Goal: Task Accomplishment & Management: Use online tool/utility

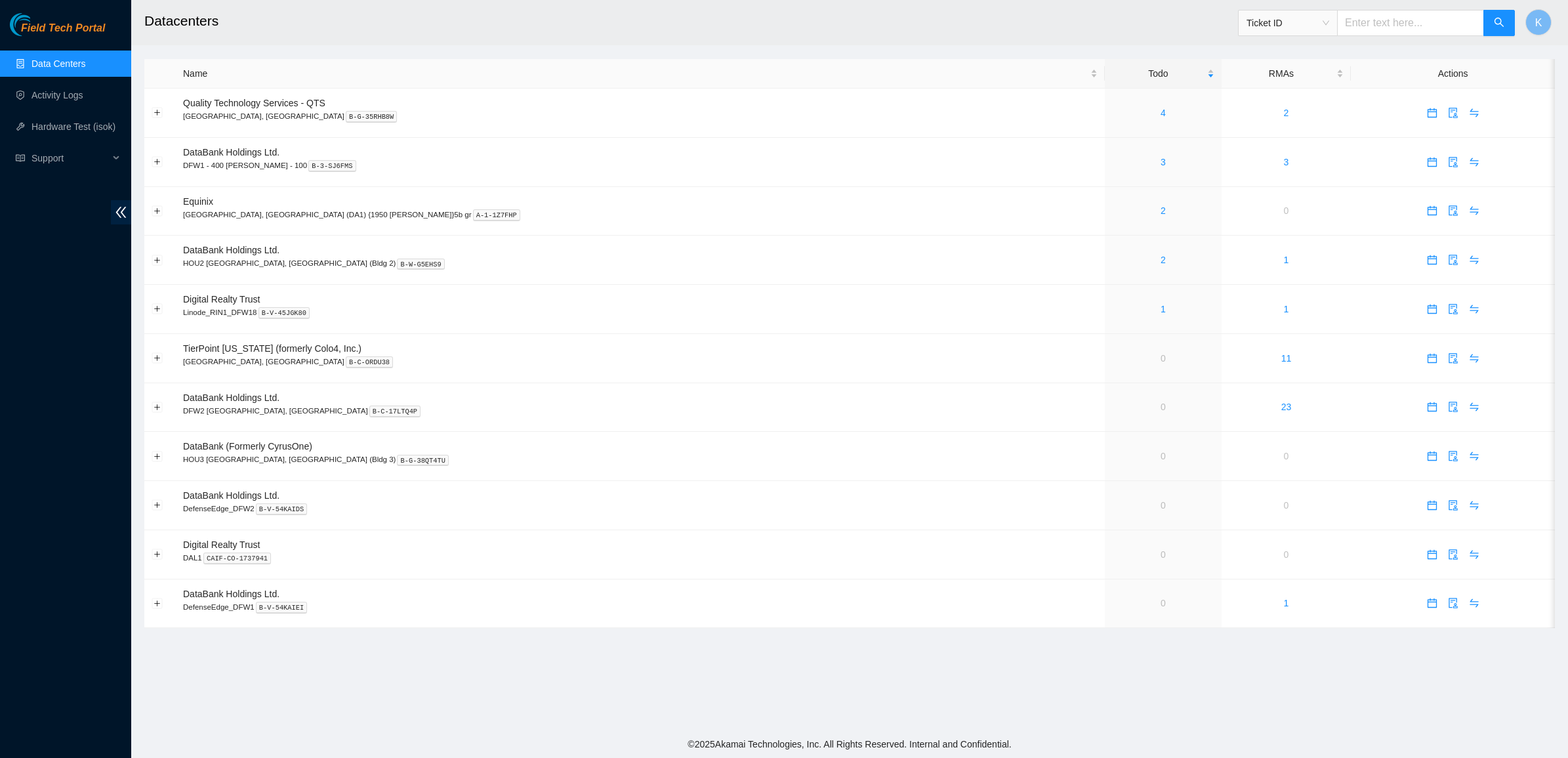
click at [35, 60] on link "Data Centers" at bounding box center [58, 63] width 54 height 11
click at [41, 28] on span "Field Tech Portal" at bounding box center [63, 28] width 84 height 12
click at [1161, 113] on link "4" at bounding box center [1163, 113] width 5 height 11
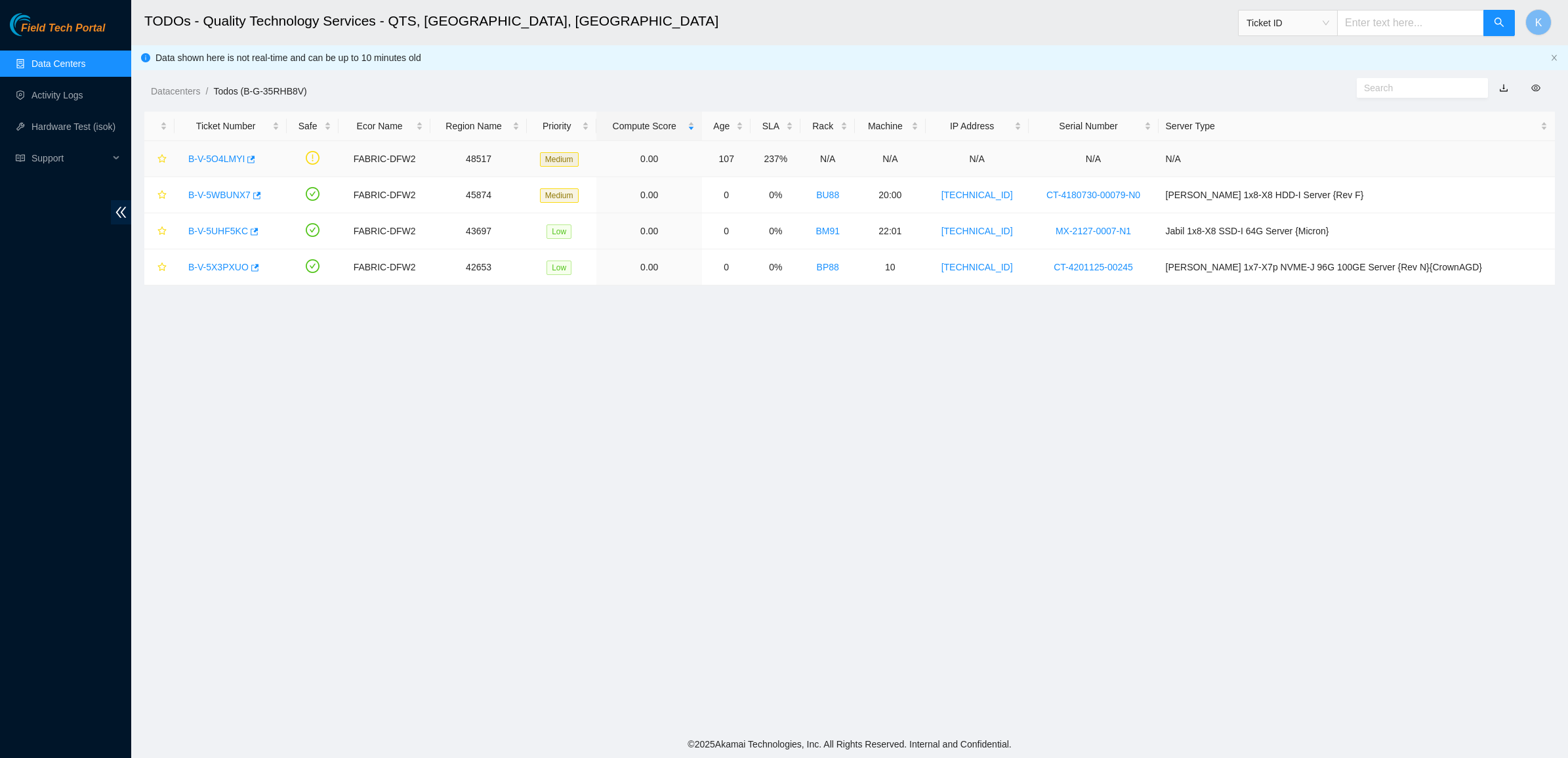
click at [219, 162] on link "B-V-5O4LMYI" at bounding box center [216, 158] width 56 height 11
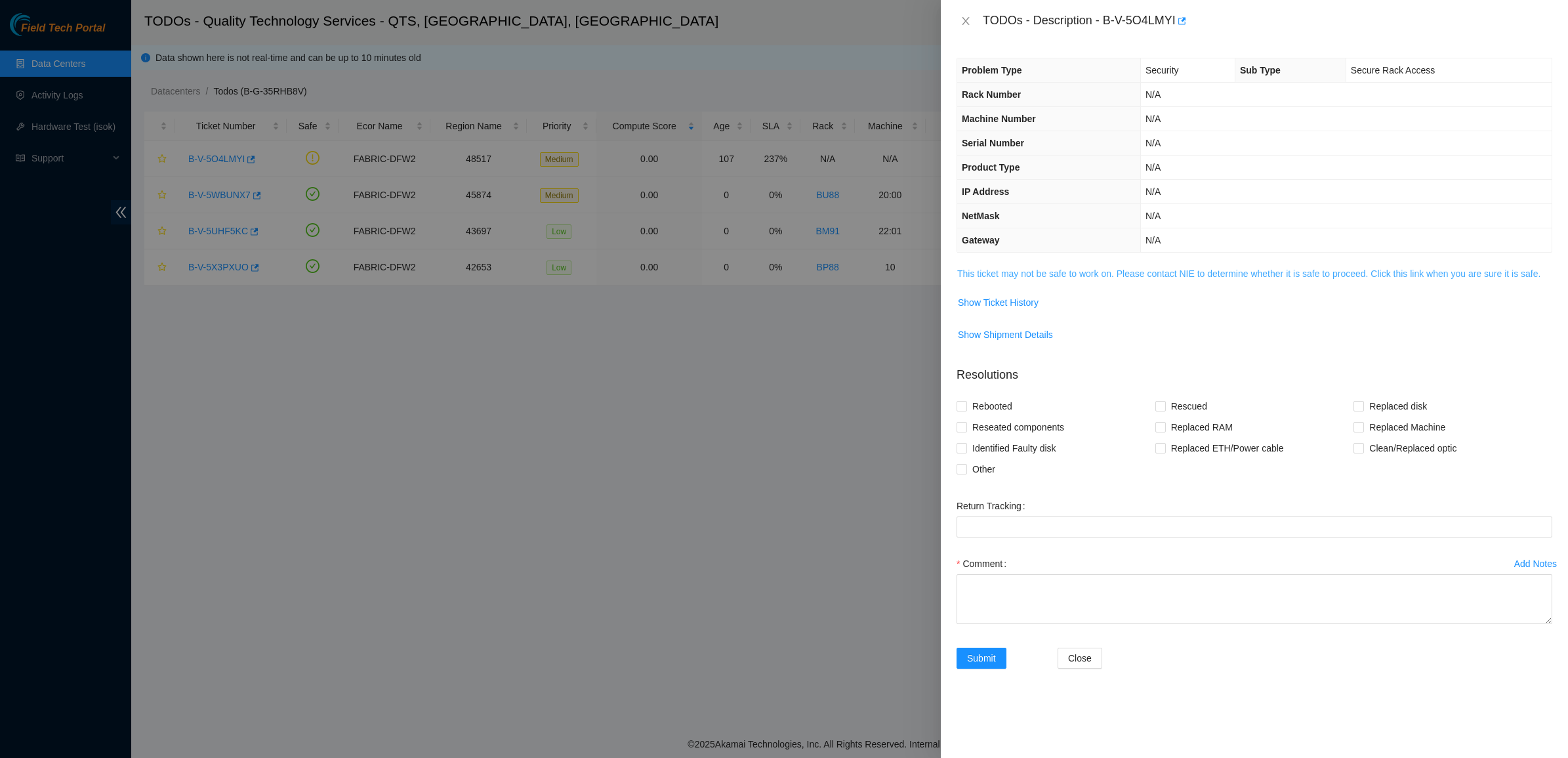
click at [990, 274] on link "This ticket may not be safe to work on. Please contact NIE to determine whether…" at bounding box center [1248, 274] width 583 height 11
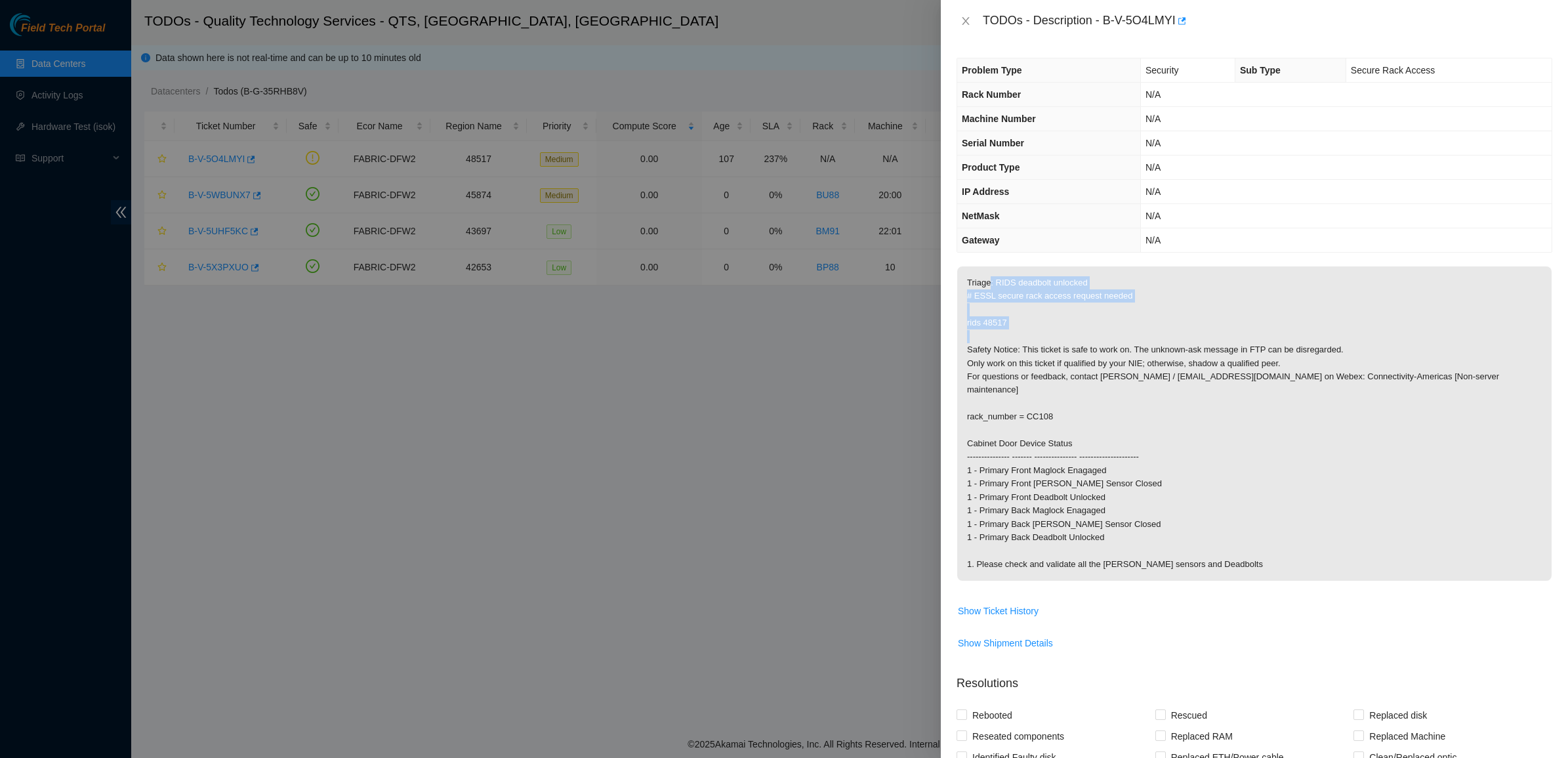
drag, startPoint x: 990, startPoint y: 277, endPoint x: 1083, endPoint y: 338, distance: 111.2
click at [1083, 338] on p "Triage: RIDS deadbolt unlocked # ESSL secure rack access request needed rids 48…" at bounding box center [1254, 423] width 594 height 314
drag, startPoint x: 1083, startPoint y: 338, endPoint x: 962, endPoint y: 292, distance: 129.4
click at [962, 292] on p "Triage: RIDS deadbolt unlocked # ESSL secure rack access request needed rids 48…" at bounding box center [1254, 423] width 594 height 314
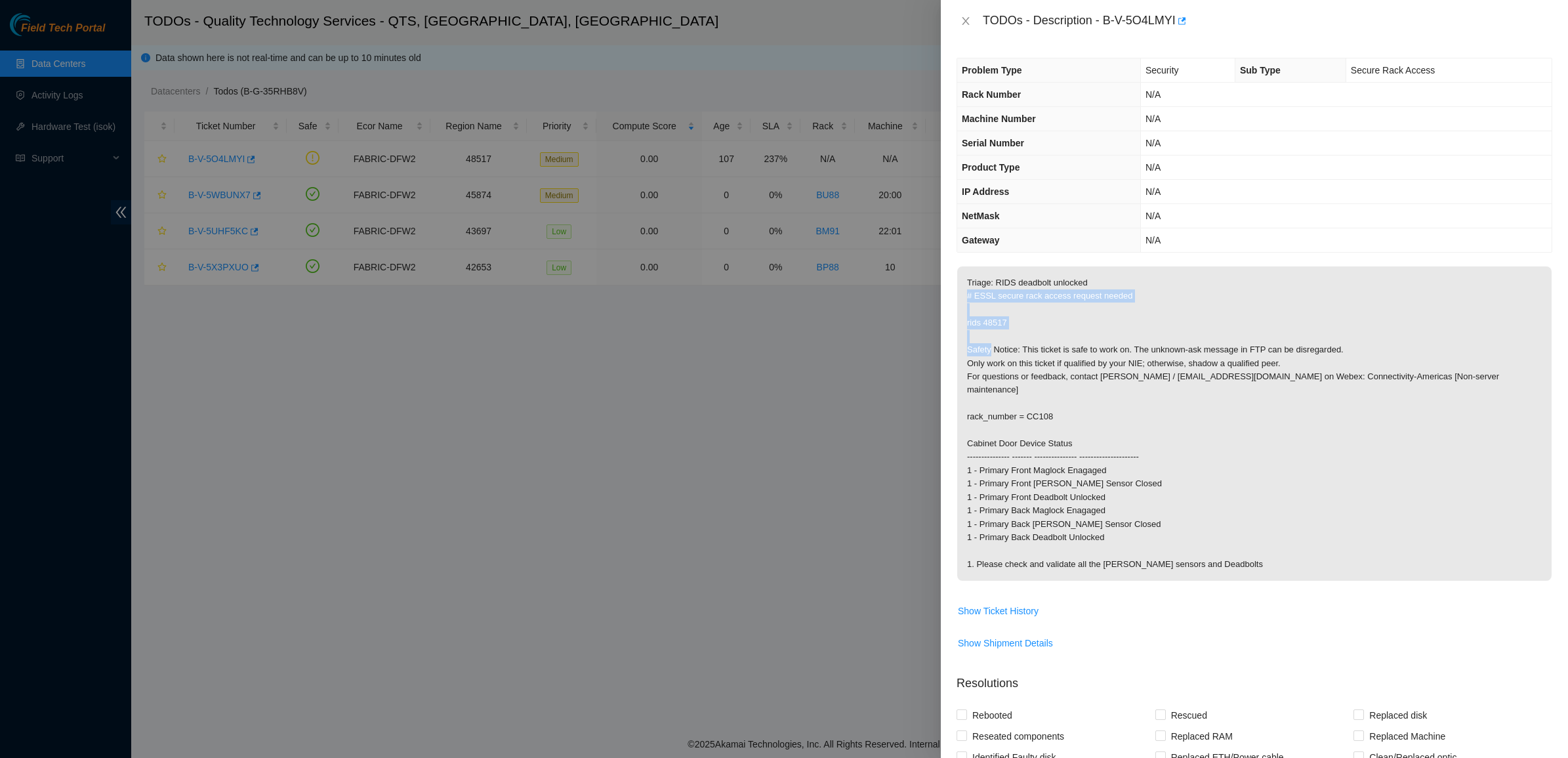
click at [962, 292] on p "Triage: RIDS deadbolt unlocked # ESSL secure rack access request needed rids 48…" at bounding box center [1254, 423] width 594 height 314
drag, startPoint x: 965, startPoint y: 292, endPoint x: 1131, endPoint y: 360, distance: 179.4
click at [1131, 360] on p "Triage: RIDS deadbolt unlocked # ESSL secure rack access request needed rids 48…" at bounding box center [1254, 423] width 594 height 314
click at [1131, 360] on p "Triage: RIDS deadbolt unlocked # ESSL secure rack access request needed rids 48…" at bounding box center [1254, 423] width 594 height 314
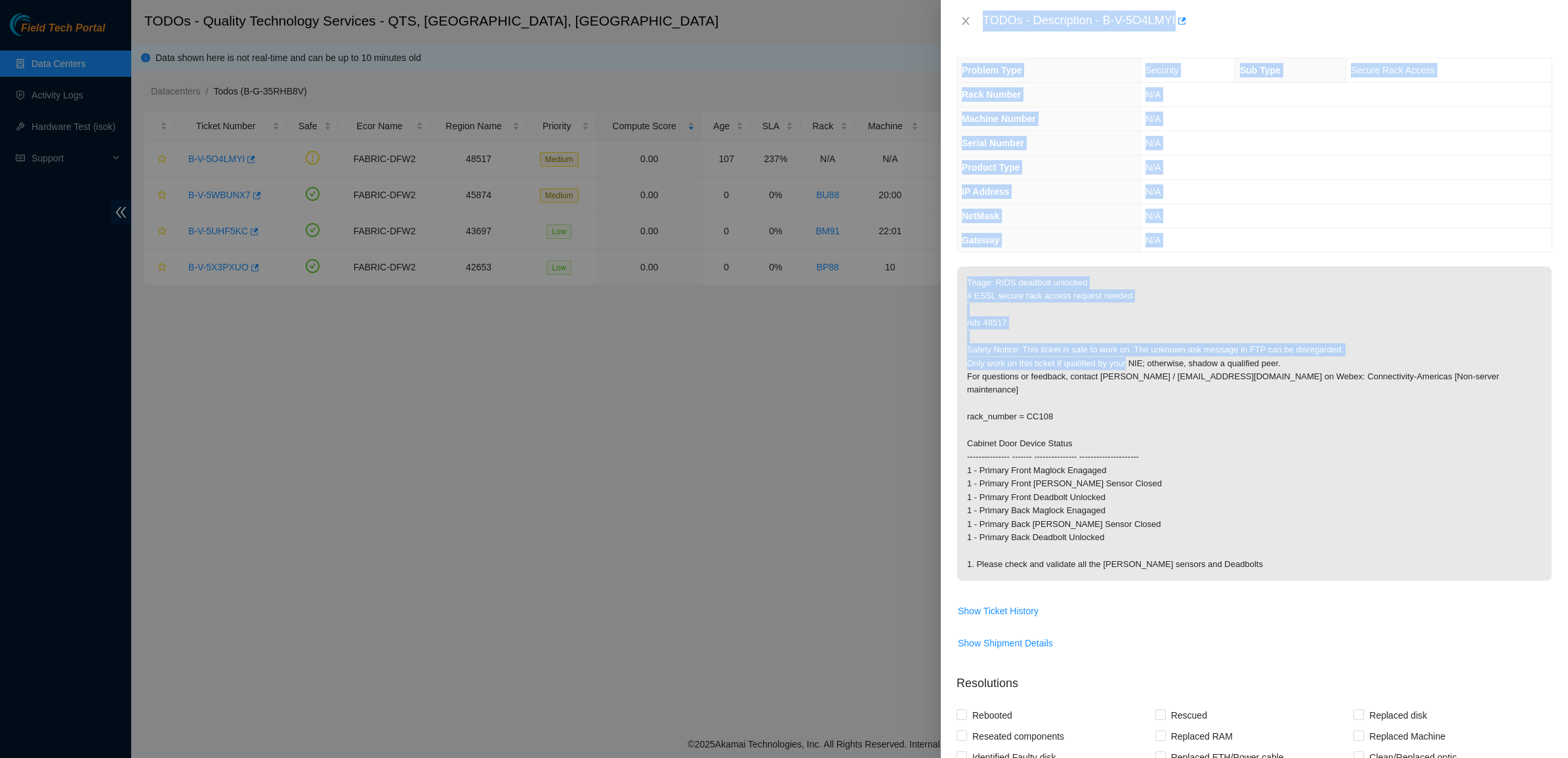
click at [932, 318] on div "TODOs - Description - B-V-5O4LMYI Problem Type Security Sub Type Secure Rack Ac…" at bounding box center [784, 379] width 1568 height 758
click at [932, 318] on div at bounding box center [784, 379] width 1568 height 758
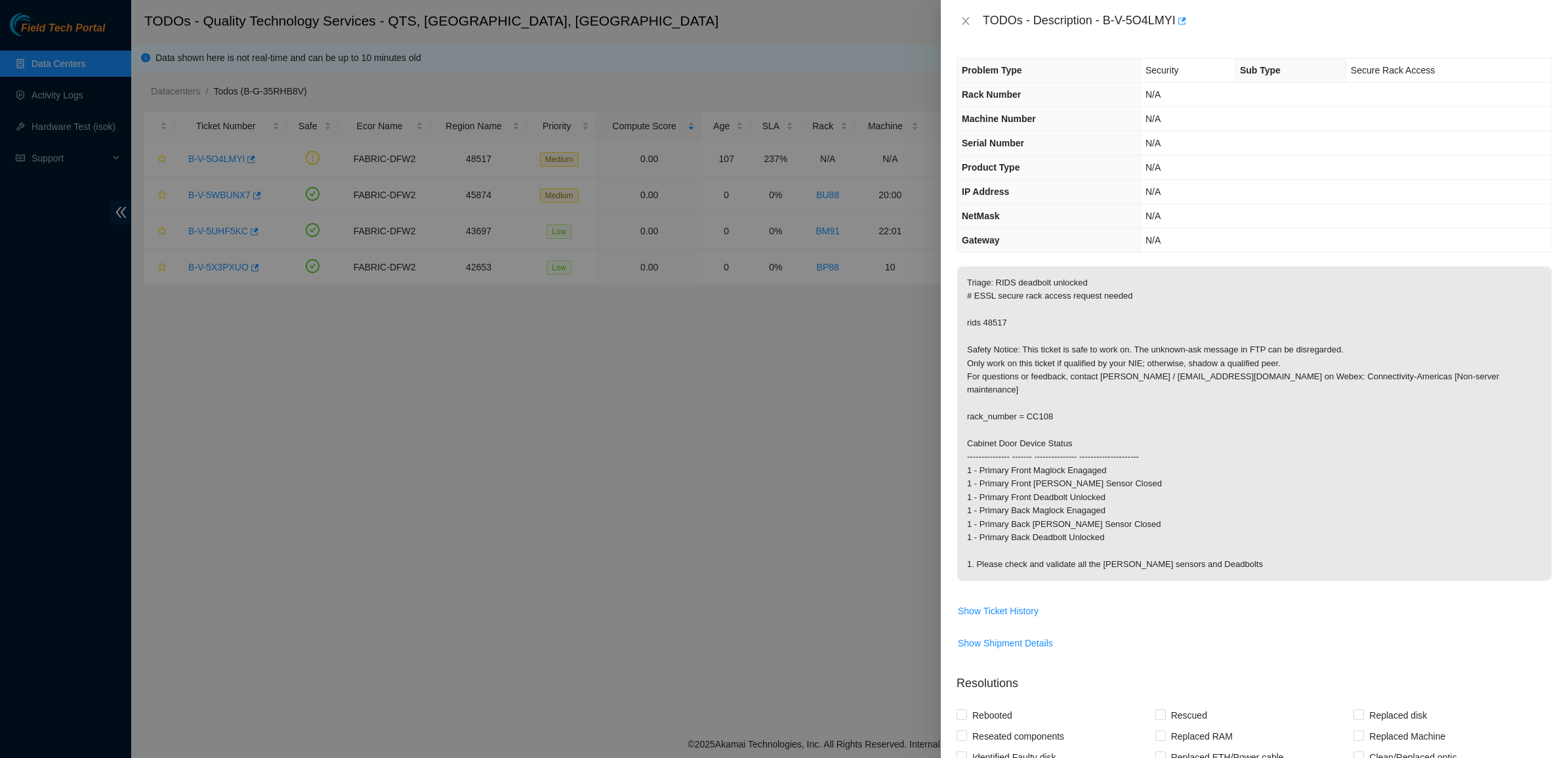
click at [981, 318] on p "Triage: RIDS deadbolt unlocked # ESSL secure rack access request needed rids 48…" at bounding box center [1254, 423] width 594 height 314
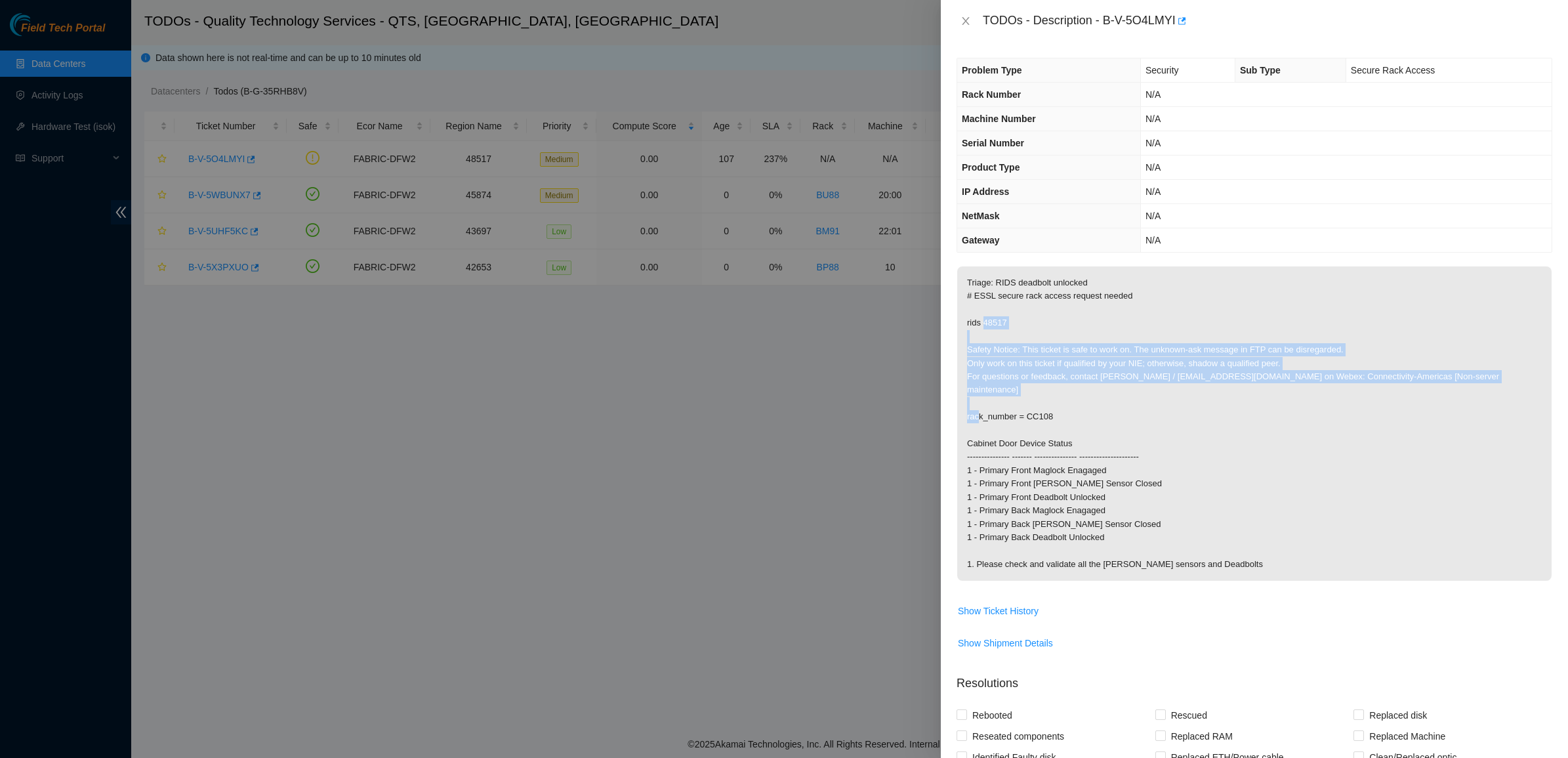
click at [1198, 420] on p "Triage: RIDS deadbolt unlocked # ESSL secure rack access request needed rids 48…" at bounding box center [1254, 423] width 594 height 314
drag, startPoint x: 1198, startPoint y: 420, endPoint x: 1064, endPoint y: 343, distance: 154.5
click at [1064, 343] on p "Triage: RIDS deadbolt unlocked # ESSL secure rack access request needed rids 48…" at bounding box center [1254, 423] width 594 height 314
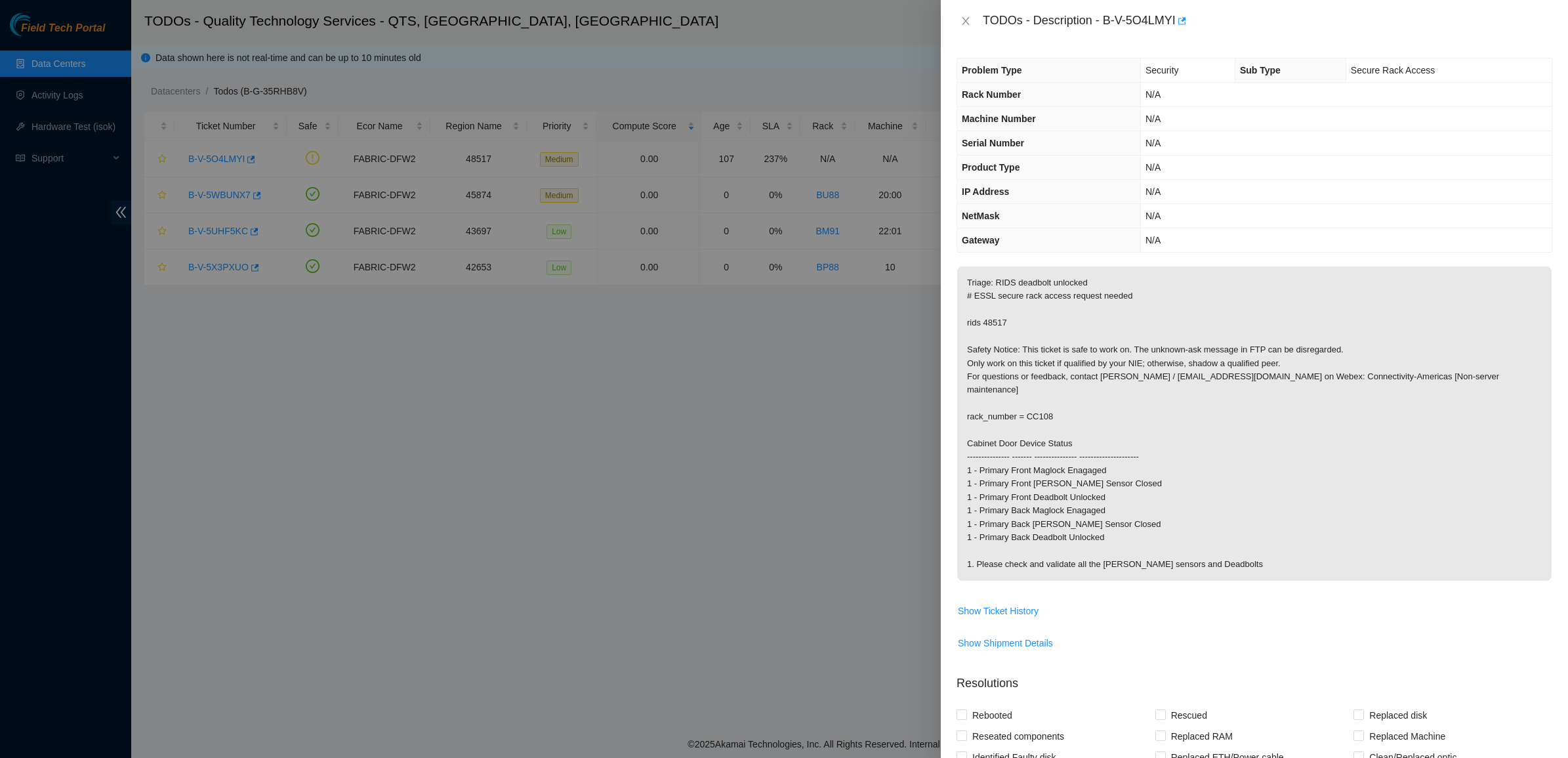
click at [1064, 343] on p "Triage: RIDS deadbolt unlocked # ESSL secure rack access request needed rids 48…" at bounding box center [1254, 423] width 594 height 314
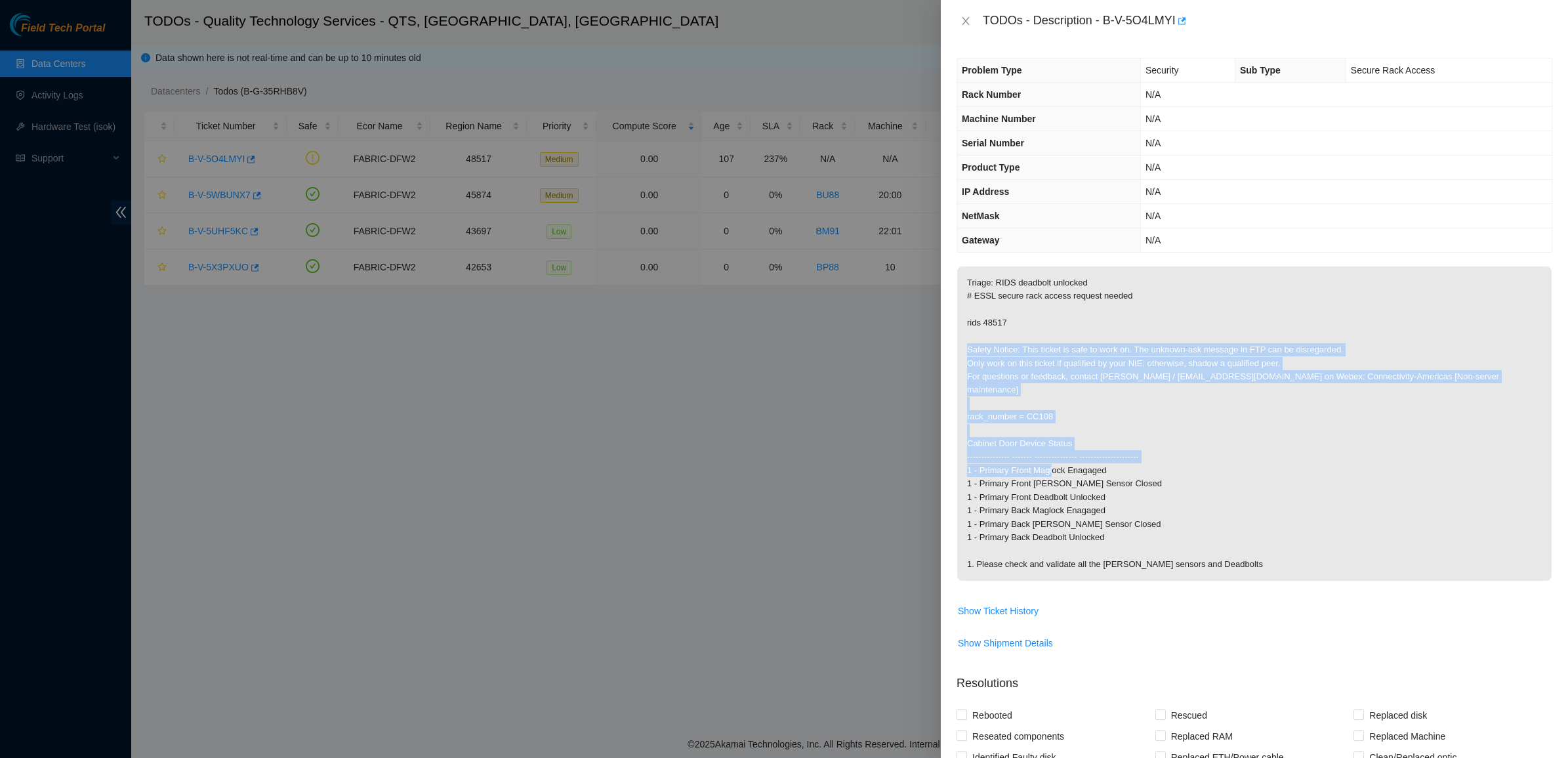
drag, startPoint x: 1064, startPoint y: 343, endPoint x: 1176, endPoint y: 461, distance: 162.7
click at [1176, 461] on p "Triage: RIDS deadbolt unlocked # ESSL secure rack access request needed rids 48…" at bounding box center [1254, 423] width 594 height 314
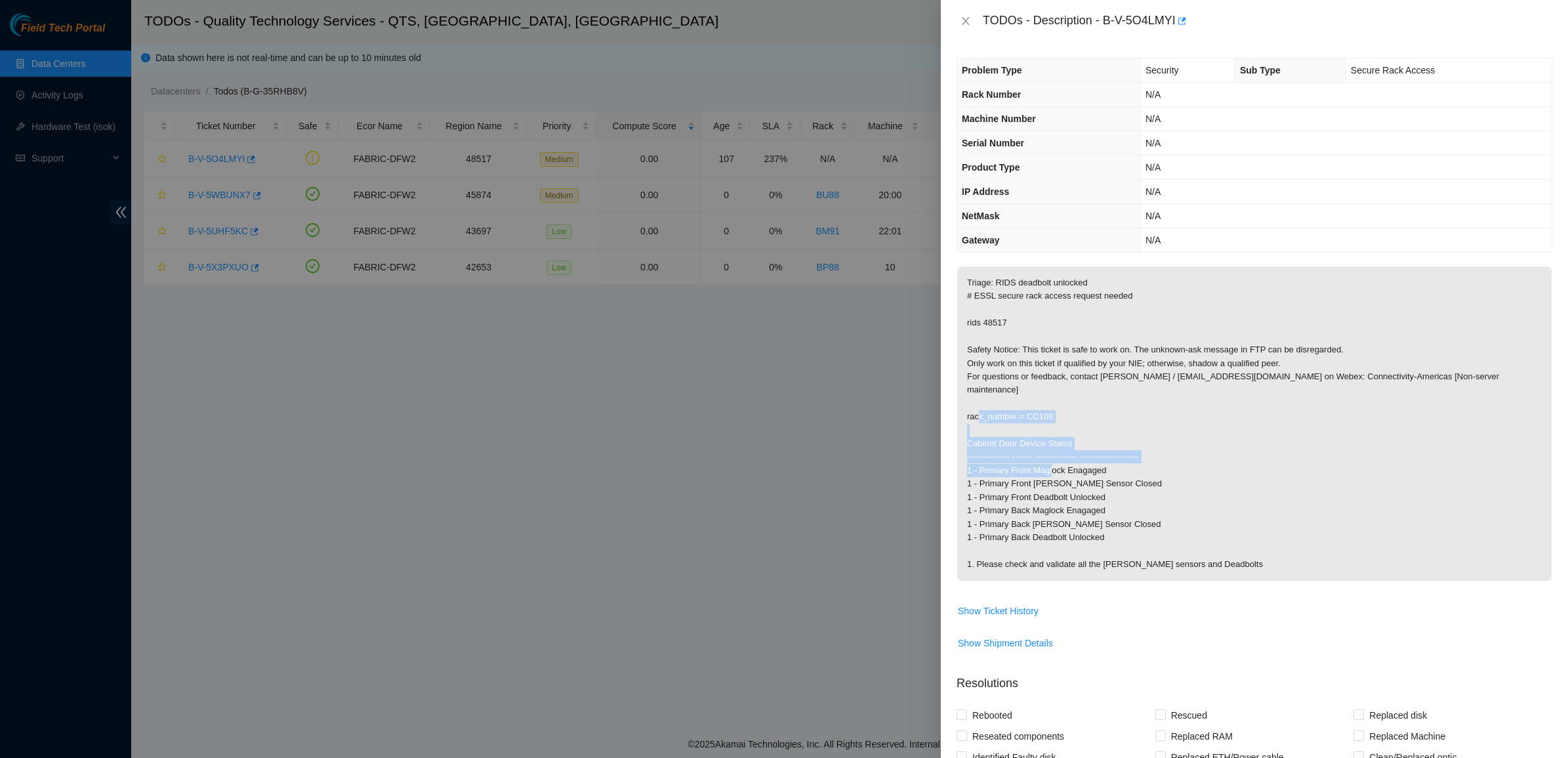
drag, startPoint x: 1176, startPoint y: 461, endPoint x: 1064, endPoint y: 398, distance: 128.5
click at [1064, 398] on p "Triage: RIDS deadbolt unlocked # ESSL secure rack access request needed rids 48…" at bounding box center [1254, 423] width 594 height 314
drag, startPoint x: 1064, startPoint y: 398, endPoint x: 1172, endPoint y: 471, distance: 130.4
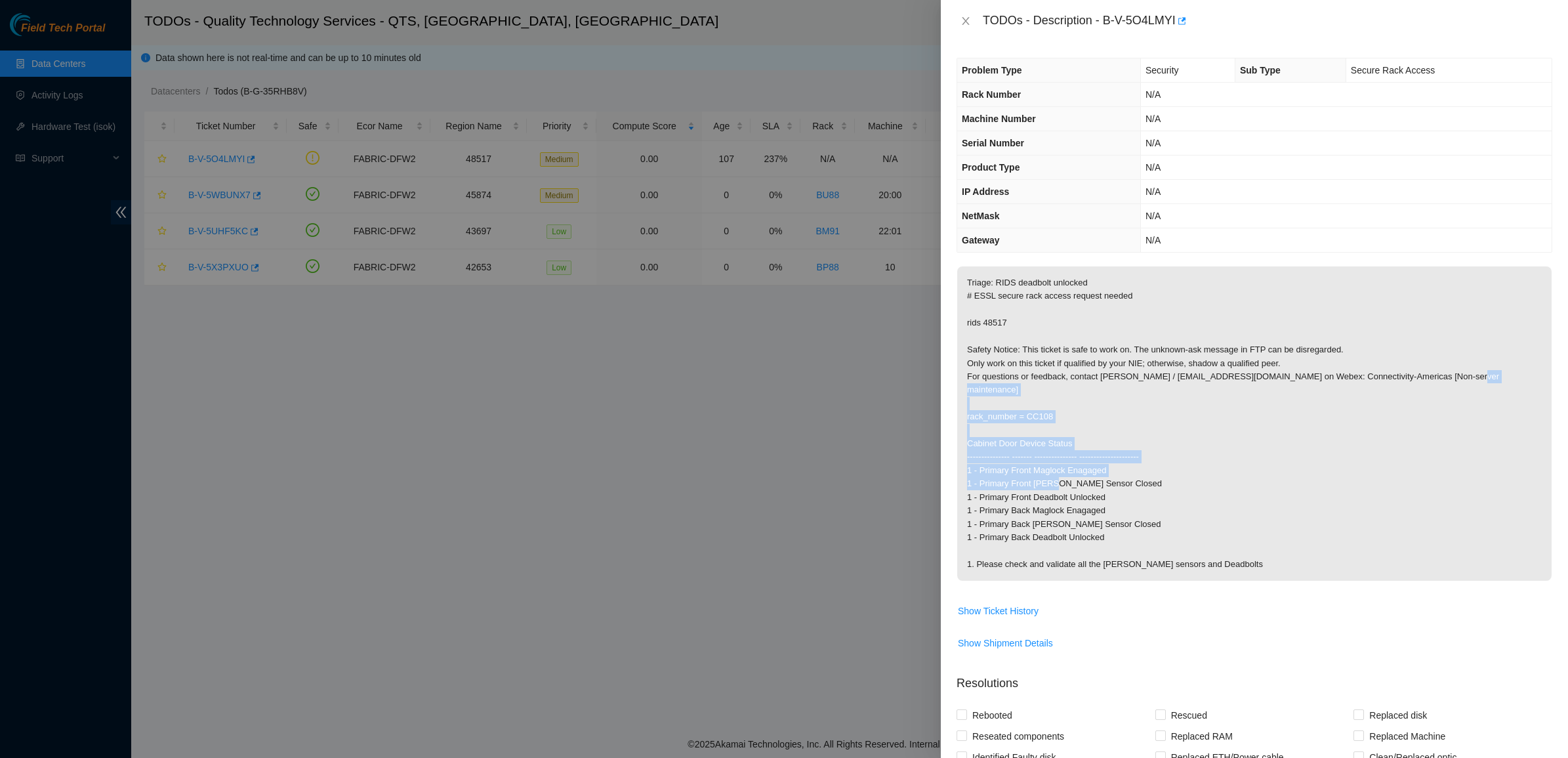
click at [1172, 471] on p "Triage: RIDS deadbolt unlocked # ESSL secure rack access request needed rids 48…" at bounding box center [1254, 423] width 594 height 314
drag, startPoint x: 1097, startPoint y: 410, endPoint x: 1034, endPoint y: 370, distance: 74.6
click at [1034, 371] on p "Triage: RIDS deadbolt unlocked # ESSL secure rack access request needed rids 48…" at bounding box center [1254, 423] width 594 height 314
click at [1034, 370] on p "Triage: RIDS deadbolt unlocked # ESSL secure rack access request needed rids 48…" at bounding box center [1254, 423] width 594 height 314
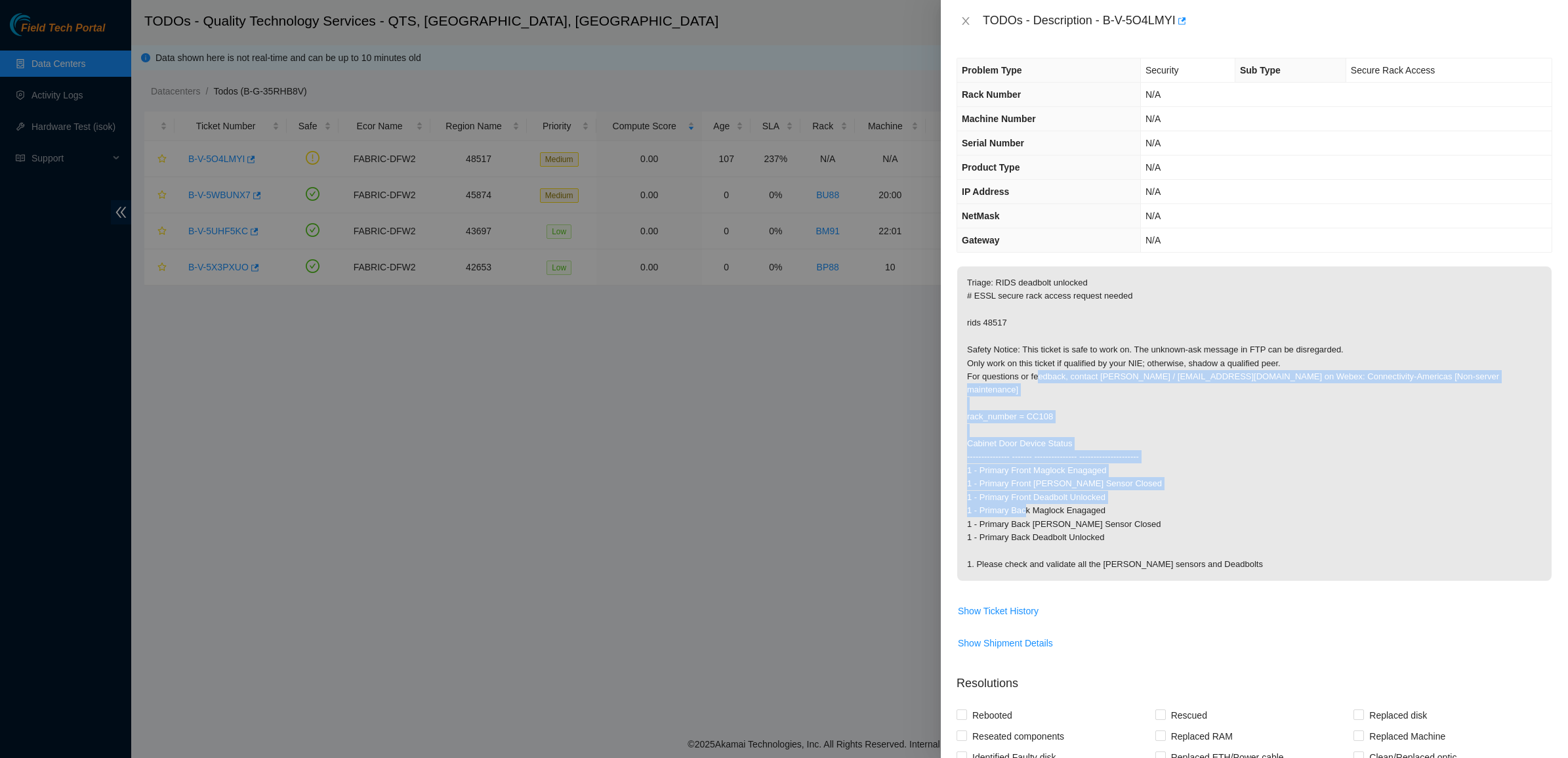
click at [1188, 497] on p "Triage: RIDS deadbolt unlocked # ESSL secure rack access request needed rids 48…" at bounding box center [1254, 423] width 594 height 314
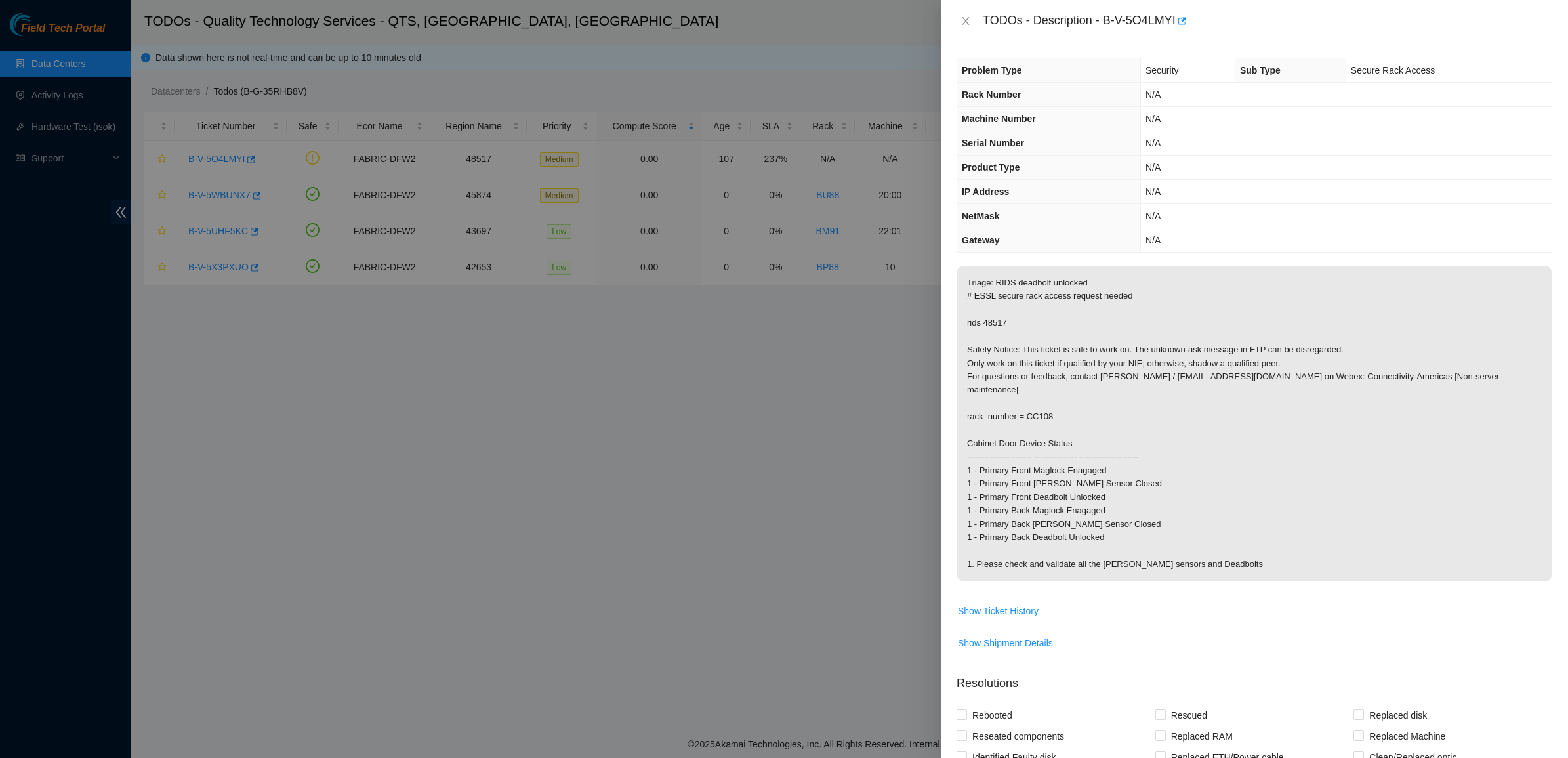
click at [1188, 497] on p "Triage: RIDS deadbolt unlocked # ESSL secure rack access request needed rids 48…" at bounding box center [1254, 423] width 594 height 314
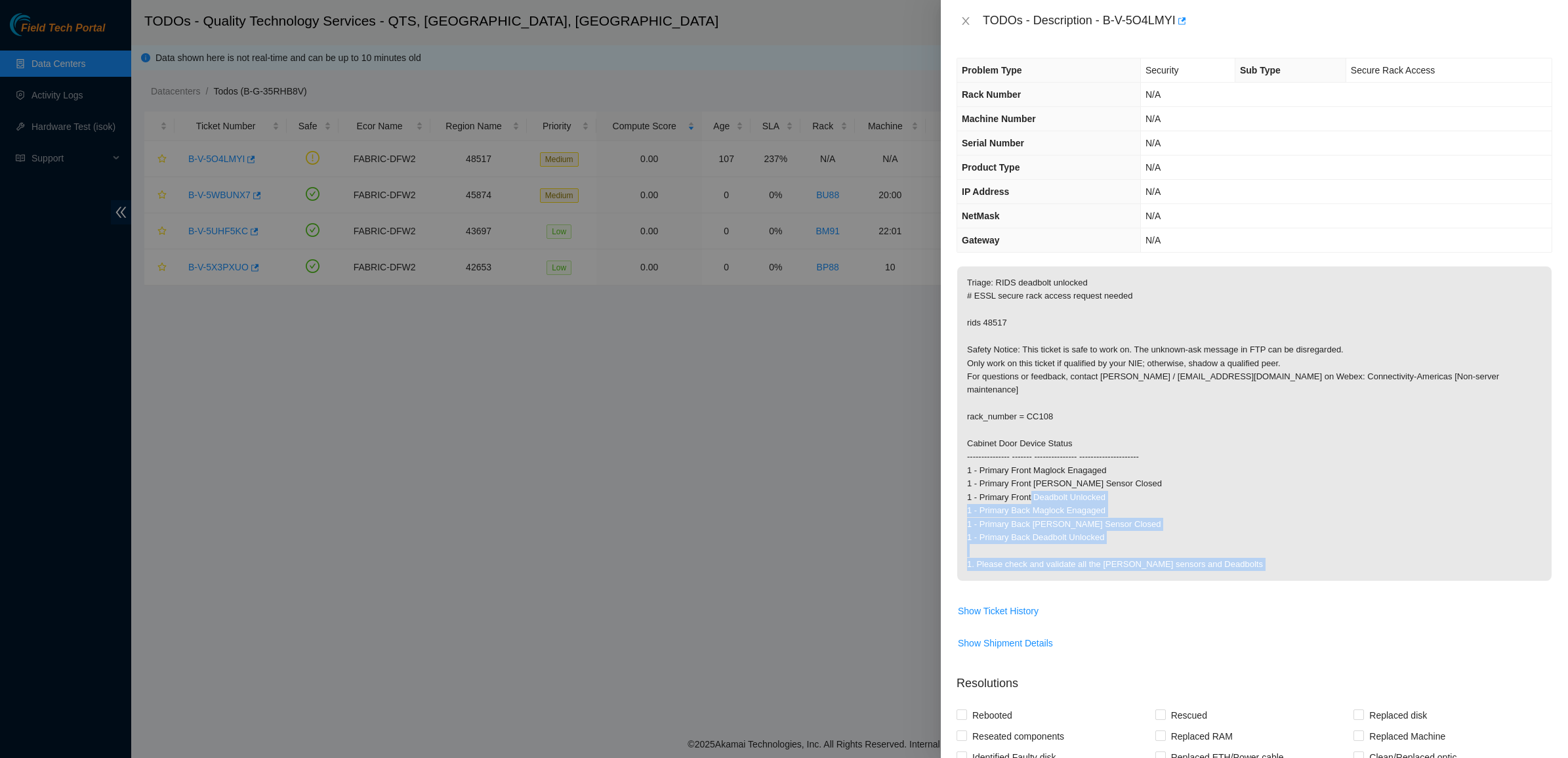
click at [1237, 540] on p "Triage: RIDS deadbolt unlocked # ESSL secure rack access request needed rids 48…" at bounding box center [1254, 423] width 594 height 314
drag, startPoint x: 1251, startPoint y: 548, endPoint x: 1108, endPoint y: 457, distance: 169.5
click at [1108, 457] on p "Triage: RIDS deadbolt unlocked # ESSL secure rack access request needed rids 48…" at bounding box center [1254, 423] width 594 height 314
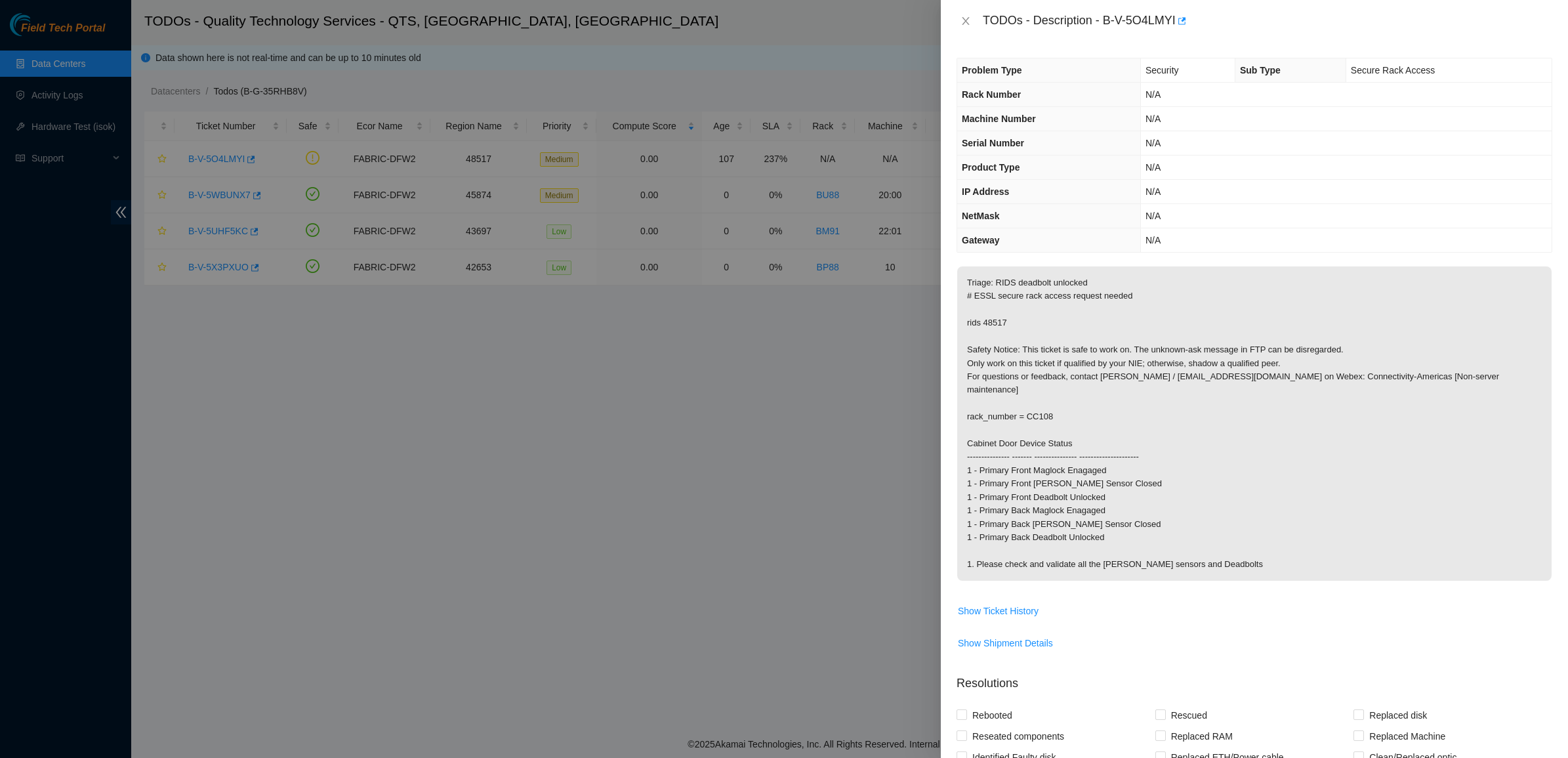
click at [1108, 457] on p "Triage: RIDS deadbolt unlocked # ESSL secure rack access request needed rids 48…" at bounding box center [1254, 423] width 594 height 314
click at [1291, 571] on span "Triage: RIDS deadbolt unlocked # ESSL secure rack access request needed rids 48…" at bounding box center [1254, 427] width 594 height 323
click at [1143, 450] on p "Triage: RIDS deadbolt unlocked # ESSL secure rack access request needed rids 48…" at bounding box center [1254, 423] width 594 height 314
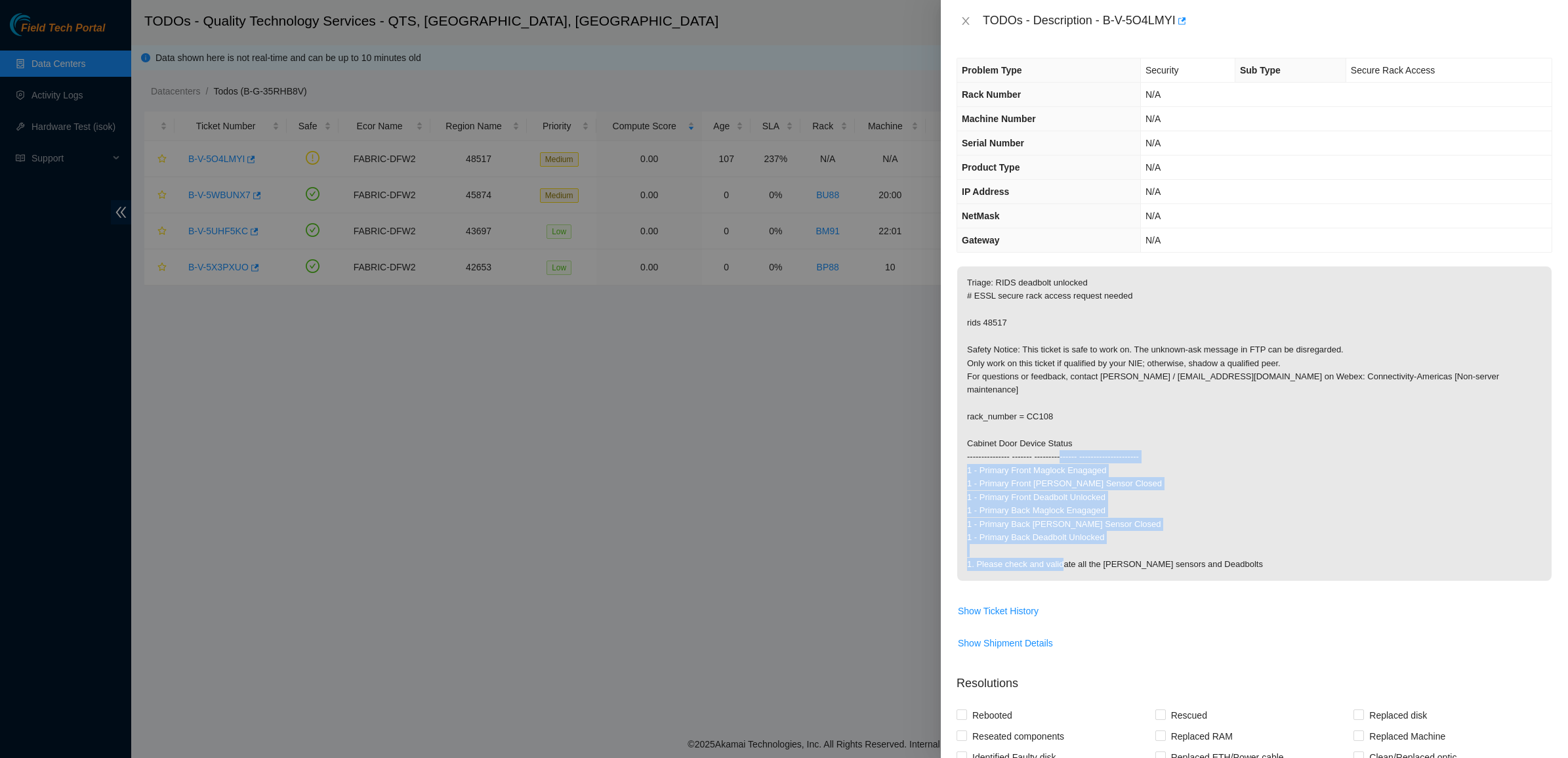
click at [1143, 450] on p "Triage: RIDS deadbolt unlocked # ESSL secure rack access request needed rids 48…" at bounding box center [1254, 423] width 594 height 314
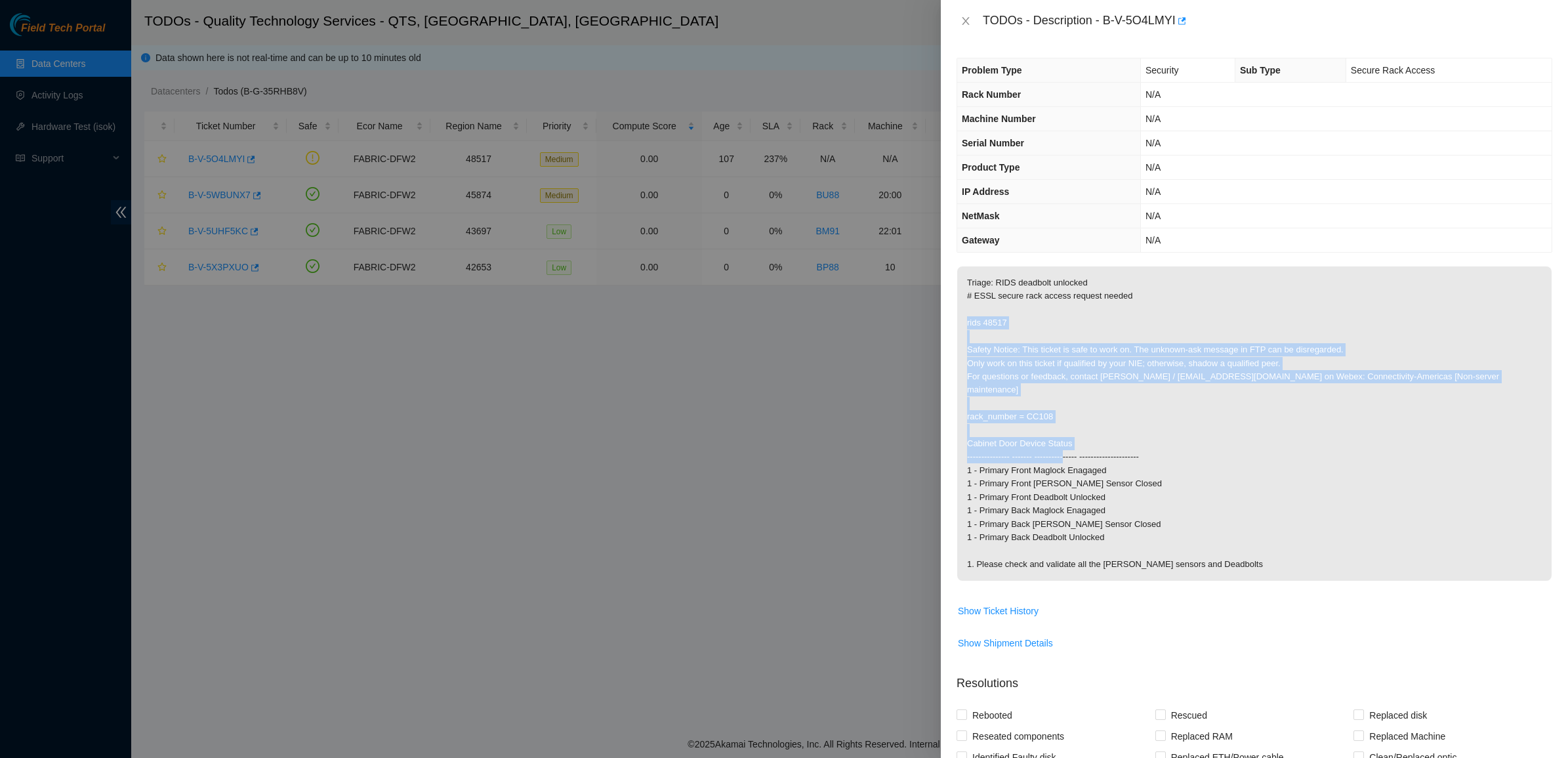
click at [1050, 310] on p "Triage: RIDS deadbolt unlocked # ESSL secure rack access request needed rids 48…" at bounding box center [1254, 423] width 594 height 314
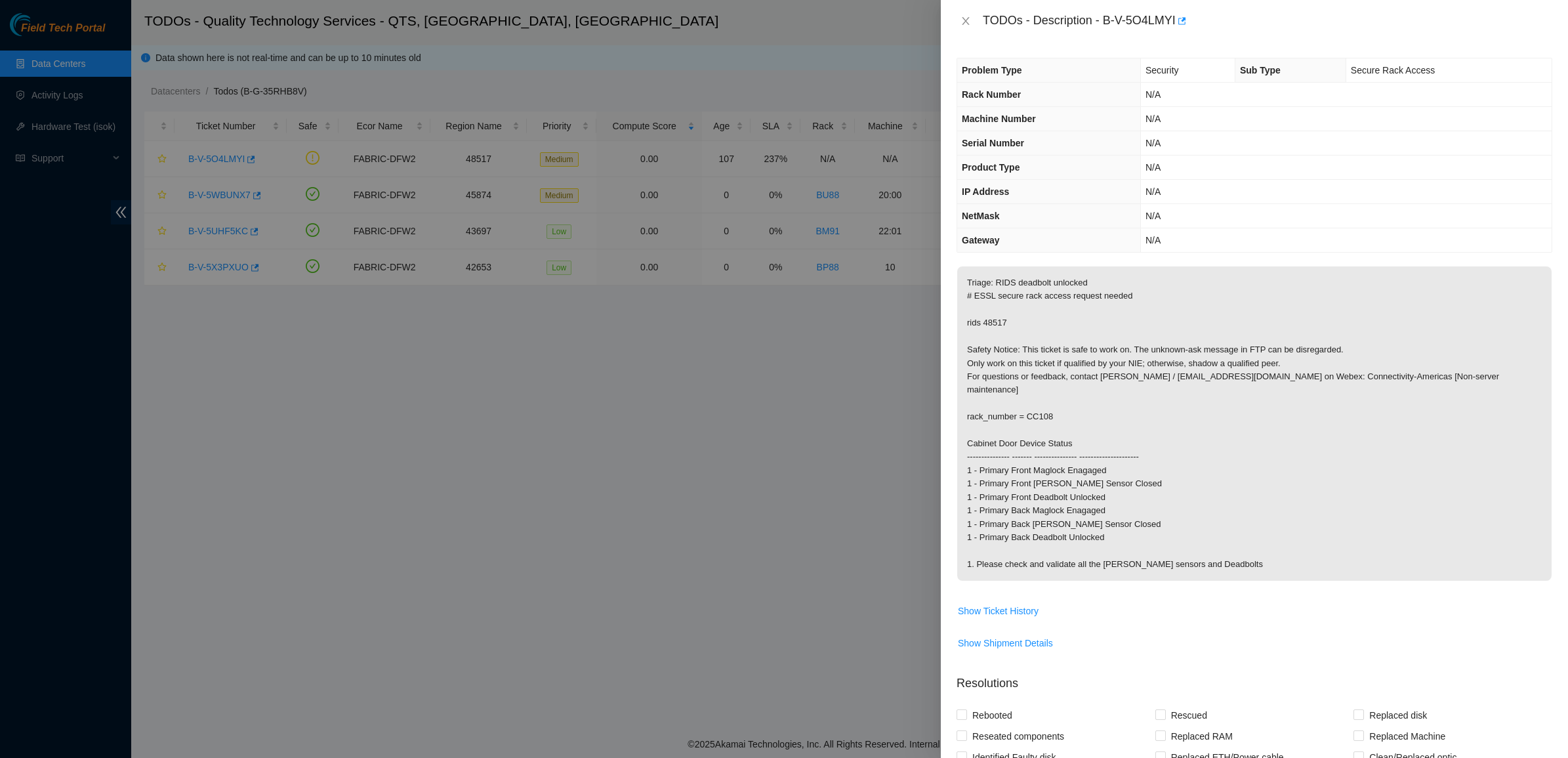
click at [1050, 310] on p "Triage: RIDS deadbolt unlocked # ESSL secure rack access request needed rids 48…" at bounding box center [1254, 423] width 594 height 314
click at [1022, 277] on p "Triage: RIDS deadbolt unlocked # ESSL secure rack access request needed rids 48…" at bounding box center [1254, 423] width 594 height 314
click at [1021, 277] on p "Triage: RIDS deadbolt unlocked # ESSL secure rack access request needed rids 48…" at bounding box center [1254, 423] width 594 height 314
drag, startPoint x: 1021, startPoint y: 277, endPoint x: 1201, endPoint y: 340, distance: 190.7
click at [1201, 340] on p "Triage: RIDS deadbolt unlocked # ESSL secure rack access request needed rids 48…" at bounding box center [1254, 423] width 594 height 314
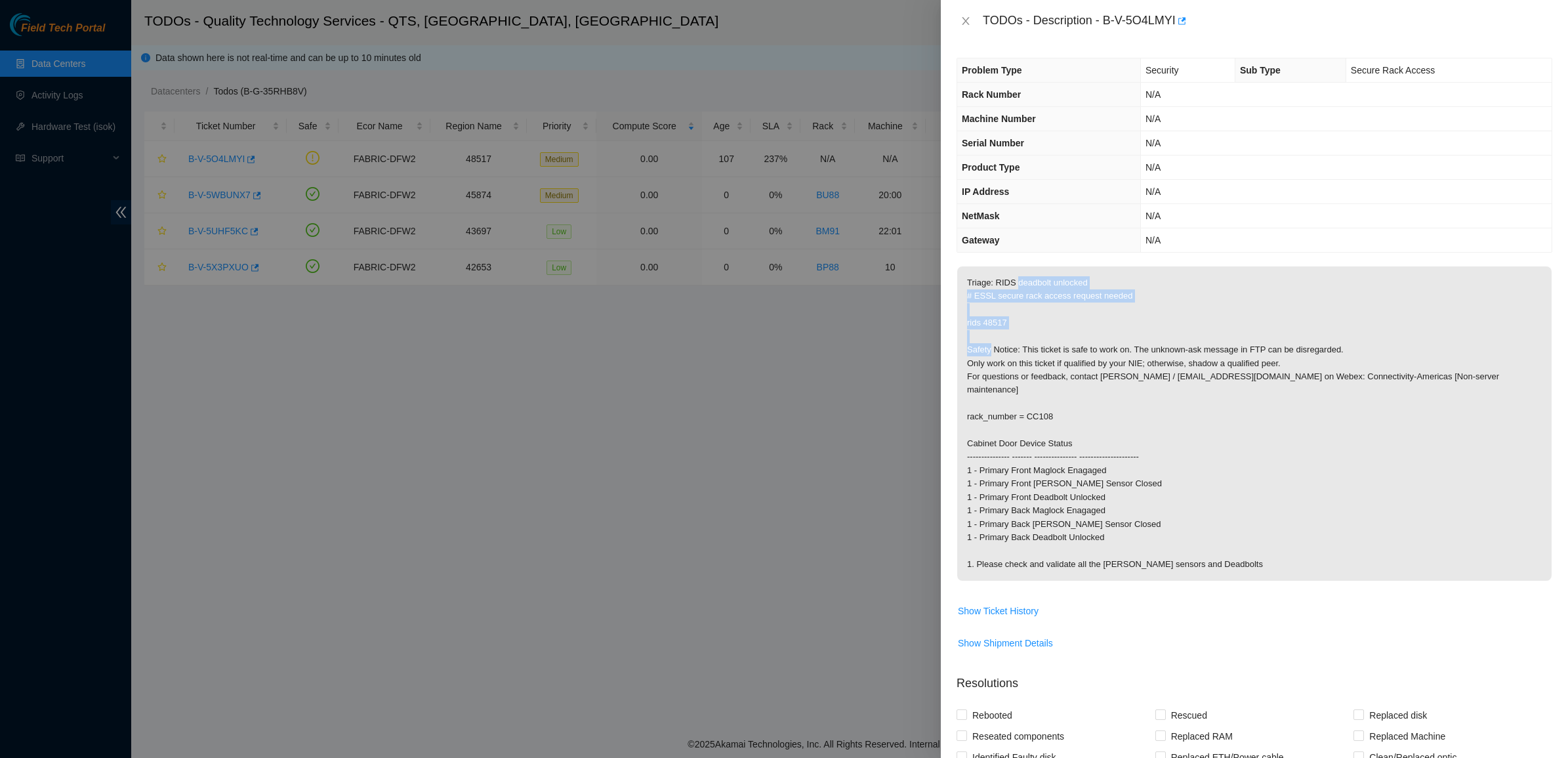
click at [1201, 340] on p "Triage: RIDS deadbolt unlocked # ESSL secure rack access request needed rids 48…" at bounding box center [1254, 423] width 594 height 314
click at [989, 289] on p "Triage: RIDS deadbolt unlocked # ESSL secure rack access request needed rids 48…" at bounding box center [1254, 423] width 594 height 314
drag, startPoint x: 989, startPoint y: 289, endPoint x: 1156, endPoint y: 333, distance: 172.7
click at [1156, 333] on p "Triage: RIDS deadbolt unlocked # ESSL secure rack access request needed rids 48…" at bounding box center [1254, 423] width 594 height 314
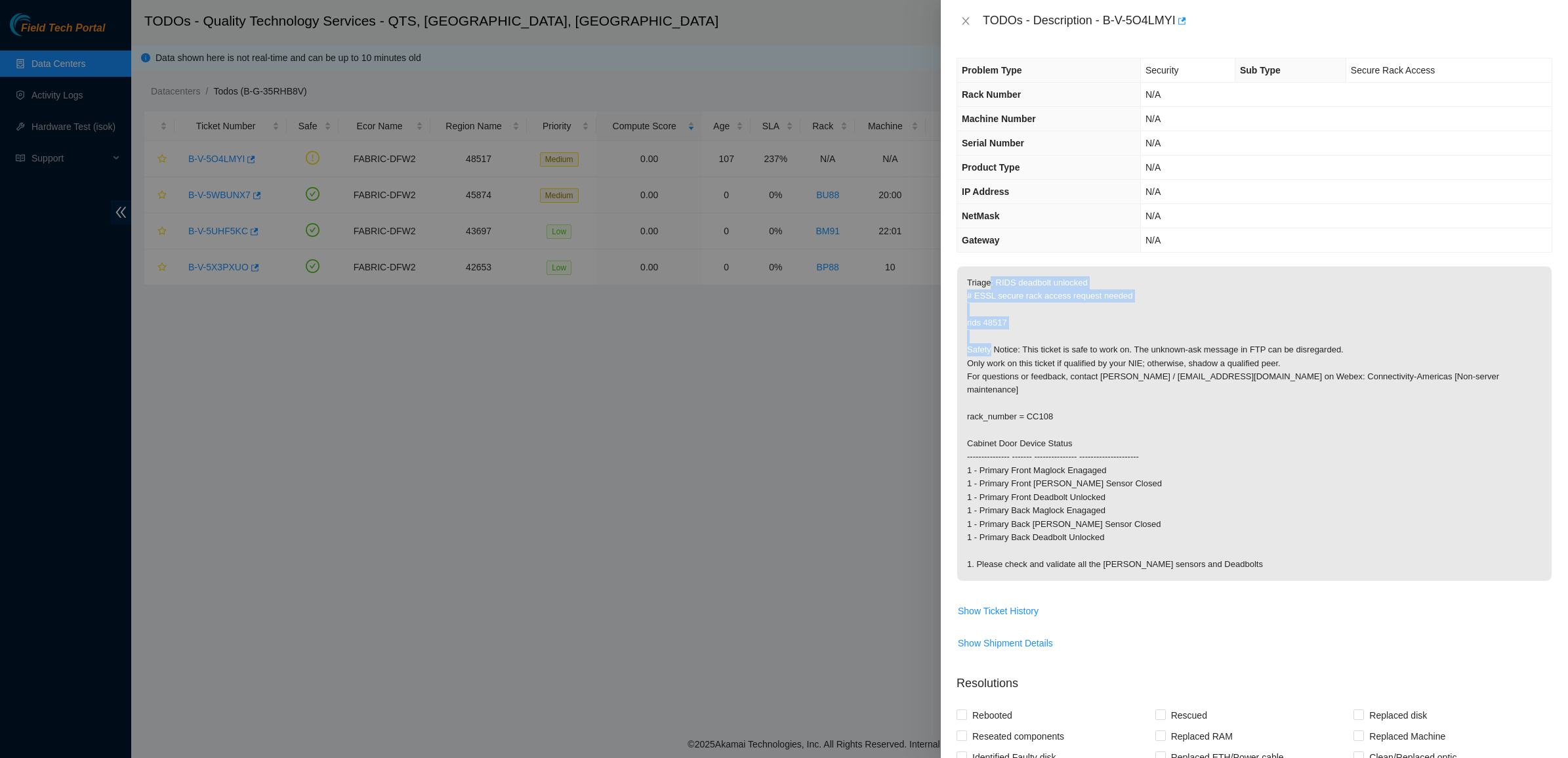
click at [1156, 333] on p "Triage: RIDS deadbolt unlocked # ESSL secure rack access request needed rids 48…" at bounding box center [1254, 423] width 594 height 314
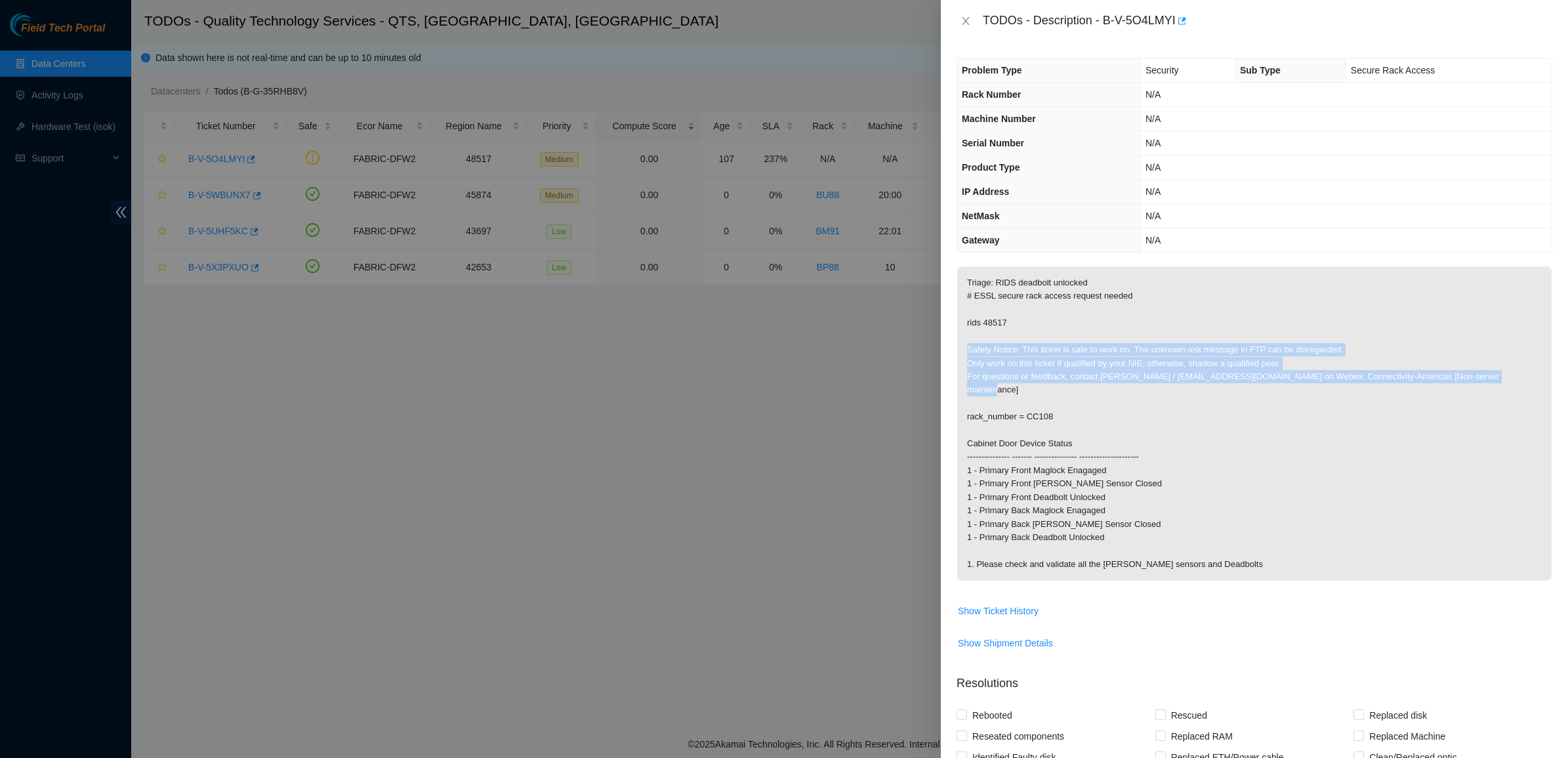
drag, startPoint x: 1156, startPoint y: 333, endPoint x: 1186, endPoint y: 398, distance: 71.6
click at [1186, 398] on p "Triage: RIDS deadbolt unlocked # ESSL secure rack access request needed rids 48…" at bounding box center [1254, 423] width 594 height 314
drag, startPoint x: 1186, startPoint y: 398, endPoint x: 1064, endPoint y: 326, distance: 141.7
click at [1064, 326] on p "Triage: RIDS deadbolt unlocked # ESSL secure rack access request needed rids 48…" at bounding box center [1254, 423] width 594 height 314
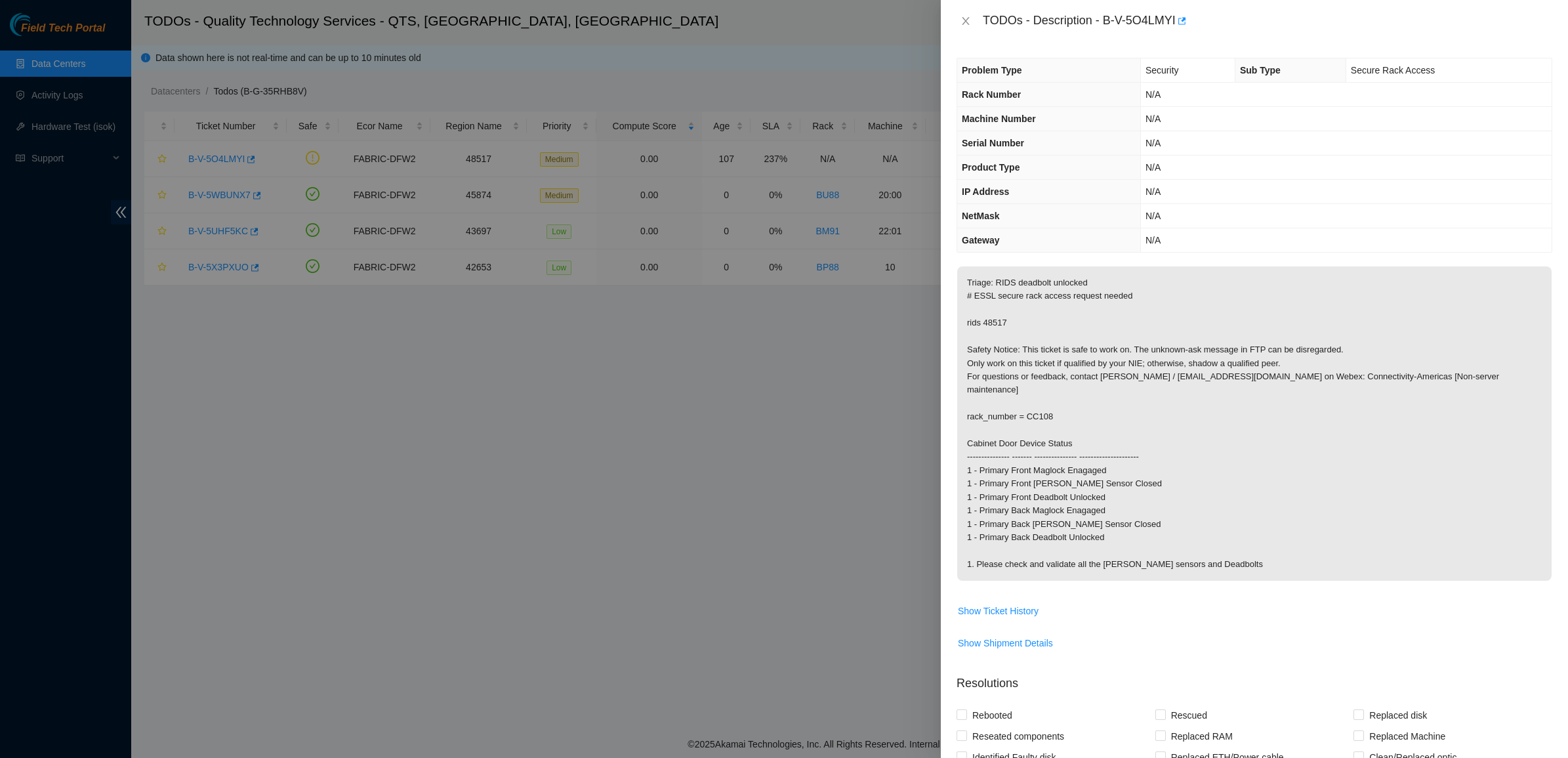
click at [1064, 326] on p "Triage: RIDS deadbolt unlocked # ESSL secure rack access request needed rids 48…" at bounding box center [1254, 423] width 594 height 314
drag, startPoint x: 1064, startPoint y: 326, endPoint x: 1245, endPoint y: 427, distance: 207.3
click at [1245, 427] on p "Triage: RIDS deadbolt unlocked # ESSL secure rack access request needed rids 48…" at bounding box center [1254, 423] width 594 height 314
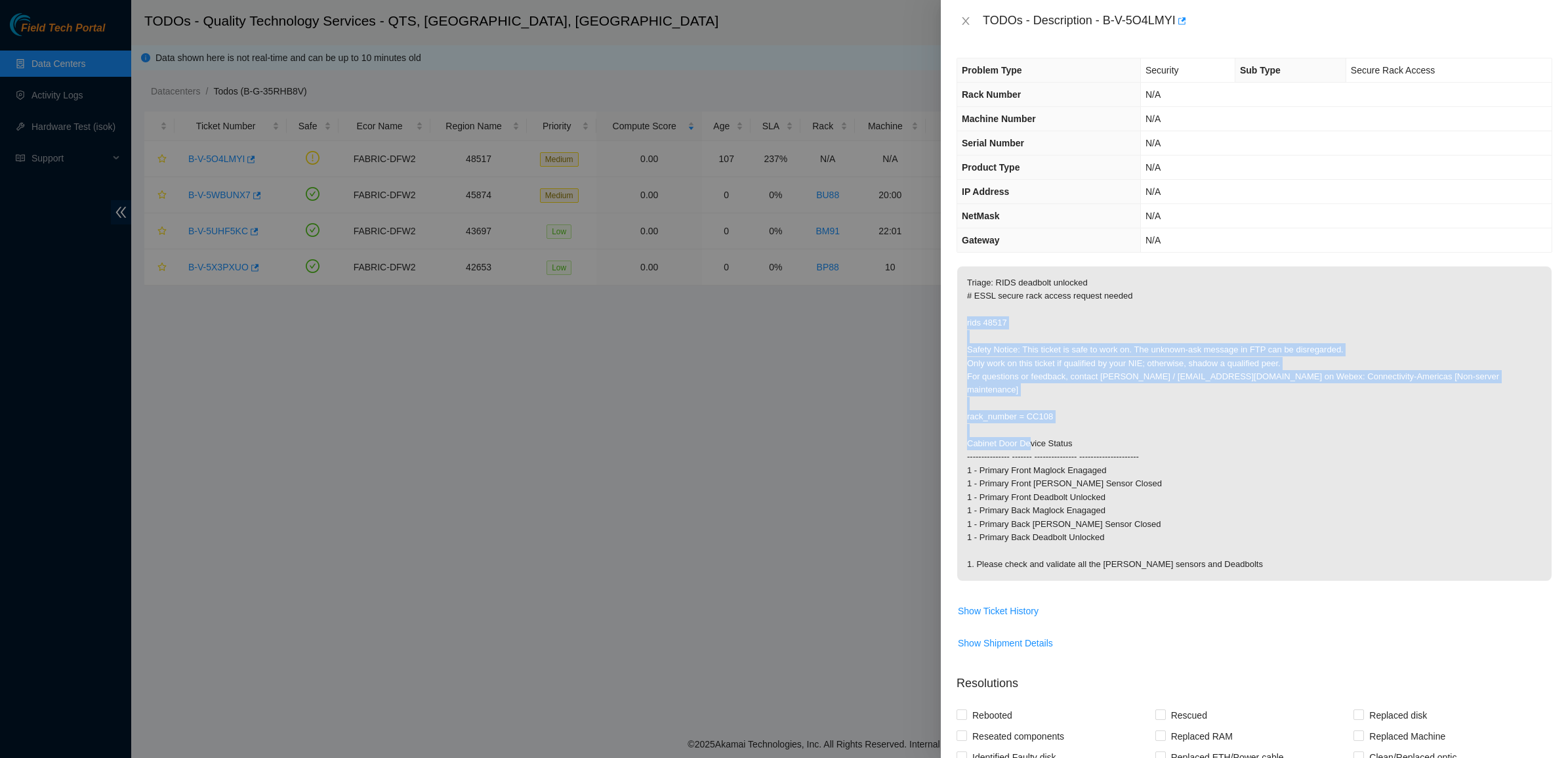
drag, startPoint x: 1245, startPoint y: 427, endPoint x: 1058, endPoint y: 310, distance: 220.6
click at [1058, 310] on p "Triage: RIDS deadbolt unlocked # ESSL secure rack access request needed rids 48…" at bounding box center [1254, 423] width 594 height 314
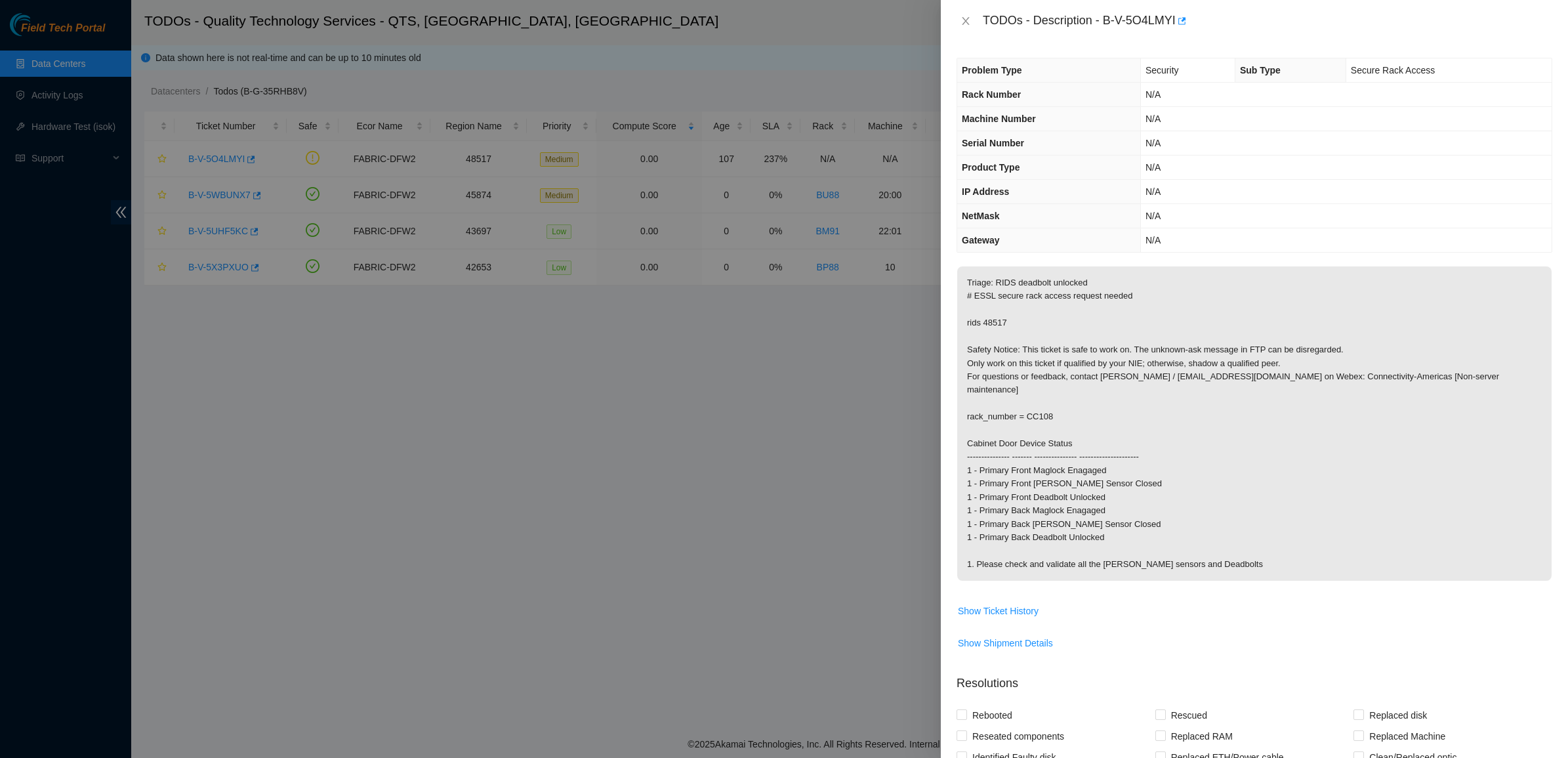
click at [1058, 310] on p "Triage: RIDS deadbolt unlocked # ESSL secure rack access request needed rids 48…" at bounding box center [1254, 423] width 594 height 314
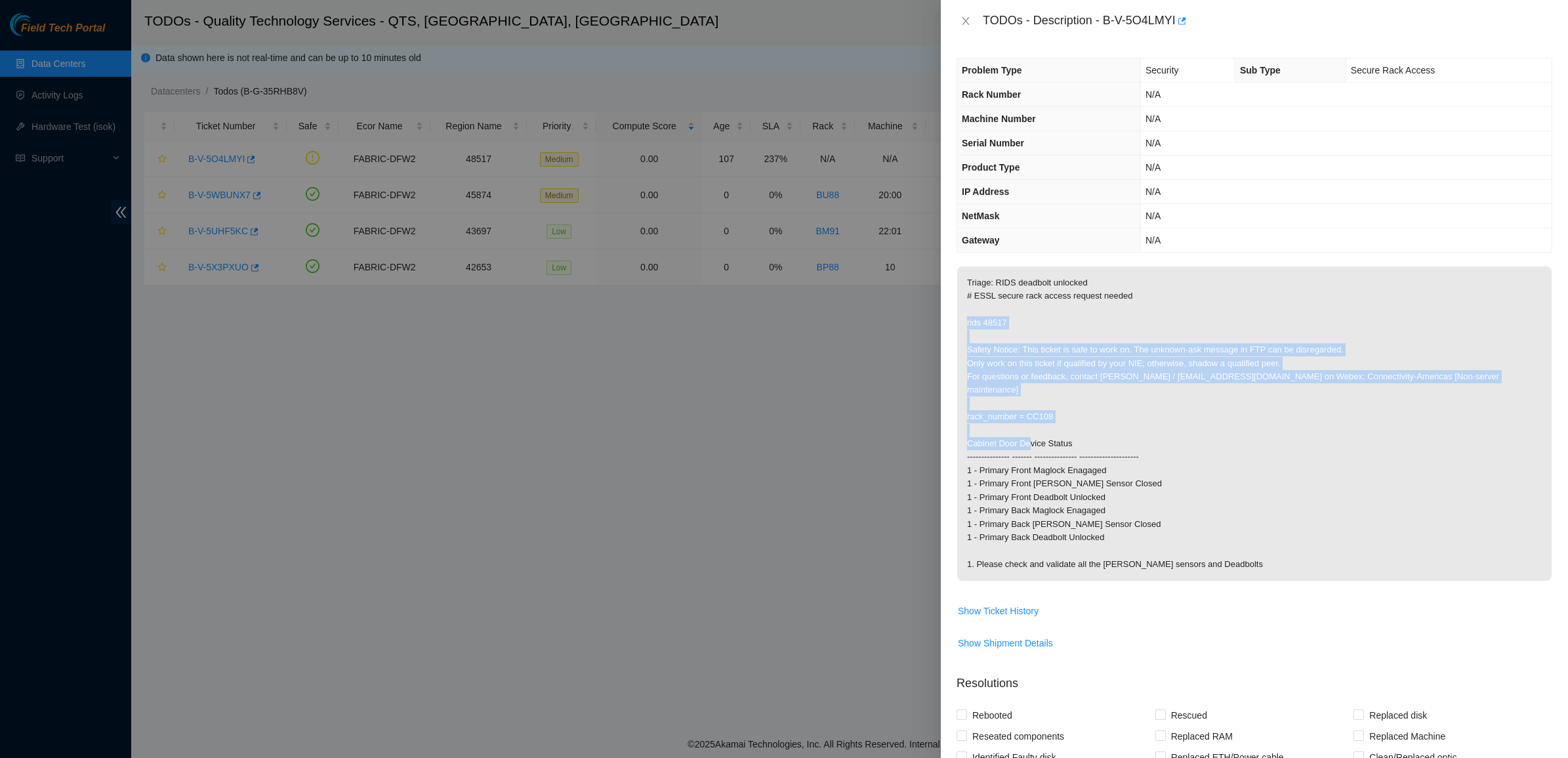
drag, startPoint x: 1058, startPoint y: 310, endPoint x: 1294, endPoint y: 435, distance: 267.1
click at [1294, 435] on p "Triage: RIDS deadbolt unlocked # ESSL secure rack access request needed rids 48…" at bounding box center [1254, 423] width 594 height 314
drag, startPoint x: 1294, startPoint y: 435, endPoint x: 1125, endPoint y: 343, distance: 192.4
click at [1125, 343] on p "Triage: RIDS deadbolt unlocked # ESSL secure rack access request needed rids 48…" at bounding box center [1254, 423] width 594 height 314
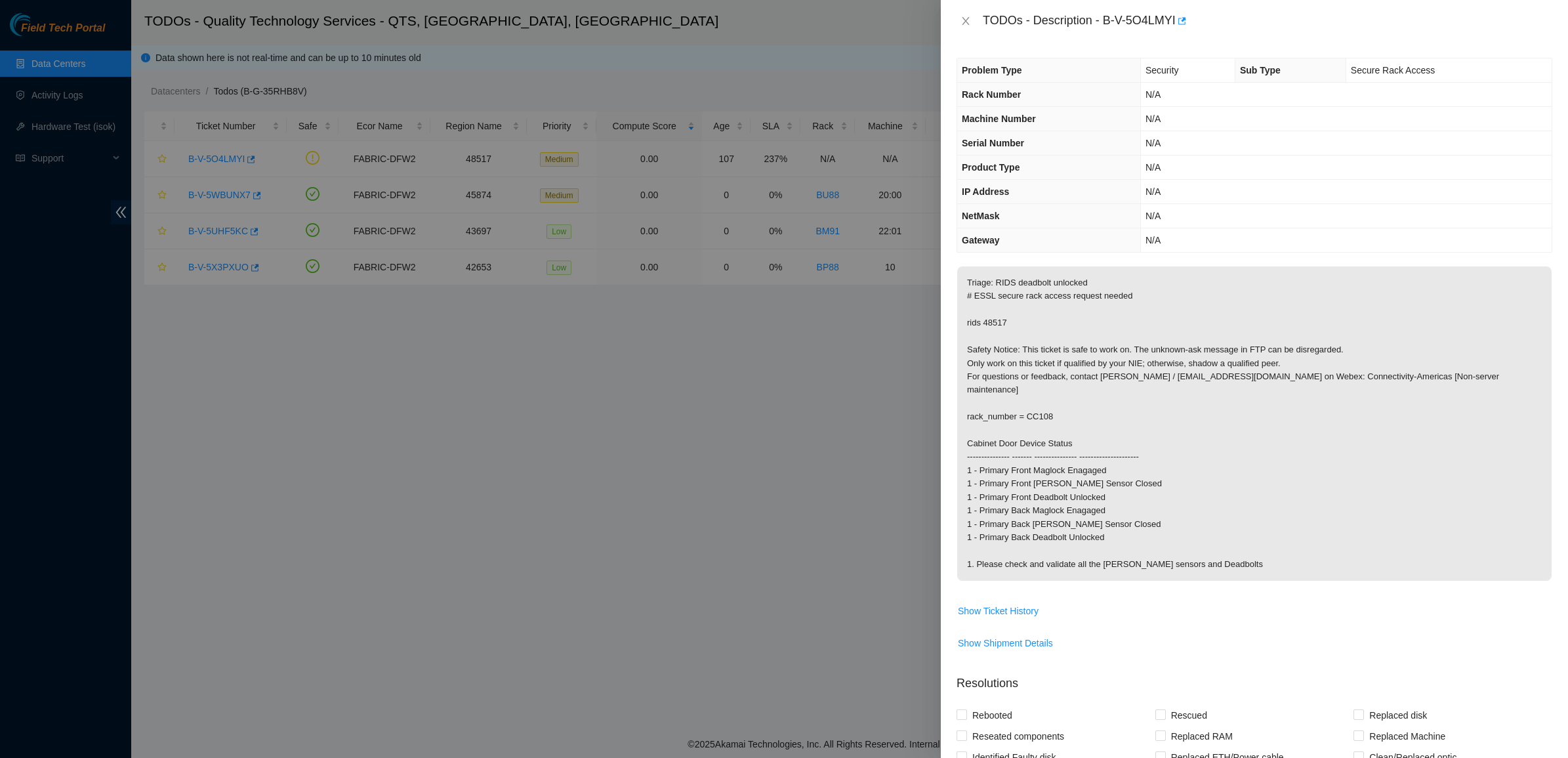
click at [1125, 343] on p "Triage: RIDS deadbolt unlocked # ESSL secure rack access request needed rids 48…" at bounding box center [1254, 423] width 594 height 314
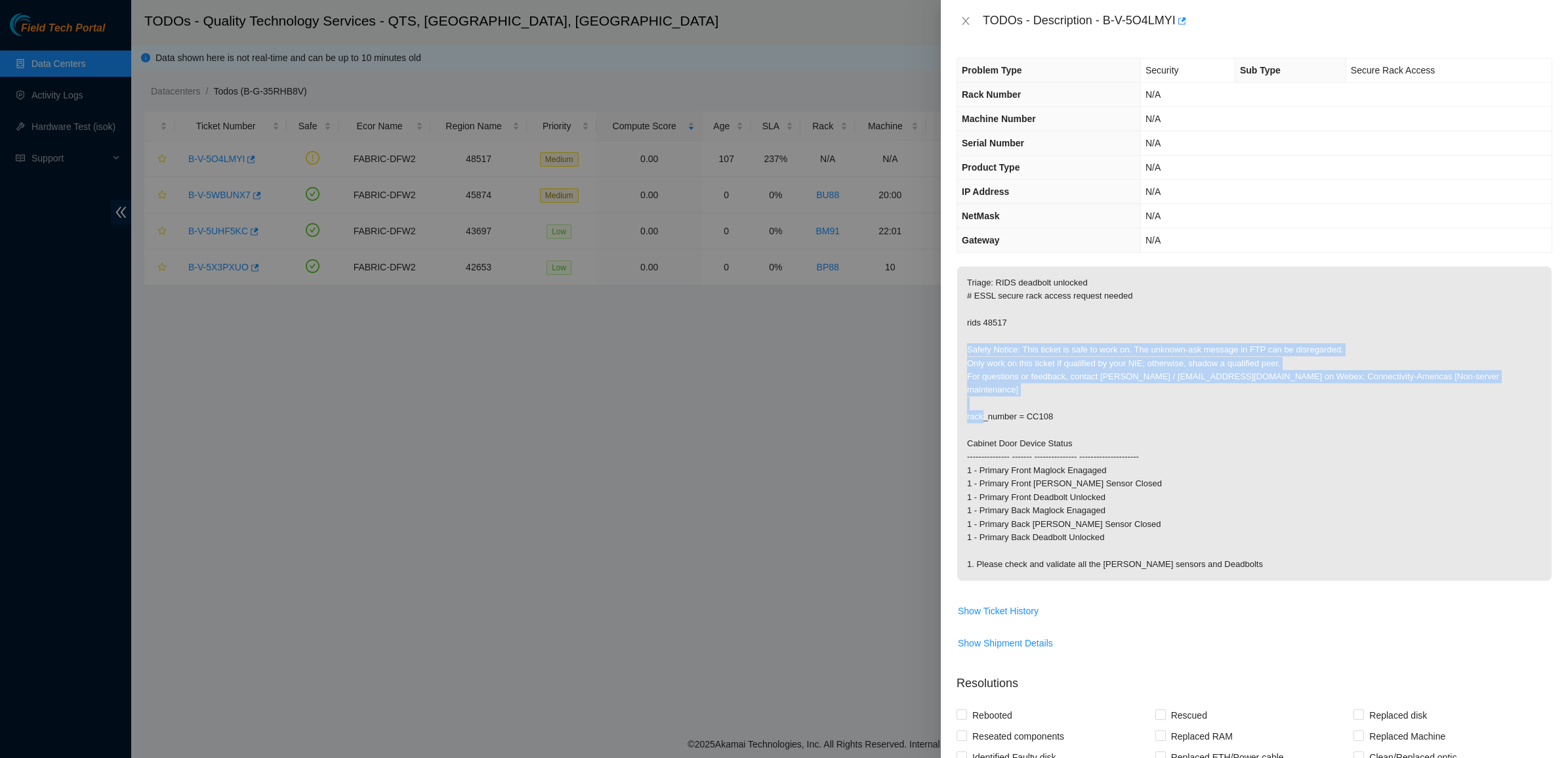
drag, startPoint x: 1125, startPoint y: 343, endPoint x: 1245, endPoint y: 390, distance: 128.9
click at [1245, 390] on p "Triage: RIDS deadbolt unlocked # ESSL secure rack access request needed rids 48…" at bounding box center [1254, 423] width 594 height 314
drag, startPoint x: 1245, startPoint y: 390, endPoint x: 1138, endPoint y: 336, distance: 119.9
click at [1139, 336] on p "Triage: RIDS deadbolt unlocked # ESSL secure rack access request needed rids 48…" at bounding box center [1254, 423] width 594 height 314
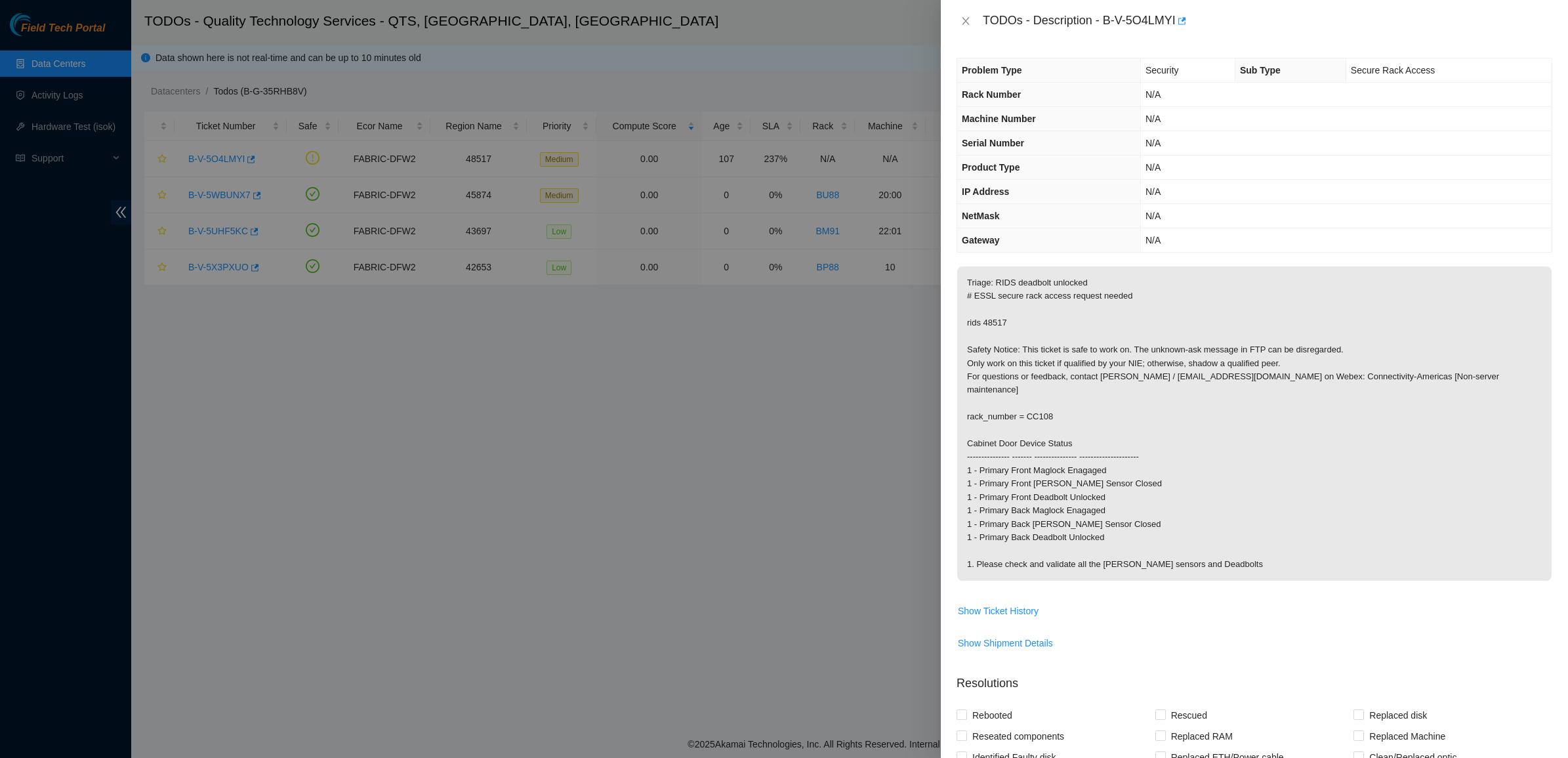
click at [1137, 336] on p "Triage: RIDS deadbolt unlocked # ESSL secure rack access request needed rids 48…" at bounding box center [1254, 423] width 594 height 314
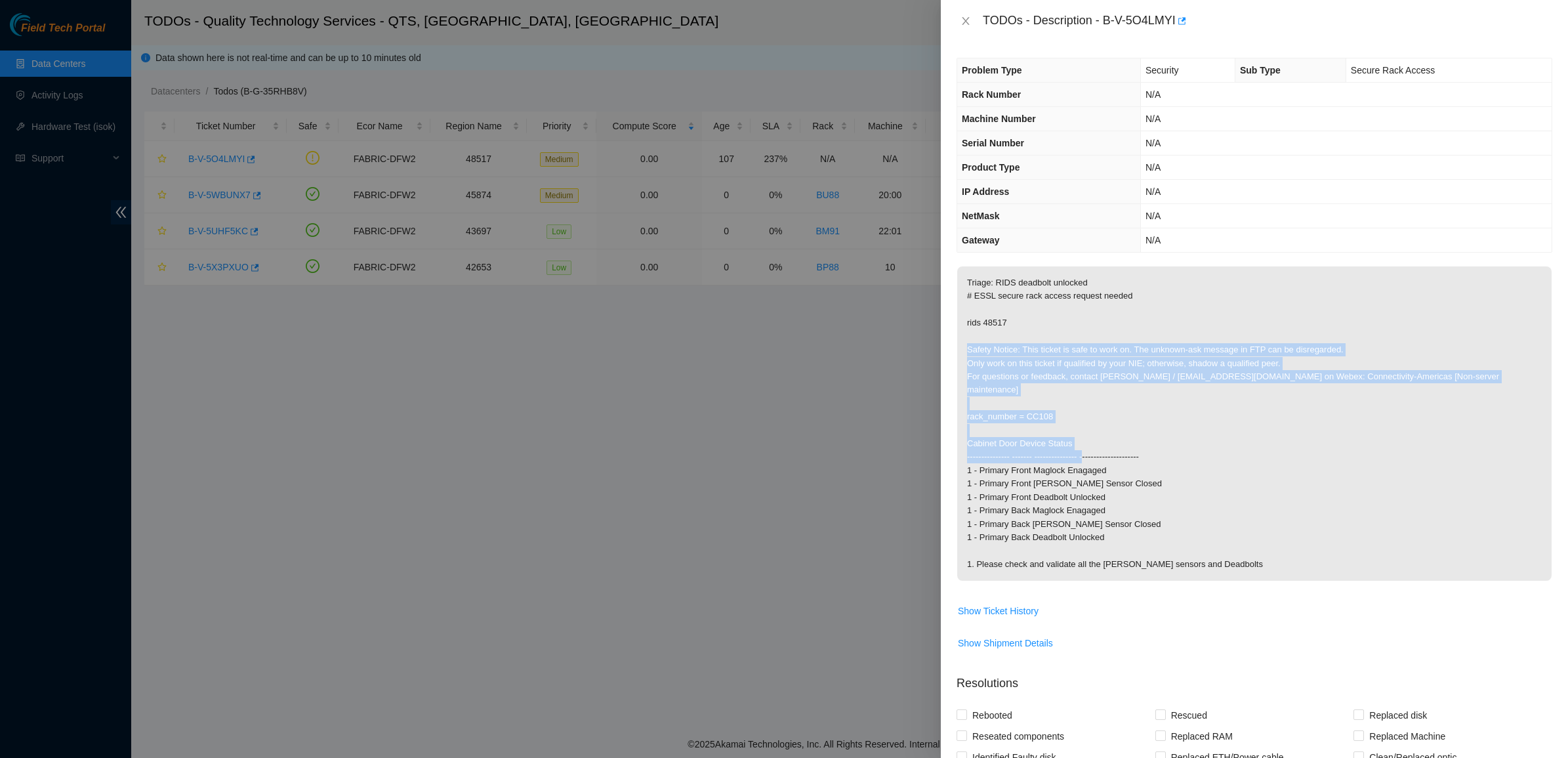
click at [1279, 442] on p "Triage: RIDS deadbolt unlocked # ESSL secure rack access request needed rids 48…" at bounding box center [1254, 423] width 594 height 314
drag, startPoint x: 1279, startPoint y: 442, endPoint x: 1146, endPoint y: 341, distance: 167.0
click at [1146, 341] on p "Triage: RIDS deadbolt unlocked # ESSL secure rack access request needed rids 48…" at bounding box center [1254, 423] width 594 height 314
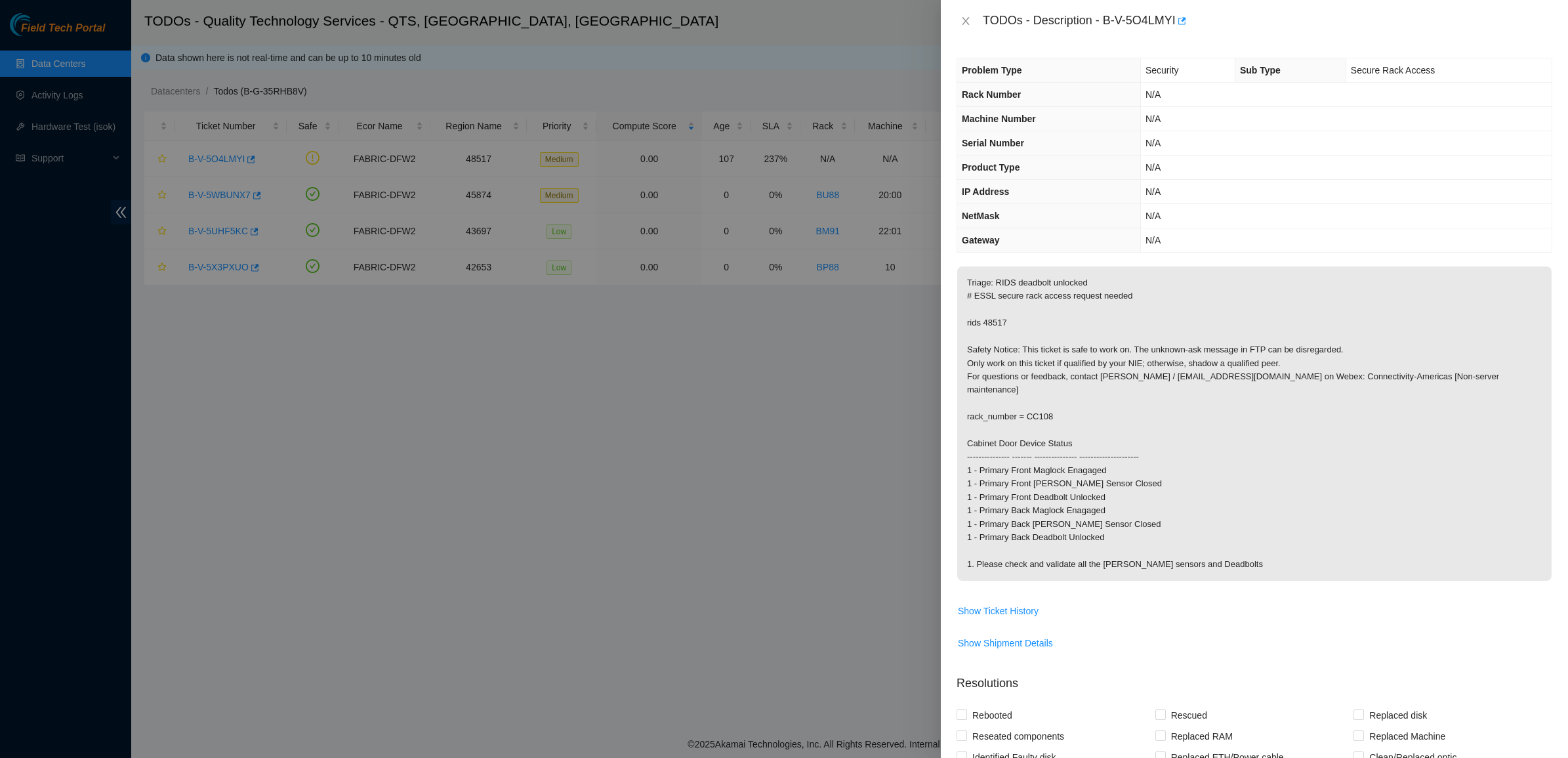
click at [1146, 341] on p "Triage: RIDS deadbolt unlocked # ESSL secure rack access request needed rids 48…" at bounding box center [1254, 423] width 594 height 314
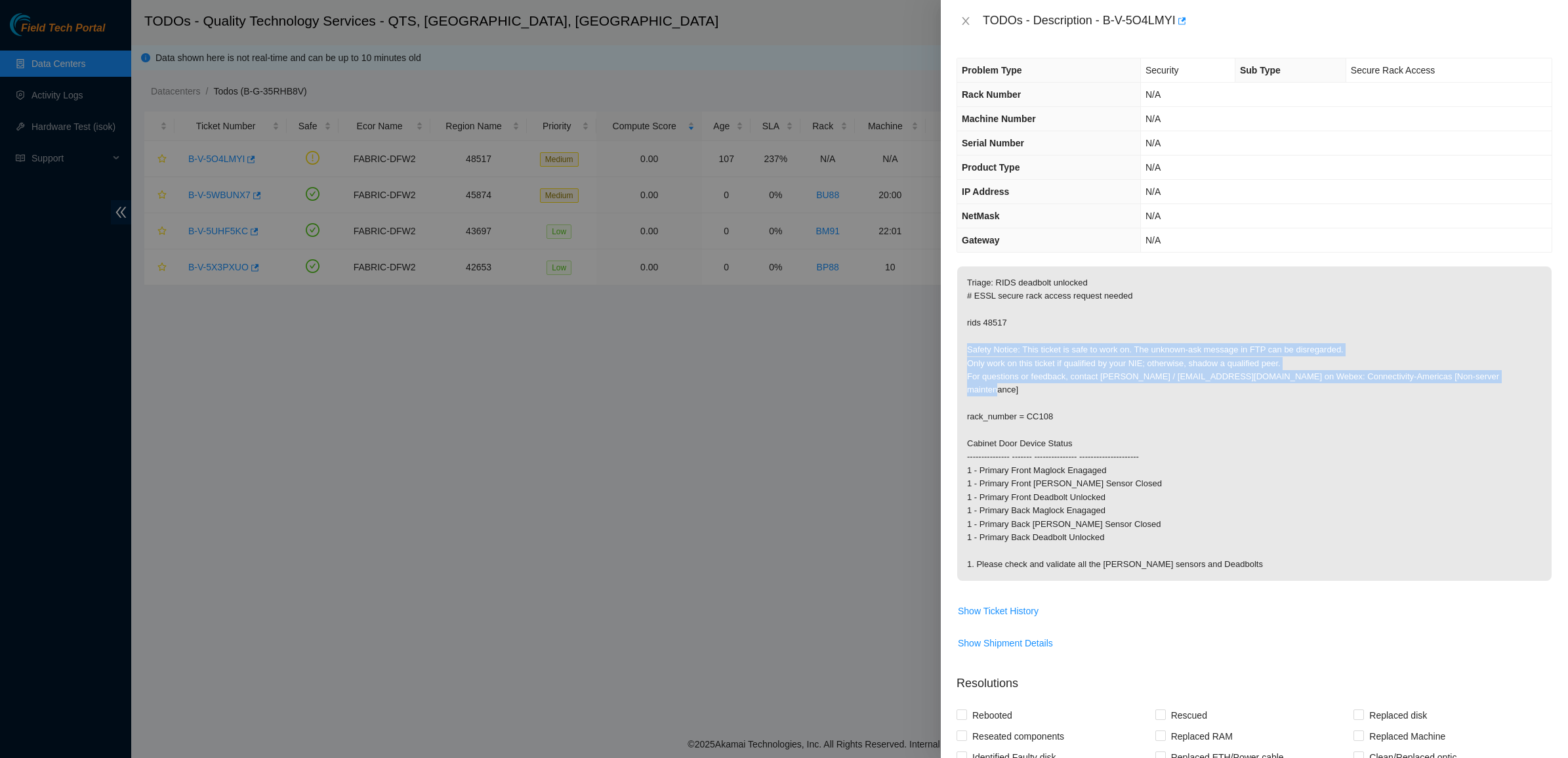
click at [1227, 389] on p "Triage: RIDS deadbolt unlocked # ESSL secure rack access request needed rids 48…" at bounding box center [1254, 423] width 594 height 314
drag, startPoint x: 1227, startPoint y: 389, endPoint x: 1153, endPoint y: 352, distance: 82.7
click at [1153, 352] on p "Triage: RIDS deadbolt unlocked # ESSL secure rack access request needed rids 48…" at bounding box center [1254, 423] width 594 height 314
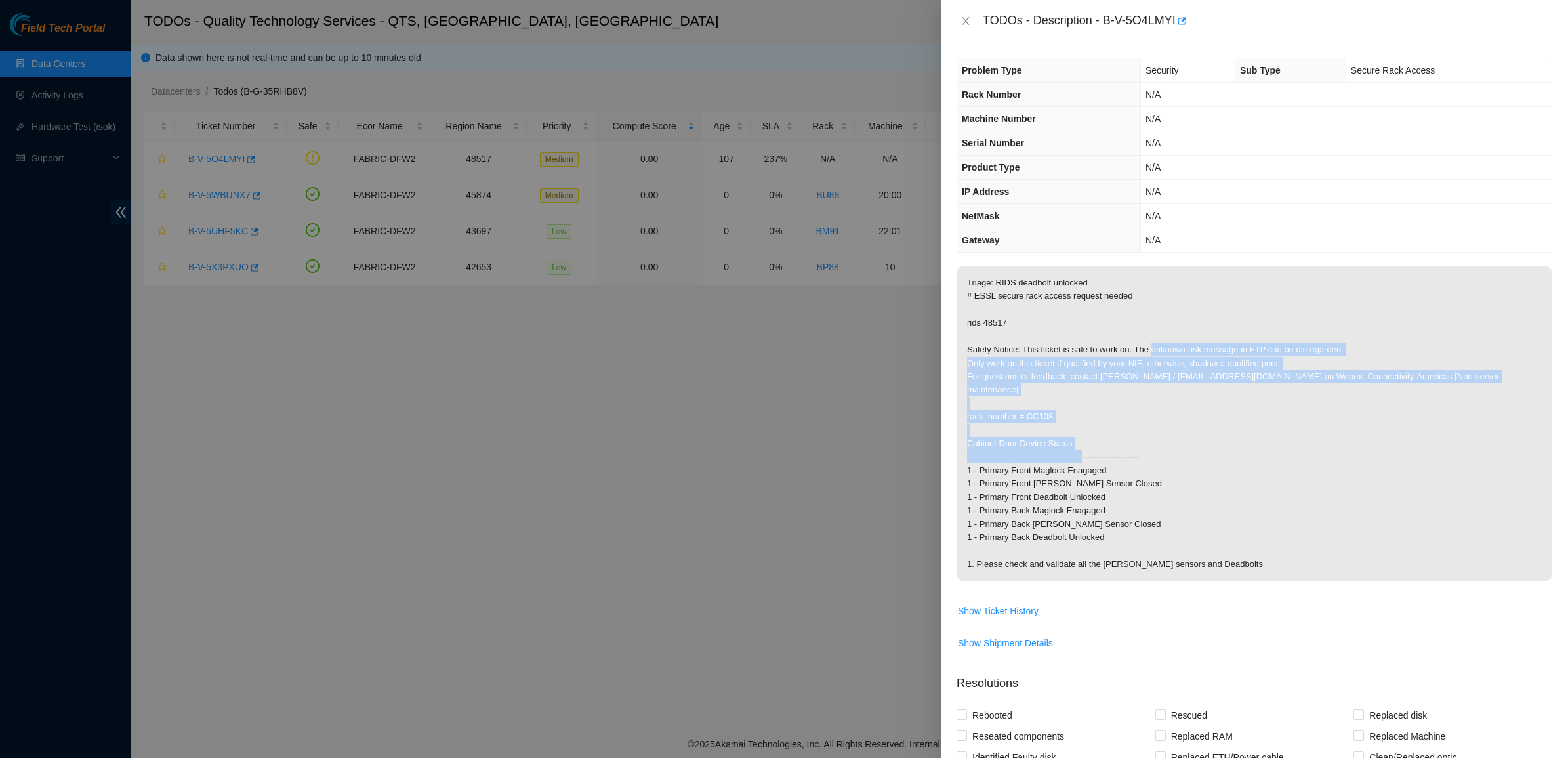
drag, startPoint x: 1153, startPoint y: 352, endPoint x: 1323, endPoint y: 440, distance: 191.4
click at [1323, 440] on p "Triage: RIDS deadbolt unlocked # ESSL secure rack access request needed rids 48…" at bounding box center [1254, 423] width 594 height 314
click at [1138, 344] on p "Triage: RIDS deadbolt unlocked # ESSL secure rack access request needed rids 48…" at bounding box center [1254, 423] width 594 height 314
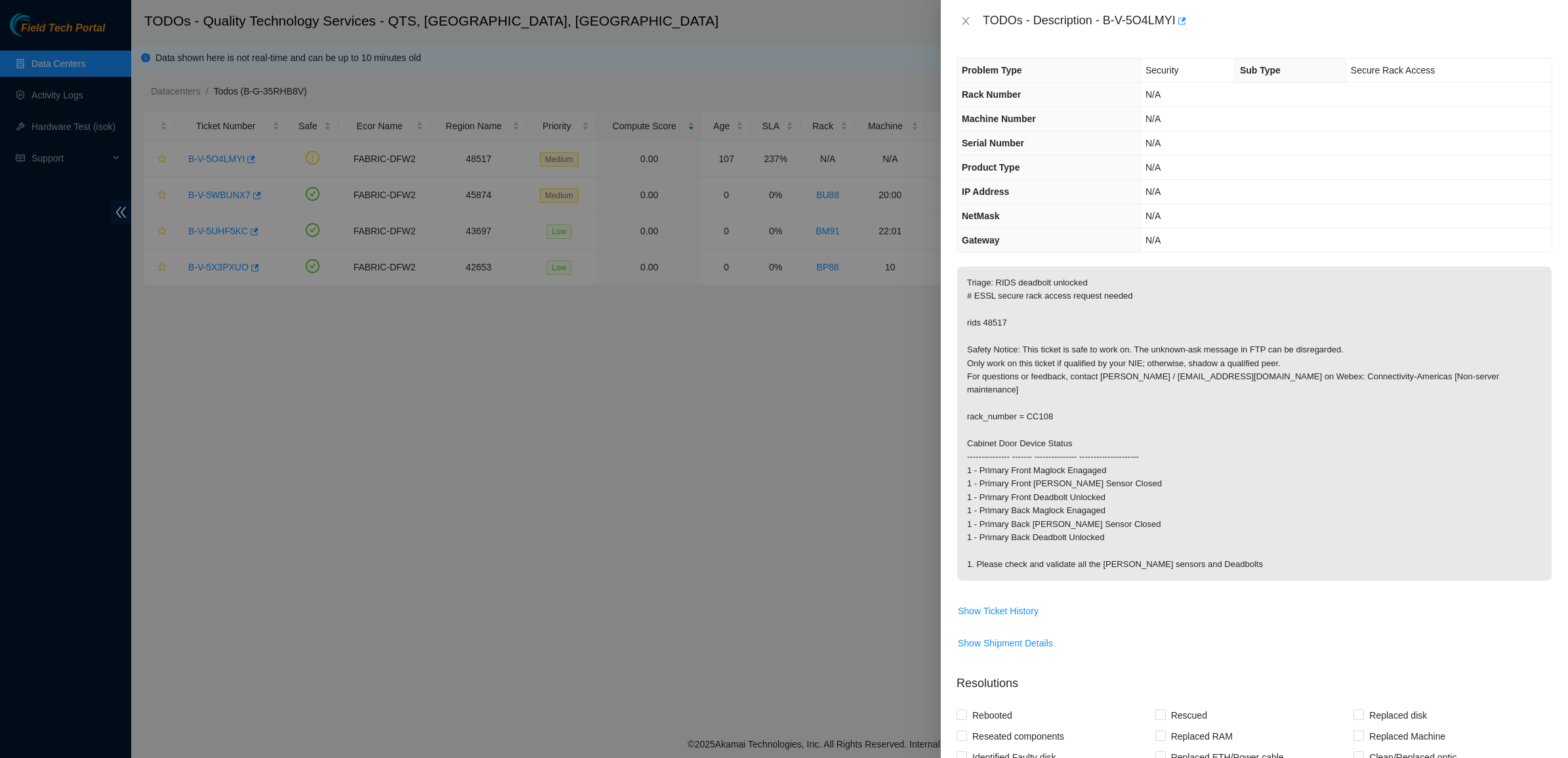
click at [1138, 343] on p "Triage: RIDS deadbolt unlocked # ESSL secure rack access request needed rids 48…" at bounding box center [1254, 423] width 594 height 314
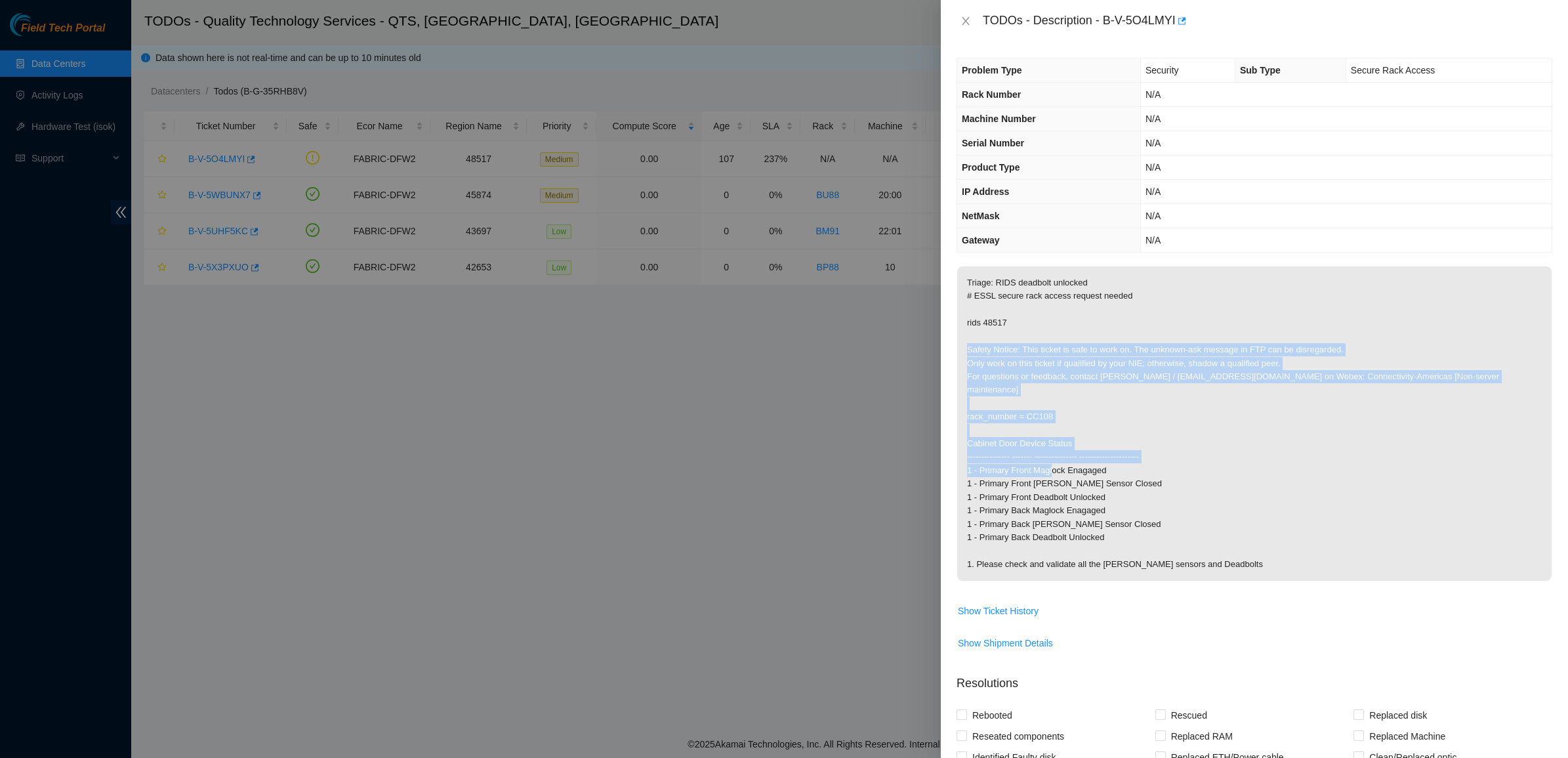
drag, startPoint x: 1138, startPoint y: 343, endPoint x: 1270, endPoint y: 457, distance: 174.4
click at [1270, 457] on p "Triage: RIDS deadbolt unlocked # ESSL secure rack access request needed rids 48…" at bounding box center [1254, 423] width 594 height 314
drag, startPoint x: 1270, startPoint y: 457, endPoint x: 1113, endPoint y: 340, distance: 195.8
click at [1113, 340] on p "Triage: RIDS deadbolt unlocked # ESSL secure rack access request needed rids 48…" at bounding box center [1254, 423] width 594 height 314
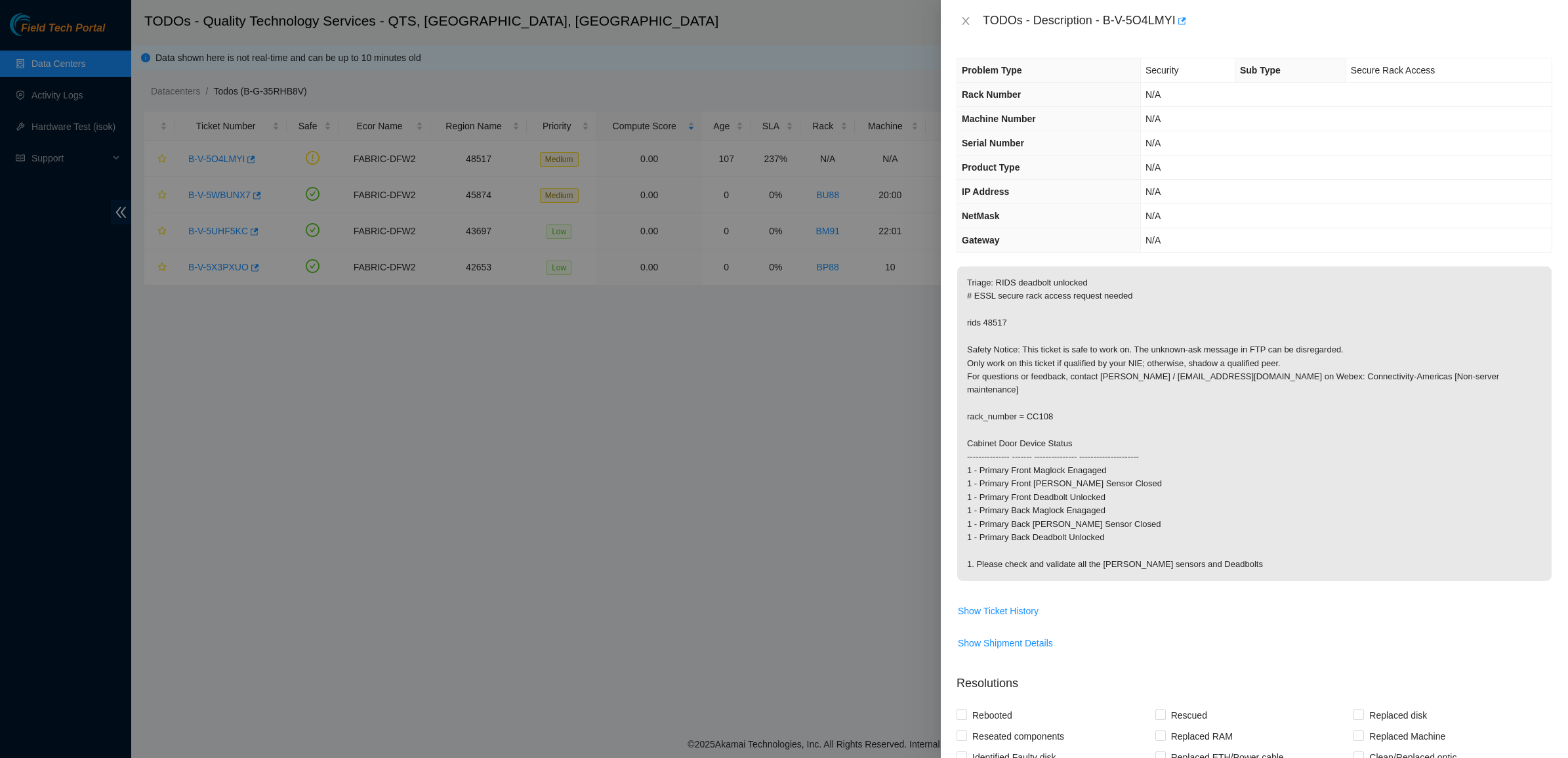
click at [1113, 340] on p "Triage: RIDS deadbolt unlocked # ESSL secure rack access request needed rids 48…" at bounding box center [1254, 423] width 594 height 314
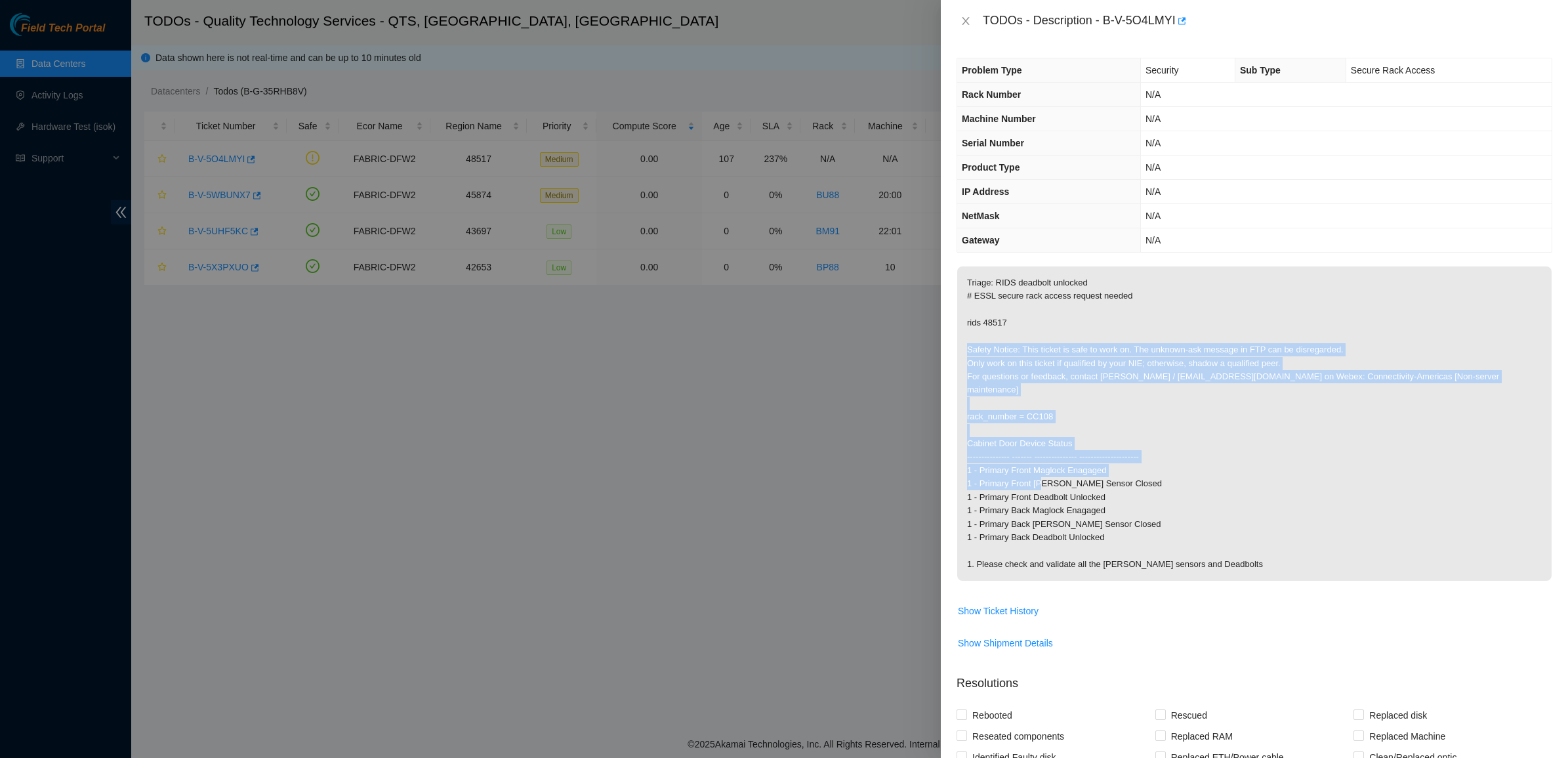
drag, startPoint x: 1113, startPoint y: 340, endPoint x: 1271, endPoint y: 467, distance: 202.7
click at [1271, 467] on p "Triage: RIDS deadbolt unlocked # ESSL secure rack access request needed rids 48…" at bounding box center [1254, 423] width 594 height 314
click at [1148, 362] on p "Triage: RIDS deadbolt unlocked # ESSL secure rack access request needed rids 48…" at bounding box center [1254, 423] width 594 height 314
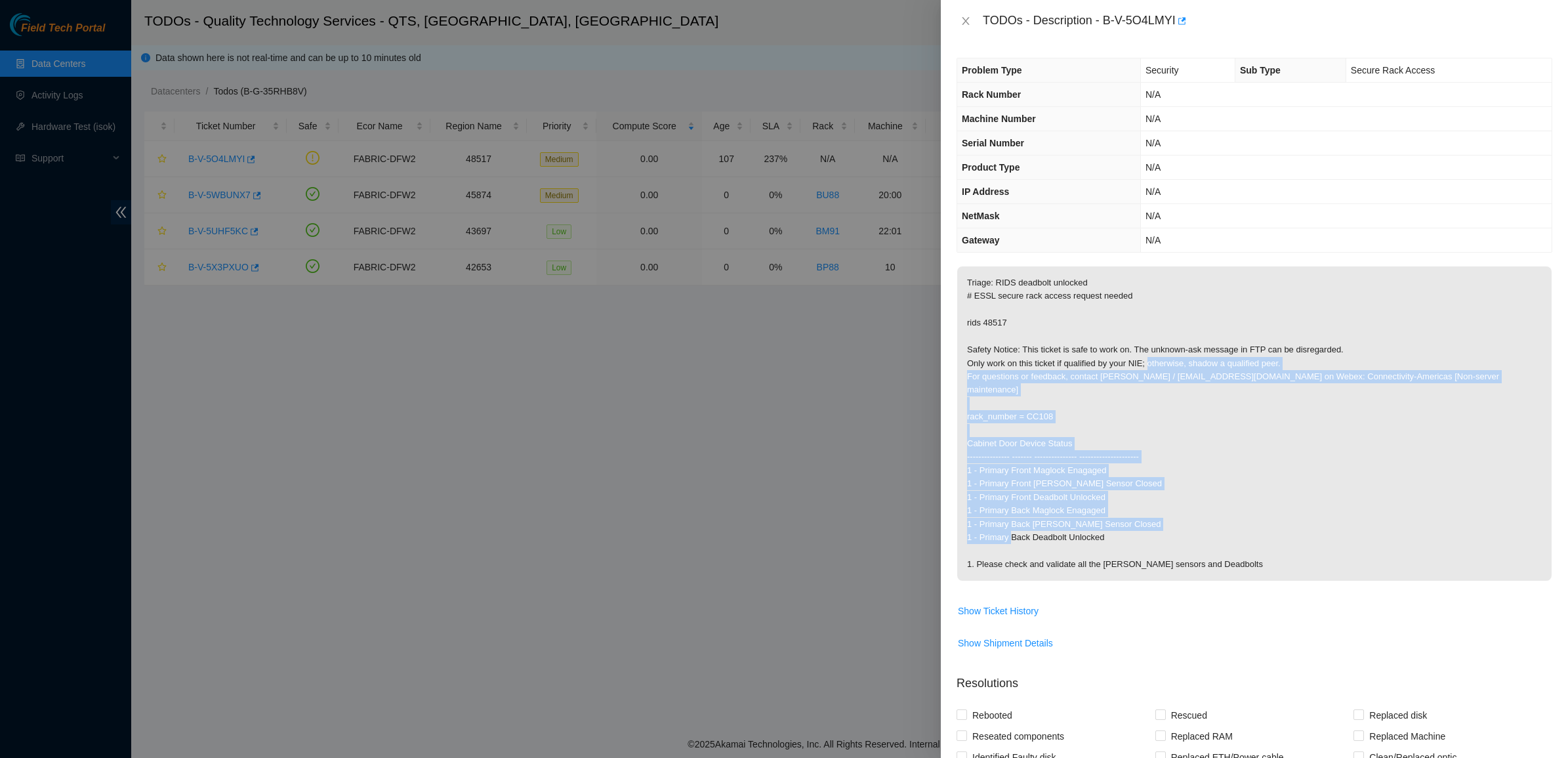
drag, startPoint x: 1148, startPoint y: 362, endPoint x: 1274, endPoint y: 533, distance: 212.4
click at [1274, 533] on p "Triage: RIDS deadbolt unlocked # ESSL secure rack access request needed rids 48…" at bounding box center [1254, 423] width 594 height 314
drag, startPoint x: 1274, startPoint y: 533, endPoint x: 1277, endPoint y: 540, distance: 7.6
click at [1274, 534] on p "Triage: RIDS deadbolt unlocked # ESSL secure rack access request needed rids 48…" at bounding box center [1254, 423] width 594 height 314
click at [1117, 381] on p "Triage: RIDS deadbolt unlocked # ESSL secure rack access request needed rids 48…" at bounding box center [1254, 423] width 594 height 314
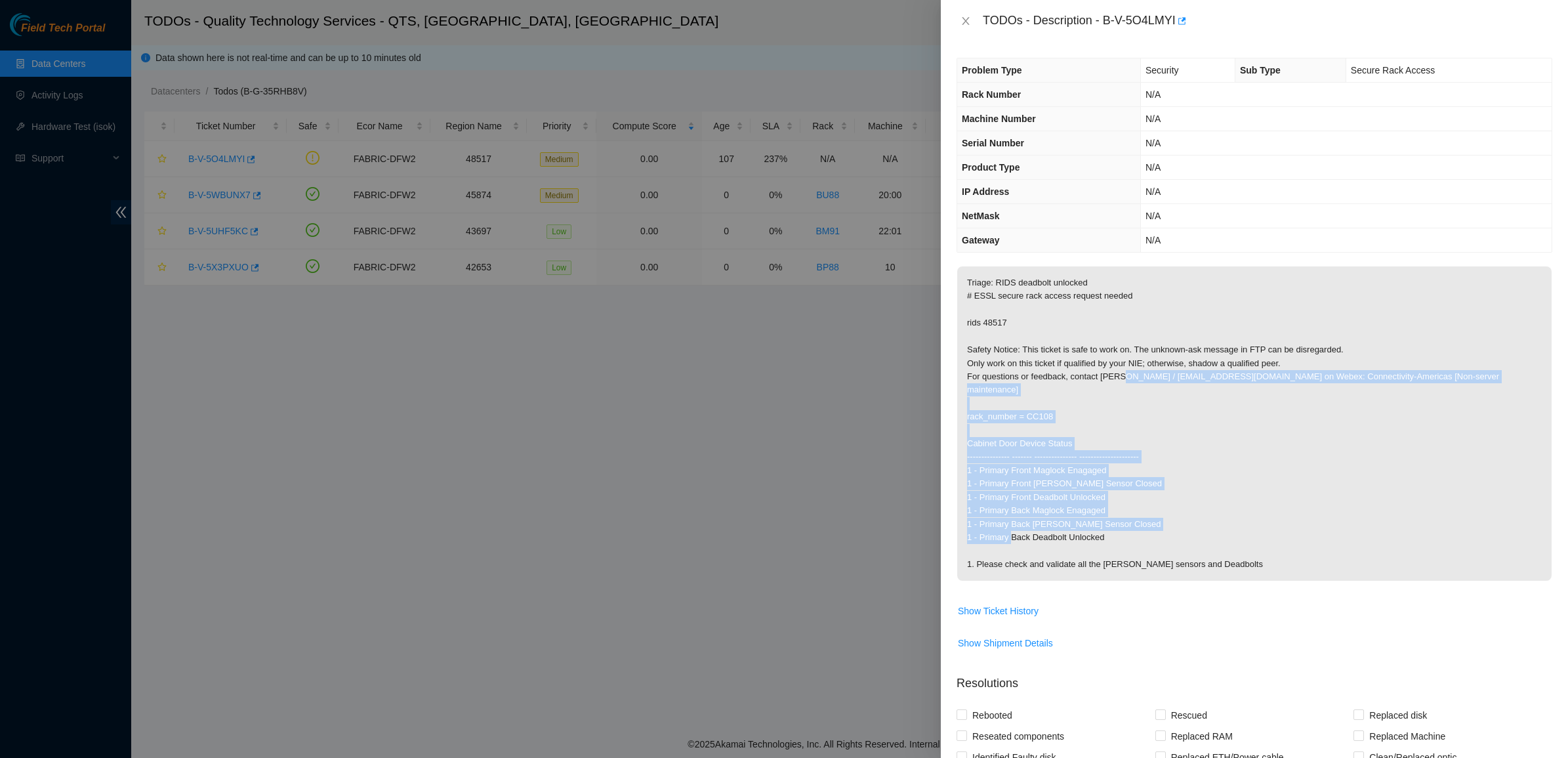
drag, startPoint x: 1117, startPoint y: 381, endPoint x: 1278, endPoint y: 539, distance: 225.6
click at [1277, 536] on p "Triage: RIDS deadbolt unlocked # ESSL secure rack access request needed rids 48…" at bounding box center [1254, 423] width 594 height 314
click at [1279, 542] on p "Triage: RIDS deadbolt unlocked # ESSL secure rack access request needed rids 48…" at bounding box center [1254, 423] width 594 height 314
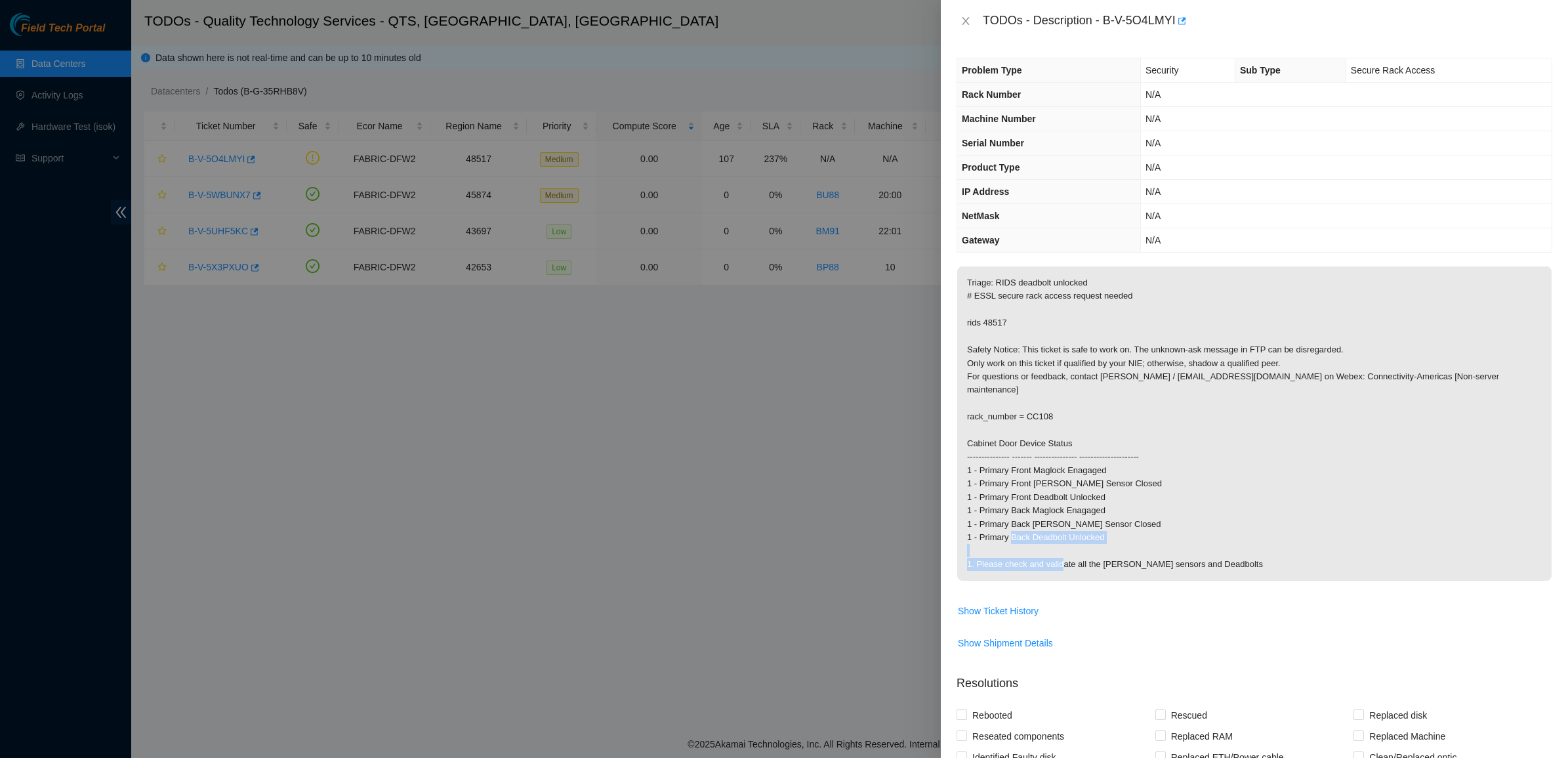
drag, startPoint x: 1289, startPoint y: 555, endPoint x: 1266, endPoint y: 528, distance: 35.5
click at [1266, 528] on p "Triage: RIDS deadbolt unlocked # ESSL secure rack access request needed rids 48…" at bounding box center [1254, 423] width 594 height 314
click at [1287, 559] on p "Triage: RIDS deadbolt unlocked # ESSL secure rack access request needed rids 48…" at bounding box center [1254, 423] width 594 height 314
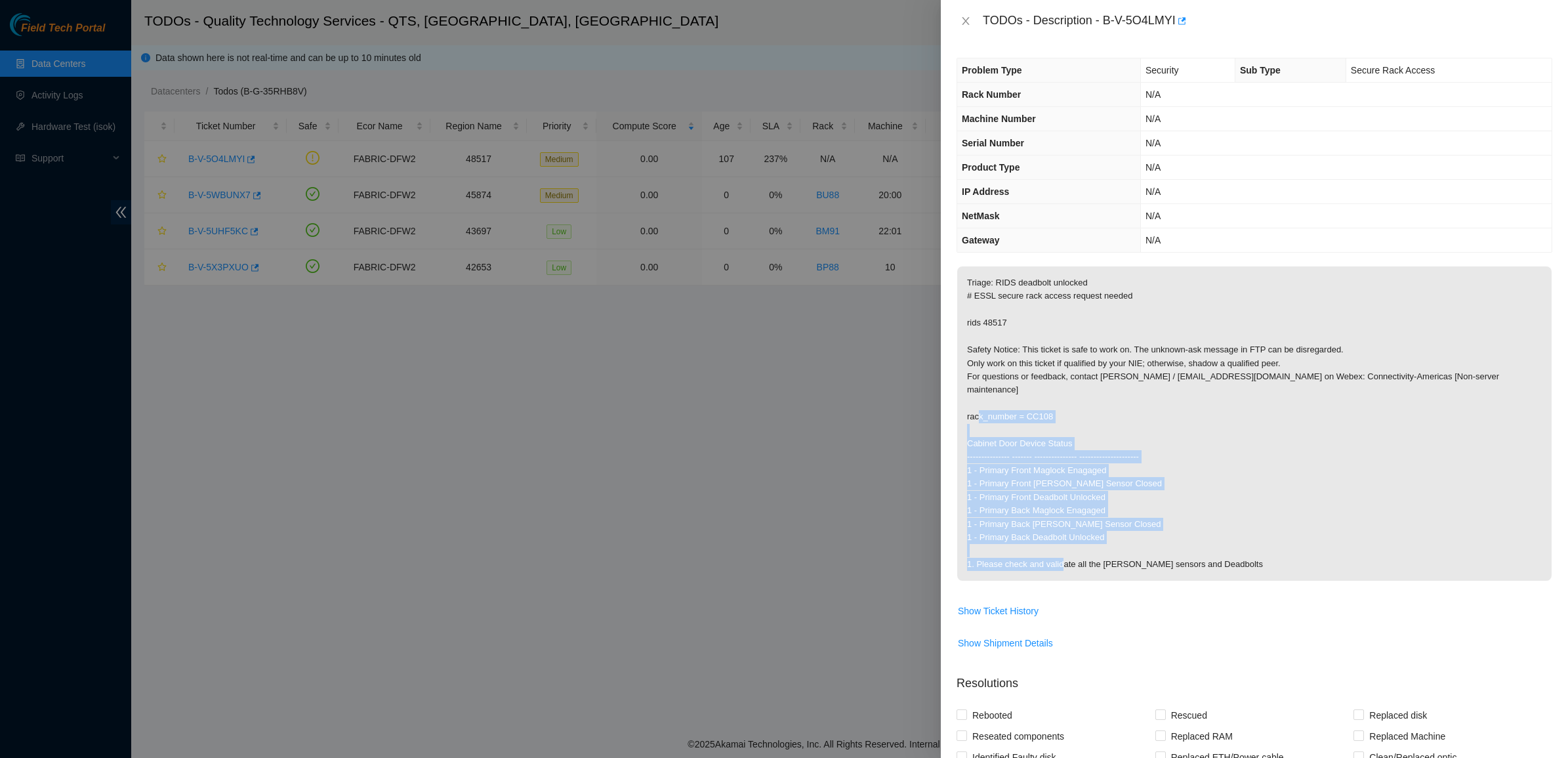
drag, startPoint x: 1256, startPoint y: 549, endPoint x: 1087, endPoint y: 402, distance: 224.0
click at [1087, 402] on p "Triage: RIDS deadbolt unlocked # ESSL secure rack access request needed rids 48…" at bounding box center [1254, 423] width 594 height 314
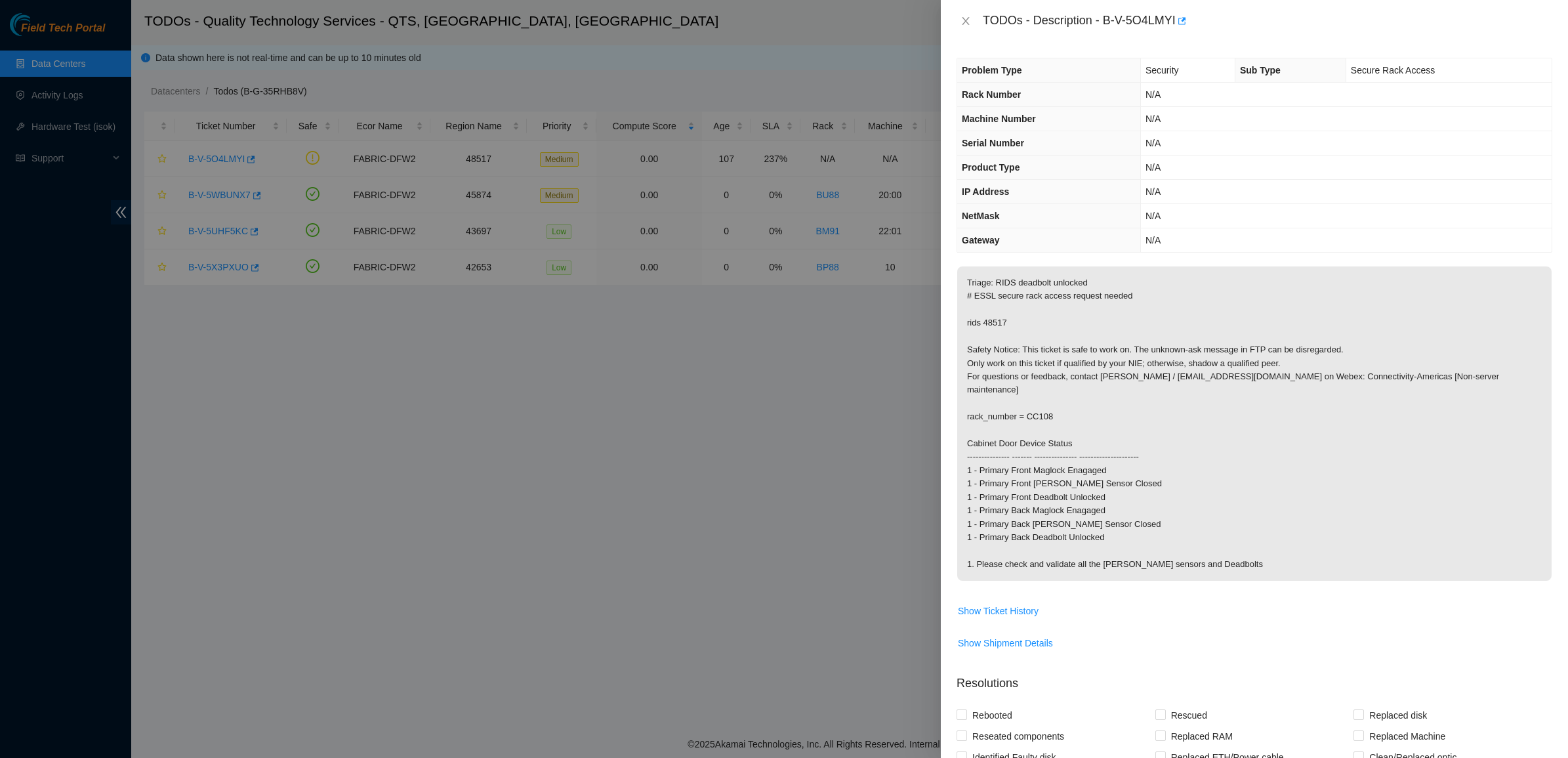
click at [1086, 402] on p "Triage: RIDS deadbolt unlocked # ESSL secure rack access request needed rids 48…" at bounding box center [1254, 423] width 594 height 314
drag
click at [1266, 554] on p "Triage: RIDS deadbolt unlocked # ESSL secure rack access request needed rids 48…" at bounding box center [1254, 423] width 594 height 314
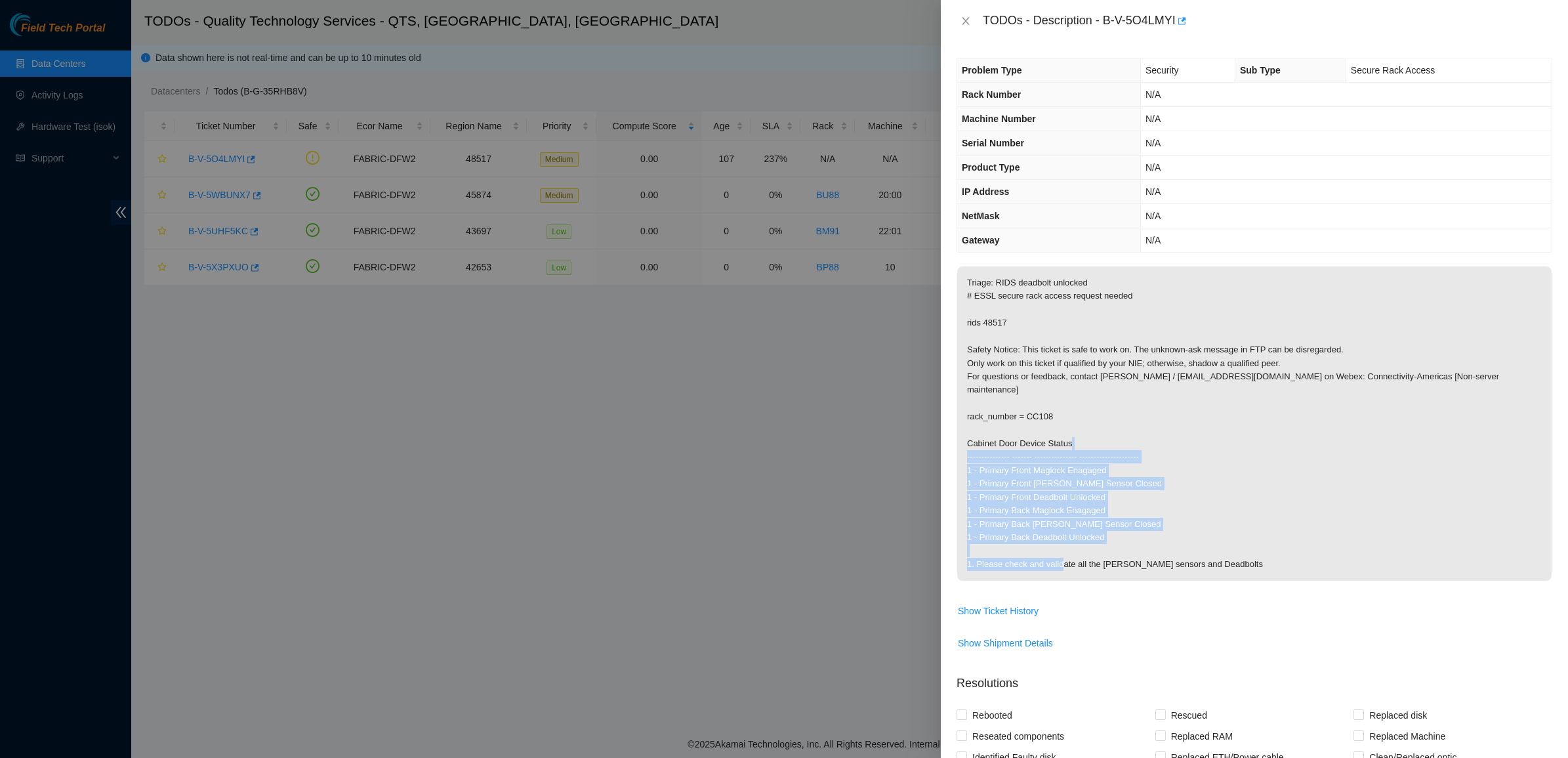
click at [1029, 447] on p "Triage: RIDS deadbolt unlocked # ESSL secure rack access request needed rids 48…" at bounding box center [1254, 423] width 594 height 314
click at [1171, 526] on p "Triage: RIDS deadbolt unlocked # ESSL secure rack access request needed rids 48…" at bounding box center [1254, 423] width 594 height 314
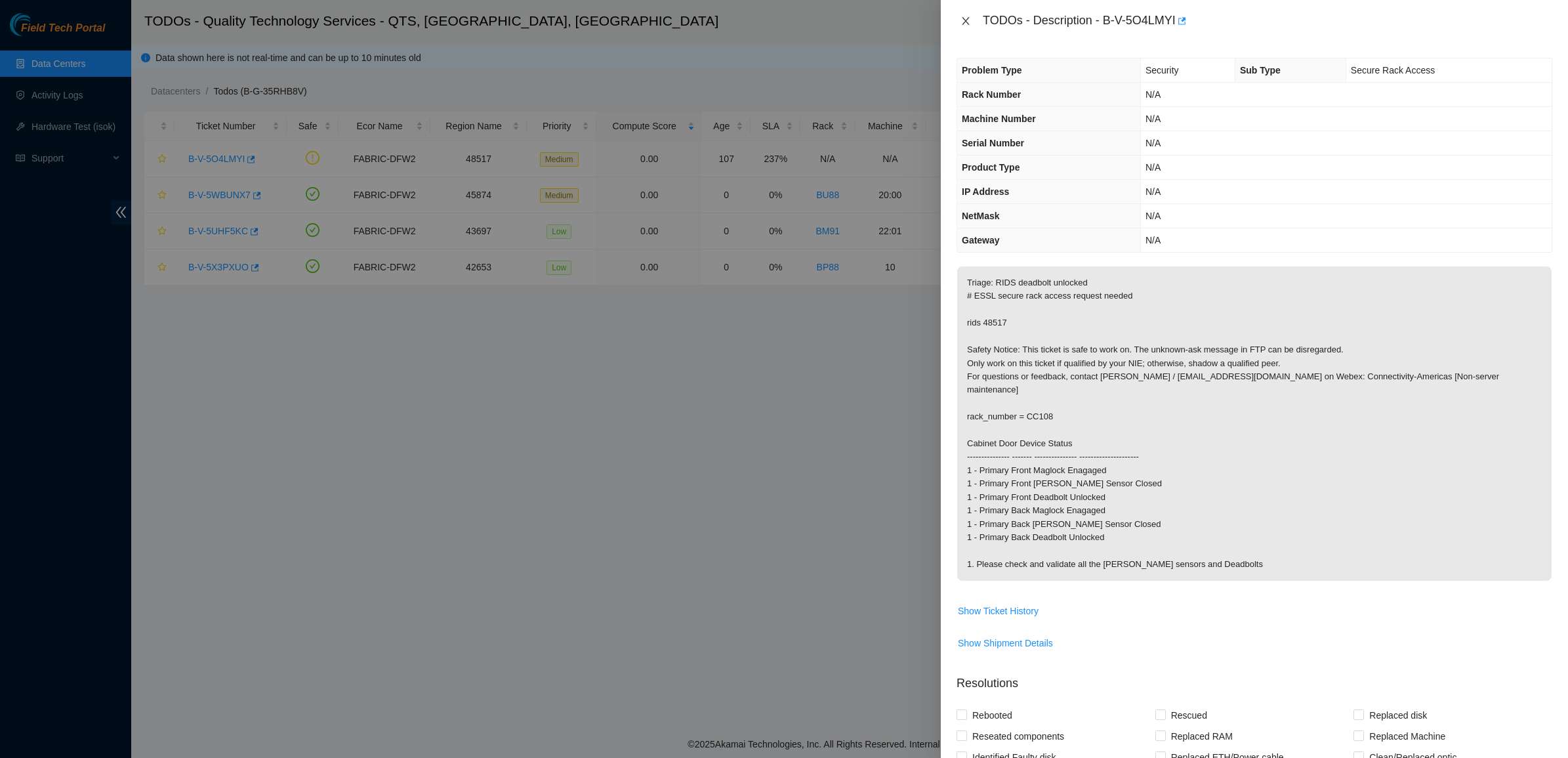
click at [963, 21] on icon "close" at bounding box center [965, 21] width 11 height 11
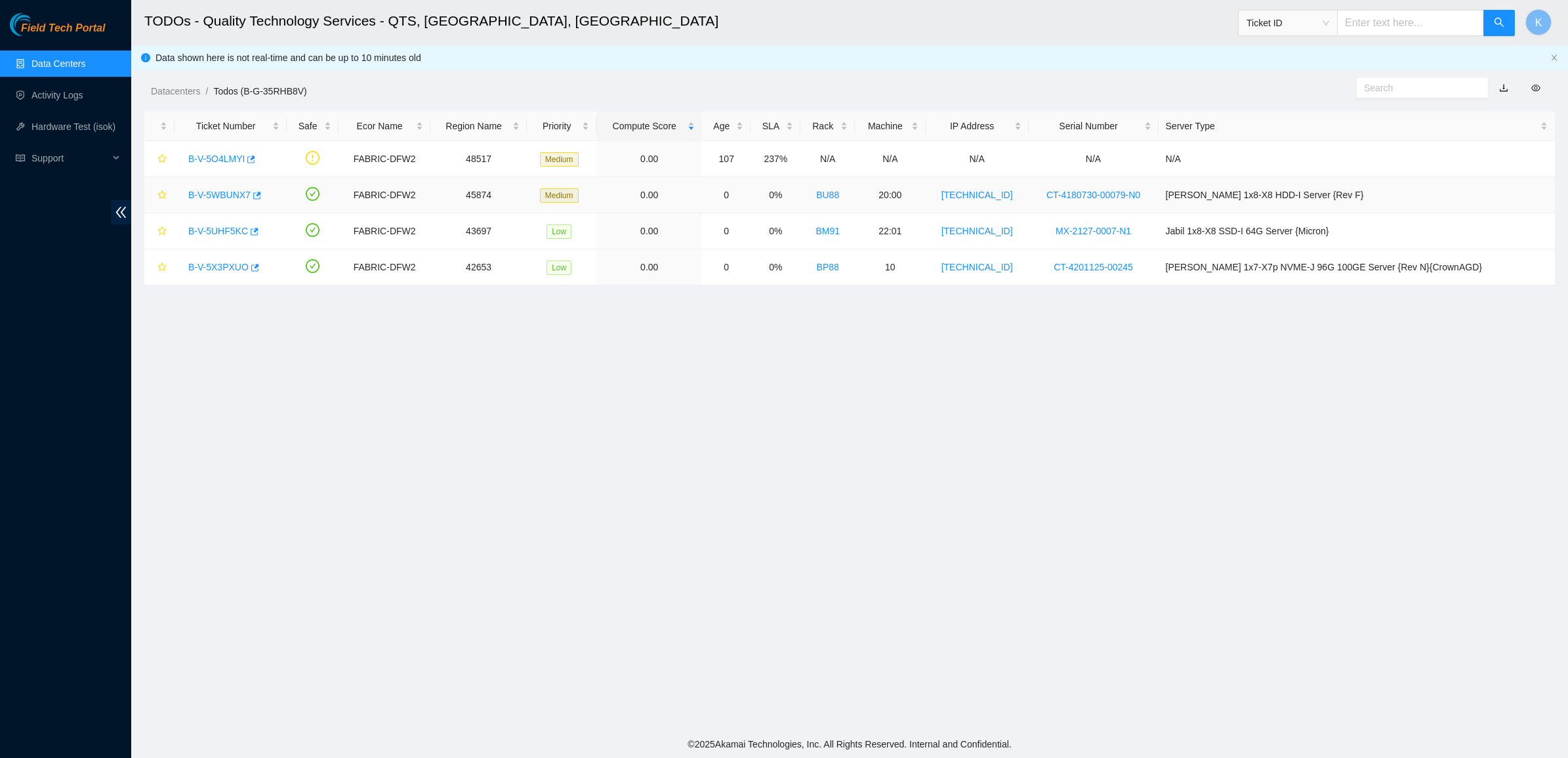
click at [214, 194] on link "B-V-5WBUNX7" at bounding box center [219, 194] width 62 height 11
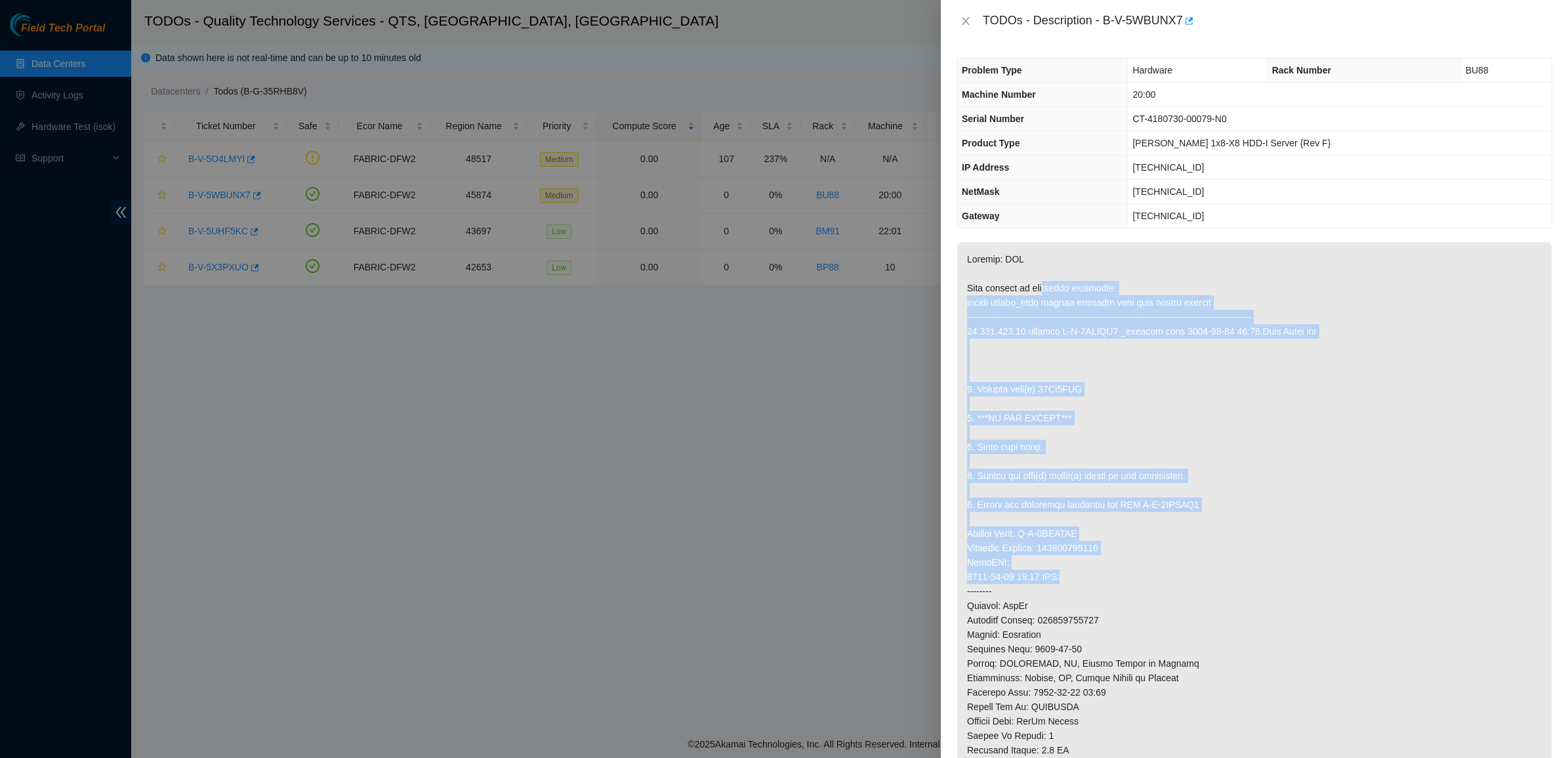
click at [1175, 576] on p at bounding box center [1254, 569] width 594 height 655
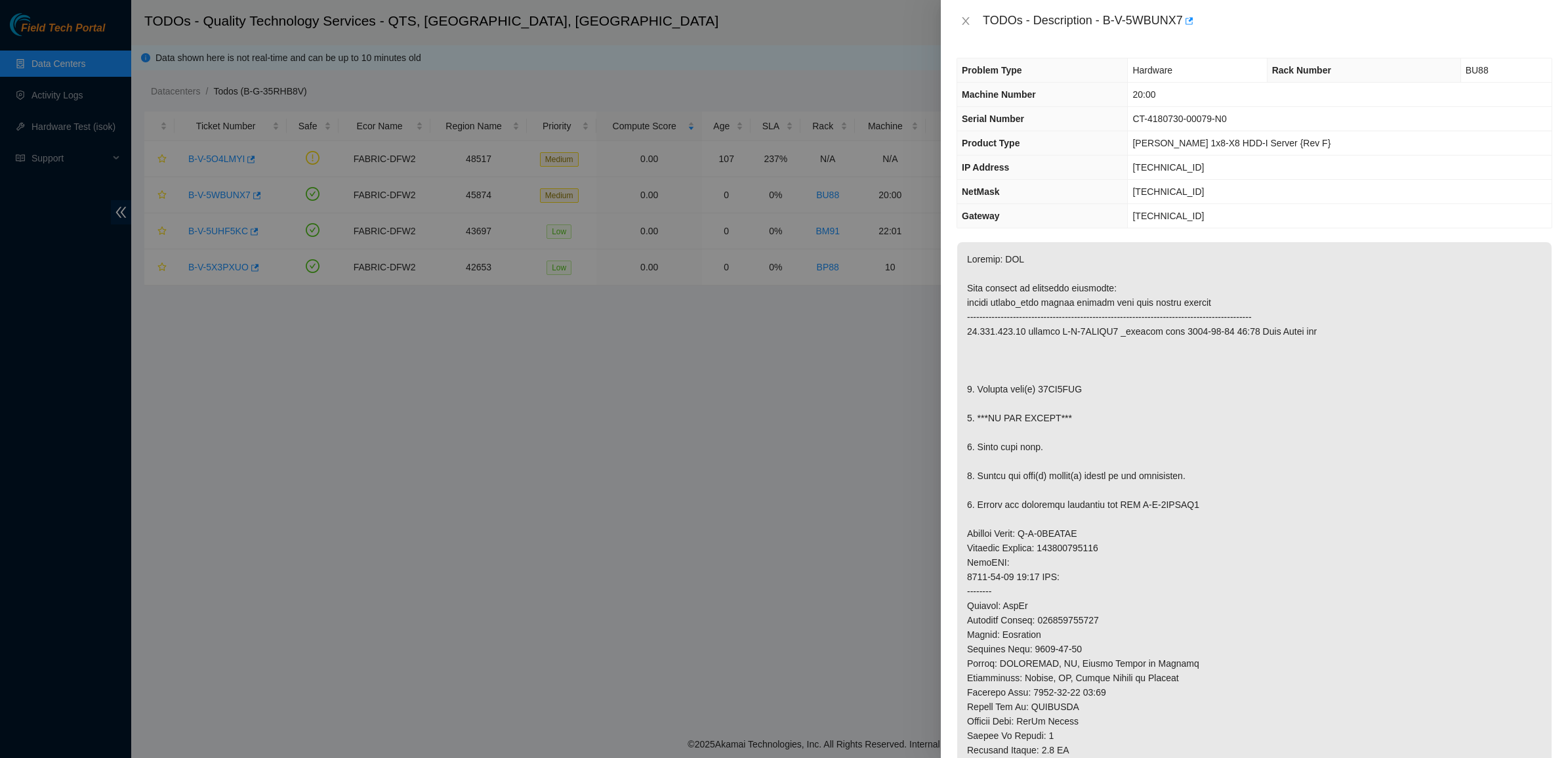
click at [1050, 385] on p at bounding box center [1254, 569] width 594 height 655
click at [962, 16] on icon "close" at bounding box center [965, 21] width 11 height 11
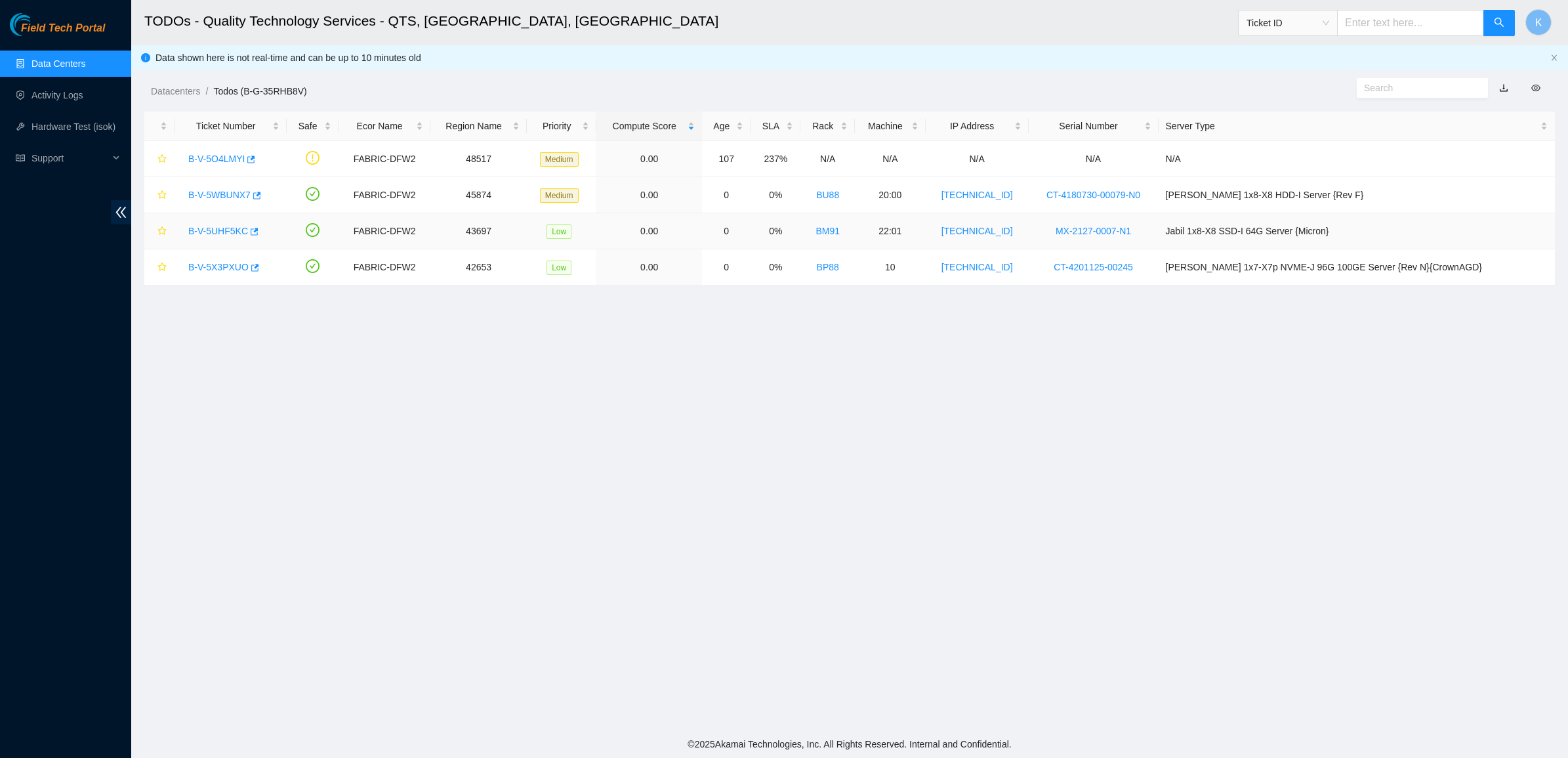
click at [215, 230] on link "B-V-5UHF5KC" at bounding box center [218, 231] width 60 height 11
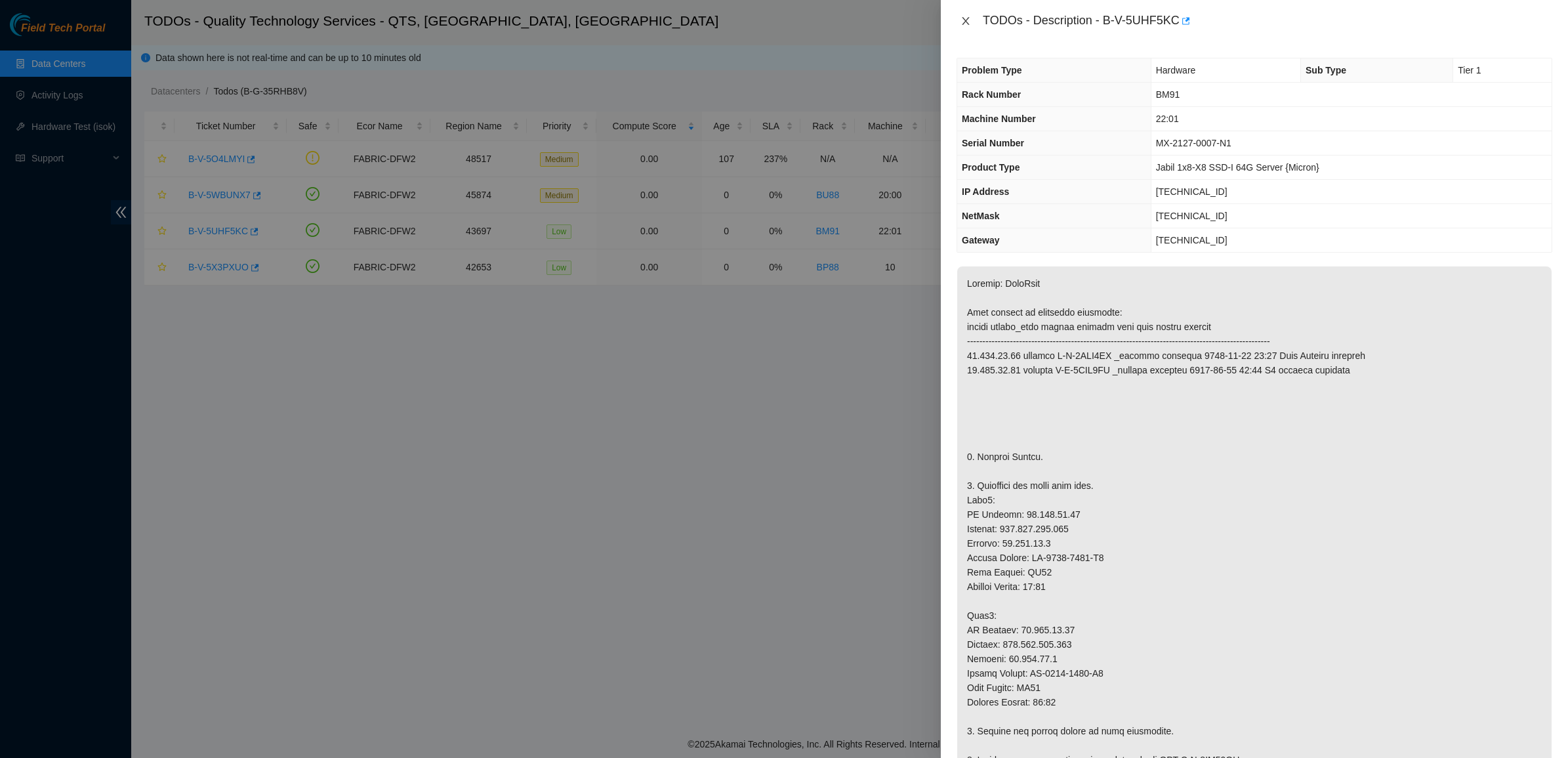
click at [973, 21] on button "Close" at bounding box center [966, 21] width 19 height 12
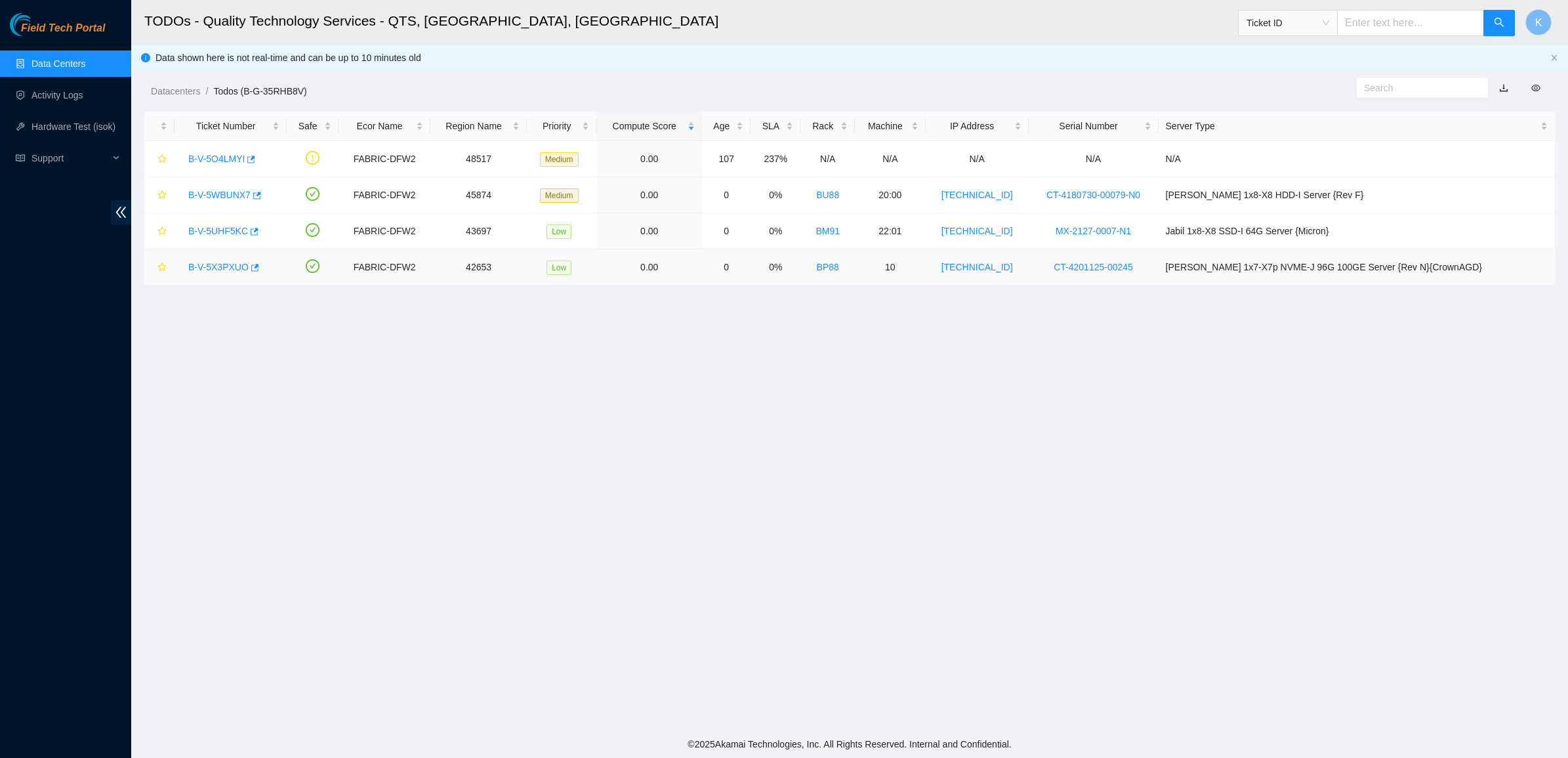
click at [201, 269] on link "B-V-5X3PXUO" at bounding box center [218, 266] width 61 height 11
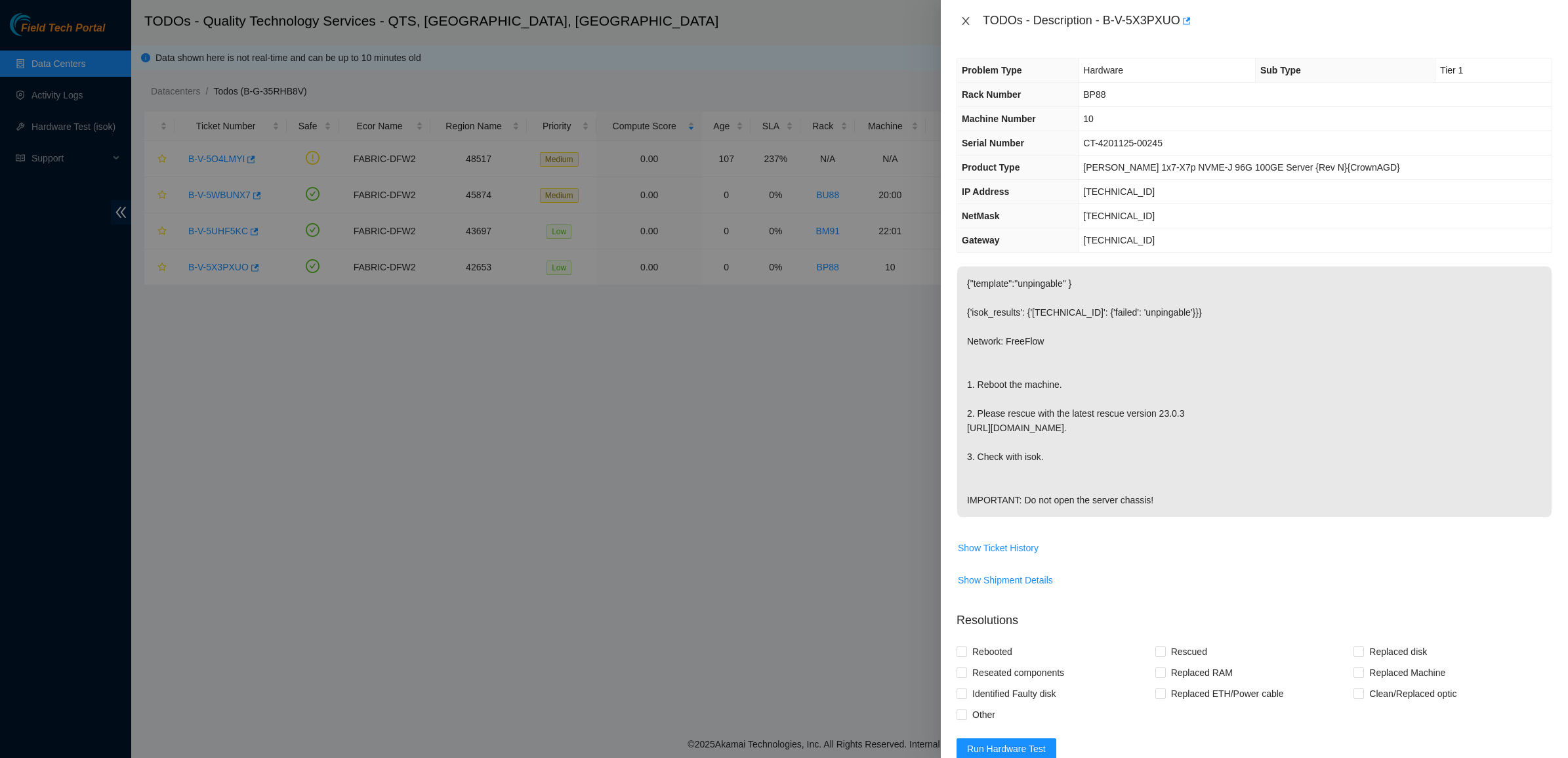
click at [970, 21] on icon "close" at bounding box center [965, 21] width 11 height 11
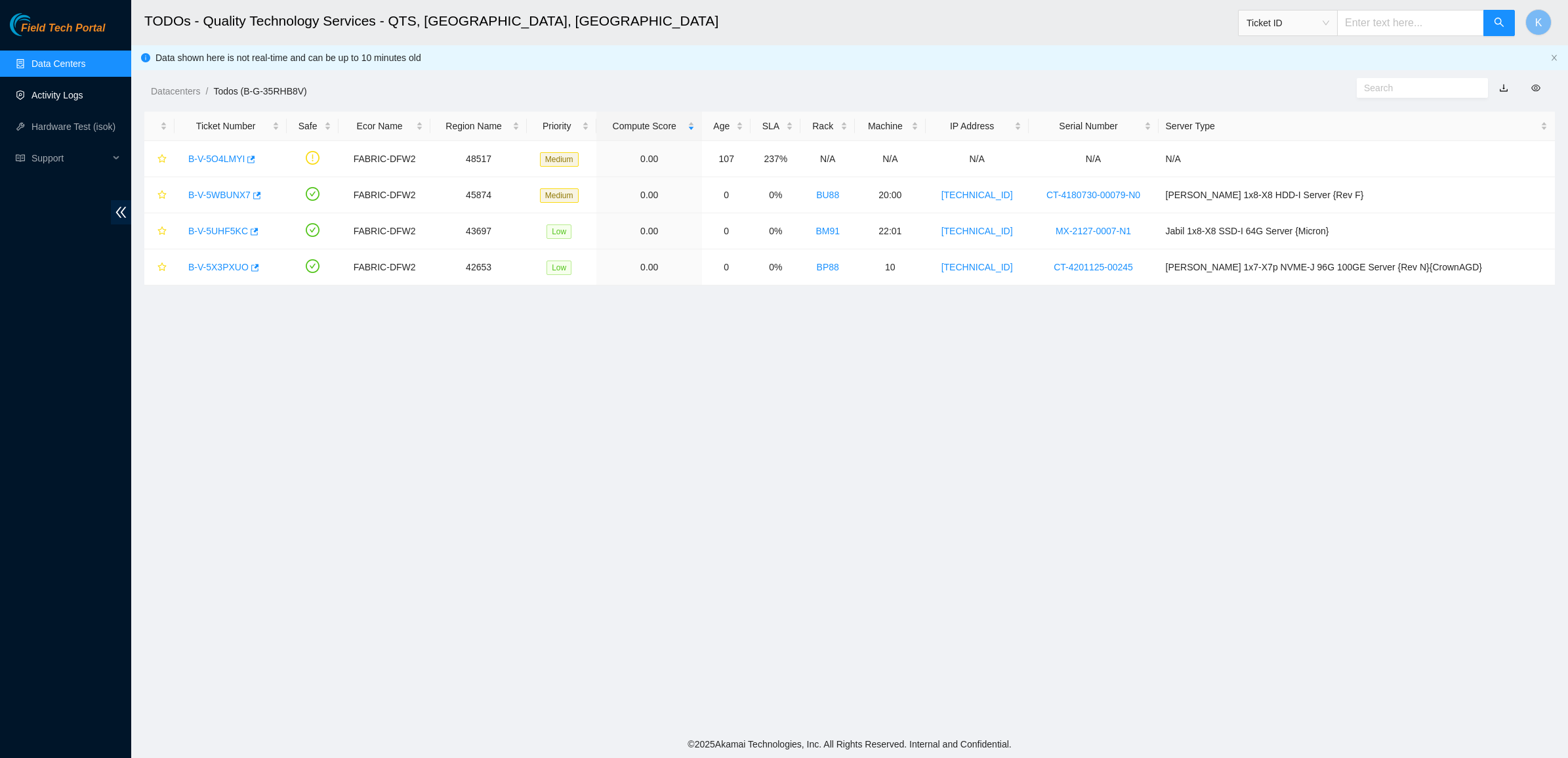
click at [83, 90] on link "Activity Logs" at bounding box center [57, 95] width 52 height 11
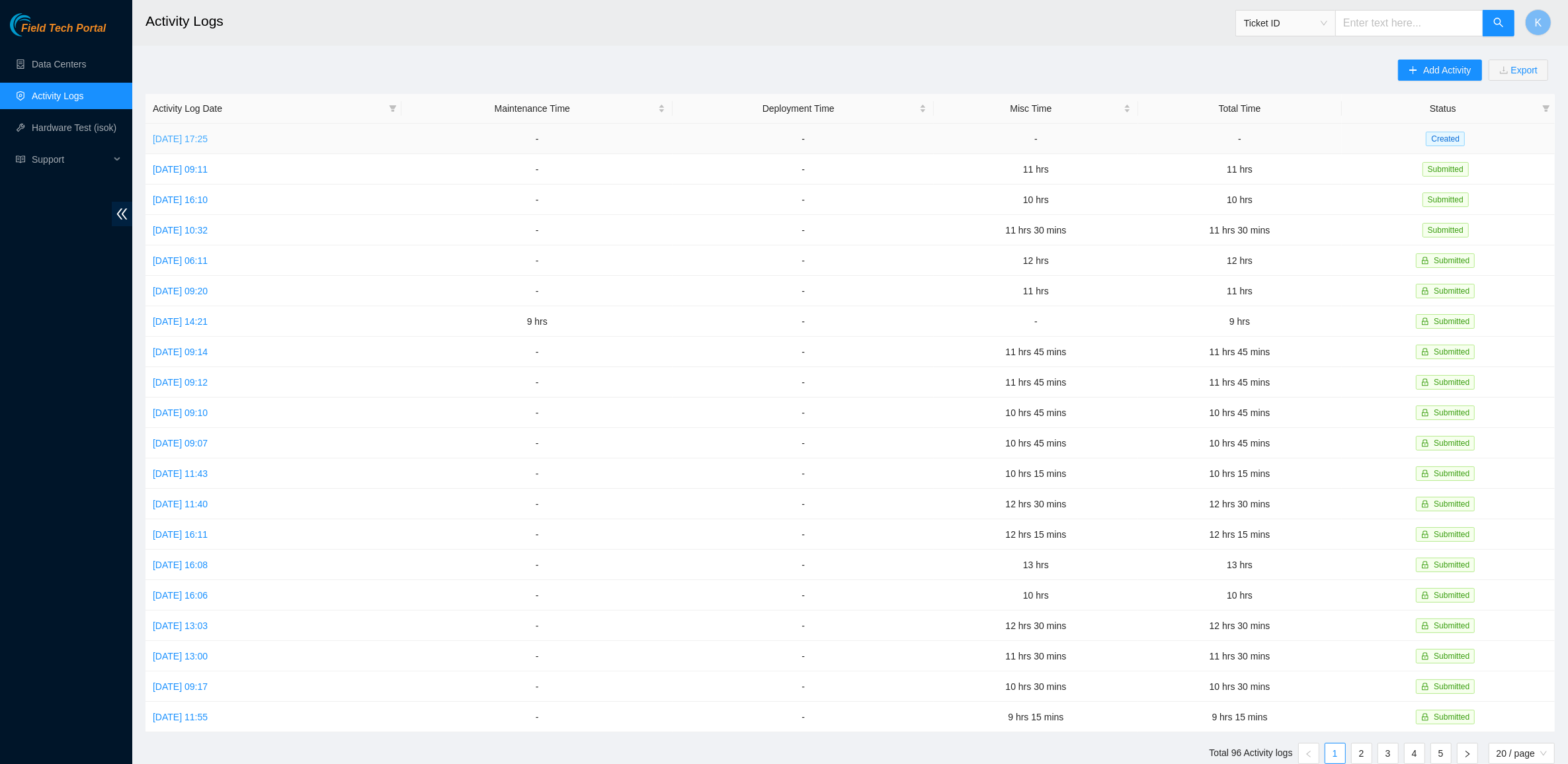
click at [195, 134] on link "Tue, 30 Sep 2025 17:25" at bounding box center [180, 139] width 55 height 11
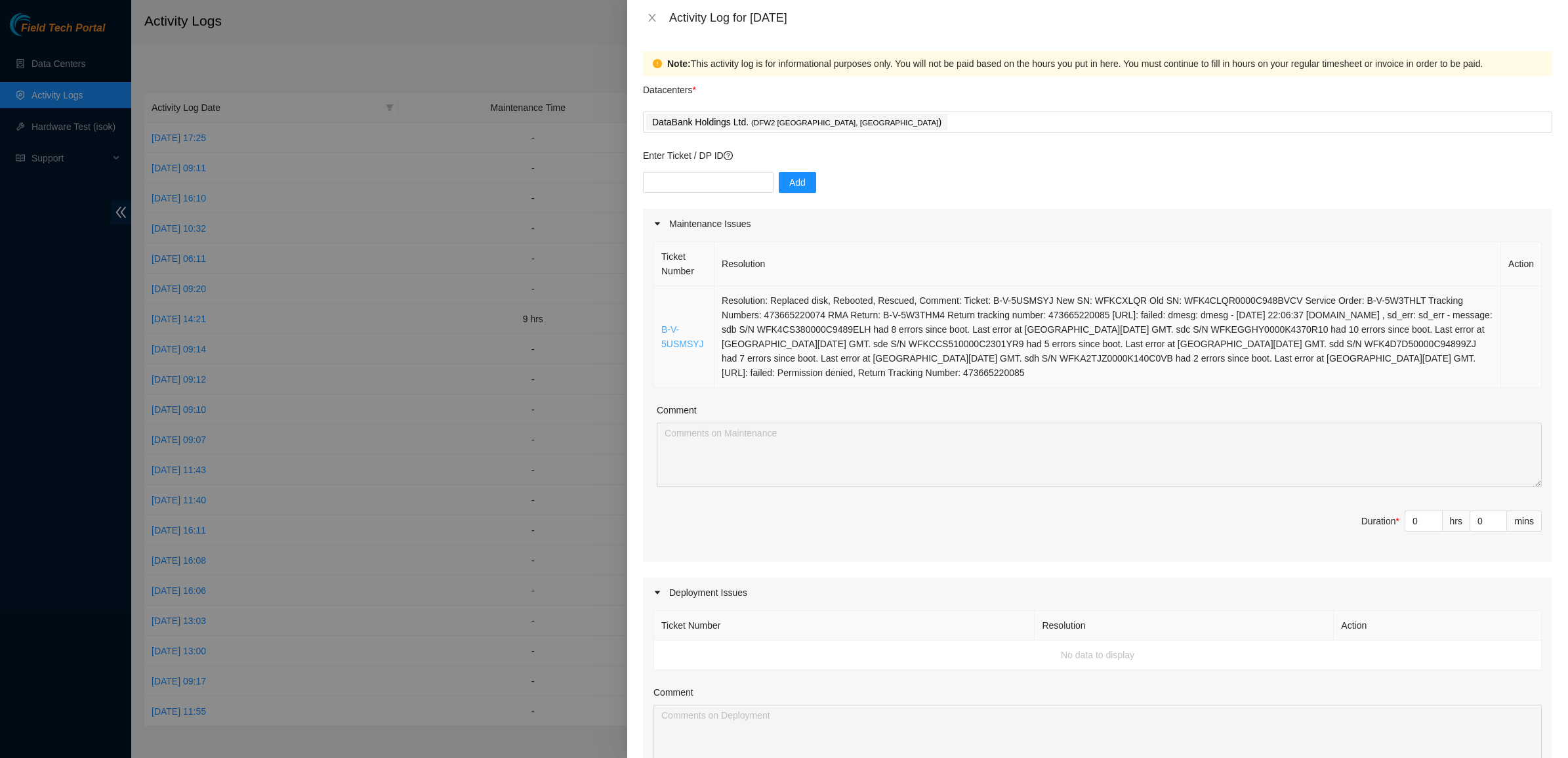
click at [677, 342] on link "B-V-5USMSYJ" at bounding box center [682, 336] width 43 height 25
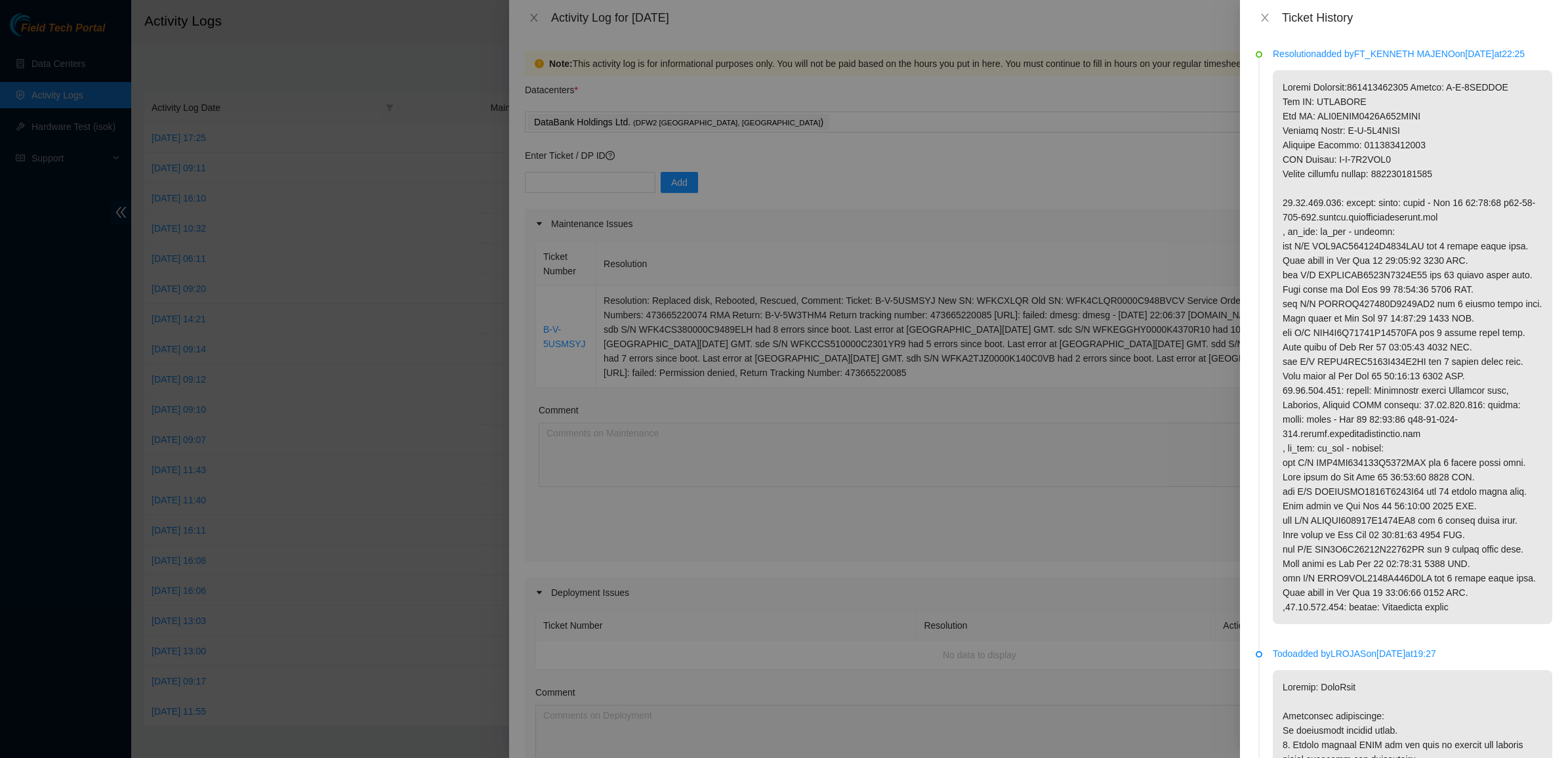
click at [1460, 401] on p at bounding box center [1412, 347] width 279 height 554
click at [1434, 412] on p at bounding box center [1412, 347] width 279 height 554
drag, startPoint x: 1381, startPoint y: 420, endPoint x: 1442, endPoint y: 427, distance: 61.4
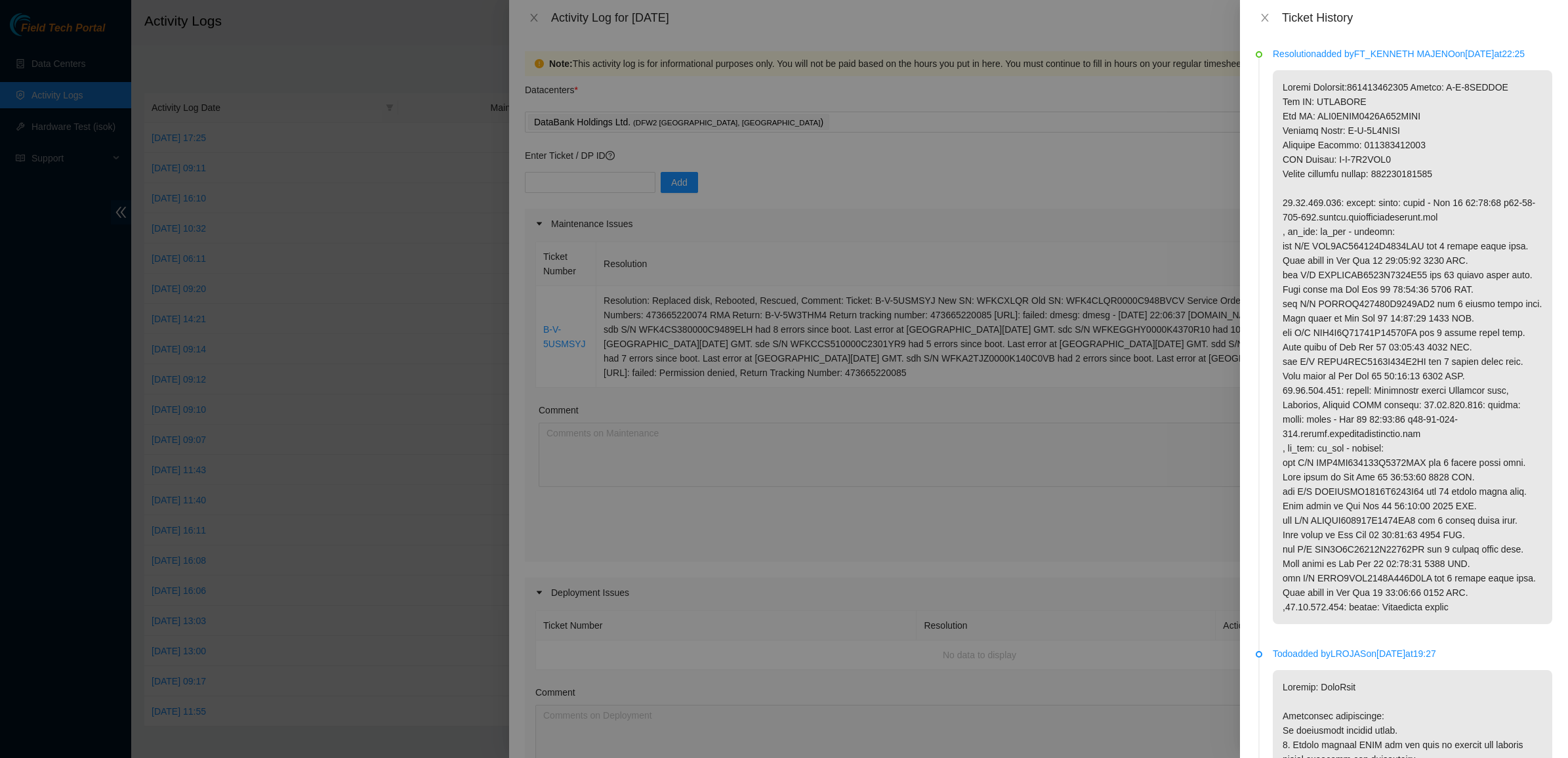
click at [1411, 424] on p at bounding box center [1412, 347] width 279 height 554
click at [1442, 427] on p at bounding box center [1412, 347] width 279 height 554
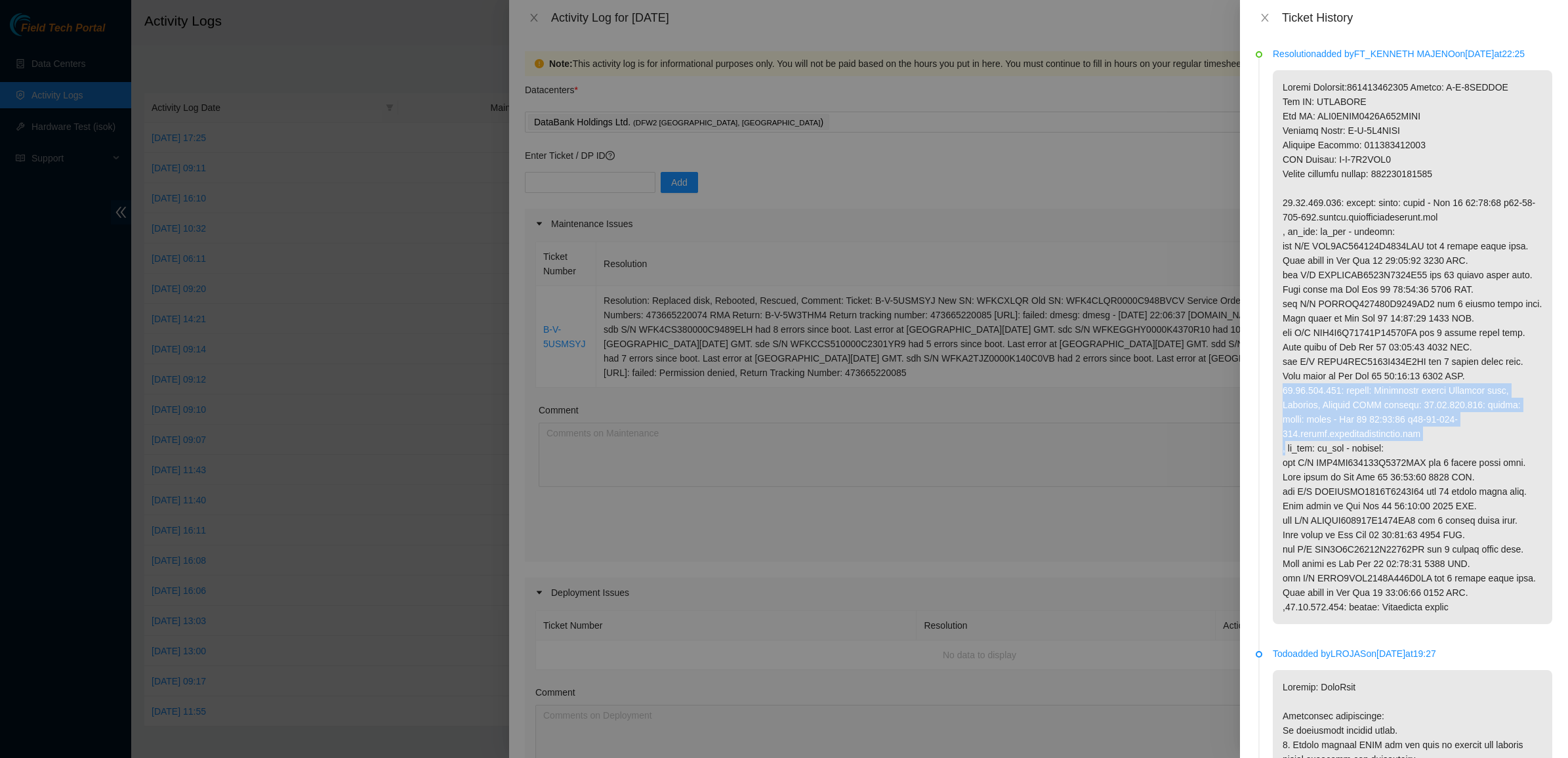
click at [1392, 435] on p at bounding box center [1412, 347] width 279 height 554
drag, startPoint x: 1392, startPoint y: 435, endPoint x: 1388, endPoint y: 474, distance: 39.2
click at [1391, 440] on p at bounding box center [1412, 347] width 279 height 554
click at [1388, 476] on p at bounding box center [1412, 347] width 279 height 554
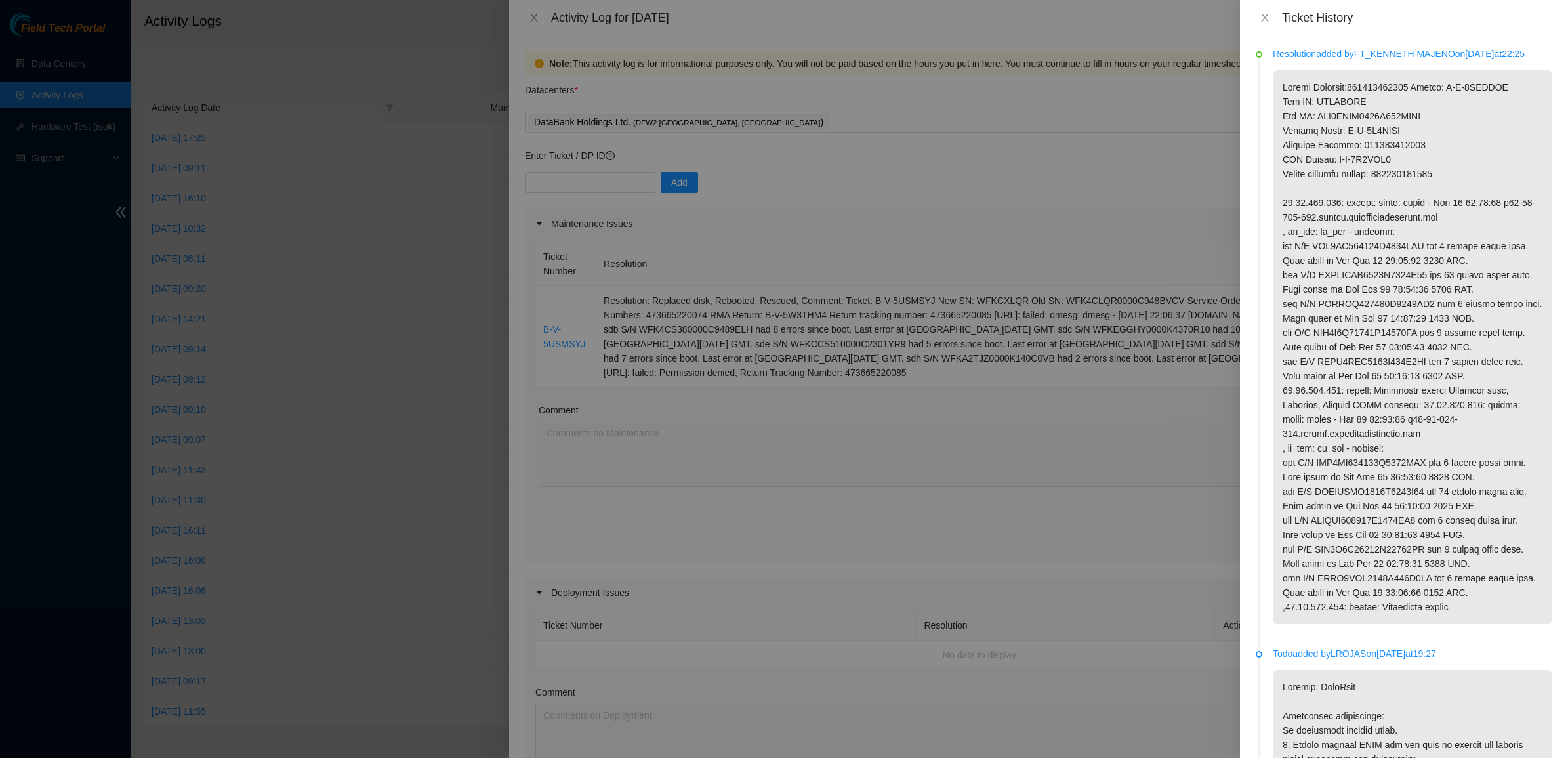
click at [1388, 476] on p at bounding box center [1412, 347] width 279 height 554
click at [1336, 476] on p at bounding box center [1412, 347] width 279 height 554
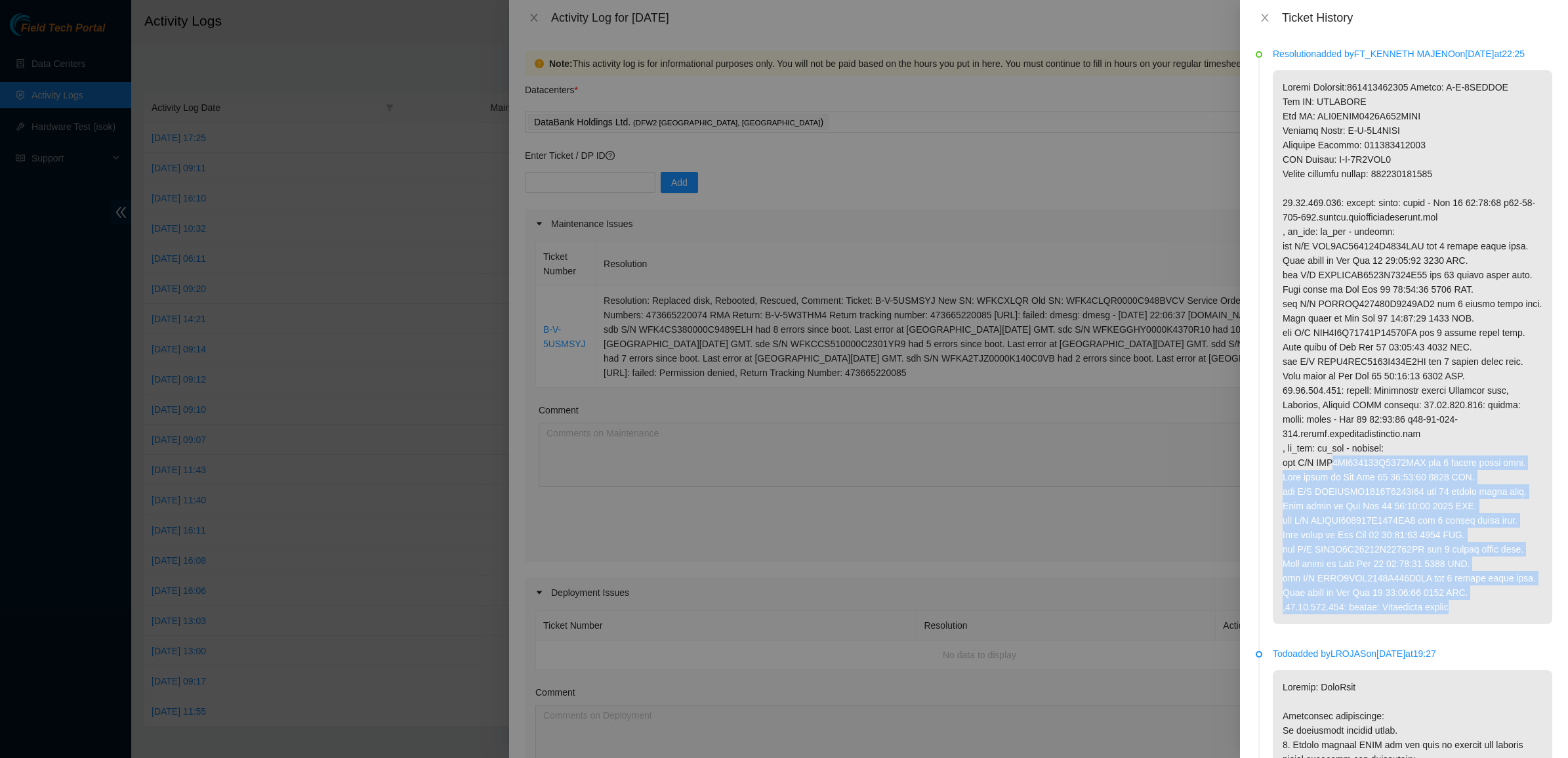
drag, startPoint x: 1336, startPoint y: 476, endPoint x: 1461, endPoint y: 625, distance: 194.5
click at [1461, 624] on p at bounding box center [1412, 347] width 279 height 554
drag, startPoint x: 1463, startPoint y: 622, endPoint x: 1363, endPoint y: 489, distance: 166.4
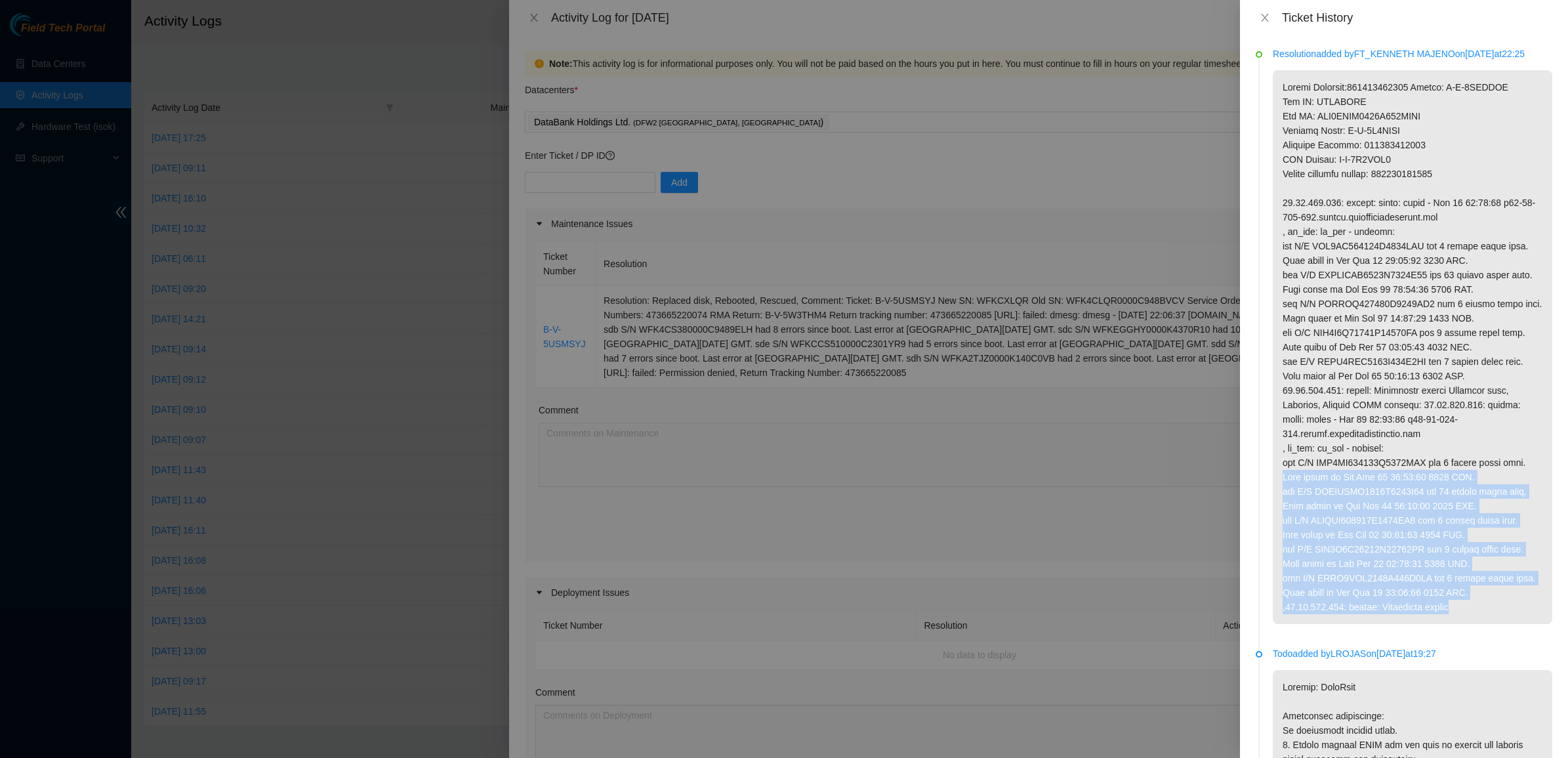
click at [1364, 489] on p at bounding box center [1412, 347] width 279 height 554
click at [1363, 489] on p at bounding box center [1412, 347] width 279 height 554
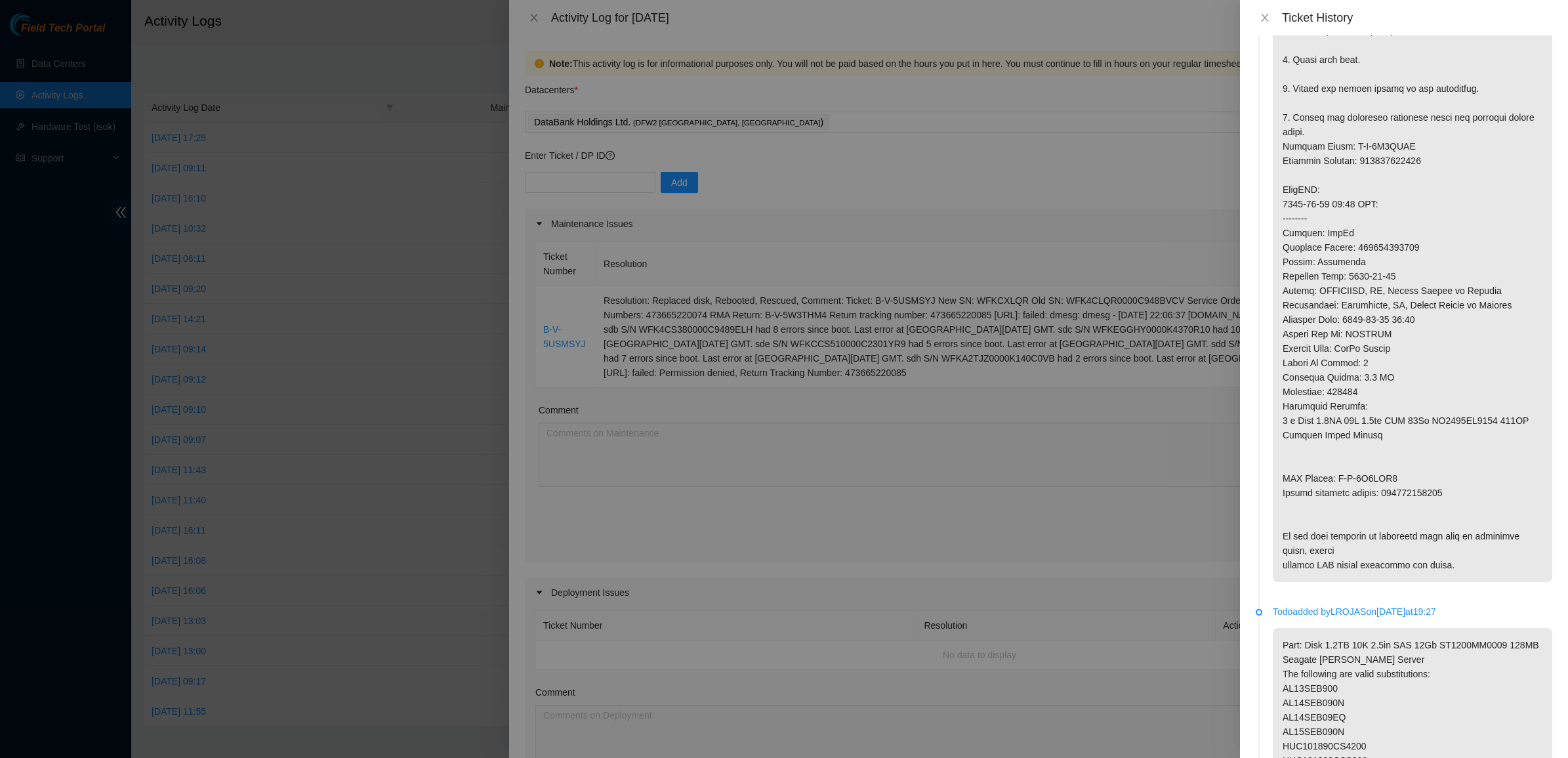
scroll to position [902, 0]
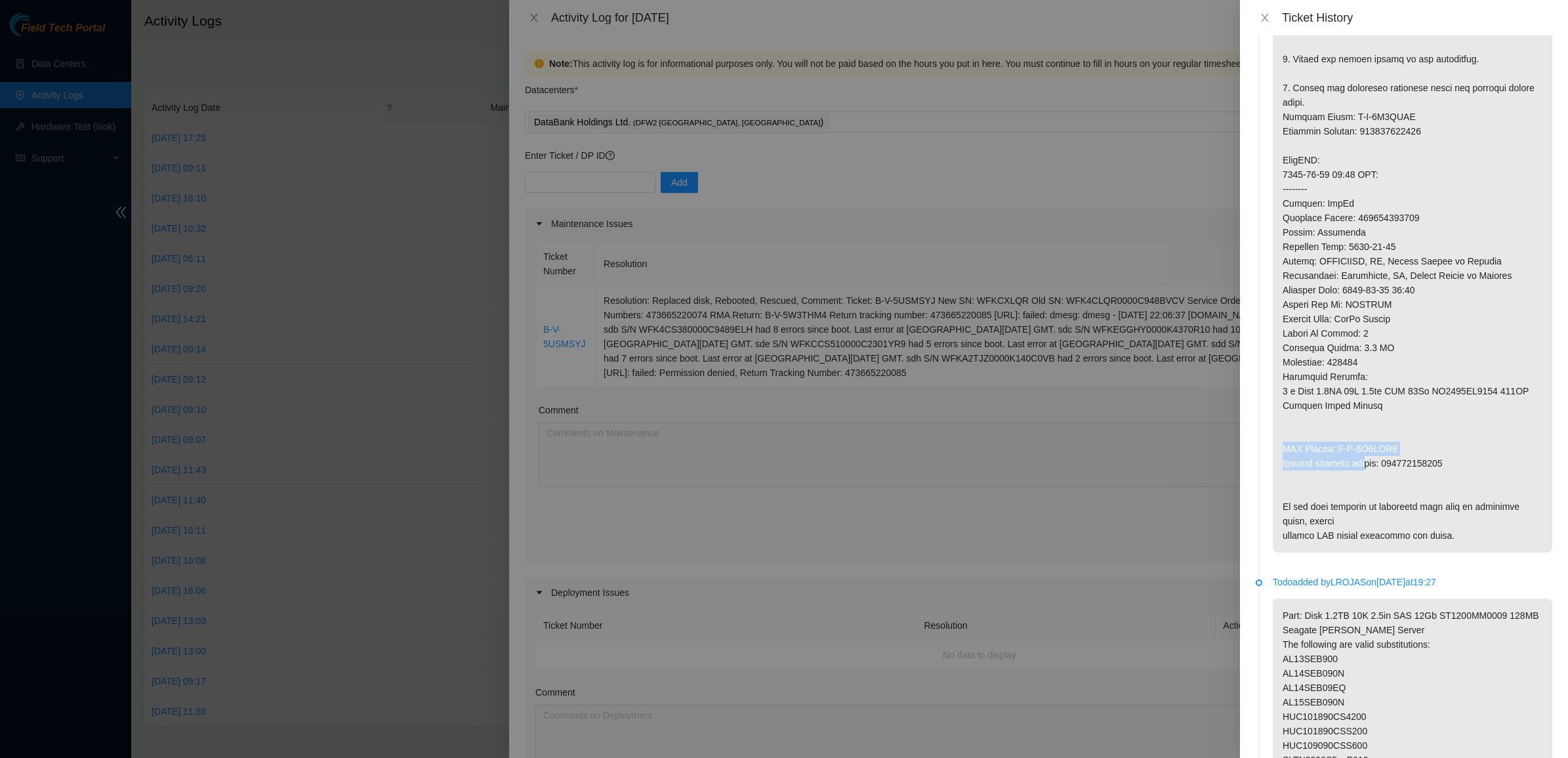
drag, startPoint x: 1364, startPoint y: 483, endPoint x: 1355, endPoint y: 445, distance: 39.1
click at [1355, 445] on p at bounding box center [1412, 160] width 279 height 784
drag, startPoint x: 1354, startPoint y: 445, endPoint x: 1351, endPoint y: 437, distance: 8.5
click at [1352, 440] on p at bounding box center [1412, 160] width 279 height 784
drag, startPoint x: 1354, startPoint y: 450, endPoint x: 1458, endPoint y: 598, distance: 180.9
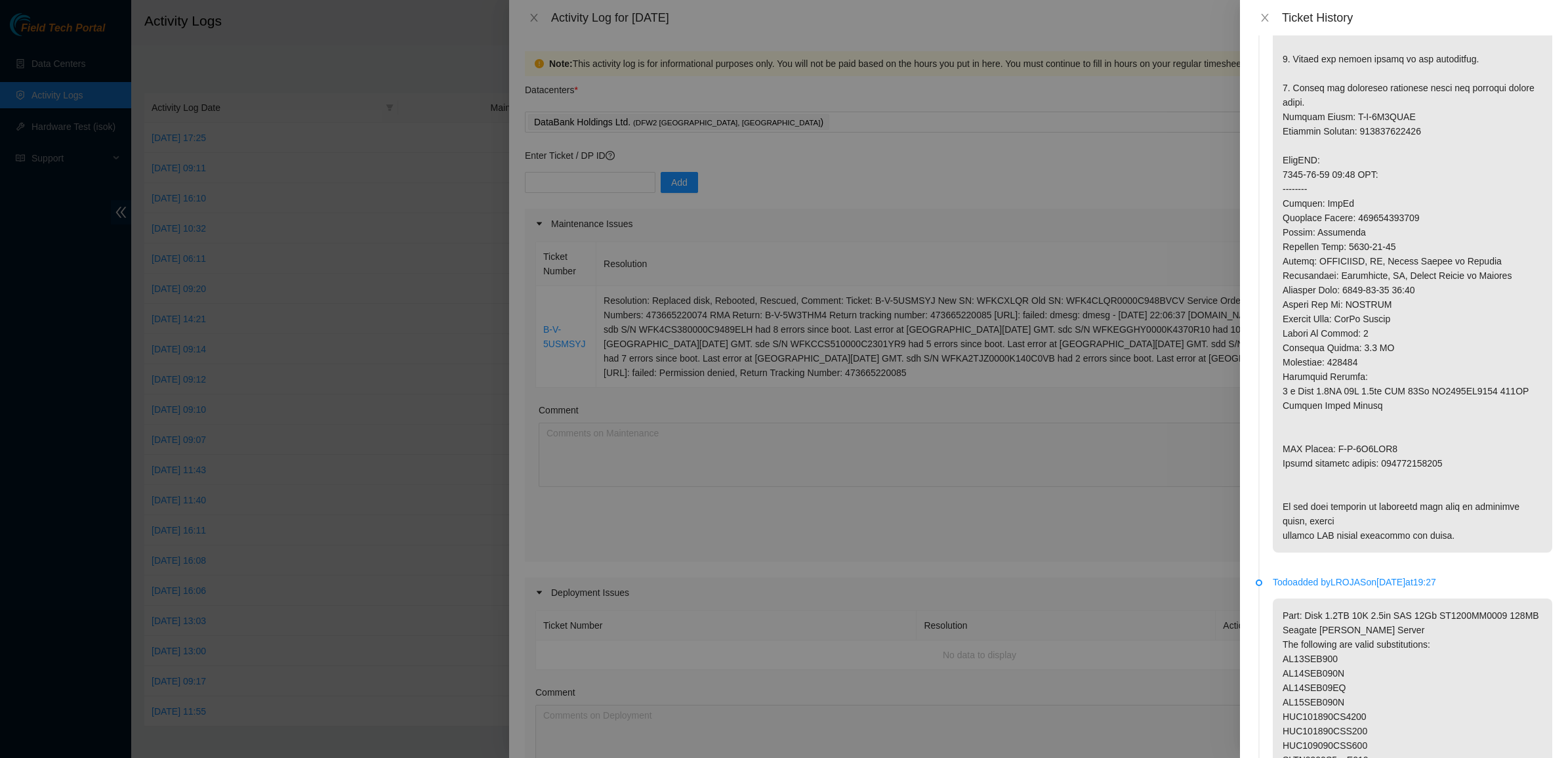
click at [1458, 552] on p at bounding box center [1412, 160] width 279 height 784
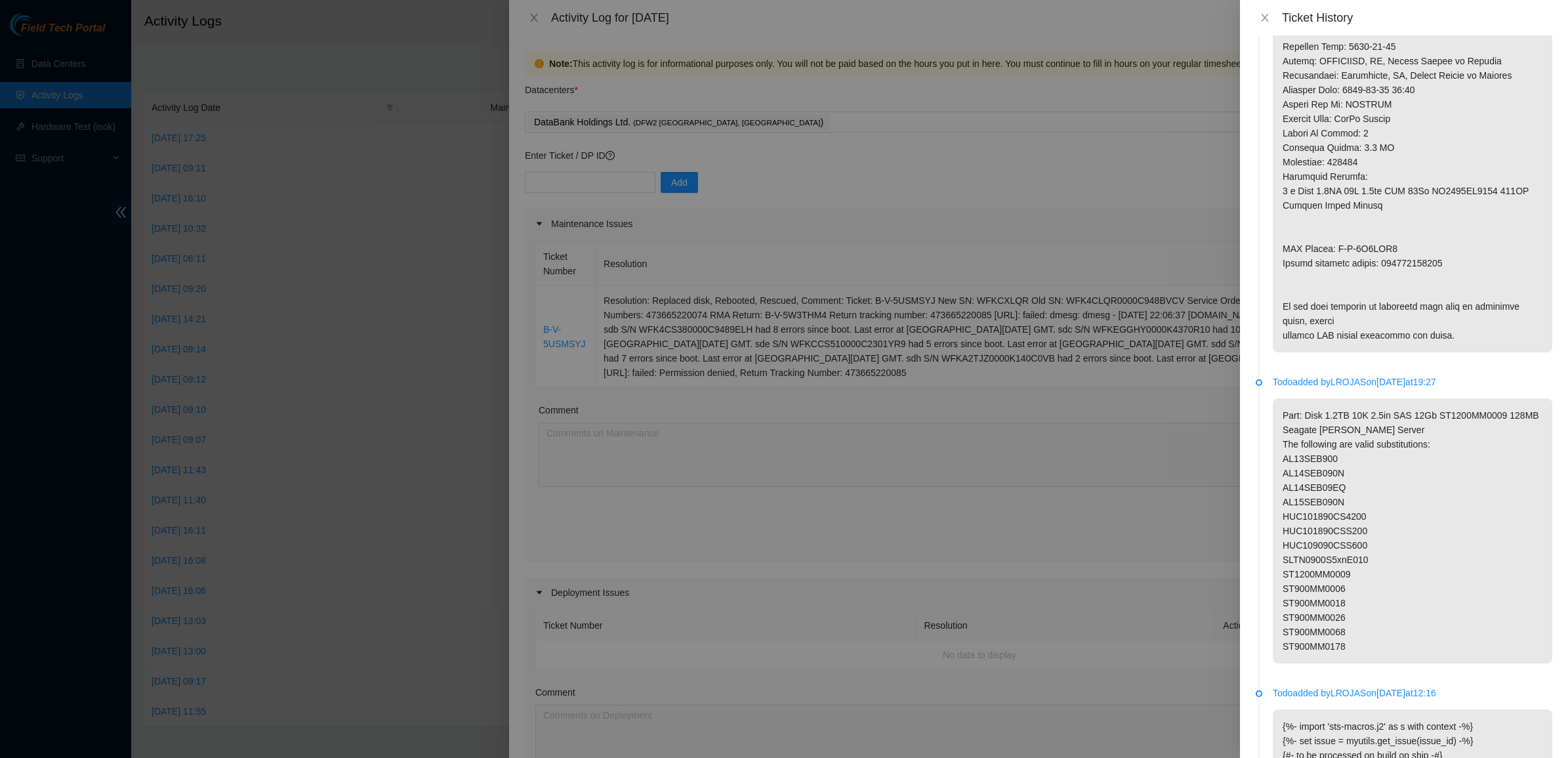
scroll to position [1312, 0]
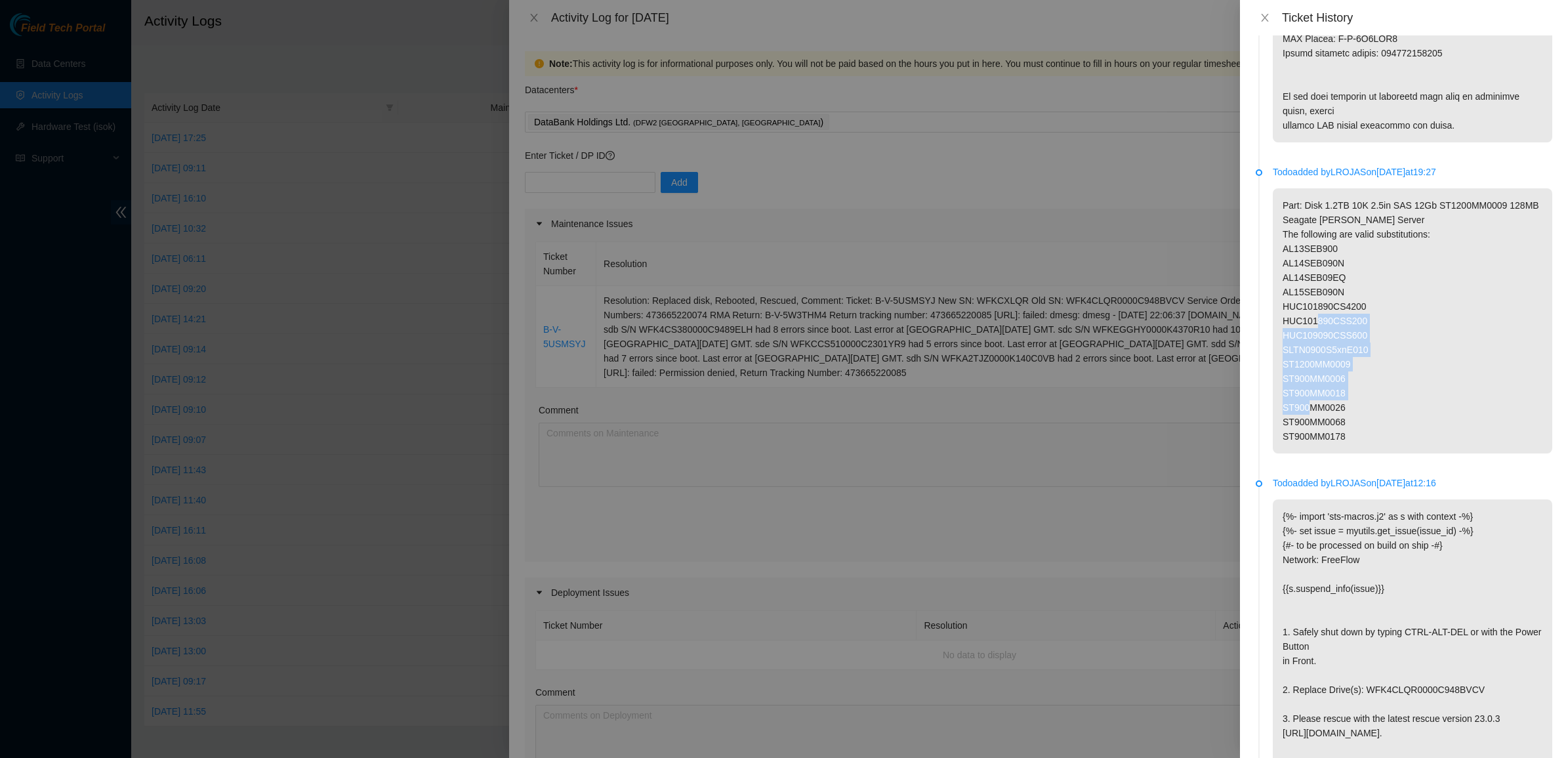
drag, startPoint x: 1346, startPoint y: 408, endPoint x: 1419, endPoint y: 494, distance: 112.8
click at [1419, 453] on p "Part: Disk 1.2TB 10K 2.5in SAS 12Gb ST1200MM0009 128MB Seagate Ciara Server The…" at bounding box center [1412, 321] width 279 height 265
drag, startPoint x: 1419, startPoint y: 494, endPoint x: 1354, endPoint y: 328, distance: 178.3
click at [1355, 333] on p "Part: Disk 1.2TB 10K 2.5in SAS 12Gb ST1200MM0009 128MB Seagate Ciara Server The…" at bounding box center [1412, 321] width 279 height 265
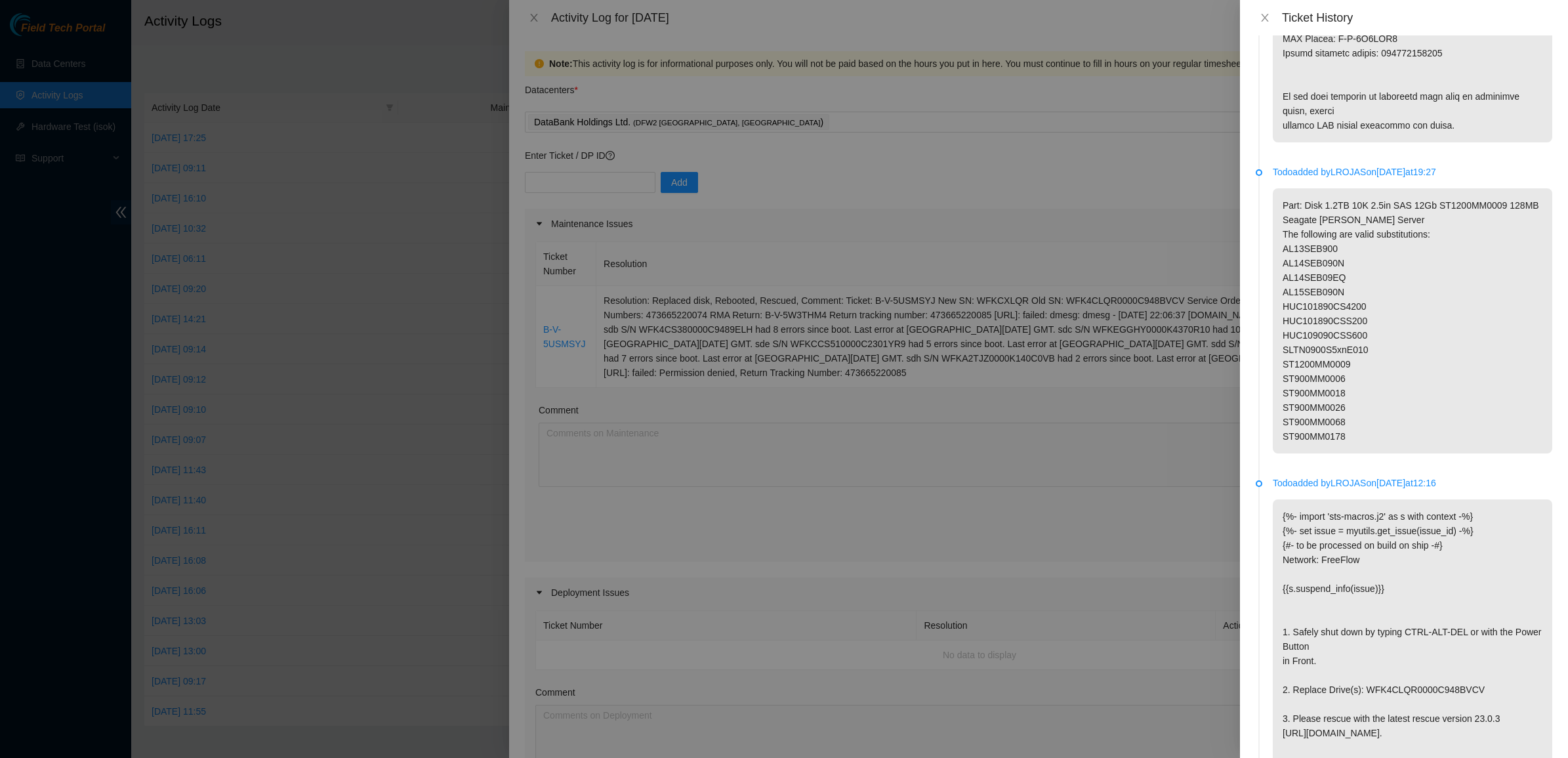
click at [1354, 327] on p "Part: Disk 1.2TB 10K 2.5in SAS 12Gb ST1200MM0009 128MB Seagate Ciara Server The…" at bounding box center [1412, 321] width 279 height 265
click at [1354, 326] on p "Part: Disk 1.2TB 10K 2.5in SAS 12Gb ST1200MM0009 128MB Seagate Ciara Server The…" at bounding box center [1412, 321] width 279 height 265
click at [1352, 319] on p "Part: Disk 1.2TB 10K 2.5in SAS 12Gb ST1200MM0009 128MB Seagate Ciara Server The…" at bounding box center [1412, 321] width 279 height 265
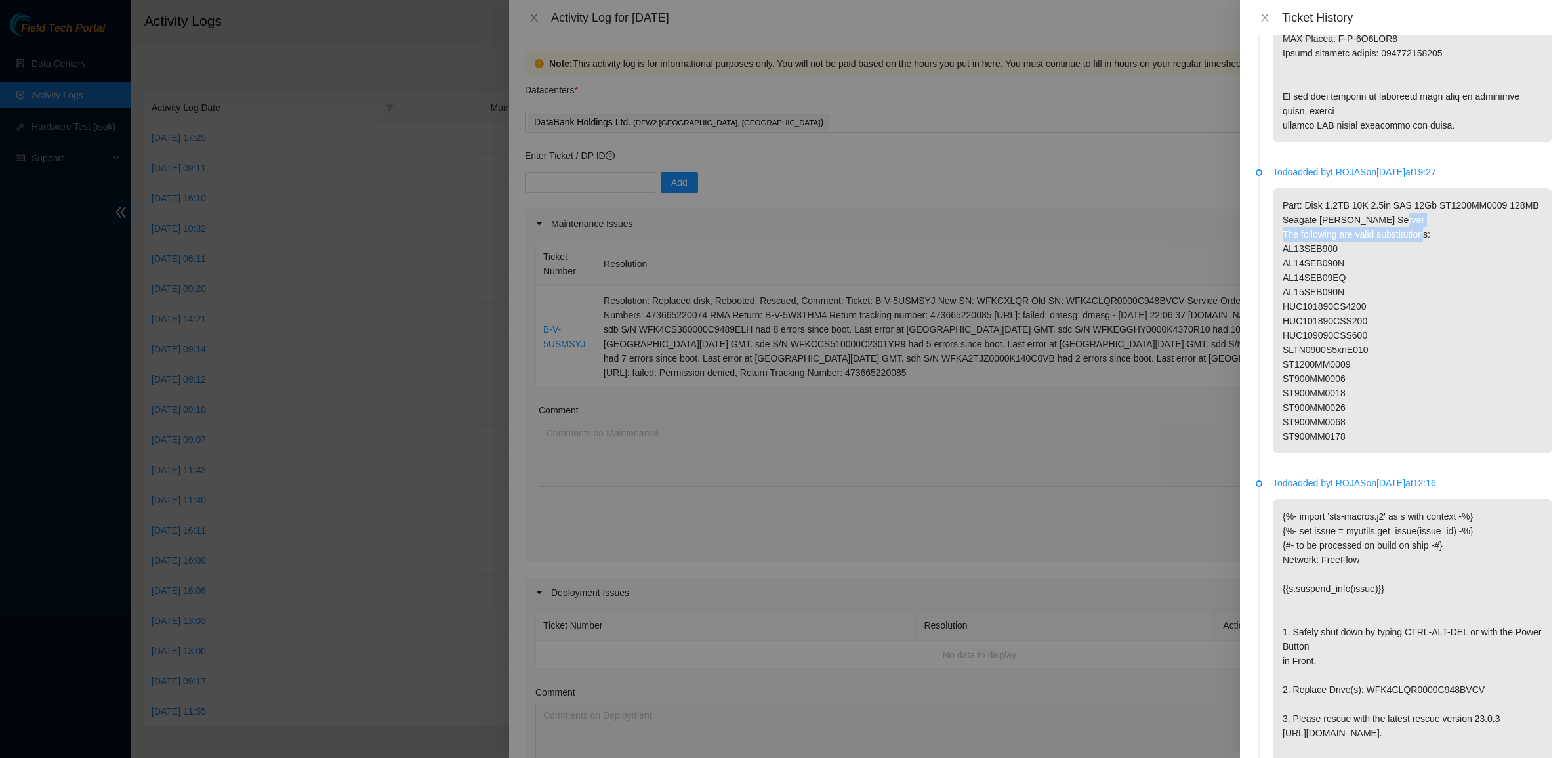
click at [1352, 319] on p "Part: Disk 1.2TB 10K 2.5in SAS 12Gb ST1200MM0009 128MB Seagate Ciara Server The…" at bounding box center [1412, 321] width 279 height 265
click at [1463, 318] on p "Part: Disk 1.2TB 10K 2.5in SAS 12Gb ST1200MM0009 128MB Seagate Ciara Server The…" at bounding box center [1412, 321] width 279 height 265
drag, startPoint x: 1460, startPoint y: 317, endPoint x: 1309, endPoint y: 306, distance: 151.4
click at [1311, 307] on p "Part: Disk 1.2TB 10K 2.5in SAS 12Gb ST1200MM0009 128MB Seagate Ciara Server The…" at bounding box center [1412, 321] width 279 height 265
click at [1309, 306] on p "Part: Disk 1.2TB 10K 2.5in SAS 12Gb ST1200MM0009 128MB Seagate Ciara Server The…" at bounding box center [1412, 321] width 279 height 265
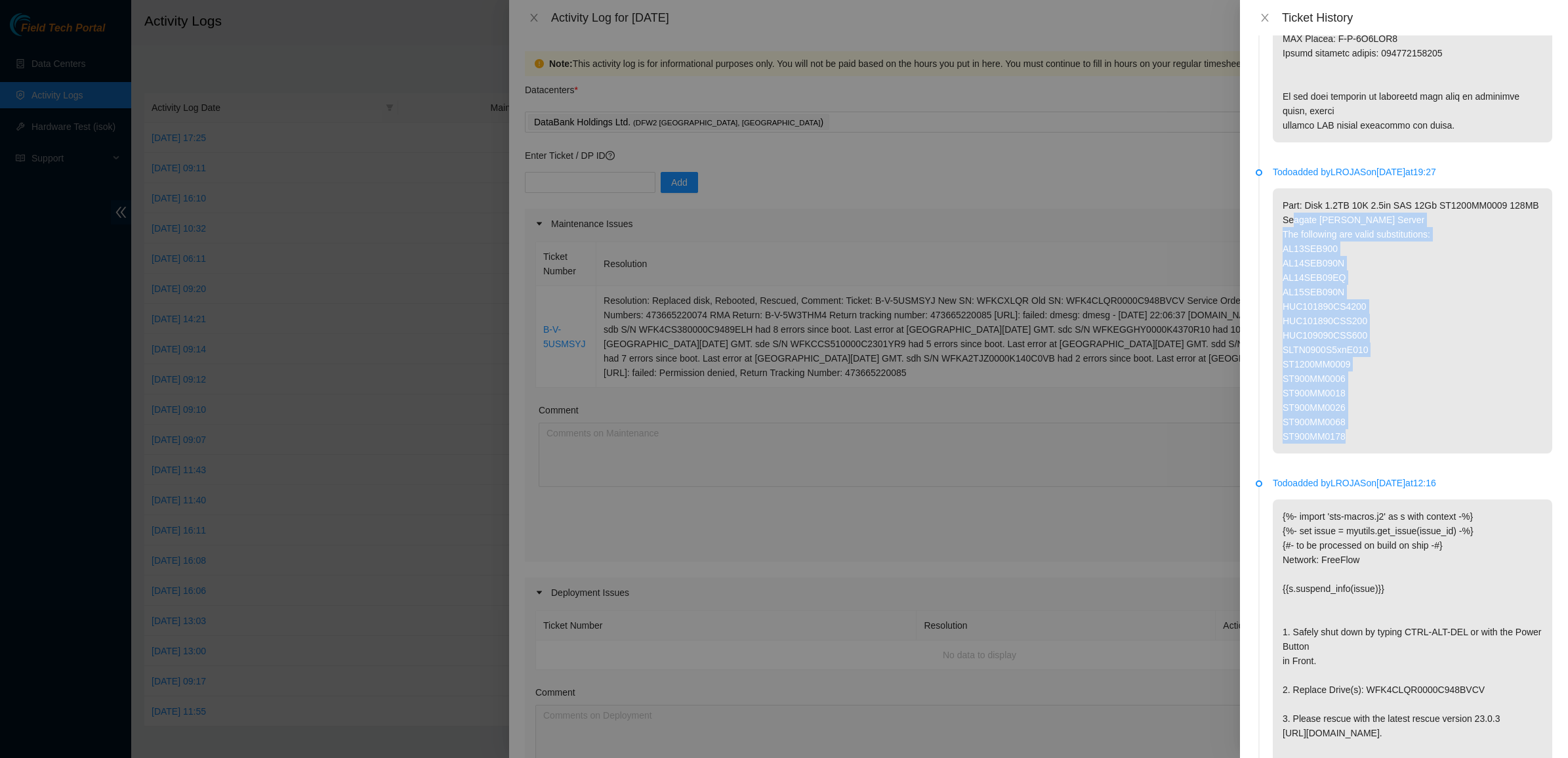
drag, startPoint x: 1309, startPoint y: 306, endPoint x: 1405, endPoint y: 529, distance: 242.8
click at [1405, 453] on p "Part: Disk 1.2TB 10K 2.5in SAS 12Gb ST1200MM0009 128MB Seagate Ciara Server The…" at bounding box center [1412, 321] width 279 height 265
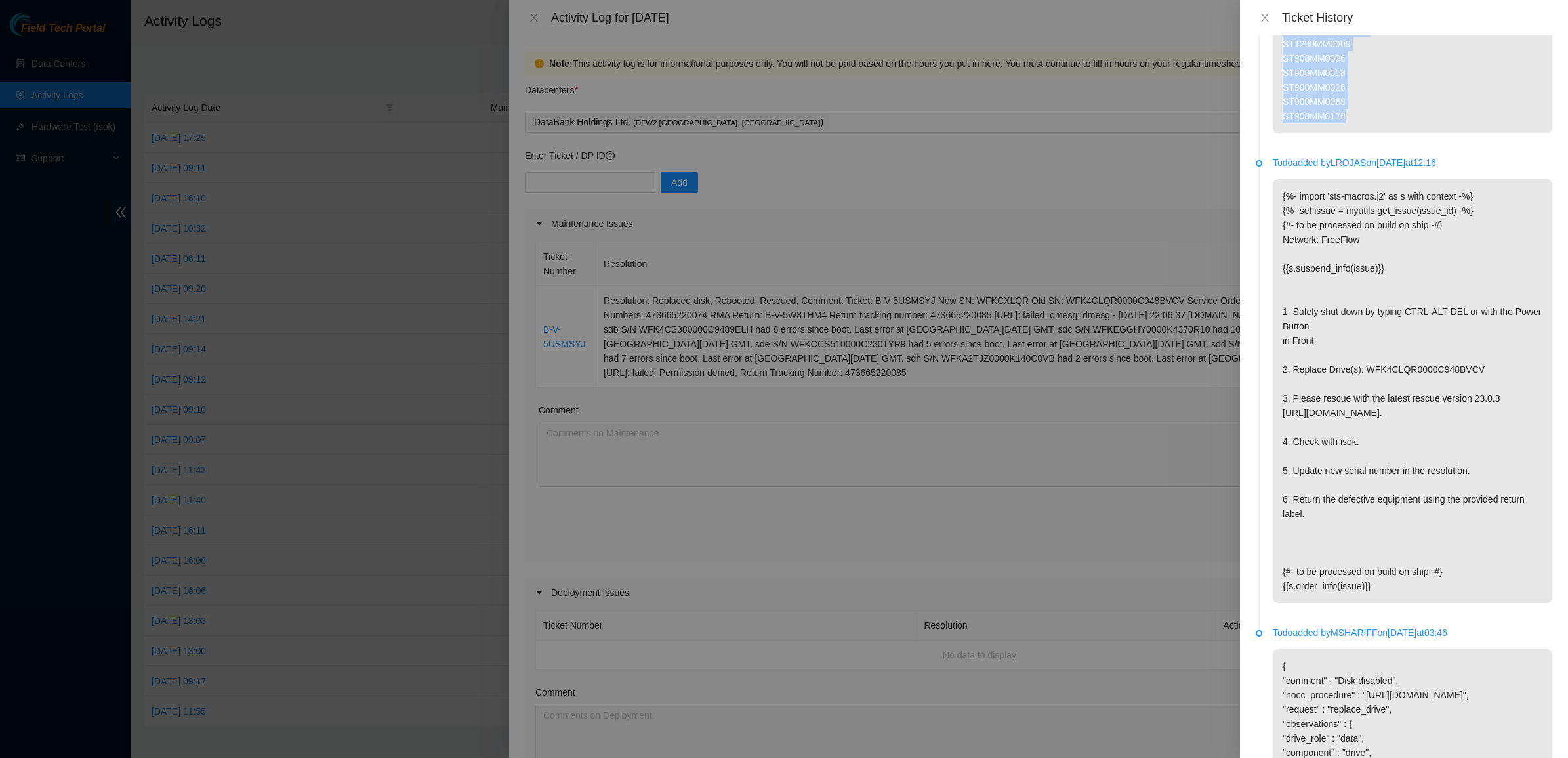
scroll to position [1640, 0]
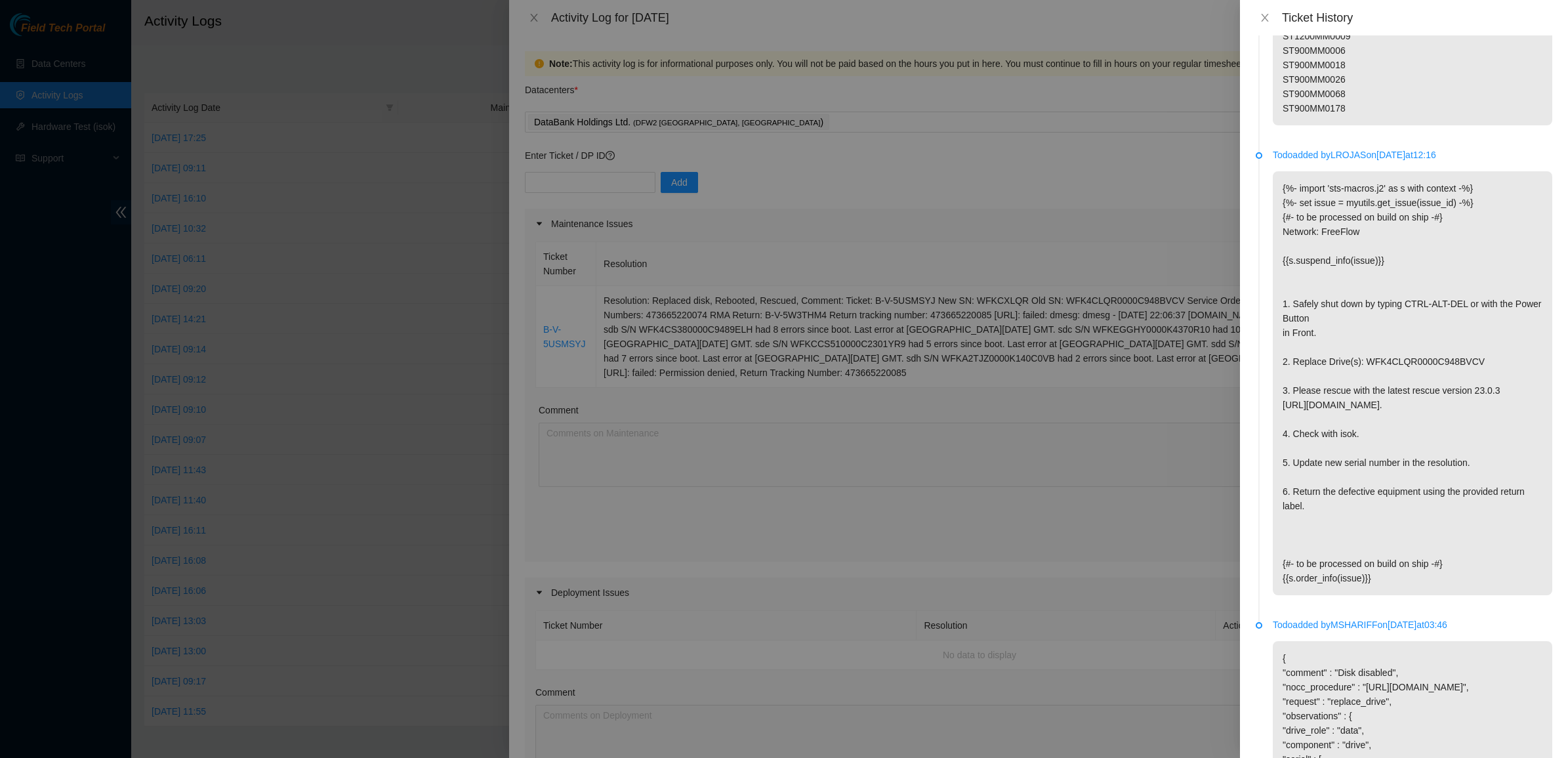
click at [1370, 506] on p "{%- import 'sts-macros.j2' as s with context -%} {%- set issue = myutils.get_is…" at bounding box center [1412, 383] width 279 height 424
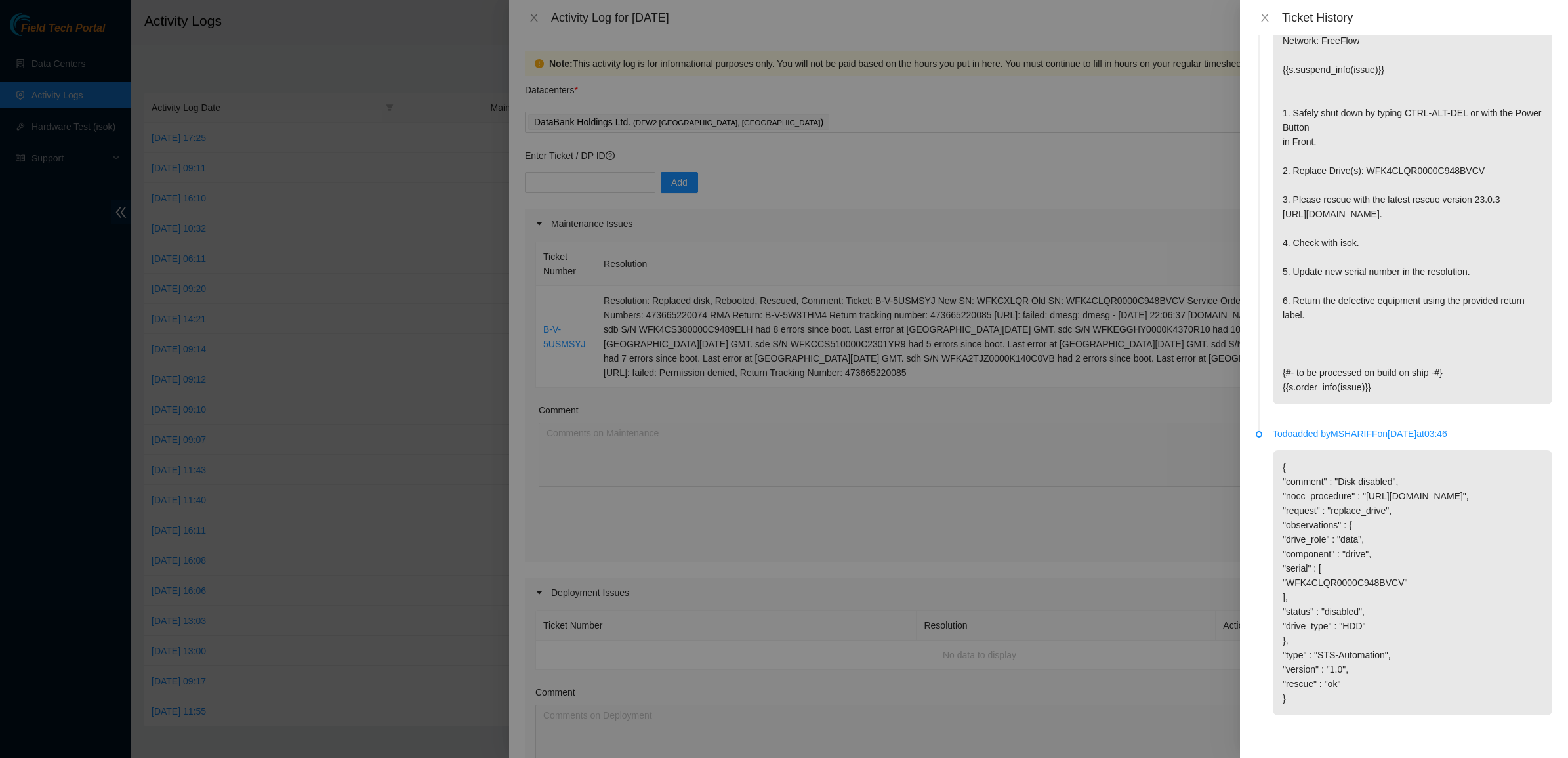
scroll to position [2003, 0]
drag, startPoint x: 1358, startPoint y: 503, endPoint x: 1326, endPoint y: 458, distance: 55.2
click at [1327, 460] on p "{ "comment" : "Disk disabled", "nocc_procedure" : "https://www.nocc.akamai.com/…" at bounding box center [1412, 583] width 279 height 265
click at [1326, 458] on p "{ "comment" : "Disk disabled", "nocc_procedure" : "https://www.nocc.akamai.com/…" at bounding box center [1412, 583] width 279 height 265
drag, startPoint x: 1326, startPoint y: 458, endPoint x: 1445, endPoint y: 723, distance: 290.5
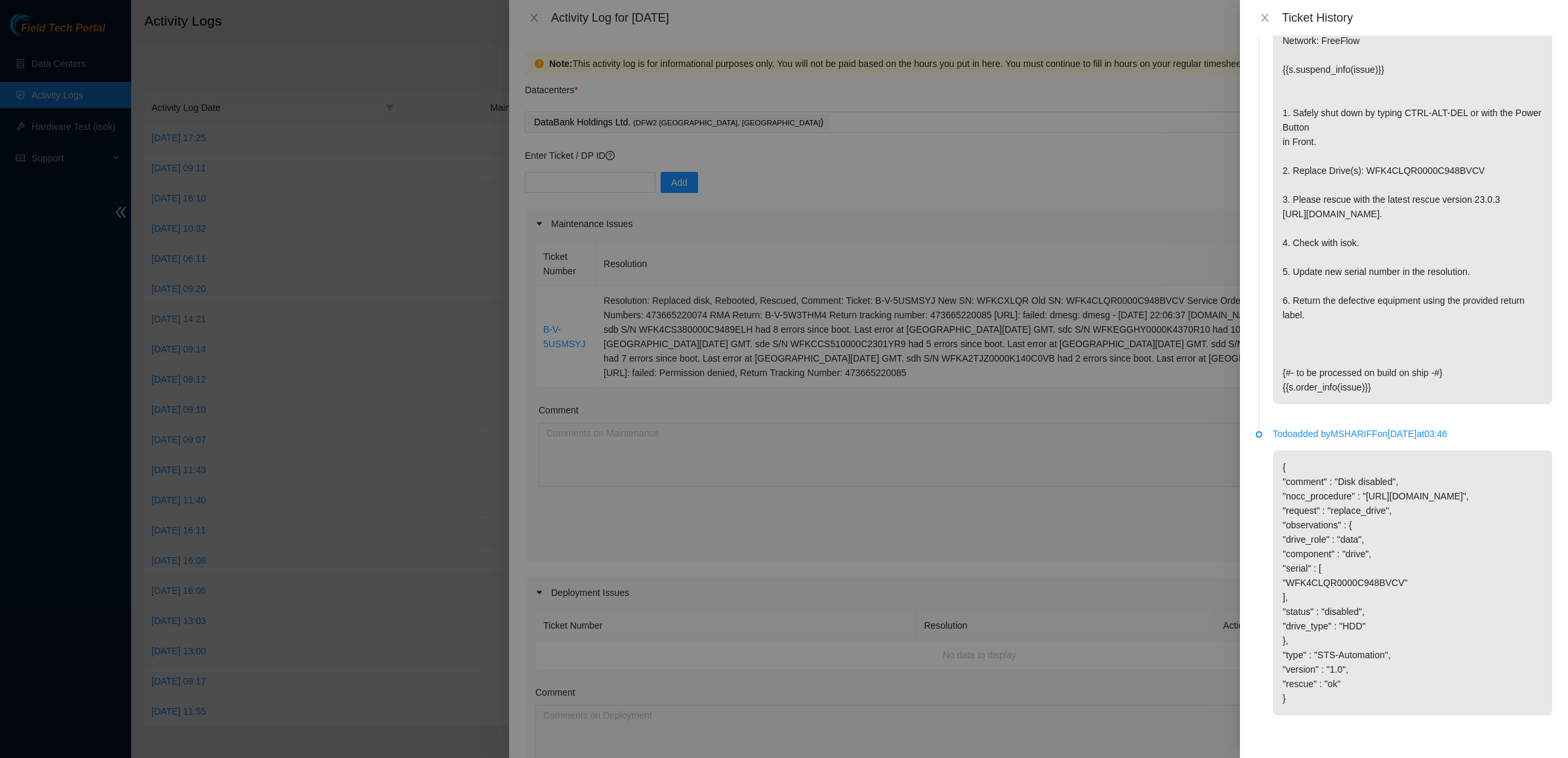
click at [1445, 723] on li "Todo added by MSHARIFF on 2025-09-06 at 03:46 { "comment" : "Disk disabled", "n…" at bounding box center [1403, 586] width 296 height 311
click at [1430, 700] on p "{ "comment" : "Disk disabled", "nocc_procedure" : "https://www.nocc.akamai.com/…" at bounding box center [1412, 583] width 279 height 265
drag, startPoint x: 1368, startPoint y: 571, endPoint x: 1323, endPoint y: 484, distance: 97.9
click at [1324, 487] on p "{ "comment" : "Disk disabled", "nocc_procedure" : "https://www.nocc.akamai.com/…" at bounding box center [1412, 583] width 279 height 265
click at [1323, 484] on p "{ "comment" : "Disk disabled", "nocc_procedure" : "https://www.nocc.akamai.com/…" at bounding box center [1412, 583] width 279 height 265
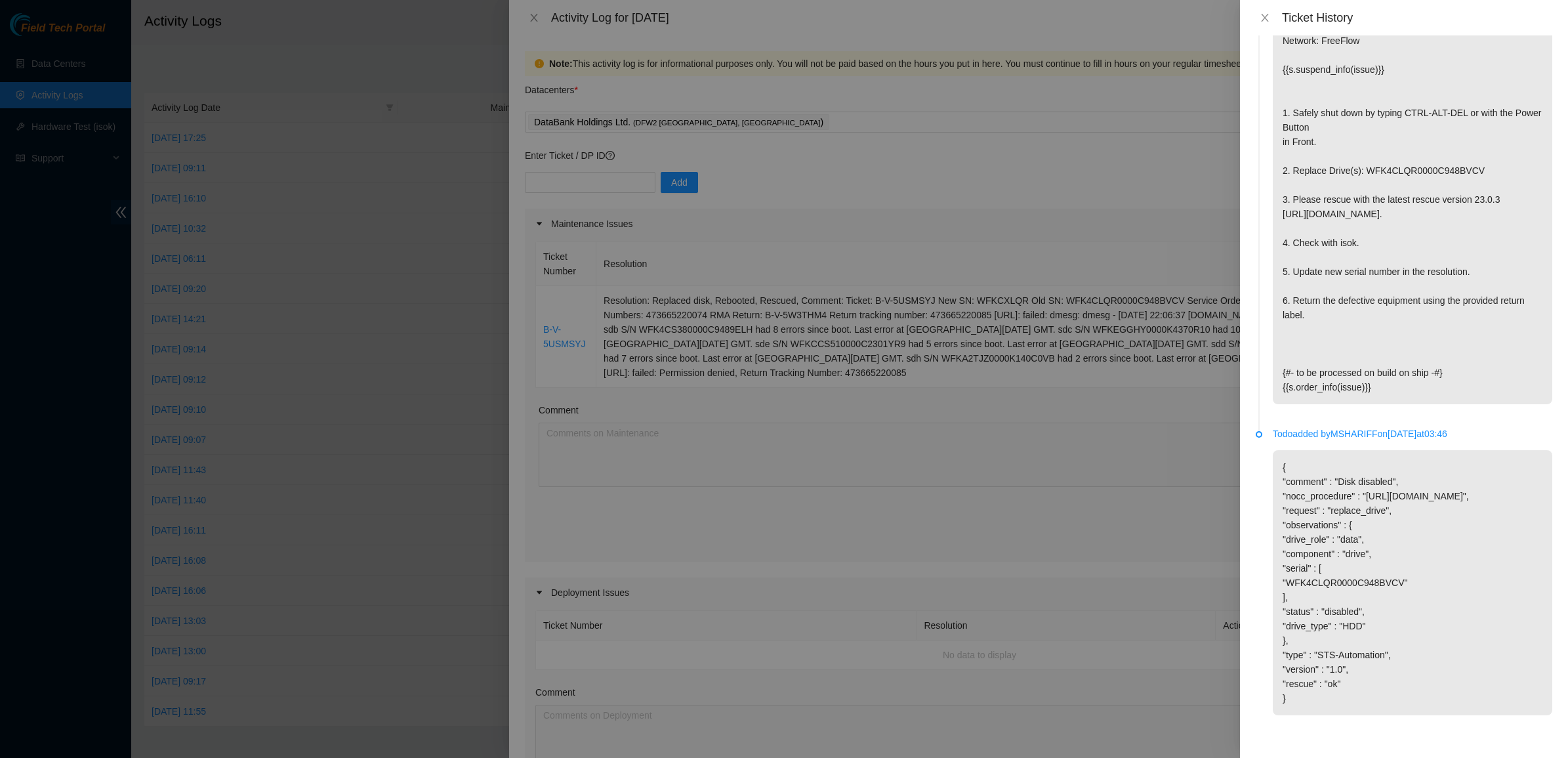
drag, startPoint x: 1354, startPoint y: 583, endPoint x: 1391, endPoint y: 689, distance: 112.3
click at [1391, 689] on p "{ "comment" : "Disk disabled", "nocc_procedure" : "https://www.nocc.akamai.com/…" at bounding box center [1412, 583] width 279 height 265
drag, startPoint x: 1394, startPoint y: 694, endPoint x: 1274, endPoint y: 297, distance: 414.7
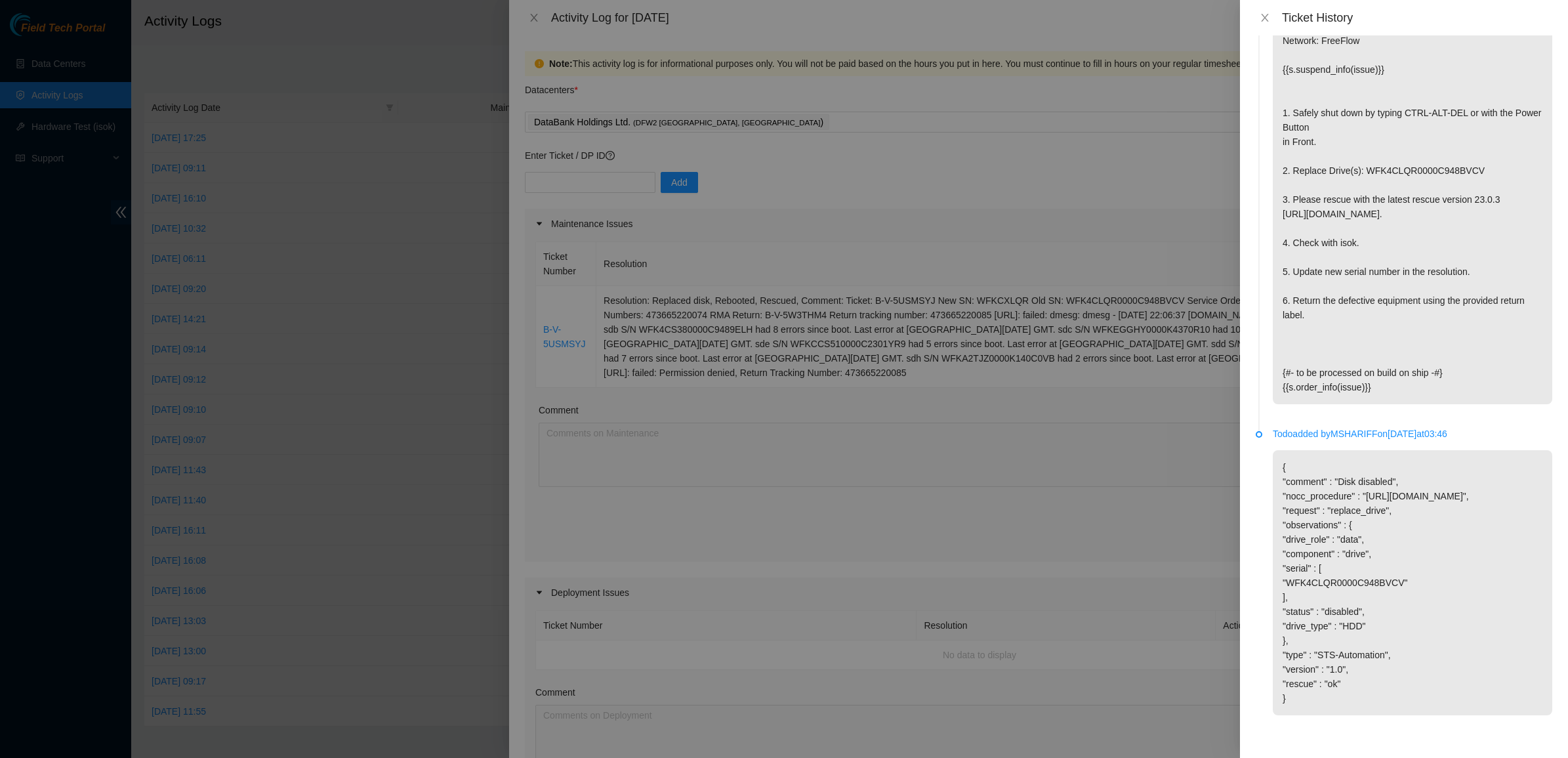
click at [1277, 294] on p "{%- import 'sts-macros.j2' as s with context -%} {%- set issue = myutils.get_is…" at bounding box center [1412, 192] width 279 height 424
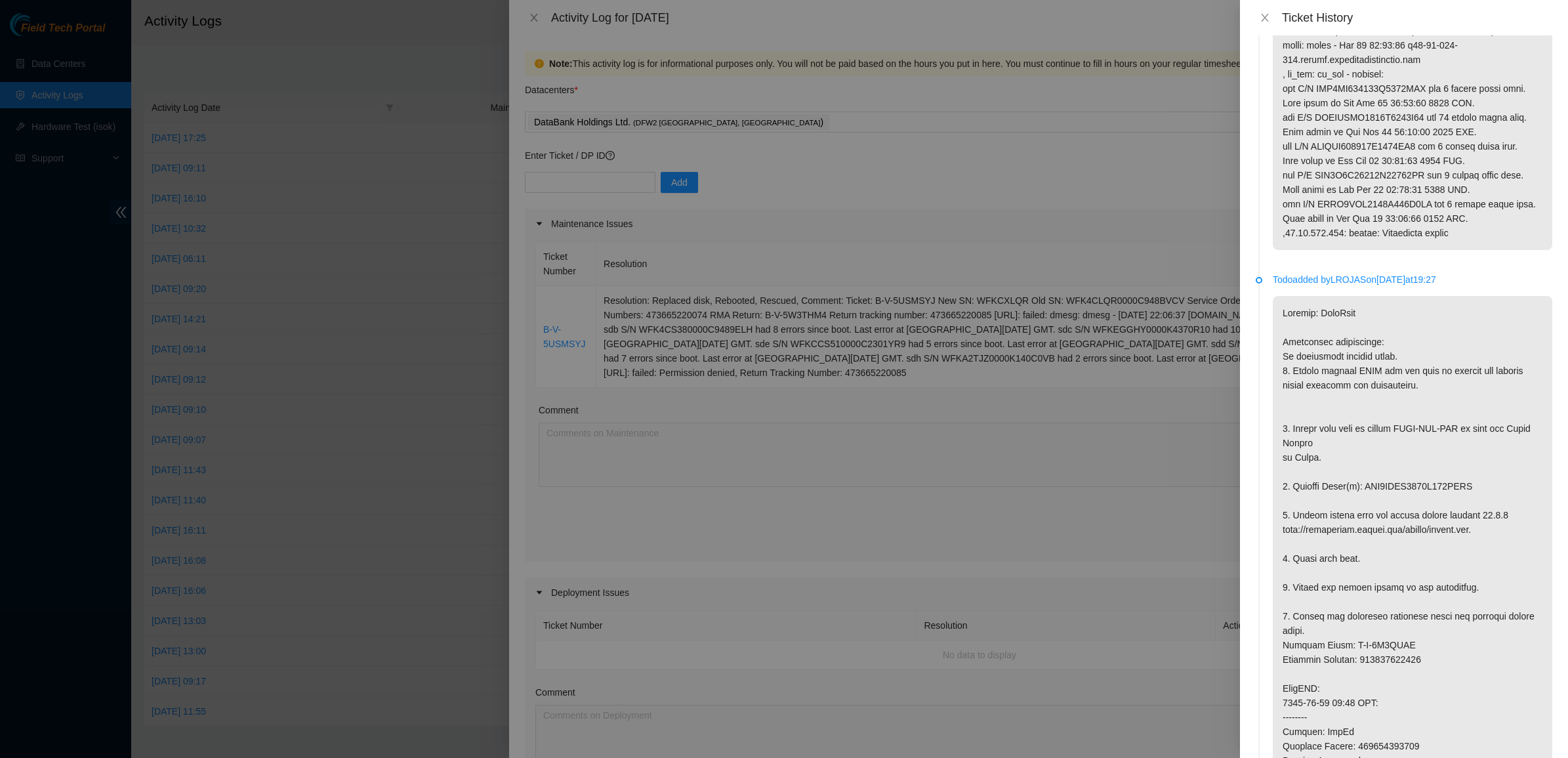
scroll to position [117, 0]
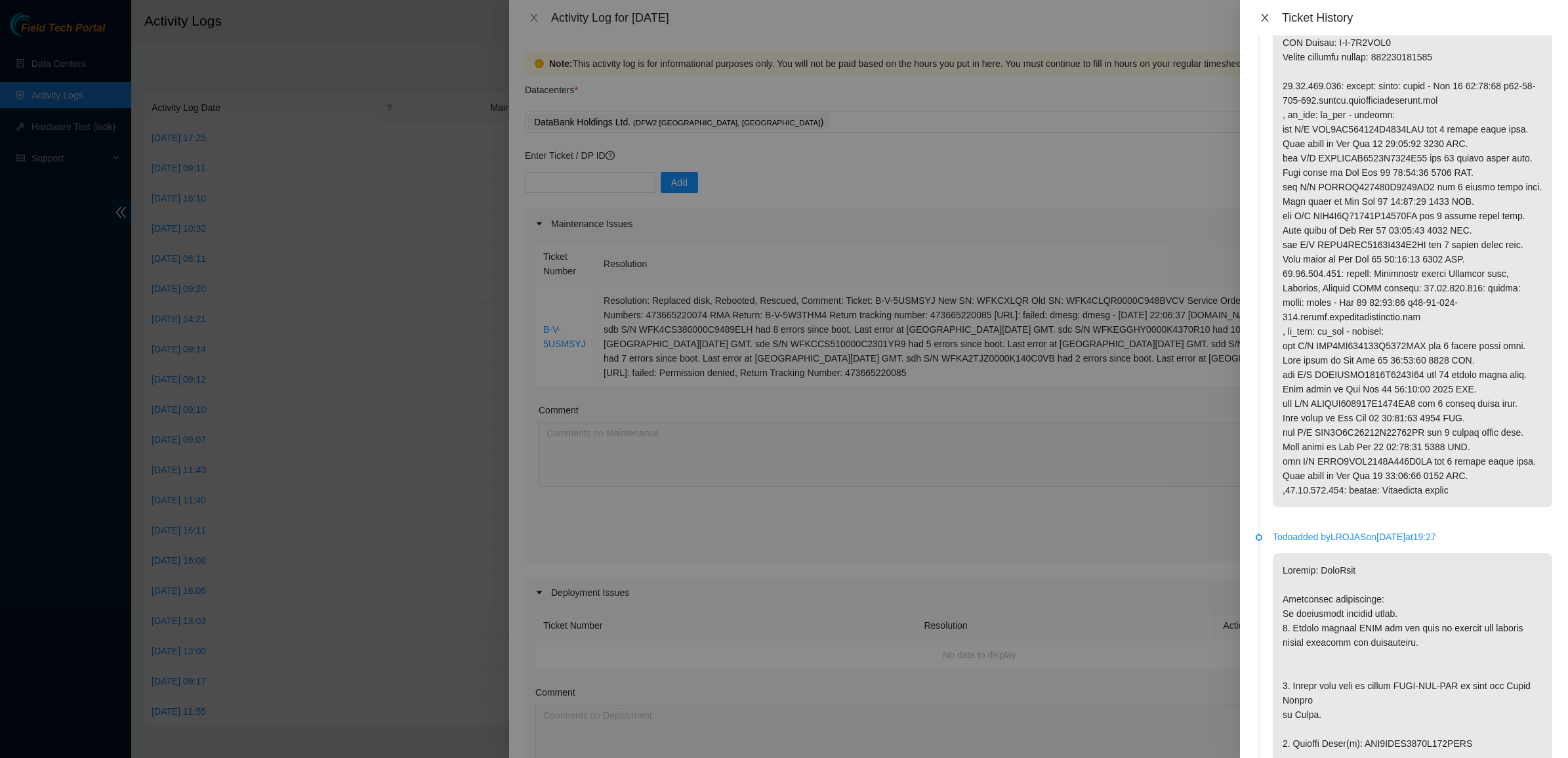
click at [1267, 16] on icon "close" at bounding box center [1265, 17] width 11 height 11
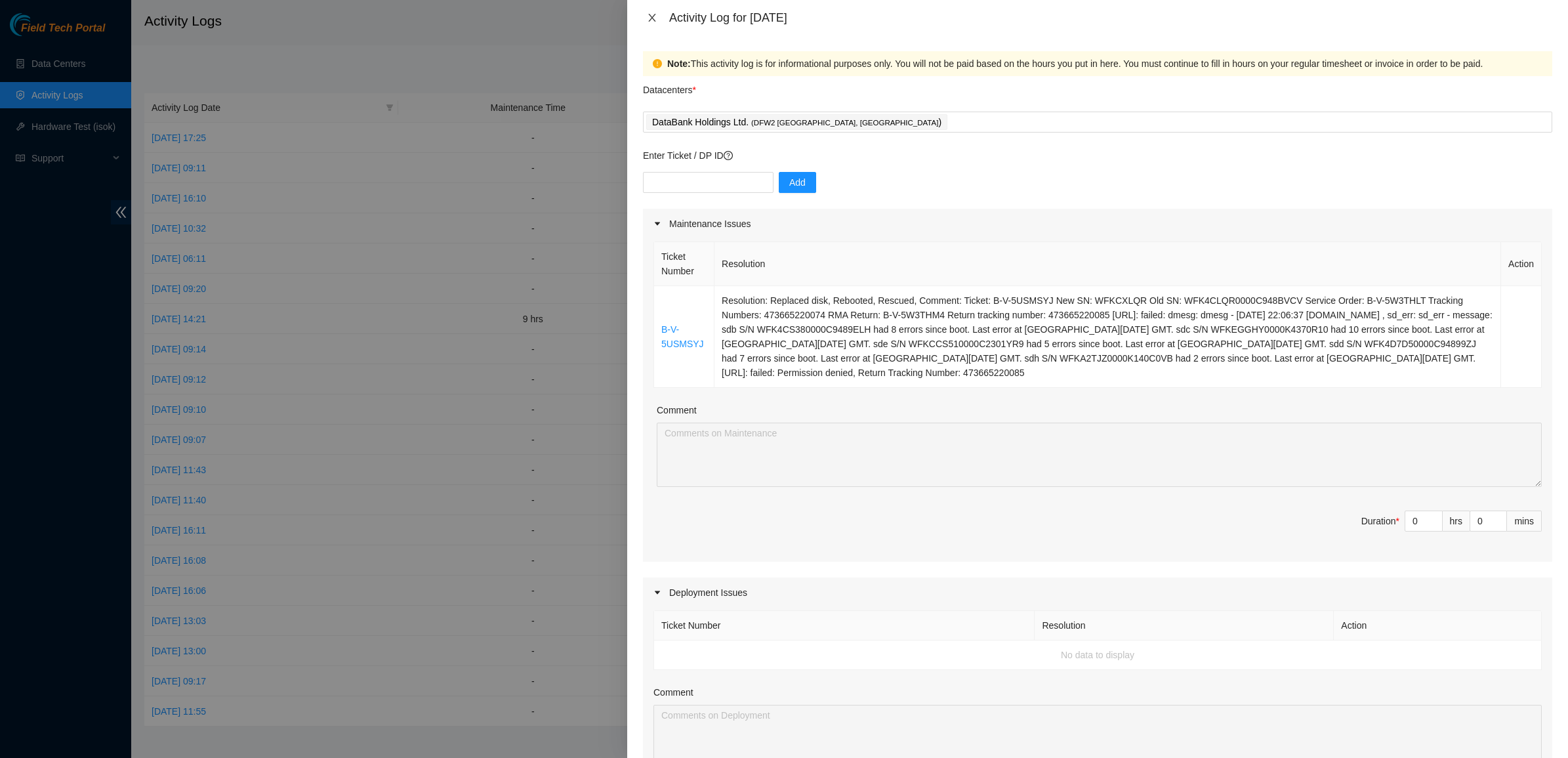
click at [655, 13] on icon "close" at bounding box center [652, 17] width 11 height 11
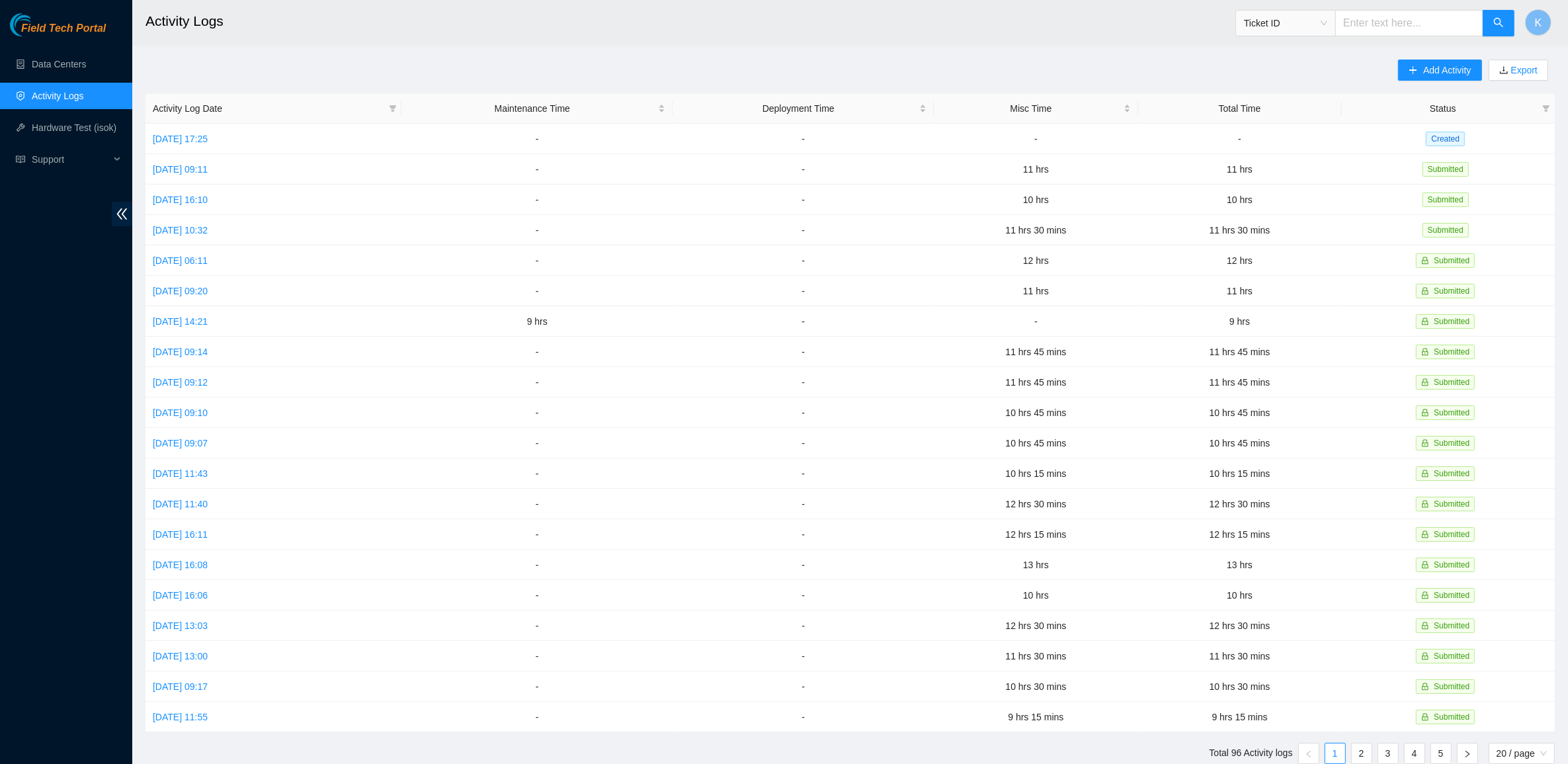
click at [552, 44] on header "Activity Logs Ticket ID K" at bounding box center [916, 23] width 1568 height 46
click at [45, 64] on link "Data Centers" at bounding box center [59, 64] width 55 height 11
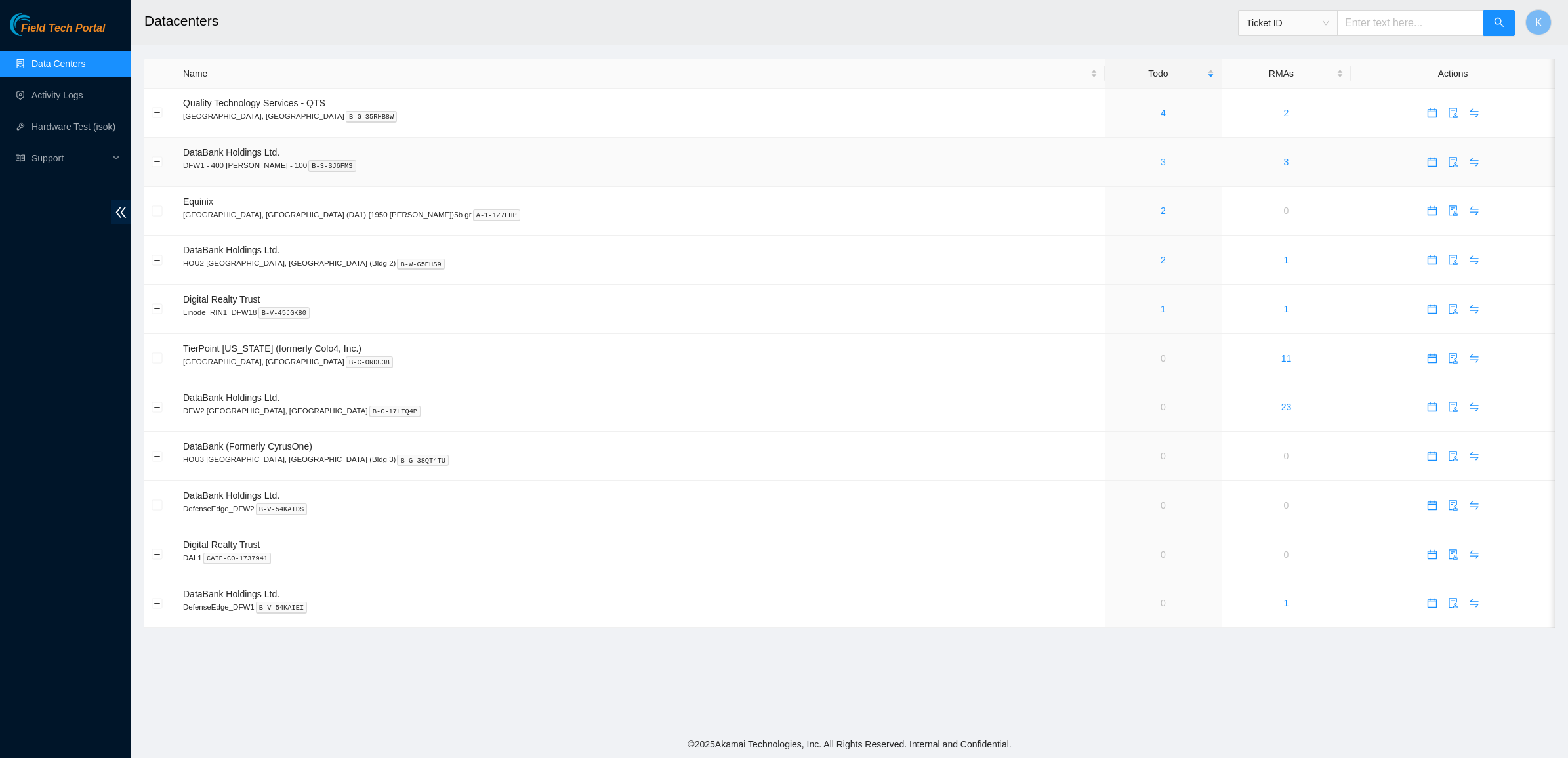
click at [1161, 160] on link "3" at bounding box center [1163, 162] width 5 height 11
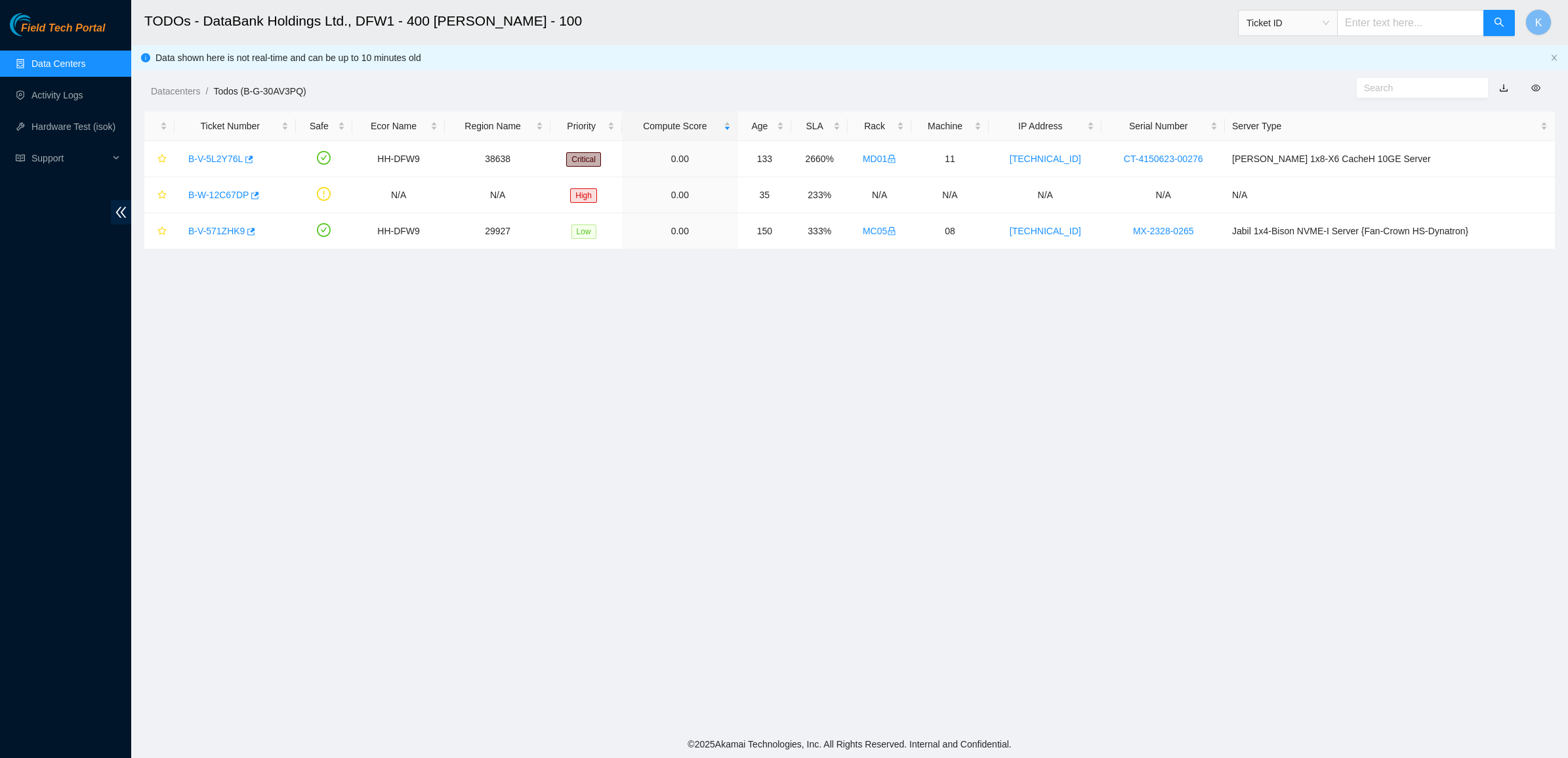
drag, startPoint x: 799, startPoint y: 289, endPoint x: 568, endPoint y: 105, distance: 295.3
click at [568, 105] on main "TODOs - DataBank Holdings Ltd., DFW1 - 400 S. Akard - 100 Ticket ID K Data show…" at bounding box center [849, 365] width 1437 height 730
click at [831, 425] on main "TODOs - DataBank Holdings Ltd., DFW1 - 400 S. Akard - 100 Ticket ID K Data show…" at bounding box center [849, 365] width 1437 height 730
click at [827, 425] on main "TODOs - DataBank Holdings Ltd., DFW1 - 400 S. Akard - 100 Ticket ID K Data show…" at bounding box center [849, 365] width 1437 height 730
click at [44, 61] on link "Data Centers" at bounding box center [58, 63] width 54 height 11
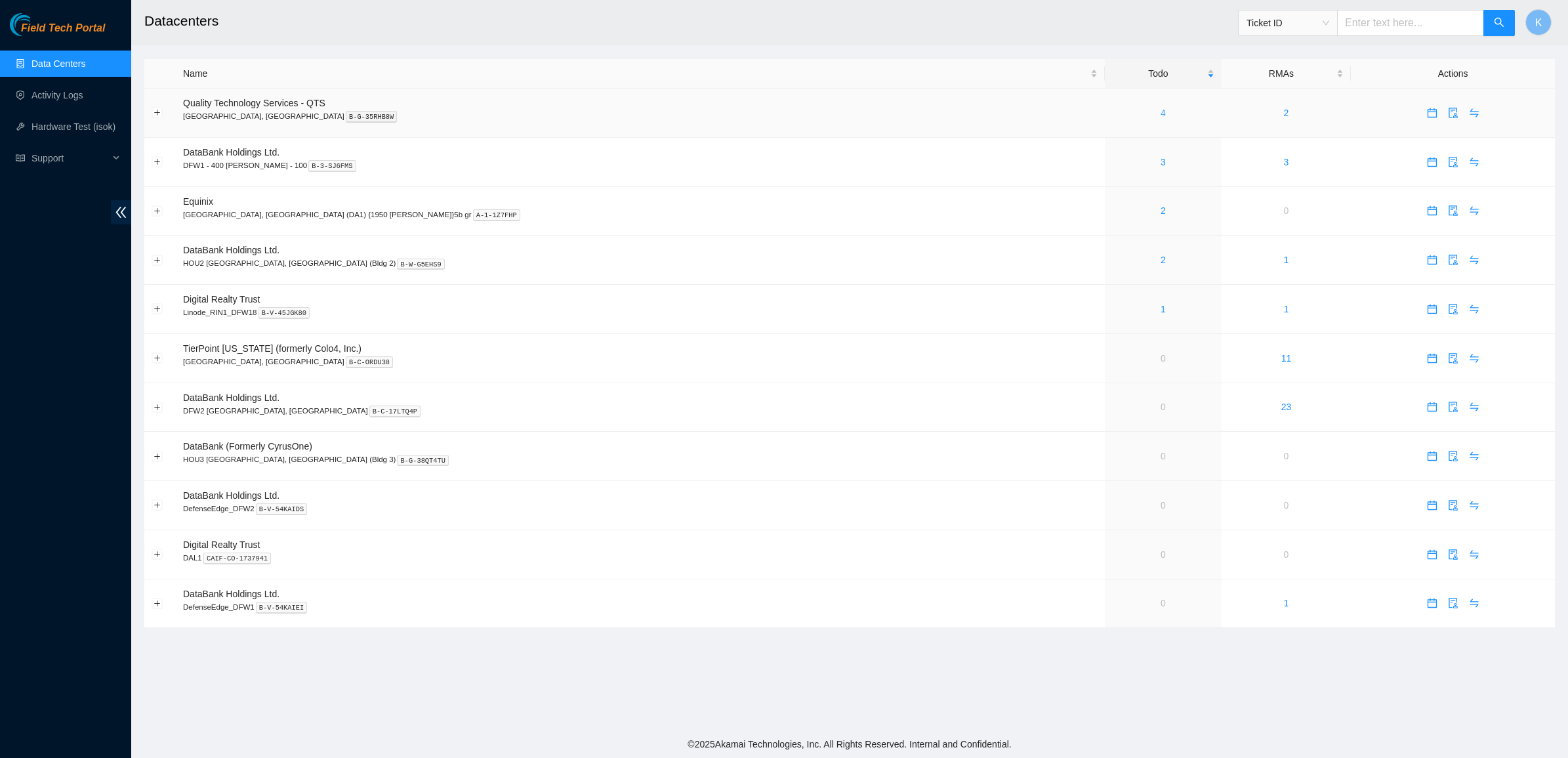
click at [1161, 112] on link "4" at bounding box center [1163, 113] width 5 height 11
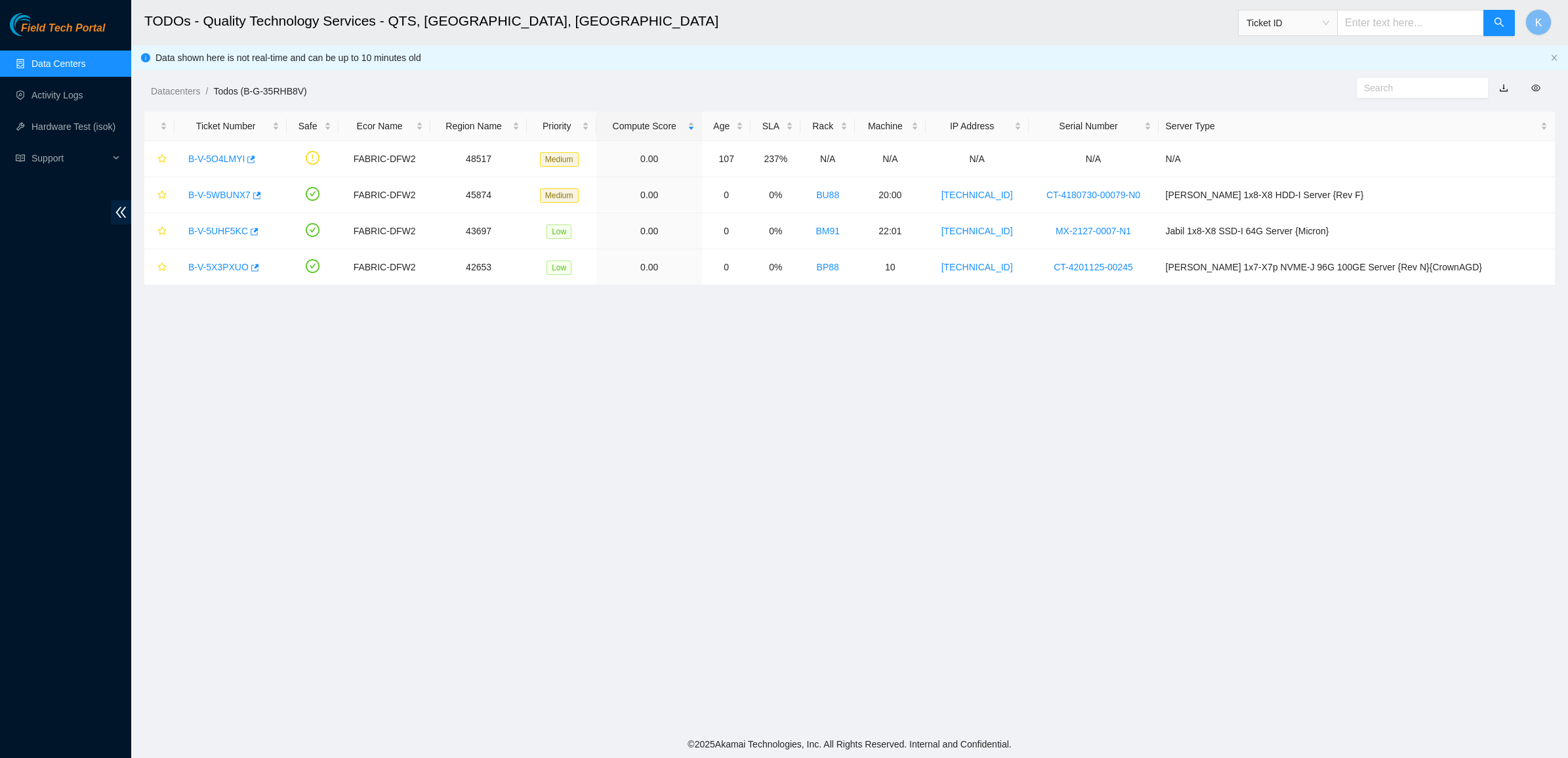
click at [47, 64] on link "Data Centers" at bounding box center [58, 63] width 54 height 11
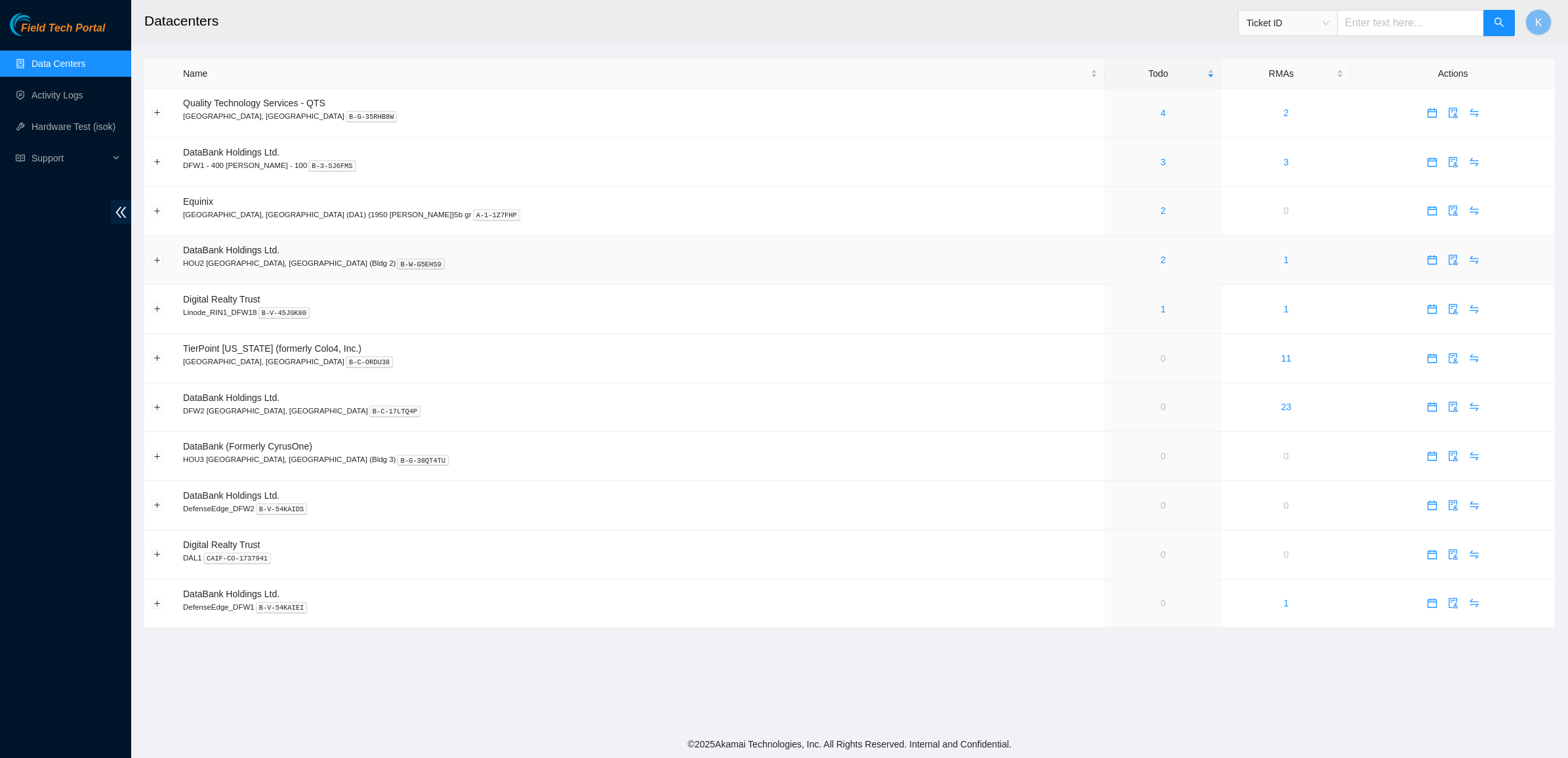
click at [1112, 262] on div "2" at bounding box center [1163, 260] width 102 height 14
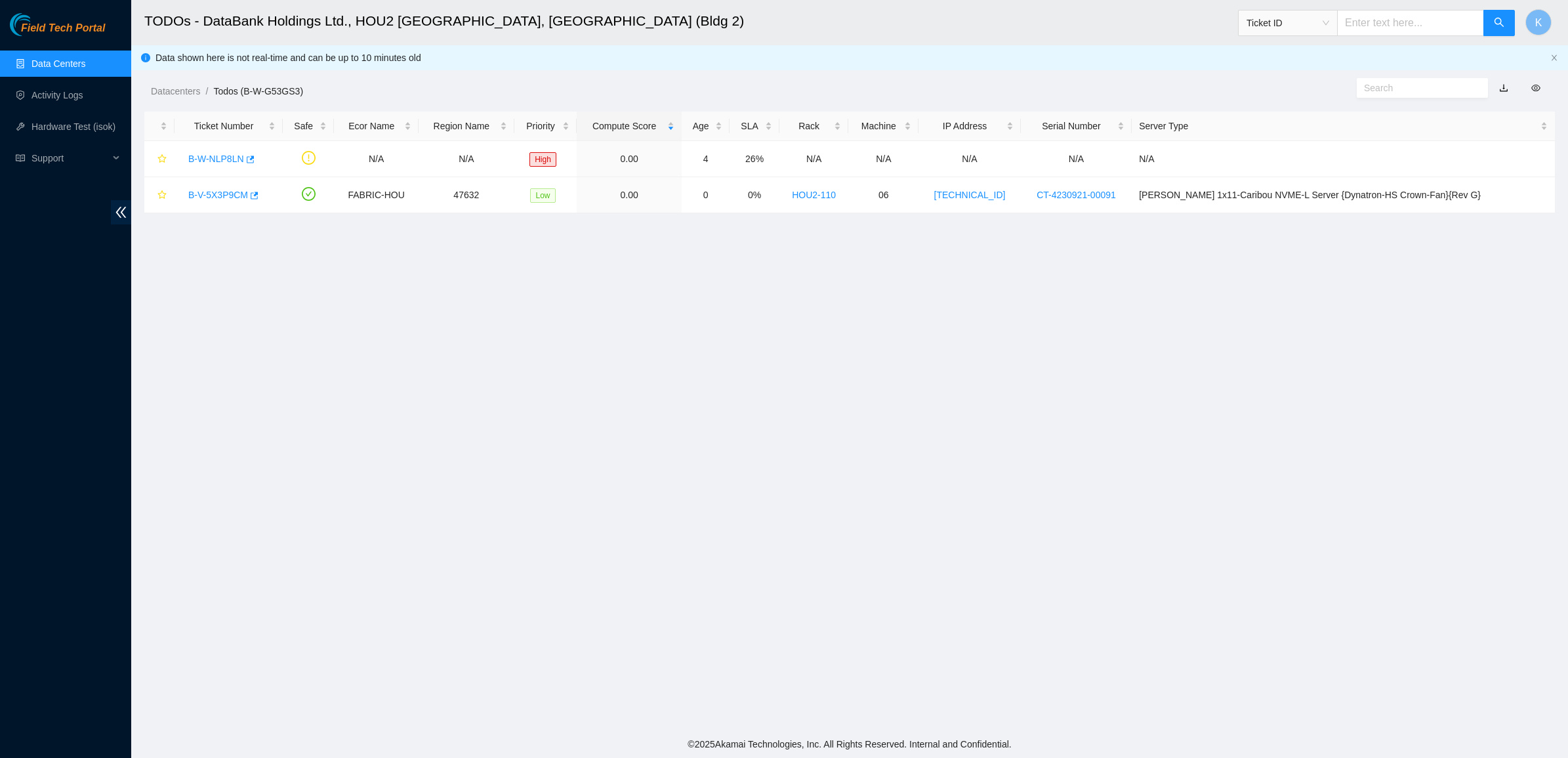
click at [54, 68] on link "Data Centers" at bounding box center [58, 63] width 54 height 11
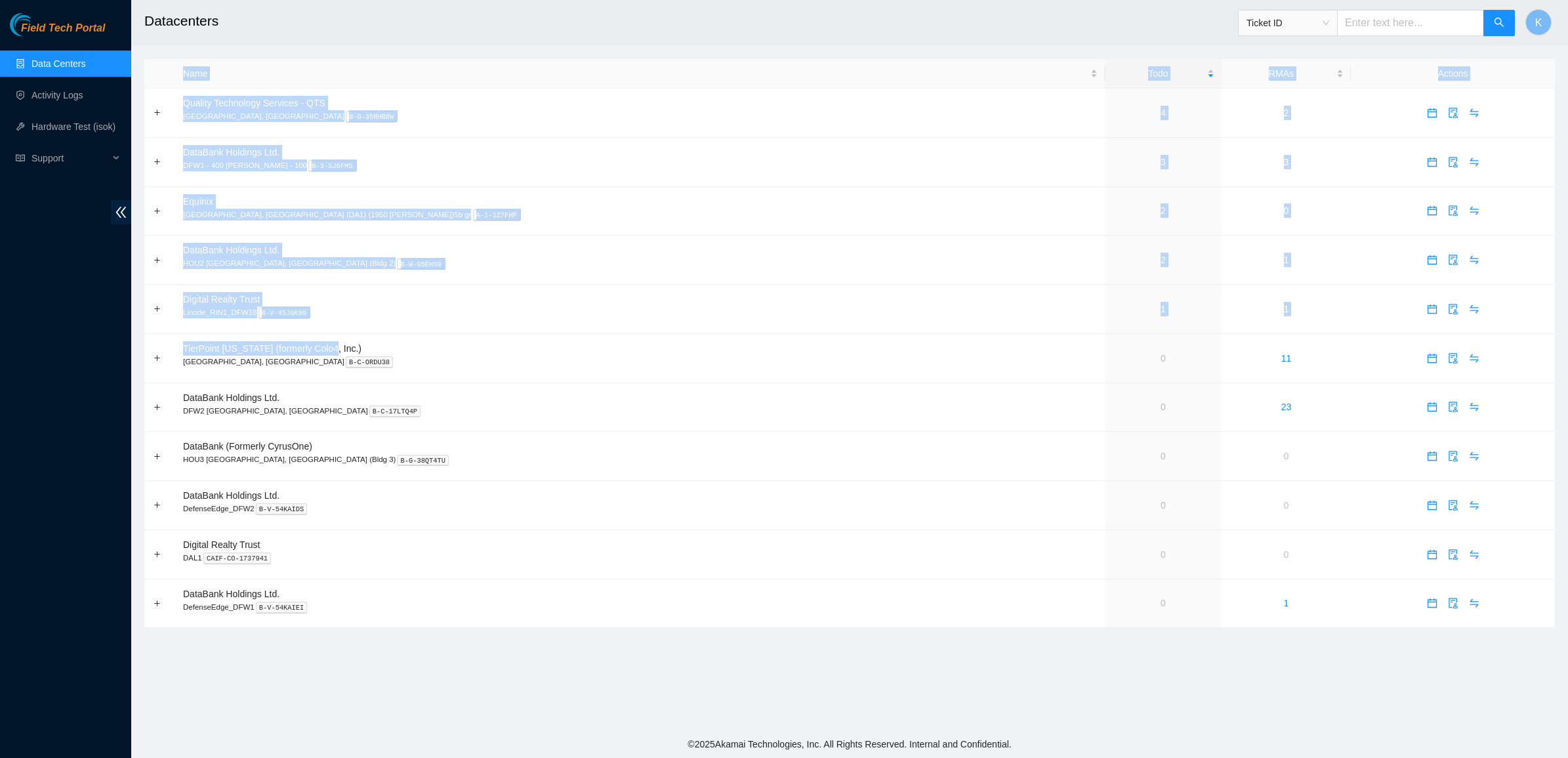
drag, startPoint x: 328, startPoint y: 351, endPoint x: 700, endPoint y: 692, distance: 504.6
click at [700, 692] on main "Datacenters Ticket ID K Name Todo RMAs Actions Quality Technology Services - QT…" at bounding box center [849, 365] width 1437 height 730
click at [703, 679] on main "Datacenters Ticket ID K Name Todo RMAs Actions Quality Technology Services - QT…" at bounding box center [849, 365] width 1437 height 730
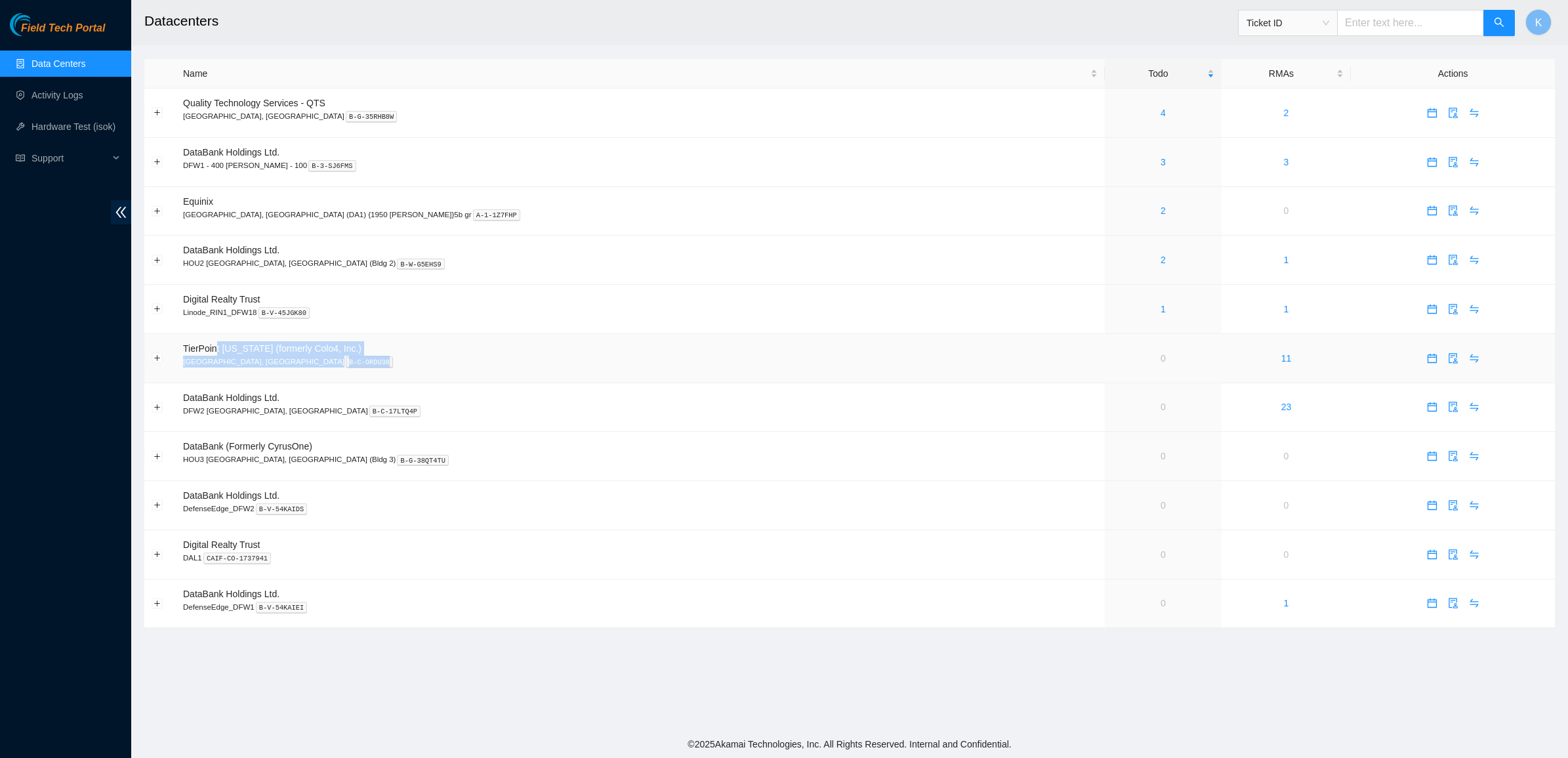
drag, startPoint x: 215, startPoint y: 348, endPoint x: 398, endPoint y: 360, distance: 183.4
click at [398, 360] on td "TierPoint Texas (formerly Colo4, Inc.) Dallas, TX B-C-ORDU38" at bounding box center [640, 358] width 929 height 49
click at [398, 360] on p "Dallas, TX B-C-ORDU38" at bounding box center [640, 361] width 915 height 12
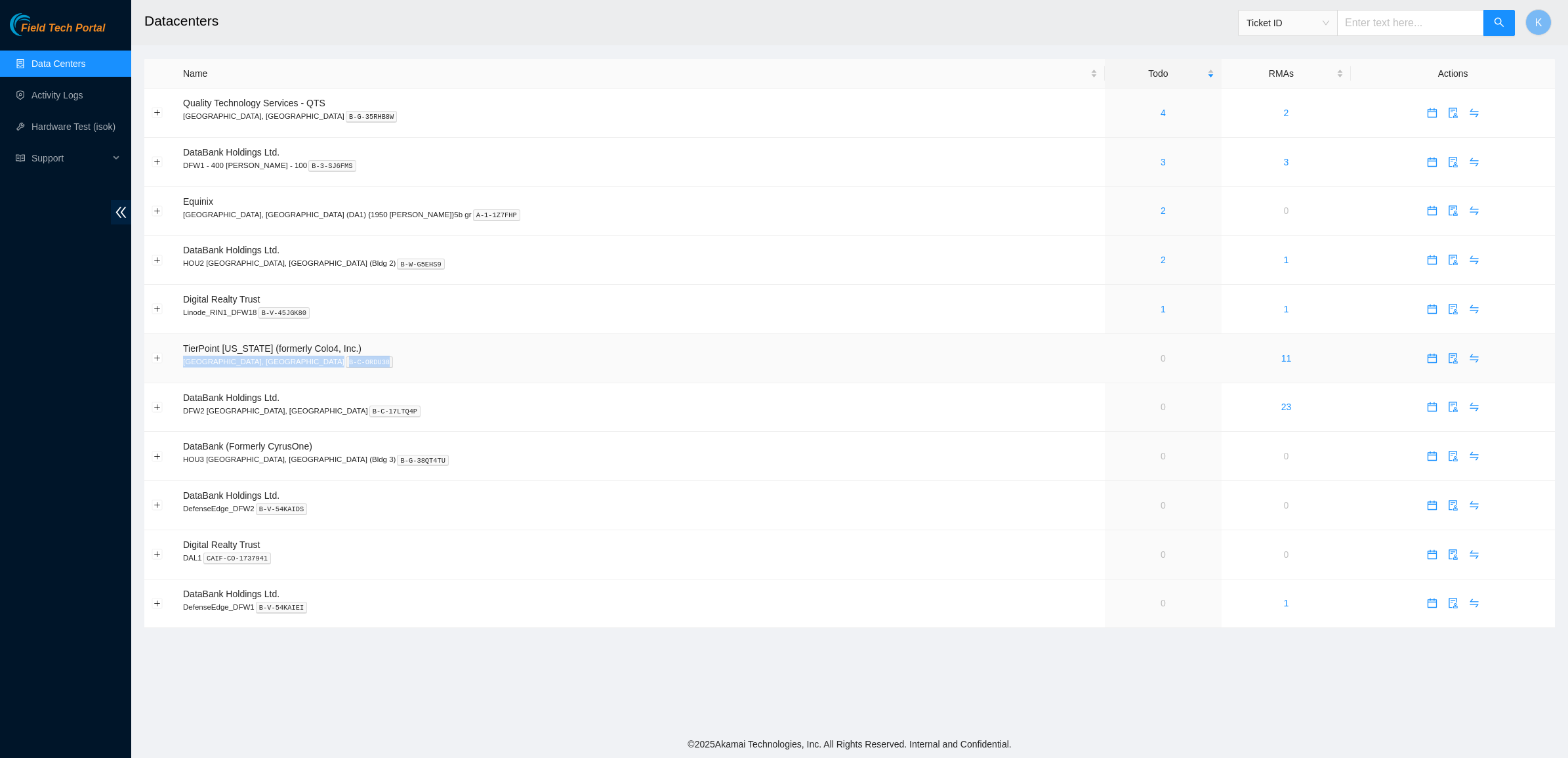
click at [336, 358] on p "Dallas, TX B-C-ORDU38" at bounding box center [640, 361] width 915 height 12
click at [317, 350] on span "TierPoint [US_STATE] (formerly Colo4, Inc.)" at bounding box center [272, 348] width 178 height 11
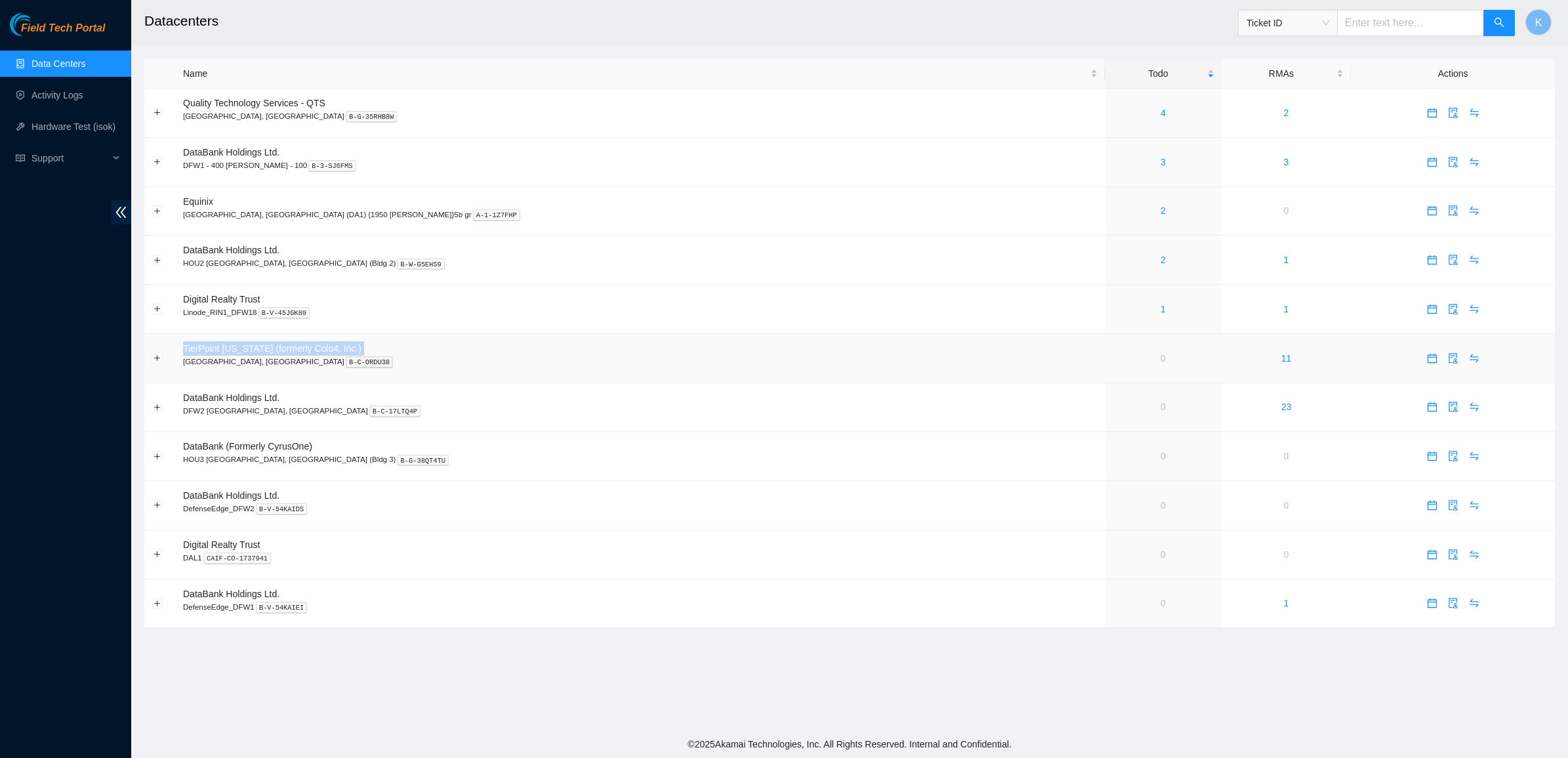
click at [317, 350] on span "TierPoint [US_STATE] (formerly Colo4, Inc.)" at bounding box center [272, 348] width 178 height 11
click at [341, 352] on td "TierPoint Texas (formerly Colo4, Inc.) Dallas, TX B-C-ORDU38" at bounding box center [640, 358] width 929 height 49
click at [300, 349] on span "TierPoint [US_STATE] (formerly Colo4, Inc.)" at bounding box center [272, 348] width 178 height 11
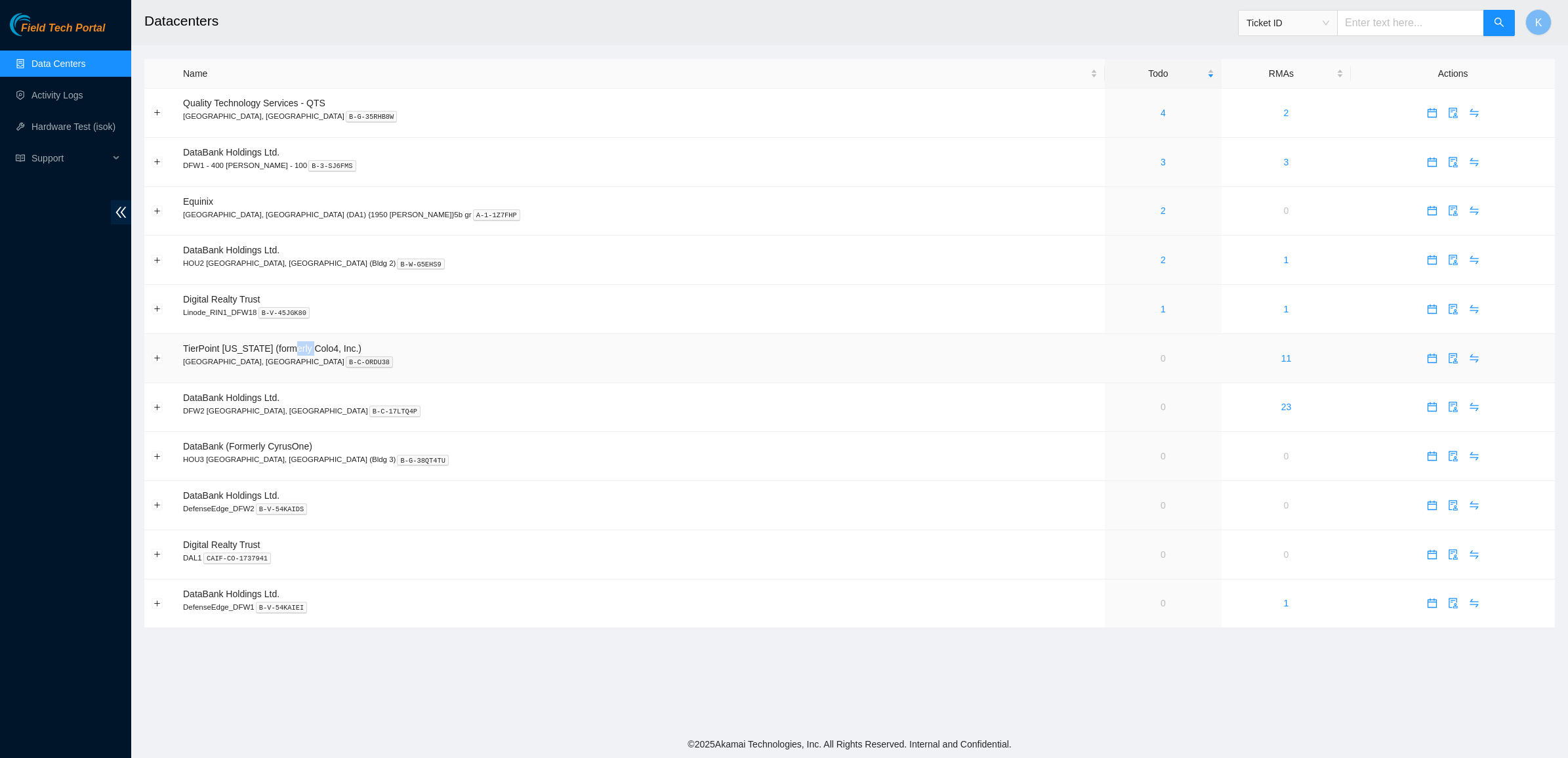
click at [300, 349] on span "TierPoint [US_STATE] (formerly Colo4, Inc.)" at bounding box center [272, 348] width 178 height 11
click at [316, 349] on span "TierPoint [US_STATE] (formerly Colo4, Inc.)" at bounding box center [272, 348] width 178 height 11
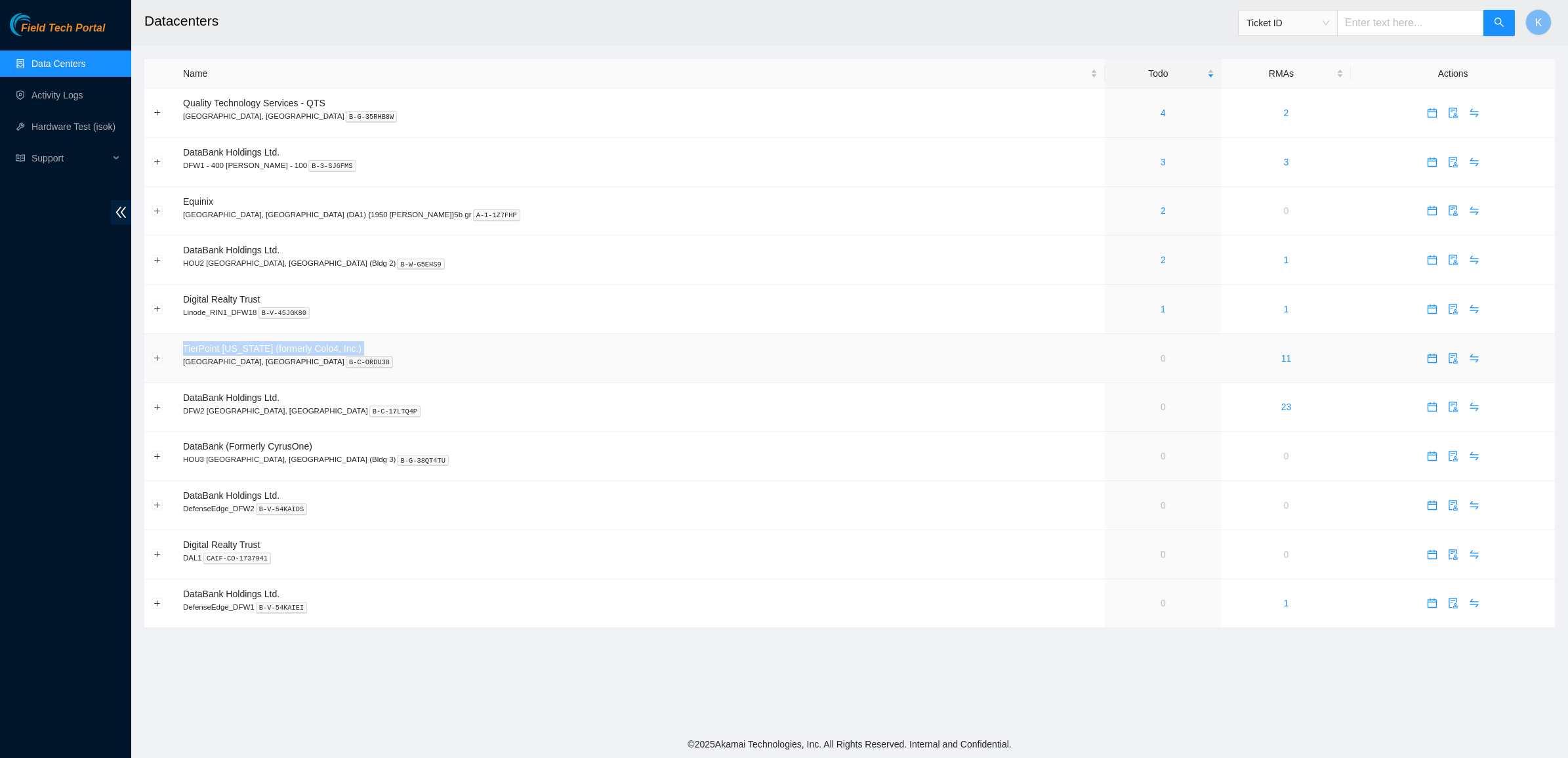
click at [321, 350] on span "TierPoint [US_STATE] (formerly Colo4, Inc.)" at bounding box center [272, 348] width 178 height 11
click at [333, 351] on span "TierPoint [US_STATE] (formerly Colo4, Inc.)" at bounding box center [272, 348] width 178 height 11
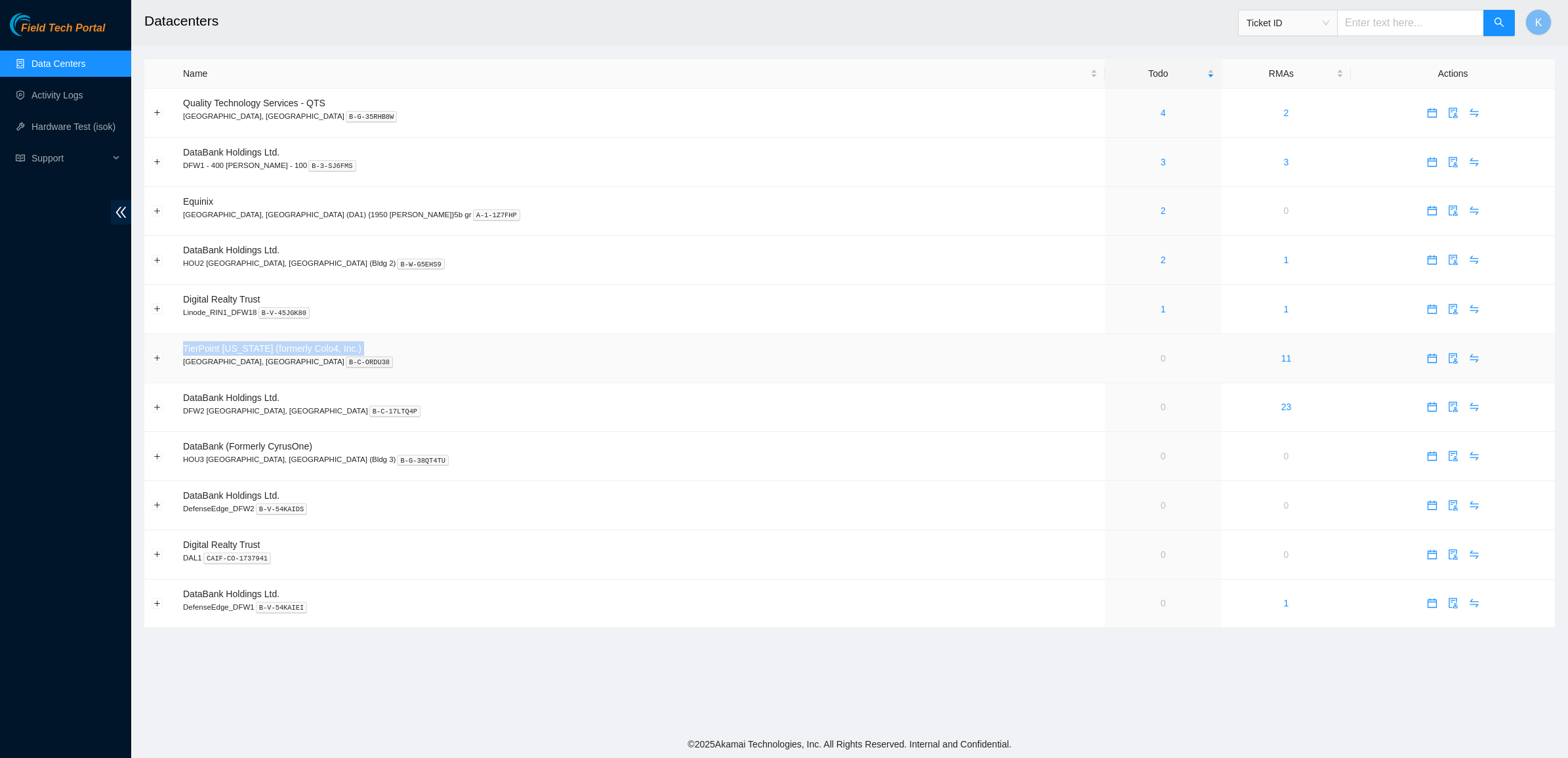
click at [333, 351] on span "TierPoint [US_STATE] (formerly Colo4, Inc.)" at bounding box center [272, 348] width 178 height 11
click at [339, 352] on td "TierPoint Texas (formerly Colo4, Inc.) Dallas, TX B-C-ORDU38" at bounding box center [640, 358] width 929 height 49
click at [293, 351] on span "TierPoint [US_STATE] (formerly Colo4, Inc.)" at bounding box center [272, 348] width 178 height 11
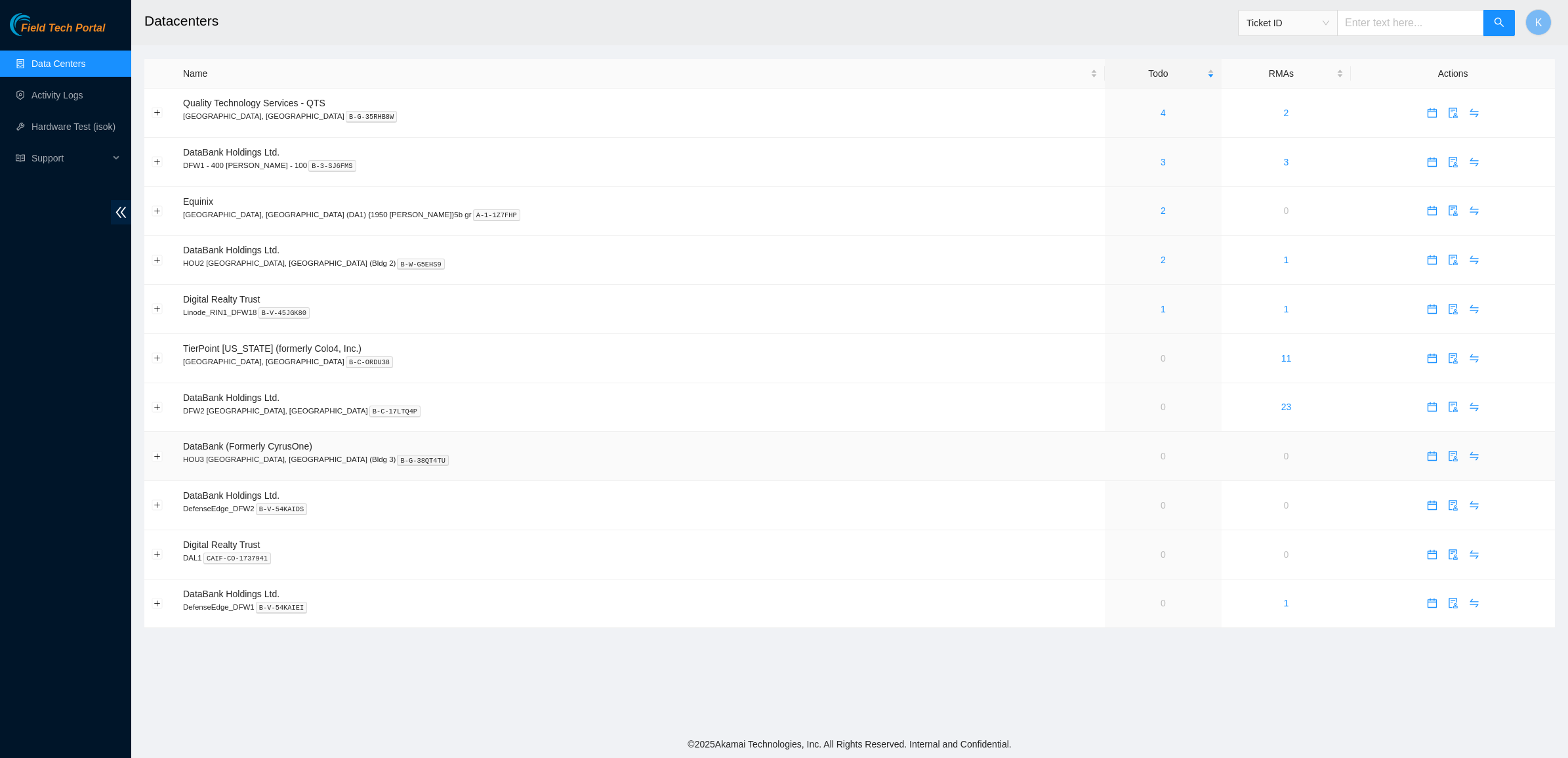
click at [276, 451] on span "DataBank (Formerly CyrusOne)" at bounding box center [247, 446] width 129 height 11
click at [328, 453] on td "DataBank (Formerly CyrusOne) HOU3 Houston, TX (Bldg 3) B-G-38QT4TU" at bounding box center [640, 456] width 929 height 49
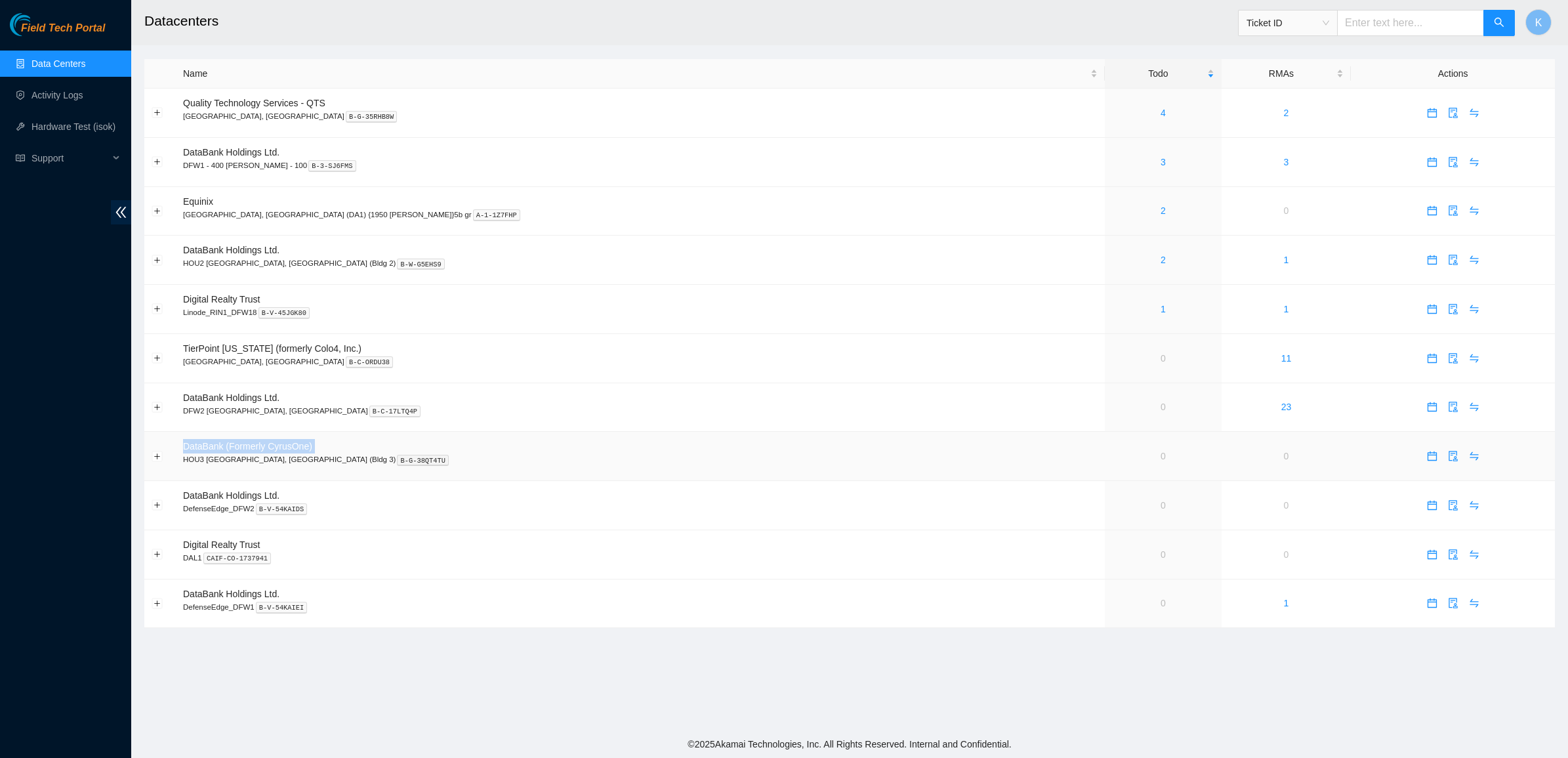
click at [328, 453] on td "DataBank (Formerly CyrusOne) HOU3 Houston, TX (Bldg 3) B-G-38QT4TU" at bounding box center [640, 456] width 929 height 49
click at [332, 452] on td "DataBank (Formerly CyrusOne) HOU3 Houston, TX (Bldg 3) B-G-38QT4TU" at bounding box center [640, 456] width 929 height 49
click at [372, 452] on td "DataBank (Formerly CyrusOne) HOU3 Houston, TX (Bldg 3) B-G-38QT4TU" at bounding box center [640, 456] width 929 height 49
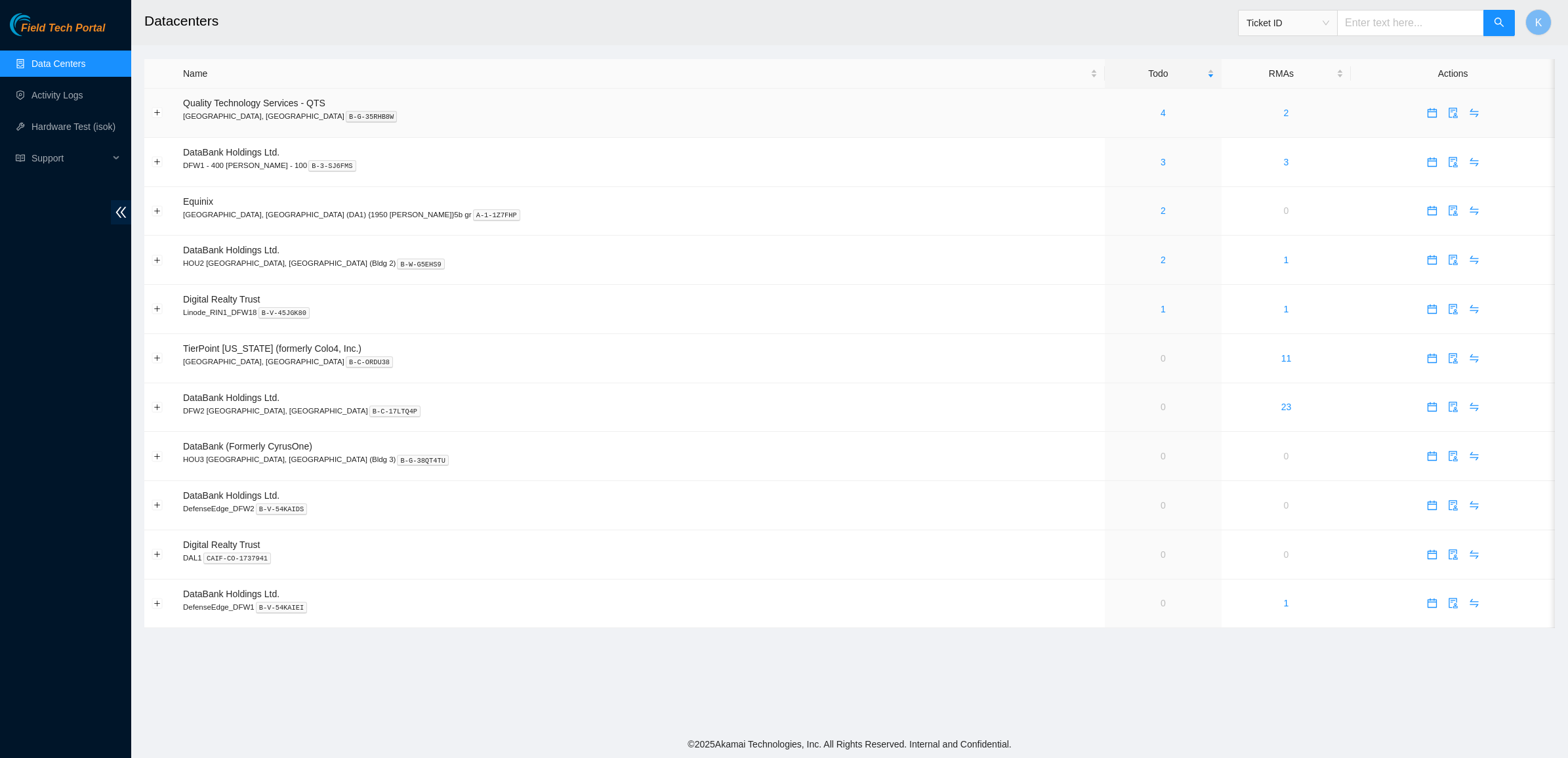
click at [1112, 118] on div "4" at bounding box center [1163, 113] width 102 height 14
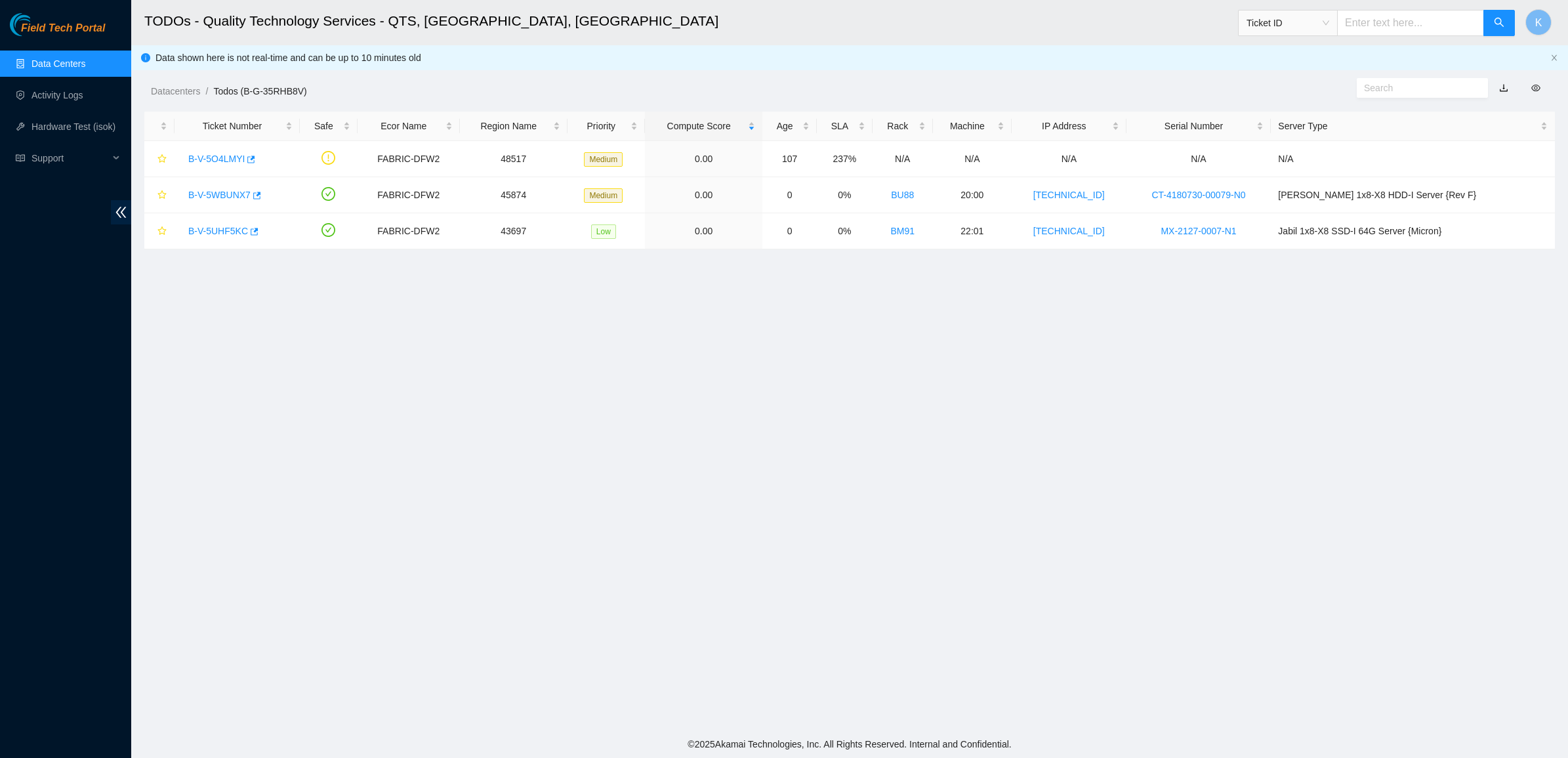
click at [66, 67] on link "Data Centers" at bounding box center [58, 63] width 54 height 11
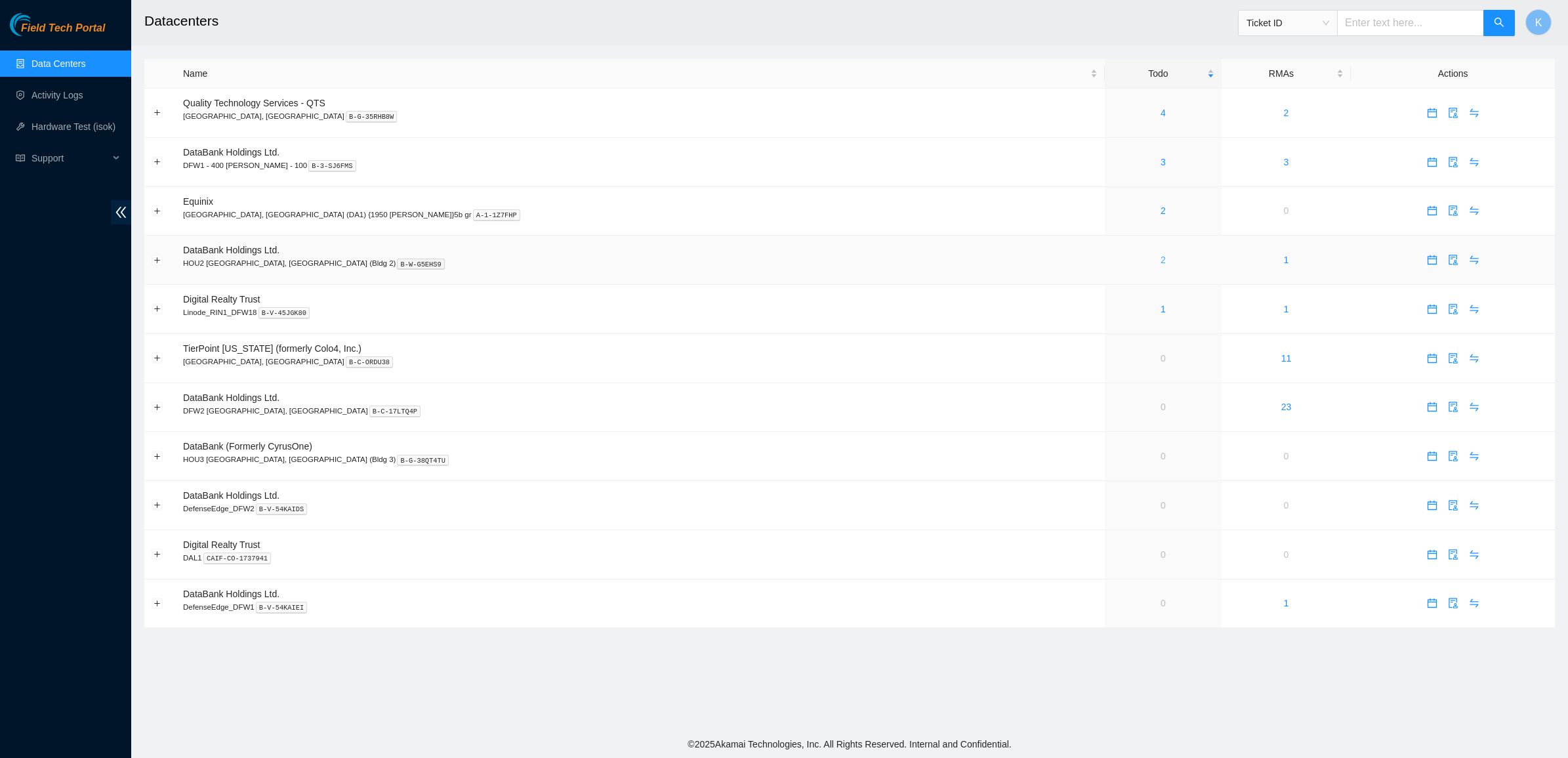
click at [1161, 259] on link "2" at bounding box center [1163, 259] width 5 height 11
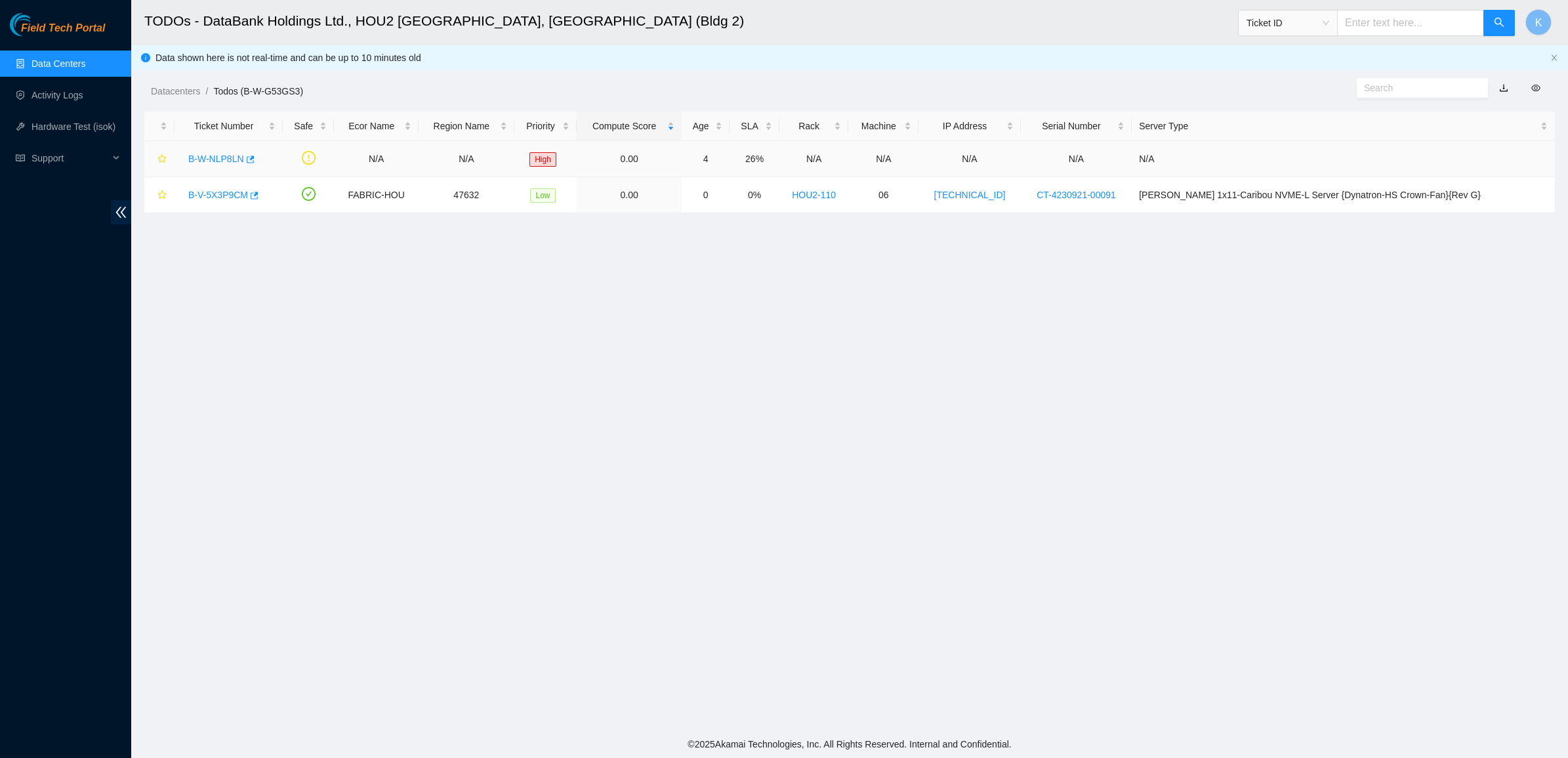
click at [233, 150] on div "B-W-NLP8LN" at bounding box center [229, 158] width 94 height 21
click at [234, 151] on div "B-W-NLP8LN" at bounding box center [229, 158] width 94 height 21
drag, startPoint x: 234, startPoint y: 152, endPoint x: 228, endPoint y: 155, distance: 6.7
click at [234, 152] on div "B-W-NLP8LN" at bounding box center [229, 158] width 94 height 21
click at [228, 155] on link "B-W-NLP8LN" at bounding box center [216, 158] width 56 height 11
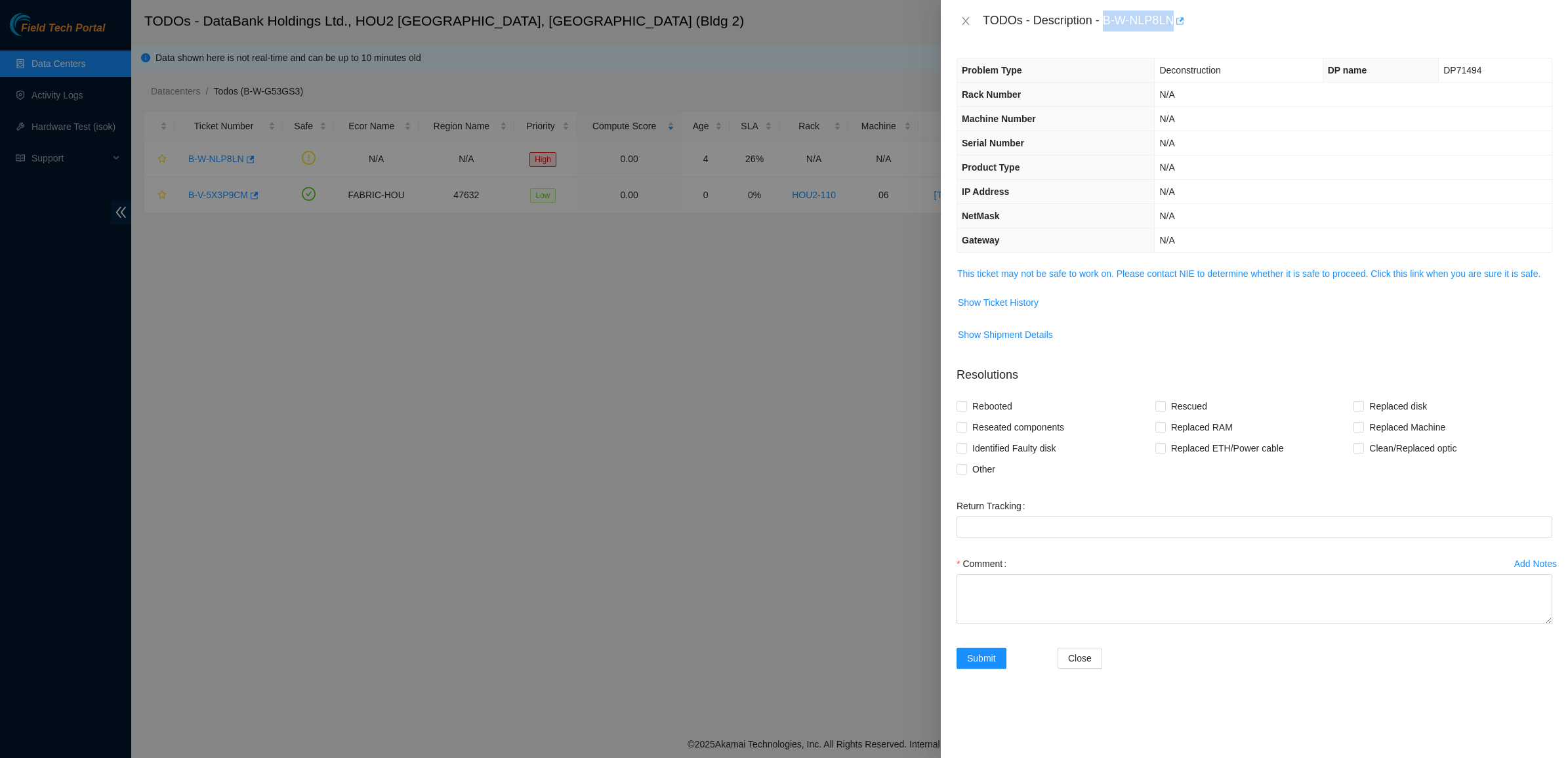
drag, startPoint x: 1104, startPoint y: 17, endPoint x: 1181, endPoint y: 21, distance: 77.1
click at [1181, 21] on div "TODOs - Description - B-W-NLP8LN" at bounding box center [1267, 21] width 569 height 21
copy div "B-W-NLP8LN"
click at [962, 23] on icon "close" at bounding box center [965, 21] width 11 height 11
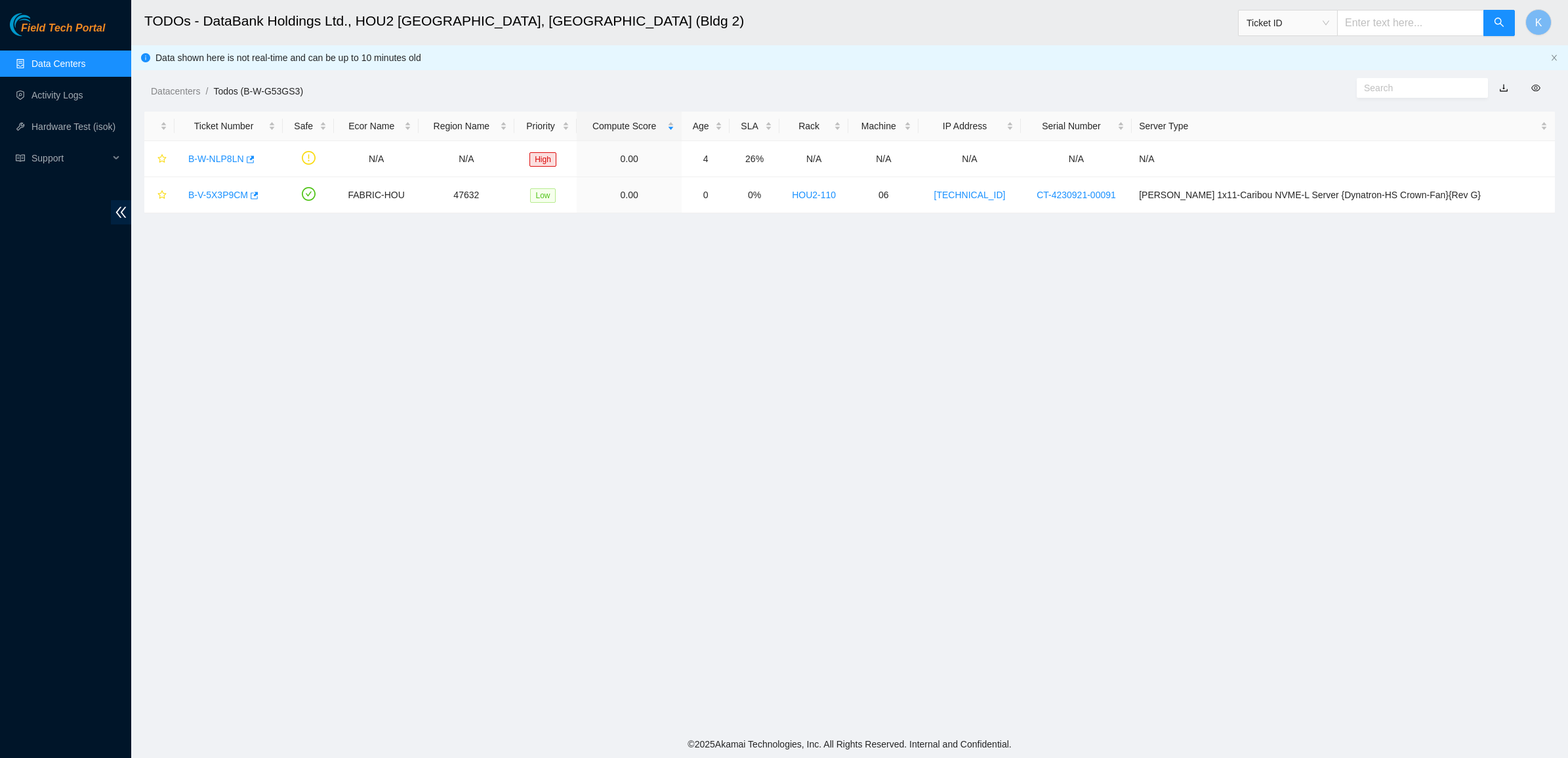
drag, startPoint x: 965, startPoint y: 21, endPoint x: 951, endPoint y: 21, distance: 14.0
click at [1567, 20] on div "TODOs - Description - undefined Problem Type N/A Rack Number N/A Machine Number…" at bounding box center [1568, 379] width 0 height 758
drag, startPoint x: 851, startPoint y: 41, endPoint x: 752, endPoint y: 57, distance: 100.3
click at [851, 41] on h2 "TODOs - DataBank Holdings Ltd., HOU2 Houston, TX (Bldg 2)" at bounding box center [684, 21] width 1079 height 42
click at [53, 99] on link "Activity Logs" at bounding box center [57, 95] width 52 height 11
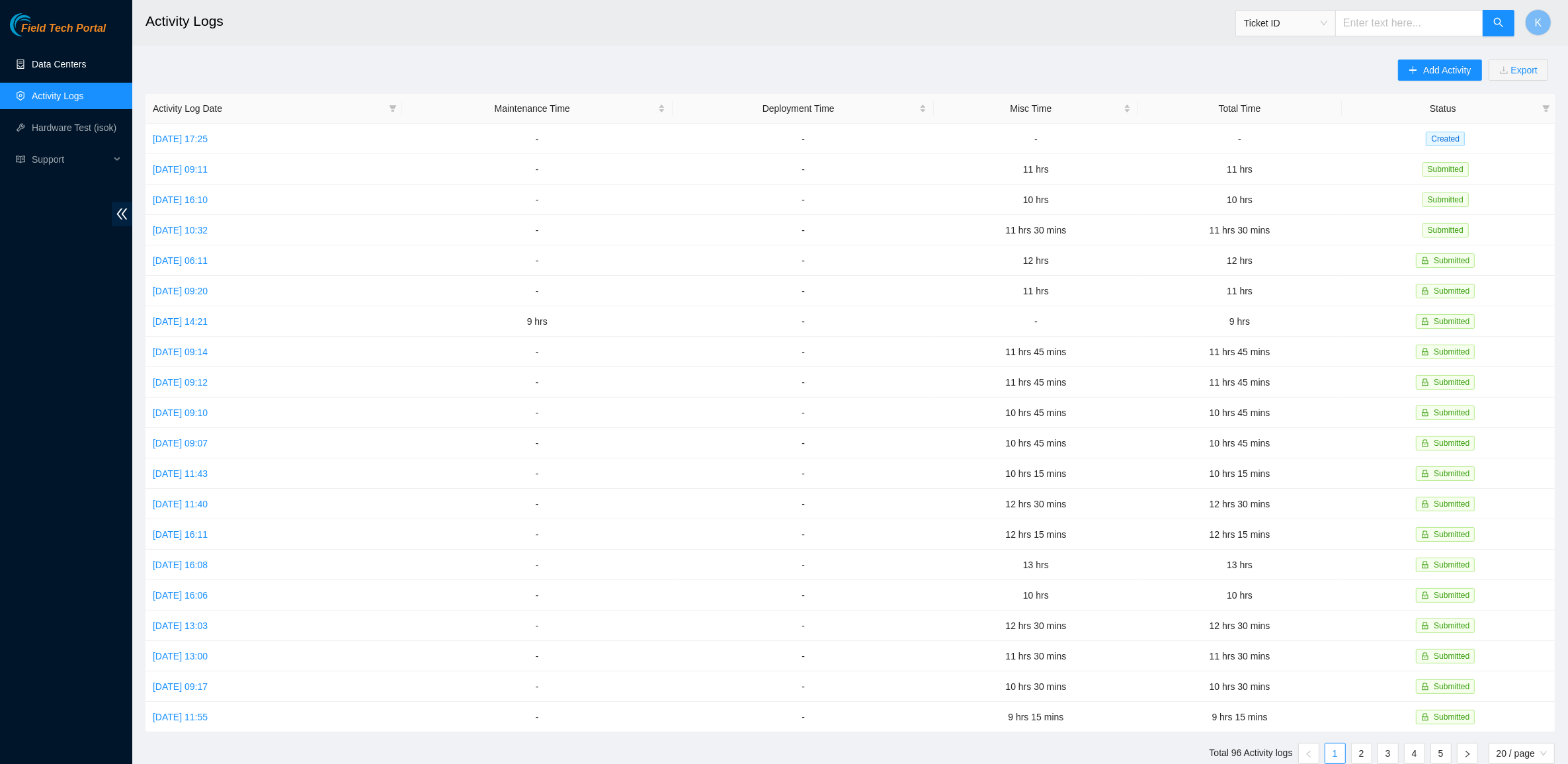
click at [73, 67] on link "Data Centers" at bounding box center [59, 64] width 55 height 11
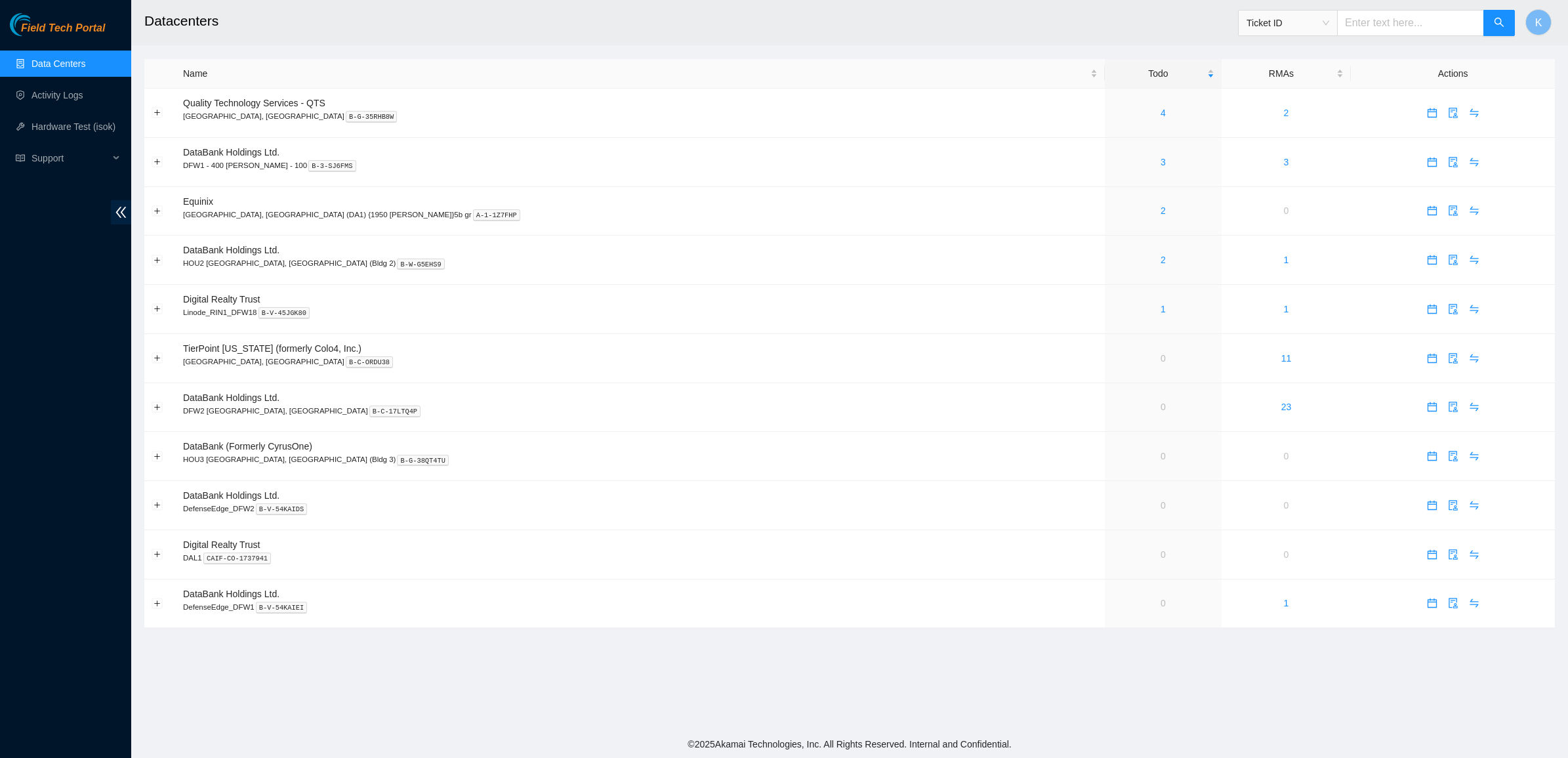
click at [73, 66] on link "Data Centers" at bounding box center [58, 63] width 54 height 11
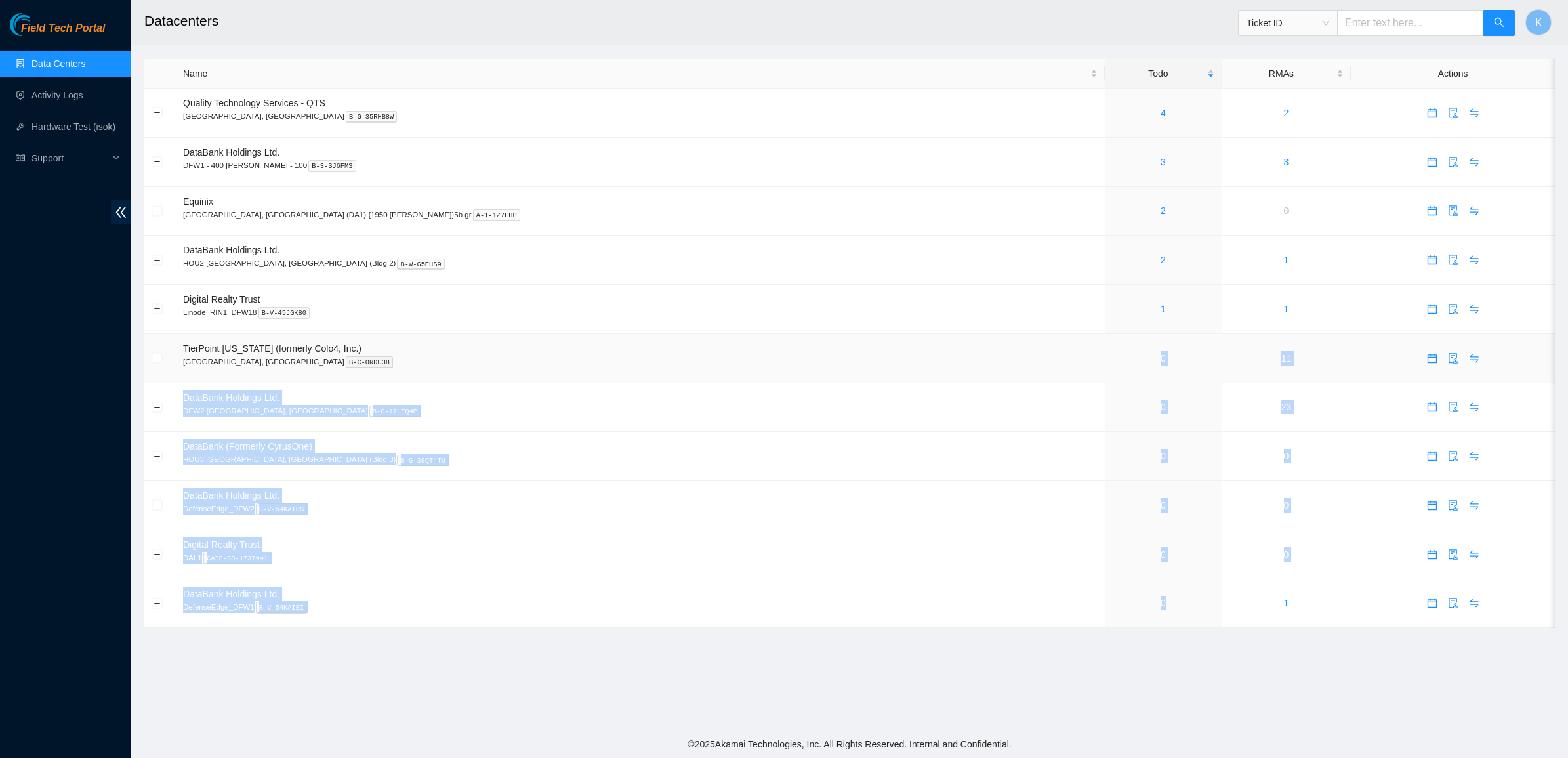
drag, startPoint x: 1020, startPoint y: 608, endPoint x: 995, endPoint y: 372, distance: 237.3
click at [995, 372] on tbody "Quality Technology Services - QTS [GEOGRAPHIC_DATA], [GEOGRAPHIC_DATA] B-G-35RH…" at bounding box center [850, 358] width 1411 height 539
click at [1105, 361] on td "0" at bounding box center [1163, 358] width 116 height 49
drag, startPoint x: 995, startPoint y: 358, endPoint x: 1237, endPoint y: 612, distance: 350.8
click at [1237, 612] on tbody "Quality Technology Services - QTS [GEOGRAPHIC_DATA], [GEOGRAPHIC_DATA] B-G-35RH…" at bounding box center [850, 358] width 1411 height 539
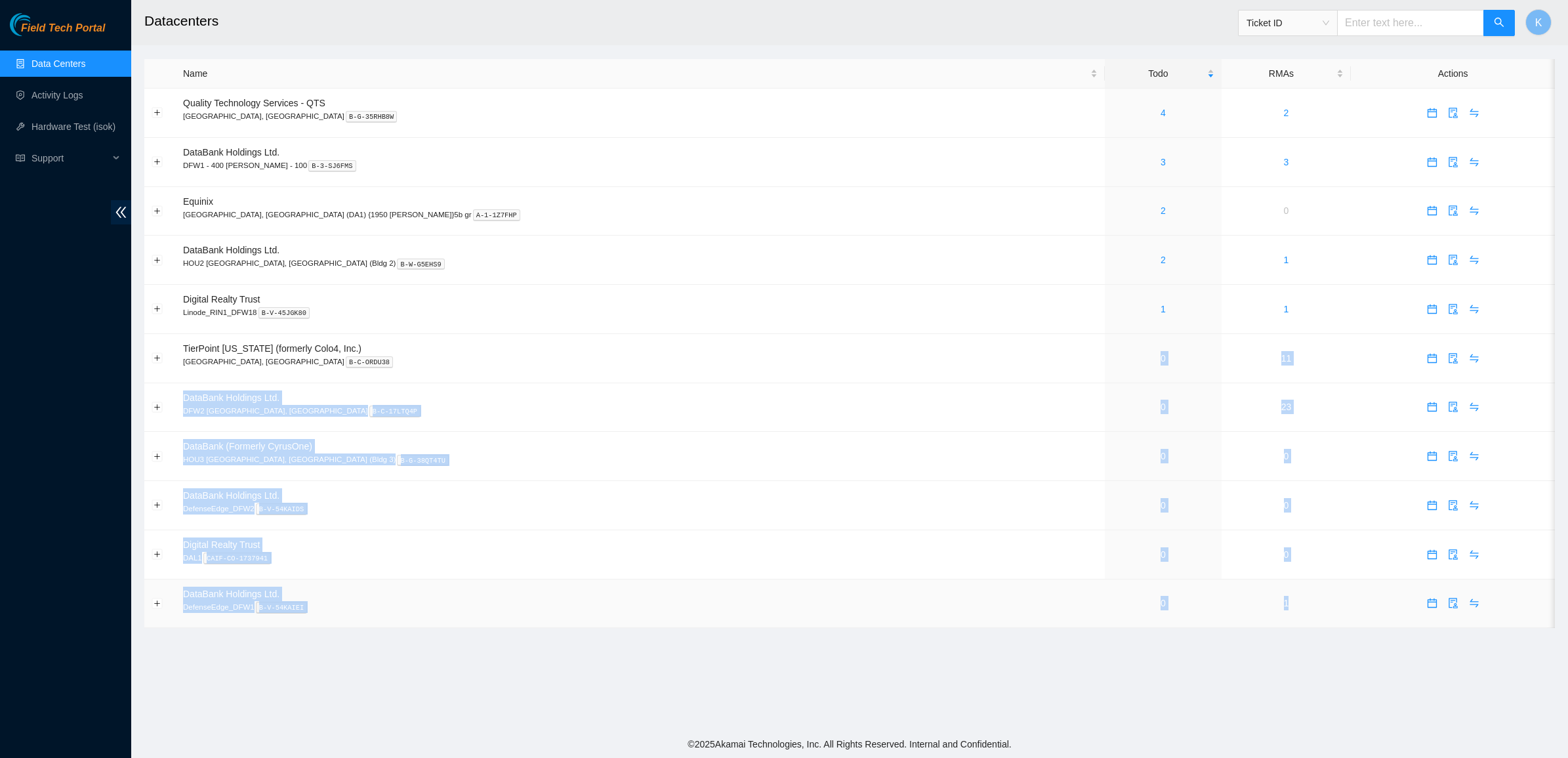
drag, startPoint x: 1237, startPoint y: 612, endPoint x: 1244, endPoint y: 612, distance: 7.0
click at [1237, 612] on td "1" at bounding box center [1287, 603] width 130 height 49
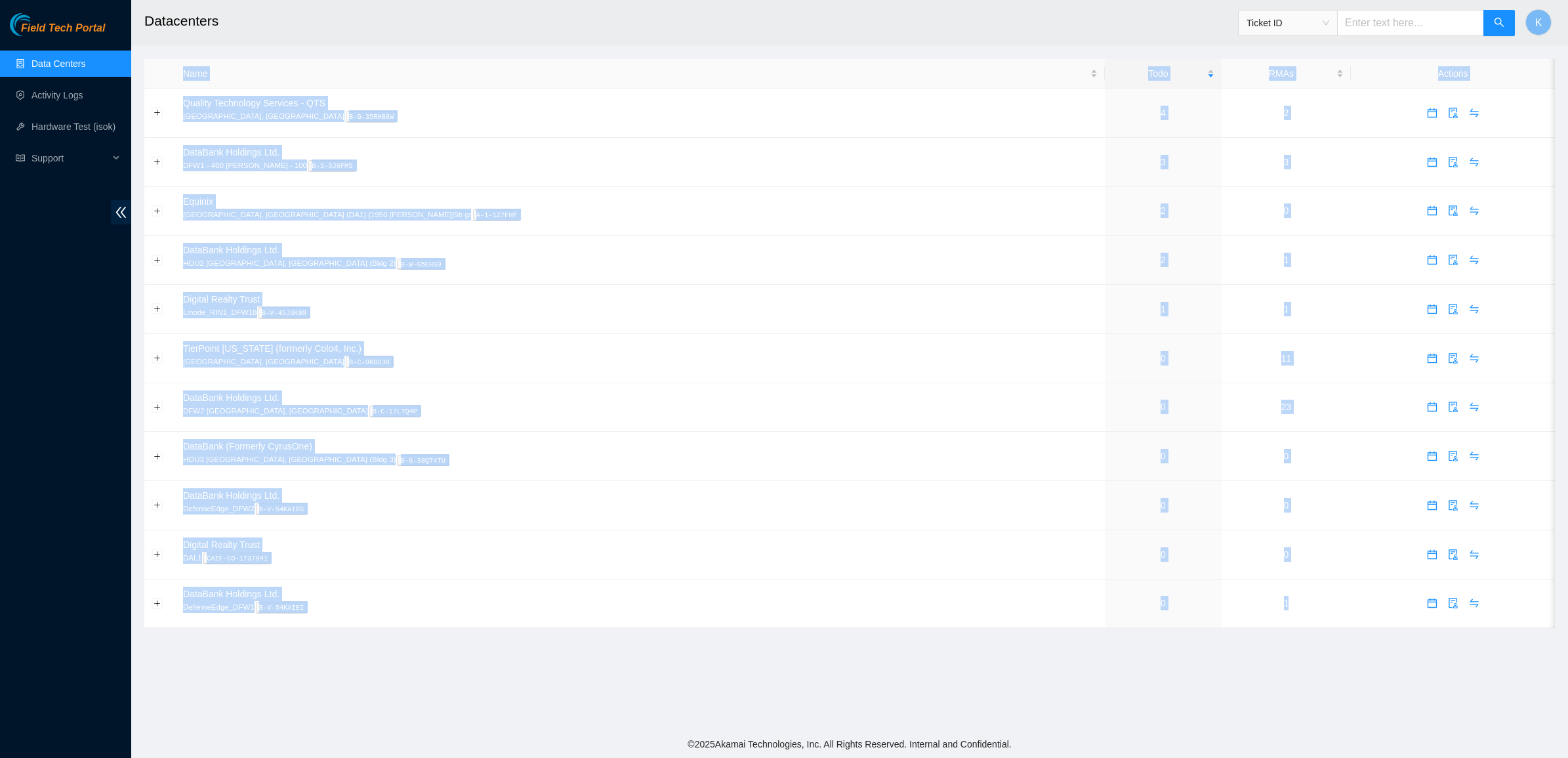
drag, startPoint x: 1256, startPoint y: 613, endPoint x: 907, endPoint y: 50, distance: 662.4
click at [907, 50] on main "Datacenters Ticket ID K Name Todo RMAs Actions Quality Technology Services - QT…" at bounding box center [849, 365] width 1437 height 730
click at [909, 49] on main "Datacenters Ticket ID K Name Todo RMAs Actions Quality Technology Services - QT…" at bounding box center [849, 365] width 1437 height 730
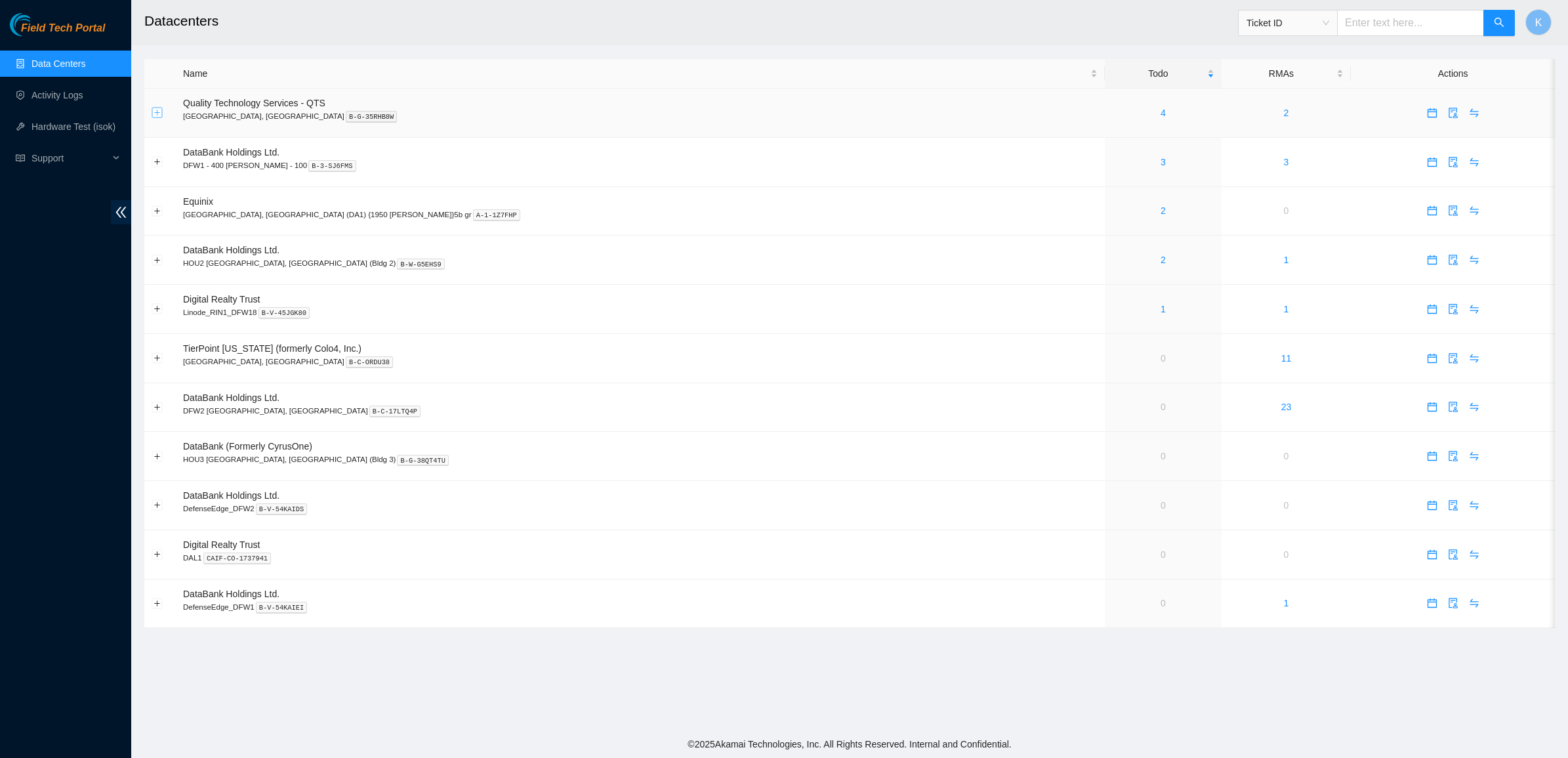
click at [152, 112] on button "Expand row" at bounding box center [157, 113] width 11 height 11
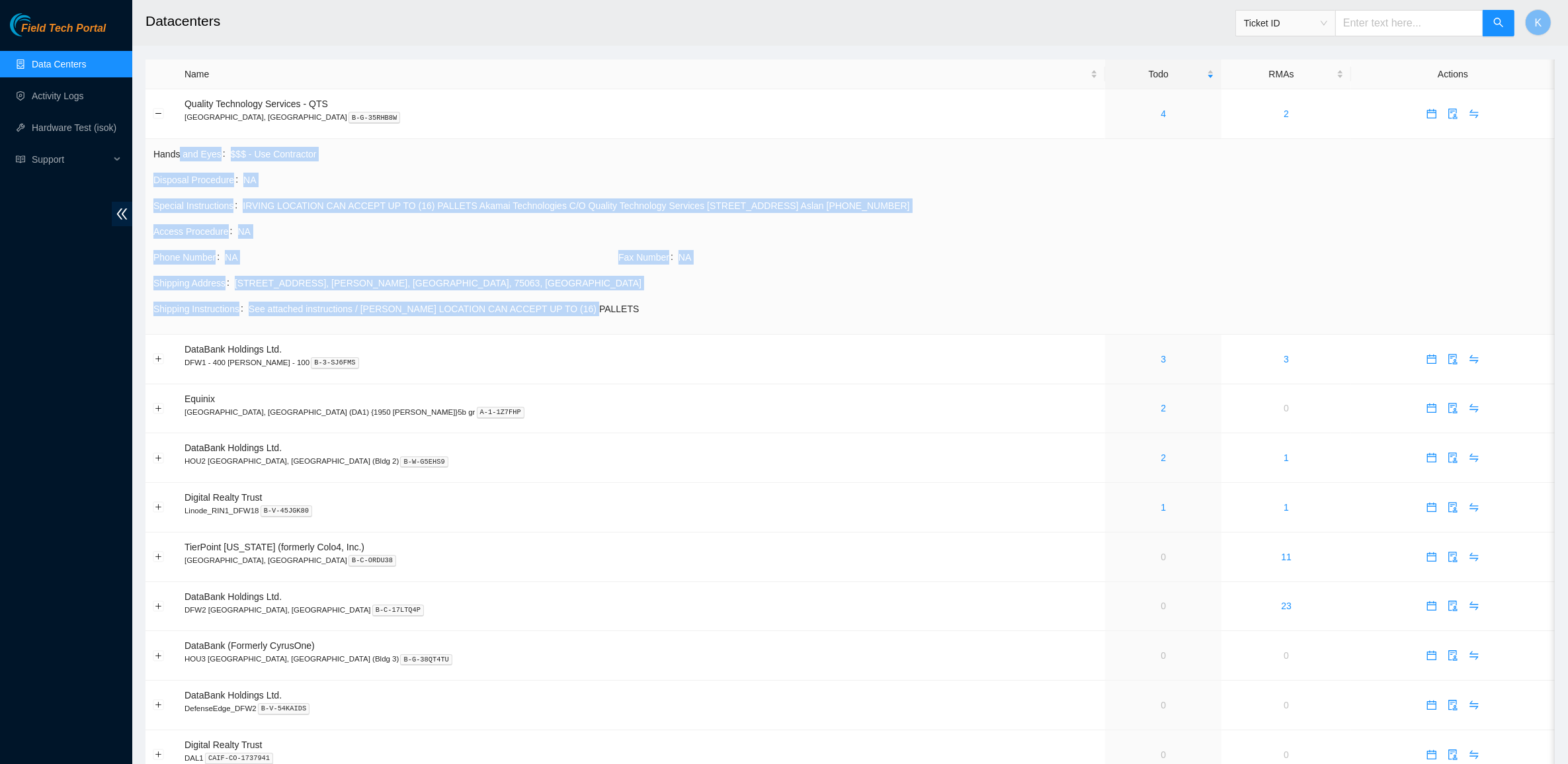
drag, startPoint x: 213, startPoint y: 160, endPoint x: 654, endPoint y: 313, distance: 466.8
click at [654, 313] on tbody "Hands and Eyes $$$ - Use Contractor Disposal Procedure NA Special Instructions …" at bounding box center [850, 236] width 1395 height 180
click at [654, 313] on span "See attached instructions / IRVING LOCATION CAN ACCEPT UP TO (16) PALLETS" at bounding box center [898, 309] width 1299 height 14
drag, startPoint x: 840, startPoint y: 319, endPoint x: 147, endPoint y: 11, distance: 758.4
click at [147, 11] on main "Datacenters Ticket ID K Name Todo RMAs Actions Quality Technology Services - QT…" at bounding box center [850, 421] width 1436 height 842
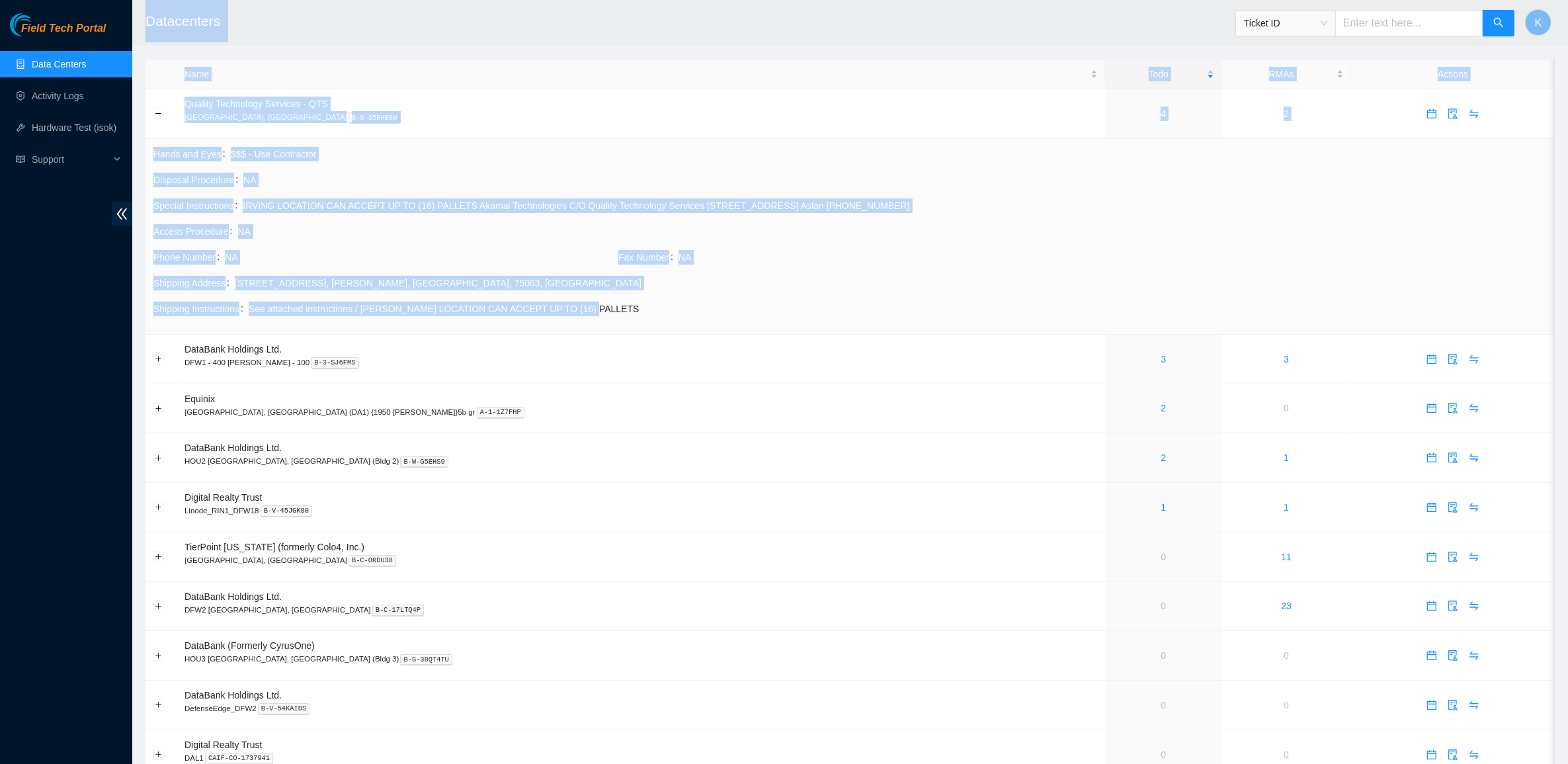
click at [147, 11] on h2 "Datacenters" at bounding box center [685, 21] width 1080 height 42
drag, startPoint x: 157, startPoint y: 14, endPoint x: 1263, endPoint y: 286, distance: 1139.0
click at [1263, 286] on main "Datacenters Ticket ID K Name Todo RMAs Actions Quality Technology Services - QT…" at bounding box center [850, 421] width 1436 height 842
click at [510, 286] on div "6431 Longhorn Dr. Irving, TX 75063 , Irving , TX , 75063 , USA" at bounding box center [891, 283] width 1312 height 14
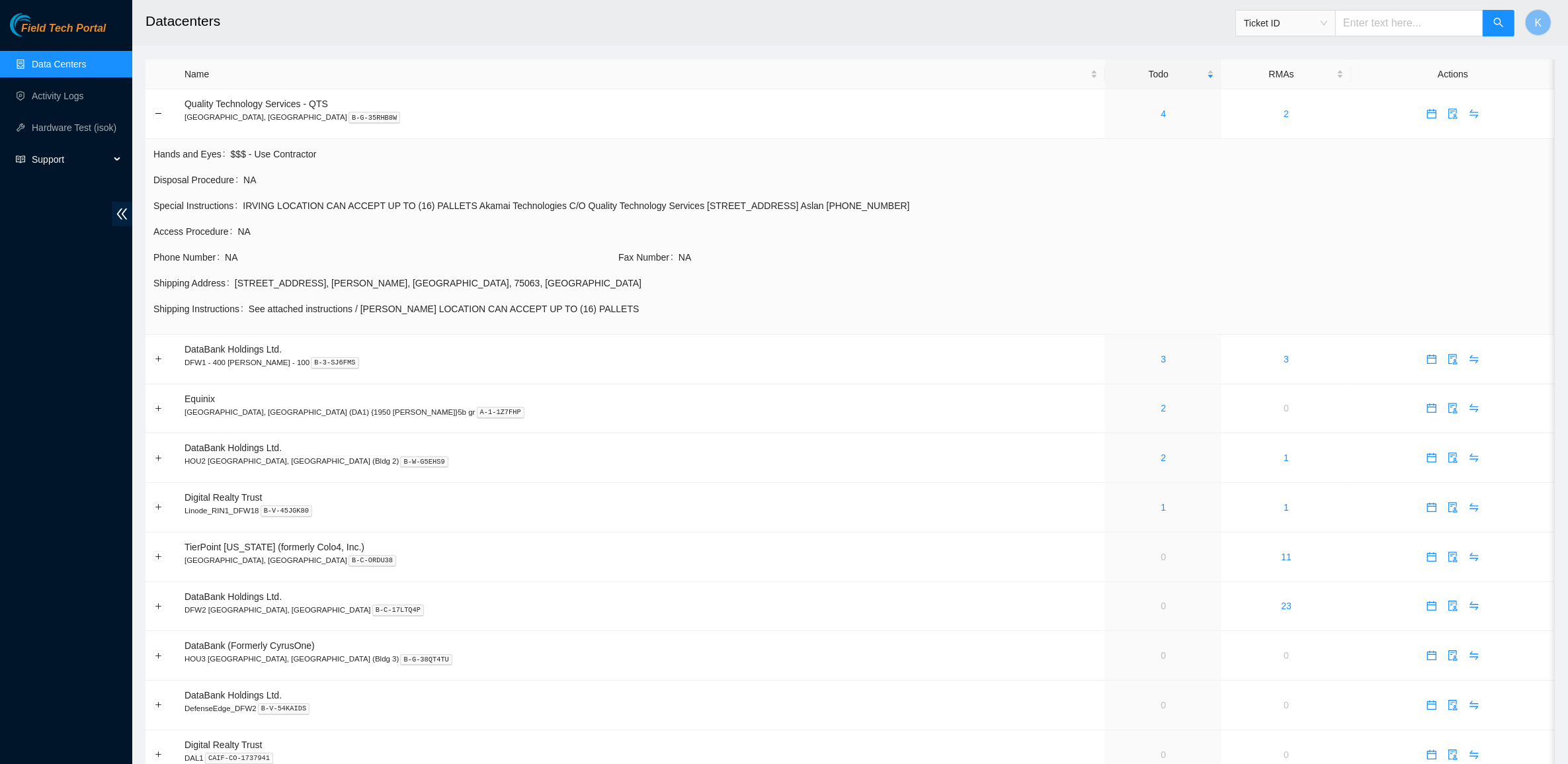
click at [113, 162] on div "Support" at bounding box center [66, 159] width 132 height 27
click at [57, 378] on div "Field Tech Portal Data Centers Activity Logs Hardware Test (isok) Support Docum…" at bounding box center [66, 388] width 132 height 750
click at [113, 159] on div "Support" at bounding box center [66, 159] width 132 height 27
click at [159, 116] on button "Collapse row" at bounding box center [159, 113] width 11 height 11
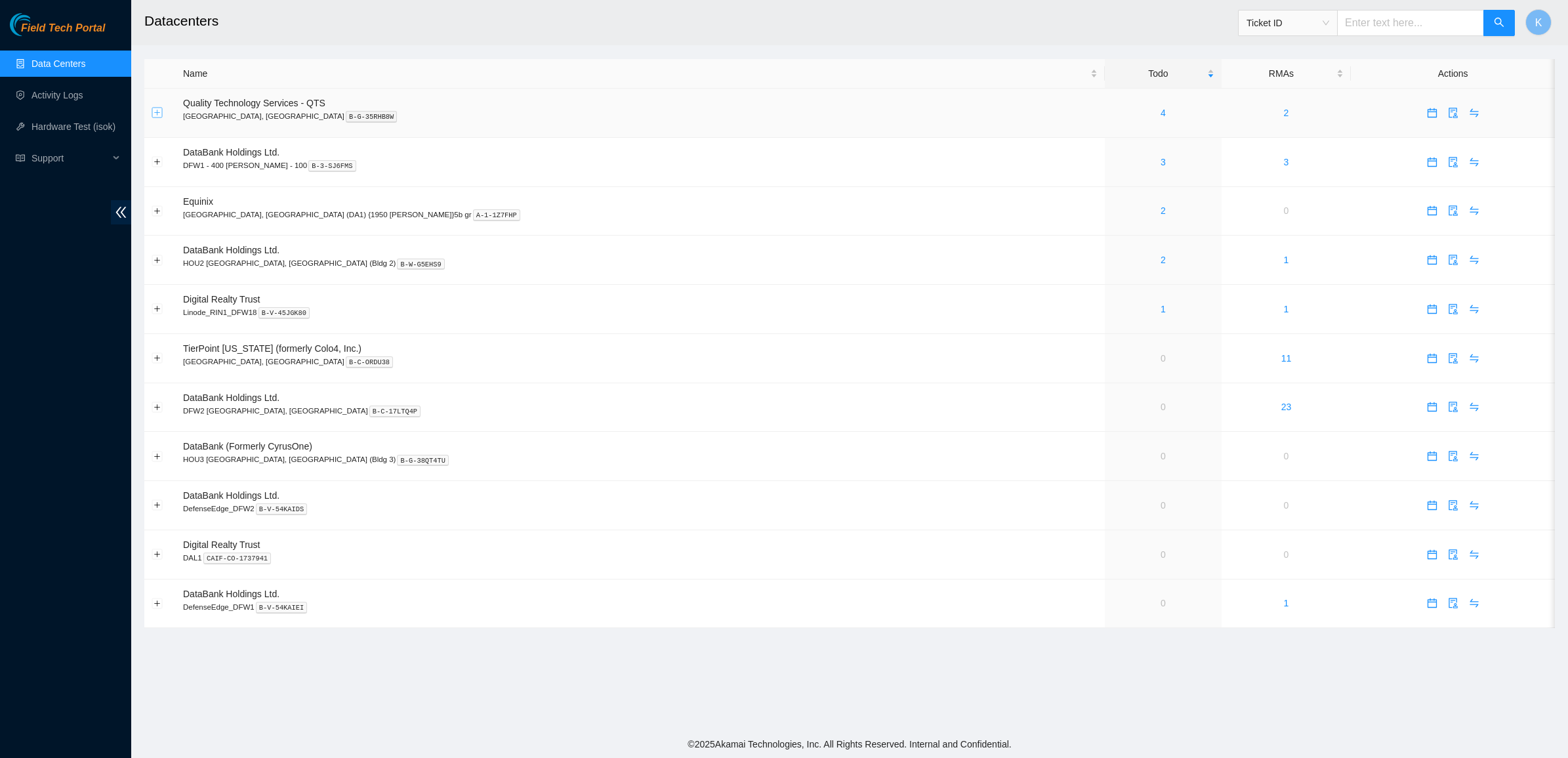
click at [158, 115] on button "Expand row" at bounding box center [157, 113] width 11 height 11
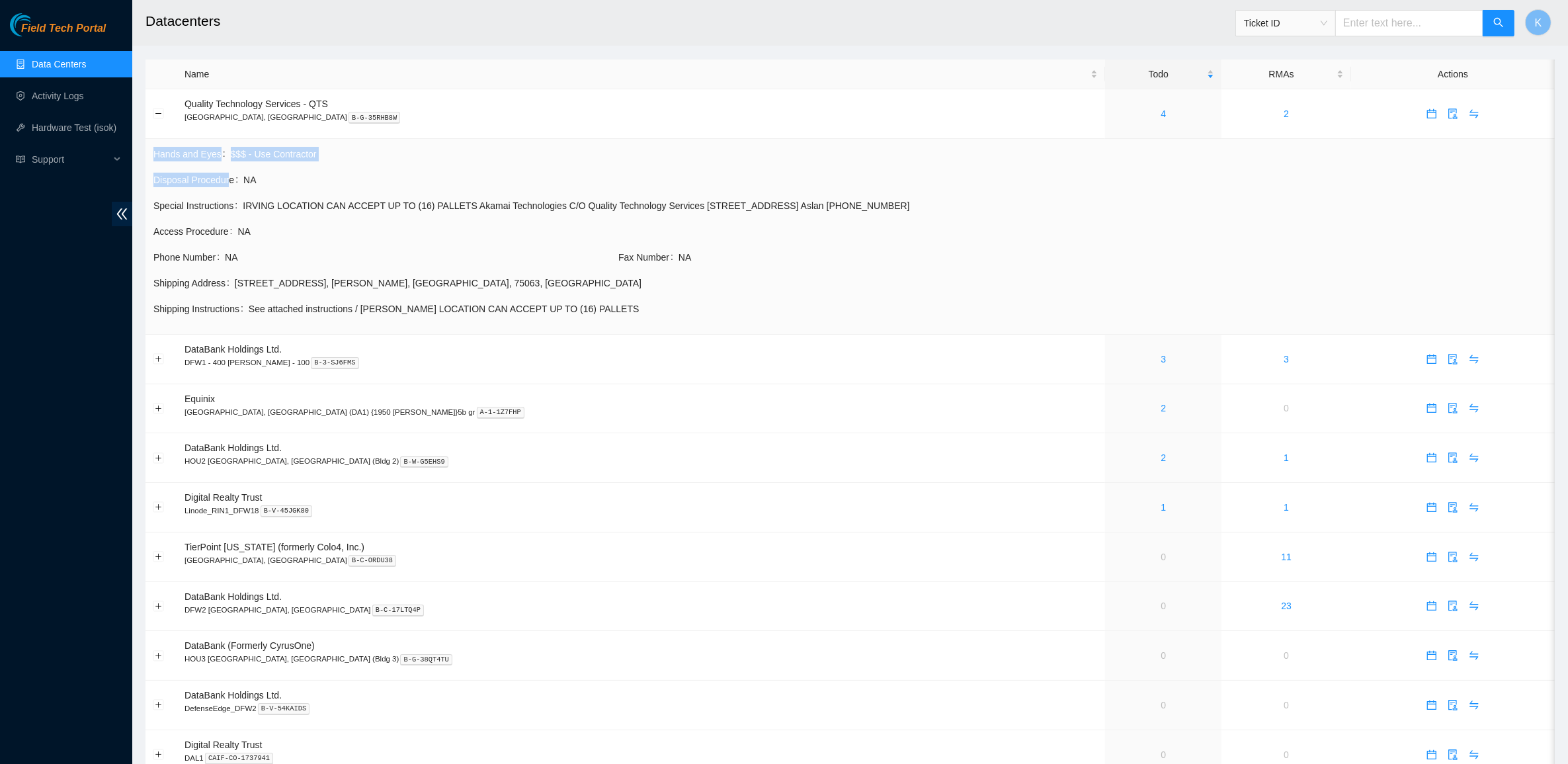
drag, startPoint x: 245, startPoint y: 180, endPoint x: 672, endPoint y: 331, distance: 452.9
click at [672, 331] on td "Hands and Eyes $$$ - Use Contractor Disposal Procedure NA Special Instructions …" at bounding box center [850, 236] width 1409 height 196
click at [646, 320] on td "Shipping Instructions See attached instructions / IRVING LOCATION CAN ACCEPT UP…" at bounding box center [850, 314] width 1395 height 26
click at [154, 359] on button "Expand row" at bounding box center [159, 359] width 11 height 11
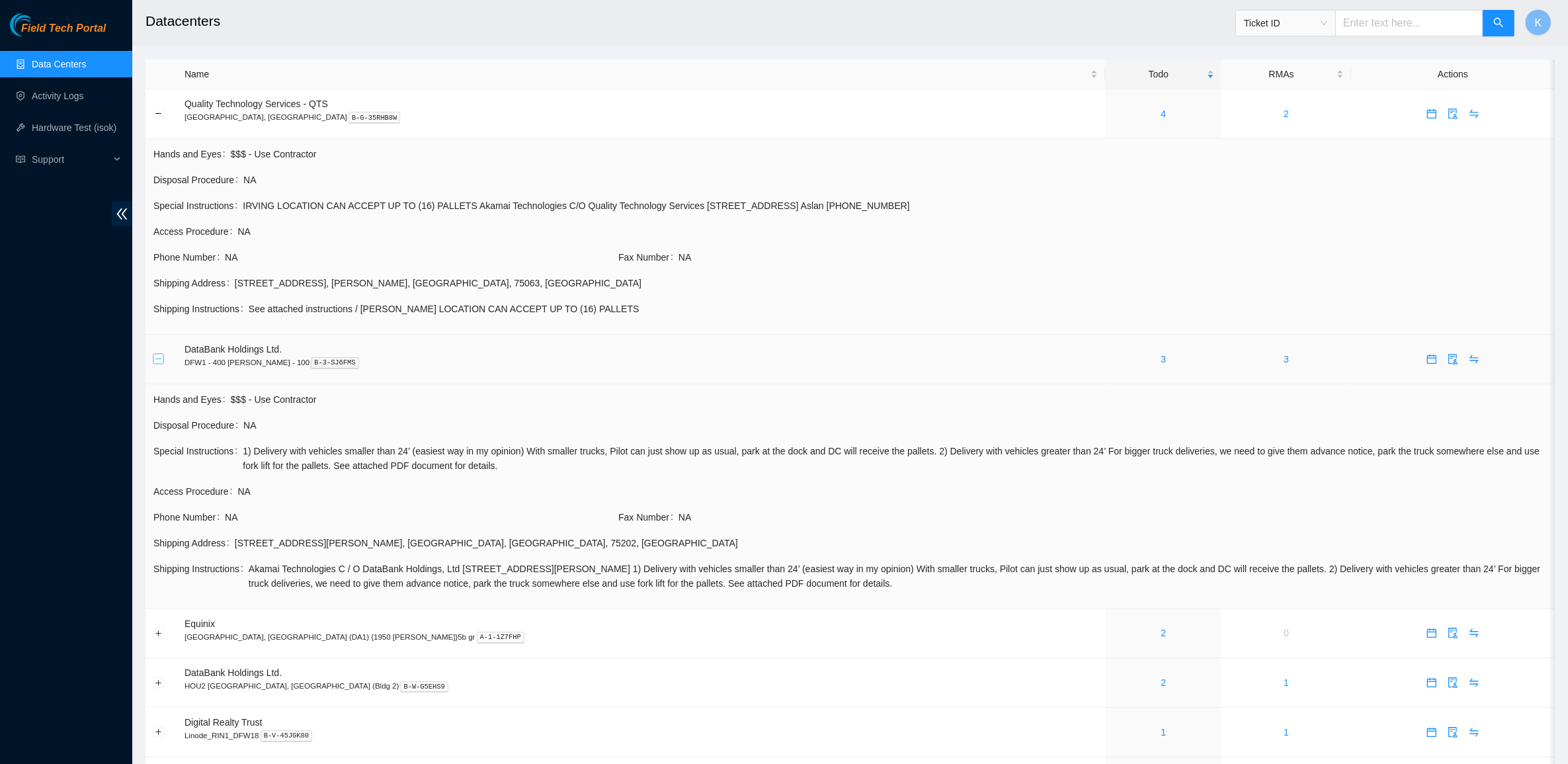
click at [154, 359] on button "Collapse row" at bounding box center [159, 359] width 11 height 11
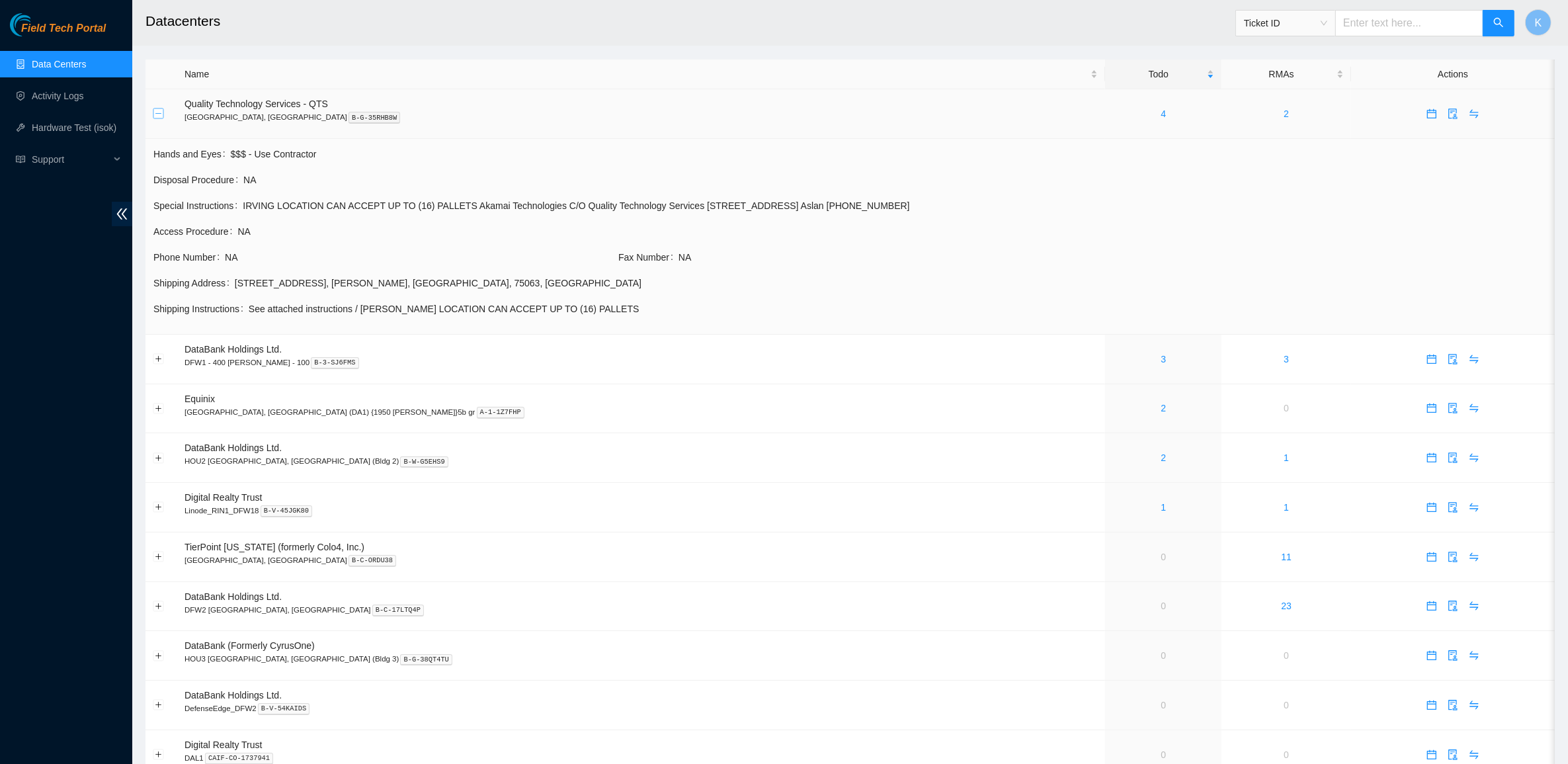
click at [154, 116] on button "Collapse row" at bounding box center [159, 113] width 11 height 11
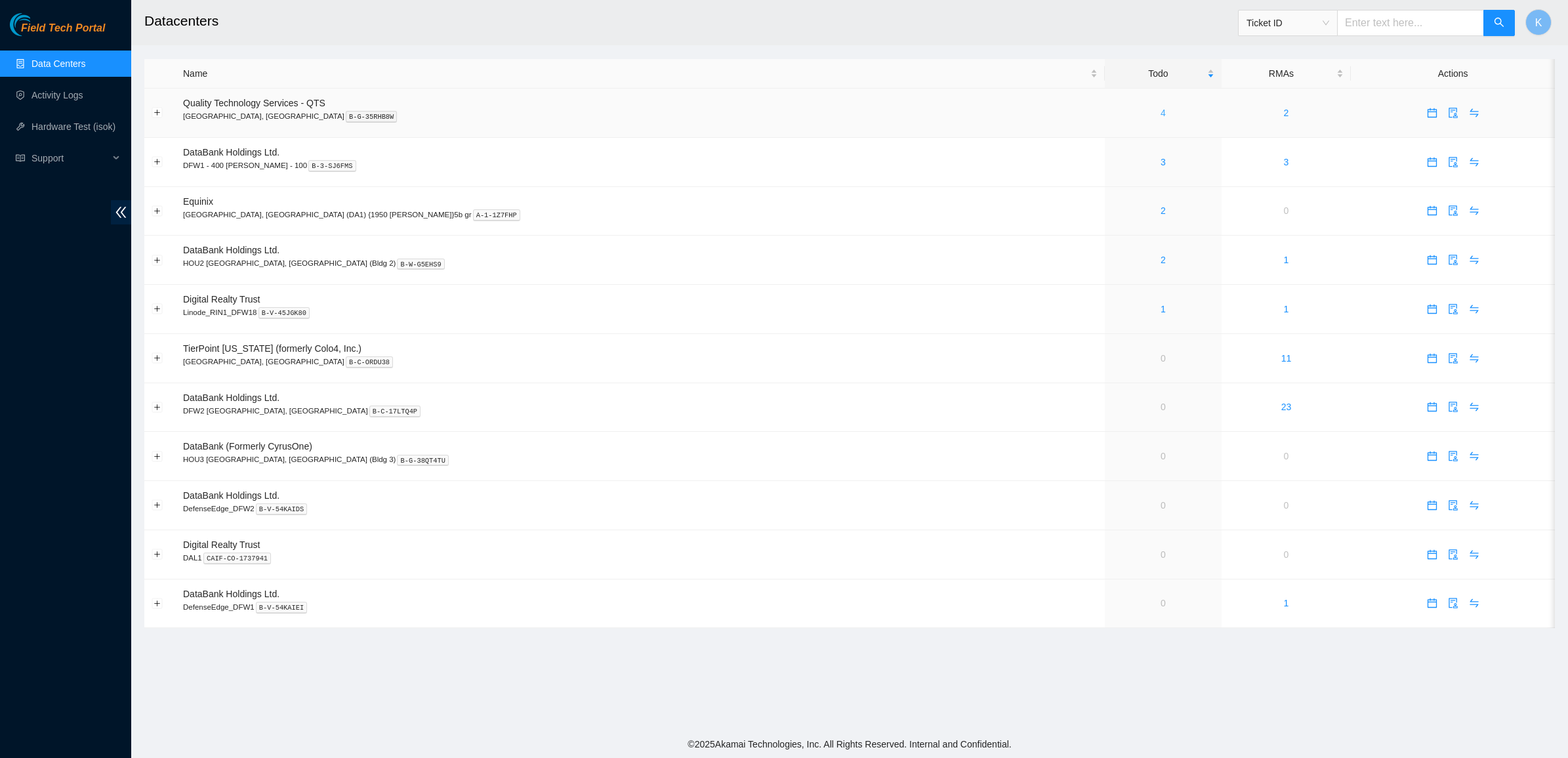
click at [1161, 118] on link "4" at bounding box center [1163, 113] width 5 height 11
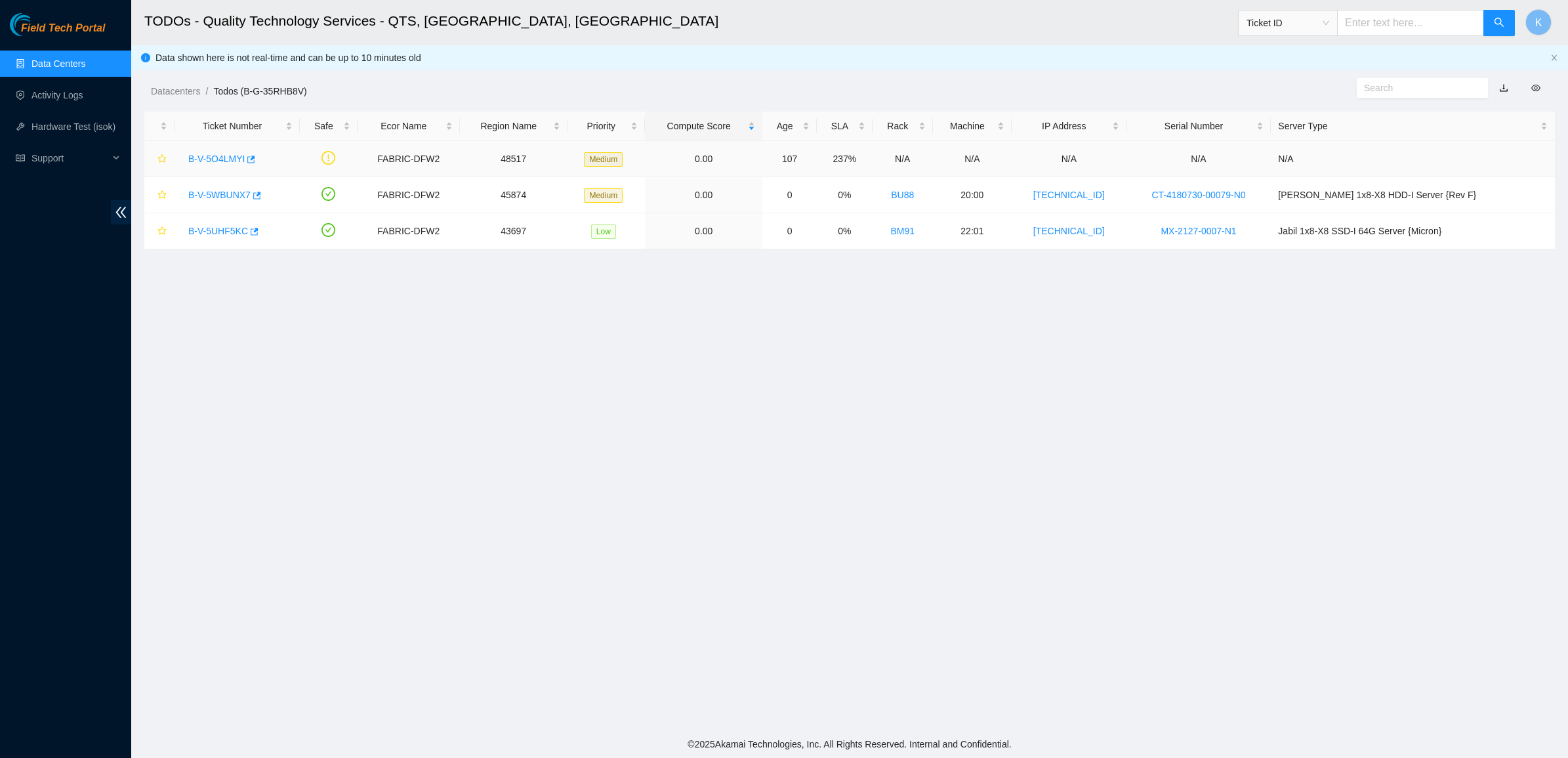
click at [214, 159] on link "B-V-5O4LMYI" at bounding box center [216, 158] width 56 height 11
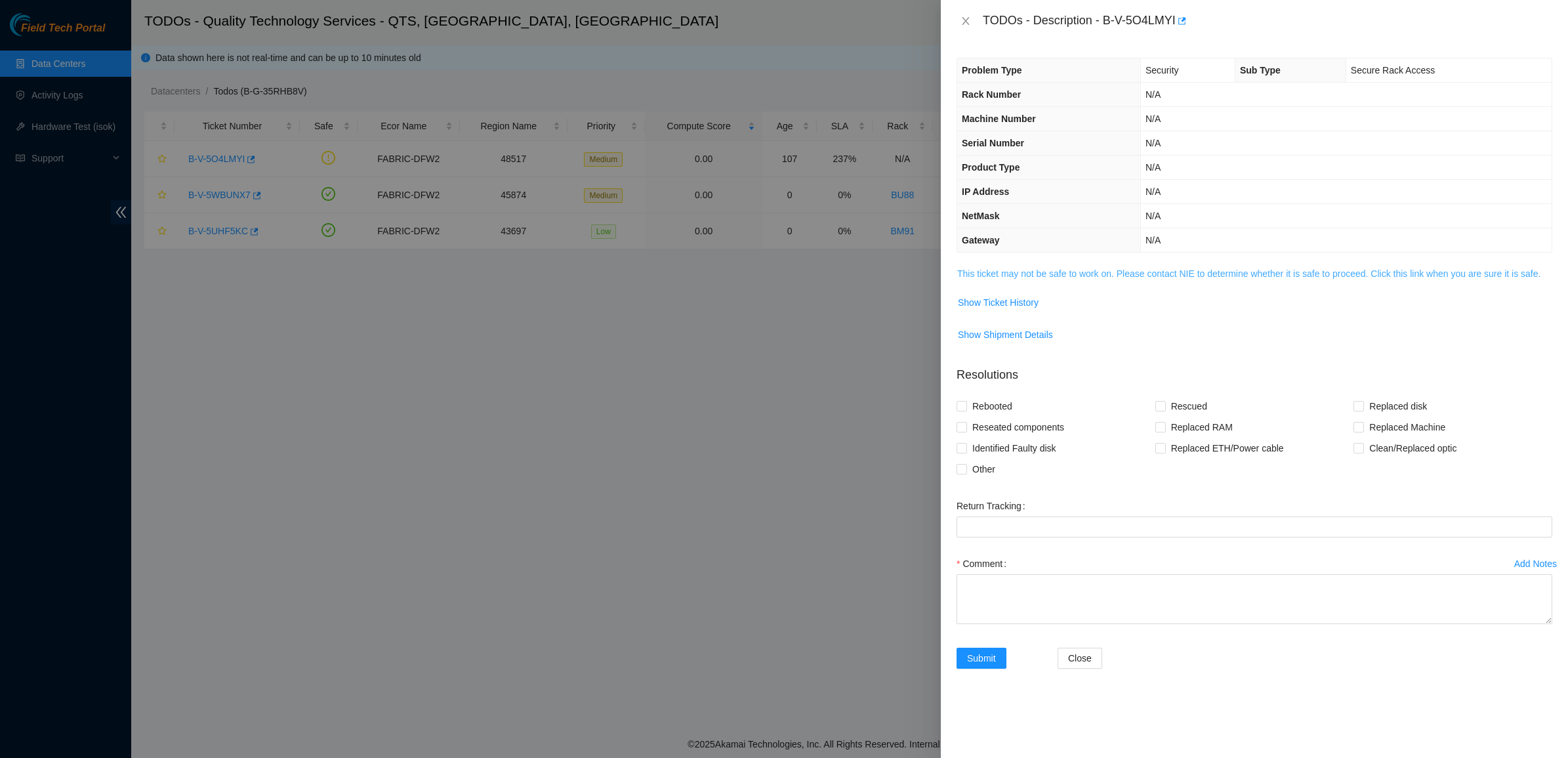
click at [1006, 277] on link "This ticket may not be safe to work on. Please contact NIE to determine whether…" at bounding box center [1248, 274] width 583 height 11
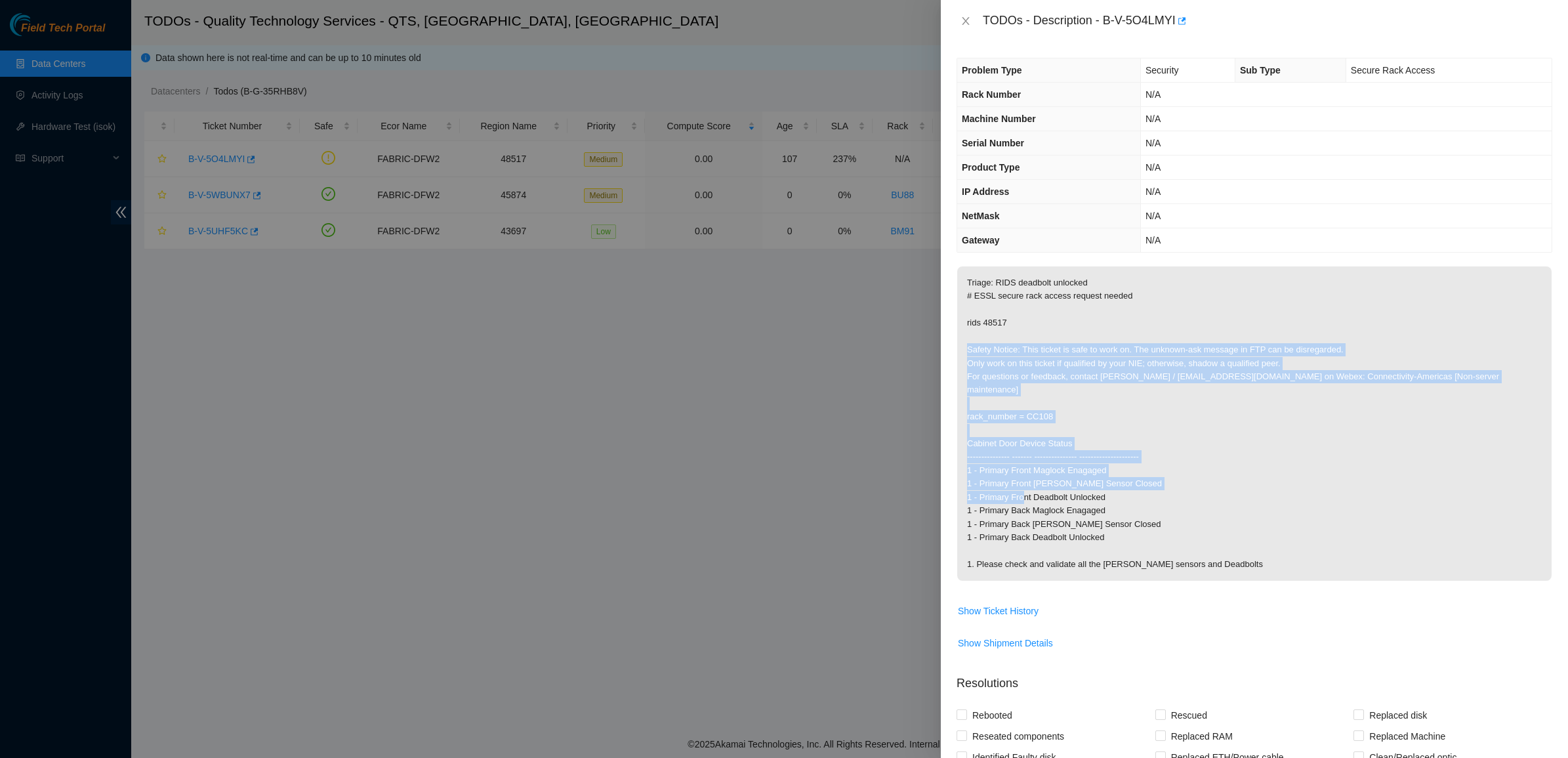
drag, startPoint x: 981, startPoint y: 336, endPoint x: 1246, endPoint y: 526, distance: 326.1
click at [1227, 487] on p "Triage: RIDS deadbolt unlocked # ESSL secure rack access request needed rids 48…" at bounding box center [1254, 423] width 594 height 314
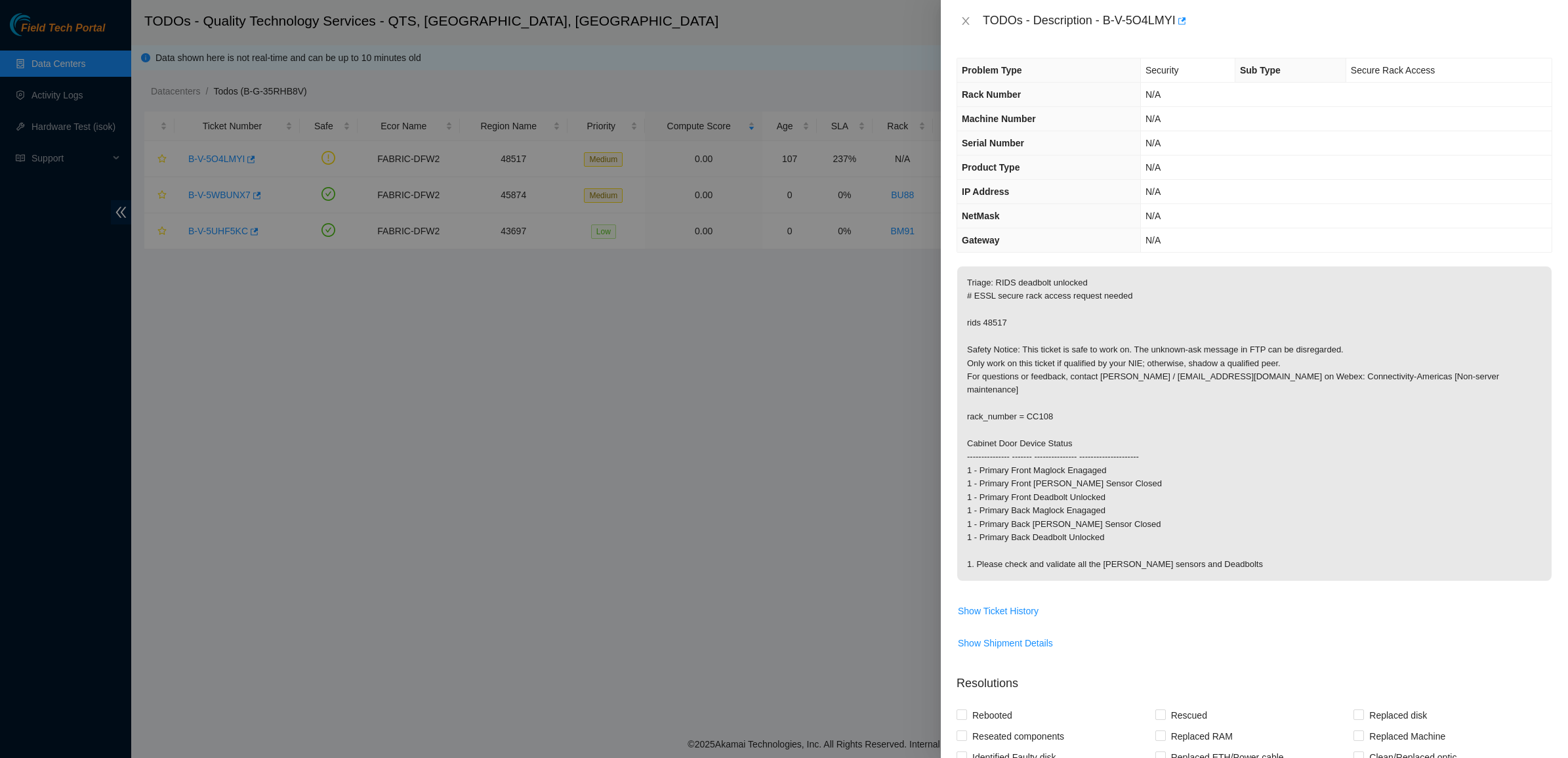
click at [1260, 543] on p "Triage: RIDS deadbolt unlocked # ESSL secure rack access request needed rids 48…" at bounding box center [1254, 423] width 594 height 314
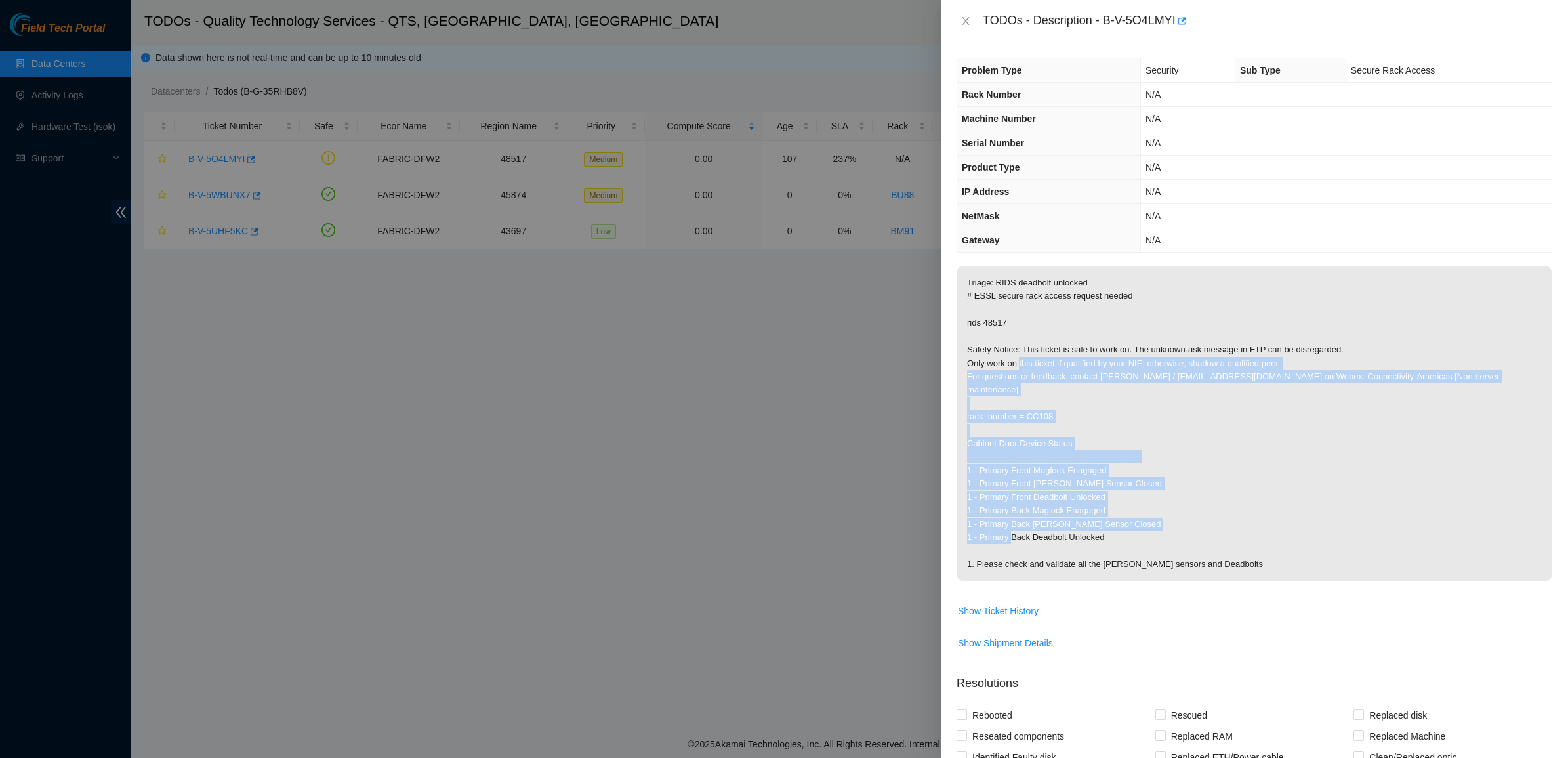
drag, startPoint x: 1260, startPoint y: 543, endPoint x: 1020, endPoint y: 368, distance: 297.0
click at [1020, 368] on p "Triage: RIDS deadbolt unlocked # ESSL secure rack access request needed rids 48…" at bounding box center [1254, 423] width 594 height 314
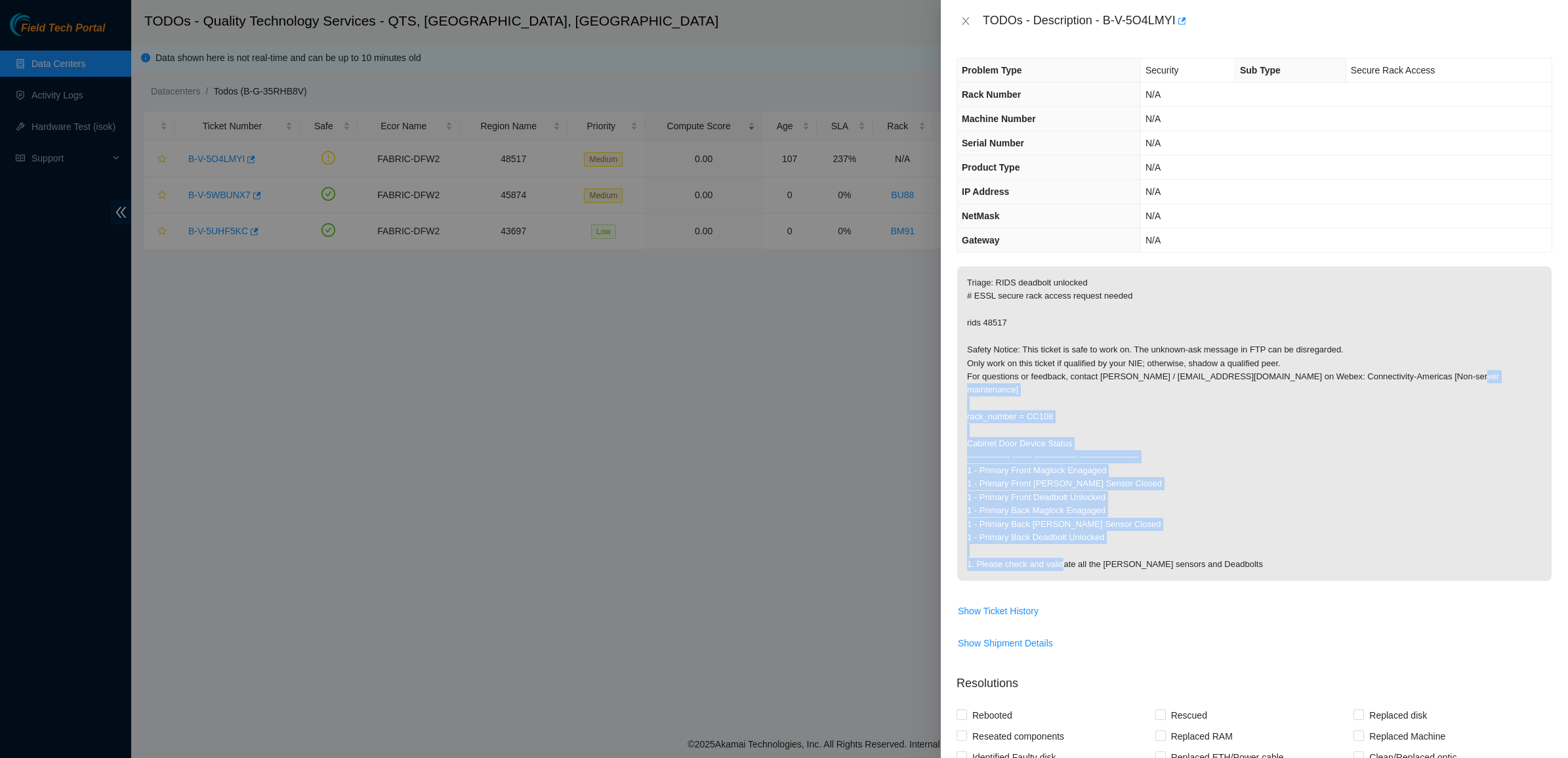
drag, startPoint x: 1204, startPoint y: 523, endPoint x: 1253, endPoint y: 562, distance: 62.6
click at [1254, 563] on p "Triage: RIDS deadbolt unlocked # ESSL secure rack access request needed rids 48…" at bounding box center [1254, 423] width 594 height 314
click at [1252, 561] on p "Triage: RIDS deadbolt unlocked # ESSL secure rack access request needed rids 48…" at bounding box center [1254, 423] width 594 height 314
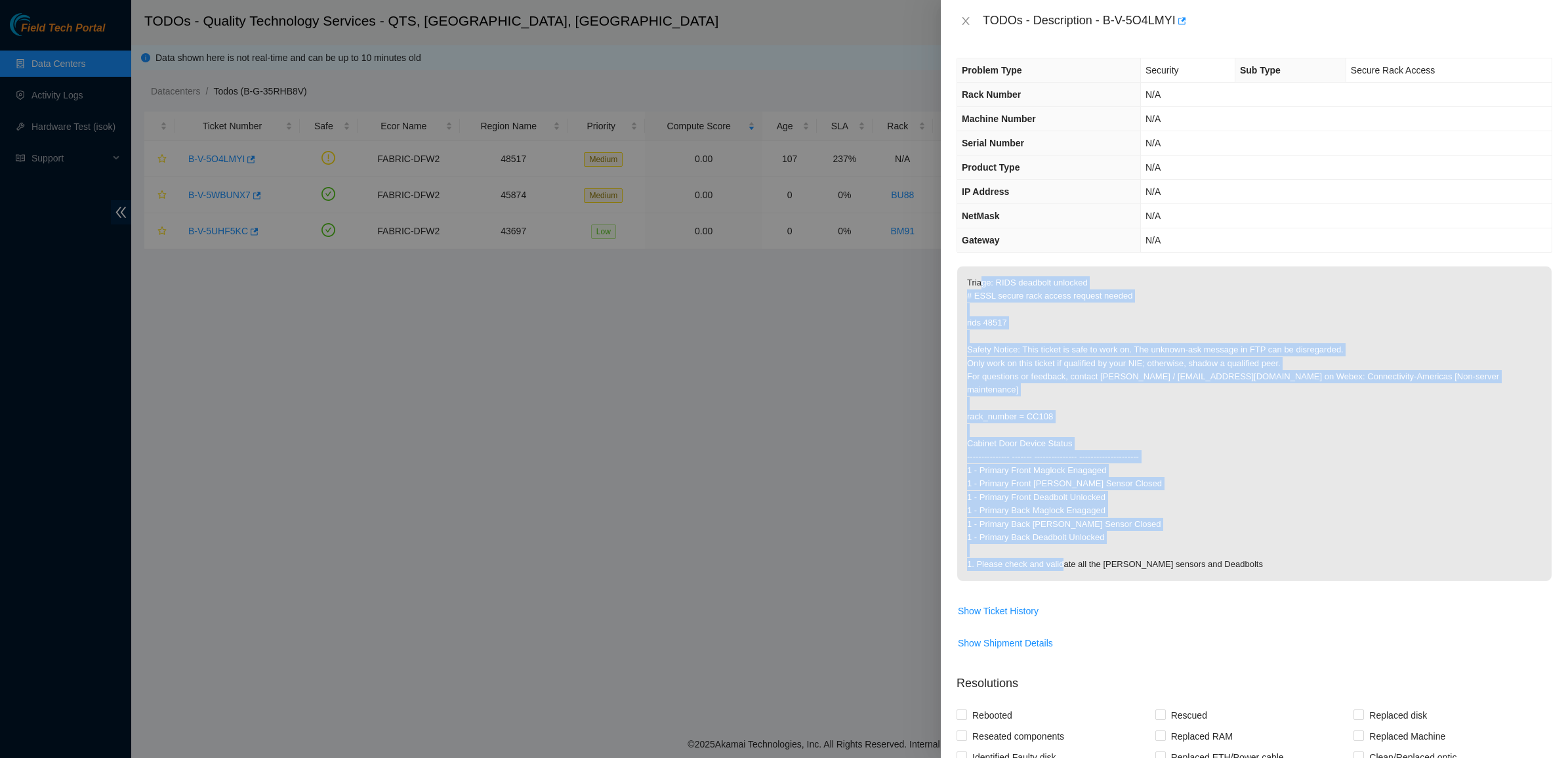
drag, startPoint x: 1252, startPoint y: 559, endPoint x: 975, endPoint y: 286, distance: 388.9
click at [981, 289] on p "Triage: RIDS deadbolt unlocked # ESSL secure rack access request needed rids 48…" at bounding box center [1254, 423] width 594 height 314
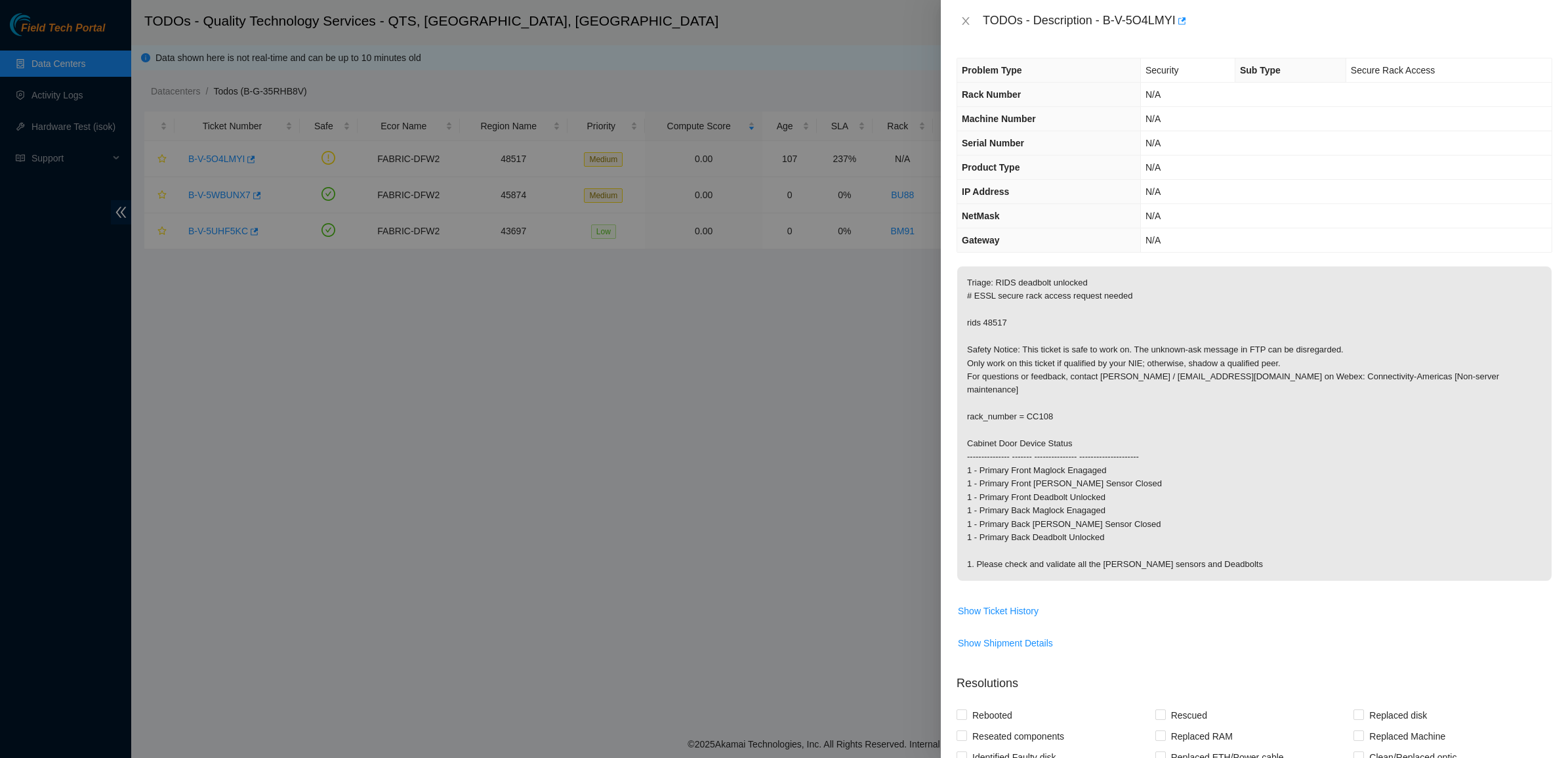
click at [975, 286] on p "Triage: RIDS deadbolt unlocked # ESSL secure rack access request needed rids 48…" at bounding box center [1254, 423] width 594 height 314
click at [963, 21] on icon "close" at bounding box center [965, 21] width 11 height 11
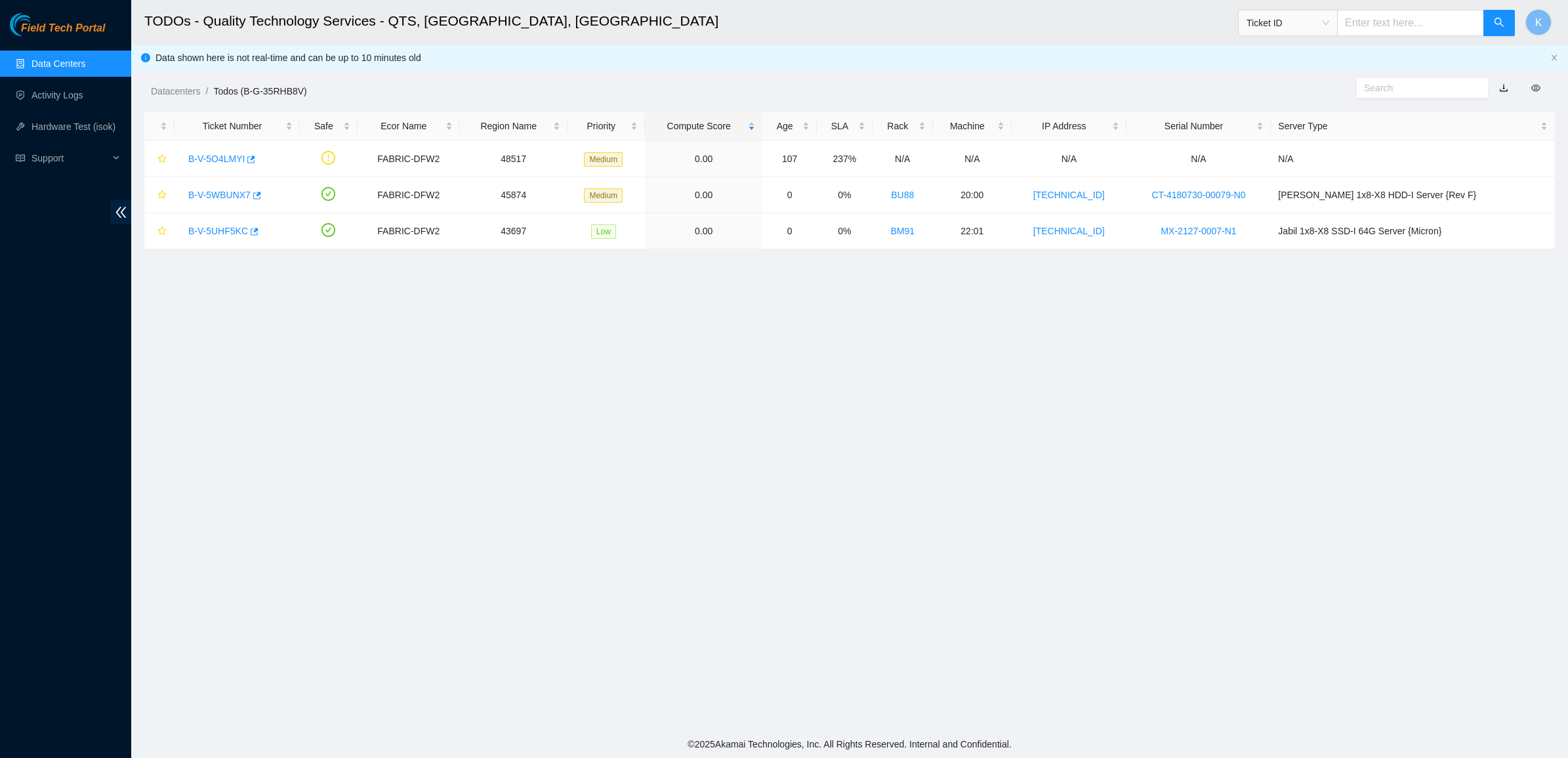
click at [843, 51] on div "Datacenters / Todos (B-G-35RHB8V) /" at bounding box center [670, 61] width 1078 height 73
click at [737, 368] on main "TODOs - Quality Technology Services - QTS, Irving, TX Ticket ID K Data shown he…" at bounding box center [849, 365] width 1437 height 730
click at [237, 219] on td "B-V-5UHF5KC" at bounding box center [237, 231] width 125 height 36
click at [227, 229] on link "B-V-5UHF5KC" at bounding box center [218, 231] width 60 height 11
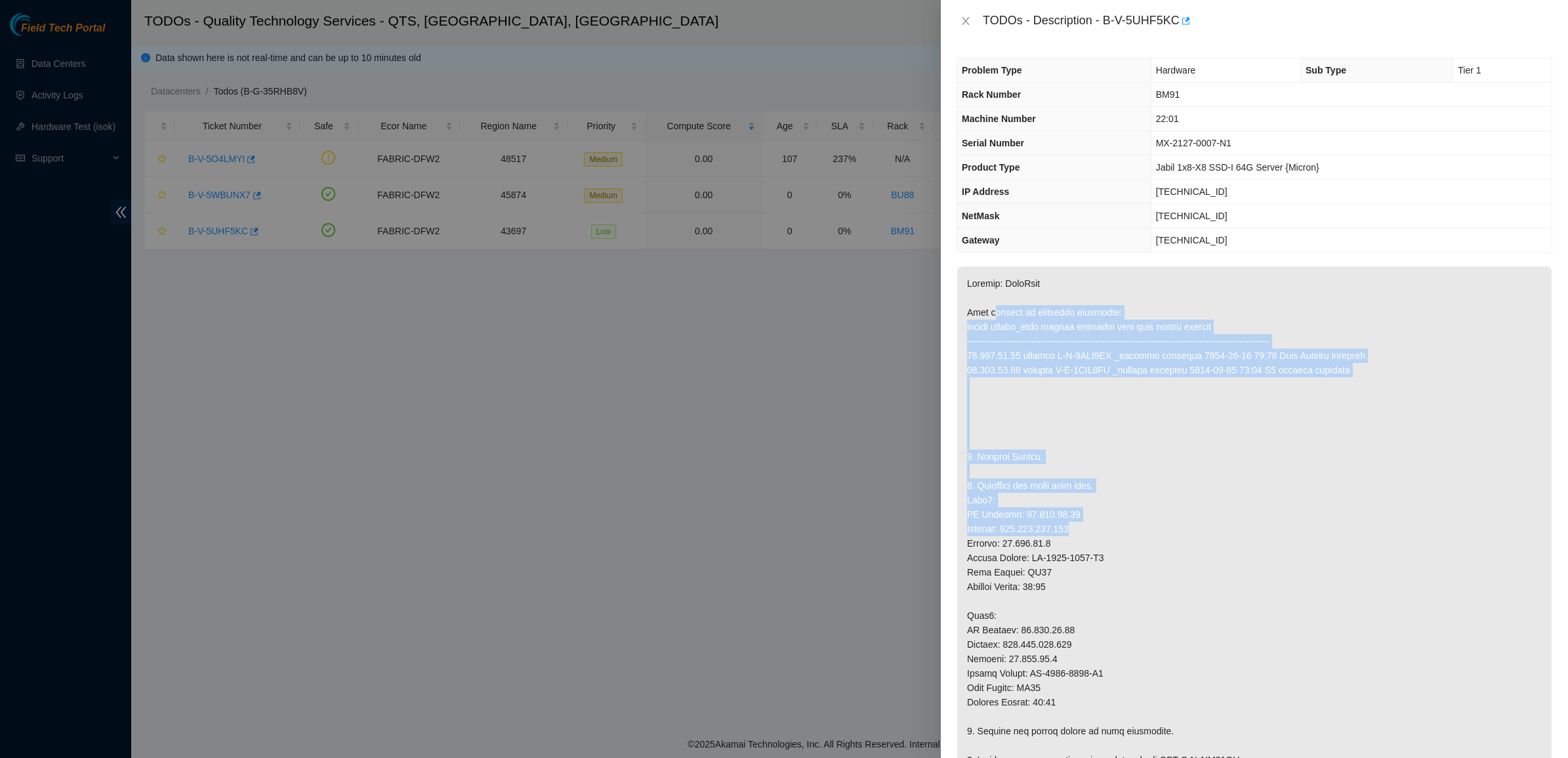
drag, startPoint x: 1138, startPoint y: 440, endPoint x: 1266, endPoint y: 525, distance: 153.7
click at [1266, 525] on p at bounding box center [1254, 724] width 594 height 915
drag, startPoint x: 1266, startPoint y: 525, endPoint x: 1028, endPoint y: 274, distance: 345.9
click at [1028, 274] on p at bounding box center [1254, 724] width 594 height 915
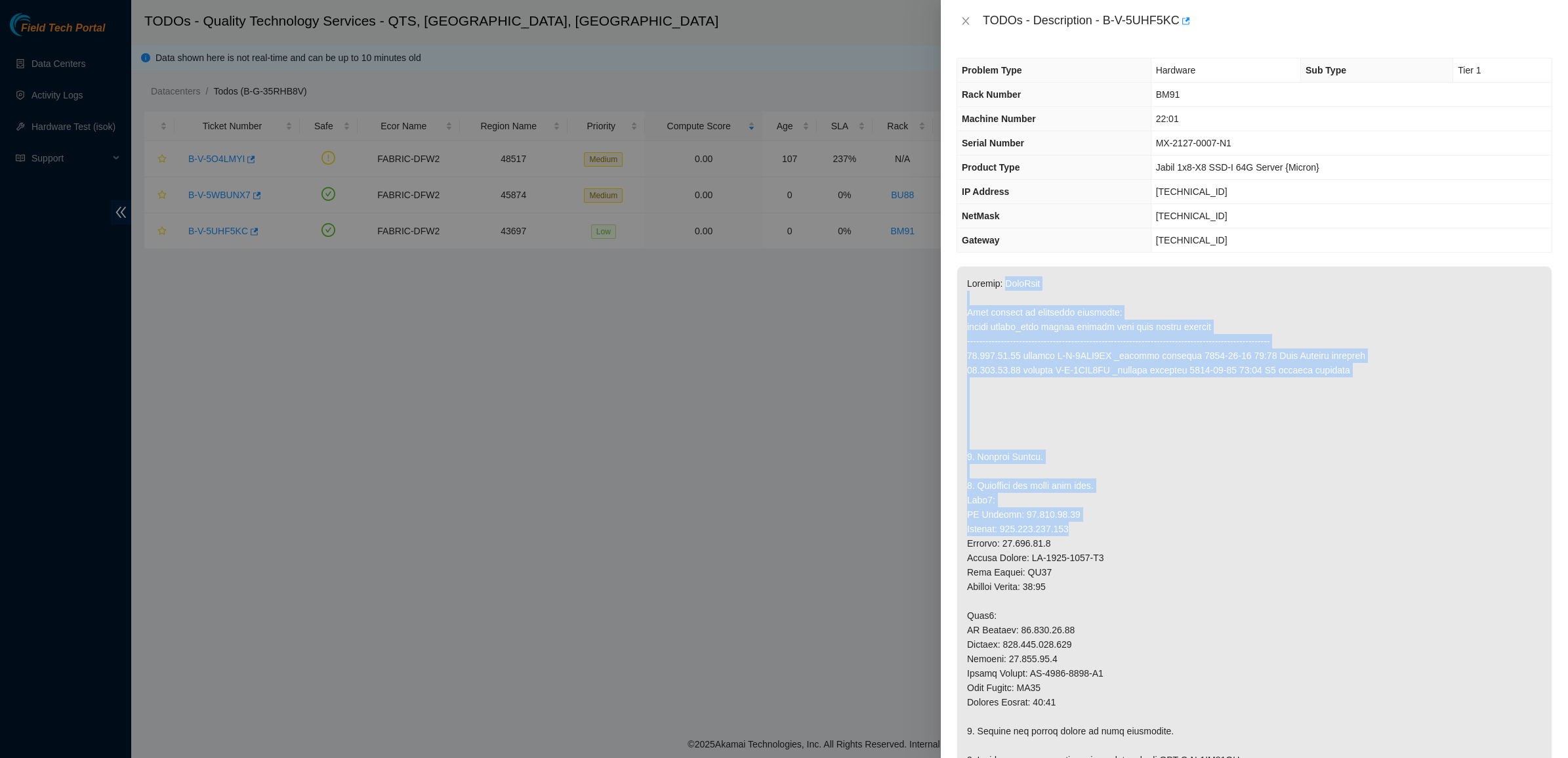
click at [1028, 274] on p at bounding box center [1254, 724] width 594 height 915
click at [1322, 638] on p at bounding box center [1254, 724] width 594 height 915
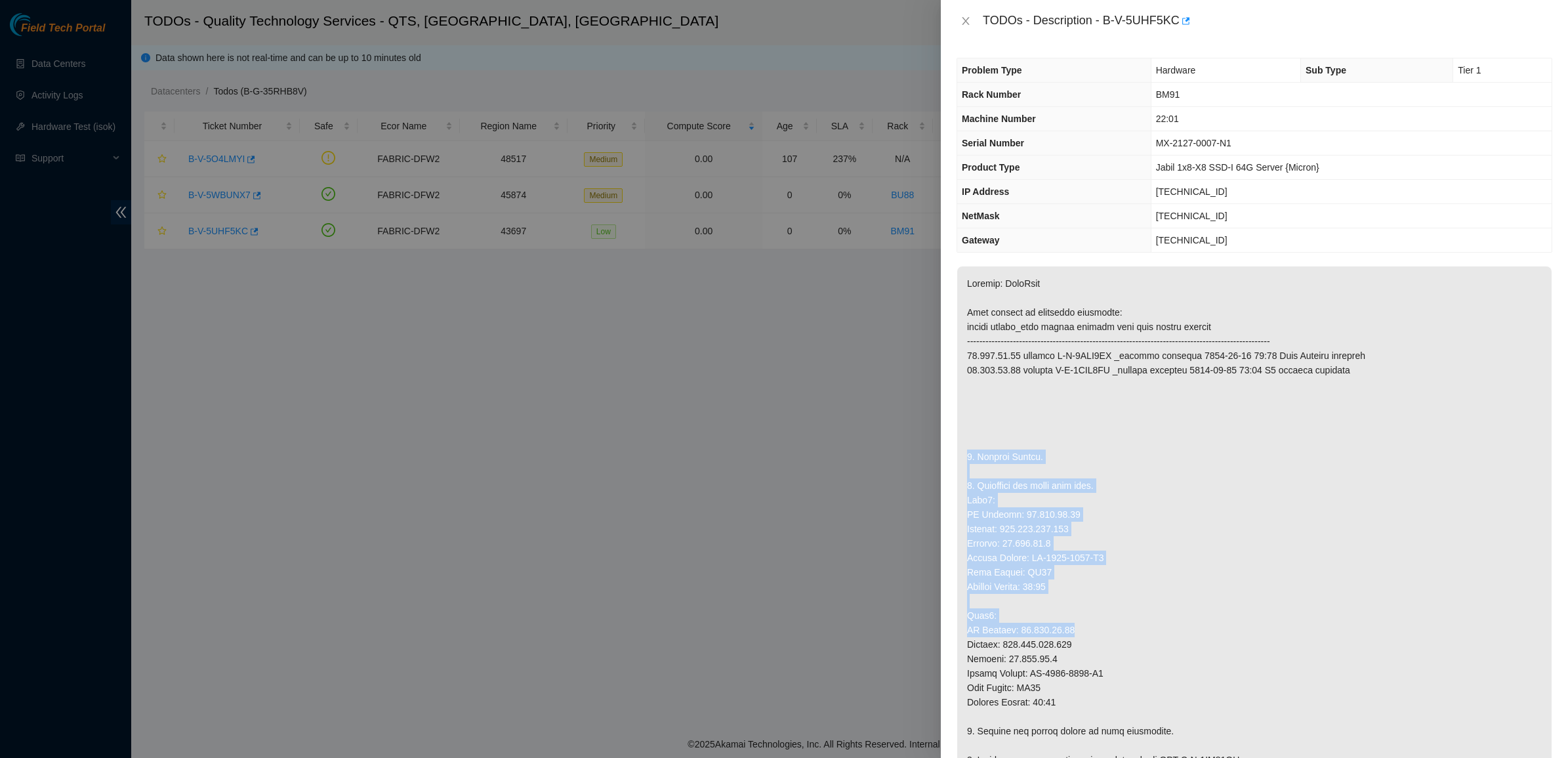
click at [1097, 403] on p at bounding box center [1254, 724] width 594 height 915
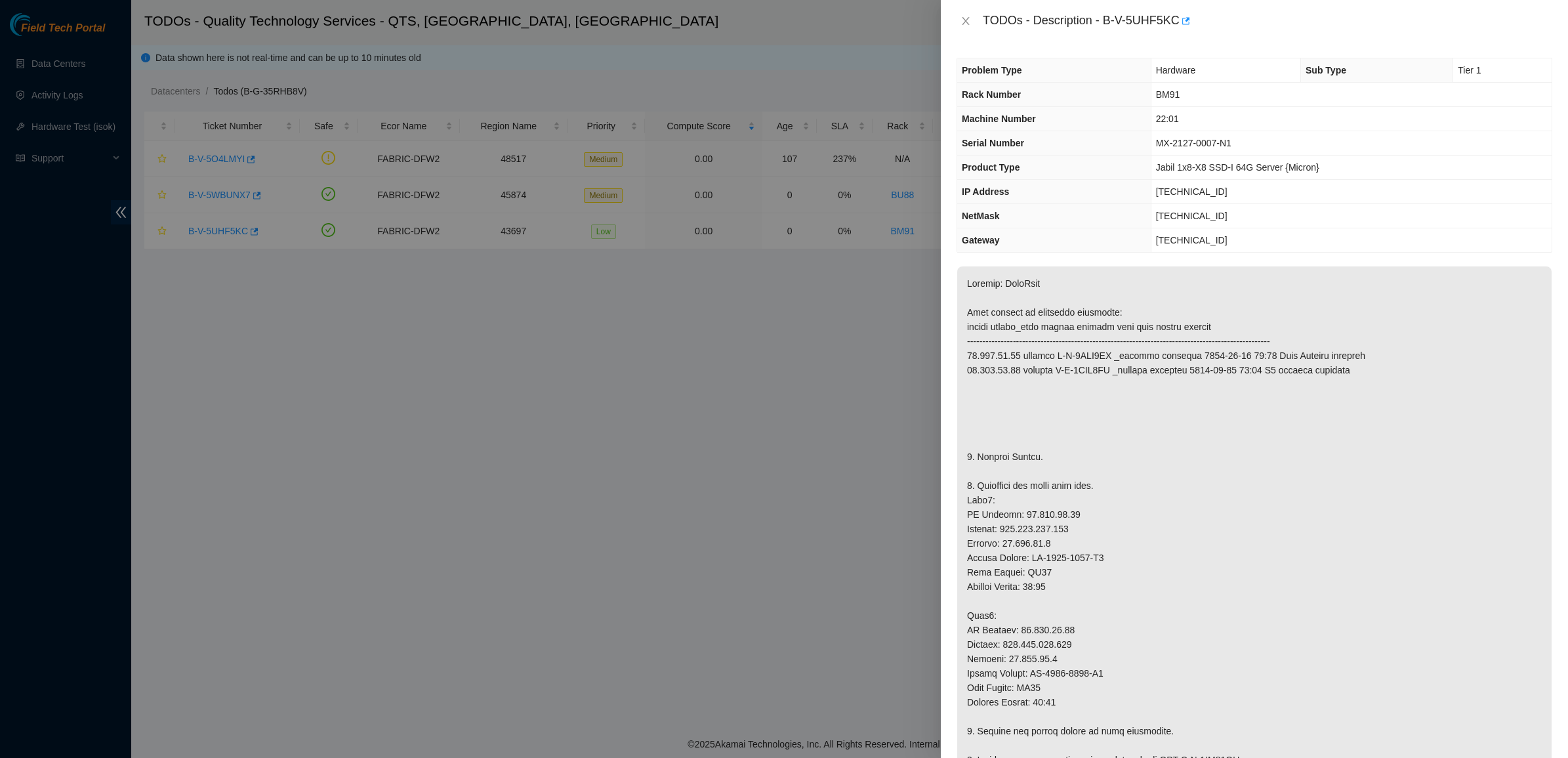
click at [1097, 403] on p at bounding box center [1254, 724] width 594 height 915
drag, startPoint x: 1097, startPoint y: 403, endPoint x: 1248, endPoint y: 601, distance: 249.0
click at [1248, 601] on p at bounding box center [1254, 724] width 594 height 915
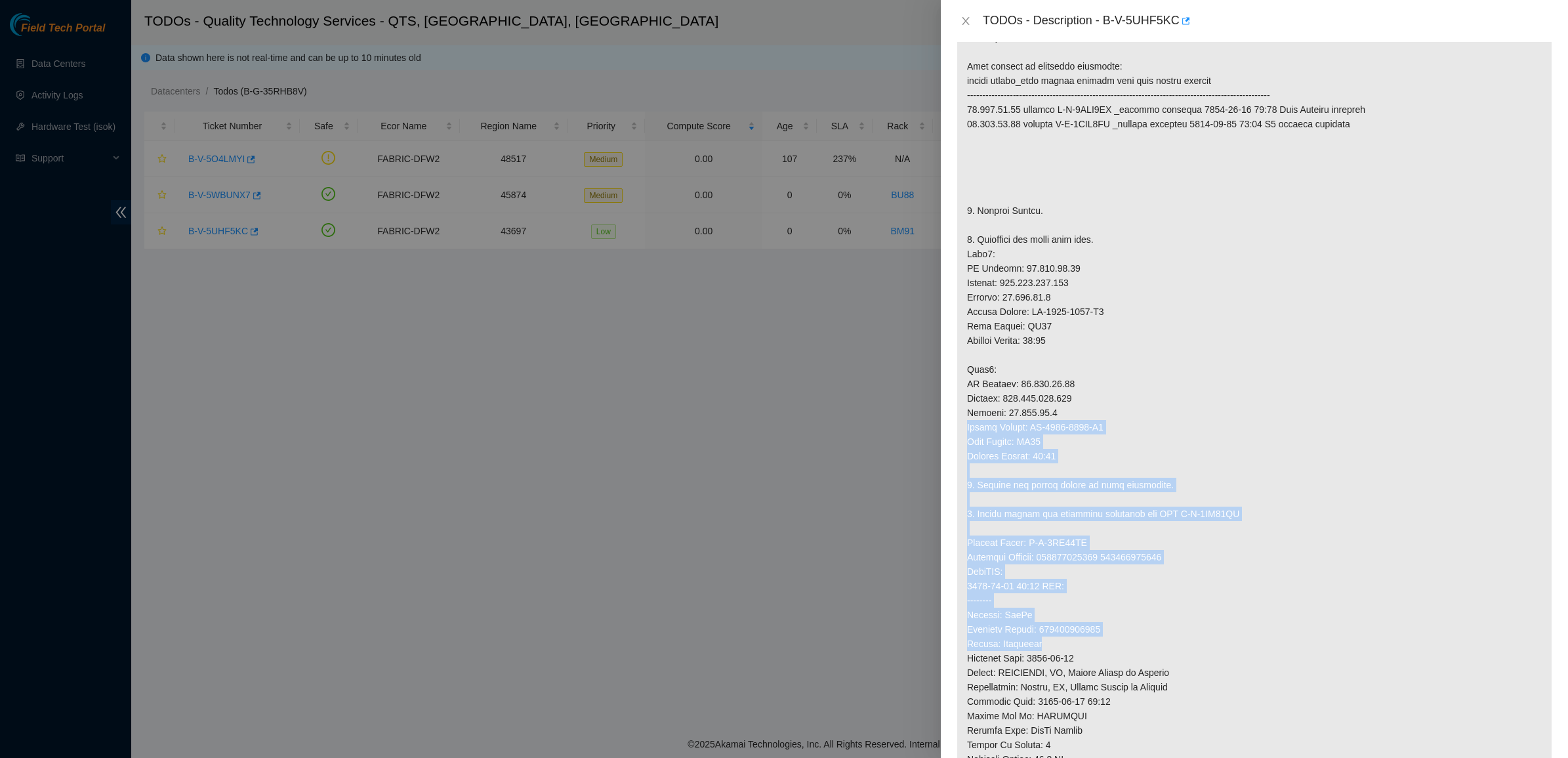
drag, startPoint x: 1215, startPoint y: 622, endPoint x: 1222, endPoint y: 640, distance: 19.3
click at [1222, 640] on p at bounding box center [1254, 478] width 594 height 915
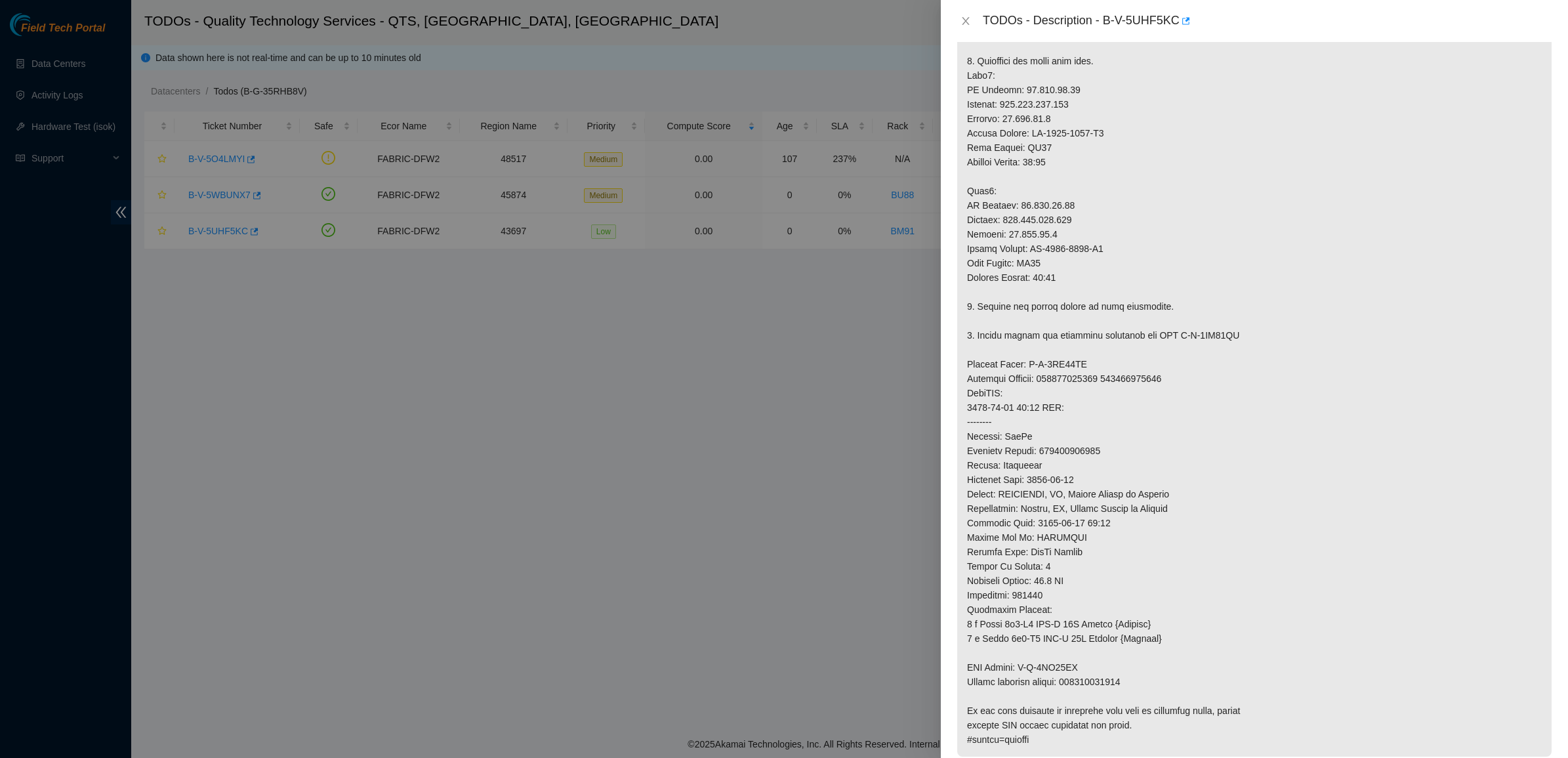
scroll to position [492, 0]
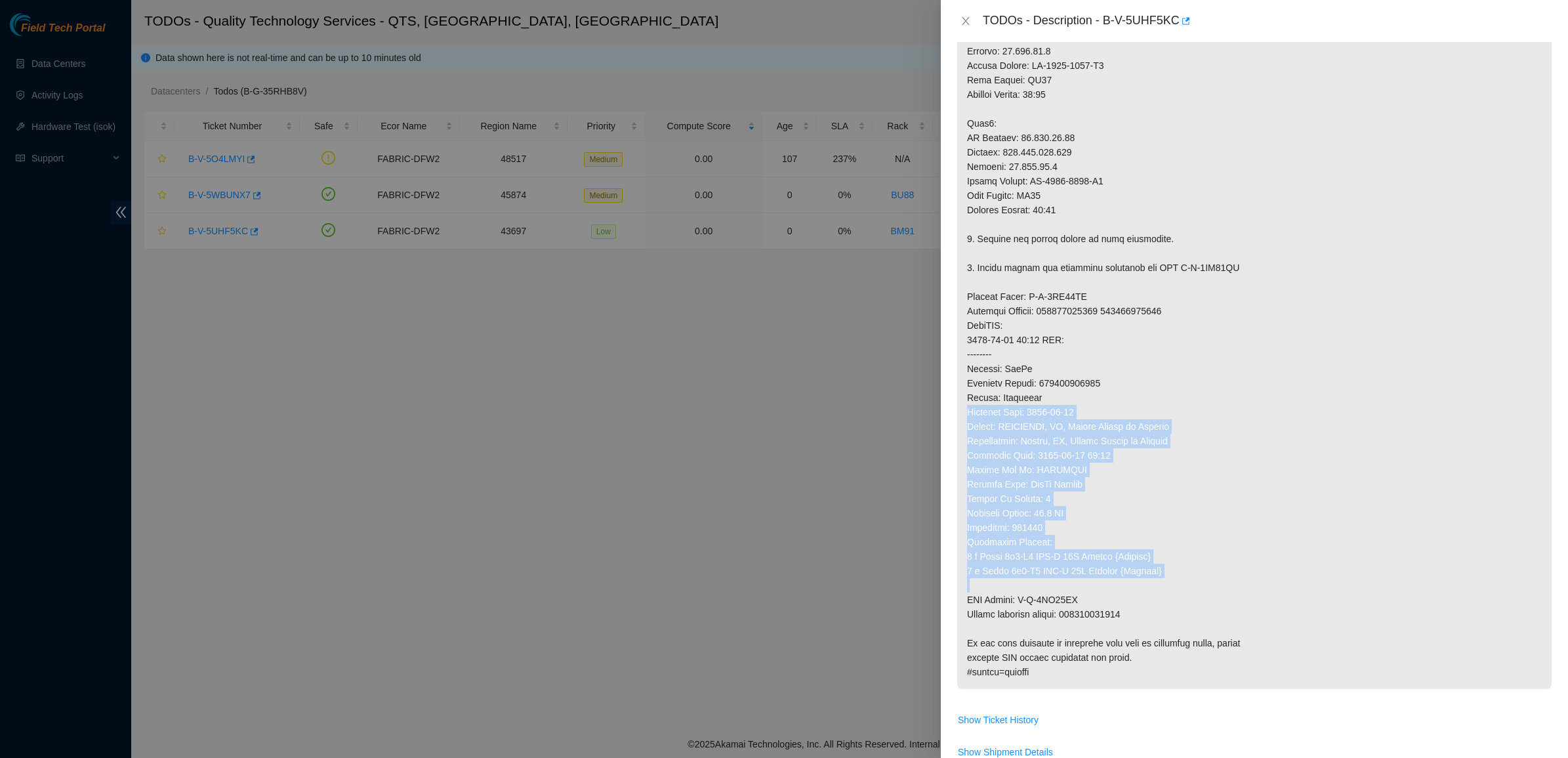
drag, startPoint x: 1196, startPoint y: 591, endPoint x: 1076, endPoint y: 369, distance: 252.4
click at [1076, 369] on p at bounding box center [1254, 232] width 594 height 915
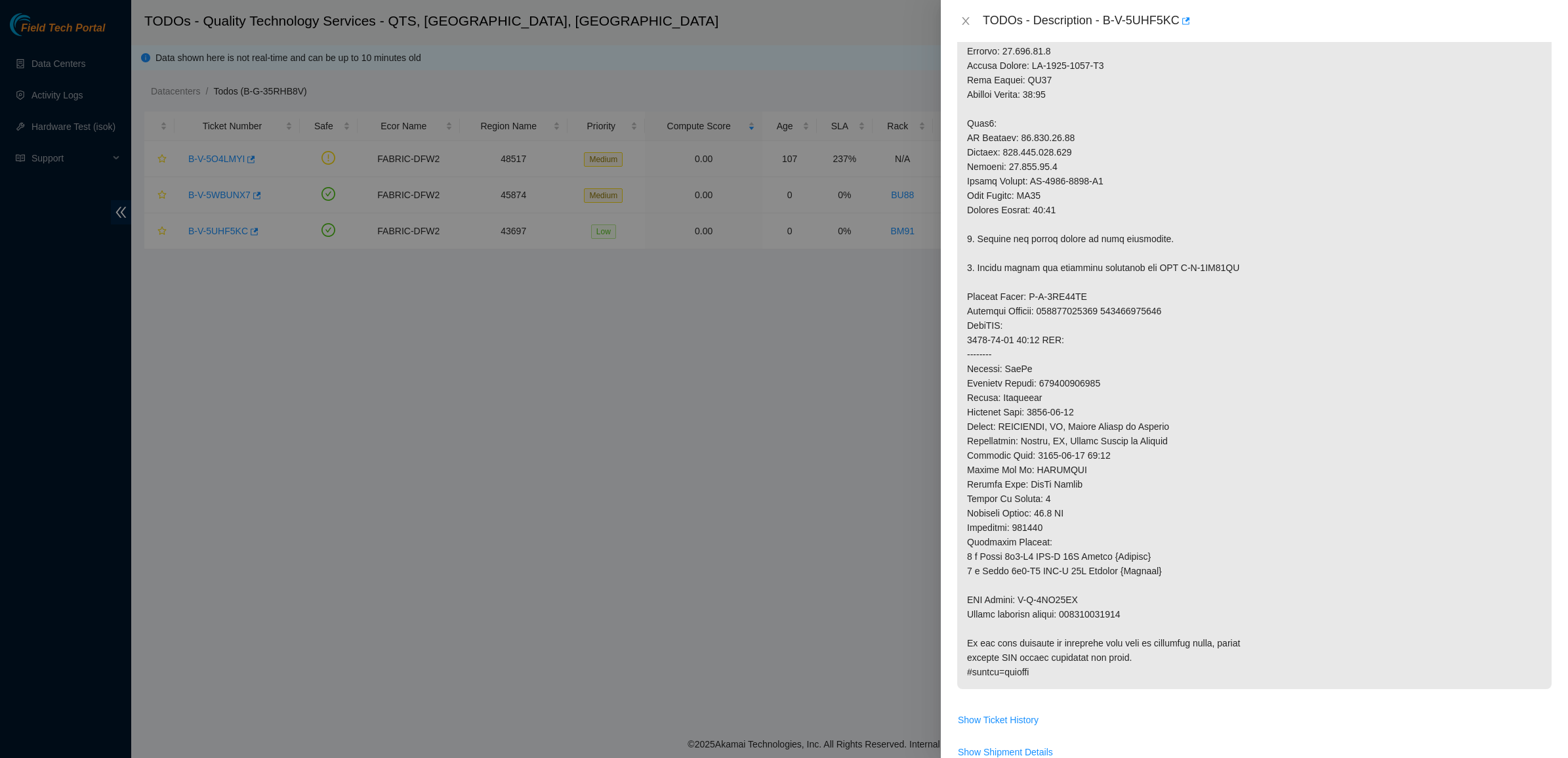
click at [1076, 369] on p at bounding box center [1254, 232] width 594 height 915
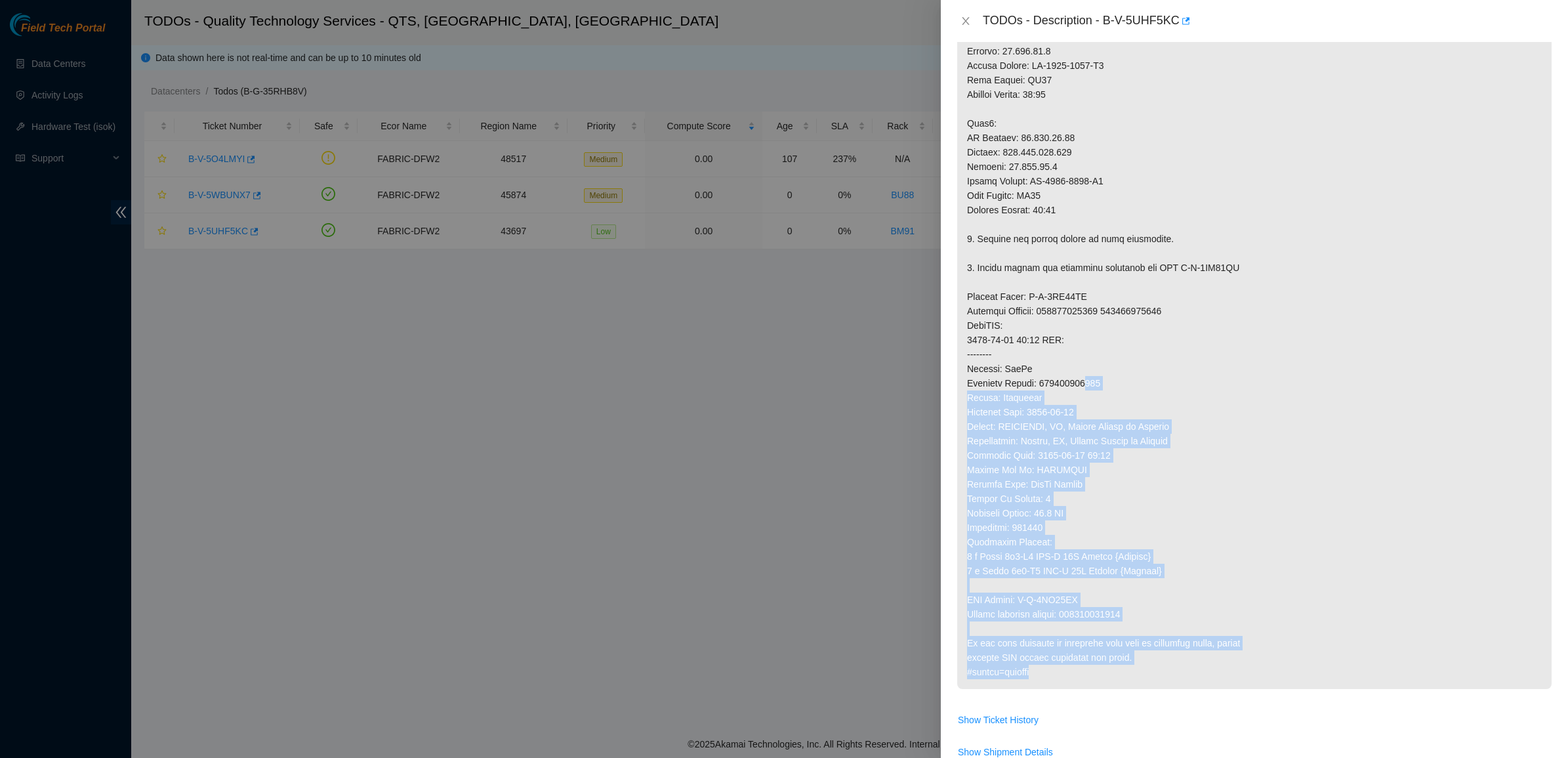
click at [1294, 676] on p at bounding box center [1254, 232] width 594 height 915
click at [1277, 640] on p at bounding box center [1254, 232] width 594 height 915
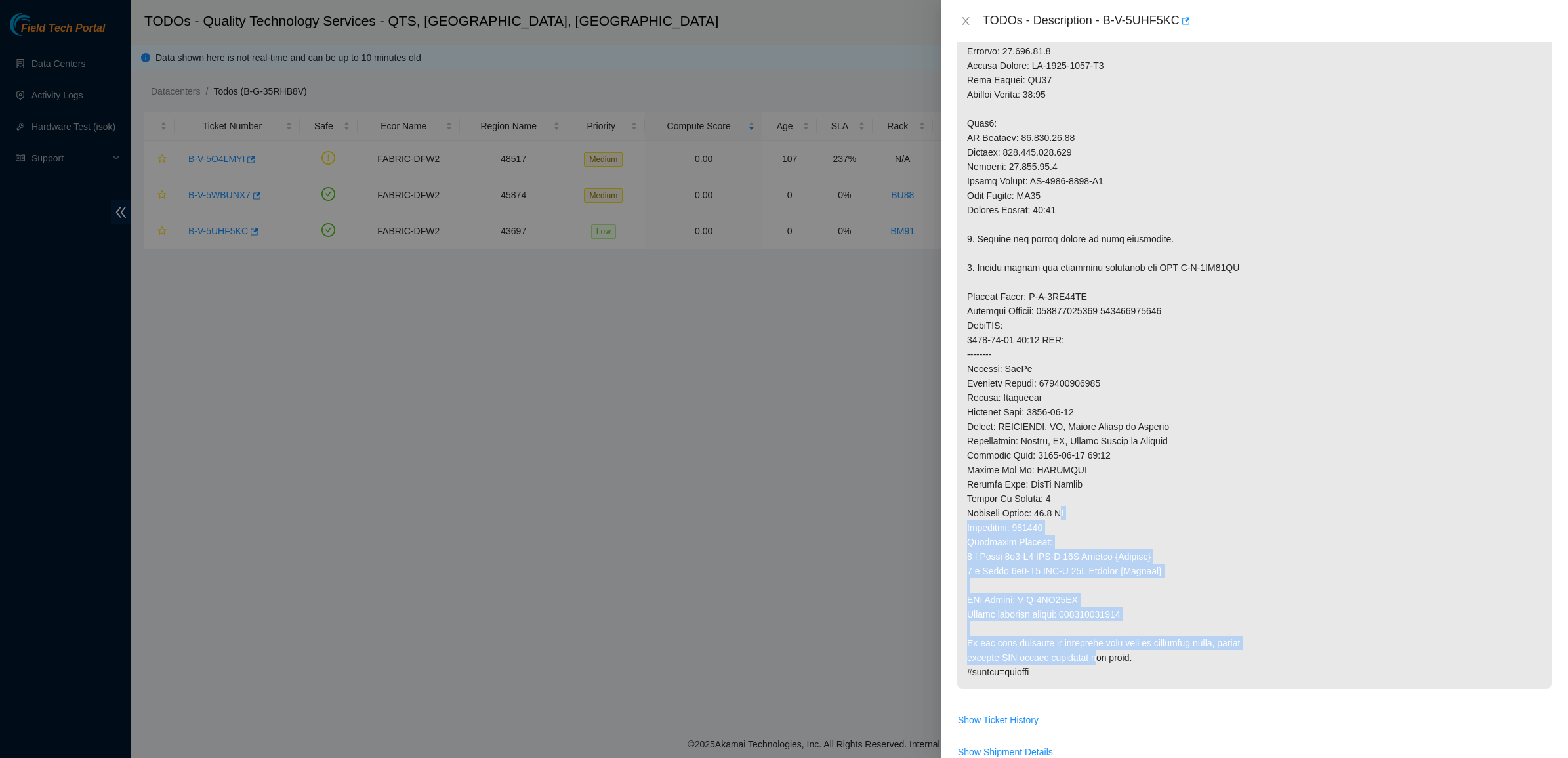
drag, startPoint x: 1088, startPoint y: 660, endPoint x: 1064, endPoint y: 501, distance: 160.8
click at [1064, 501] on p at bounding box center [1254, 232] width 594 height 915
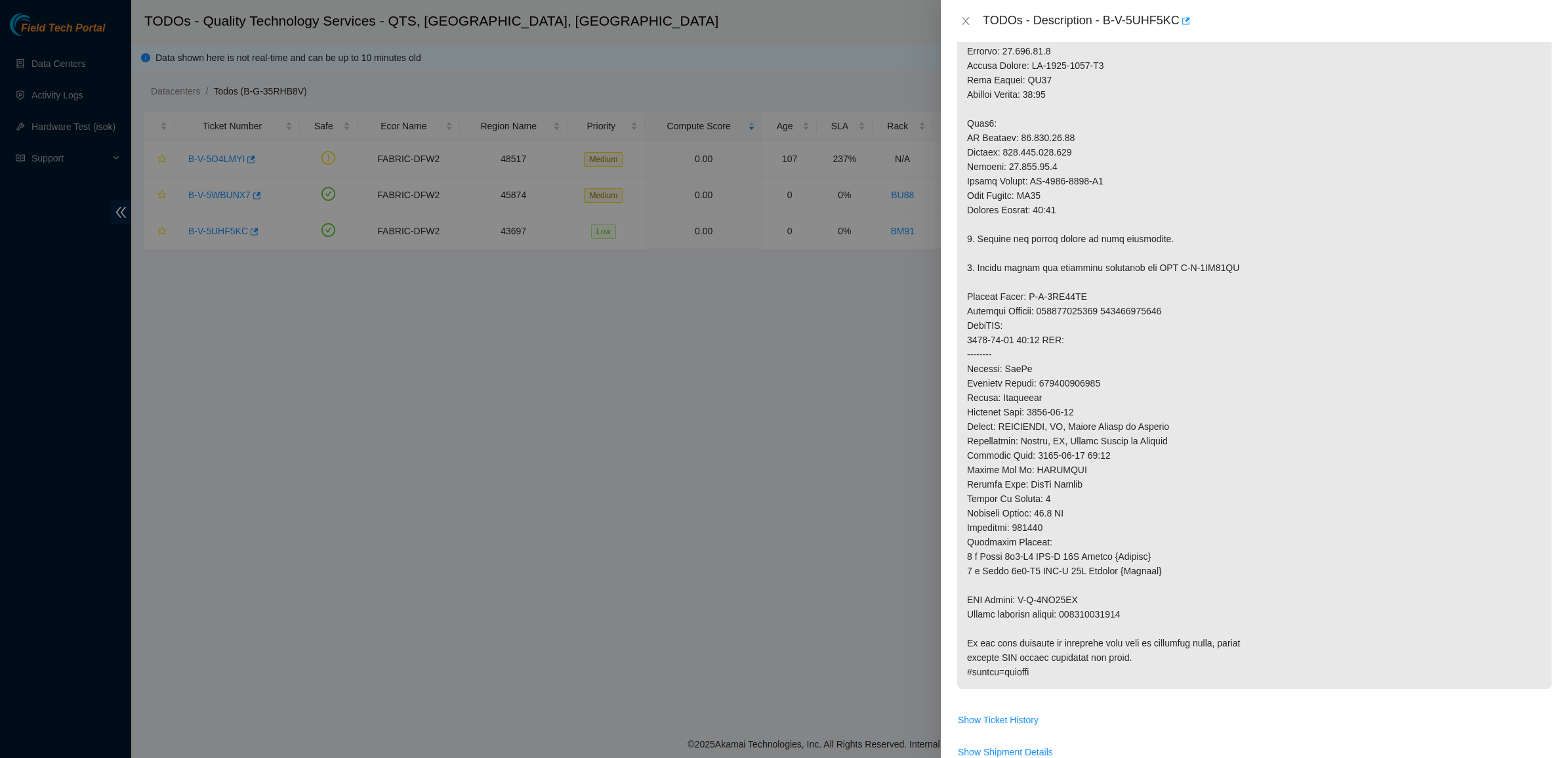
click at [1064, 501] on p at bounding box center [1254, 232] width 594 height 915
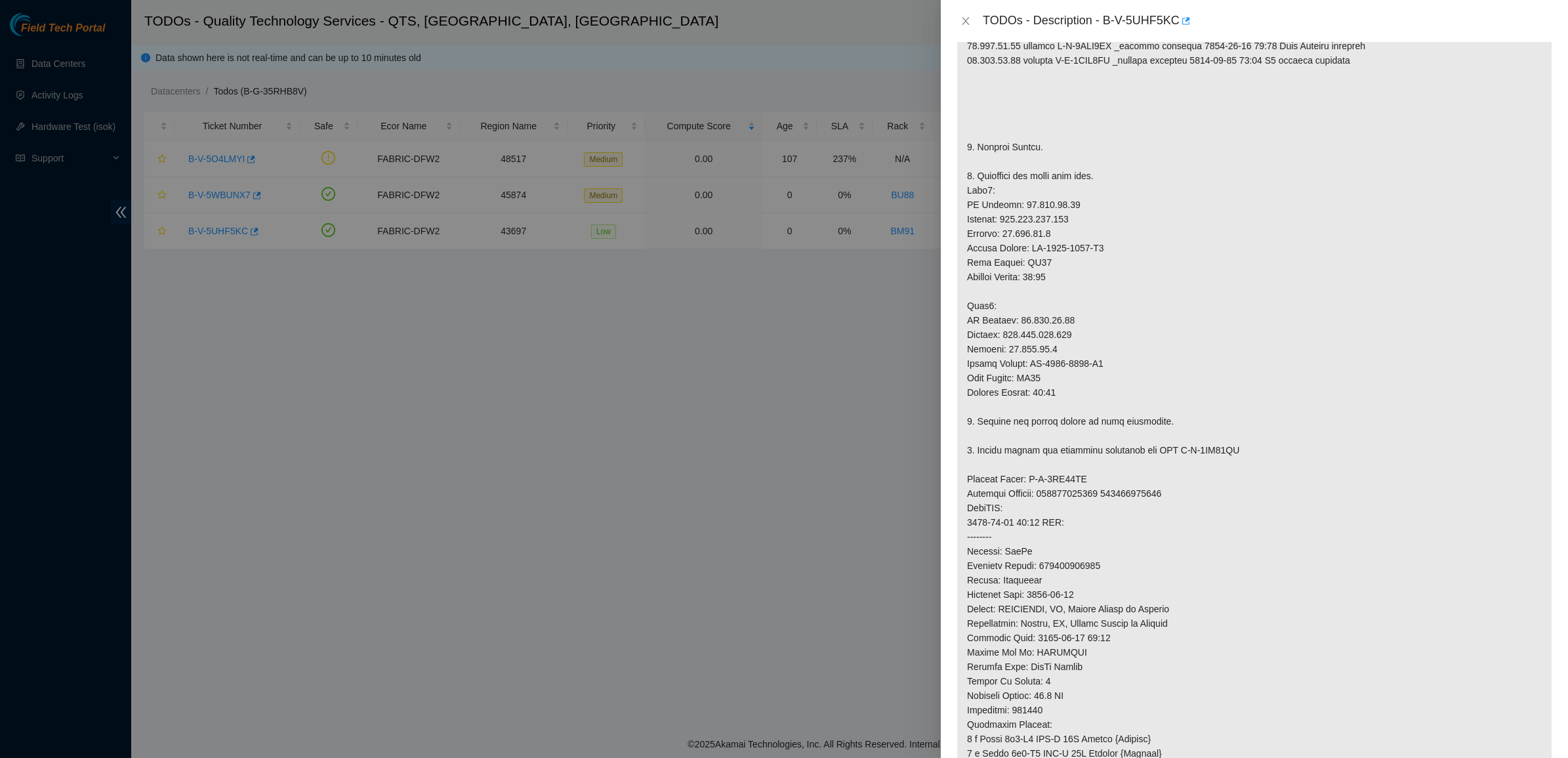
scroll to position [0, 0]
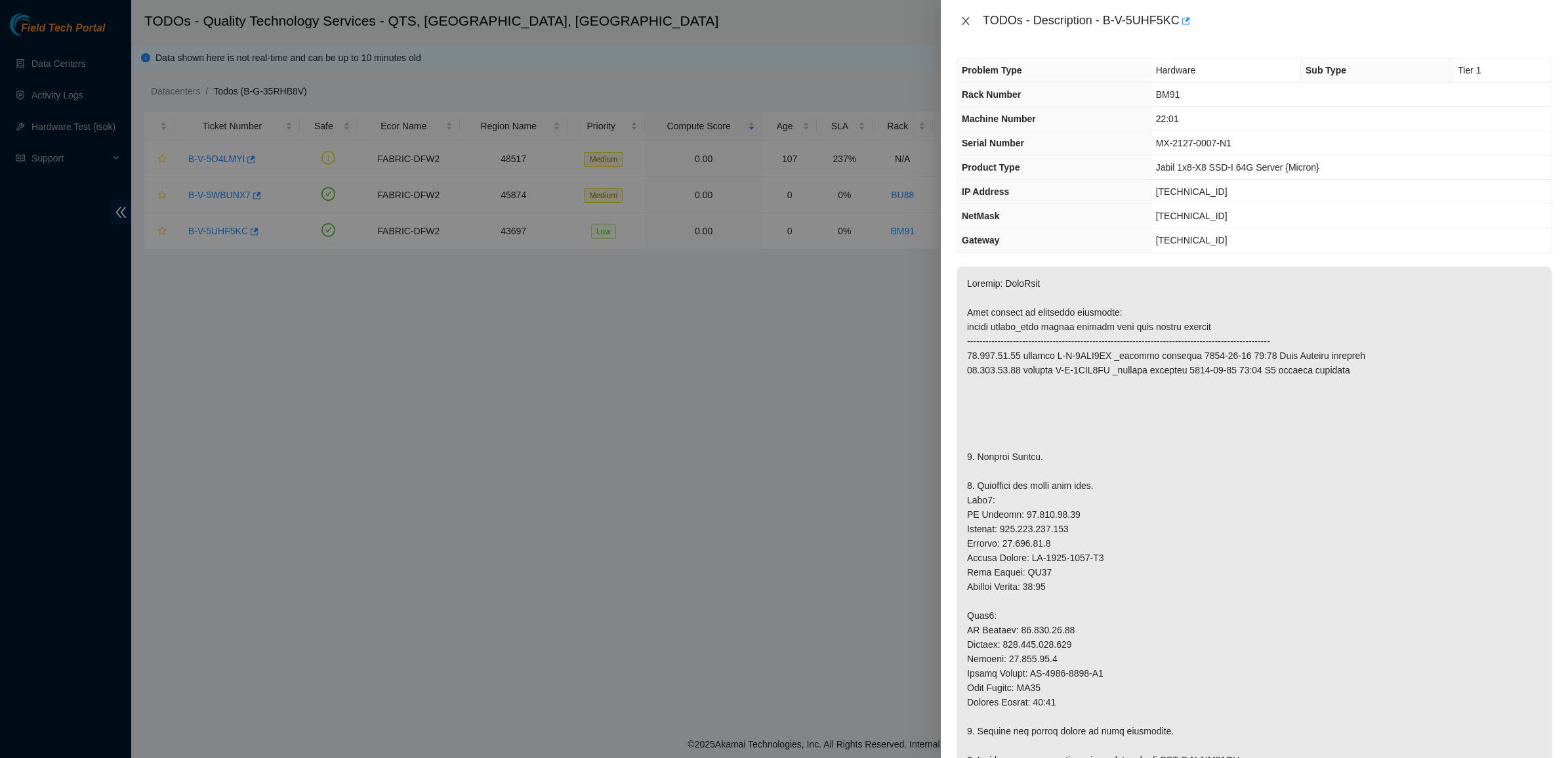
click at [965, 18] on icon "close" at bounding box center [965, 21] width 11 height 11
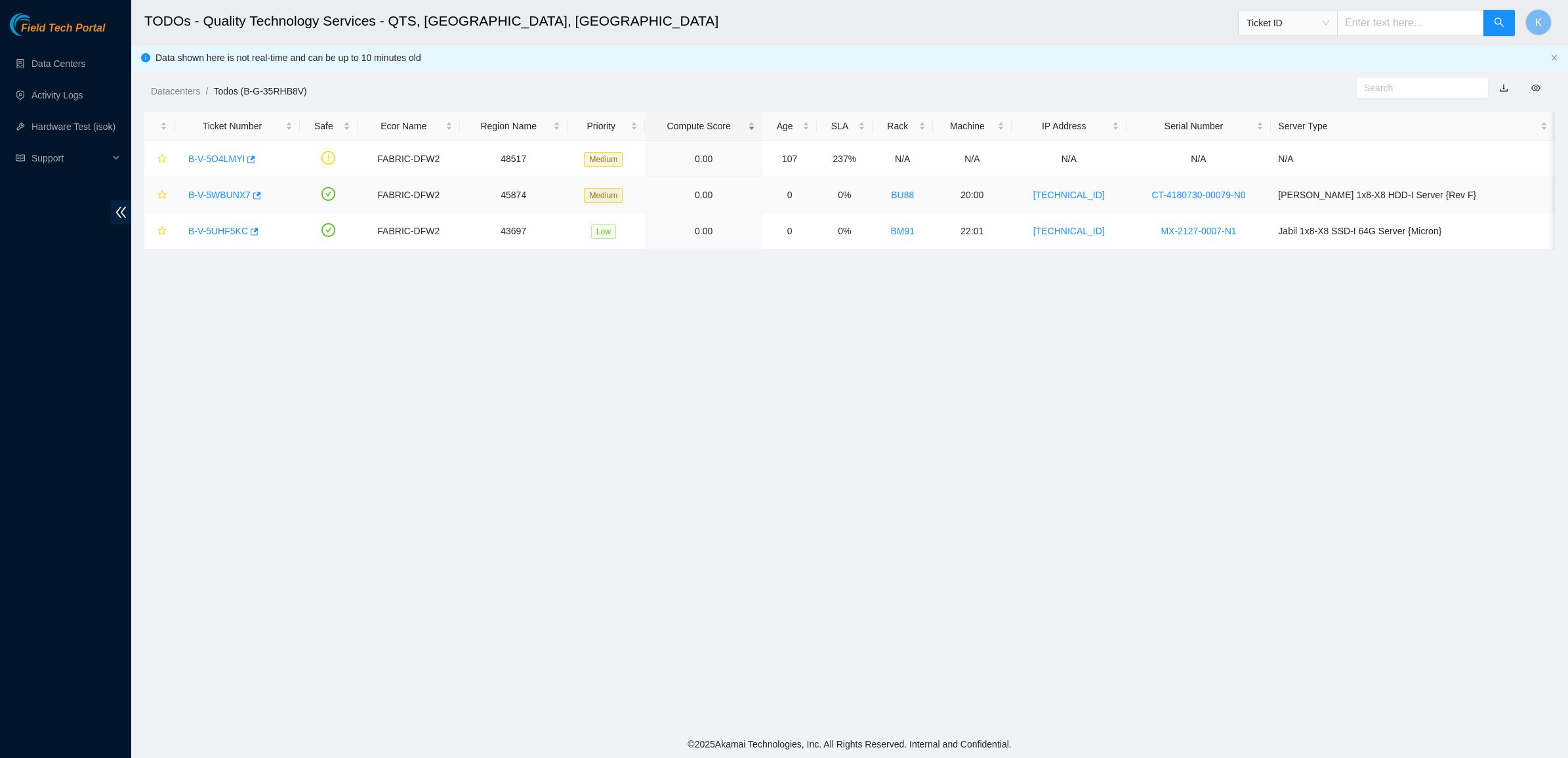
click at [205, 197] on link "B-V-5WBUNX7" at bounding box center [219, 194] width 62 height 11
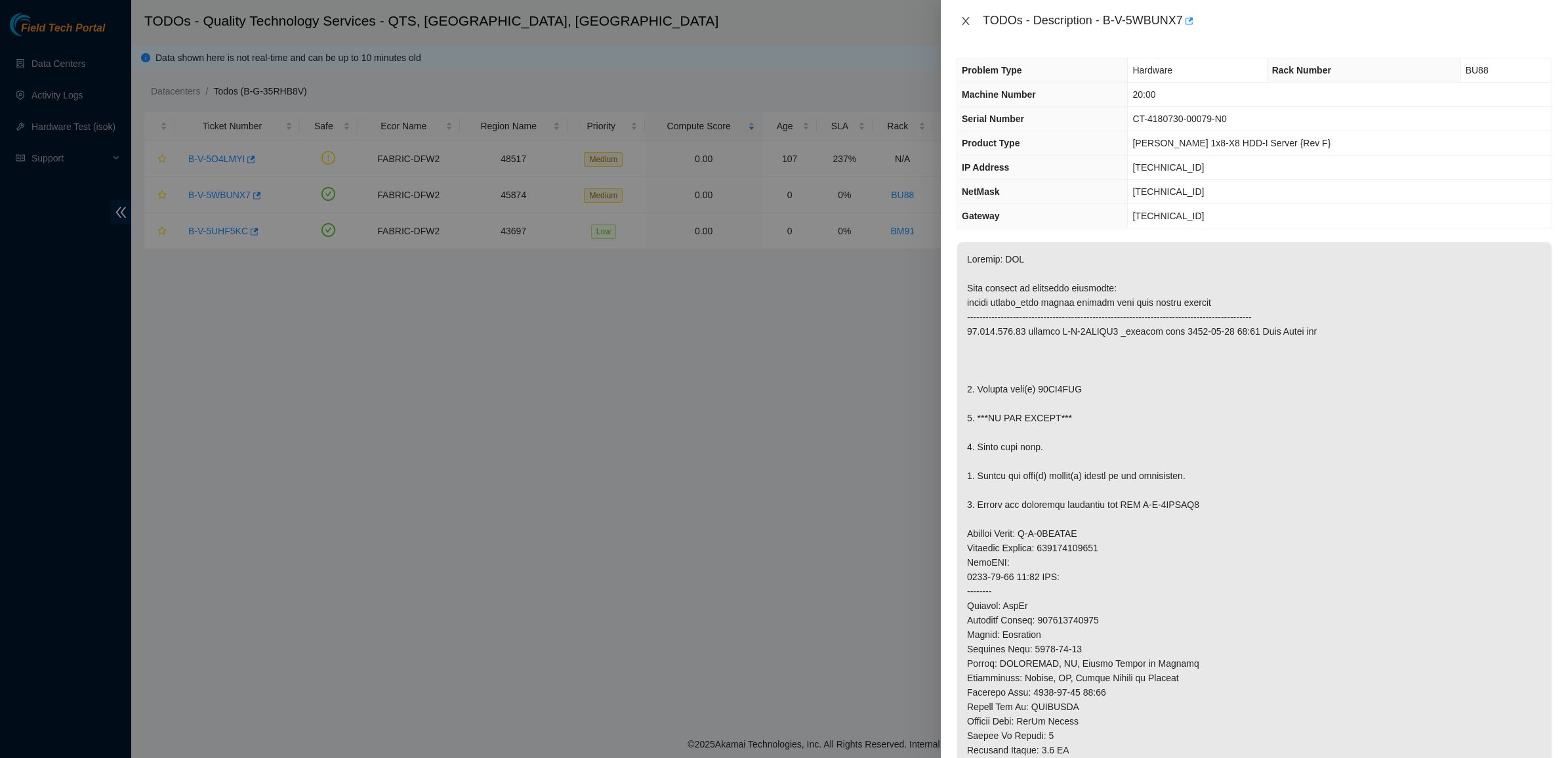
click at [962, 21] on icon "close" at bounding box center [965, 21] width 11 height 11
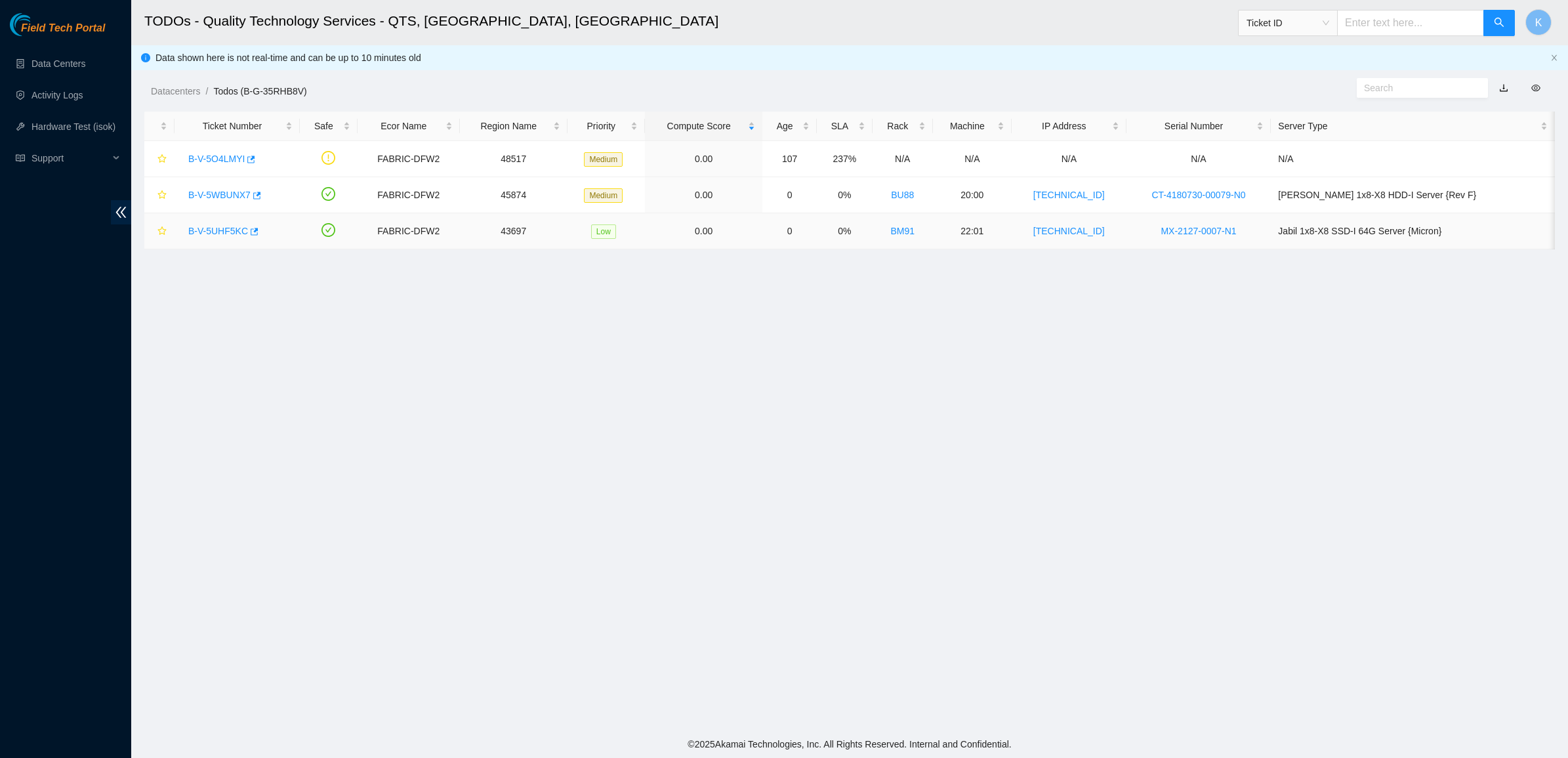
click at [227, 229] on link "B-V-5UHF5KC" at bounding box center [218, 231] width 60 height 11
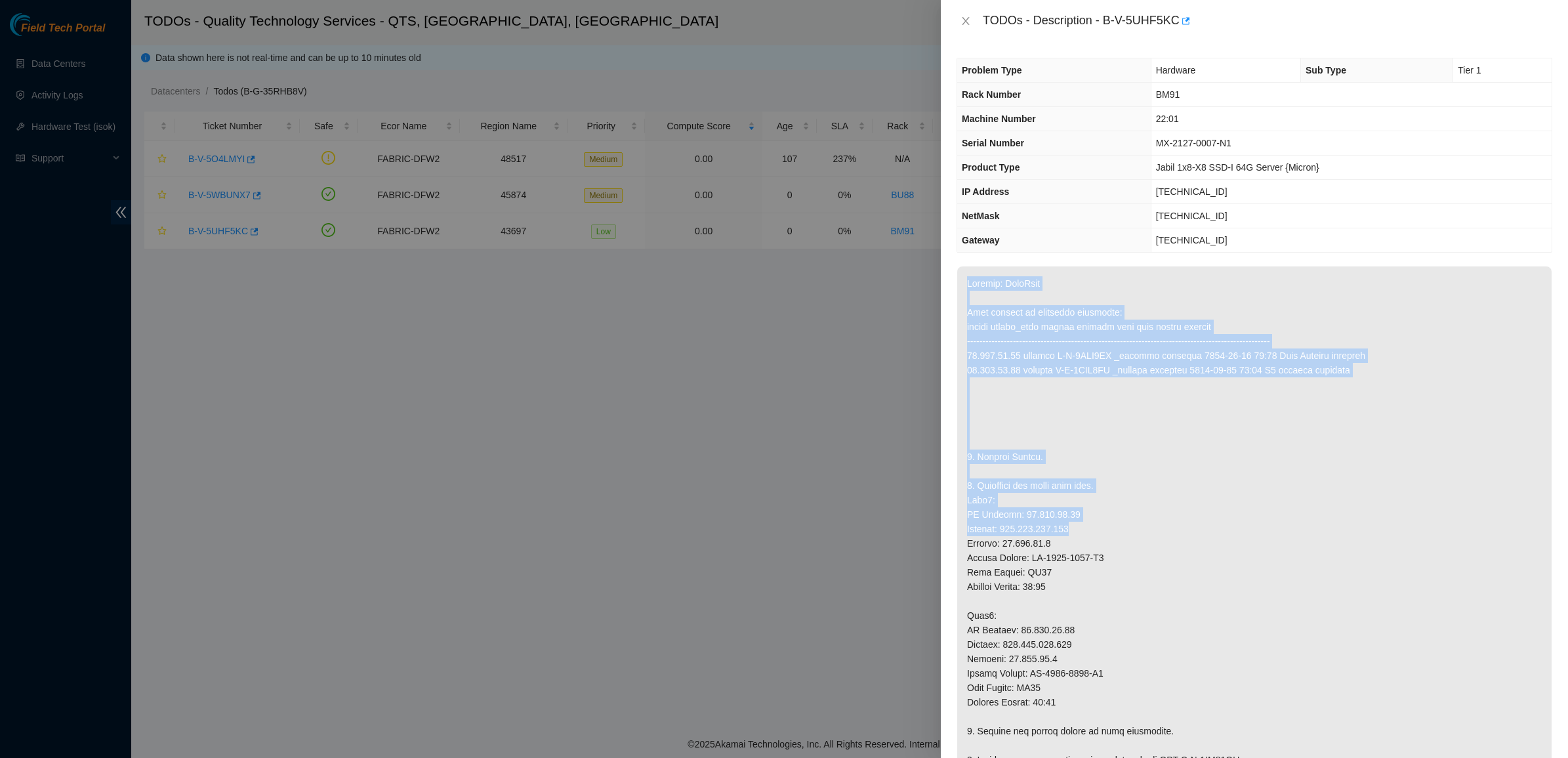
drag, startPoint x: 1130, startPoint y: 266, endPoint x: 1217, endPoint y: 525, distance: 273.2
click at [1217, 525] on div "Problem Type Hardware Sub Type Tier 1 Rack Number BM91 Machine Number 22:01 Ser…" at bounding box center [1254, 400] width 627 height 716
click at [1217, 525] on p at bounding box center [1254, 724] width 594 height 915
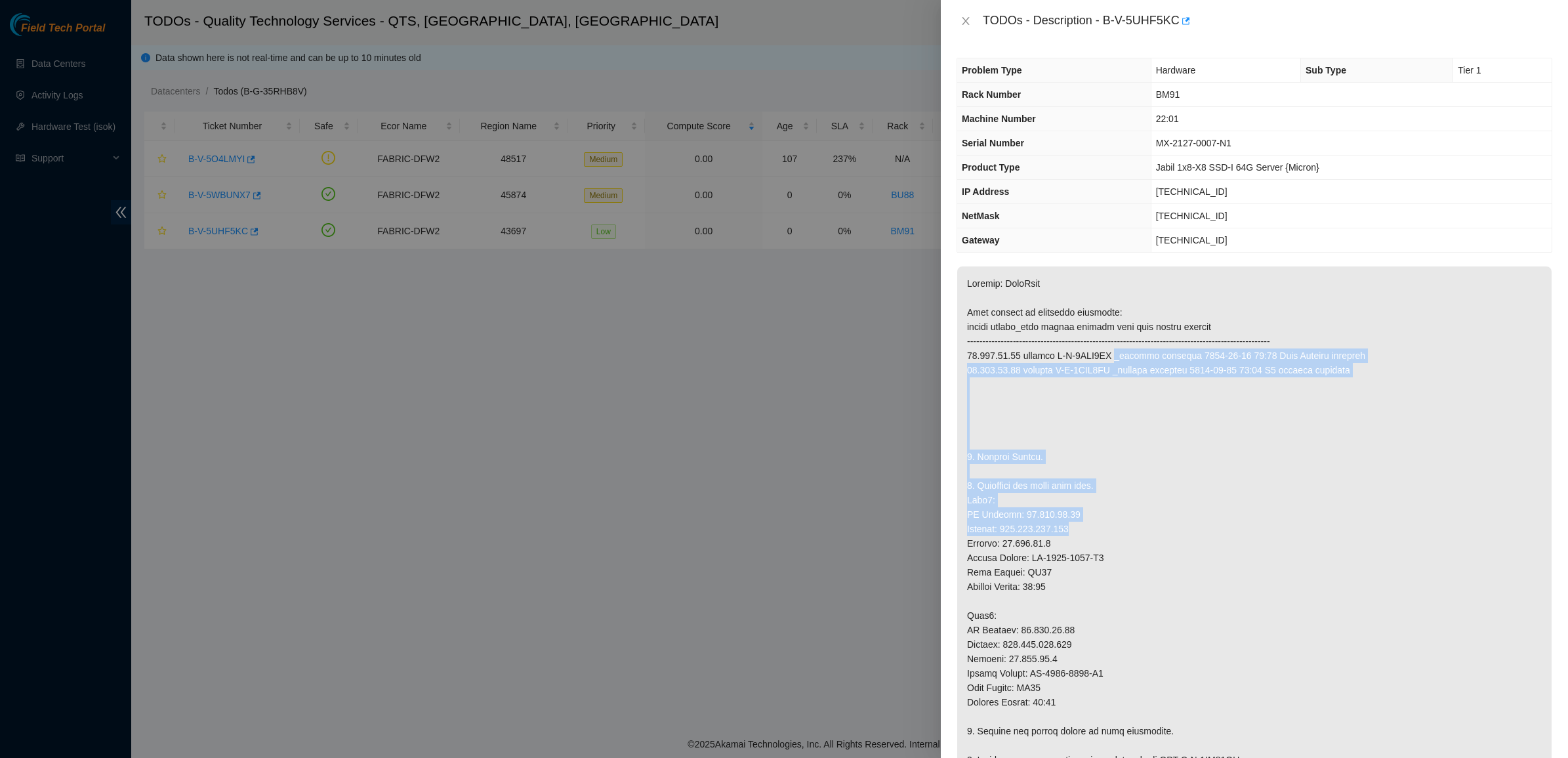
drag, startPoint x: 1217, startPoint y: 525, endPoint x: 1138, endPoint y: 353, distance: 189.3
click at [1138, 353] on p at bounding box center [1254, 724] width 594 height 915
click at [1138, 352] on p at bounding box center [1254, 724] width 594 height 915
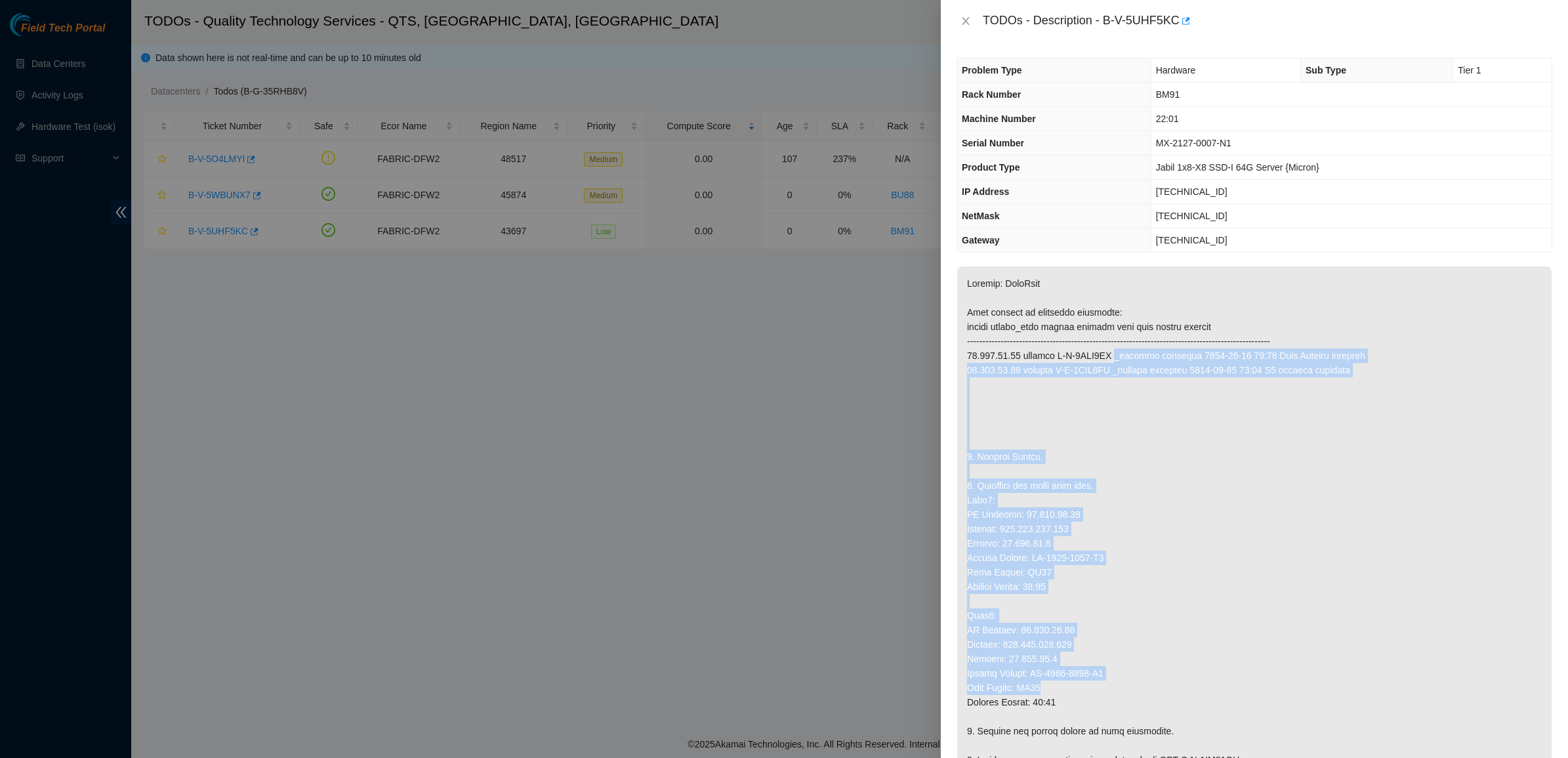
drag, startPoint x: 1175, startPoint y: 669, endPoint x: 1171, endPoint y: 687, distance: 18.4
click at [1171, 687] on p at bounding box center [1254, 724] width 594 height 915
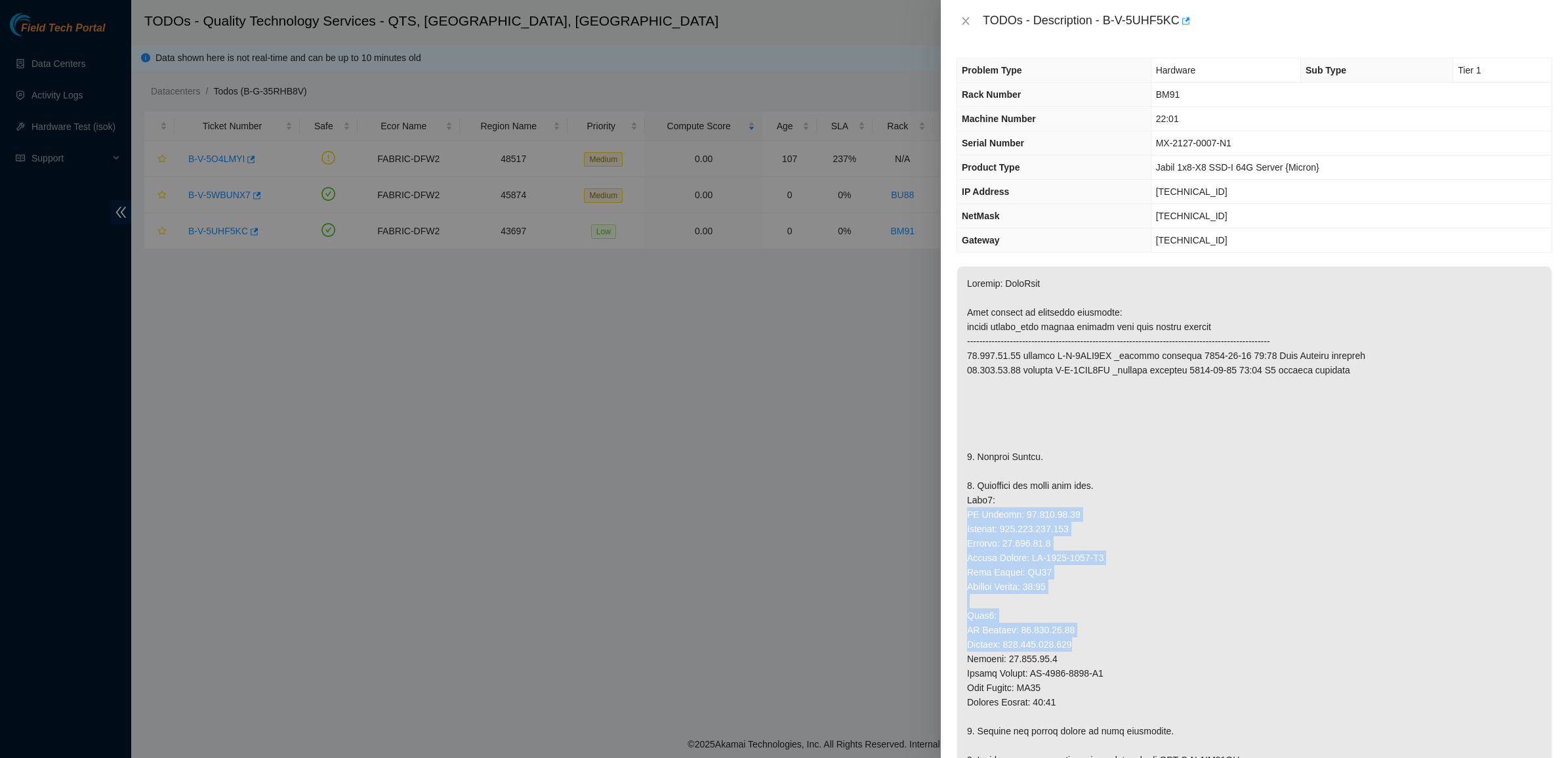
drag, startPoint x: 1145, startPoint y: 543, endPoint x: 1133, endPoint y: 489, distance: 55.3
click at [1133, 489] on p at bounding box center [1254, 724] width 594 height 915
click at [1133, 487] on p at bounding box center [1254, 724] width 594 height 915
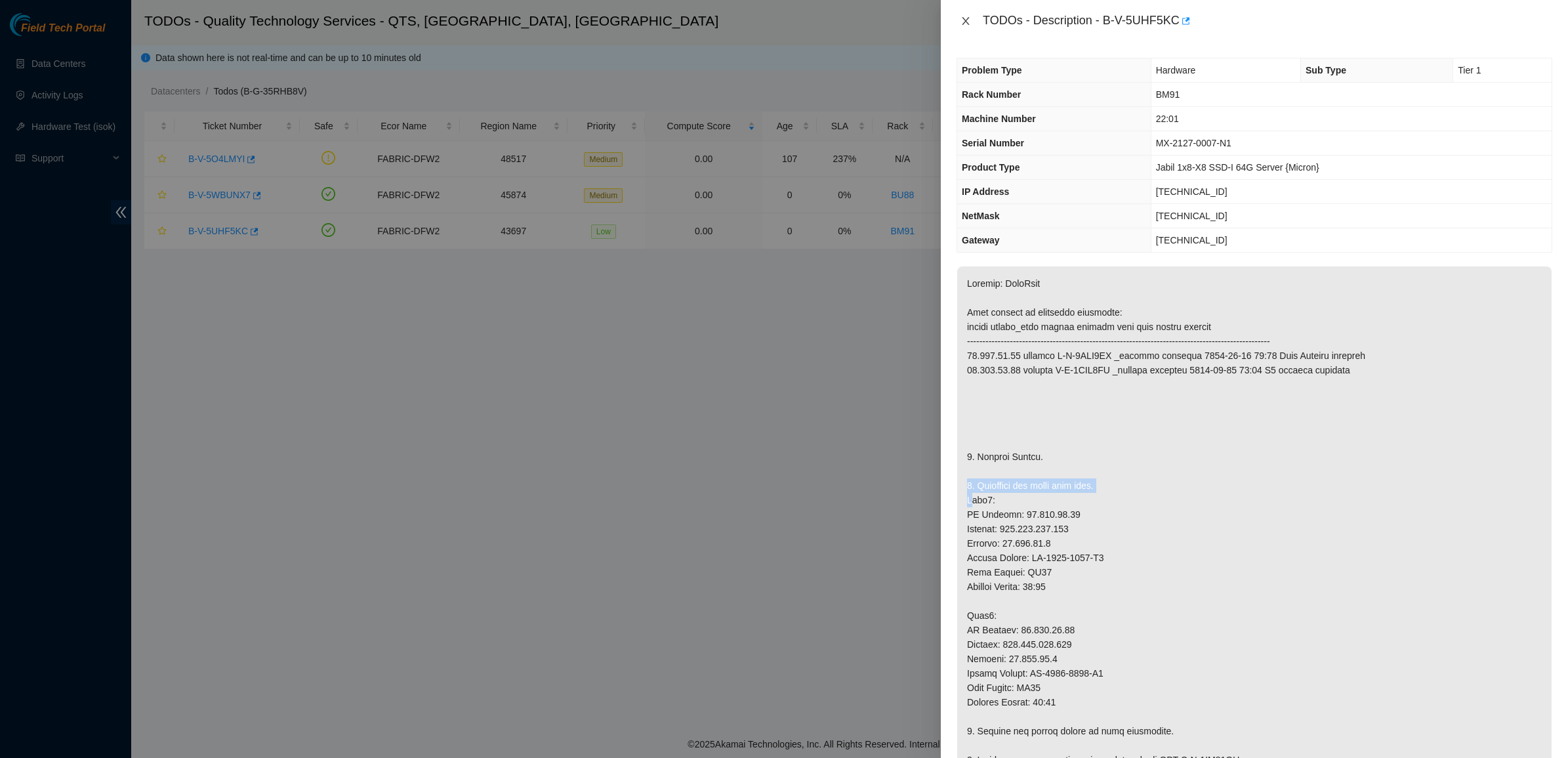
click at [966, 20] on icon "close" at bounding box center [965, 21] width 11 height 11
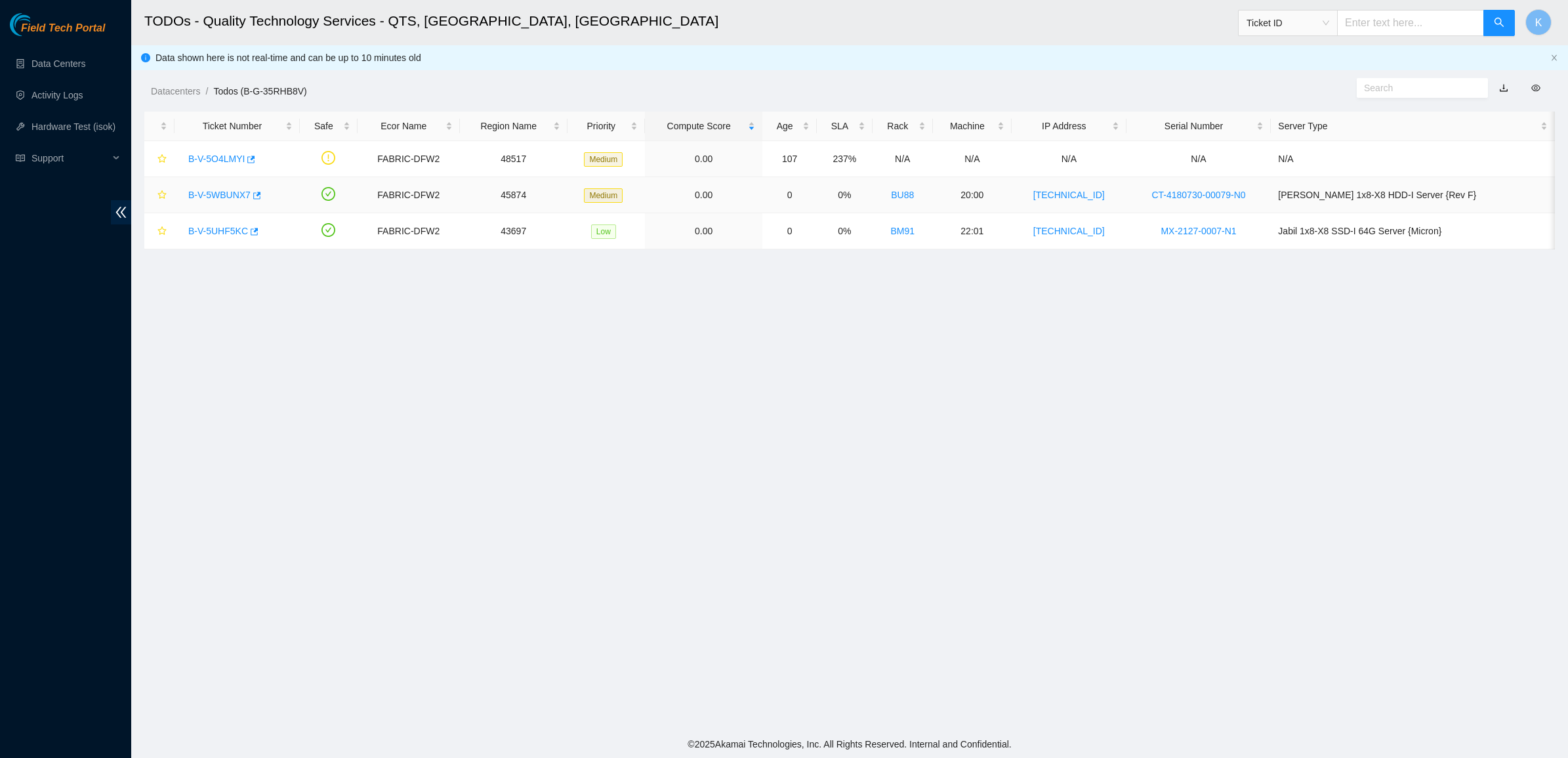
click at [194, 197] on link "B-V-5WBUNX7" at bounding box center [219, 194] width 62 height 11
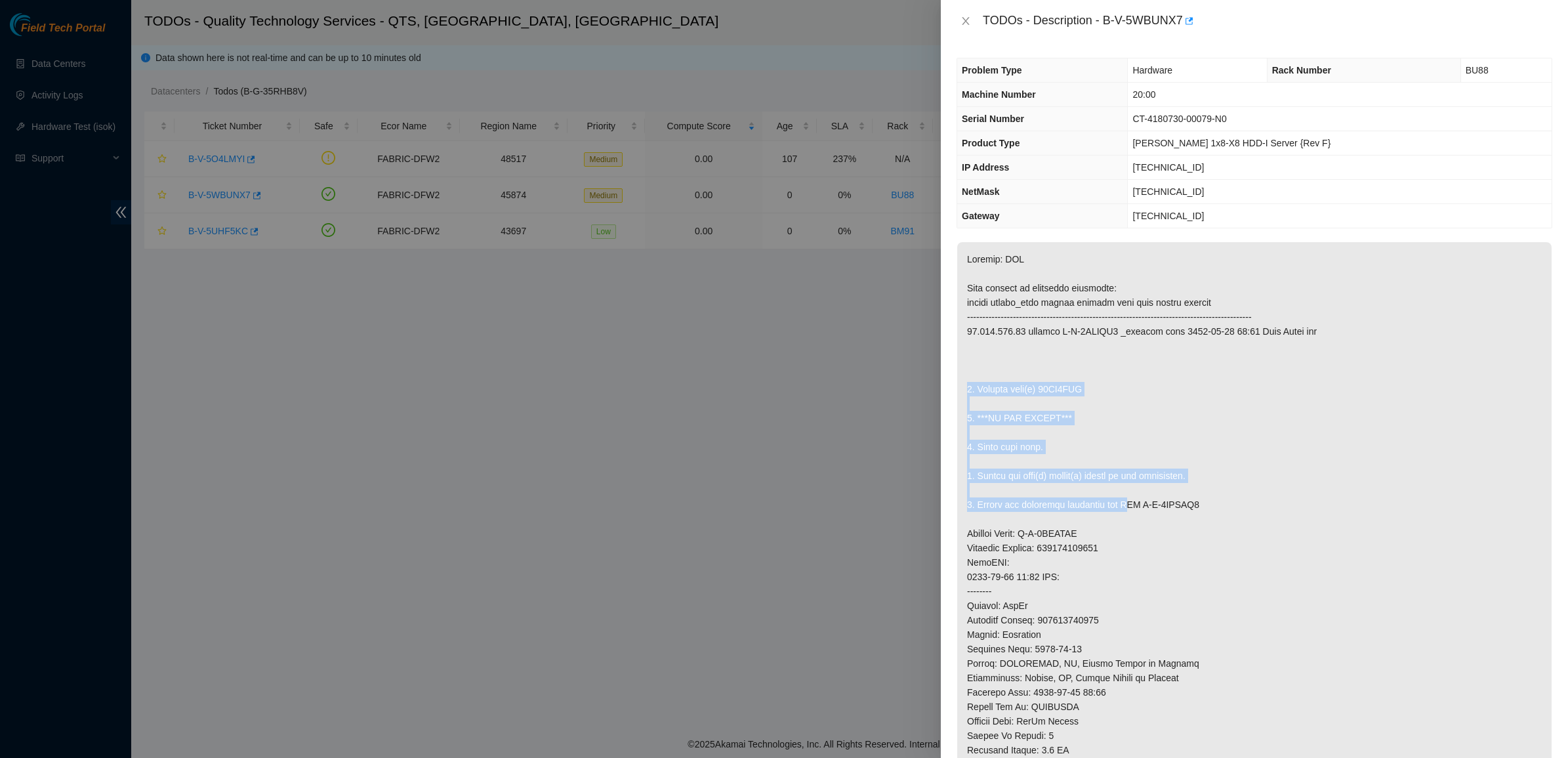
click at [1125, 512] on p at bounding box center [1254, 569] width 594 height 655
drag, startPoint x: 1125, startPoint y: 512, endPoint x: 1042, endPoint y: 408, distance: 133.1
click at [1043, 408] on p at bounding box center [1254, 569] width 594 height 655
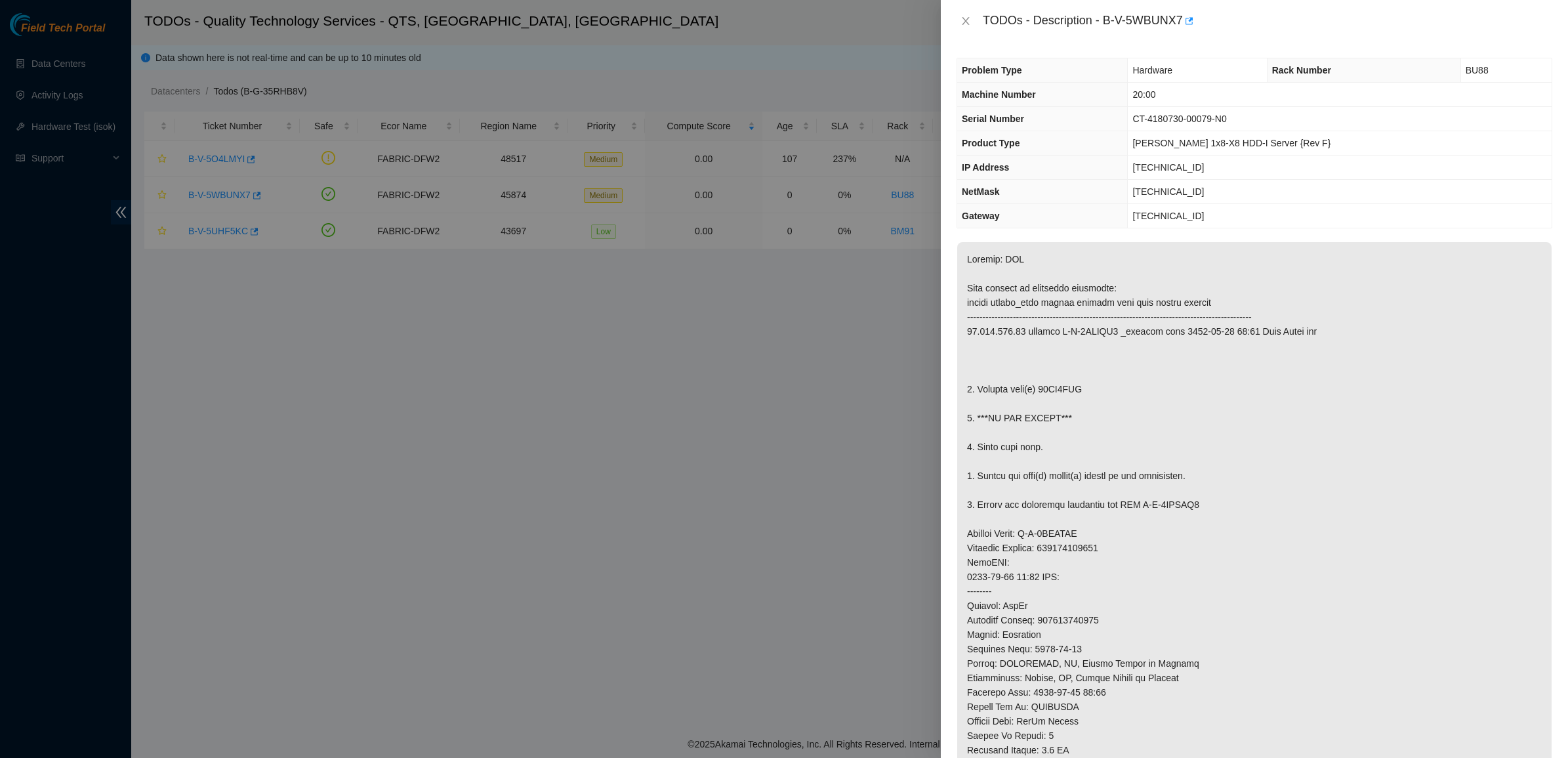
click at [1042, 408] on p at bounding box center [1254, 569] width 594 height 655
drag, startPoint x: 1042, startPoint y: 408, endPoint x: 1097, endPoint y: 500, distance: 107.2
click at [1097, 500] on p at bounding box center [1254, 569] width 594 height 655
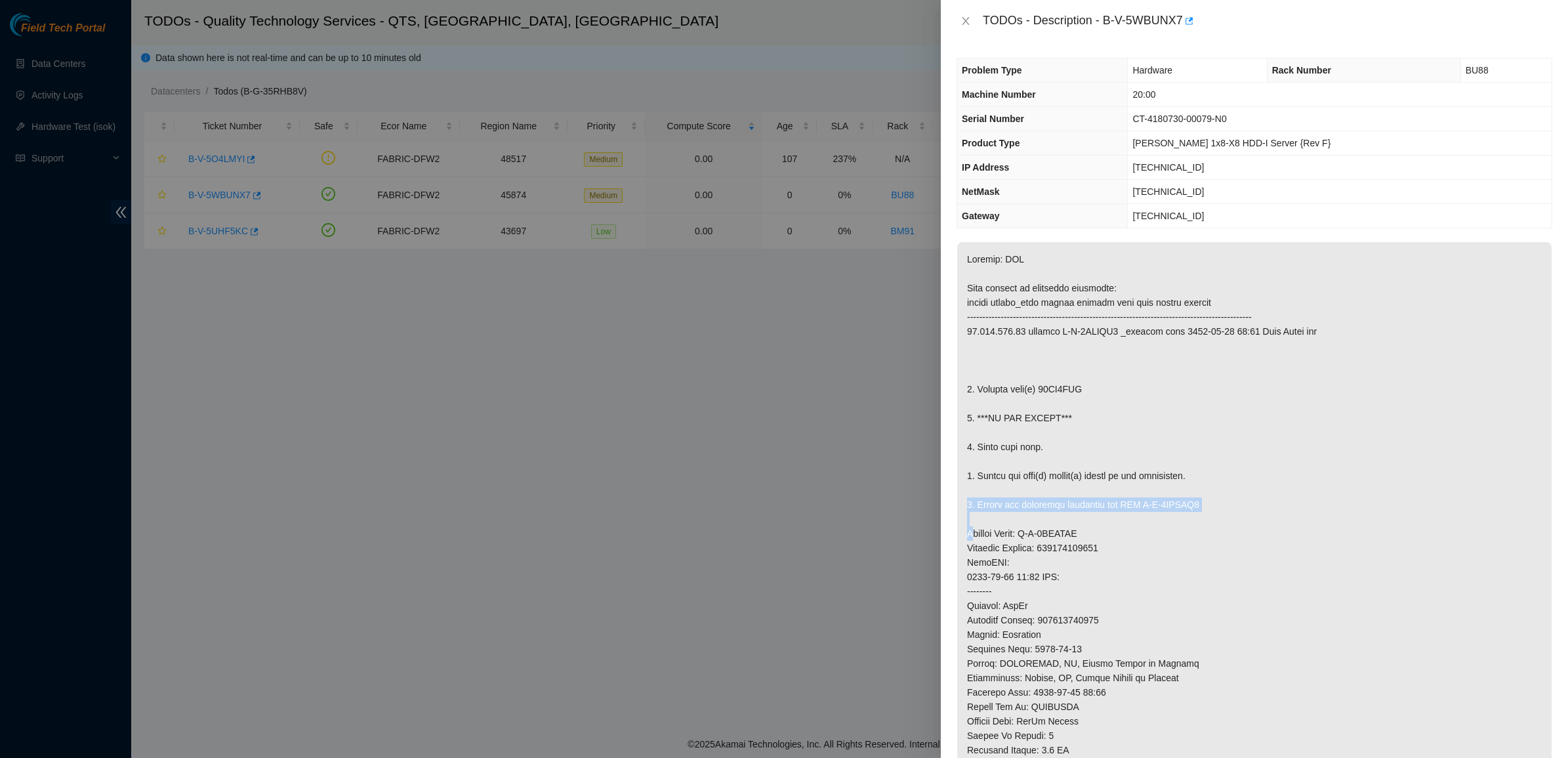
click at [1099, 502] on p at bounding box center [1254, 569] width 594 height 655
click at [1196, 523] on p at bounding box center [1254, 569] width 594 height 655
click at [965, 11] on div "TODOs - Description - B-V-5WBUNX7" at bounding box center [1255, 21] width 596 height 21
click at [965, 19] on icon "close" at bounding box center [965, 21] width 7 height 8
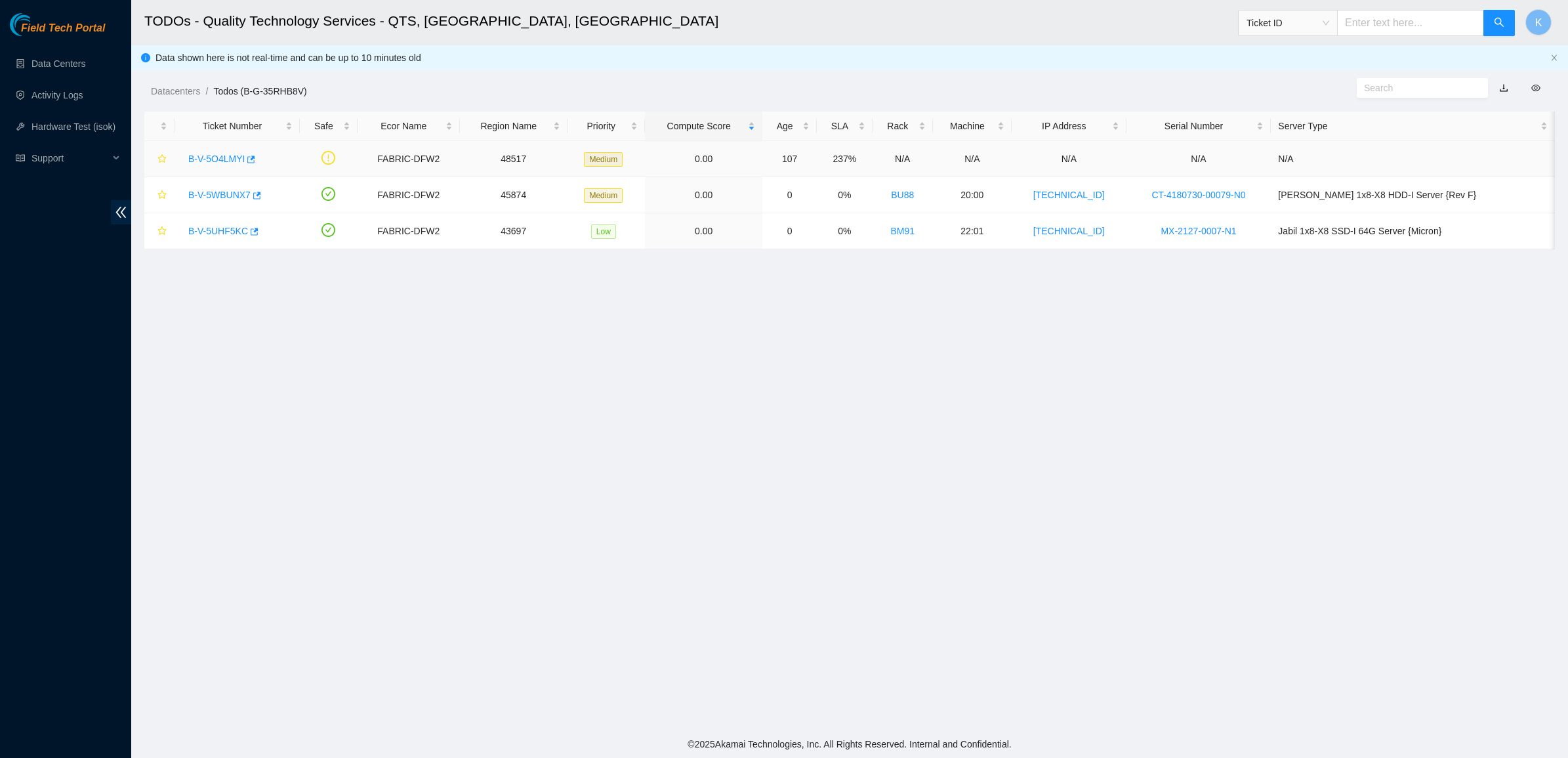
click at [218, 160] on link "B-V-5O4LMYI" at bounding box center [216, 158] width 56 height 11
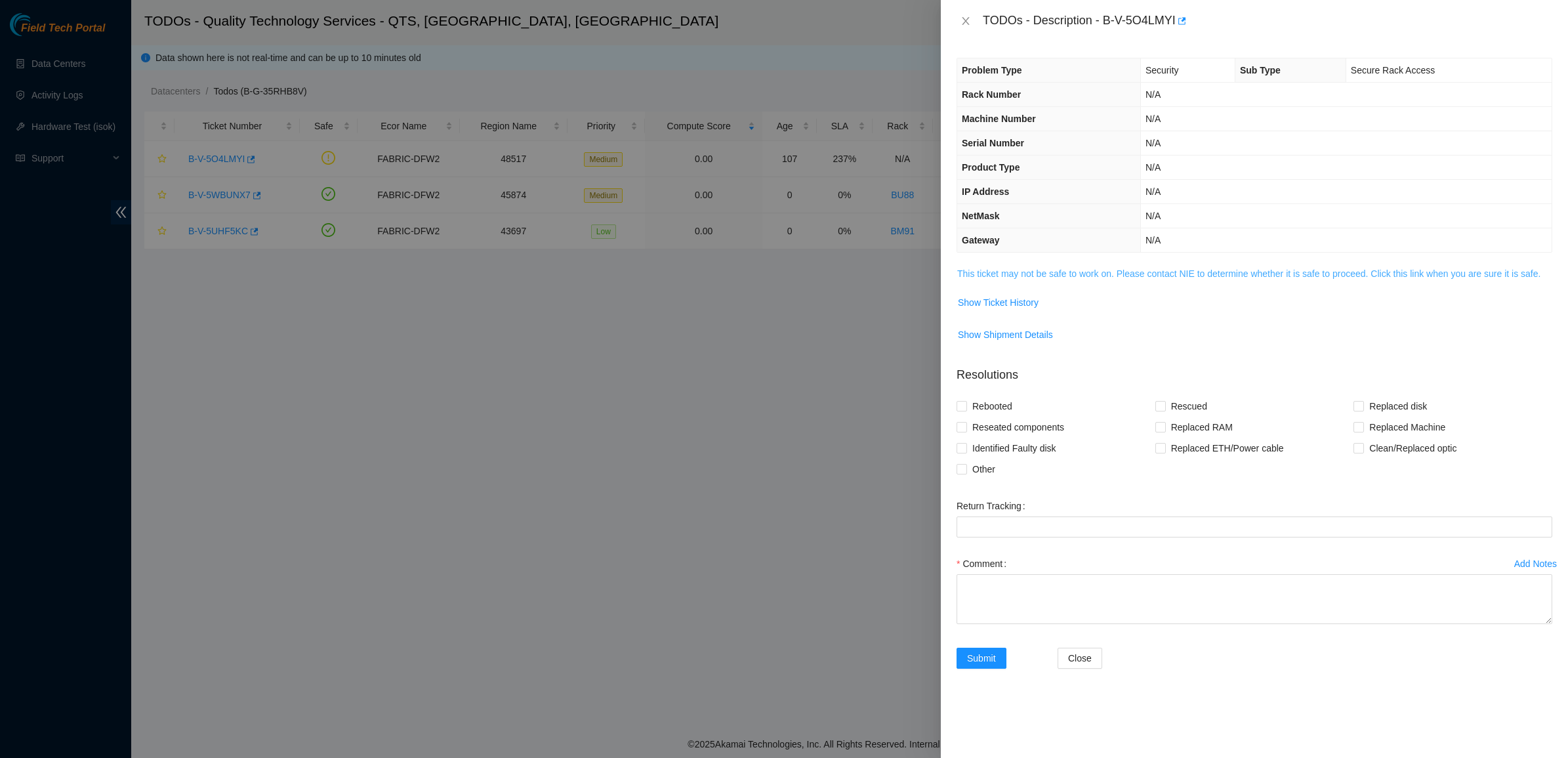
click at [988, 276] on link "This ticket may not be safe to work on. Please contact NIE to determine whether…" at bounding box center [1248, 274] width 583 height 11
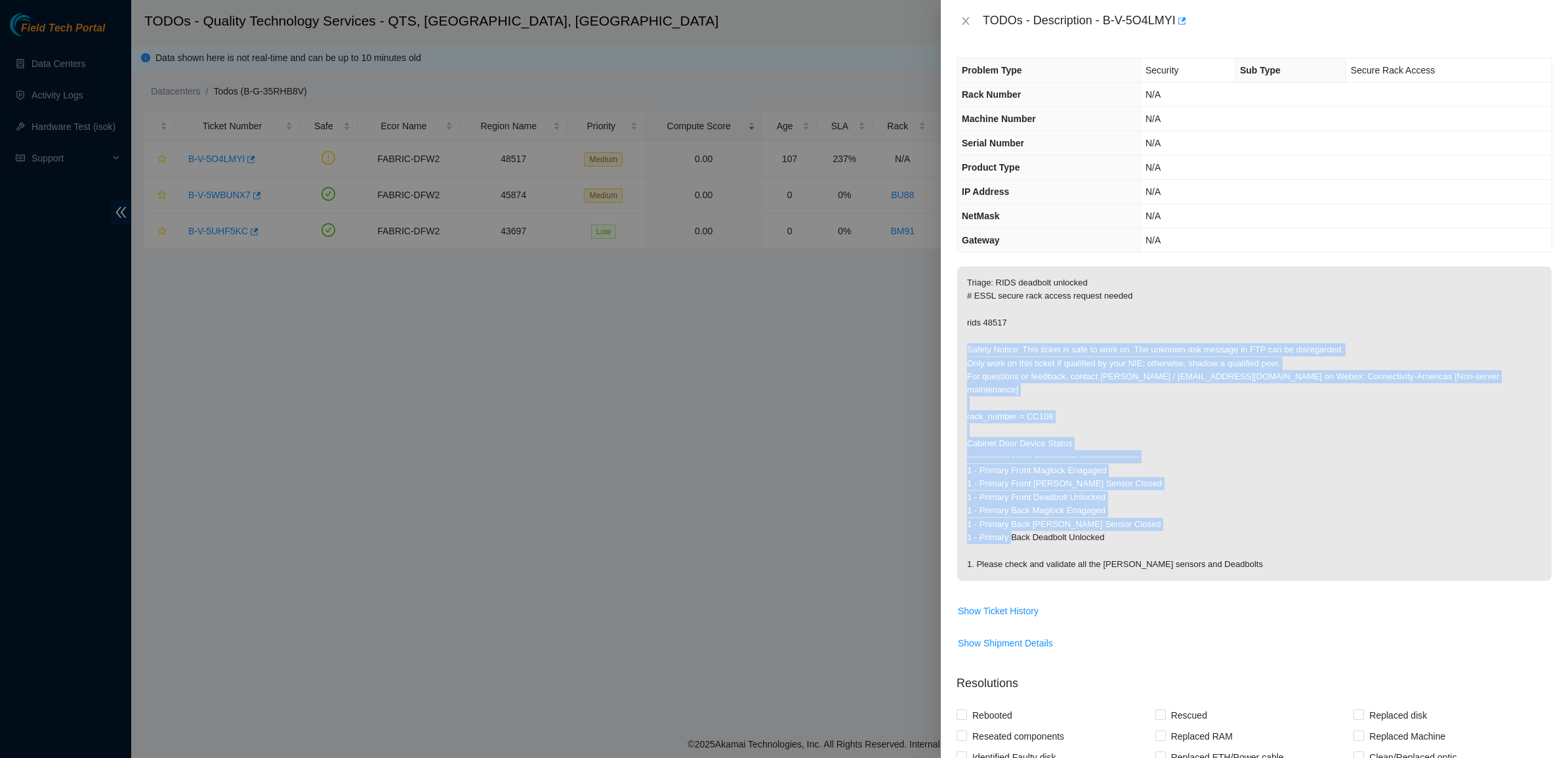
drag, startPoint x: 1032, startPoint y: 323, endPoint x: 1270, endPoint y: 543, distance: 324.1
click at [1270, 543] on p "Triage: RIDS deadbolt unlocked # ESSL secure rack access request needed rids 48…" at bounding box center [1254, 423] width 594 height 314
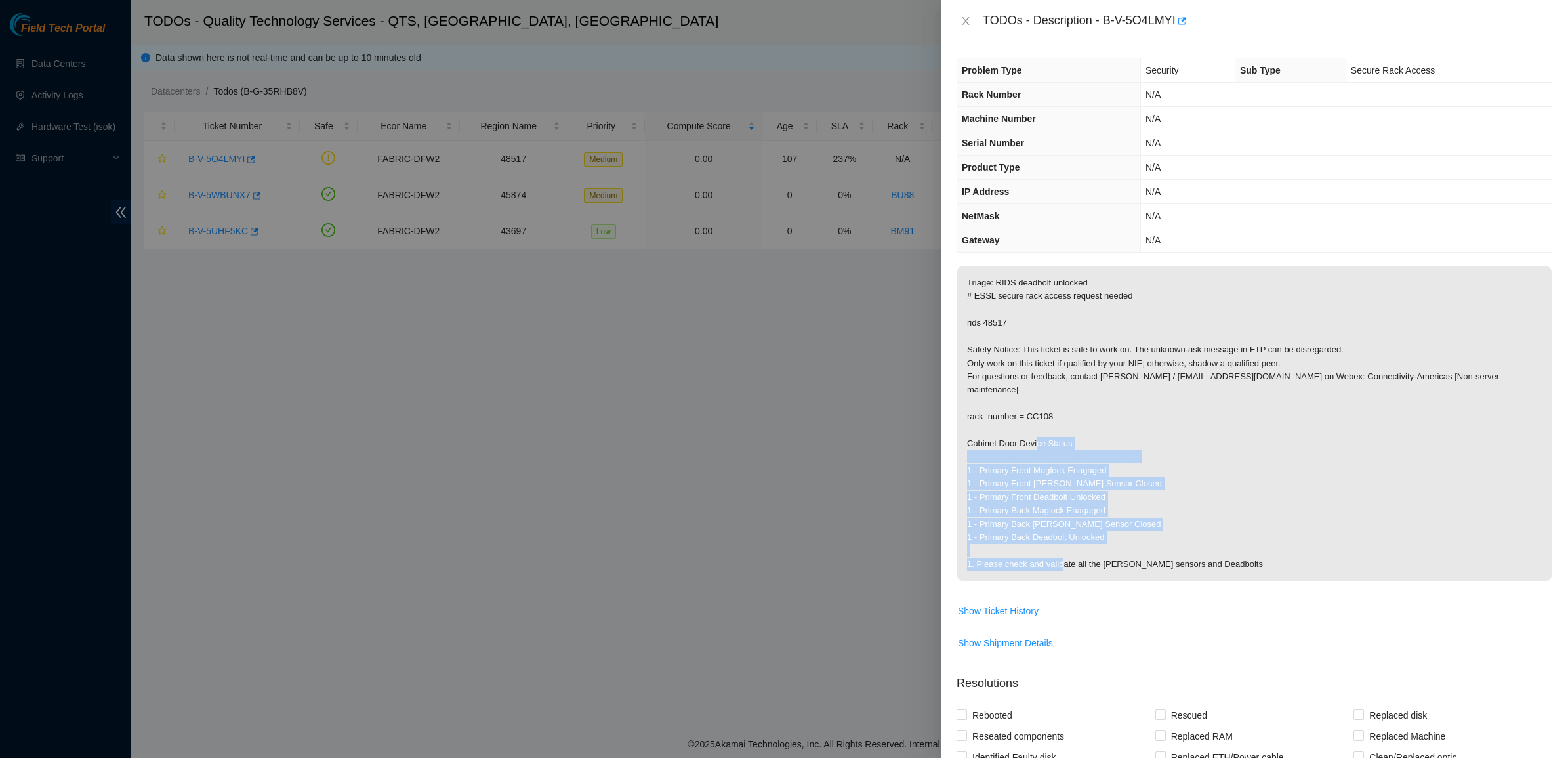
drag, startPoint x: 1257, startPoint y: 539, endPoint x: 1086, endPoint y: 425, distance: 205.5
click at [1086, 425] on p "Triage: RIDS deadbolt unlocked # ESSL secure rack access request needed rids 48…" at bounding box center [1254, 423] width 594 height 314
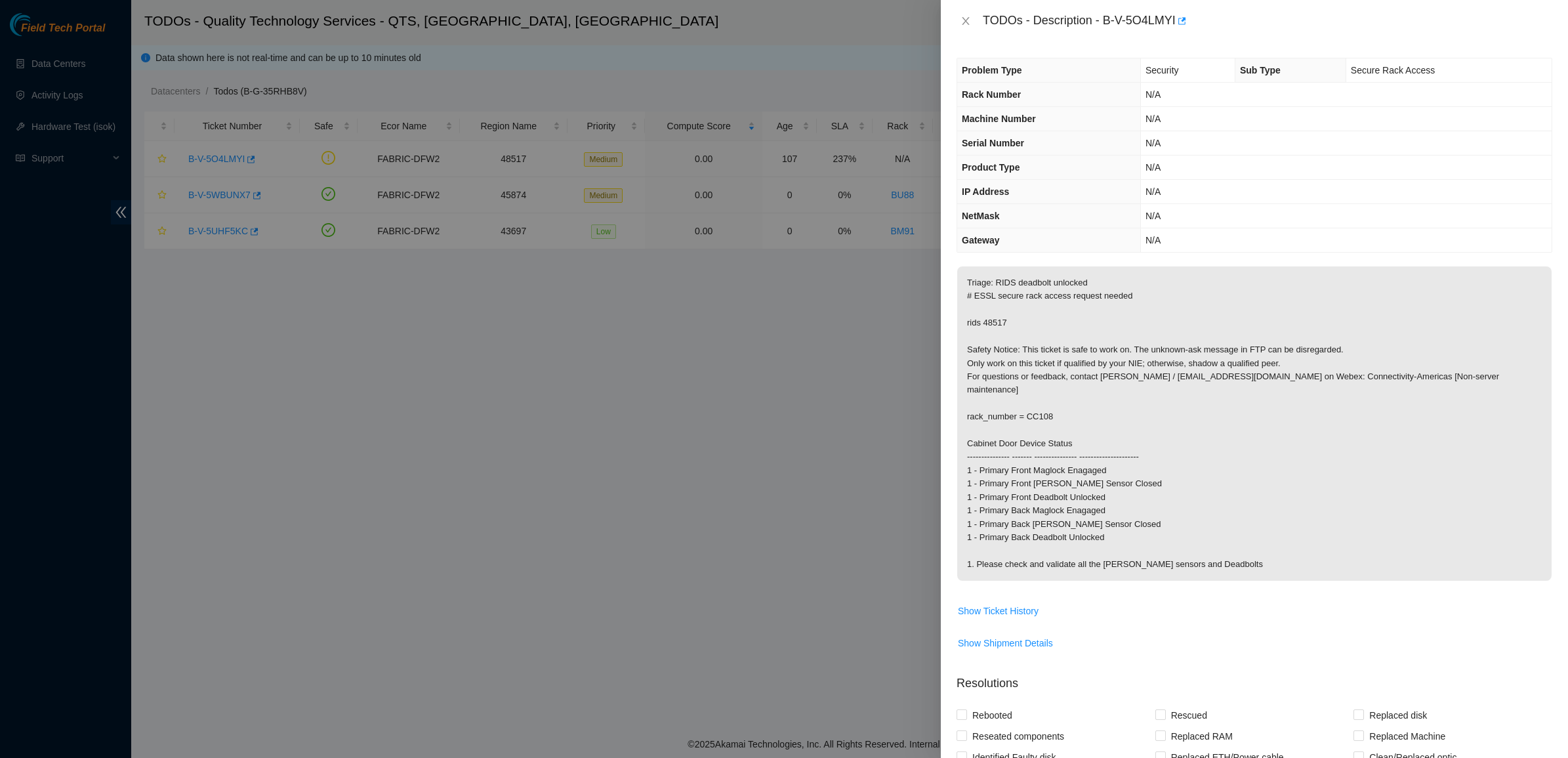
click at [1086, 425] on p "Triage: RIDS deadbolt unlocked # ESSL secure rack access request needed rids 48…" at bounding box center [1254, 423] width 594 height 314
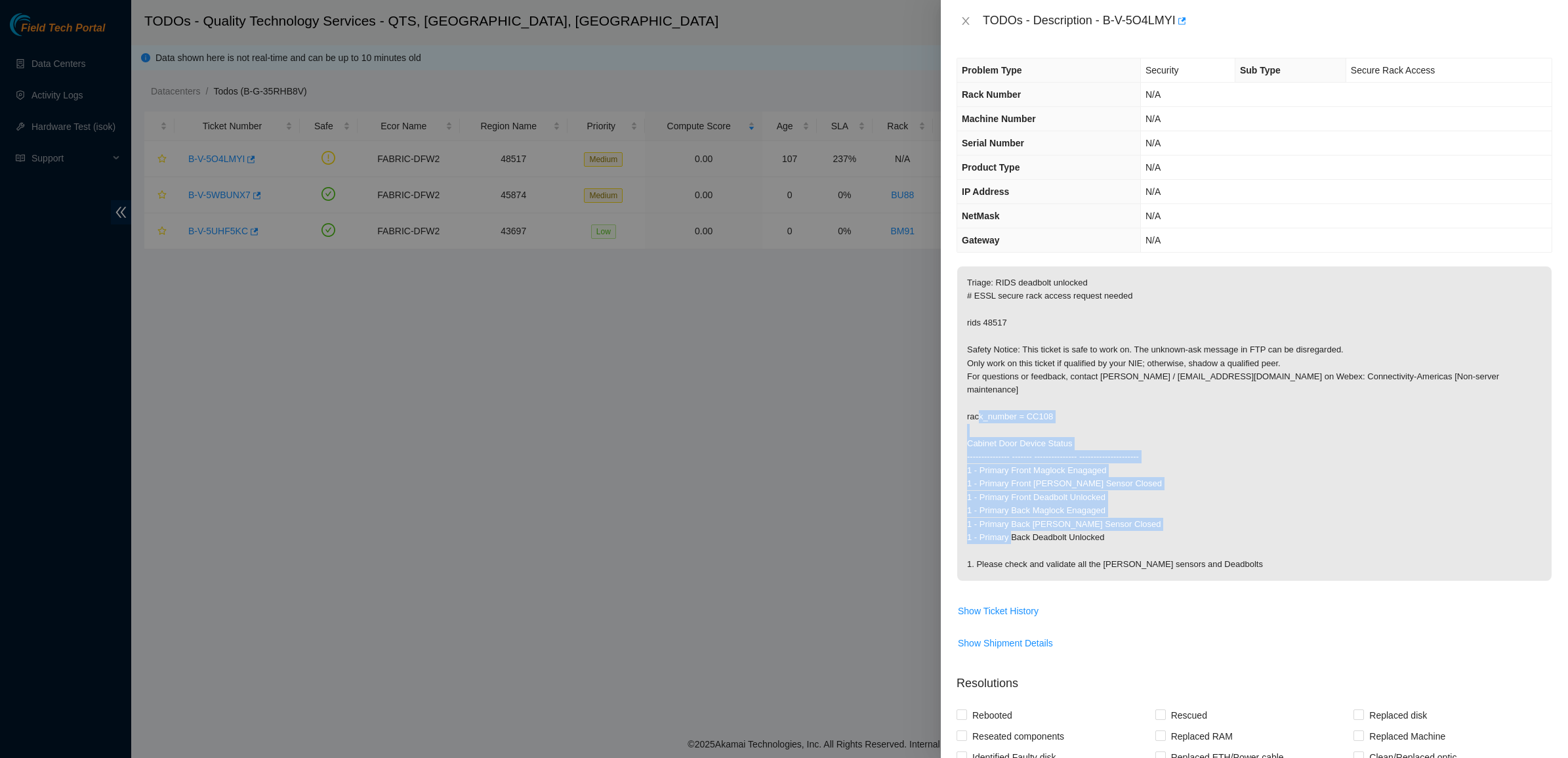
drag, startPoint x: 1086, startPoint y: 425, endPoint x: 1240, endPoint y: 540, distance: 192.2
click at [1240, 540] on p "Triage: RIDS deadbolt unlocked # ESSL secure rack access request needed rids 48…" at bounding box center [1254, 423] width 594 height 314
click at [1240, 541] on p "Triage: RIDS deadbolt unlocked # ESSL secure rack access request needed rids 48…" at bounding box center [1254, 423] width 594 height 314
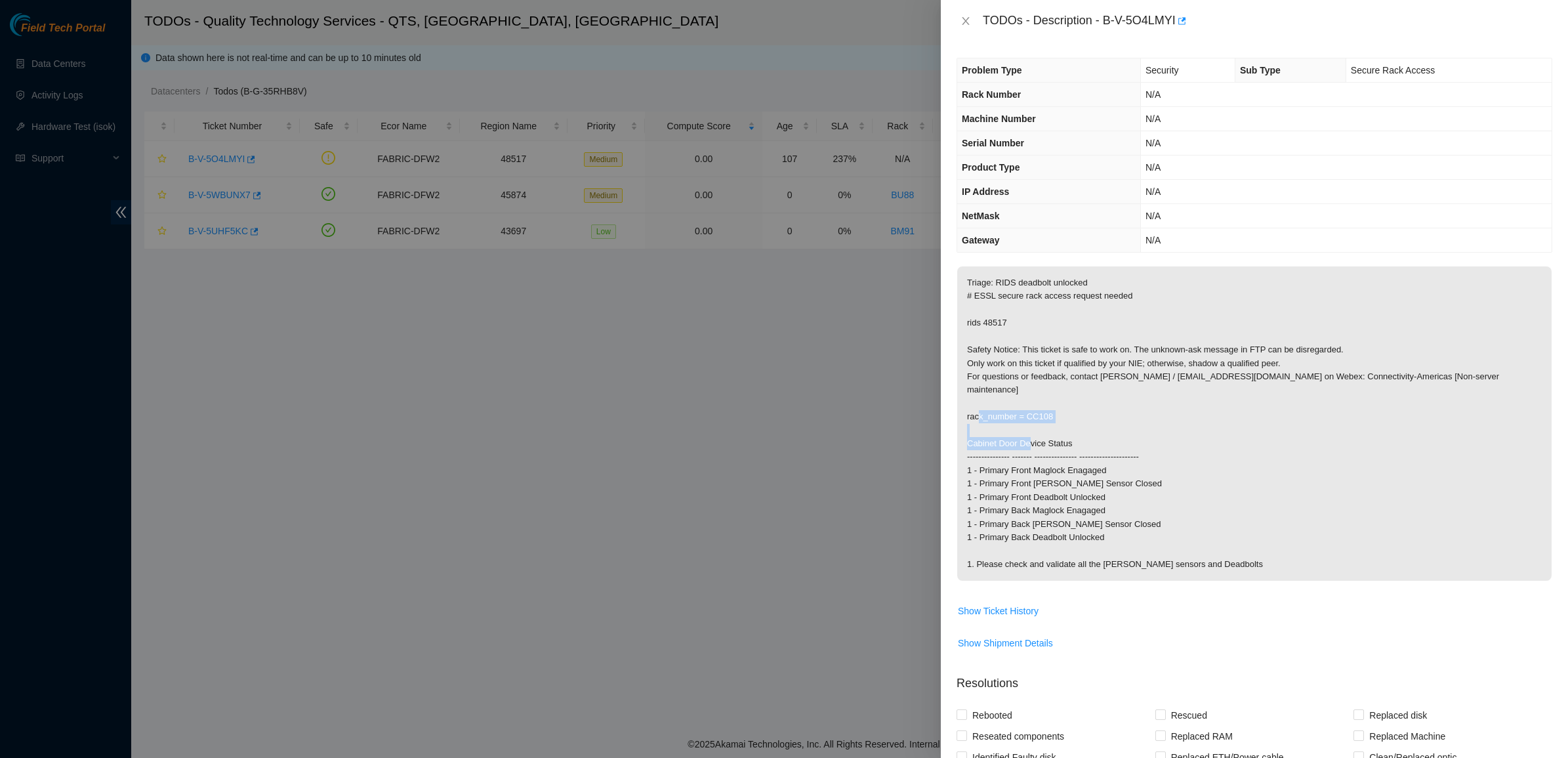
drag, startPoint x: 1240, startPoint y: 540, endPoint x: 1107, endPoint y: 382, distance: 206.5
click at [1107, 382] on p "Triage: RIDS deadbolt unlocked # ESSL secure rack access request needed rids 48…" at bounding box center [1254, 423] width 594 height 314
click at [965, 28] on div "TODOs - Description - B-V-5O4LMYI" at bounding box center [1255, 21] width 596 height 21
click at [965, 23] on icon "close" at bounding box center [965, 21] width 11 height 11
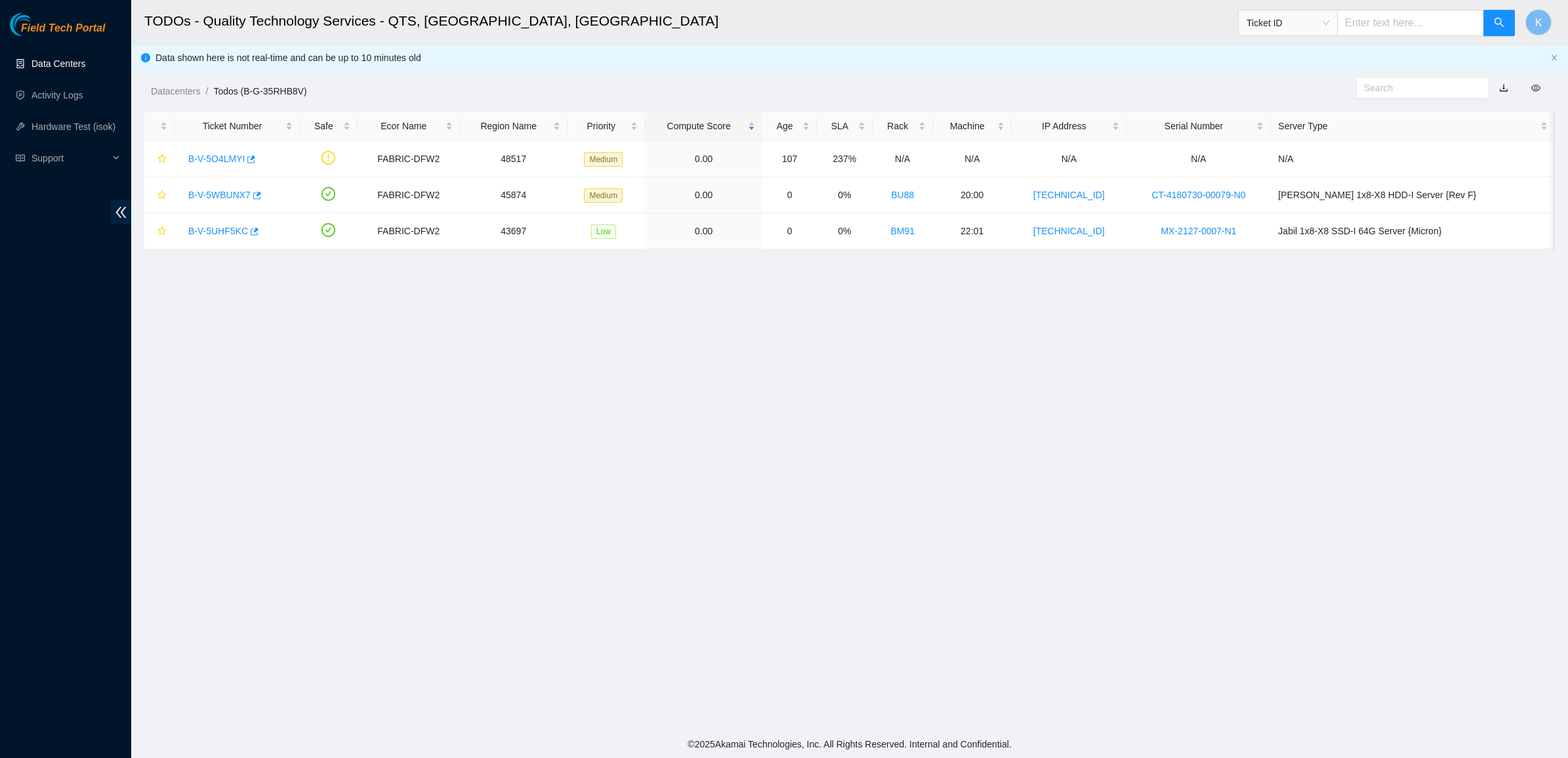
click at [84, 58] on link "Data Centers" at bounding box center [58, 63] width 54 height 11
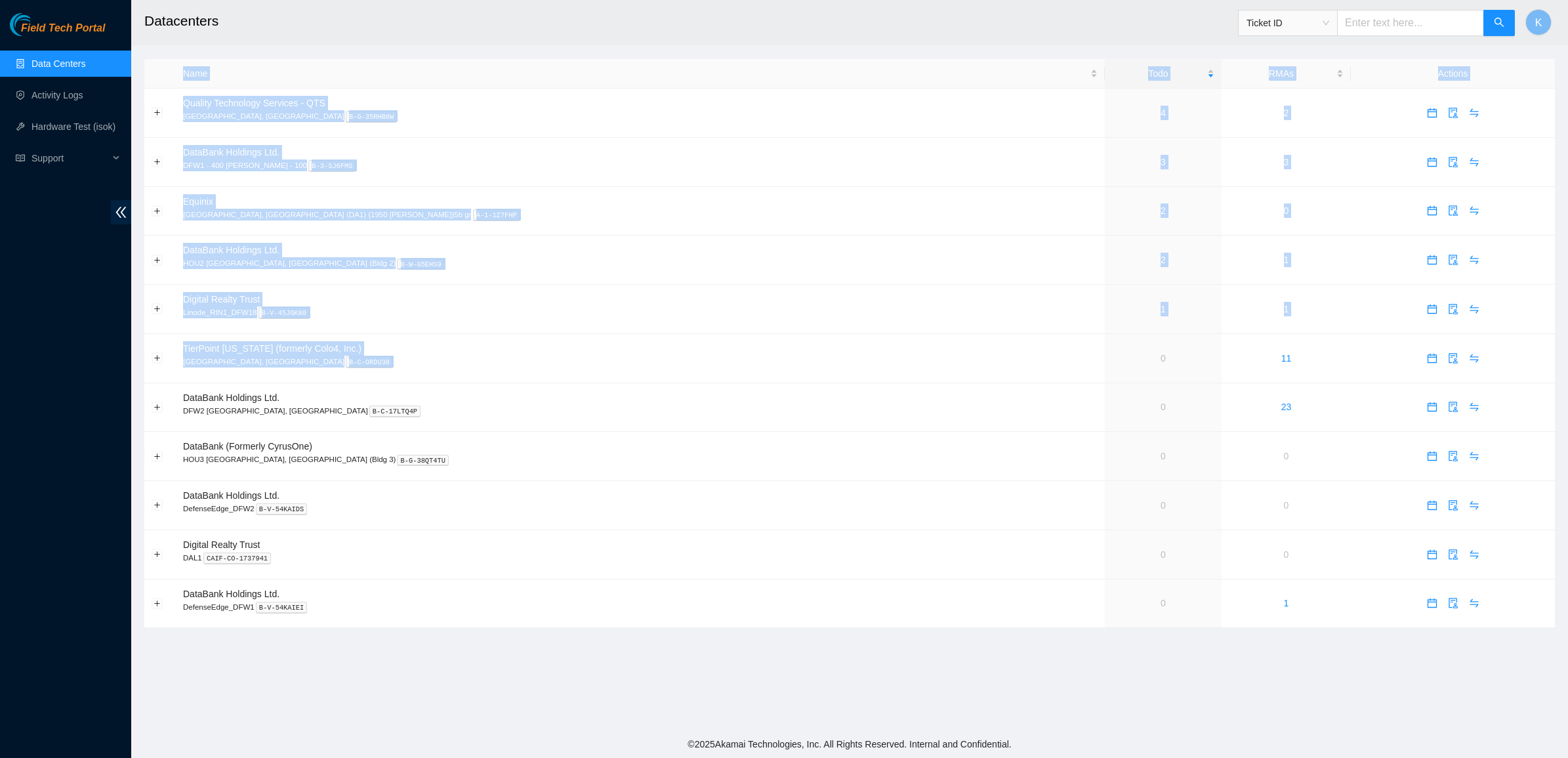
drag, startPoint x: 995, startPoint y: 356, endPoint x: 1146, endPoint y: 675, distance: 352.9
click at [1122, 683] on main "Datacenters Ticket ID K Name Todo RMAs Actions Quality Technology Services - QT…" at bounding box center [849, 365] width 1437 height 730
click at [1169, 674] on main "Datacenters Ticket ID K Name Todo RMAs Actions Quality Technology Services - QT…" at bounding box center [849, 365] width 1437 height 730
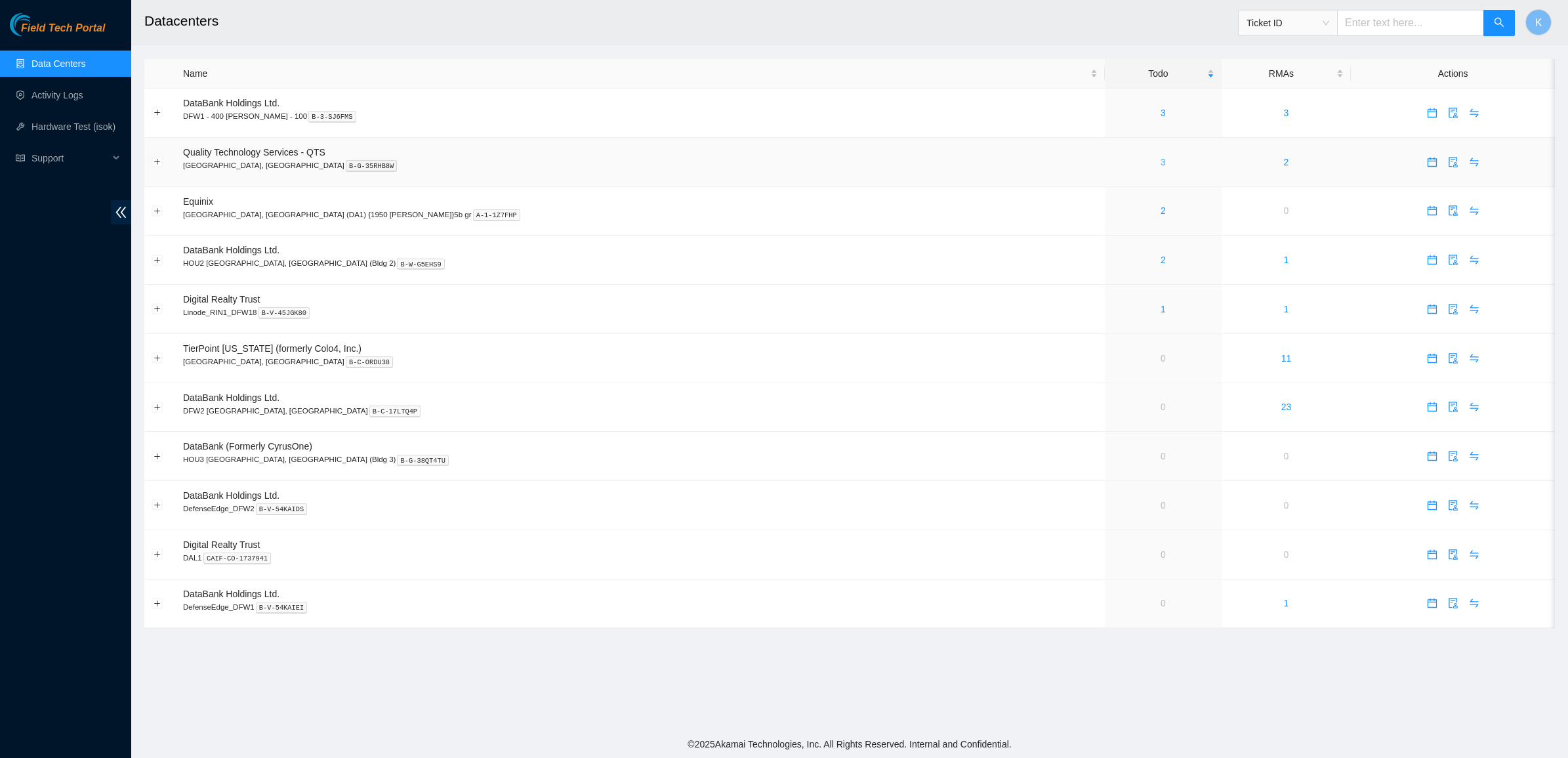
click at [1161, 165] on link "3" at bounding box center [1163, 162] width 5 height 11
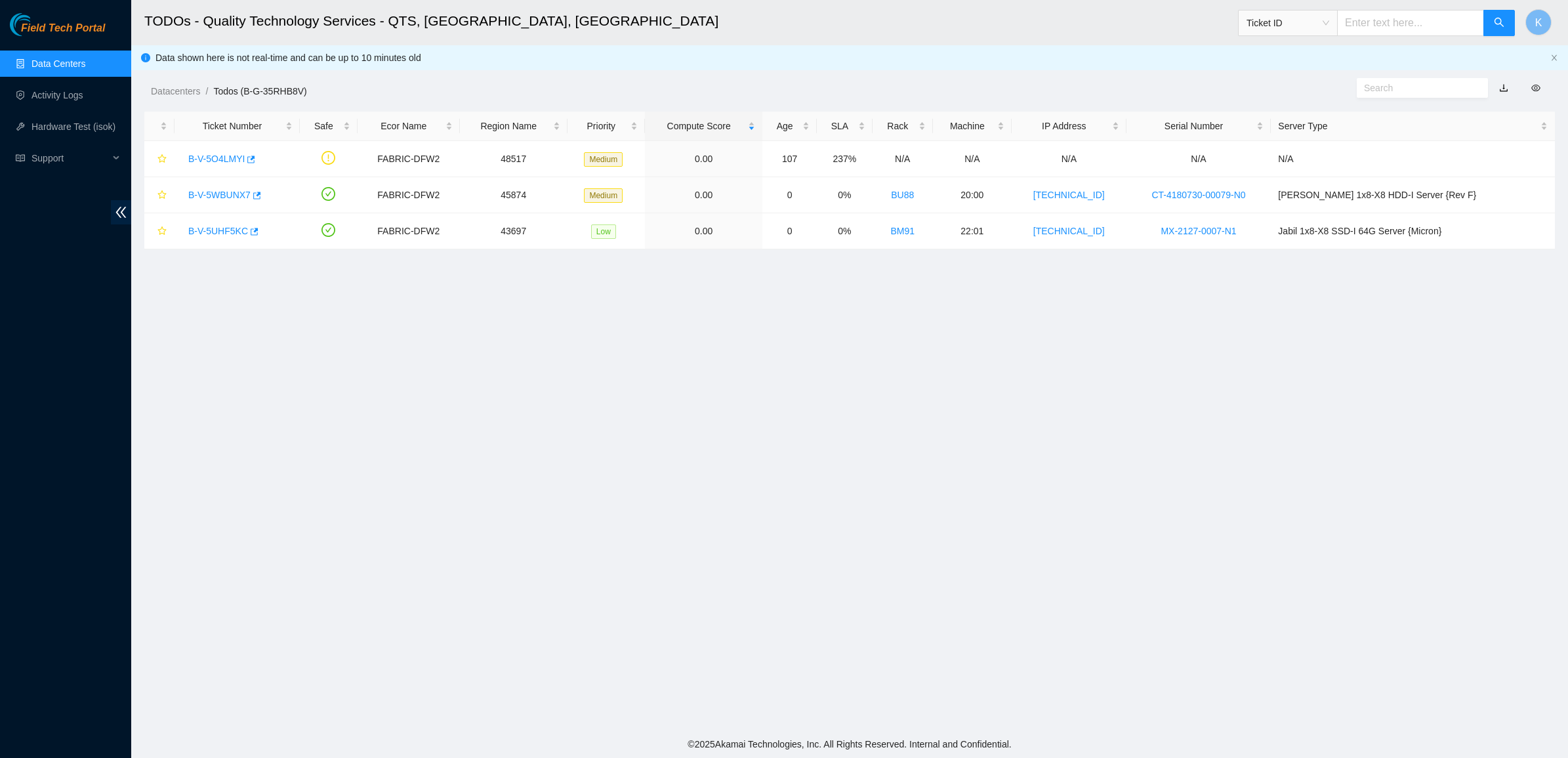
click at [430, 315] on main "TODOs - Quality Technology Services - QTS, [GEOGRAPHIC_DATA], [GEOGRAPHIC_DATA]…" at bounding box center [849, 365] width 1437 height 730
click at [50, 28] on span "Field Tech Portal" at bounding box center [63, 28] width 84 height 12
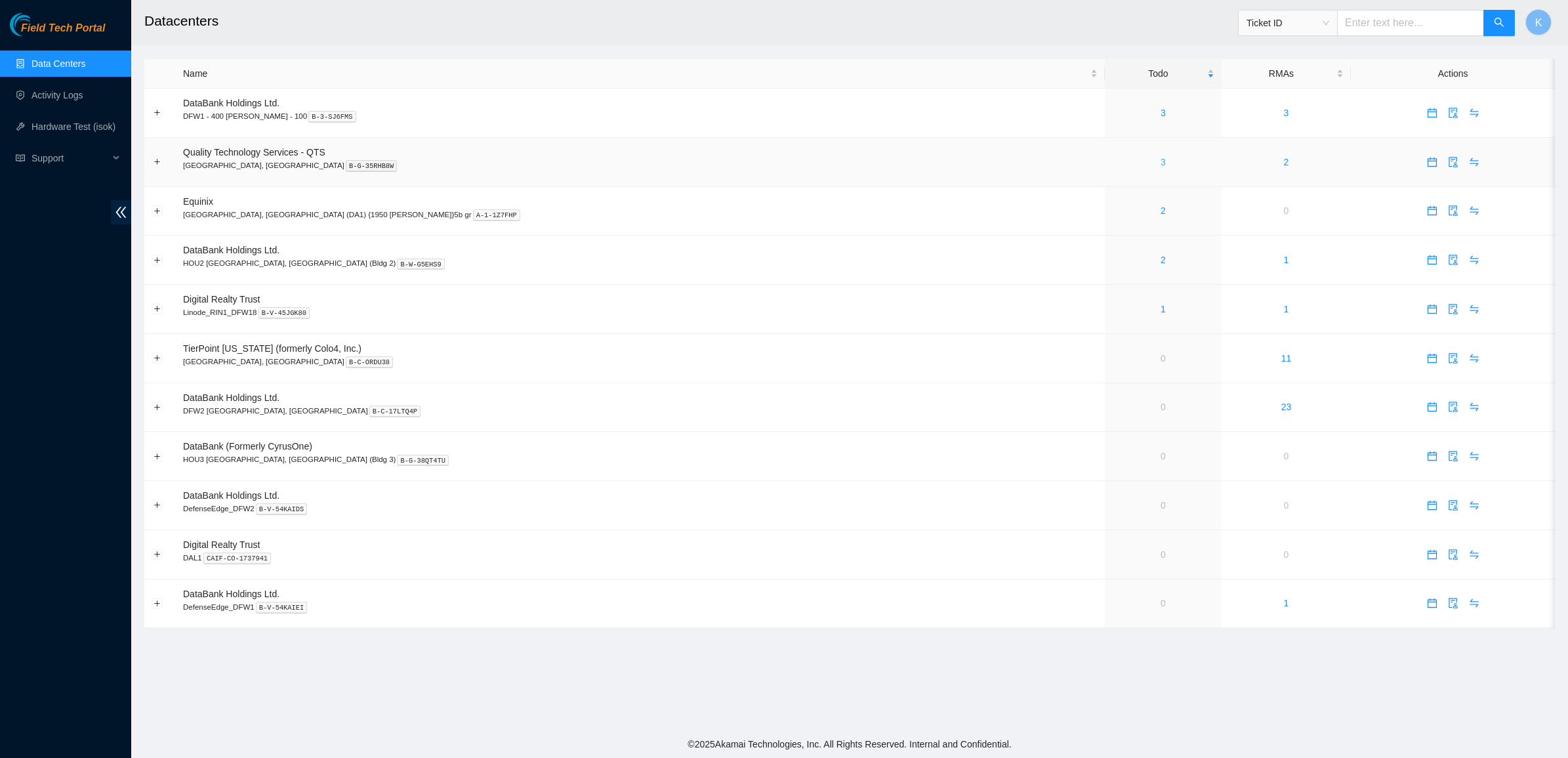
click at [1161, 157] on link "3" at bounding box center [1163, 162] width 5 height 11
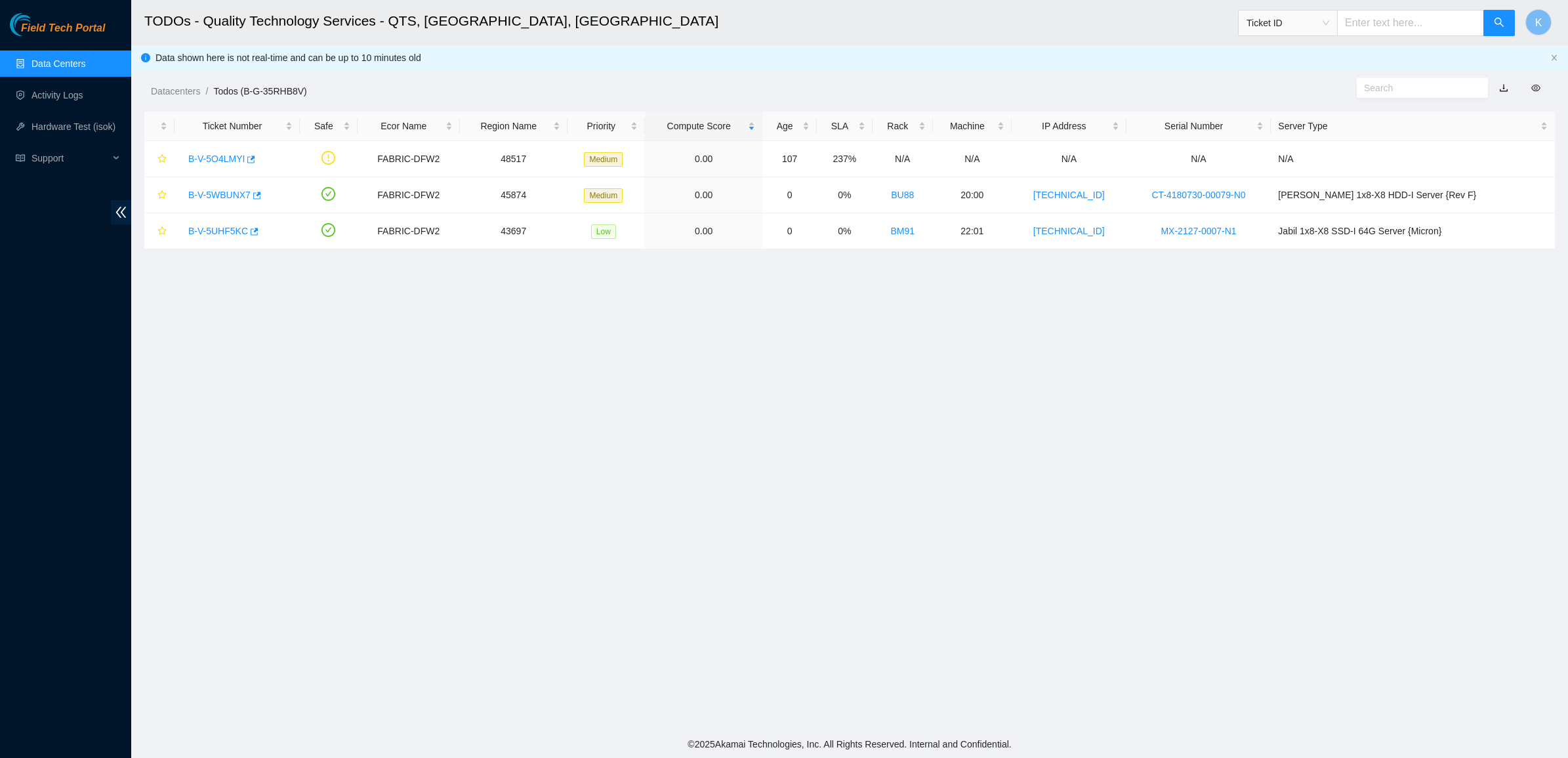
click at [71, 68] on link "Data Centers" at bounding box center [58, 63] width 54 height 11
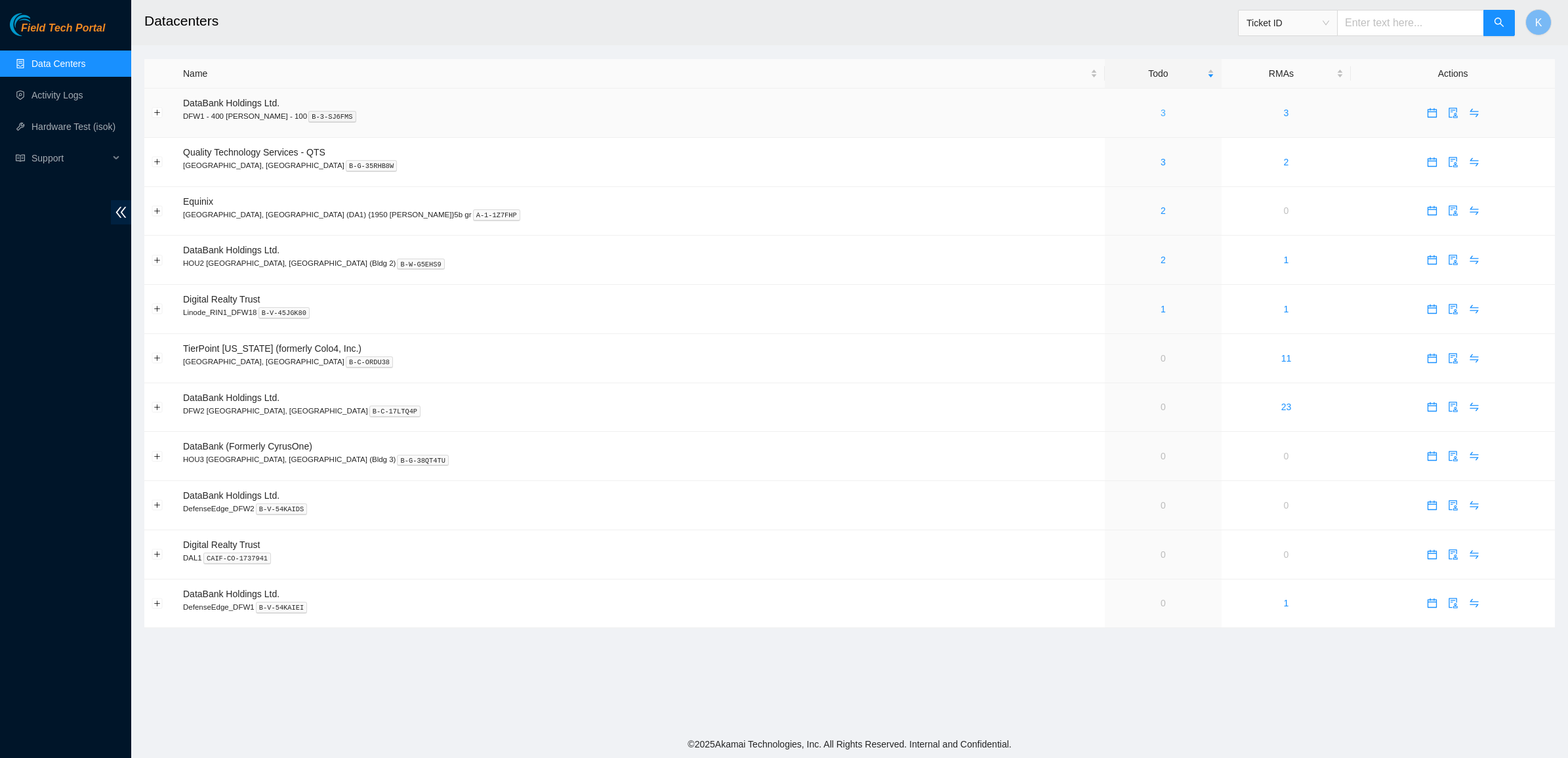
click at [1161, 110] on link "3" at bounding box center [1163, 113] width 5 height 11
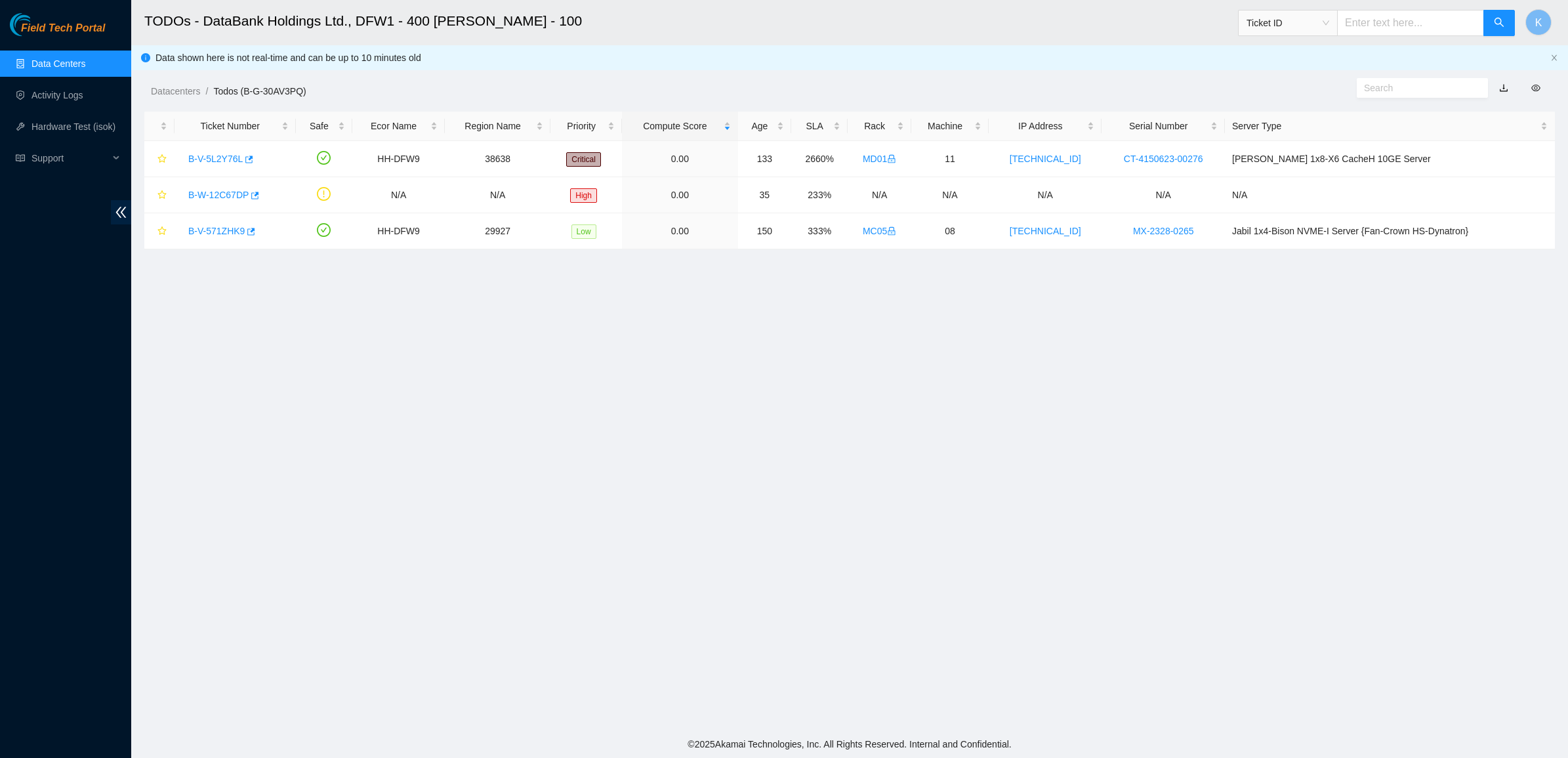
drag, startPoint x: 859, startPoint y: 274, endPoint x: 861, endPoint y: 316, distance: 42.0
click at [861, 316] on main "TODOs - DataBank Holdings Ltd., DFW1 - 400 [PERSON_NAME] - 100 Ticket ID K Data…" at bounding box center [849, 365] width 1437 height 730
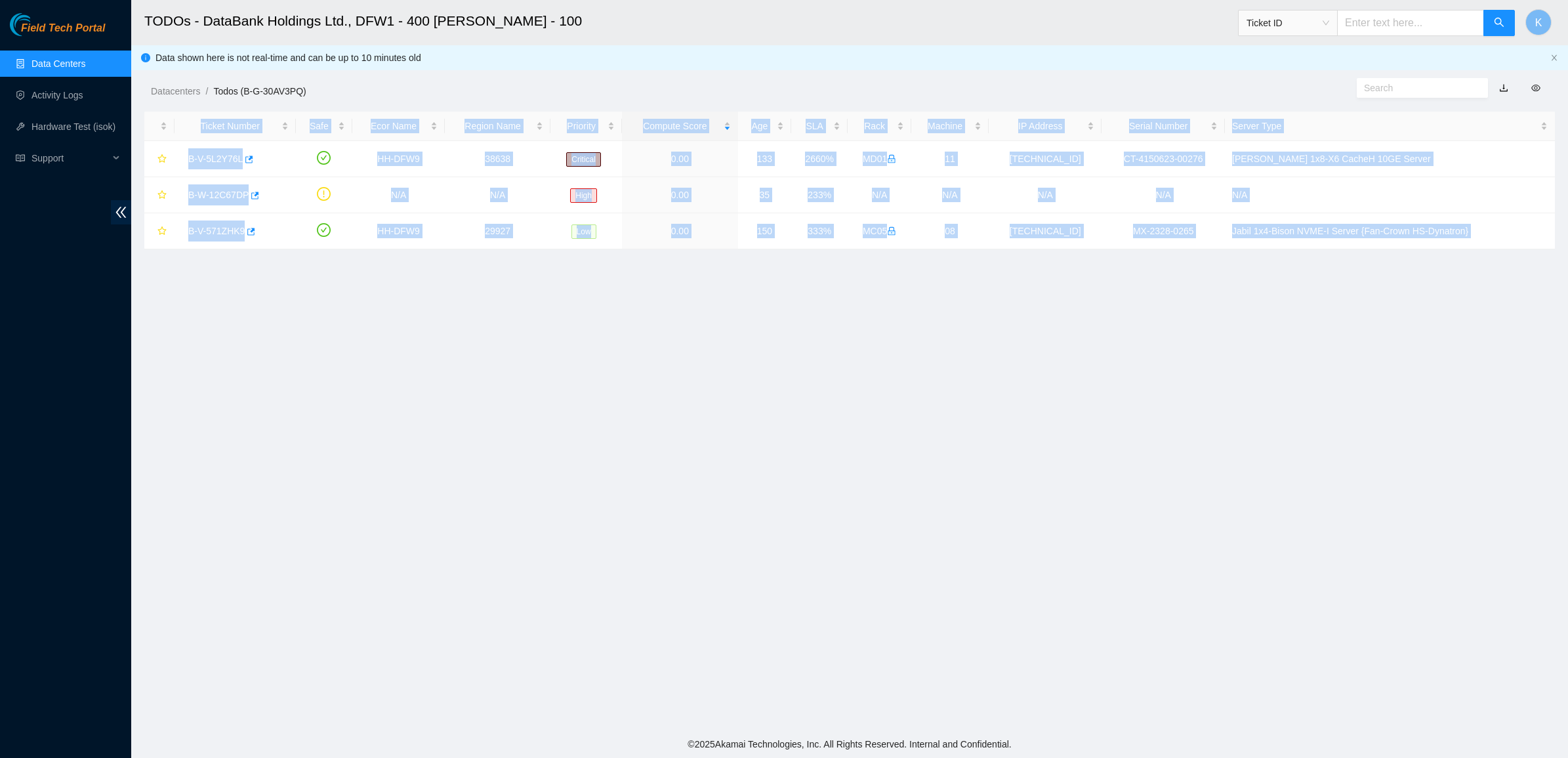
click at [861, 316] on main "TODOs - DataBank Holdings Ltd., DFW1 - 400 [PERSON_NAME] - 100 Ticket ID K Data…" at bounding box center [849, 365] width 1437 height 730
click at [1178, 316] on main "TODOs - DataBank Holdings Ltd., DFW1 - 400 [PERSON_NAME] - 100 Ticket ID K Data…" at bounding box center [849, 365] width 1437 height 730
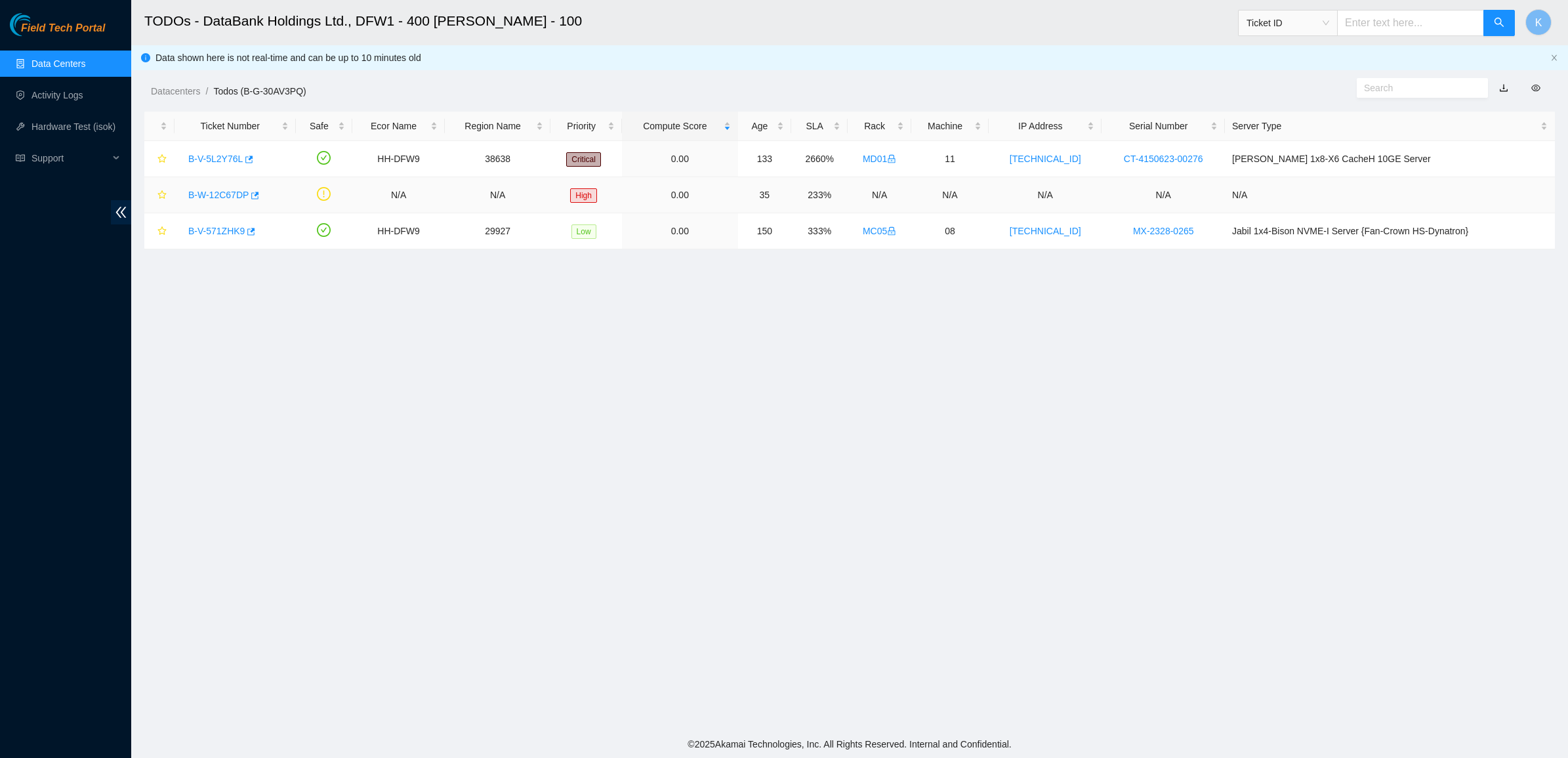
click at [237, 190] on link "B-W-12C67DP" at bounding box center [218, 194] width 61 height 11
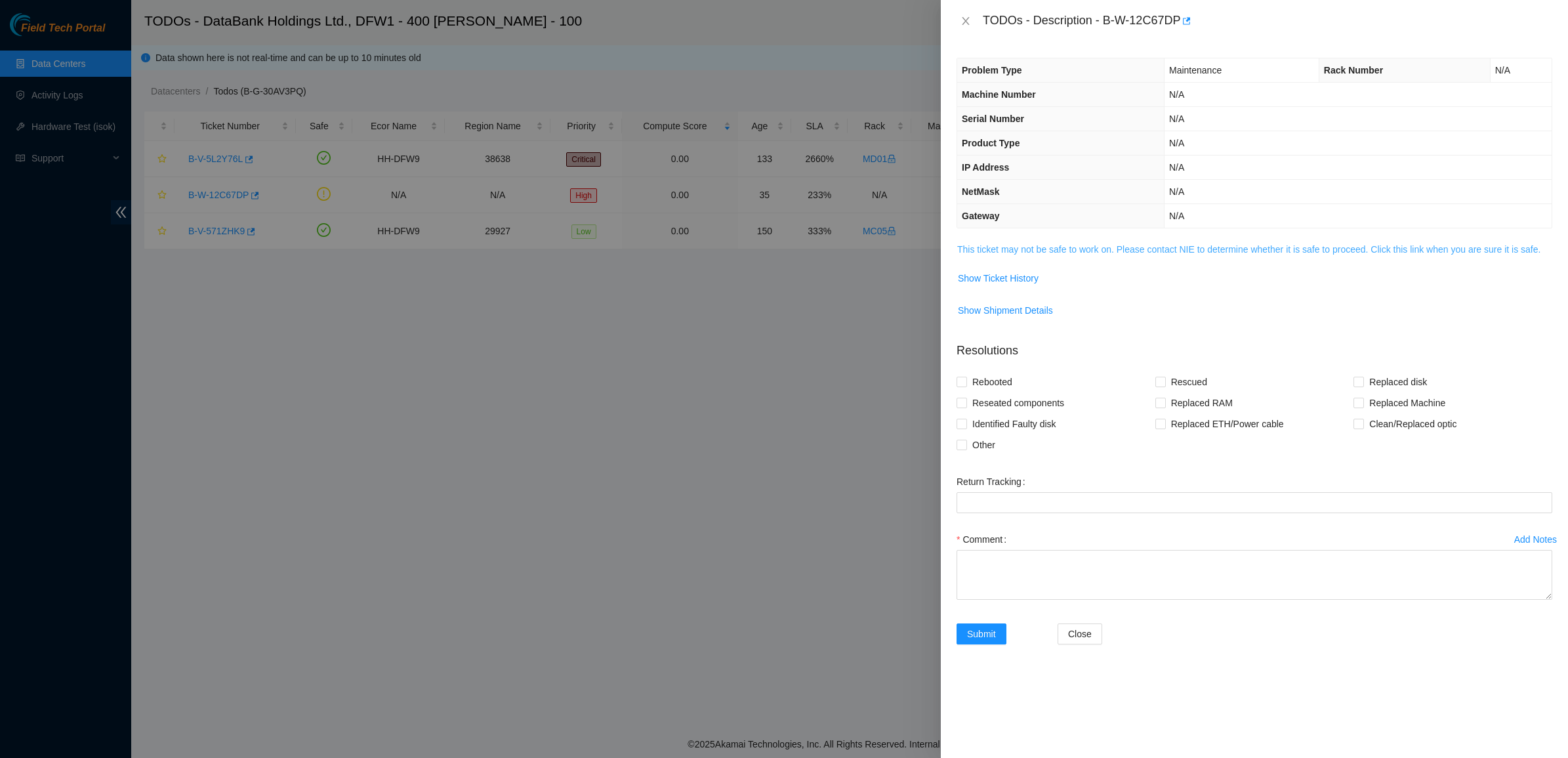
click at [1060, 250] on link "This ticket may not be safe to work on. Please contact NIE to determine whether…" at bounding box center [1248, 249] width 583 height 11
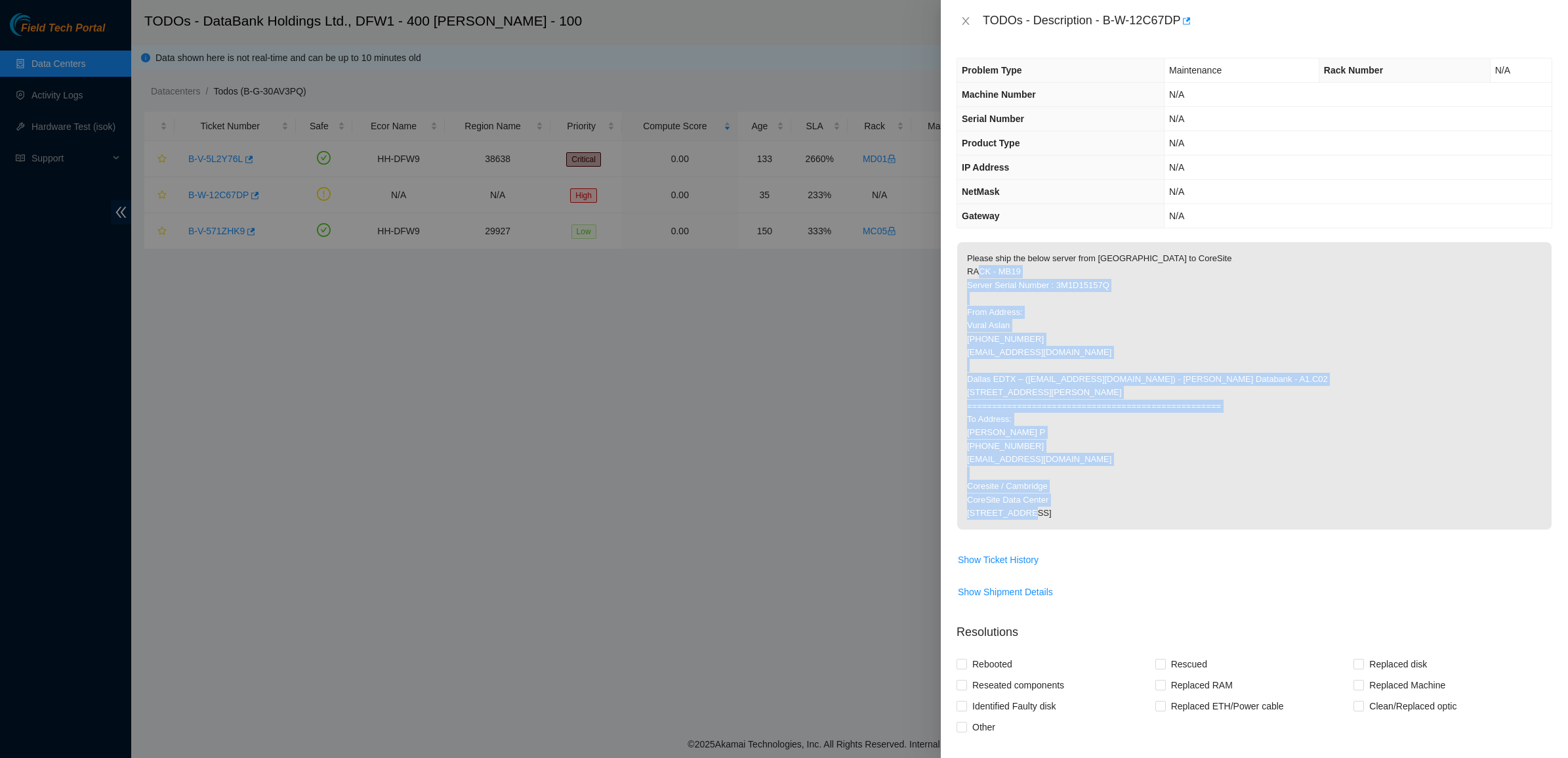
drag, startPoint x: 1028, startPoint y: 372, endPoint x: 1091, endPoint y: 561, distance: 199.2
click at [1091, 529] on p "Please ship the below server from [GEOGRAPHIC_DATA] to CoreSite RACK - MB19 Ser…" at bounding box center [1254, 385] width 594 height 287
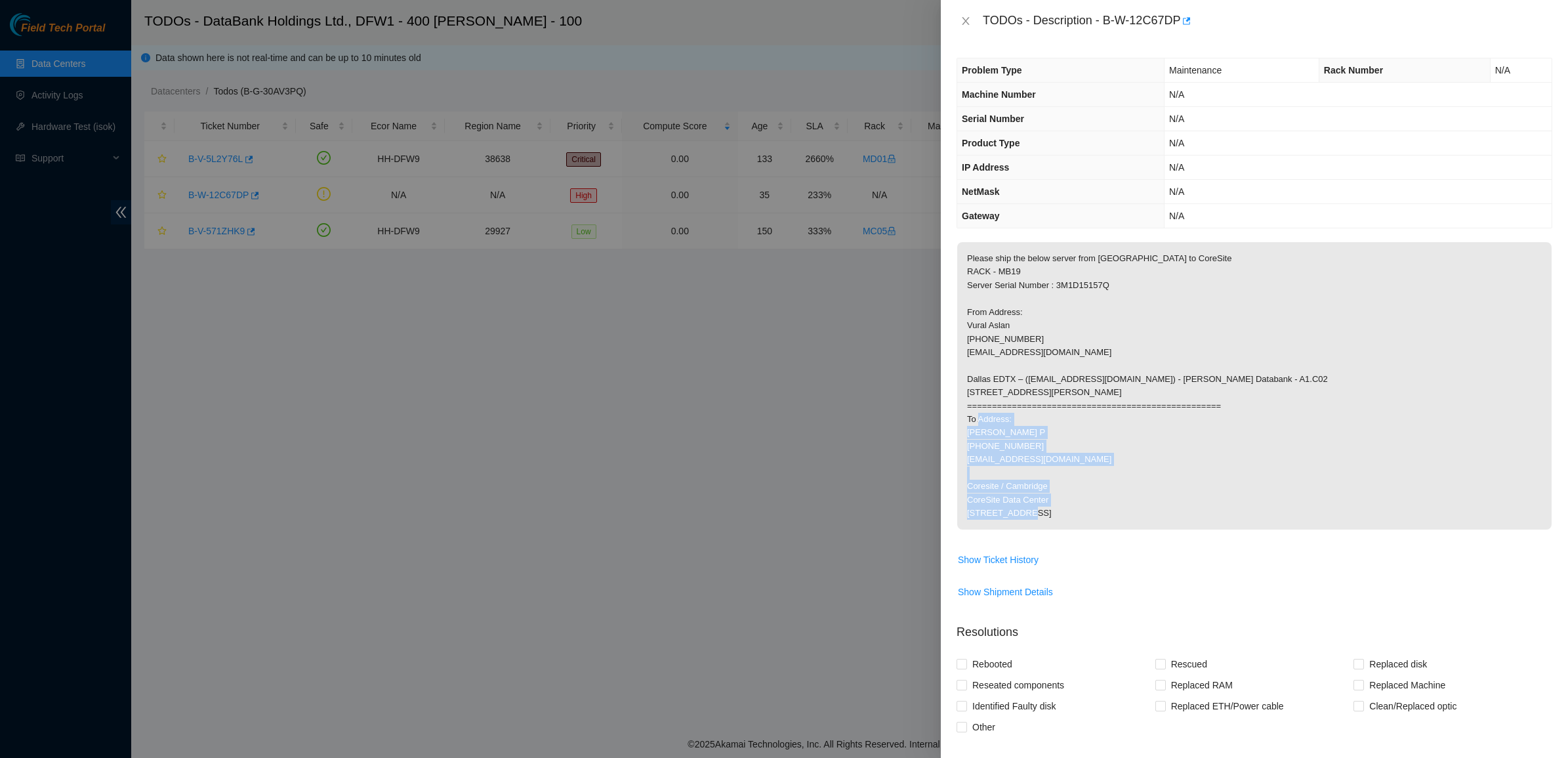
drag, startPoint x: 1091, startPoint y: 561, endPoint x: 1061, endPoint y: 381, distance: 182.5
click at [1061, 384] on p "Please ship the below server from [GEOGRAPHIC_DATA] to CoreSite RACK - MB19 Ser…" at bounding box center [1254, 385] width 594 height 287
click at [1061, 377] on p "Please ship the below server from [GEOGRAPHIC_DATA] to CoreSite RACK - MB19 Ser…" at bounding box center [1254, 385] width 594 height 287
click at [965, 26] on button "Close" at bounding box center [966, 21] width 19 height 12
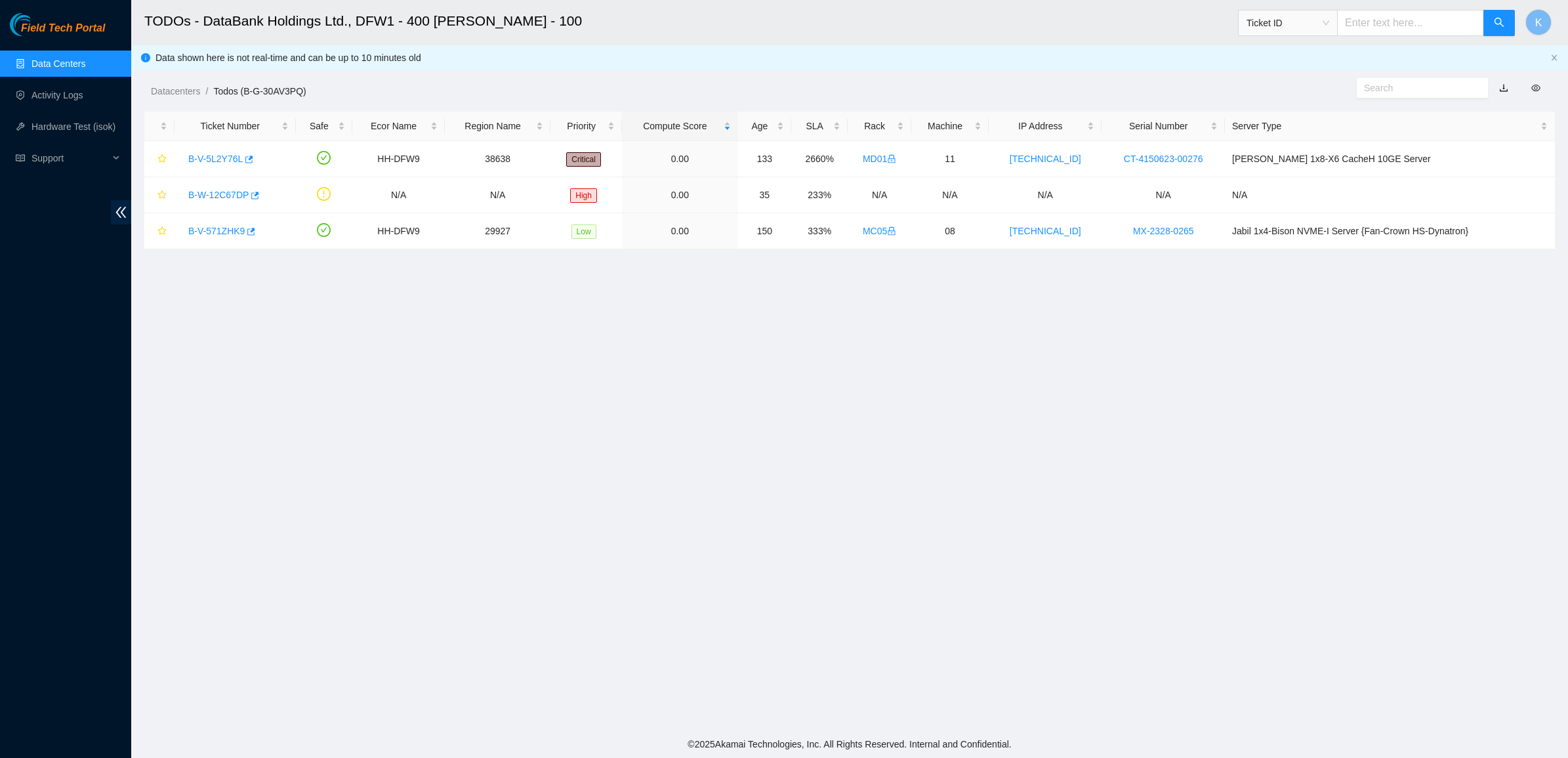
click at [863, 38] on h2 "TODOs - DataBank Holdings Ltd., DFW1 - 400 [PERSON_NAME] - 100" at bounding box center [684, 21] width 1079 height 42
click at [184, 162] on div "B-V-5L2Y76L" at bounding box center [235, 158] width 107 height 21
click at [197, 162] on link "B-V-5L2Y76L" at bounding box center [215, 158] width 54 height 11
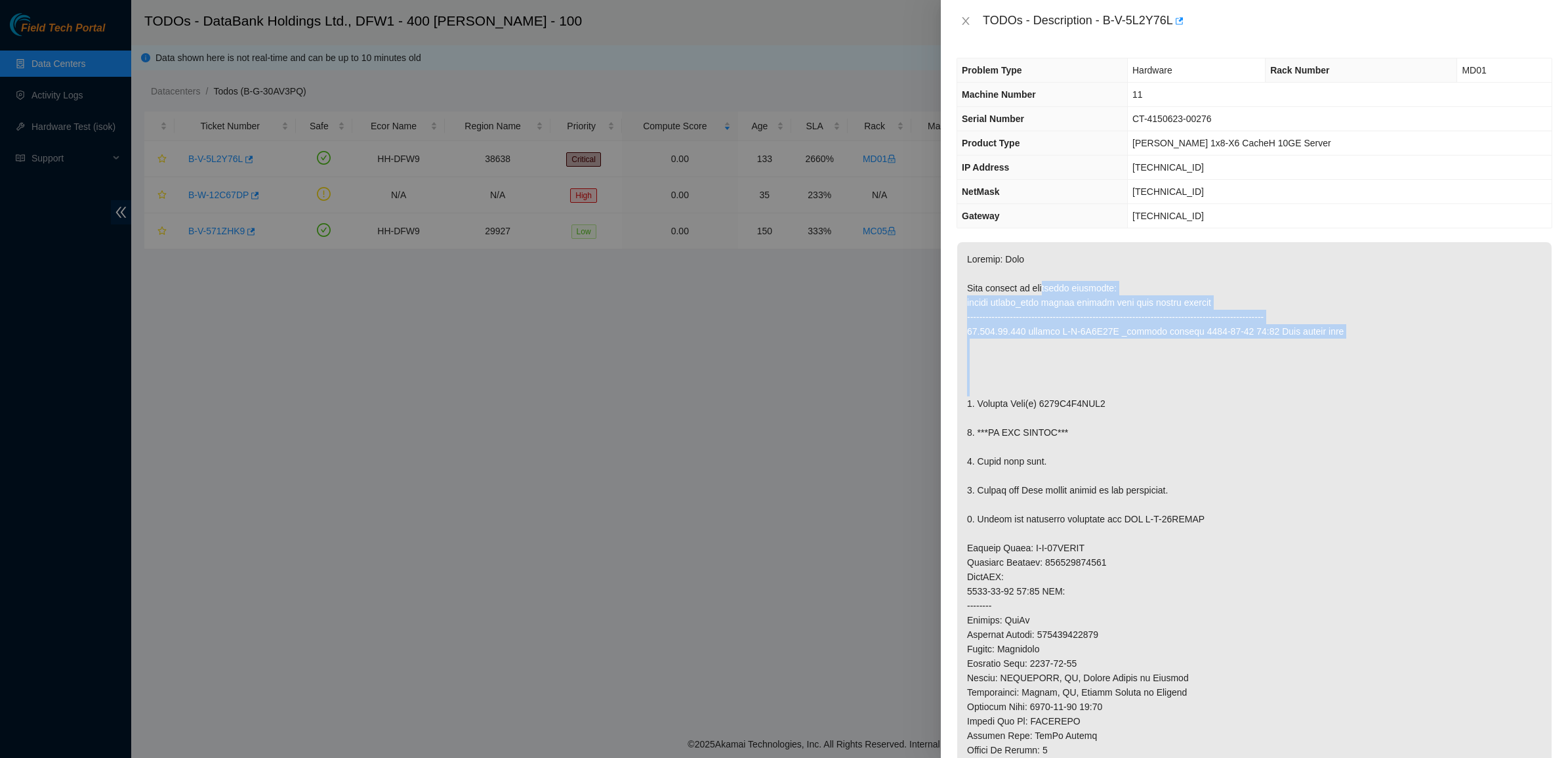
drag, startPoint x: 1044, startPoint y: 284, endPoint x: 1051, endPoint y: 342, distance: 58.4
click at [1051, 342] on p at bounding box center [1254, 576] width 594 height 669
drag, startPoint x: 1051, startPoint y: 342, endPoint x: 971, endPoint y: 292, distance: 94.3
click at [971, 292] on p at bounding box center [1254, 576] width 594 height 669
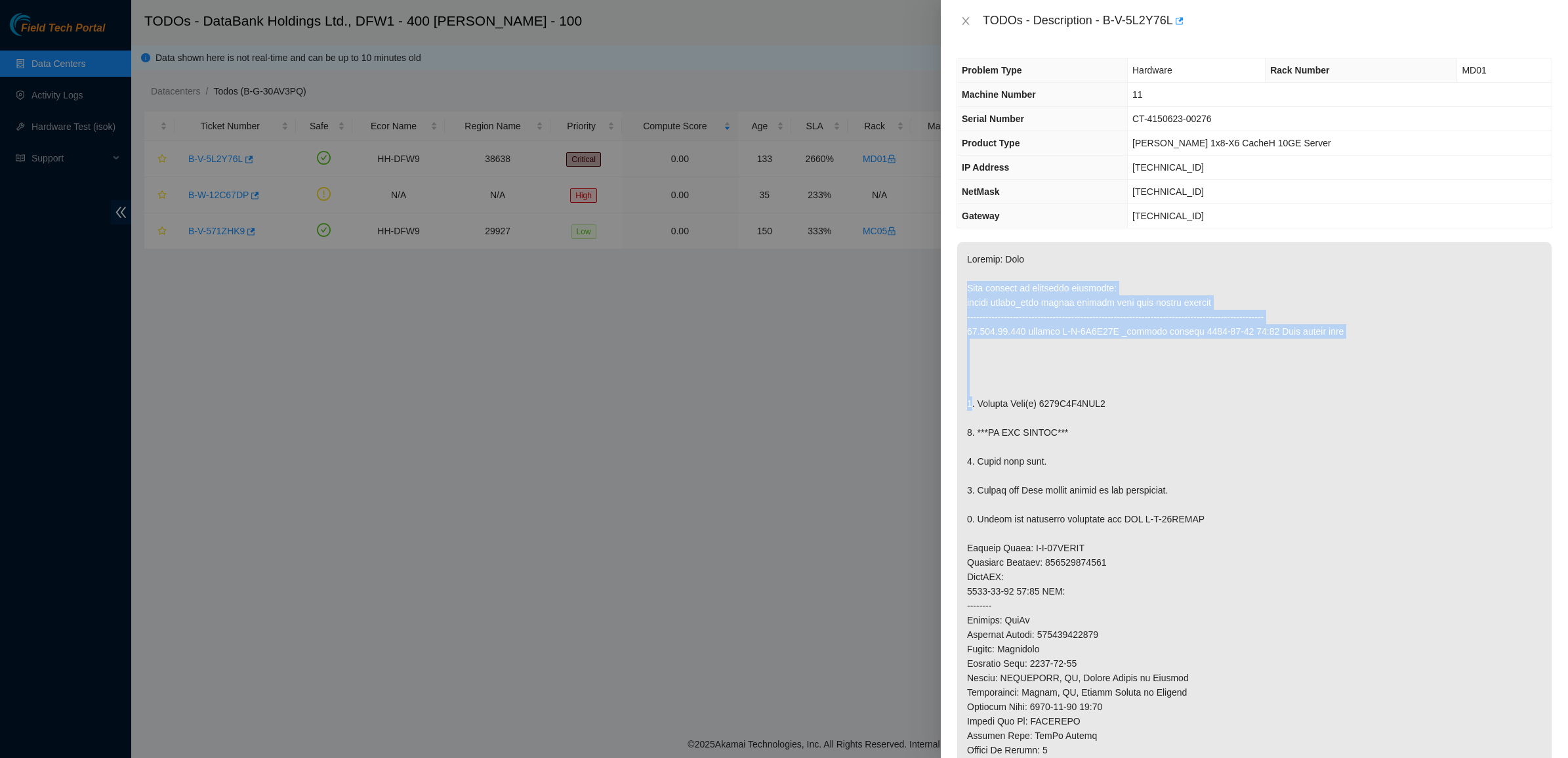
click at [971, 290] on p at bounding box center [1254, 576] width 594 height 669
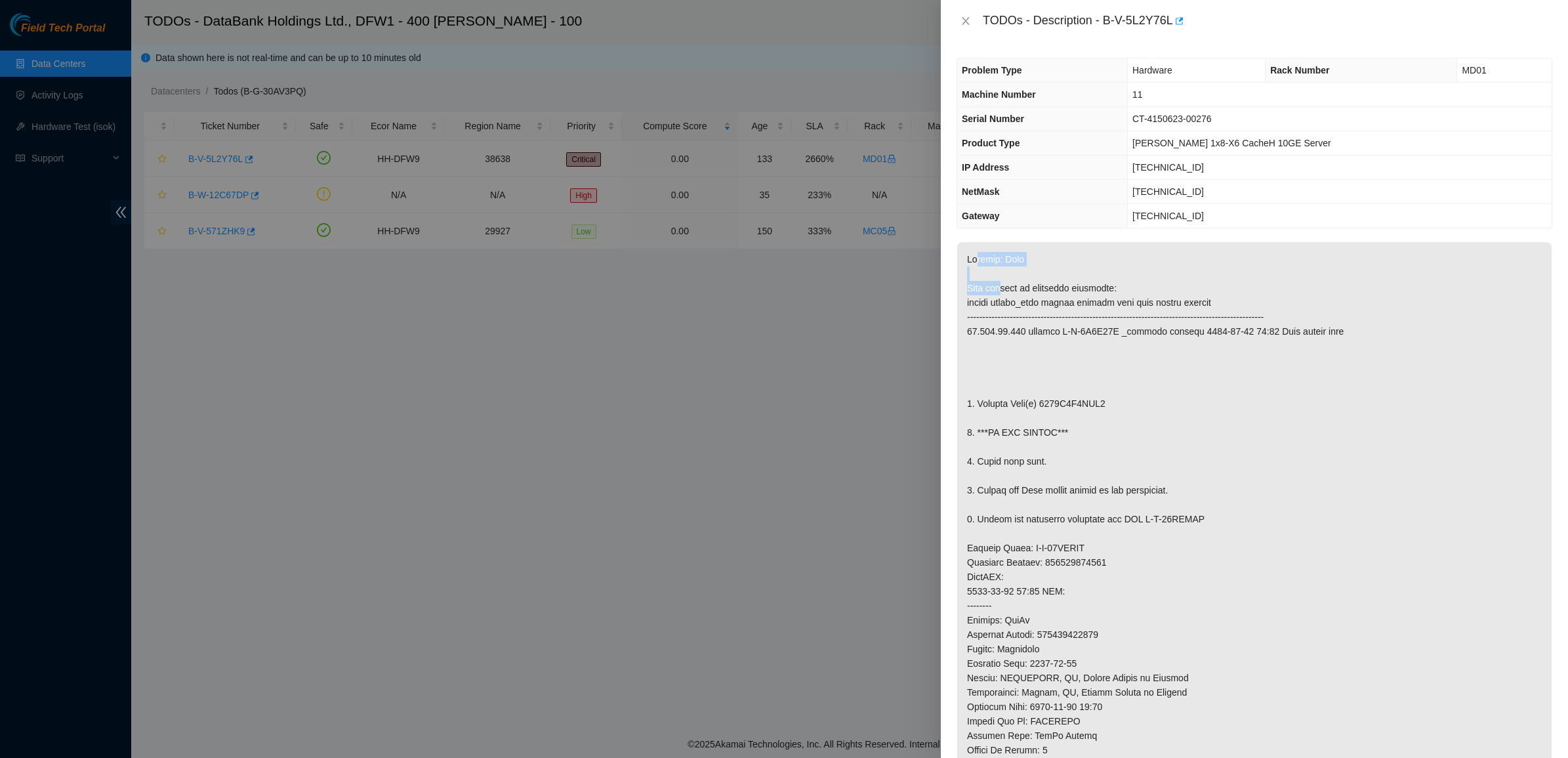
drag, startPoint x: 977, startPoint y: 266, endPoint x: 1002, endPoint y: 286, distance: 32.0
click at [1002, 286] on p at bounding box center [1254, 576] width 594 height 669
click at [1063, 484] on p at bounding box center [1254, 576] width 594 height 669
drag, startPoint x: 1061, startPoint y: 470, endPoint x: 1020, endPoint y: 395, distance: 85.5
click at [1020, 395] on p at bounding box center [1254, 576] width 594 height 669
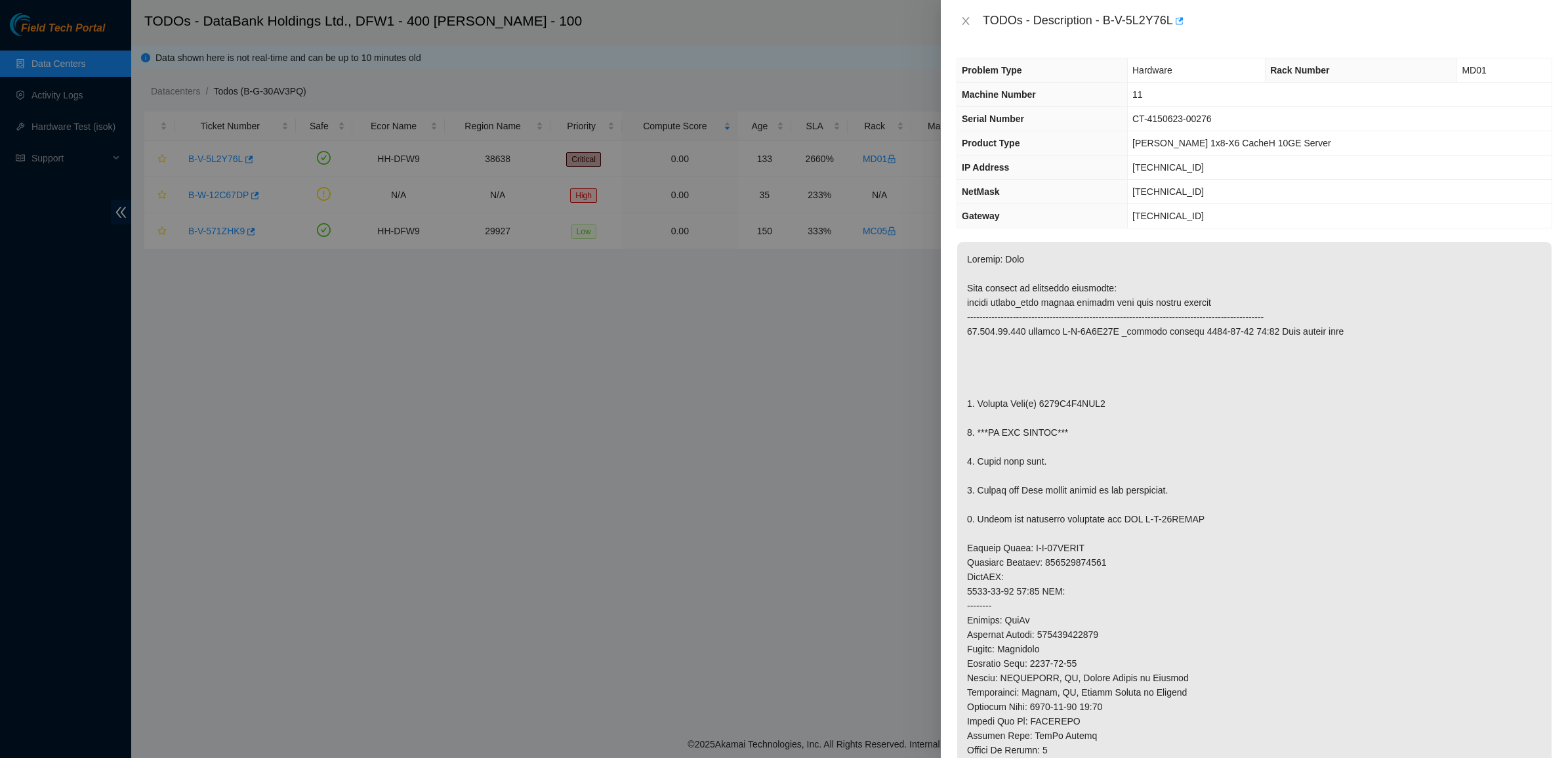
click at [1020, 395] on p at bounding box center [1254, 576] width 594 height 669
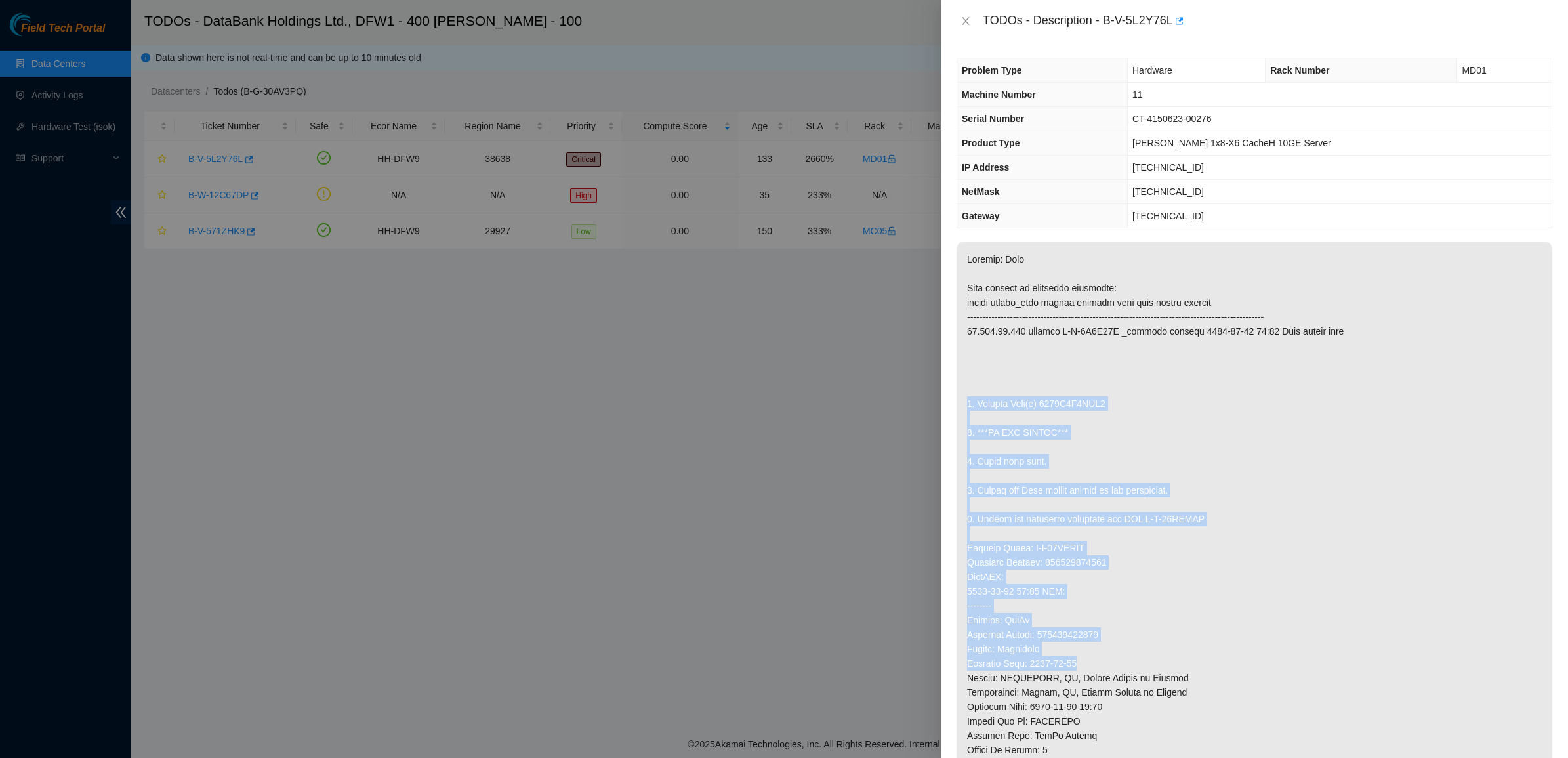
drag, startPoint x: 1020, startPoint y: 395, endPoint x: 1179, endPoint y: 667, distance: 315.1
click at [1179, 667] on p at bounding box center [1254, 576] width 594 height 669
drag, startPoint x: 1179, startPoint y: 667, endPoint x: 999, endPoint y: 341, distance: 372.4
click at [999, 341] on p at bounding box center [1254, 576] width 594 height 669
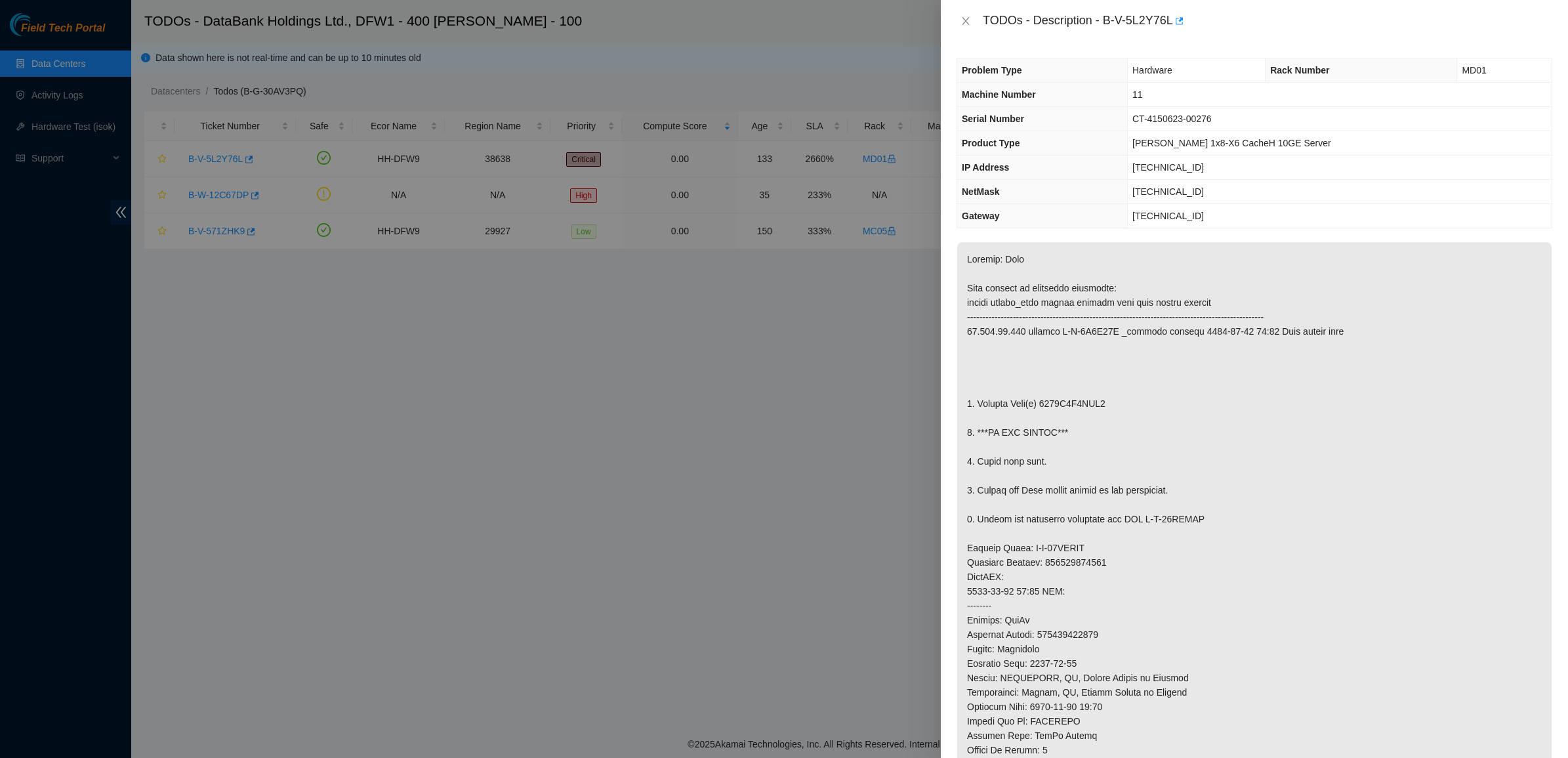
click at [999, 341] on p at bounding box center [1254, 576] width 594 height 669
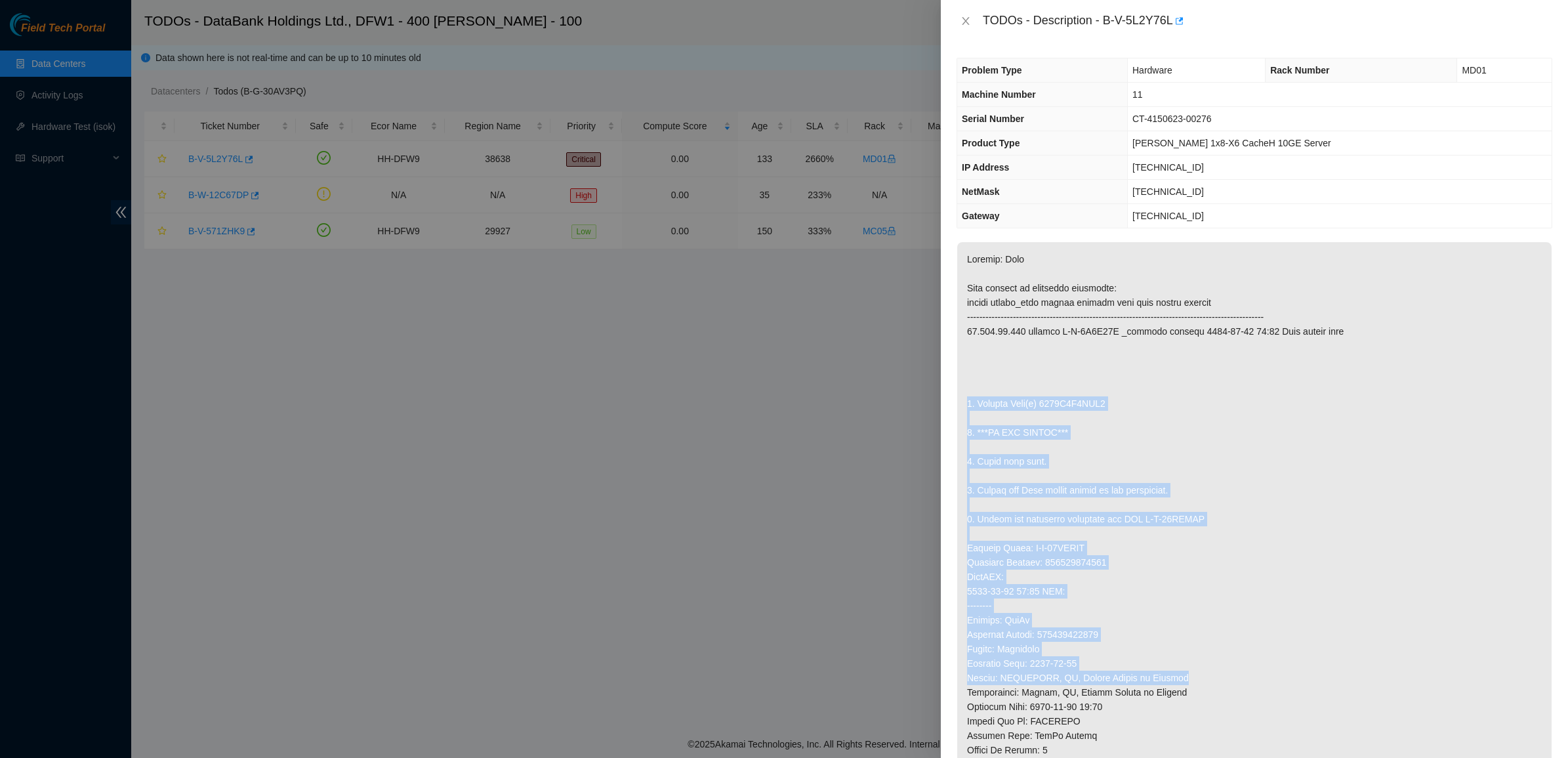
drag, startPoint x: 999, startPoint y: 341, endPoint x: 1146, endPoint y: 679, distance: 368.6
click at [1146, 679] on p at bounding box center [1254, 576] width 594 height 669
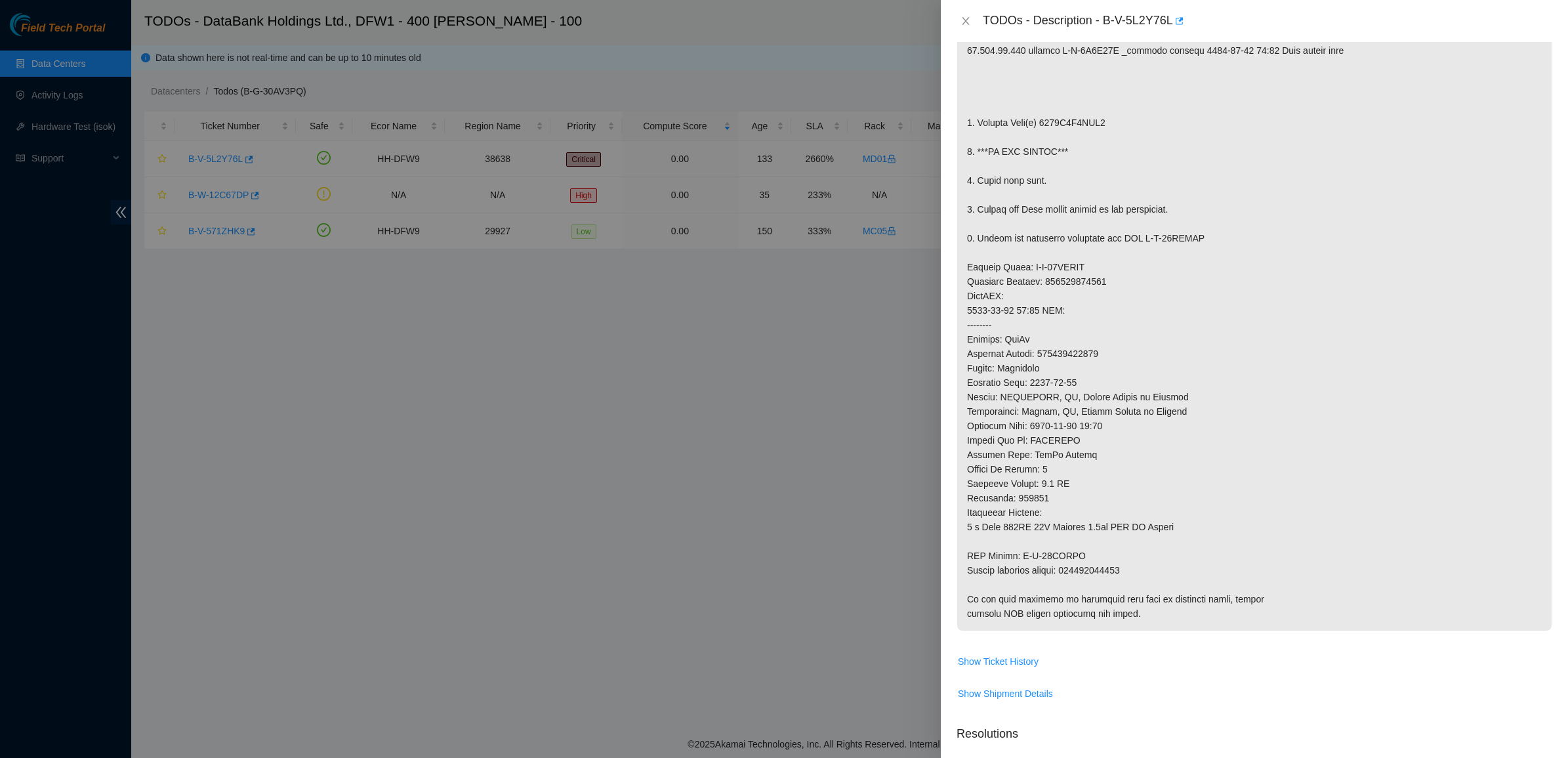
scroll to position [410, 0]
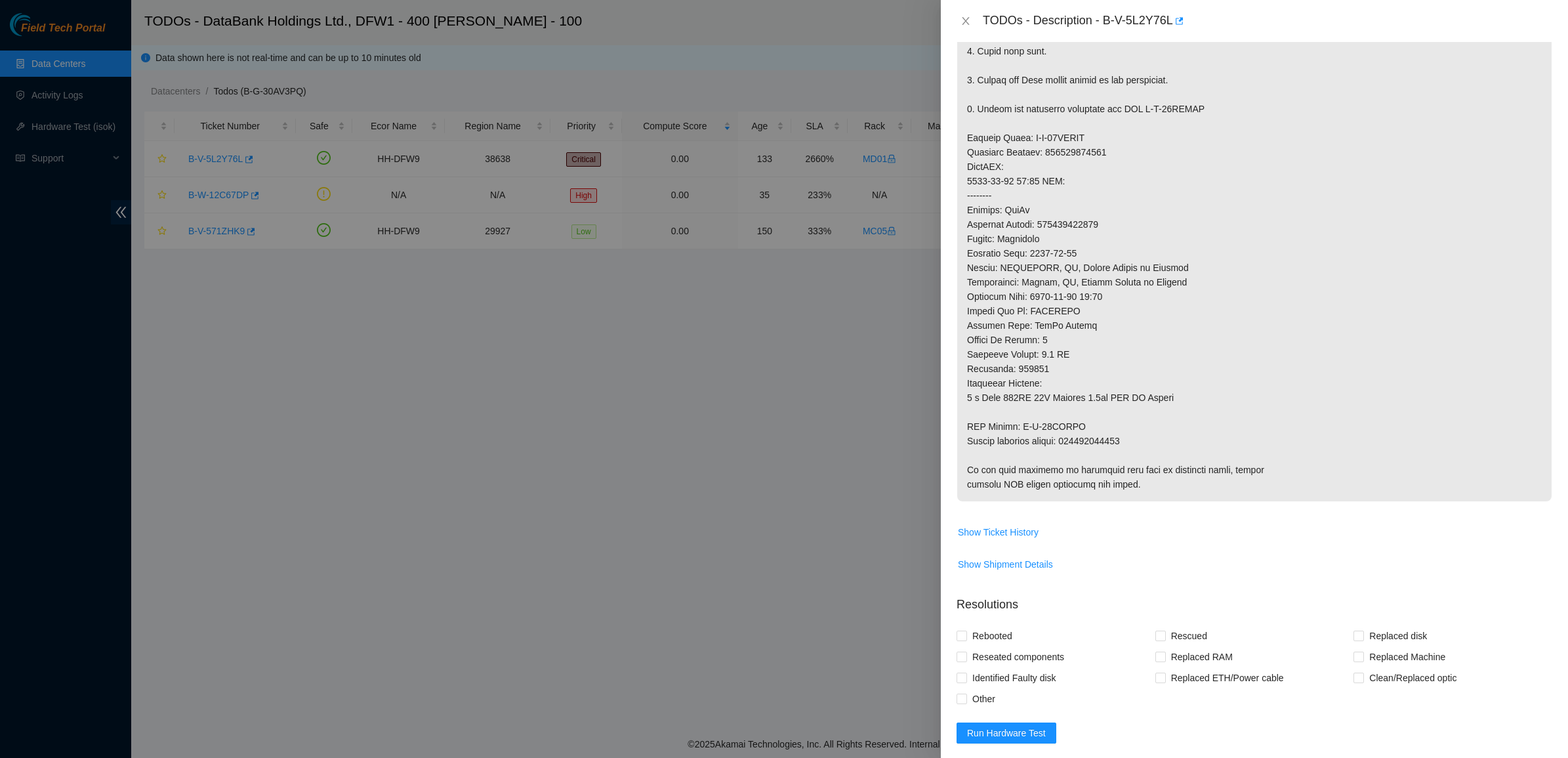
drag, startPoint x: 1132, startPoint y: 489, endPoint x: 1103, endPoint y: 435, distance: 61.3
click at [1103, 435] on span at bounding box center [1254, 171] width 594 height 678
click at [1099, 430] on p at bounding box center [1254, 166] width 594 height 669
click at [1008, 536] on span "Show Ticket History" at bounding box center [997, 532] width 81 height 14
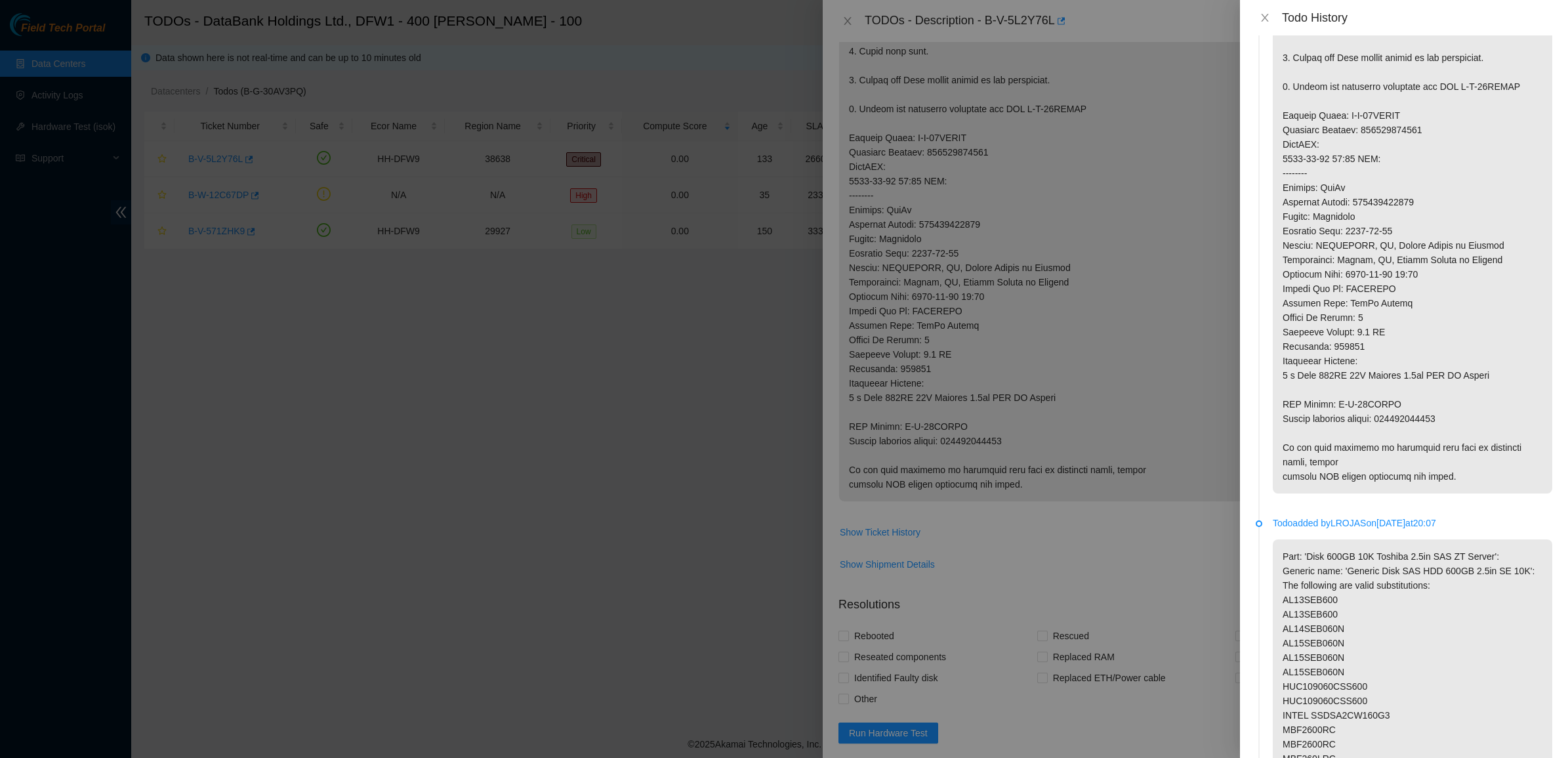
scroll to position [492, 0]
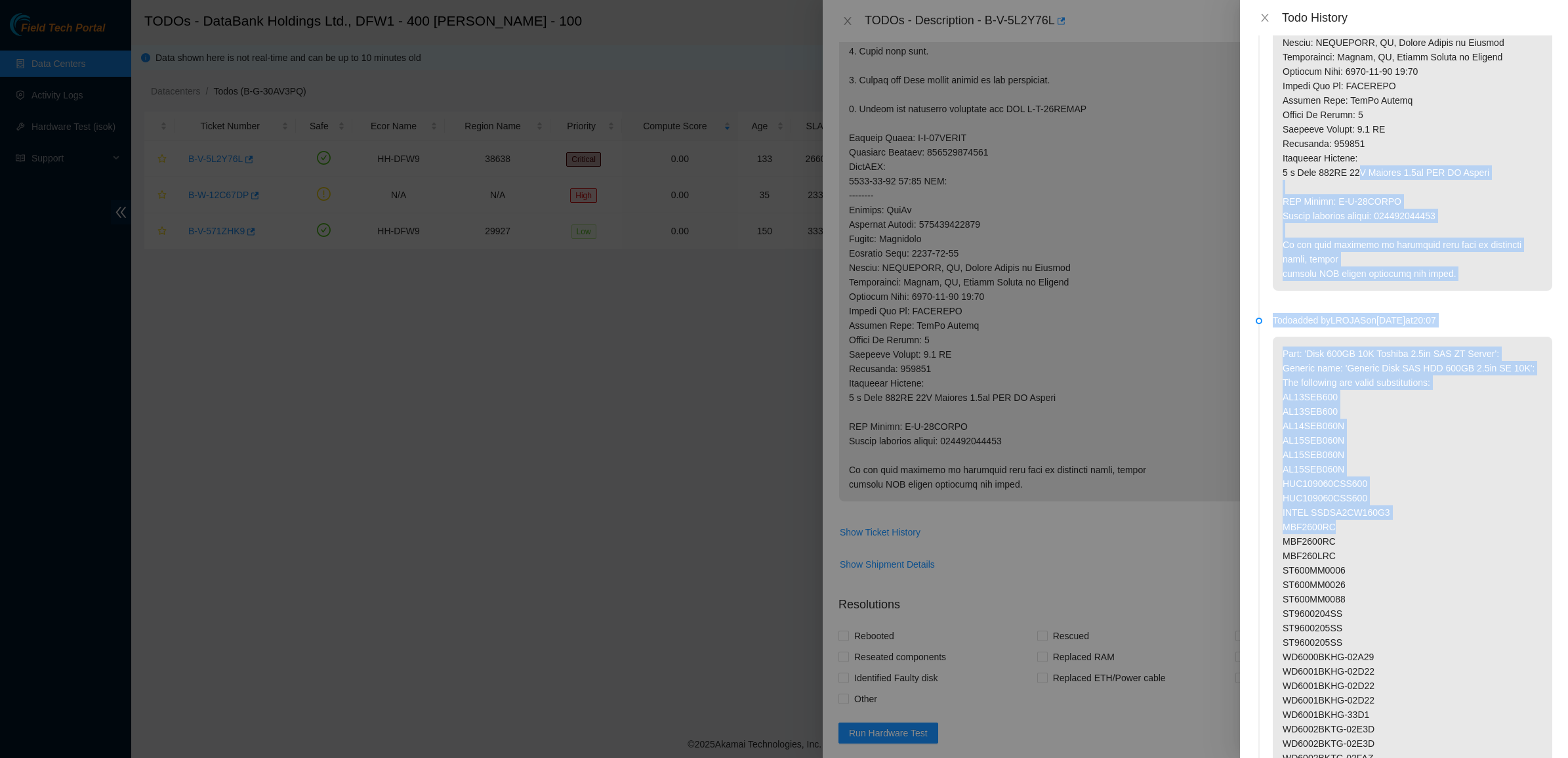
drag, startPoint x: 1354, startPoint y: 171, endPoint x: 1463, endPoint y: 519, distance: 364.7
click at [1464, 520] on ul "Todo added by LROJAS on 2025-05-19 at 20:07 Todo added by LROJAS on 2025-05-19 …" at bounding box center [1403, 658] width 296 height 2198
click at [1463, 519] on p "Part: 'Disk 600GB 10K Toshiba 2.5in SAS ZT Server': Generic name: 'Generic Disk…" at bounding box center [1412, 562] width 279 height 452
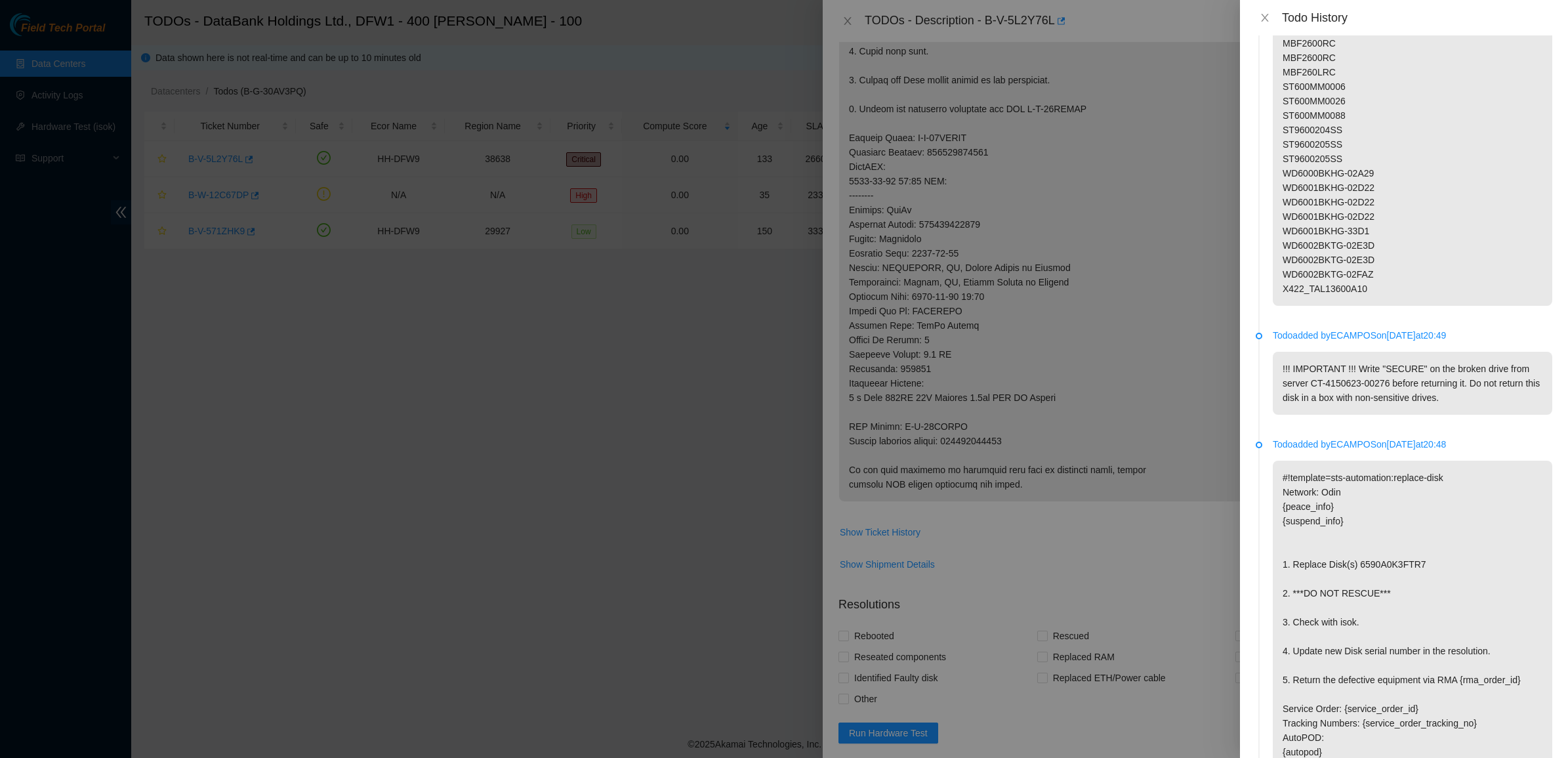
scroll to position [984, 0]
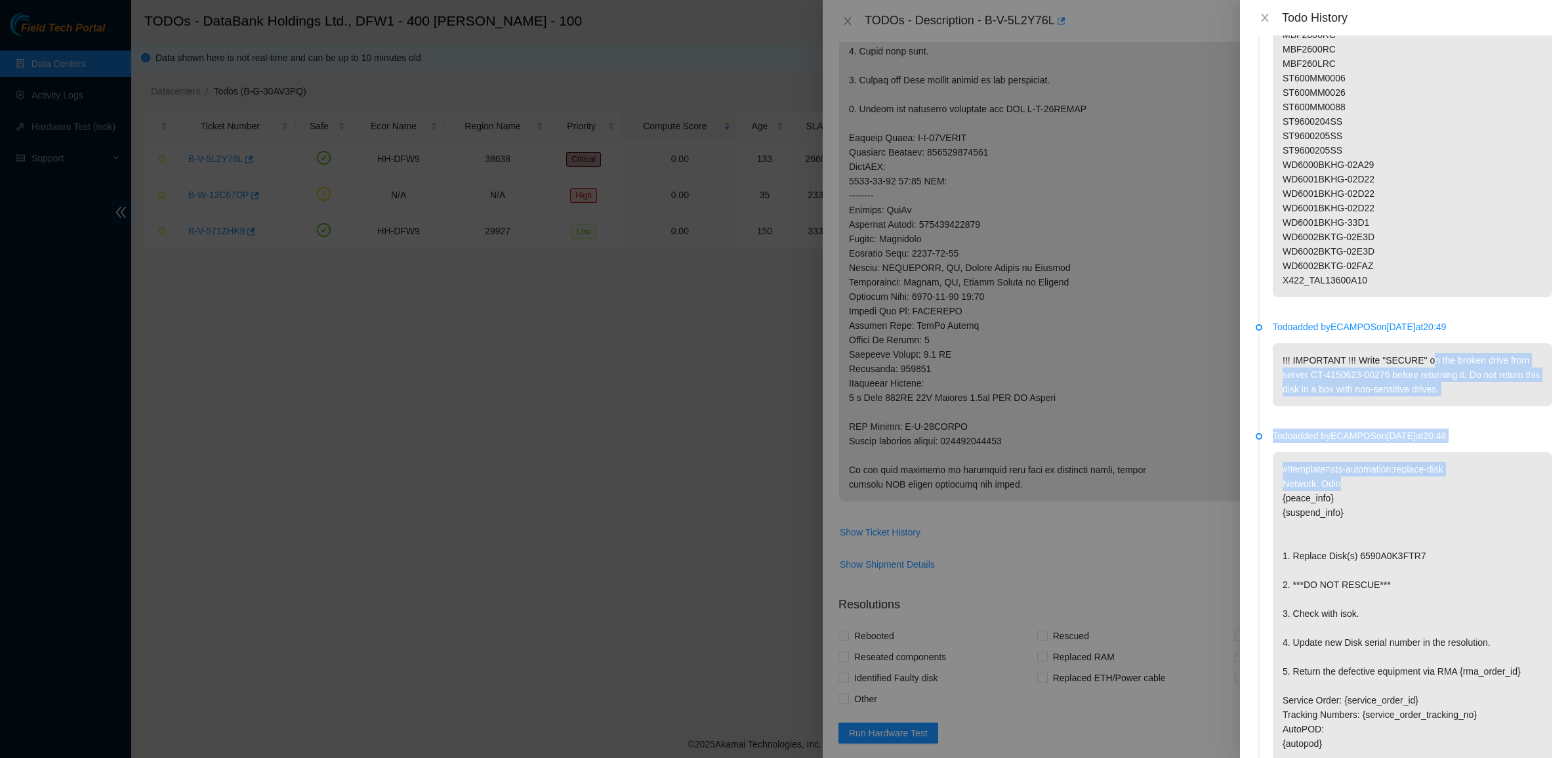
drag, startPoint x: 1433, startPoint y: 447, endPoint x: 1406, endPoint y: 225, distance: 223.6
click at [1409, 254] on ul "Todo added by LROJAS on 2025-05-19 at 20:07 Todo added by LROJAS on 2025-05-19 …" at bounding box center [1403, 166] width 296 height 2198
click at [1406, 225] on p "Part: 'Disk 600GB 10K Toshiba 2.5in SAS ZT Server': Generic name: 'Generic Disk…" at bounding box center [1412, 71] width 279 height 452
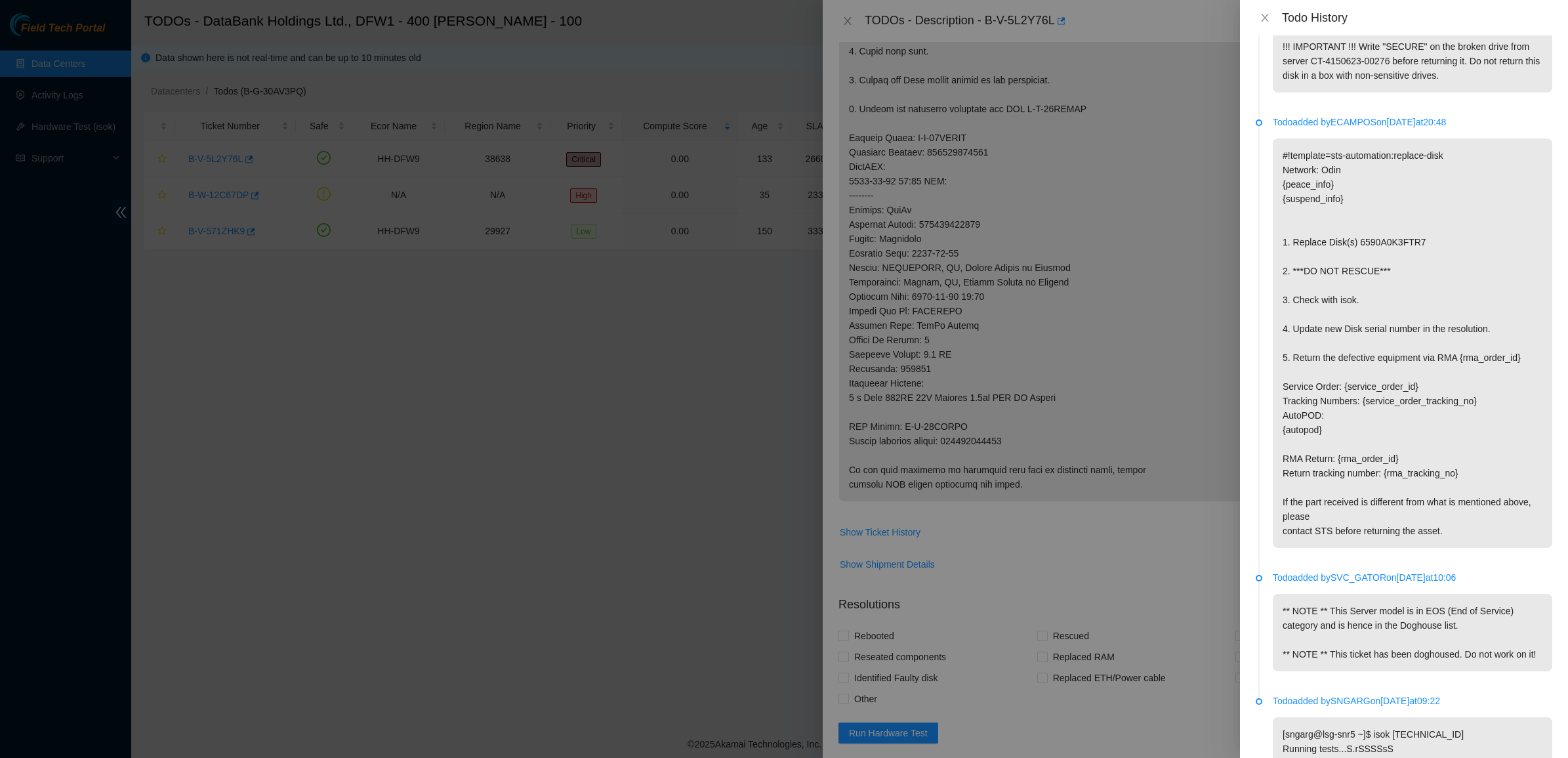
scroll to position [1476, 0]
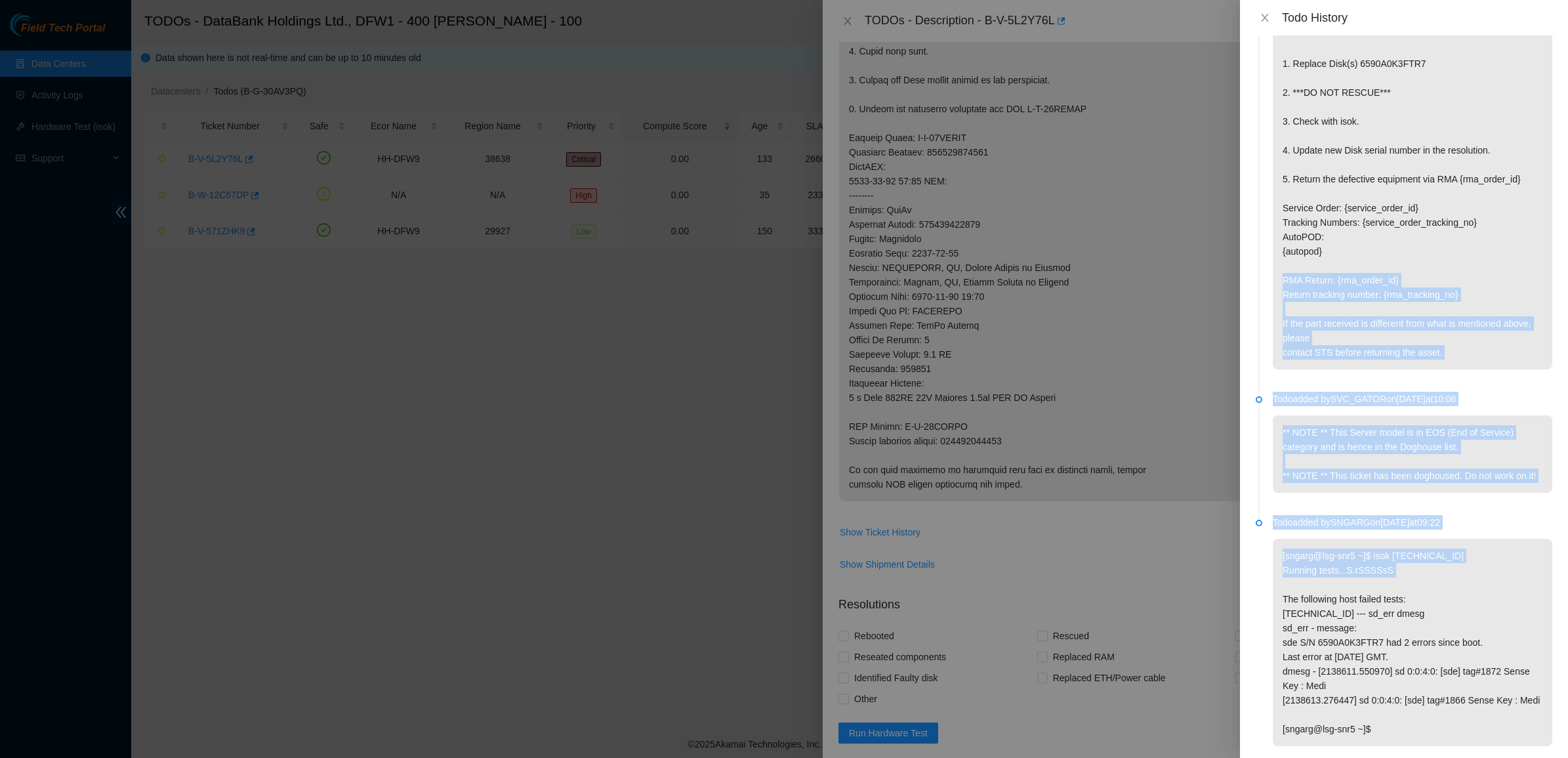
drag, startPoint x: 1473, startPoint y: 566, endPoint x: 1480, endPoint y: 617, distance: 51.5
click at [1480, 617] on p "[sngarg@lsg-snr5 ~]$ isok 72.246.50.177 Running tests...S.rSSSSsS The following…" at bounding box center [1412, 642] width 279 height 207
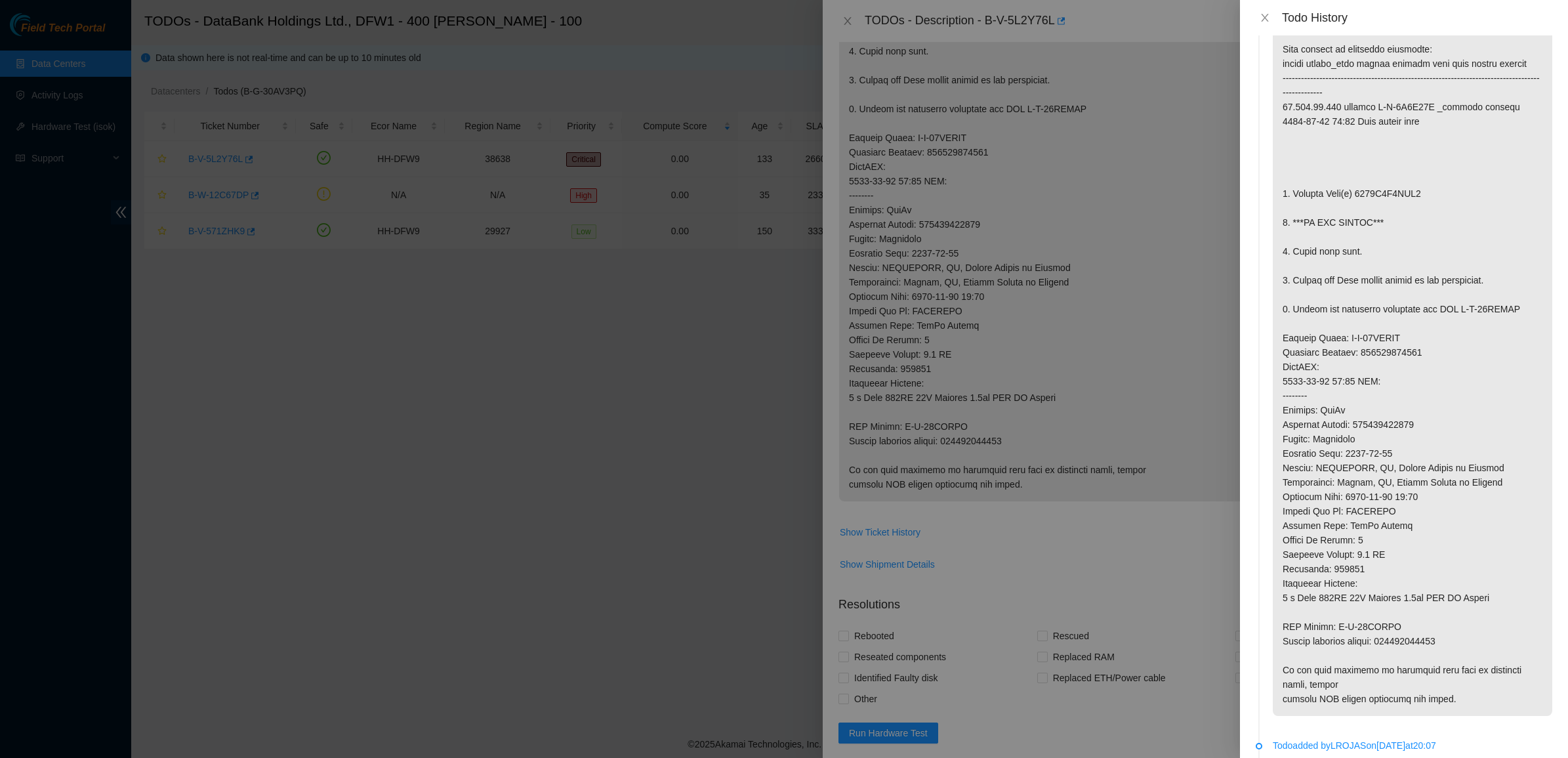
scroll to position [0, 0]
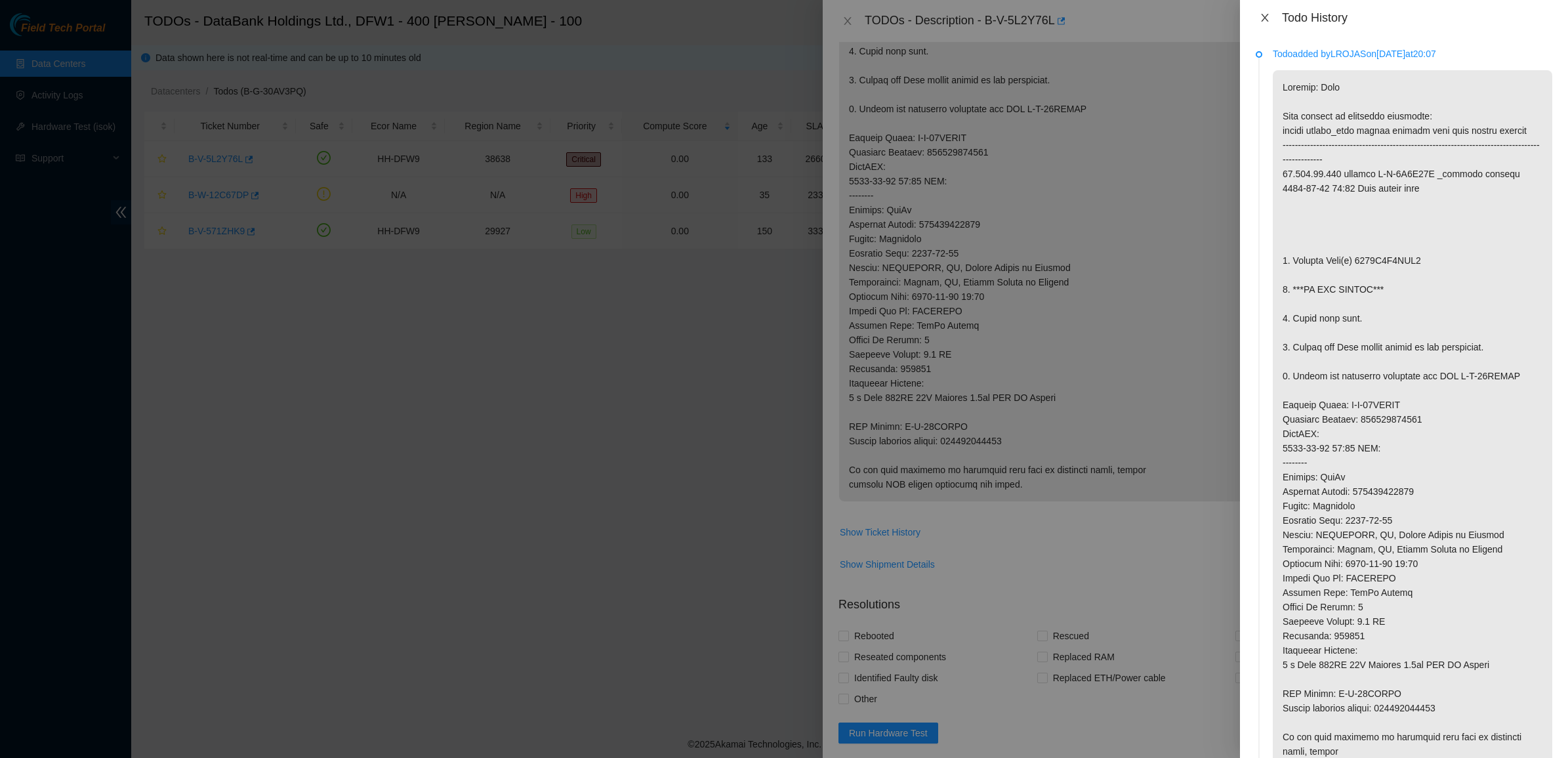
click at [1271, 15] on button "Close" at bounding box center [1265, 18] width 19 height 12
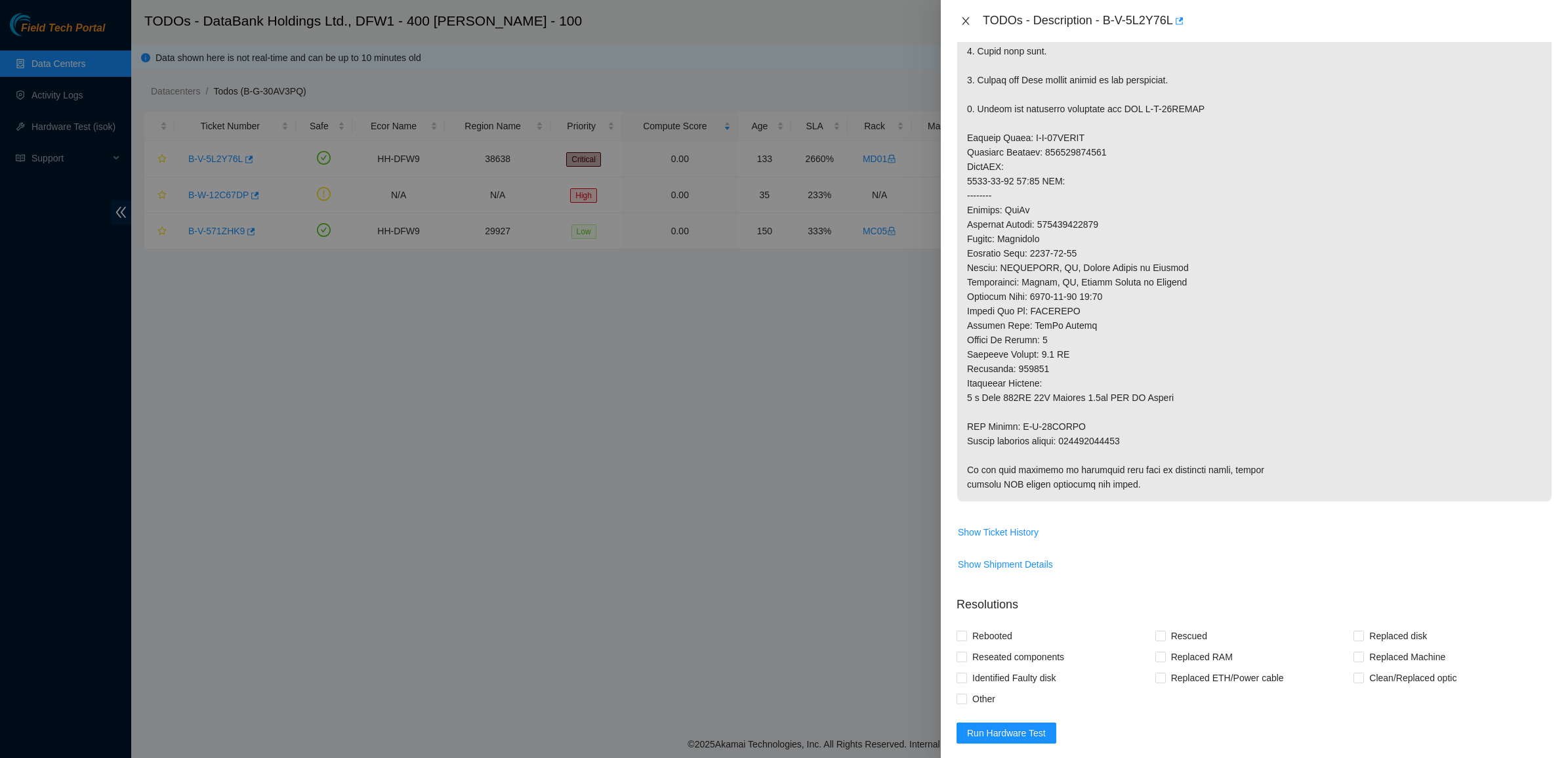
click at [972, 21] on button "Close" at bounding box center [966, 21] width 19 height 12
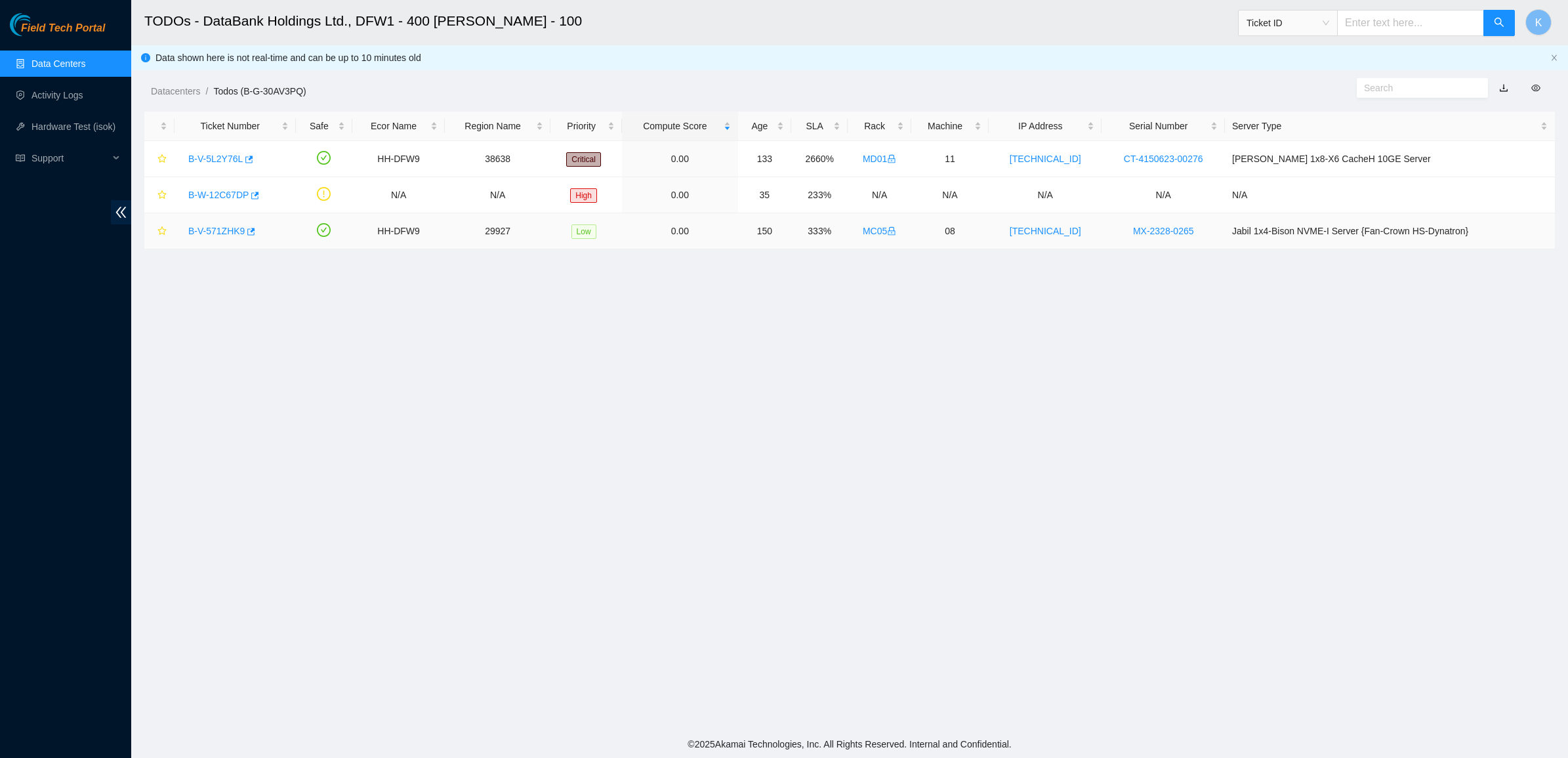
click at [186, 234] on div "B-V-571ZHK9" at bounding box center [235, 230] width 107 height 21
click at [203, 235] on link "B-V-571ZHK9" at bounding box center [216, 231] width 56 height 11
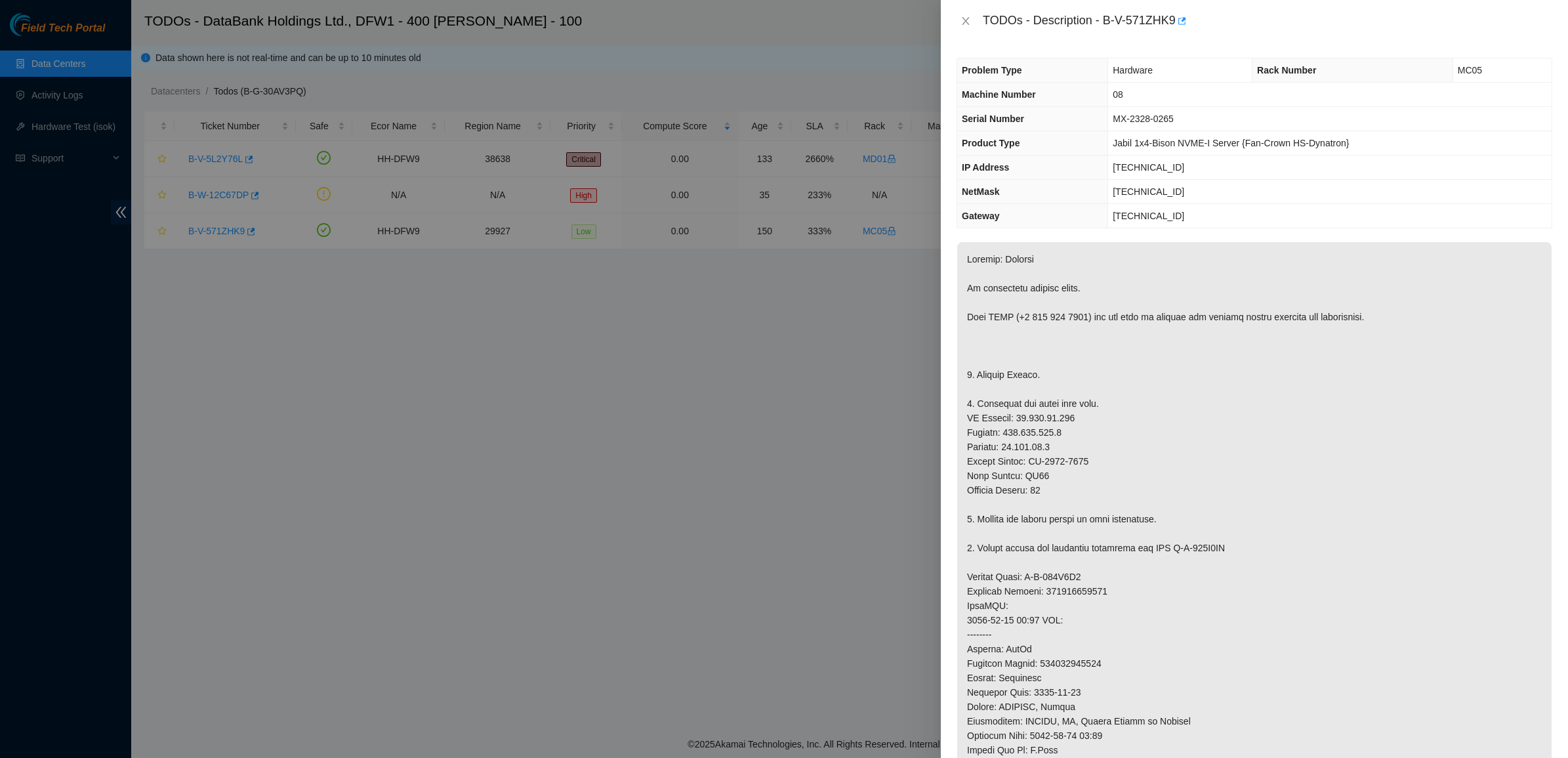
click at [1211, 264] on p at bounding box center [1254, 627] width 594 height 770
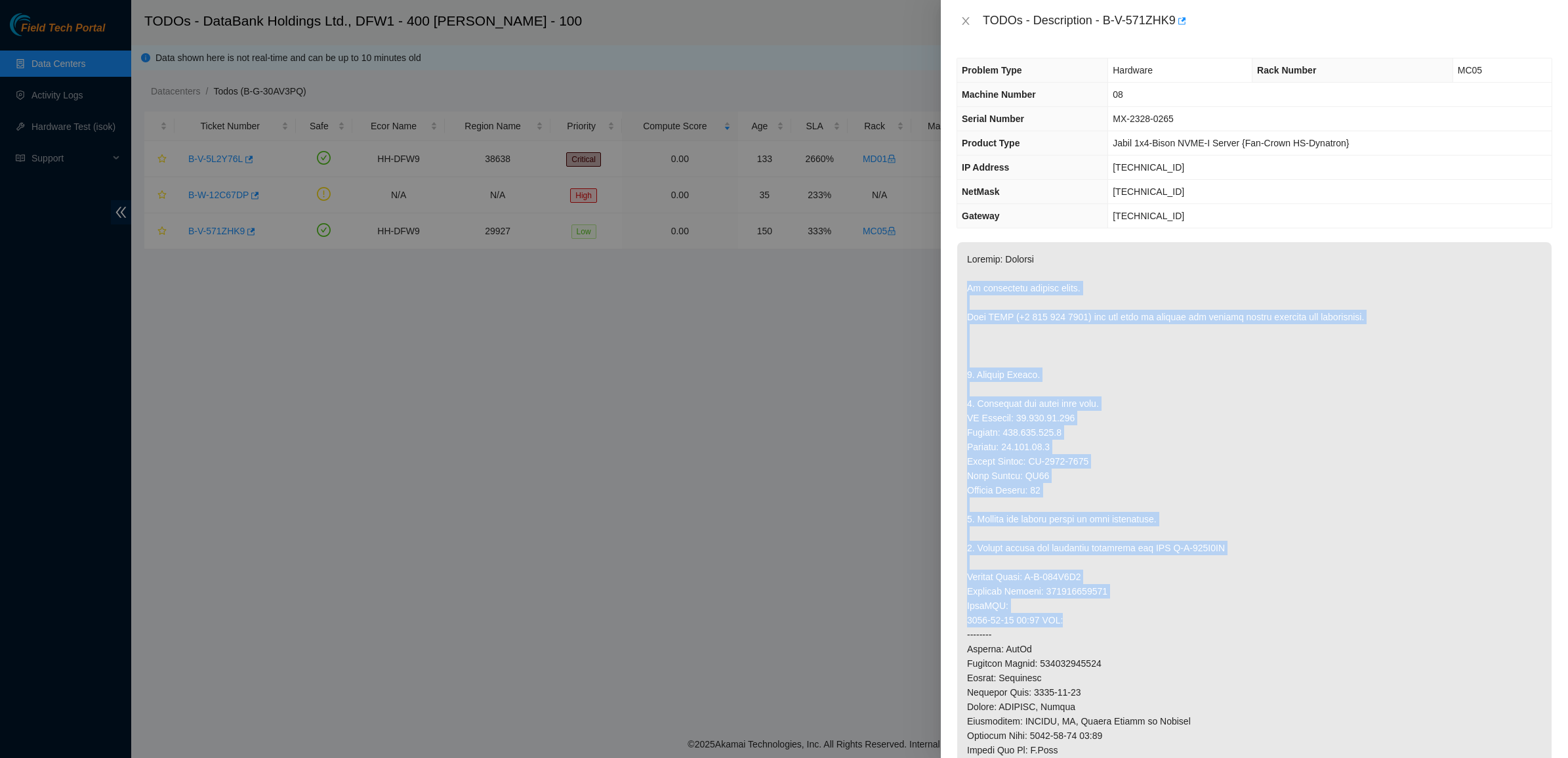
drag, startPoint x: 1014, startPoint y: 274, endPoint x: 1184, endPoint y: 614, distance: 380.1
click at [1184, 614] on p at bounding box center [1254, 627] width 594 height 770
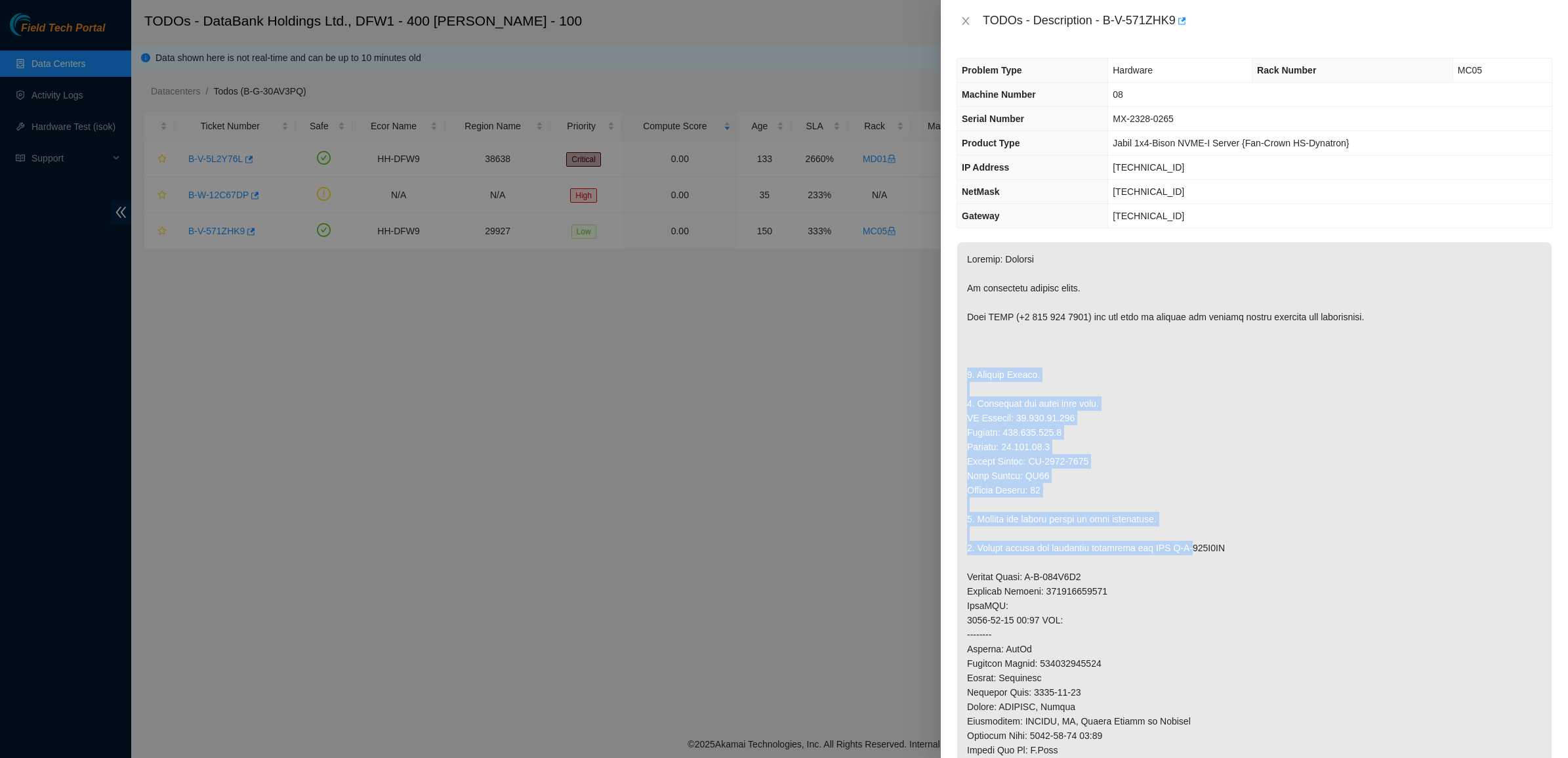
drag, startPoint x: 1190, startPoint y: 542, endPoint x: 1122, endPoint y: 178, distance: 370.3
click at [1136, 213] on div "Problem Type Hardware Rack Number MC05 Machine Number 08 Serial Number MX-2328-…" at bounding box center [1254, 400] width 627 height 716
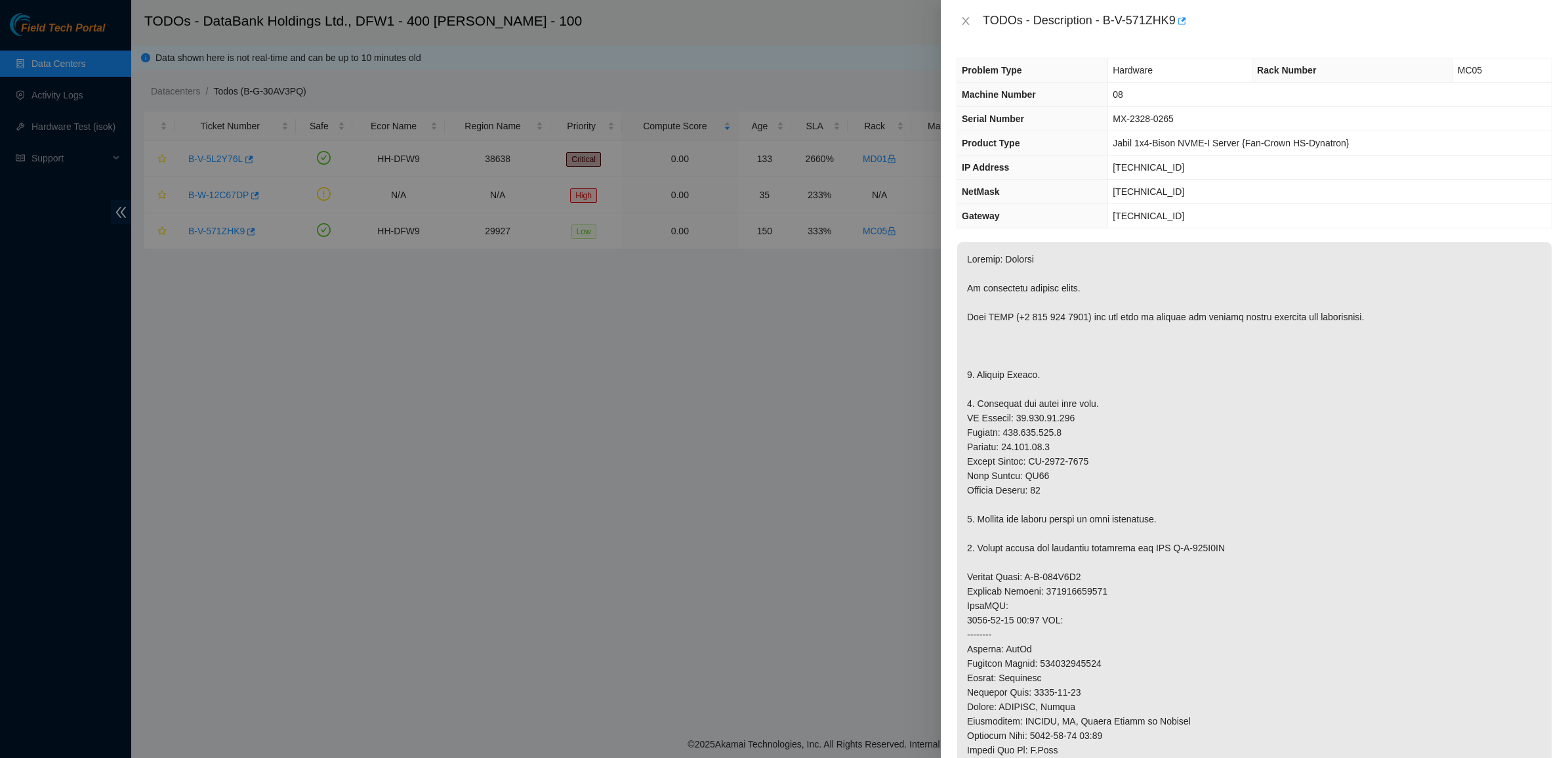
click at [1122, 178] on td "72.246.50.253" at bounding box center [1329, 167] width 443 height 24
click at [1116, 151] on td "Jabil 1x4-Bison NVME-I Server {Fan-Crown HS-Dynatron}" at bounding box center [1329, 143] width 443 height 24
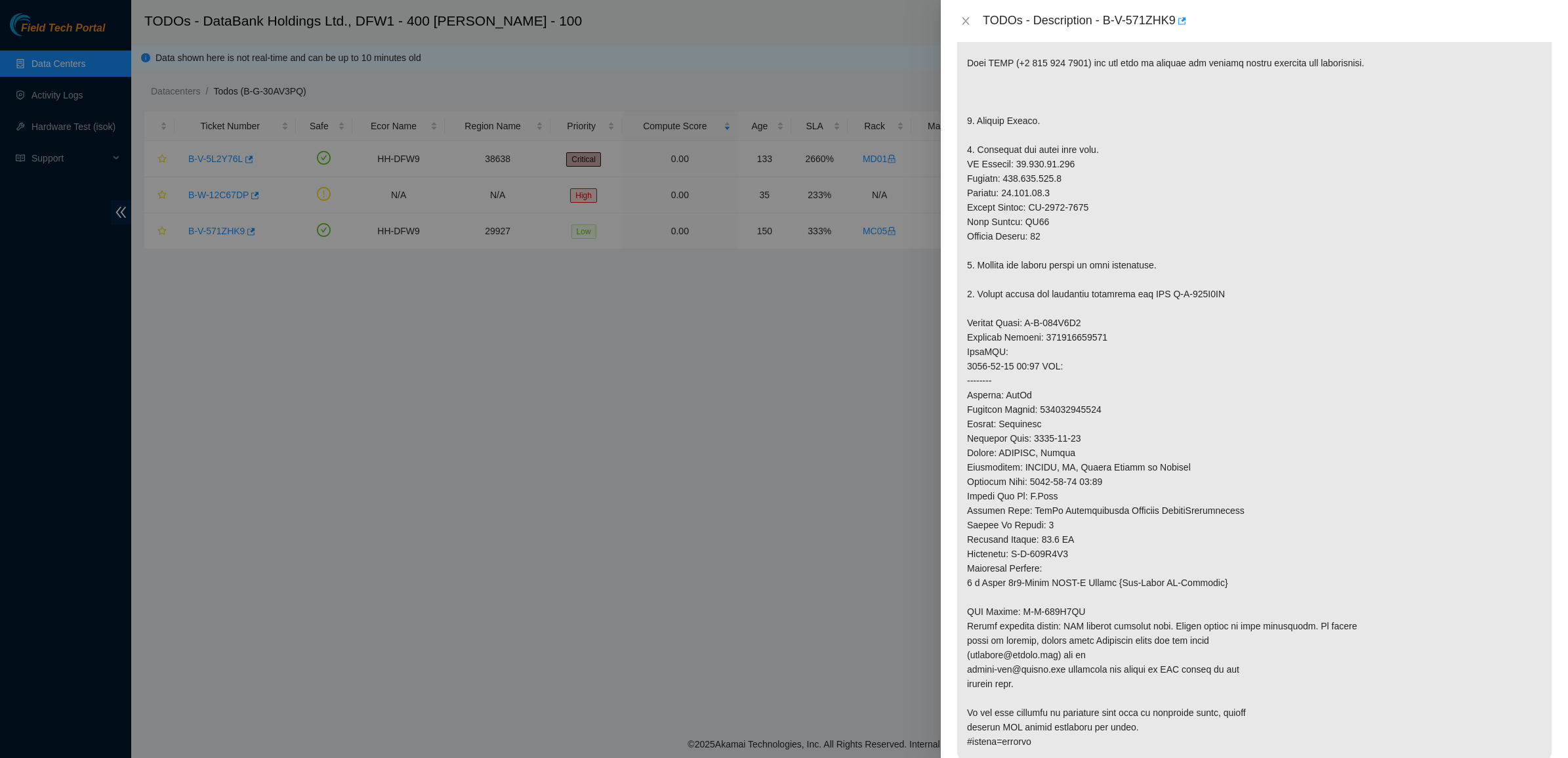
scroll to position [410, 0]
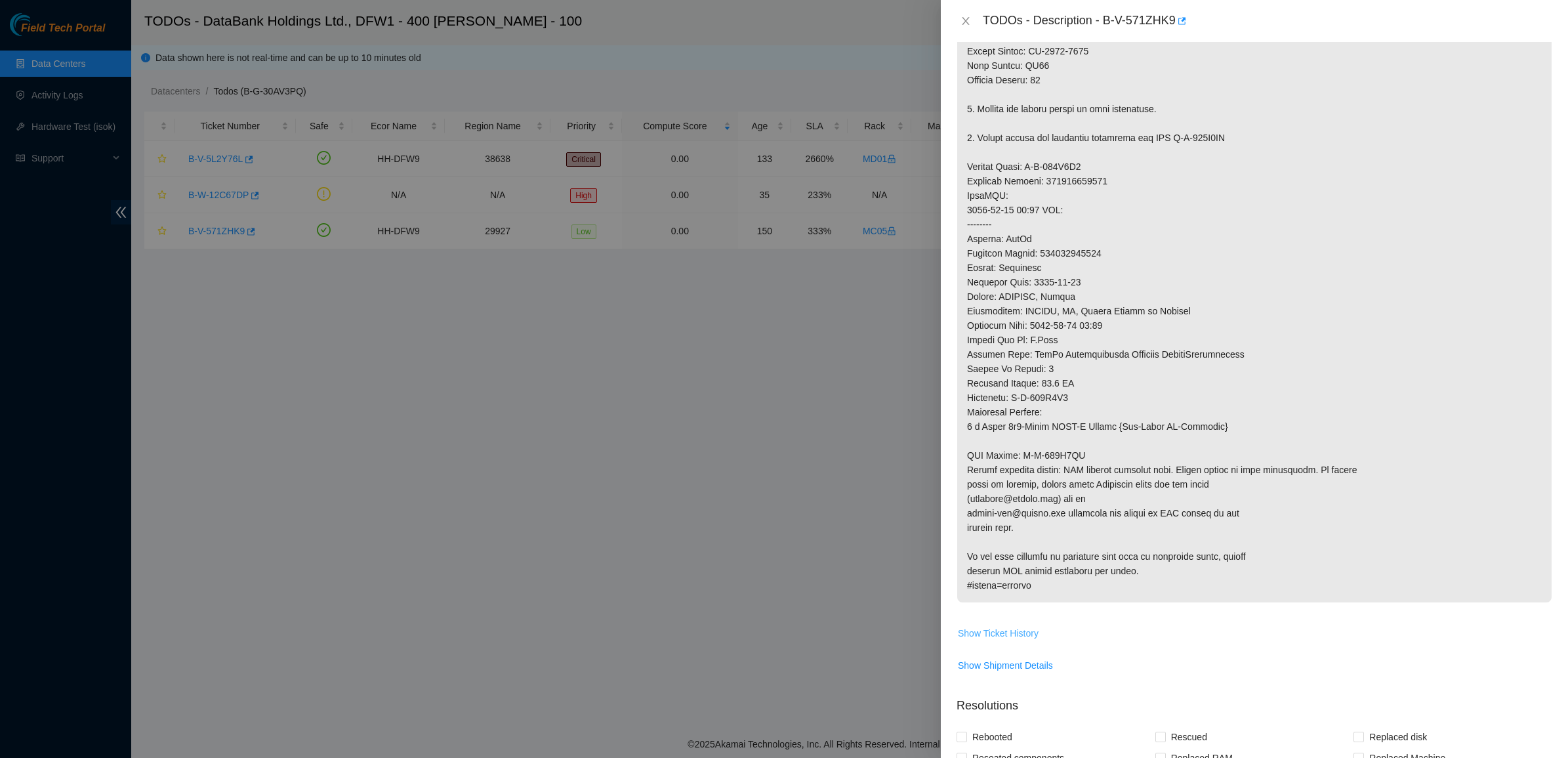
click at [1009, 633] on span "Show Ticket History" at bounding box center [997, 633] width 81 height 14
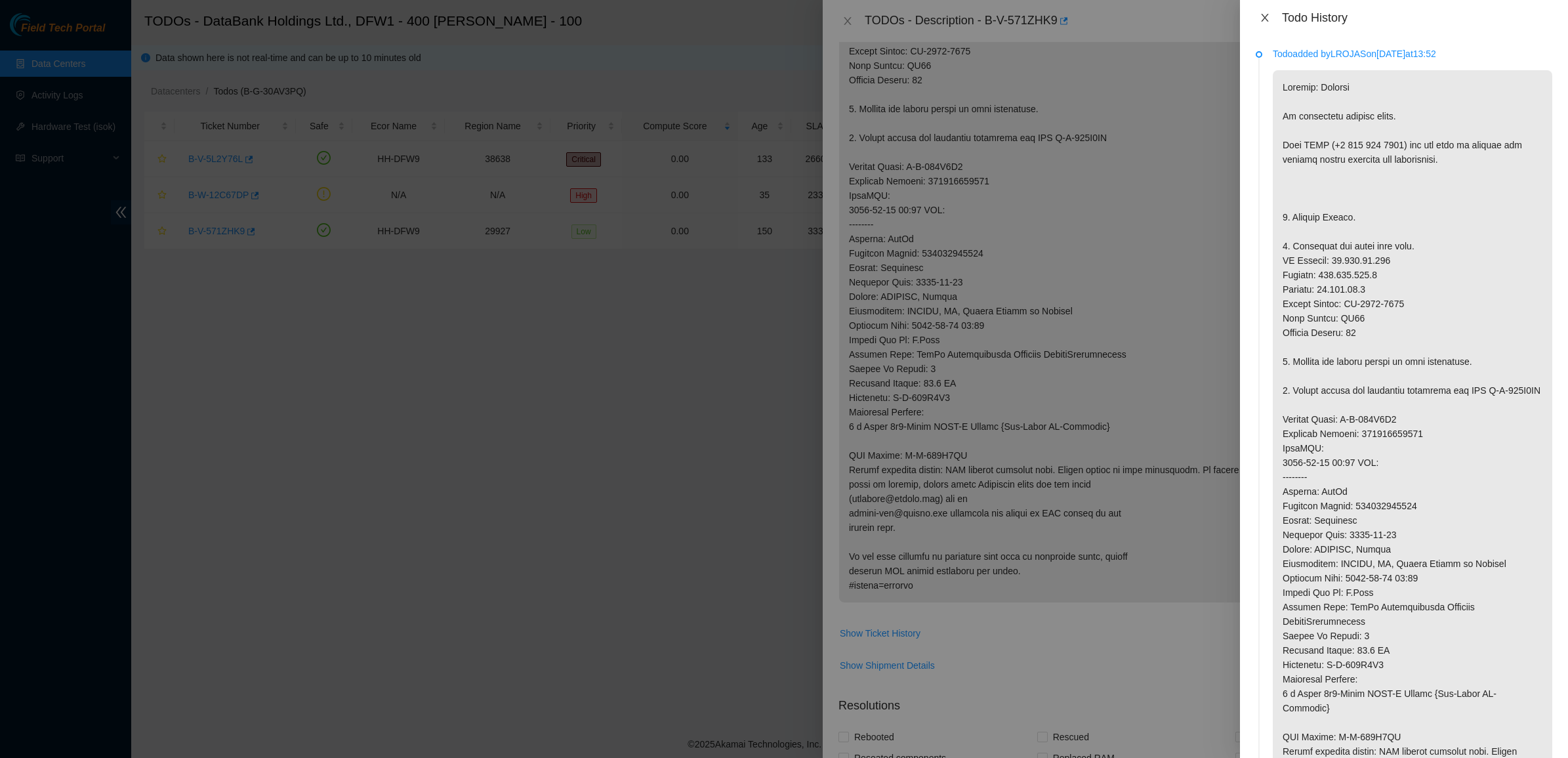
click at [1264, 19] on icon "close" at bounding box center [1265, 17] width 11 height 11
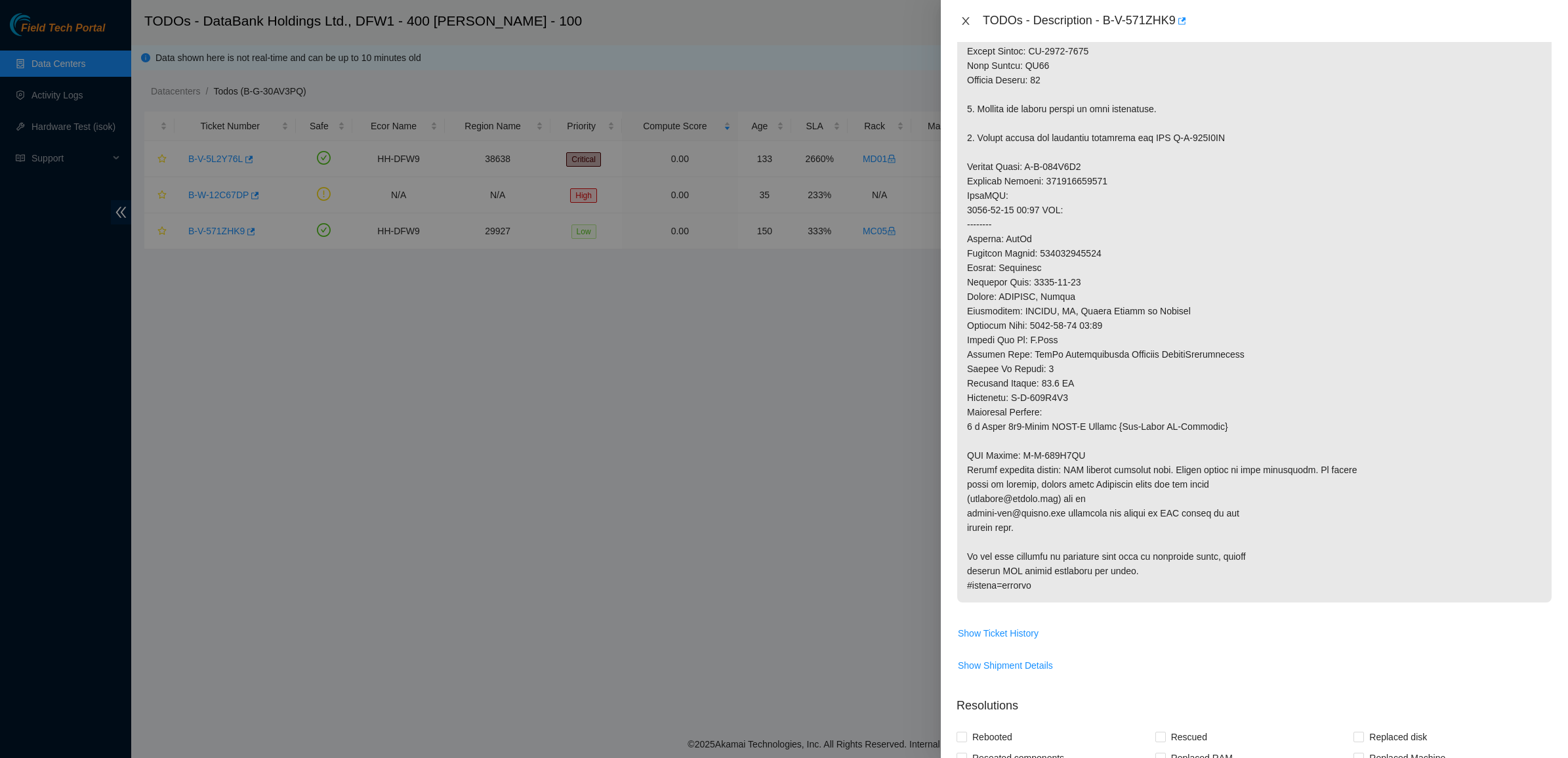
click at [965, 16] on icon "close" at bounding box center [965, 21] width 11 height 11
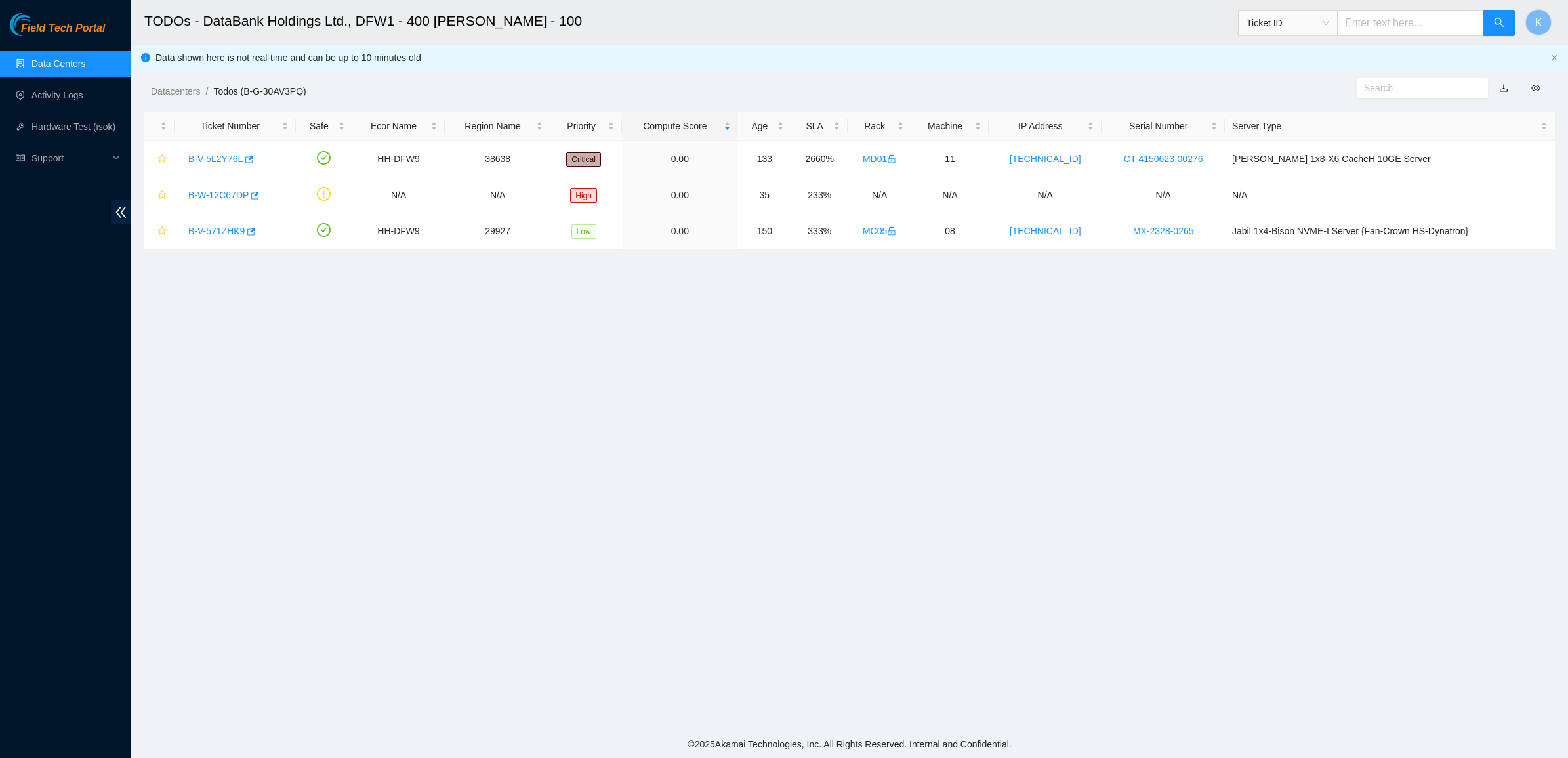
scroll to position [0, 0]
click at [717, 320] on main "TODOs - DataBank Holdings Ltd., DFW1 - 400 S. Akard - 100 Ticket ID K Data show…" at bounding box center [849, 365] width 1437 height 730
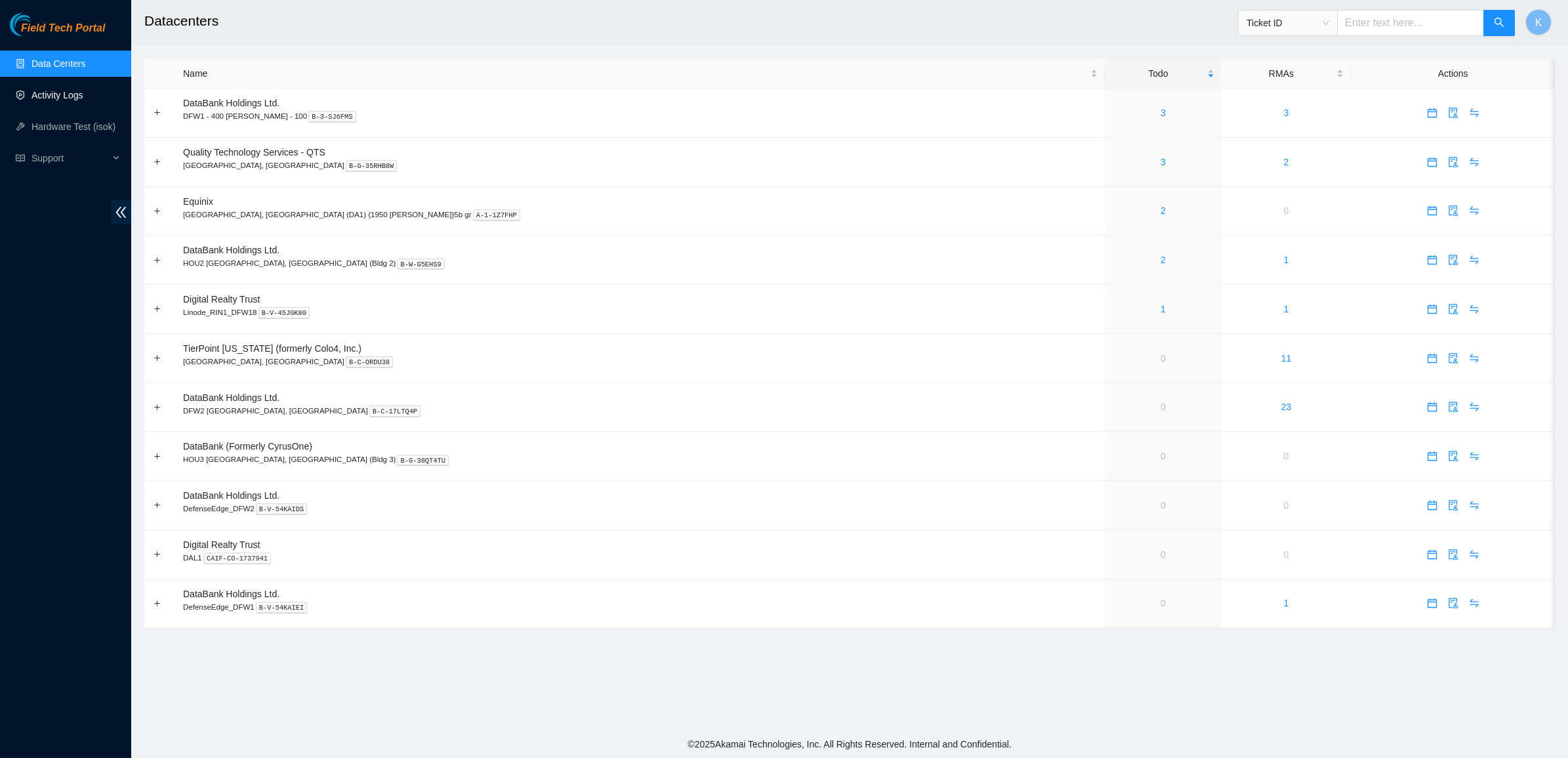
click at [76, 95] on link "Activity Logs" at bounding box center [57, 95] width 52 height 11
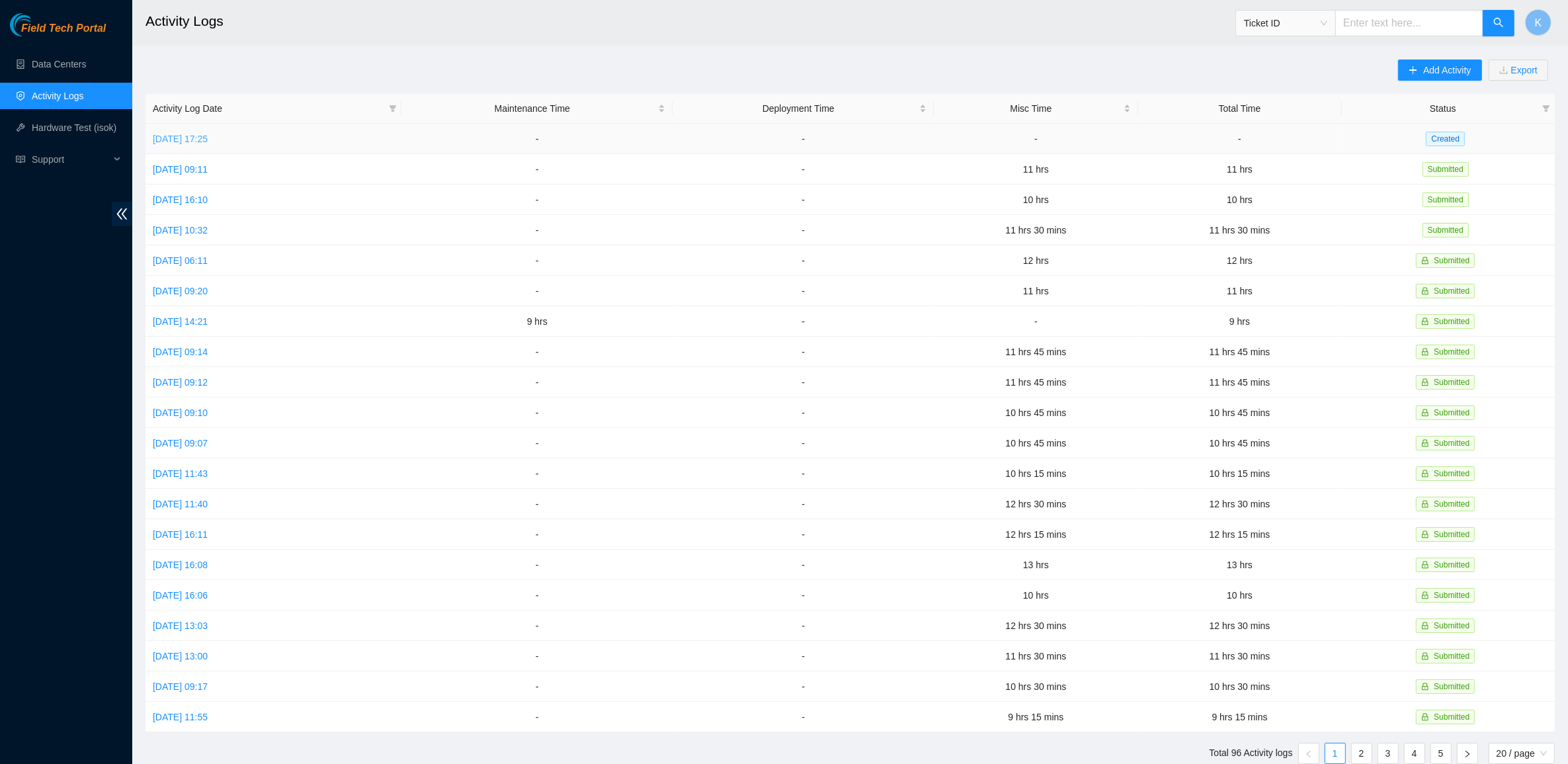
click at [208, 143] on link "[DATE] 17:25" at bounding box center [180, 139] width 55 height 11
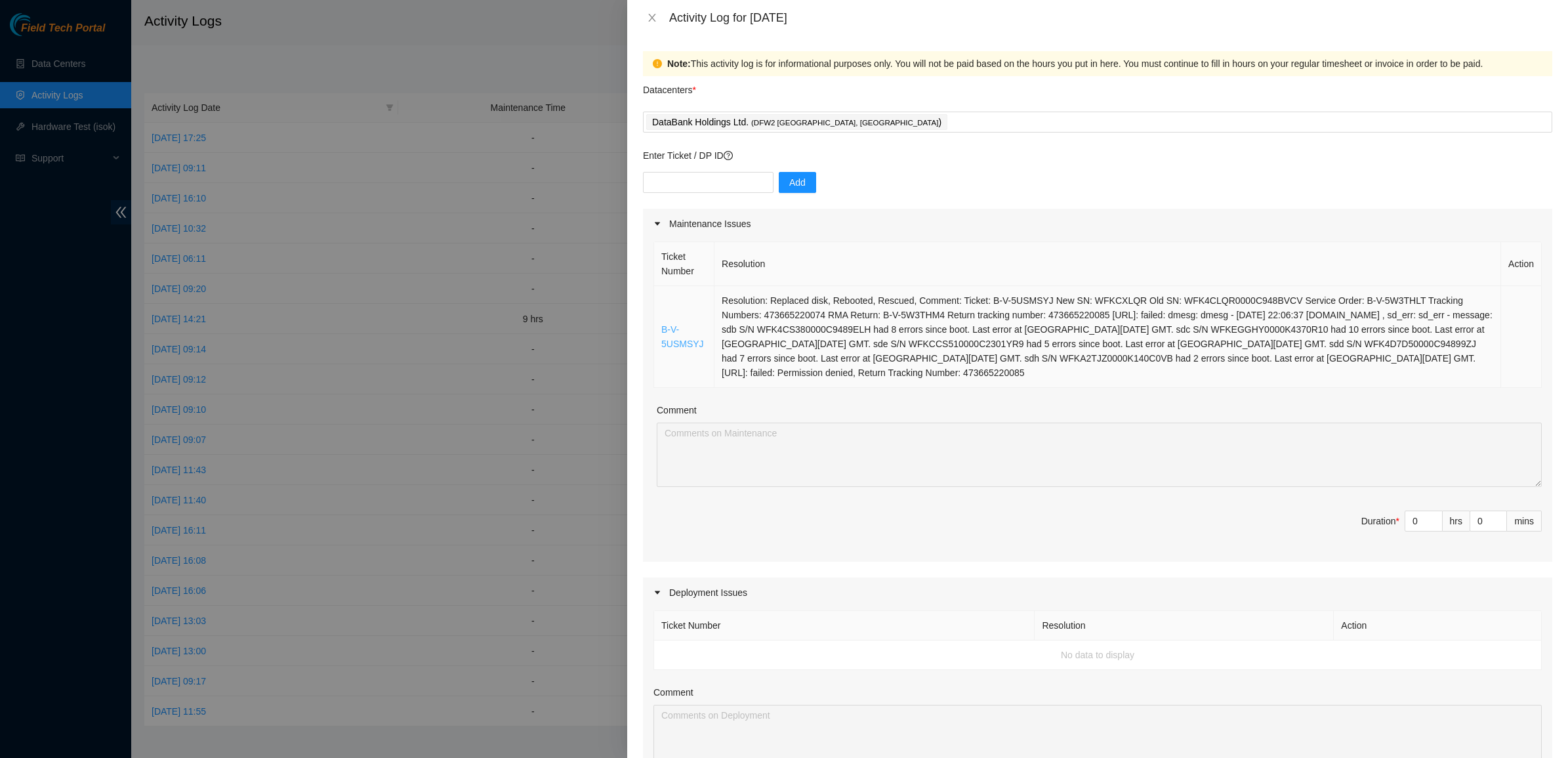
click at [686, 342] on link "B-V-5USMSYJ" at bounding box center [682, 336] width 43 height 25
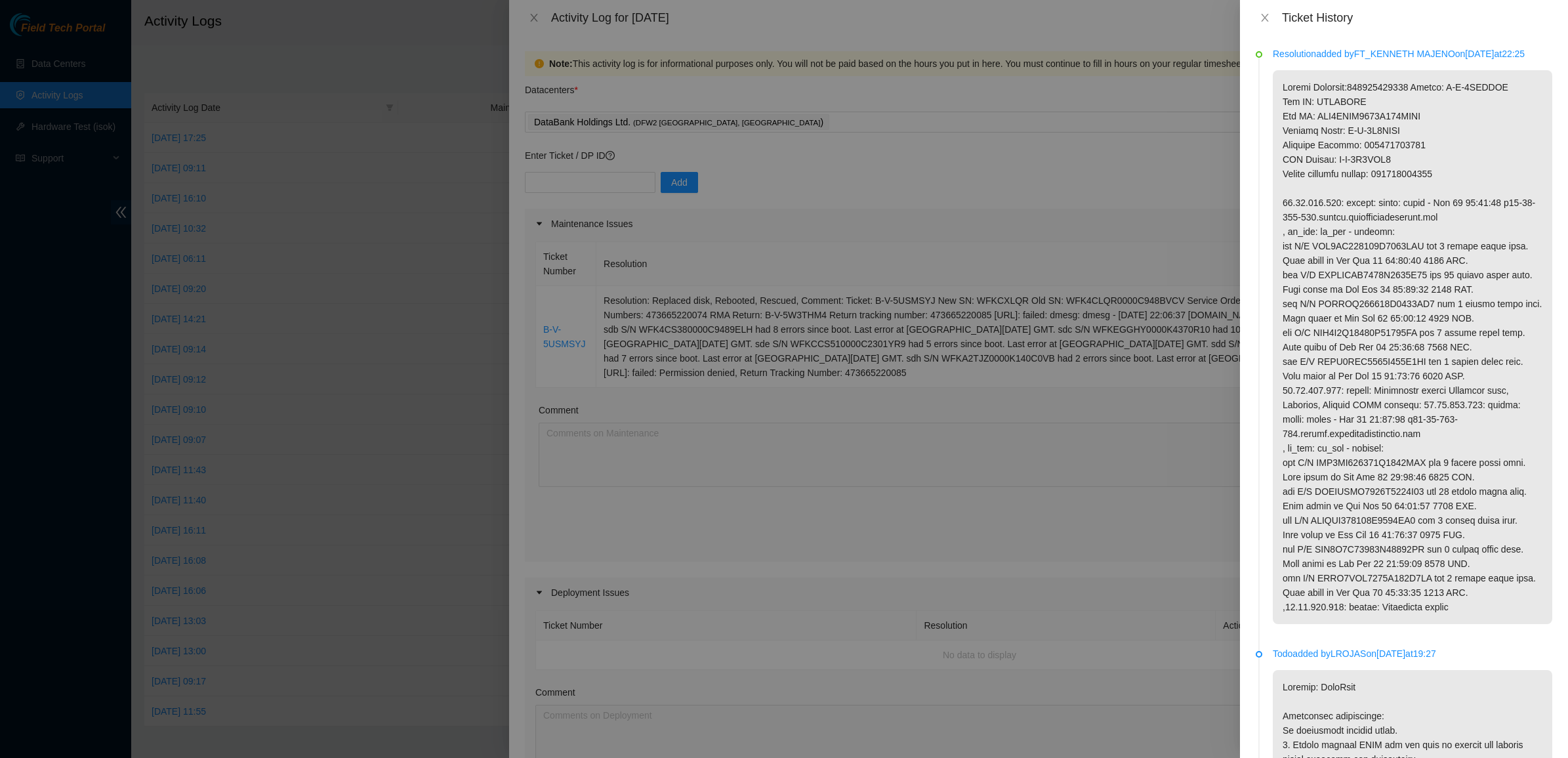
click at [1388, 312] on p at bounding box center [1412, 347] width 279 height 554
click at [1388, 312] on p at bounding box center [1412, 347] width 279 height 554
click at [1336, 306] on p at bounding box center [1412, 347] width 279 height 554
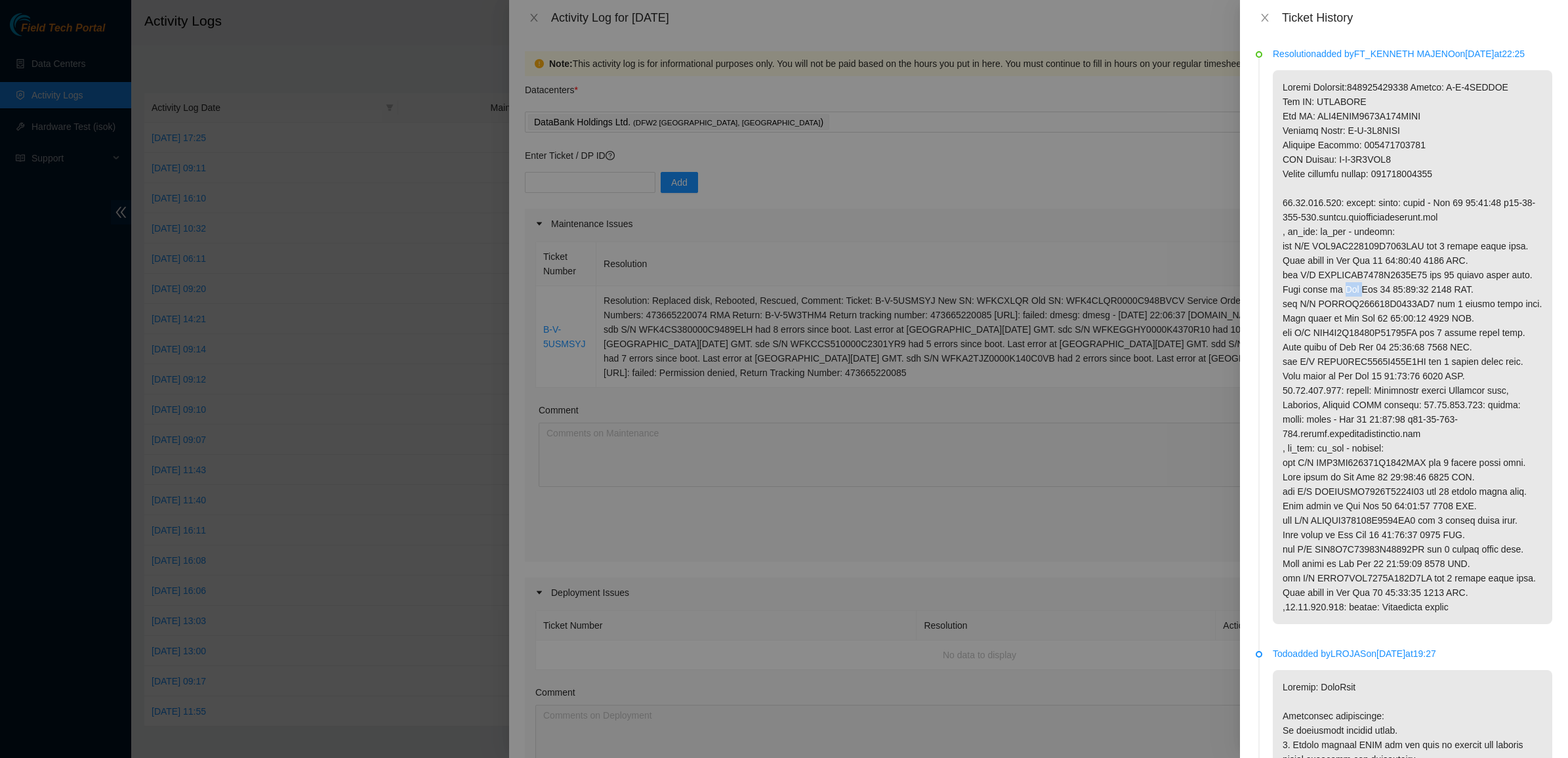
click at [1336, 306] on p at bounding box center [1412, 347] width 279 height 554
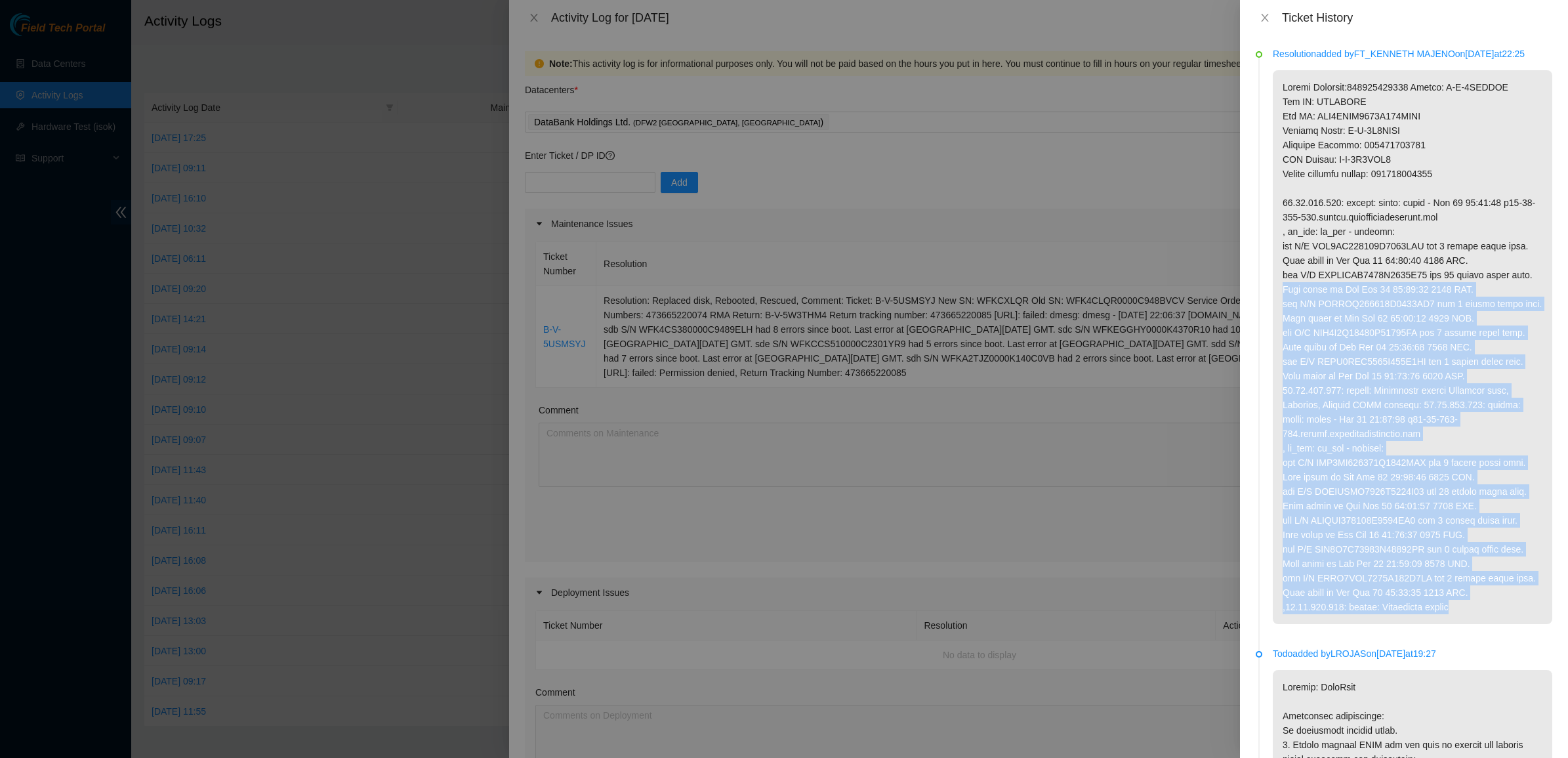
drag, startPoint x: 1336, startPoint y: 306, endPoint x: 1433, endPoint y: 621, distance: 329.6
click at [1432, 621] on p at bounding box center [1412, 347] width 279 height 554
drag, startPoint x: 1433, startPoint y: 621, endPoint x: 1477, endPoint y: 621, distance: 44.0
click at [1434, 621] on p at bounding box center [1412, 347] width 279 height 554
click at [1479, 621] on p at bounding box center [1412, 347] width 279 height 554
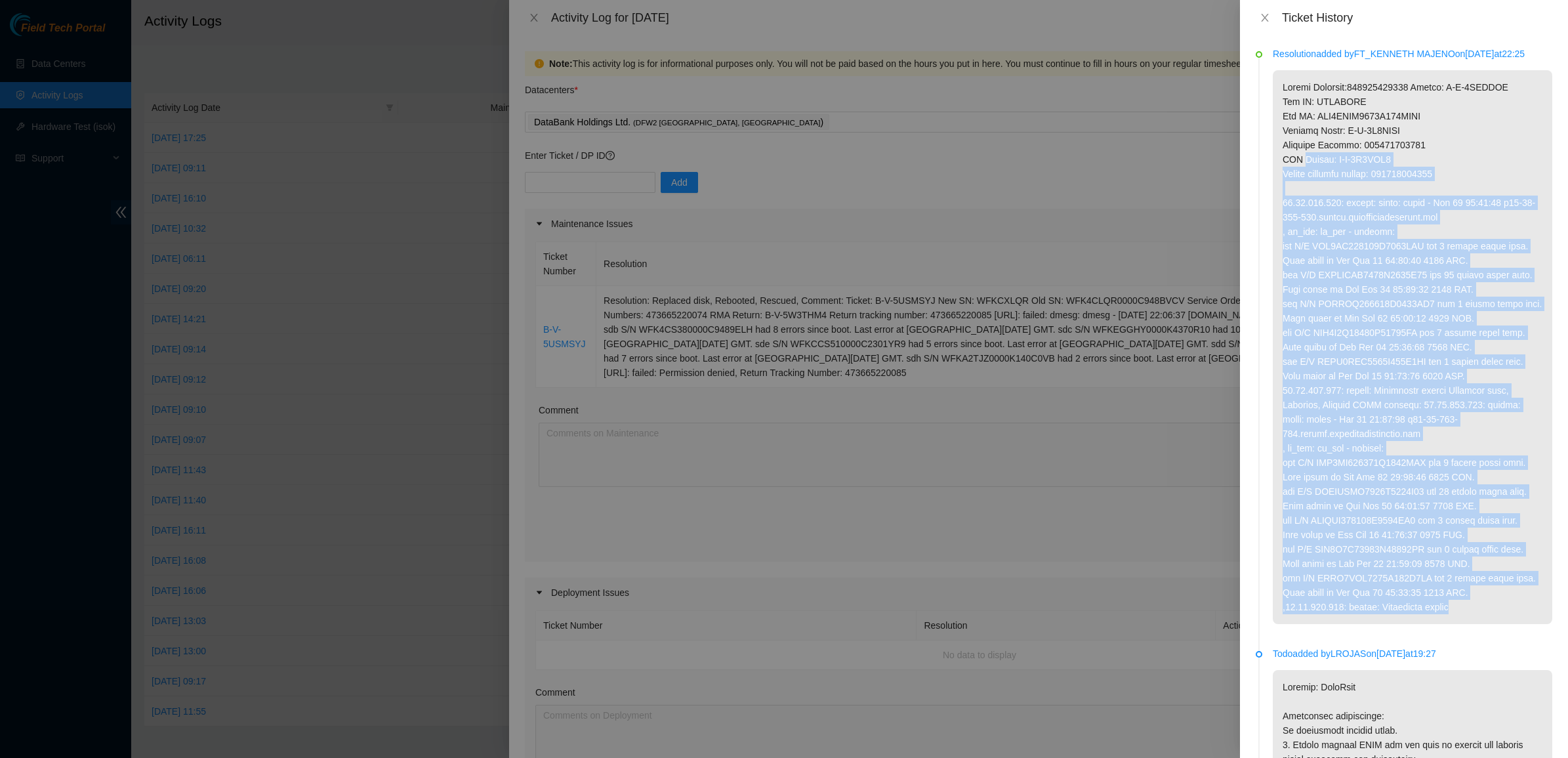
drag, startPoint x: 1480, startPoint y: 621, endPoint x: 1307, endPoint y: 166, distance: 486.8
click at [1314, 178] on p at bounding box center [1412, 347] width 279 height 554
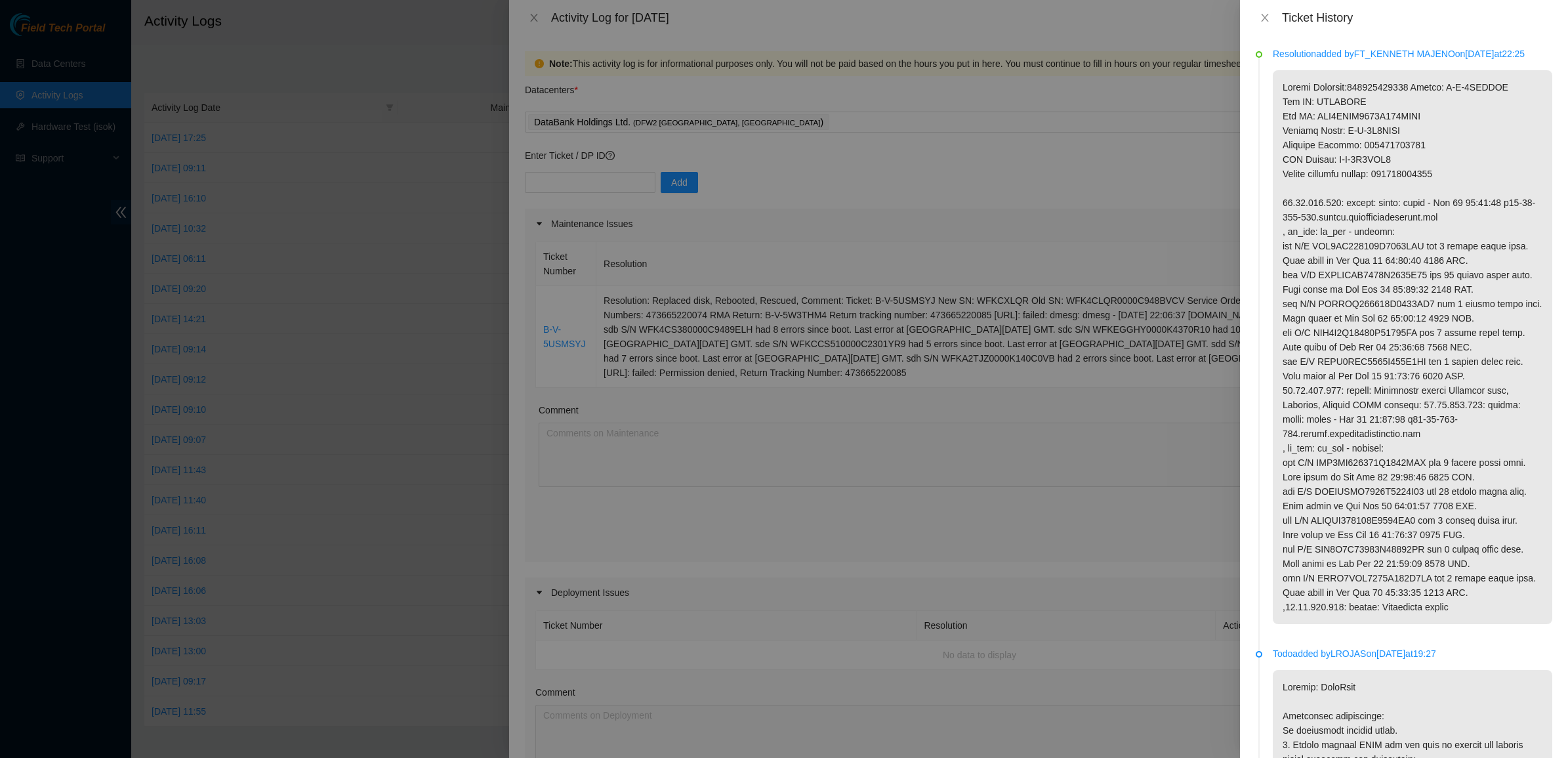
click at [1307, 166] on p at bounding box center [1412, 347] width 279 height 554
click at [1267, 21] on button "Close" at bounding box center [1265, 18] width 19 height 12
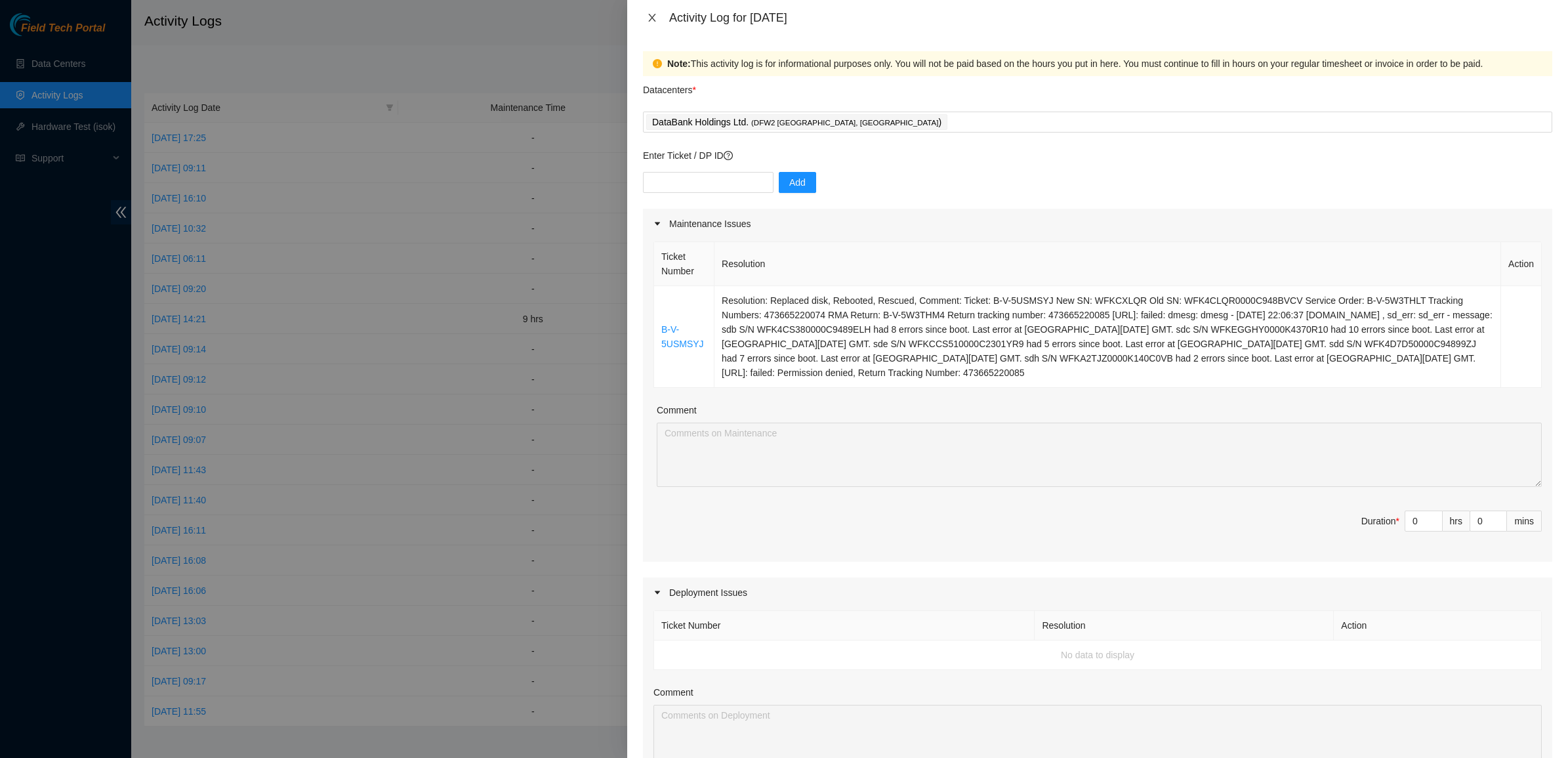
click at [653, 16] on icon "close" at bounding box center [652, 17] width 7 height 8
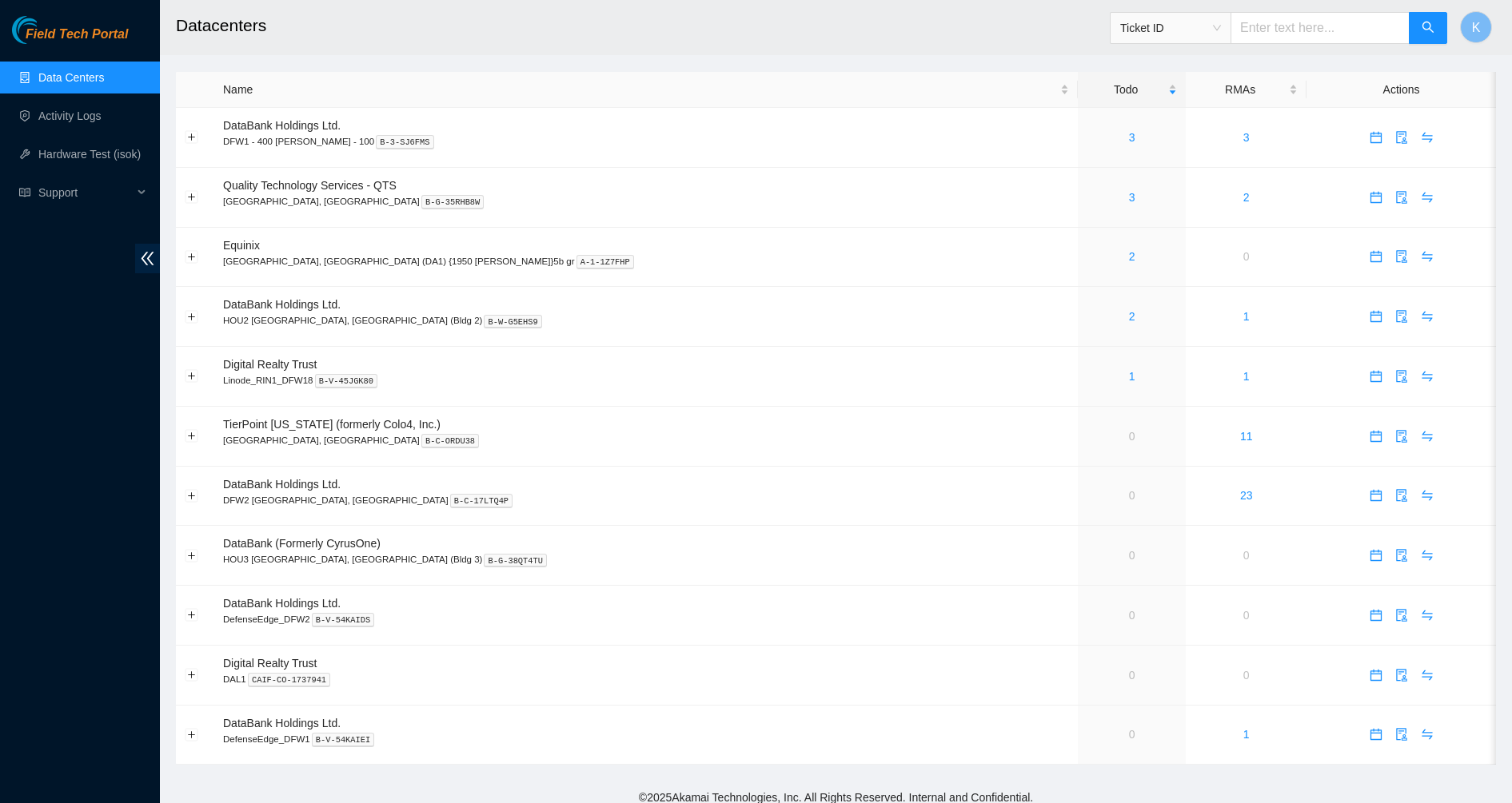
click at [69, 38] on span "Field Tech Portal" at bounding box center [76, 34] width 102 height 15
click at [1086, 200] on div "3" at bounding box center [1132, 197] width 90 height 17
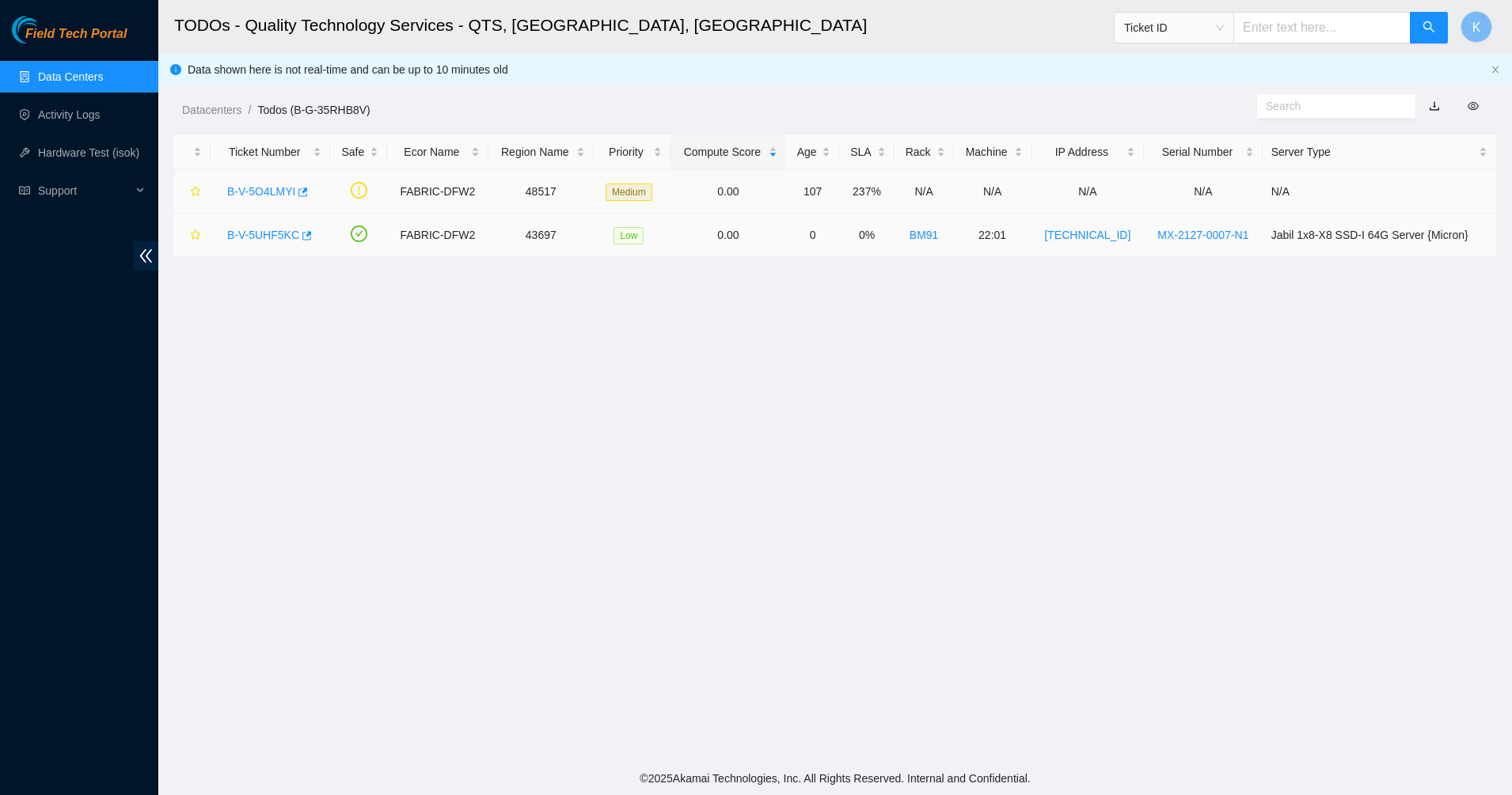
click at [361, 193] on icon "exclamation-circle" at bounding box center [358, 190] width 16 height 16
click at [272, 229] on link "B-V-5UHF5KC" at bounding box center [263, 235] width 72 height 13
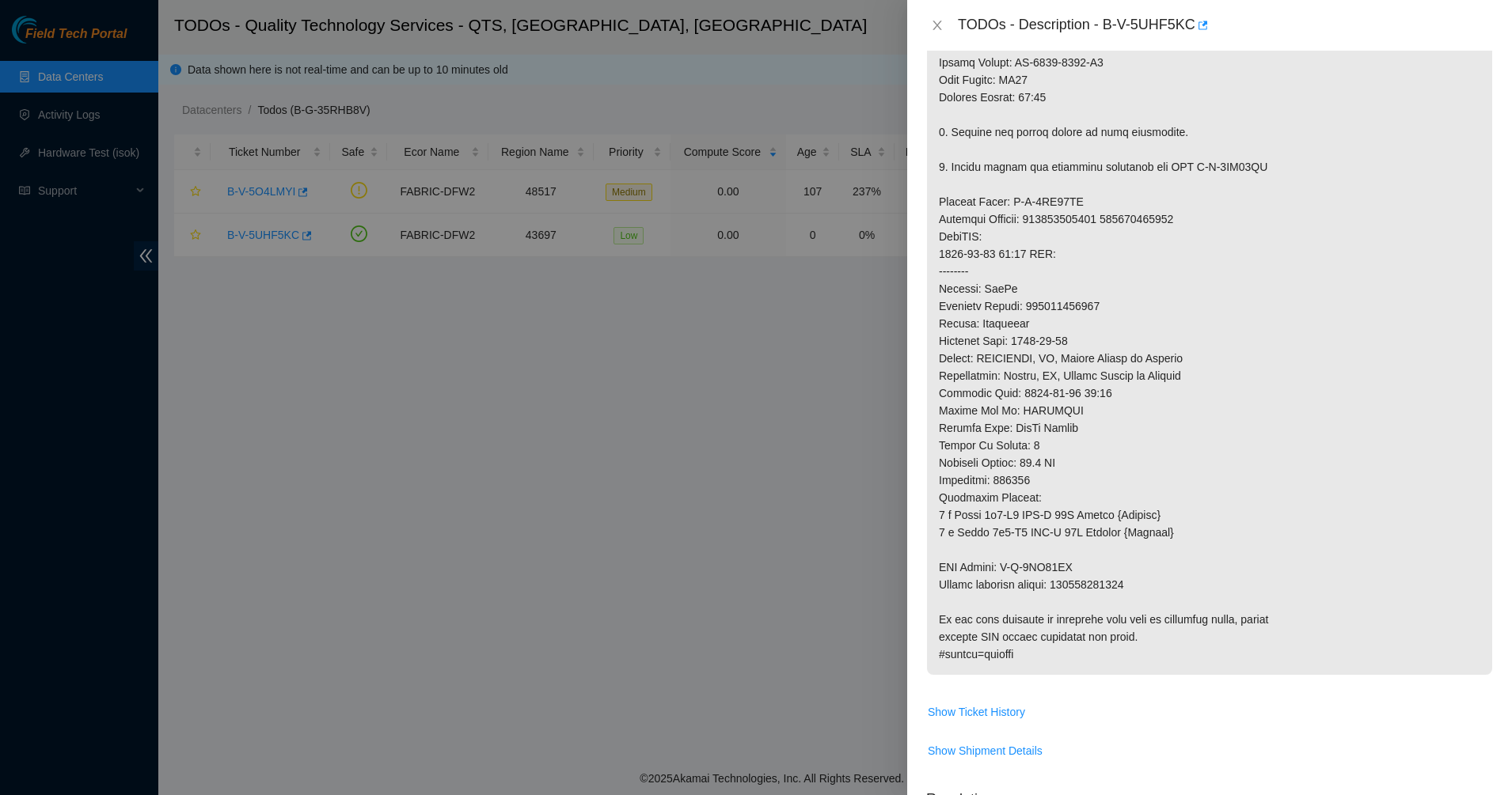
scroll to position [1088, 0]
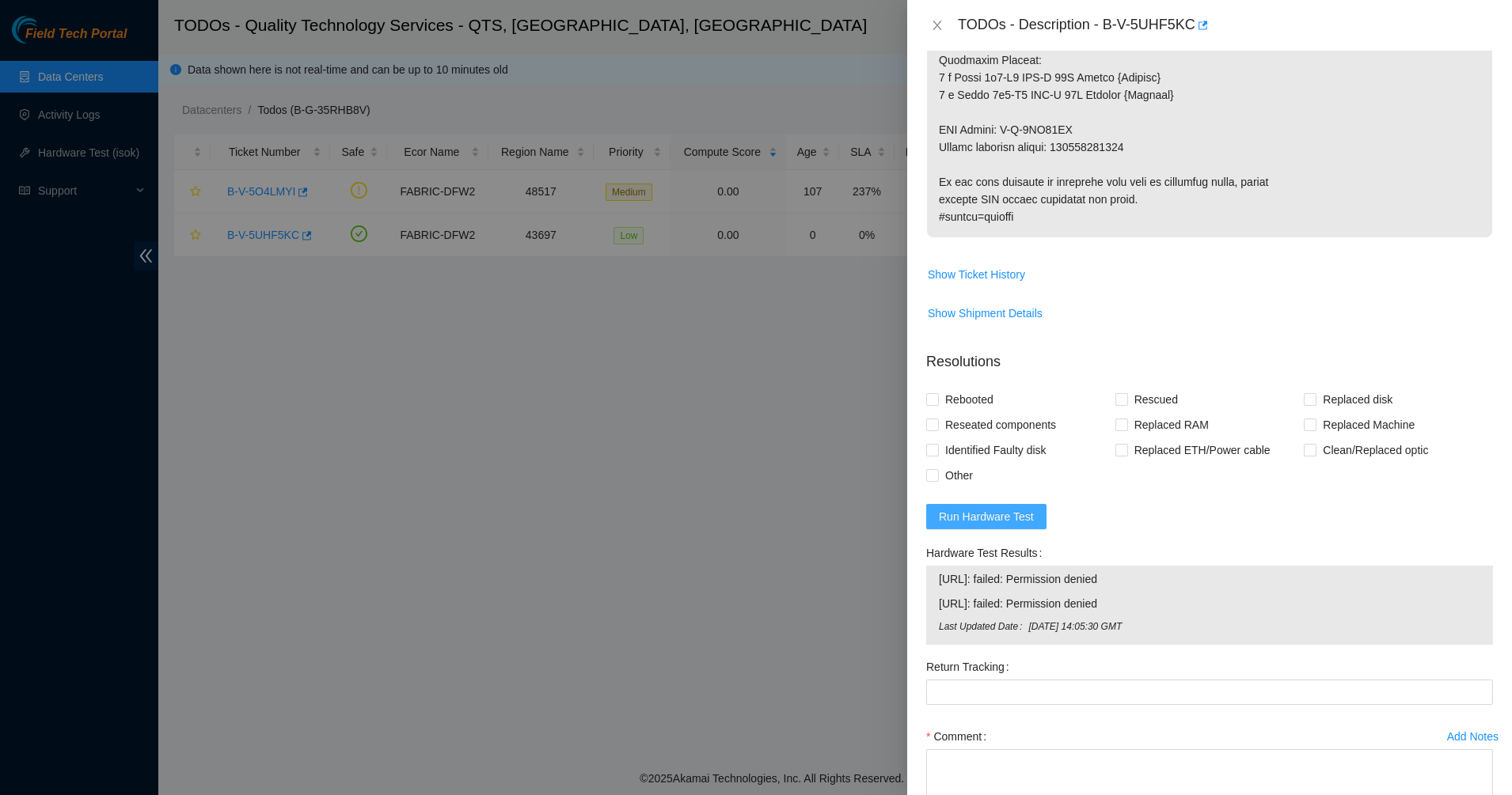
click at [984, 521] on span "Run Hardware Test" at bounding box center [986, 517] width 95 height 17
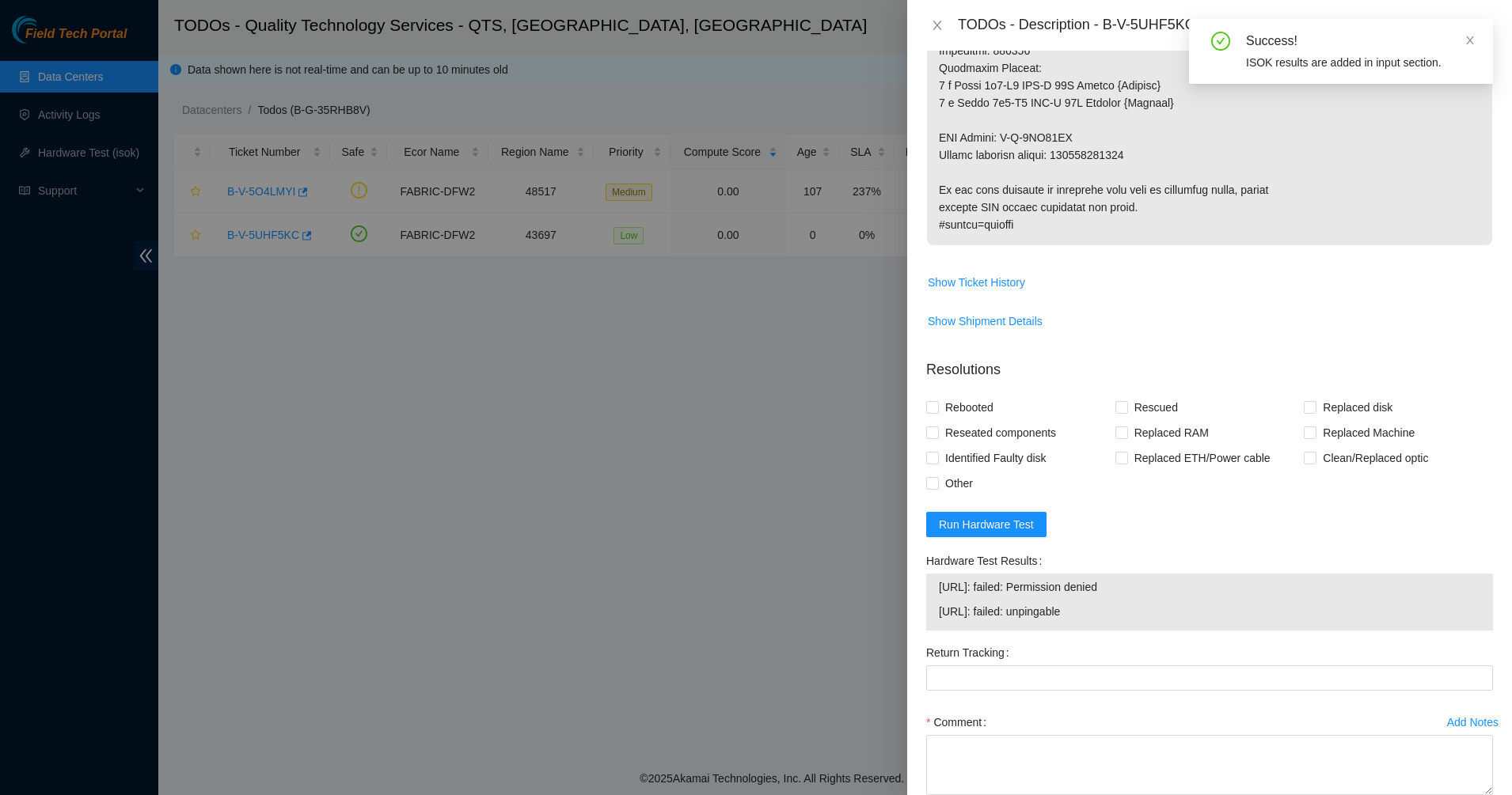
scroll to position [1187, 0]
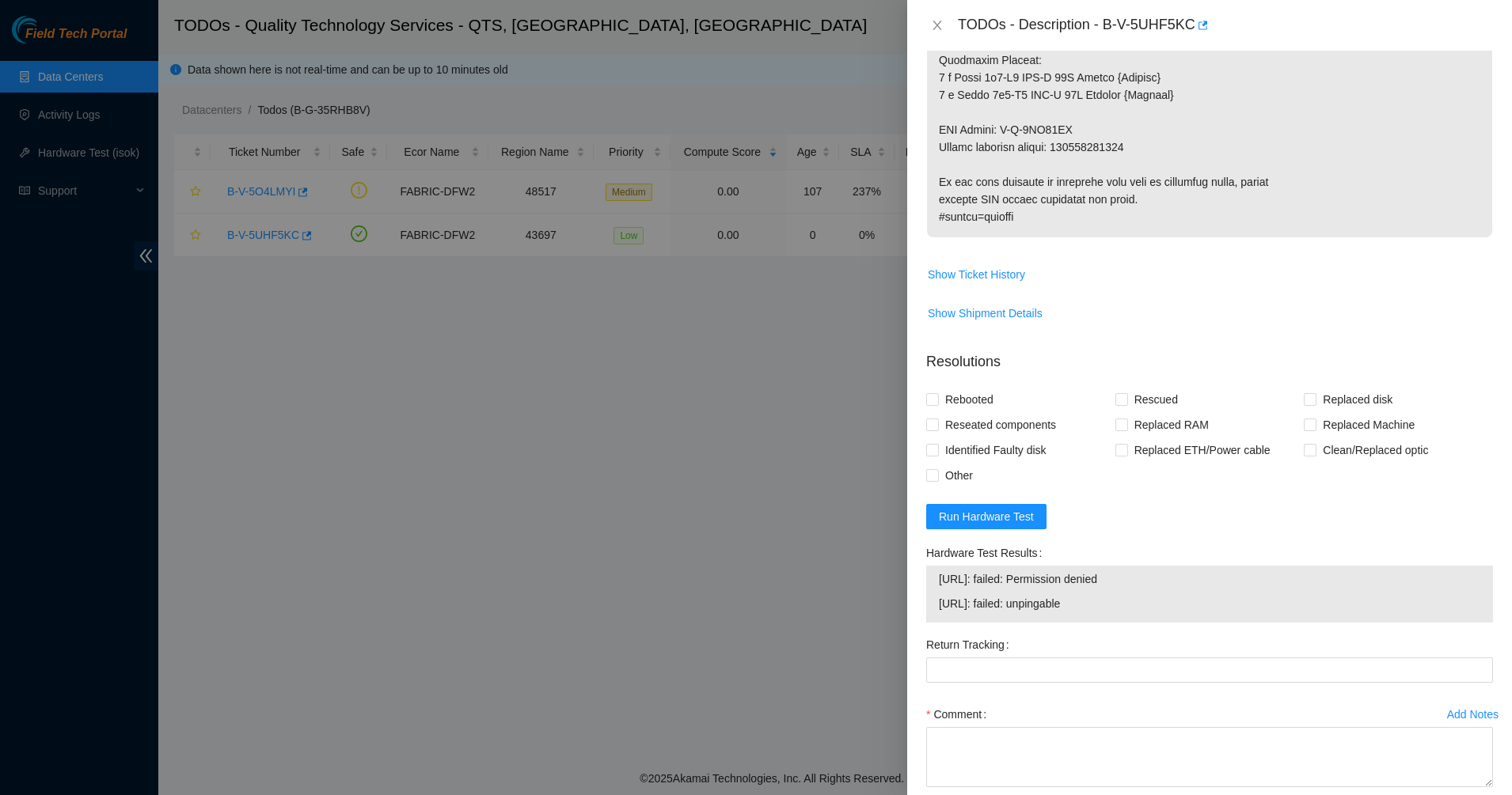
drag, startPoint x: 1100, startPoint y: 601, endPoint x: 938, endPoint y: 573, distance: 164.4
click at [938, 573] on tbody "[URL]: failed: Permission denied [URL]: failed: unpingable" at bounding box center [1209, 594] width 543 height 49
click at [938, 573] on td "[URL]: failed: Permission denied" at bounding box center [1209, 582] width 543 height 25
drag, startPoint x: 938, startPoint y: 573, endPoint x: 1109, endPoint y: 607, distance: 174.3
click at [1109, 607] on tbody "[URL]: failed: Permission denied [URL]: failed: unpingable" at bounding box center [1209, 594] width 543 height 49
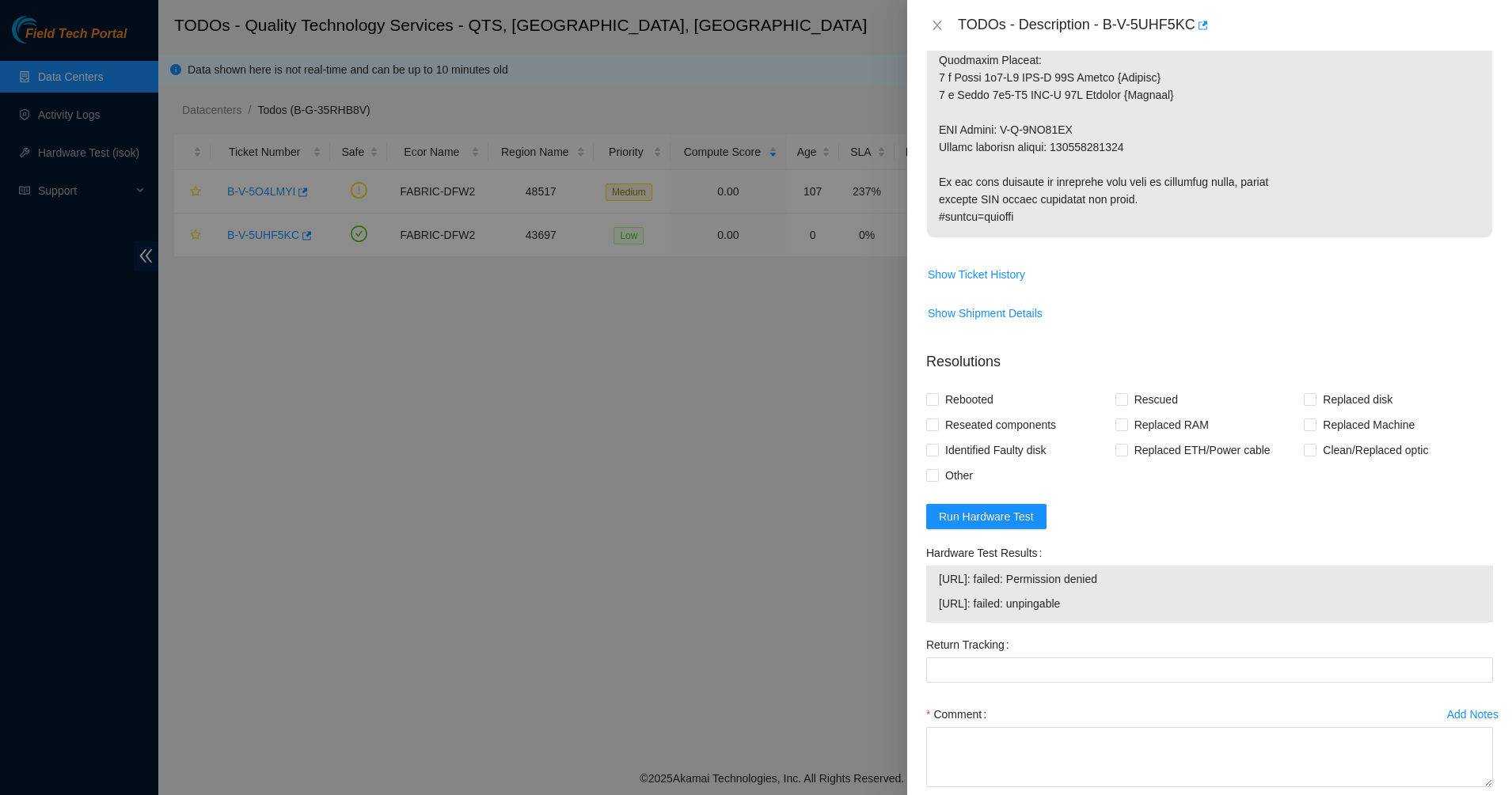
click at [1109, 607] on span "[URL]: failed: unpingable" at bounding box center [1209, 603] width 542 height 17
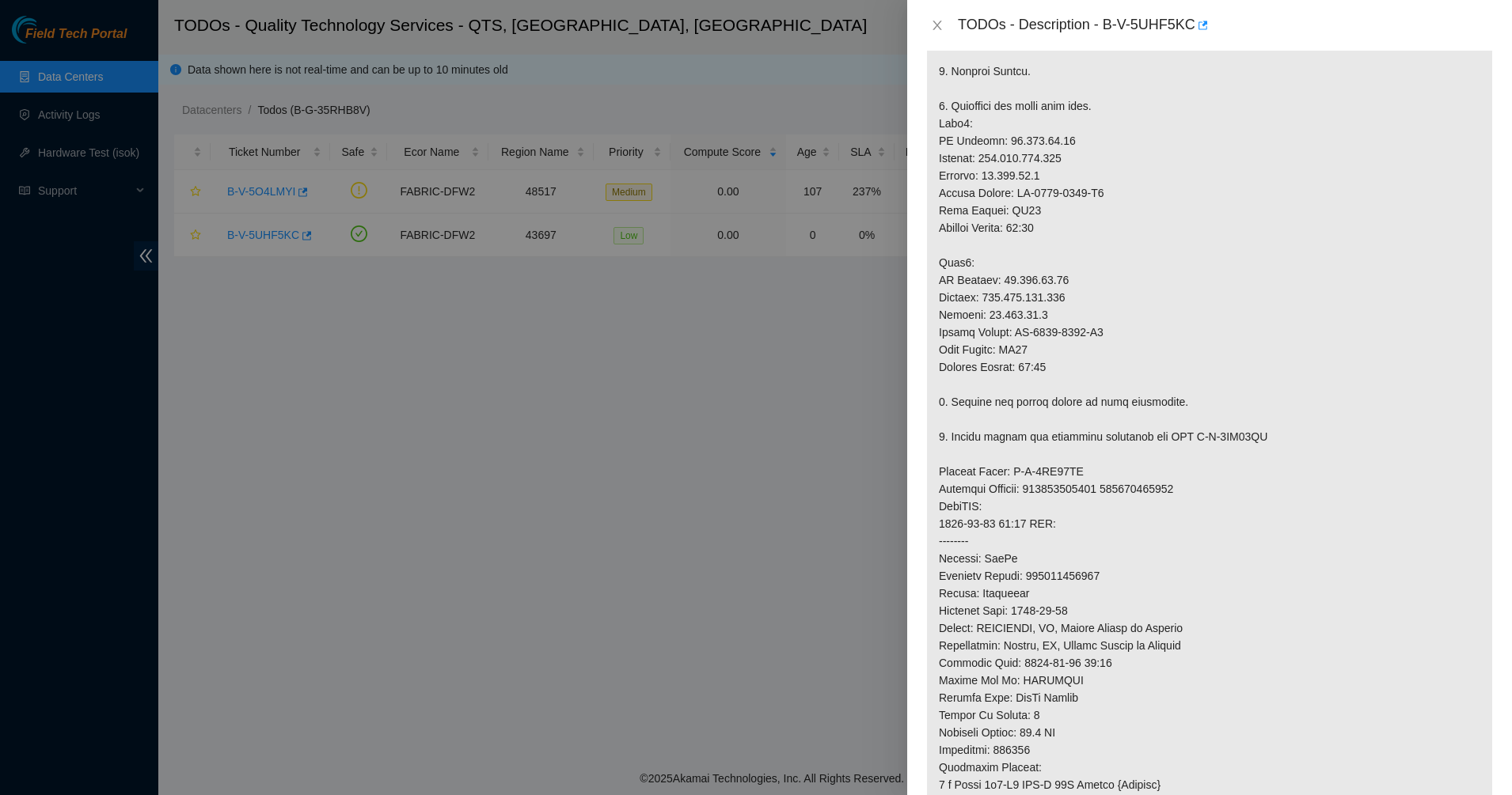
scroll to position [395, 0]
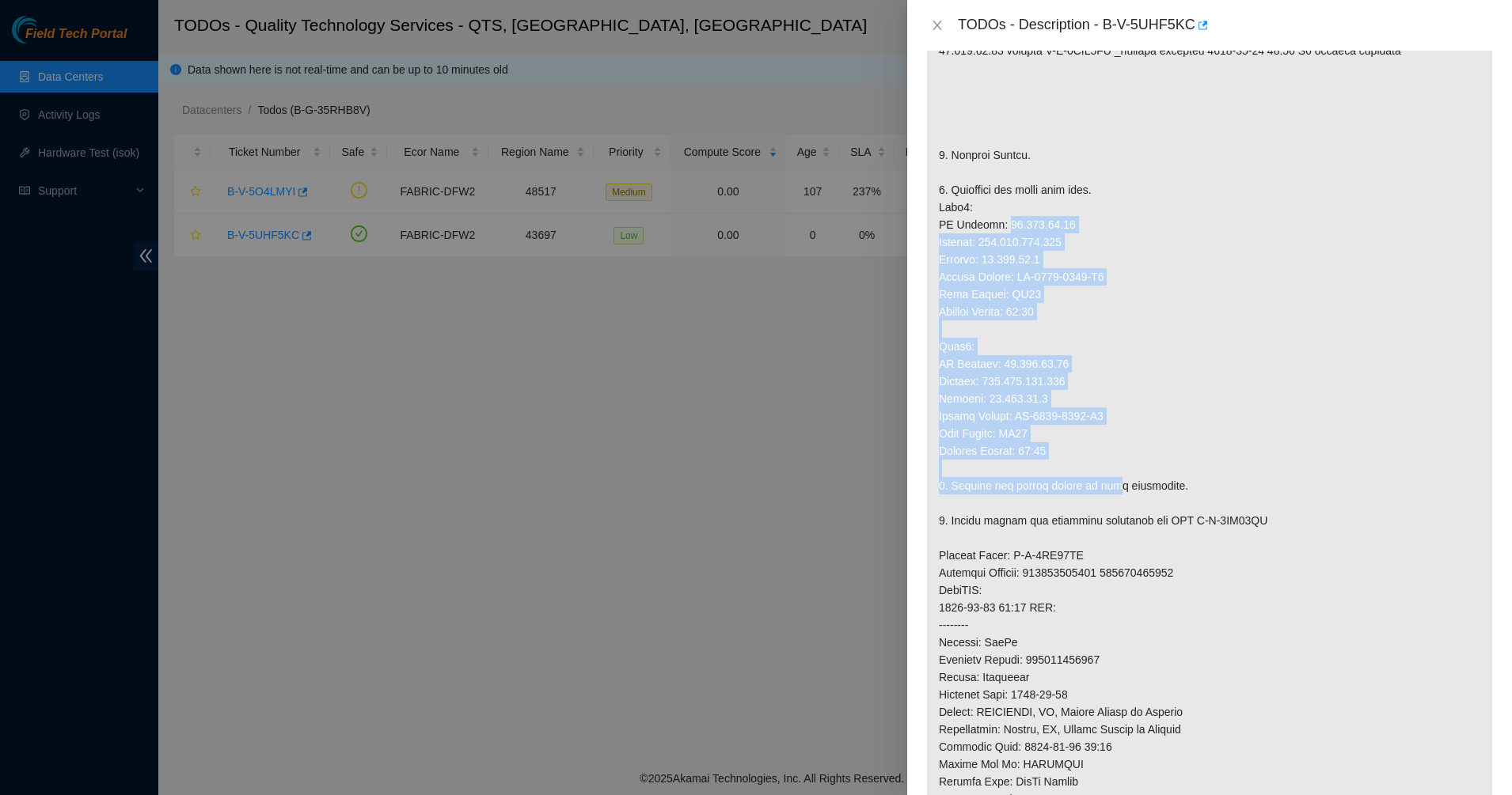
drag, startPoint x: 998, startPoint y: 217, endPoint x: 1114, endPoint y: 486, distance: 292.9
click at [1114, 486] on p at bounding box center [1209, 477] width 565 height 1104
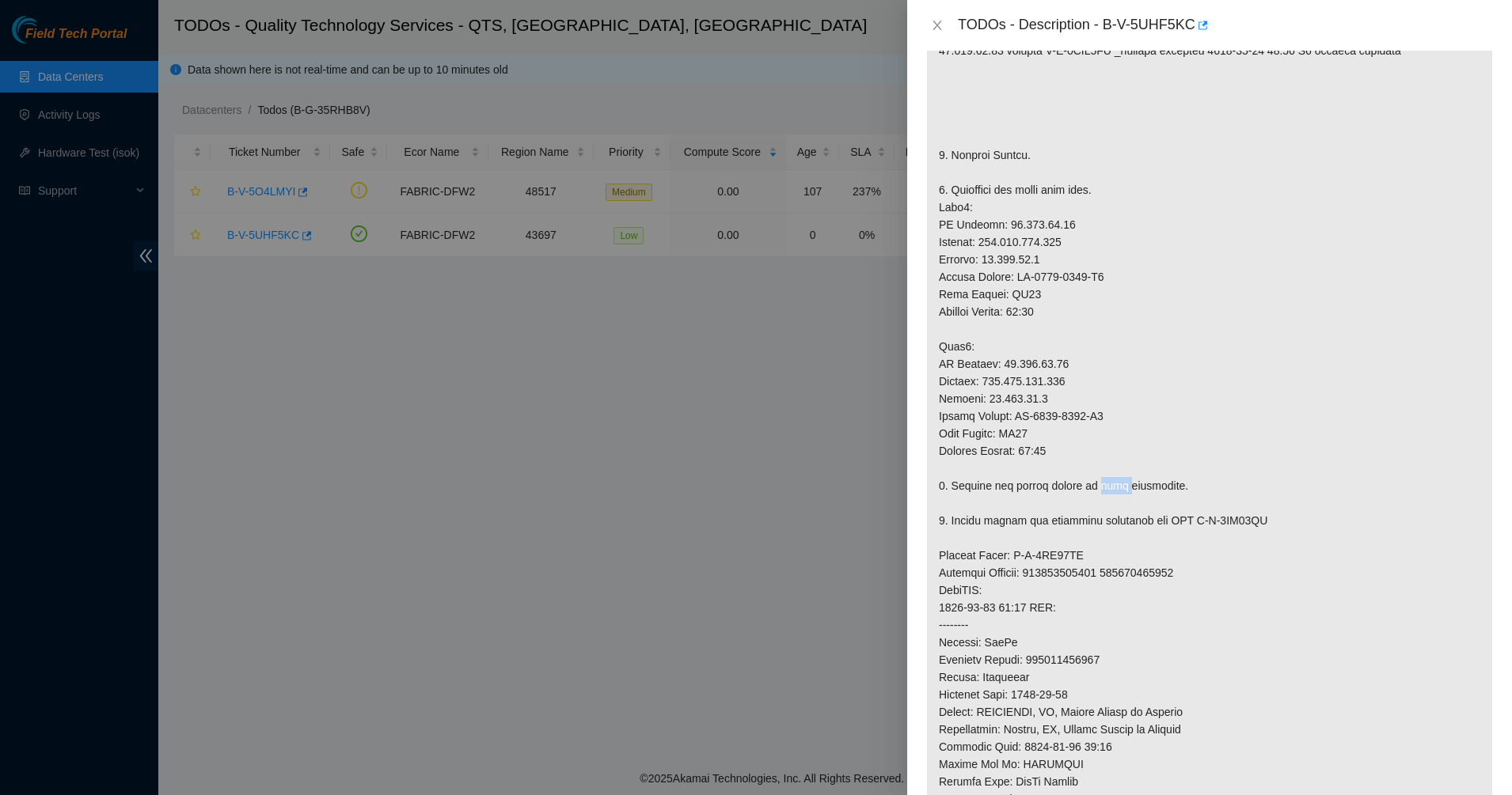
click at [1114, 486] on p at bounding box center [1209, 477] width 565 height 1104
click at [1093, 503] on p at bounding box center [1209, 477] width 565 height 1104
click at [1086, 505] on p at bounding box center [1209, 477] width 565 height 1104
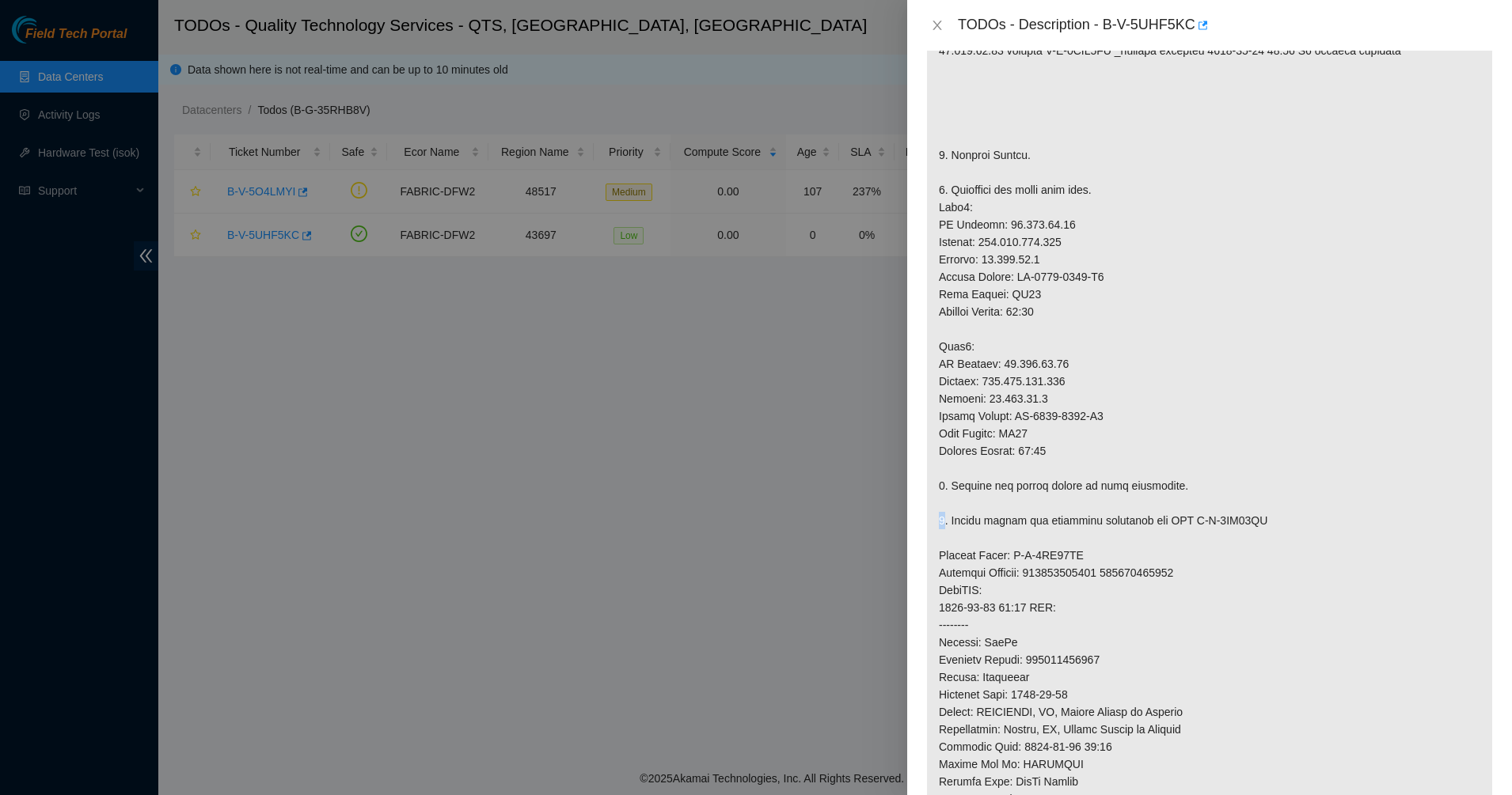
click at [1086, 505] on p at bounding box center [1209, 477] width 565 height 1104
click at [1068, 509] on p at bounding box center [1209, 477] width 565 height 1104
click at [1065, 512] on p at bounding box center [1209, 477] width 565 height 1104
click at [1090, 611] on p at bounding box center [1209, 477] width 565 height 1104
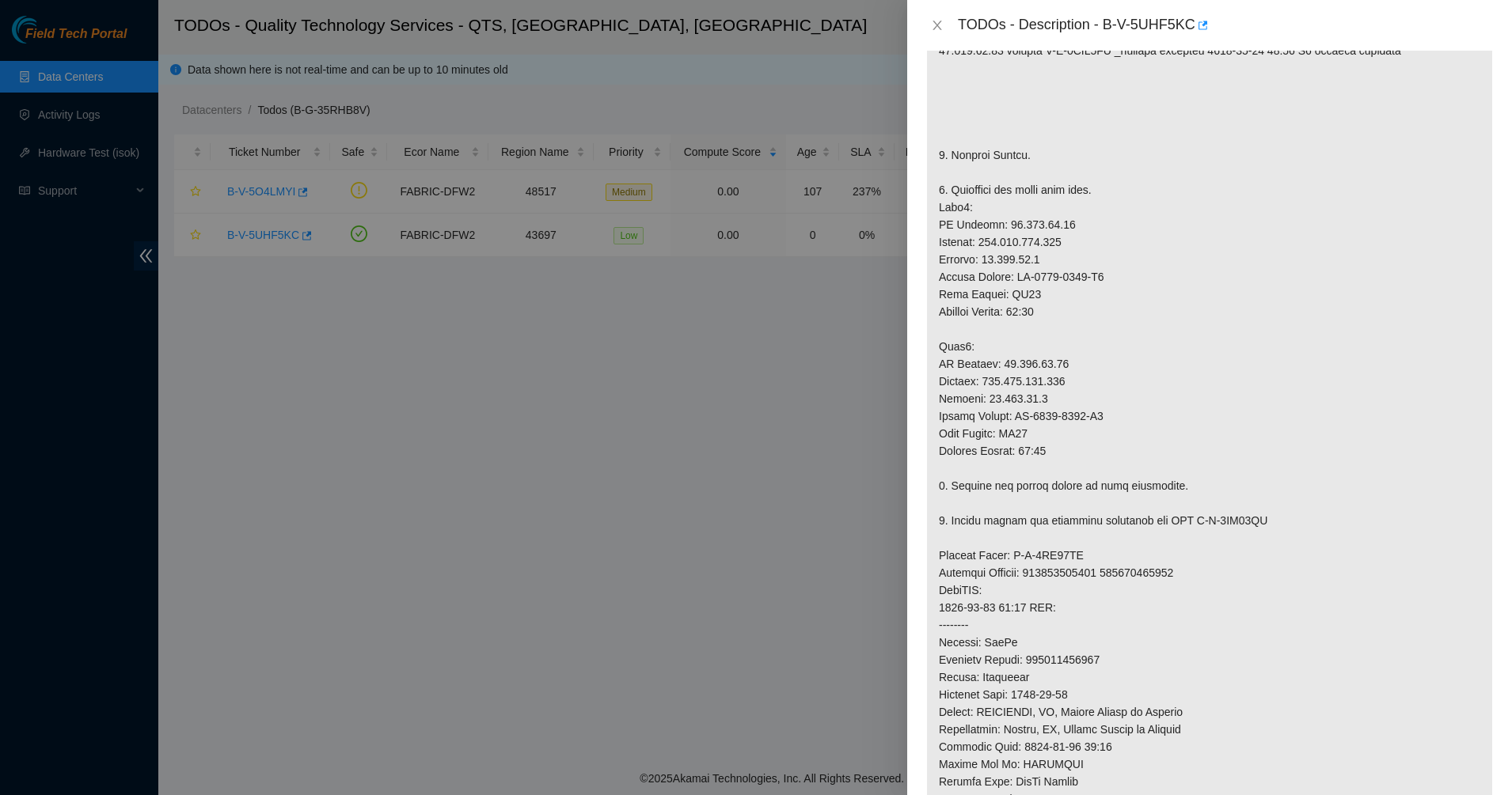
click at [1089, 611] on p at bounding box center [1209, 477] width 565 height 1104
drag, startPoint x: 1089, startPoint y: 611, endPoint x: 1018, endPoint y: 560, distance: 87.4
click at [1018, 561] on p at bounding box center [1209, 477] width 565 height 1104
click at [1018, 560] on p at bounding box center [1209, 477] width 565 height 1104
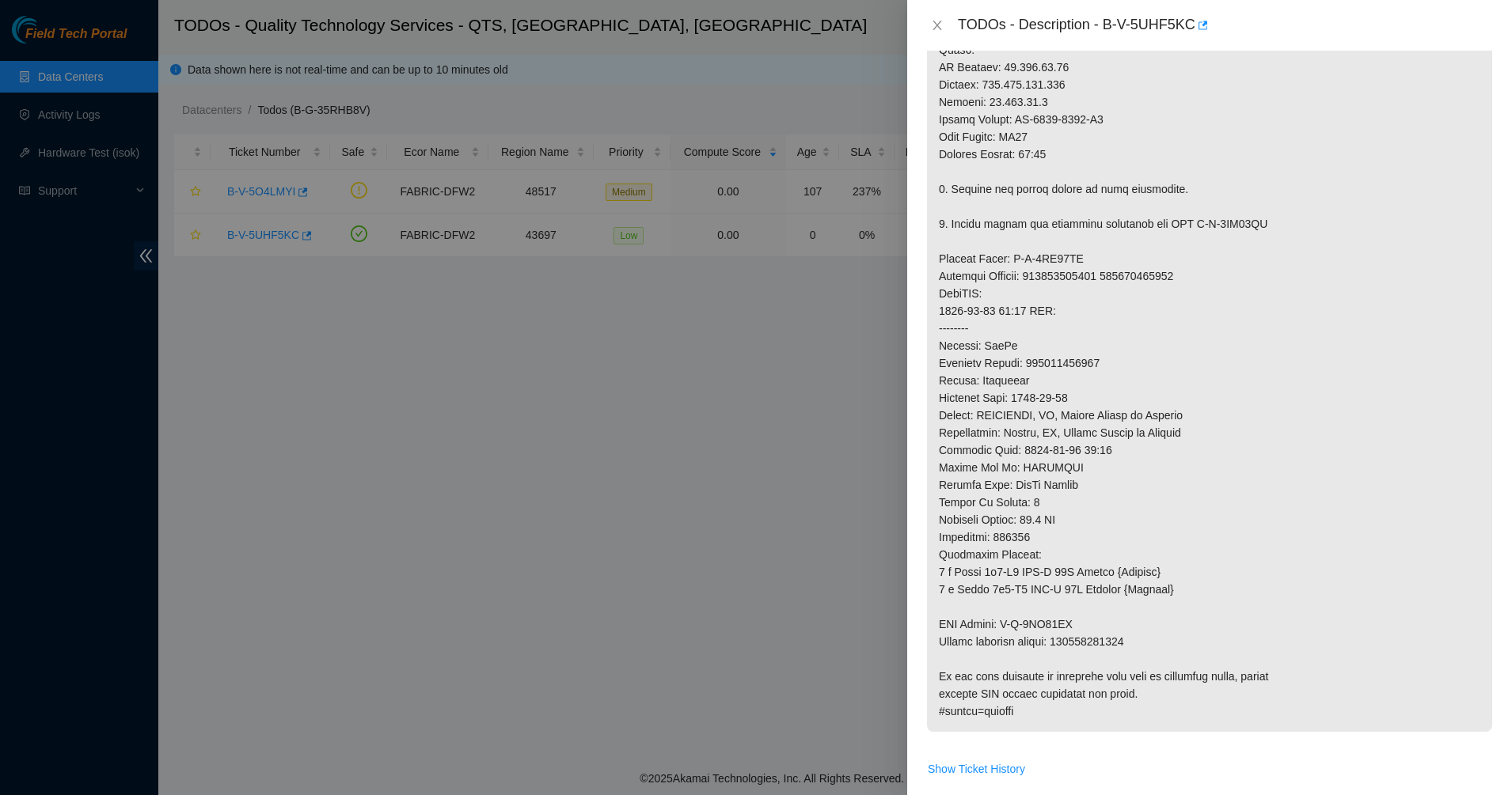
click at [1019, 517] on p at bounding box center [1209, 180] width 565 height 1104
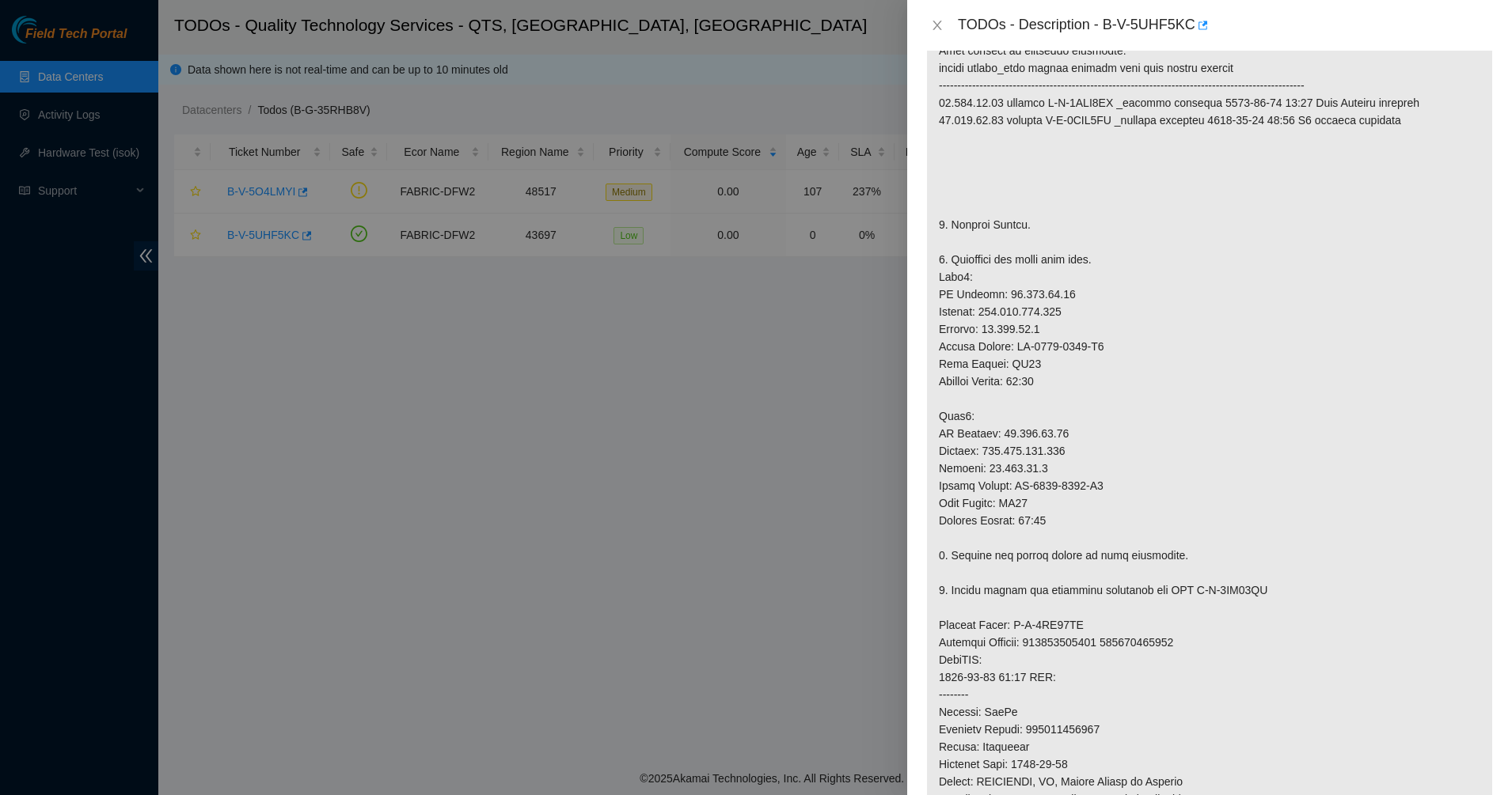
scroll to position [0, 0]
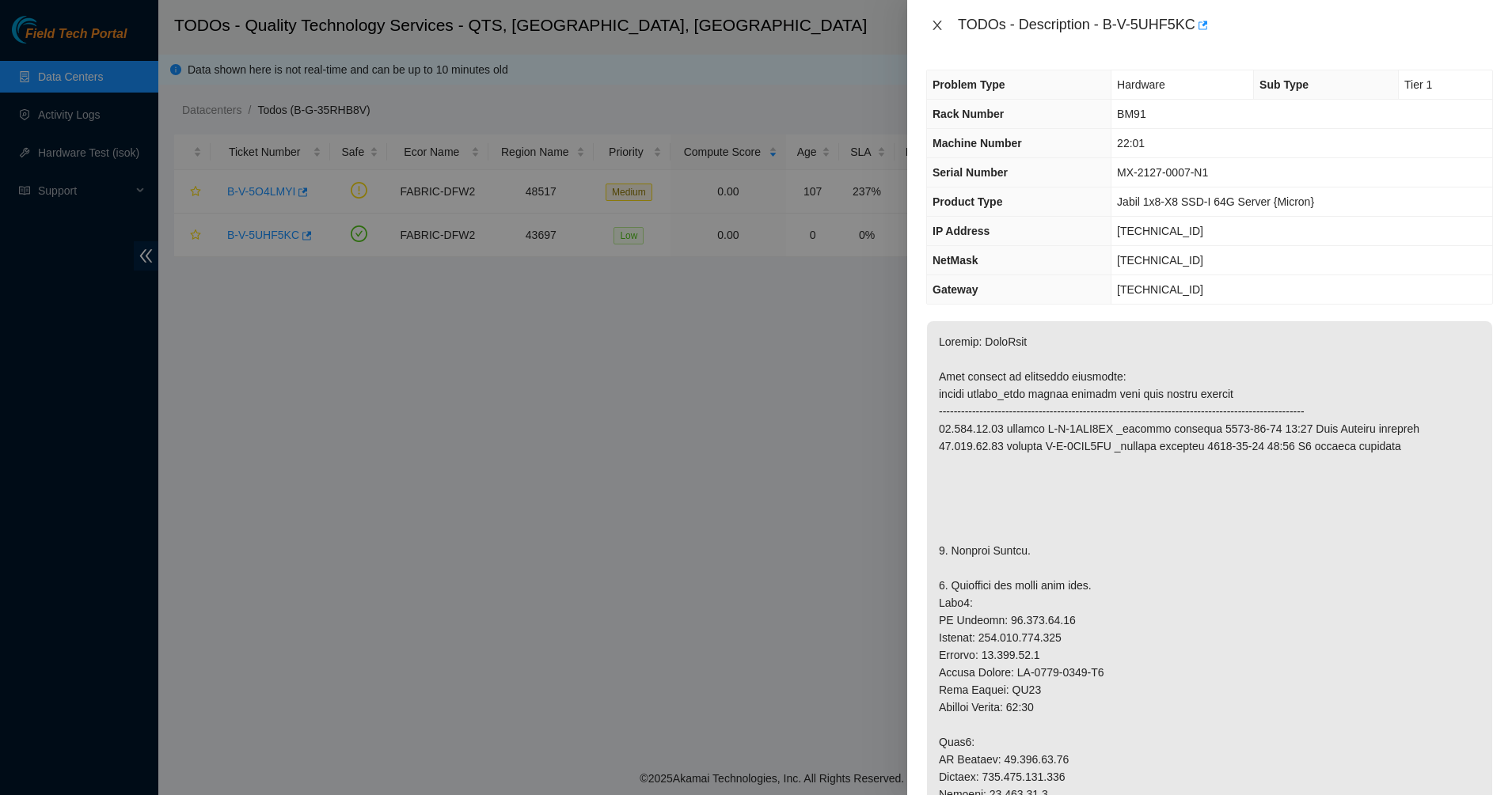
click at [933, 21] on icon "close" at bounding box center [937, 25] width 13 height 13
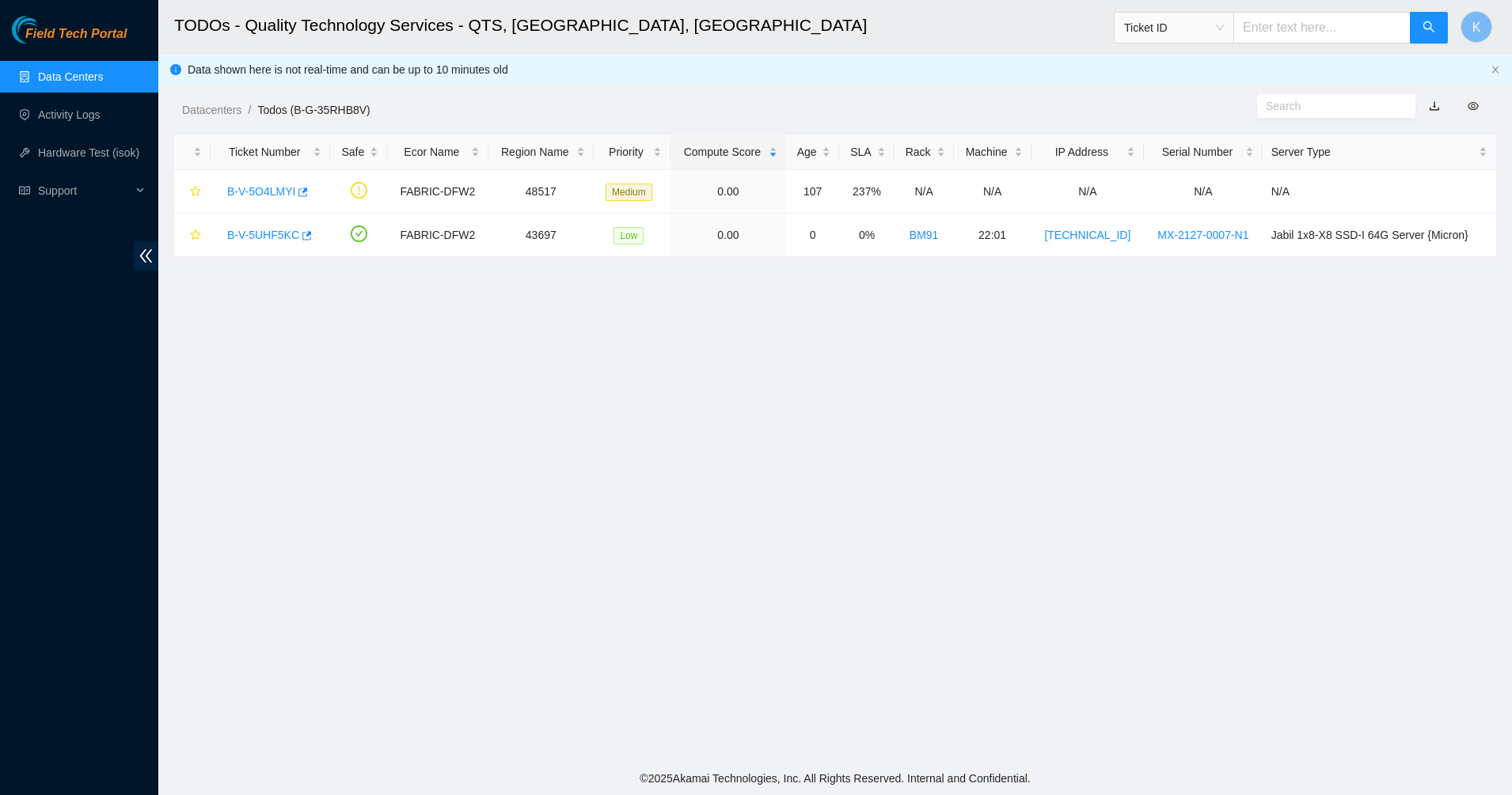
click at [871, 53] on header "TODOs - Quality Technology Services - QTS, [GEOGRAPHIC_DATA], [GEOGRAPHIC_DATA]…" at bounding box center [914, 28] width 1512 height 55
click at [263, 185] on link "B-V-5O4LMYI" at bounding box center [260, 191] width 68 height 13
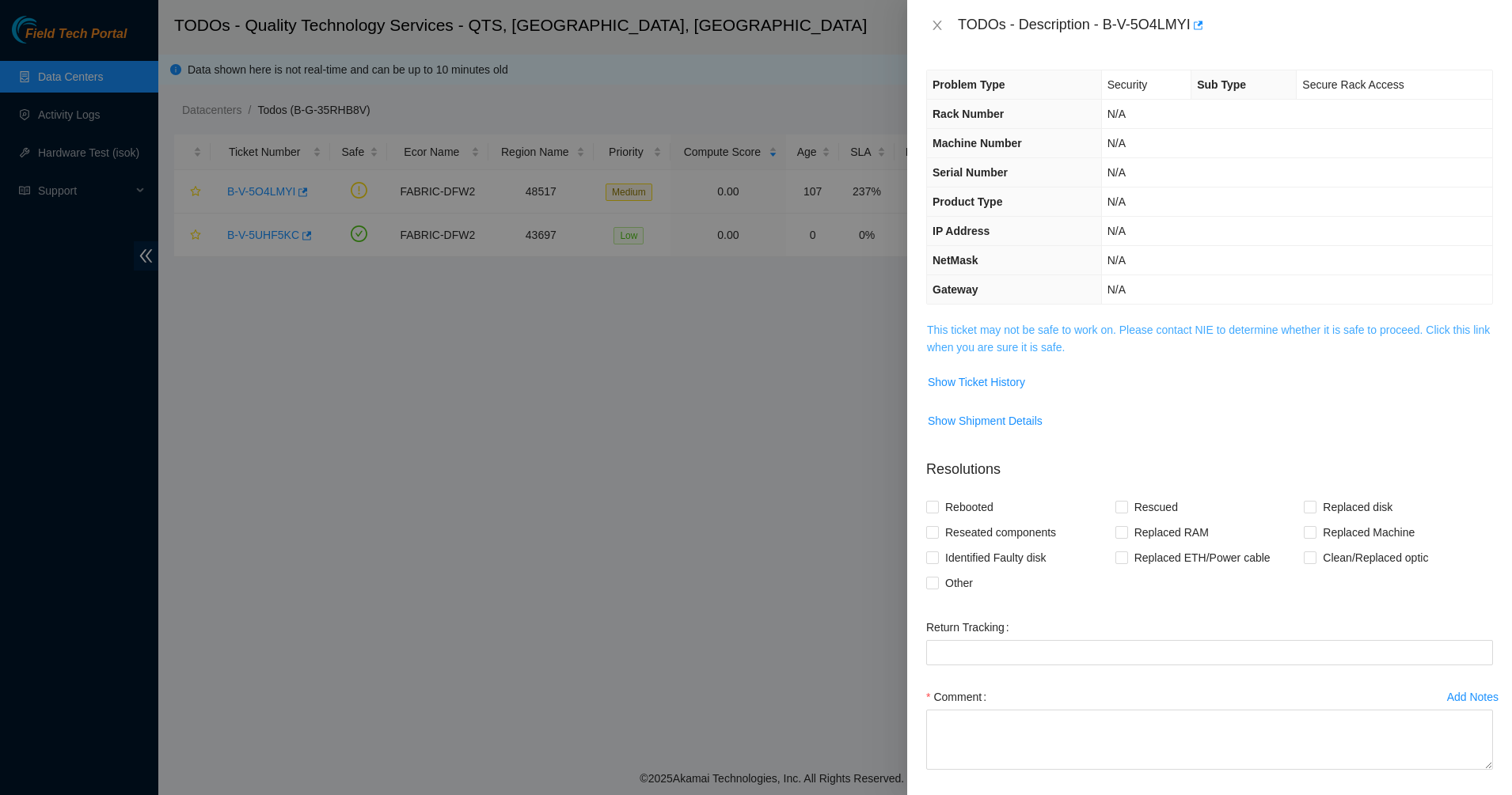
click at [988, 334] on link "This ticket may not be safe to work on. Please contact NIE to determine whether…" at bounding box center [1208, 339] width 563 height 30
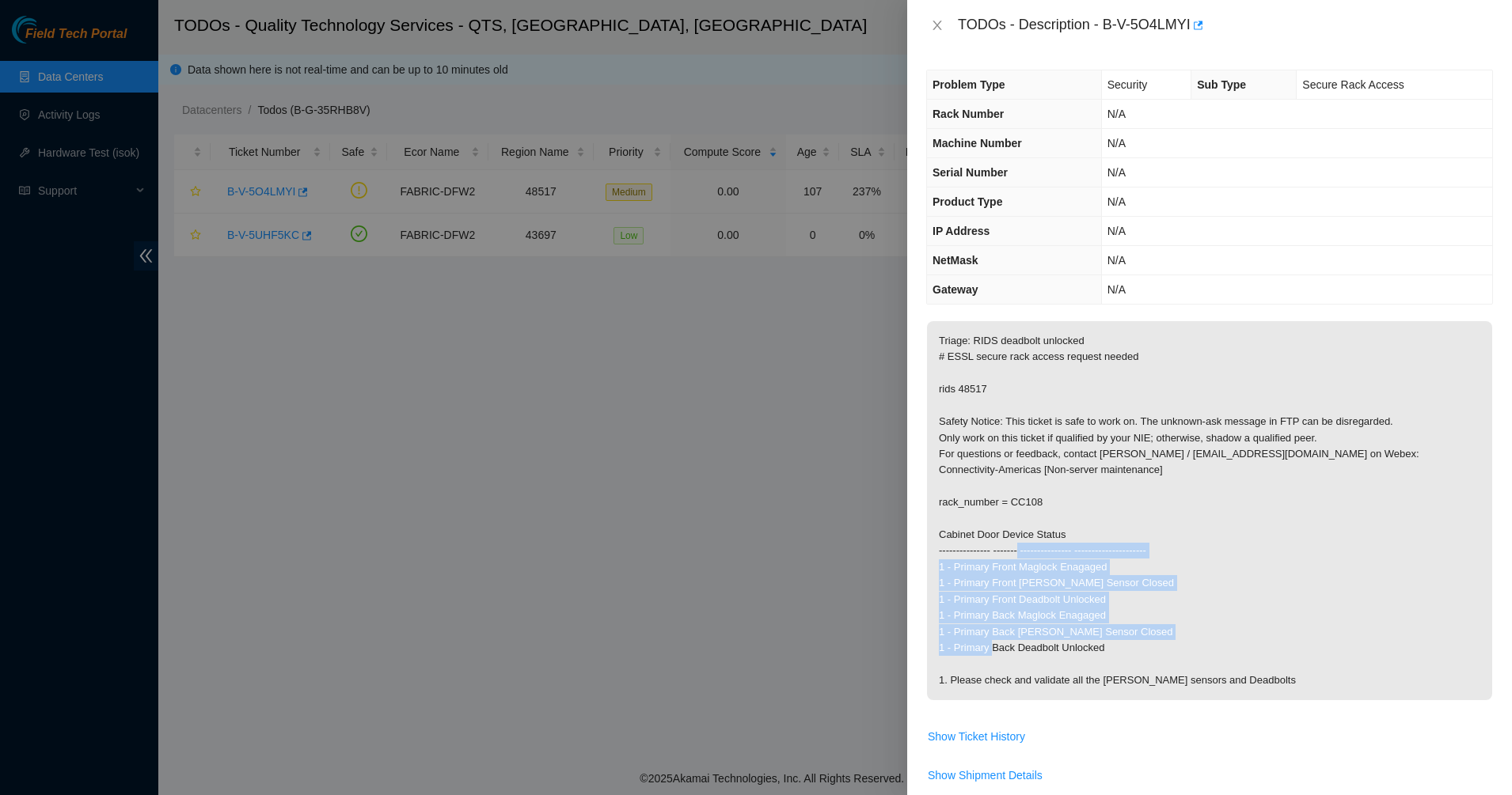
drag, startPoint x: 1113, startPoint y: 554, endPoint x: 1192, endPoint y: 657, distance: 129.8
click at [1192, 657] on p "Triage: RIDS deadbolt unlocked # ESSL secure rack access request needed rids 48…" at bounding box center [1209, 511] width 565 height 379
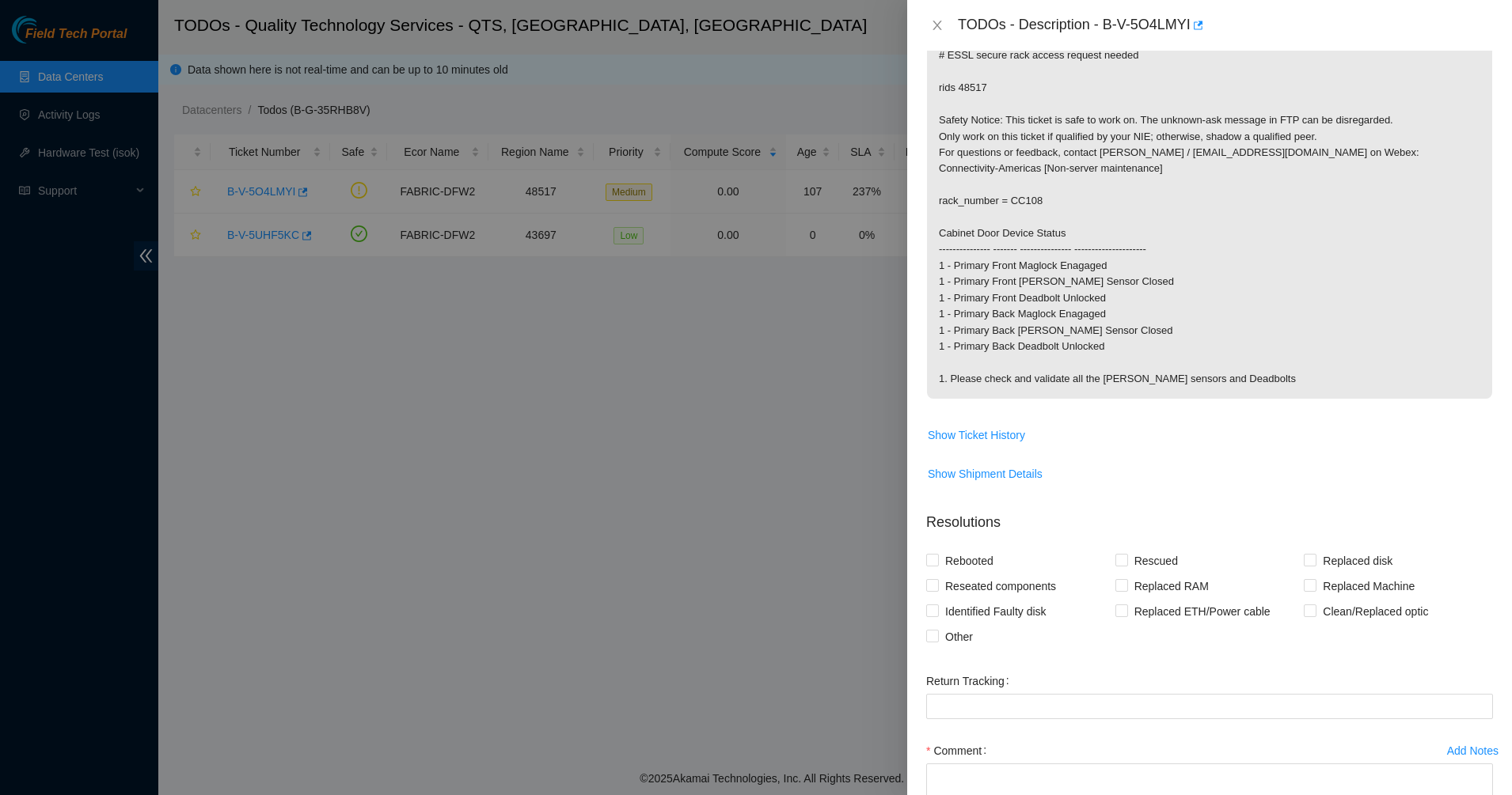
scroll to position [26, 0]
